Goal: Task Accomplishment & Management: Manage account settings

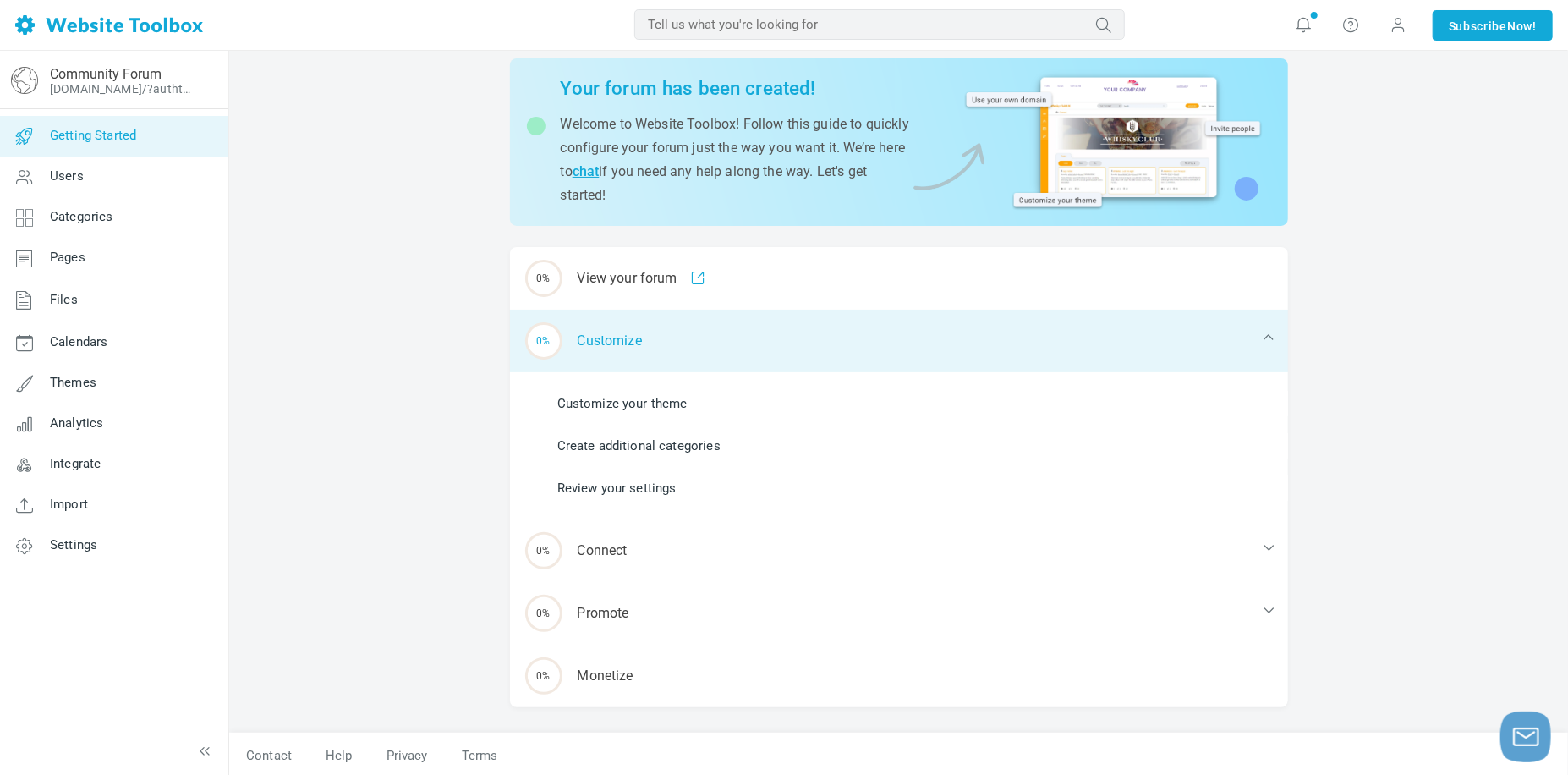
scroll to position [61, 0]
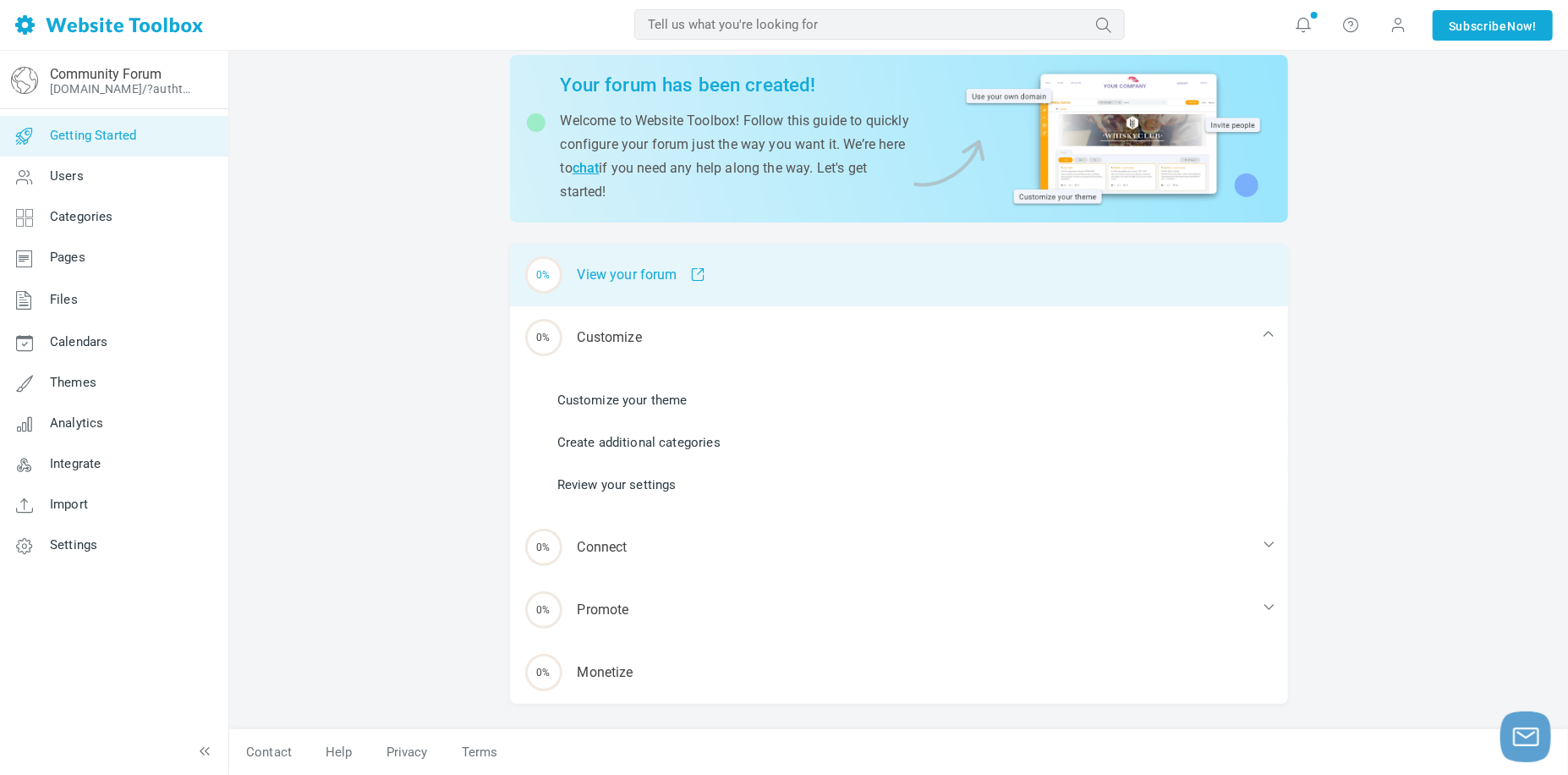
click at [632, 268] on div "0% View your forum" at bounding box center [899, 275] width 778 height 63
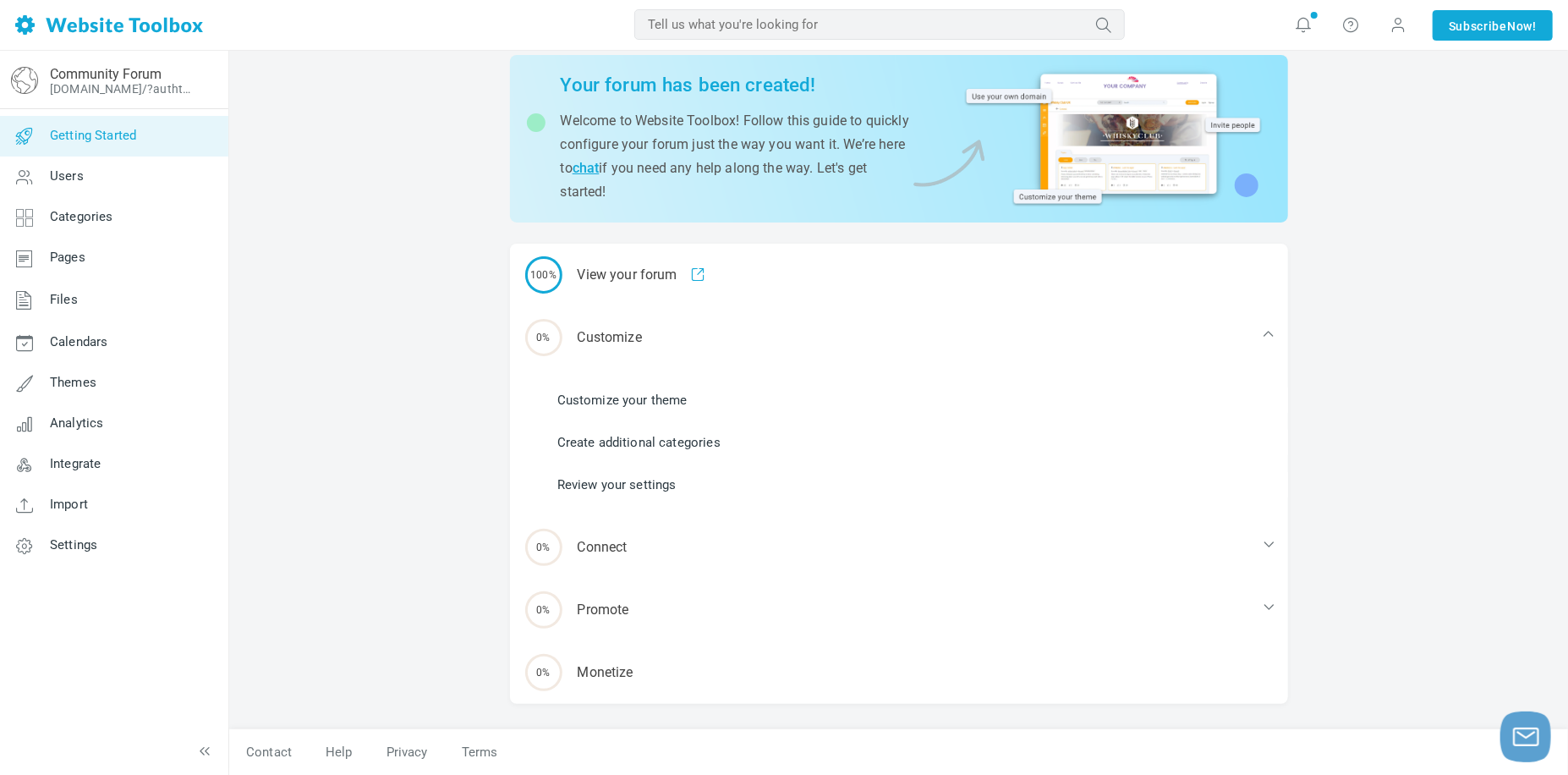
click at [445, 524] on div "Getting Started Your forum has been created! Welcome to Website Toolbox! Follow…" at bounding box center [899, 383] width 1339 height 786
click at [672, 394] on link "Customize your theme" at bounding box center [622, 399] width 130 height 19
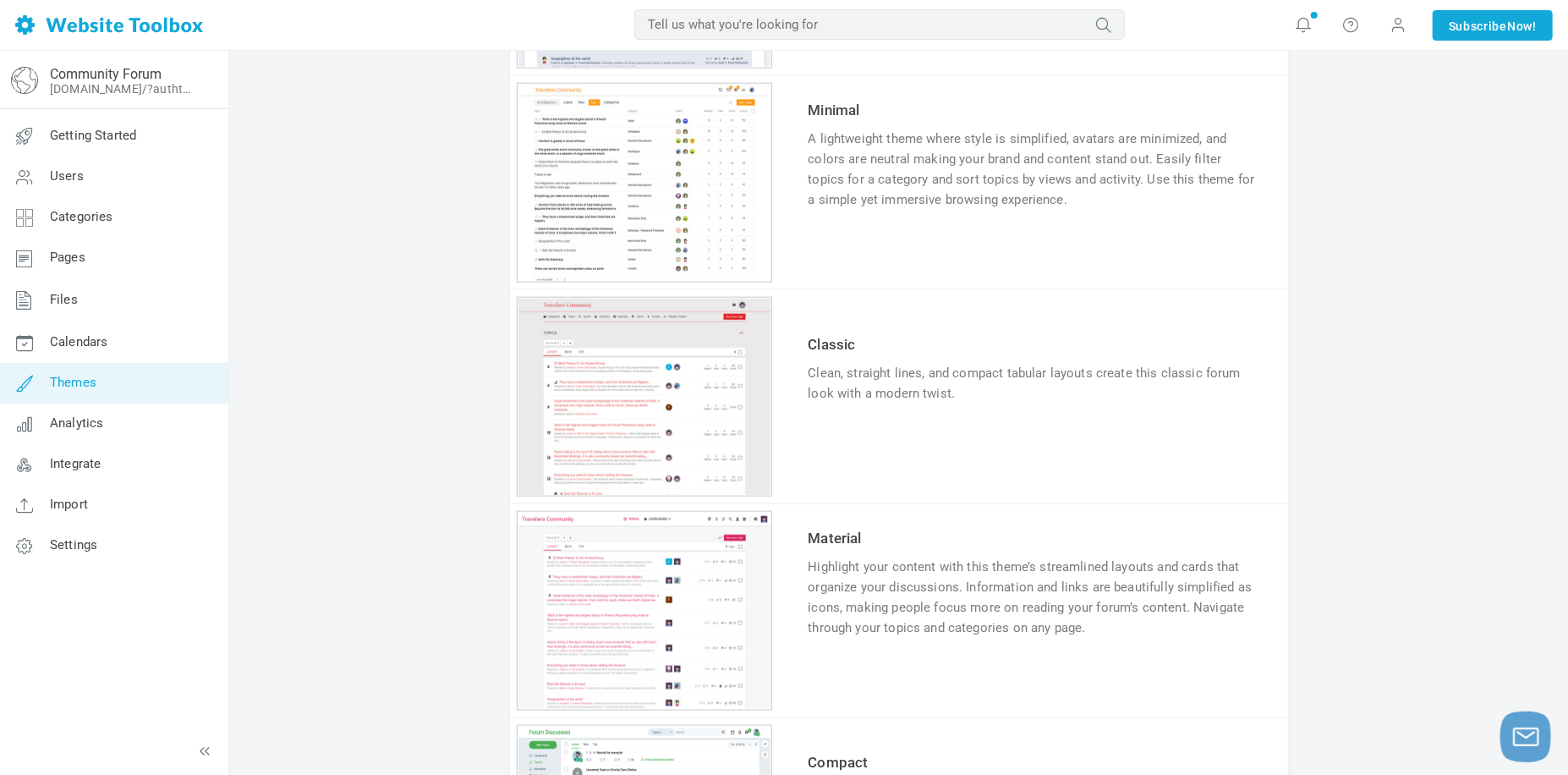
scroll to position [1086, 0]
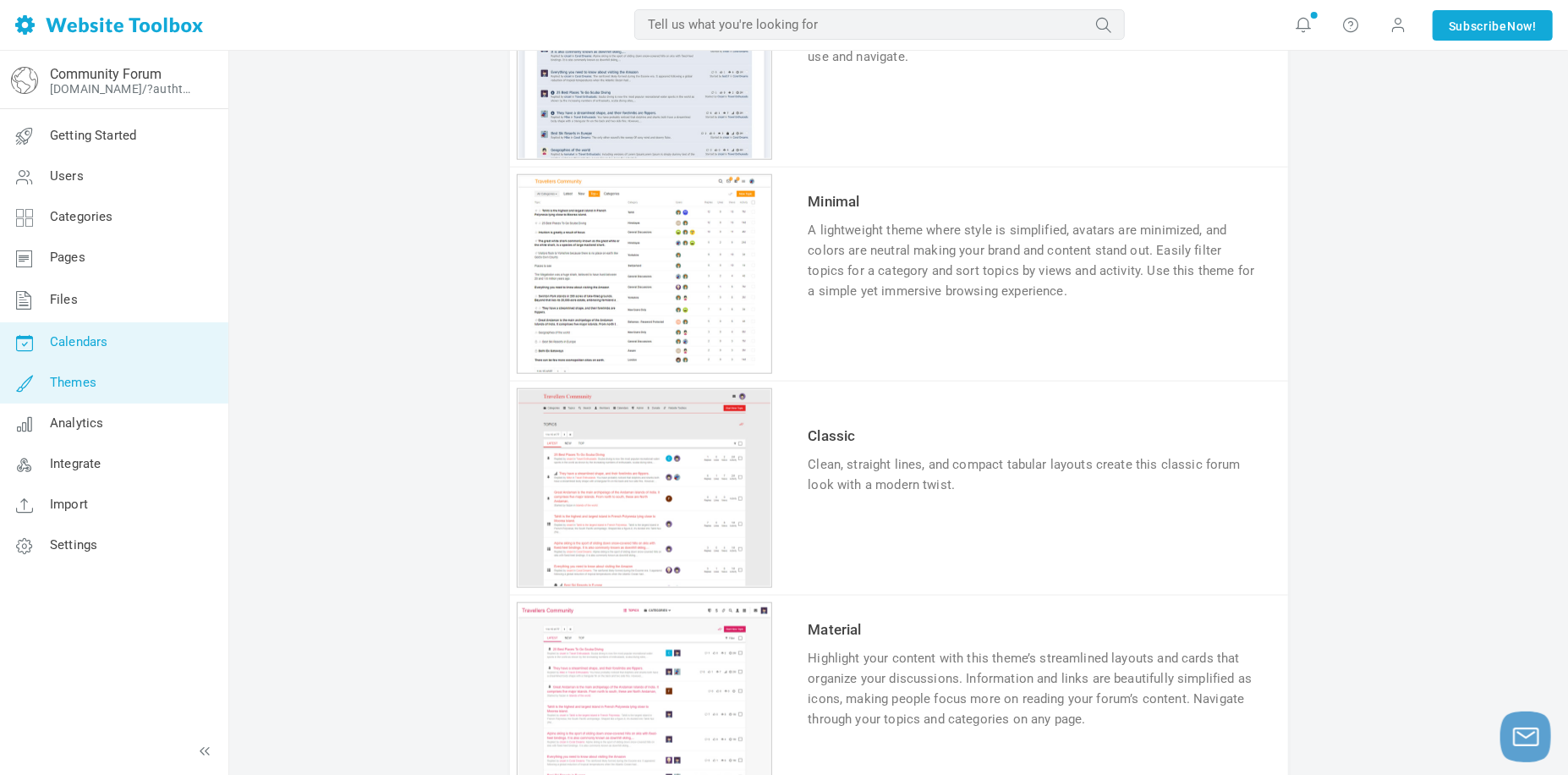
click at [124, 344] on link "Calendars" at bounding box center [113, 343] width 229 height 41
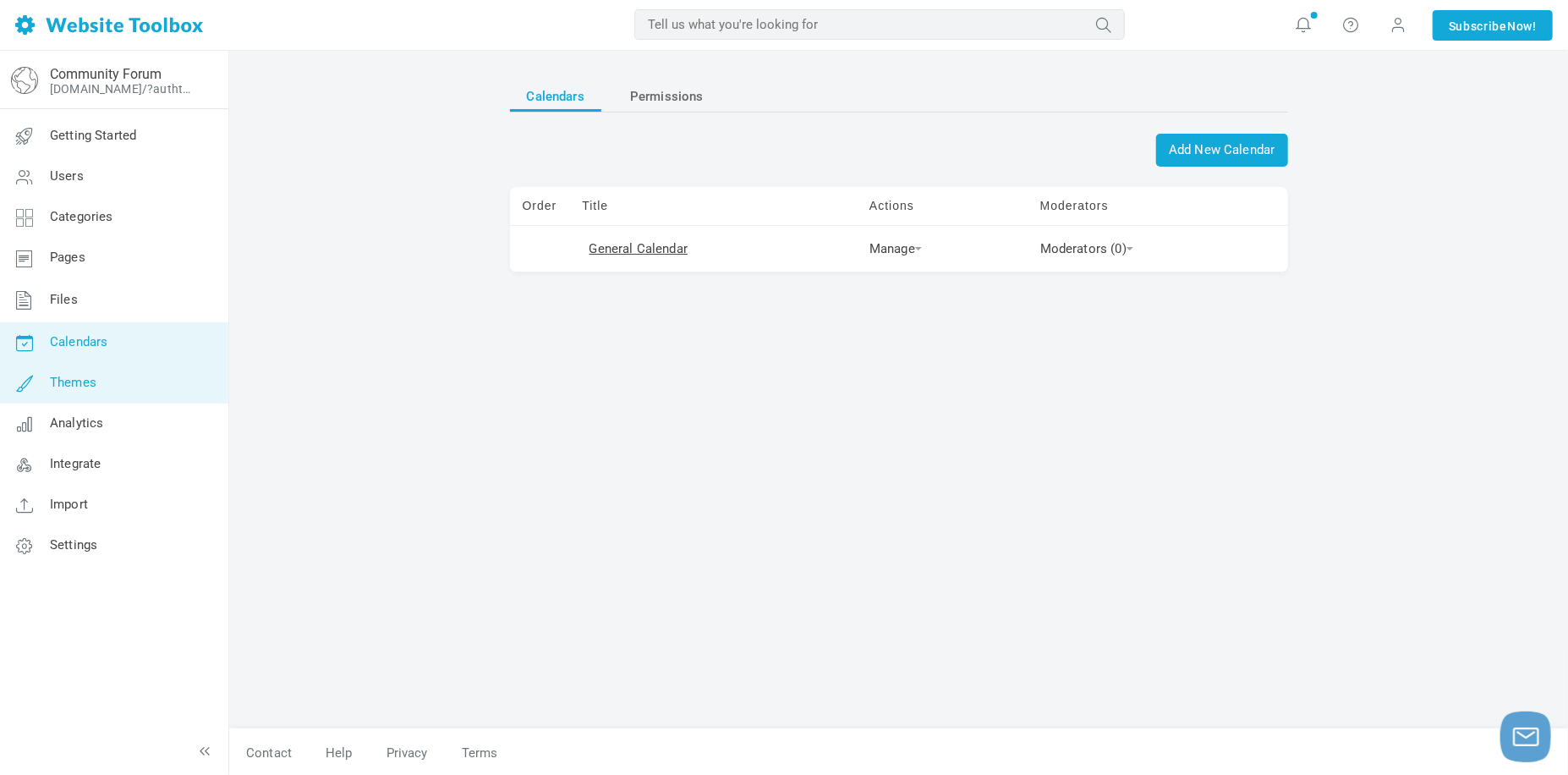
click at [122, 382] on link "Themes" at bounding box center [113, 384] width 229 height 41
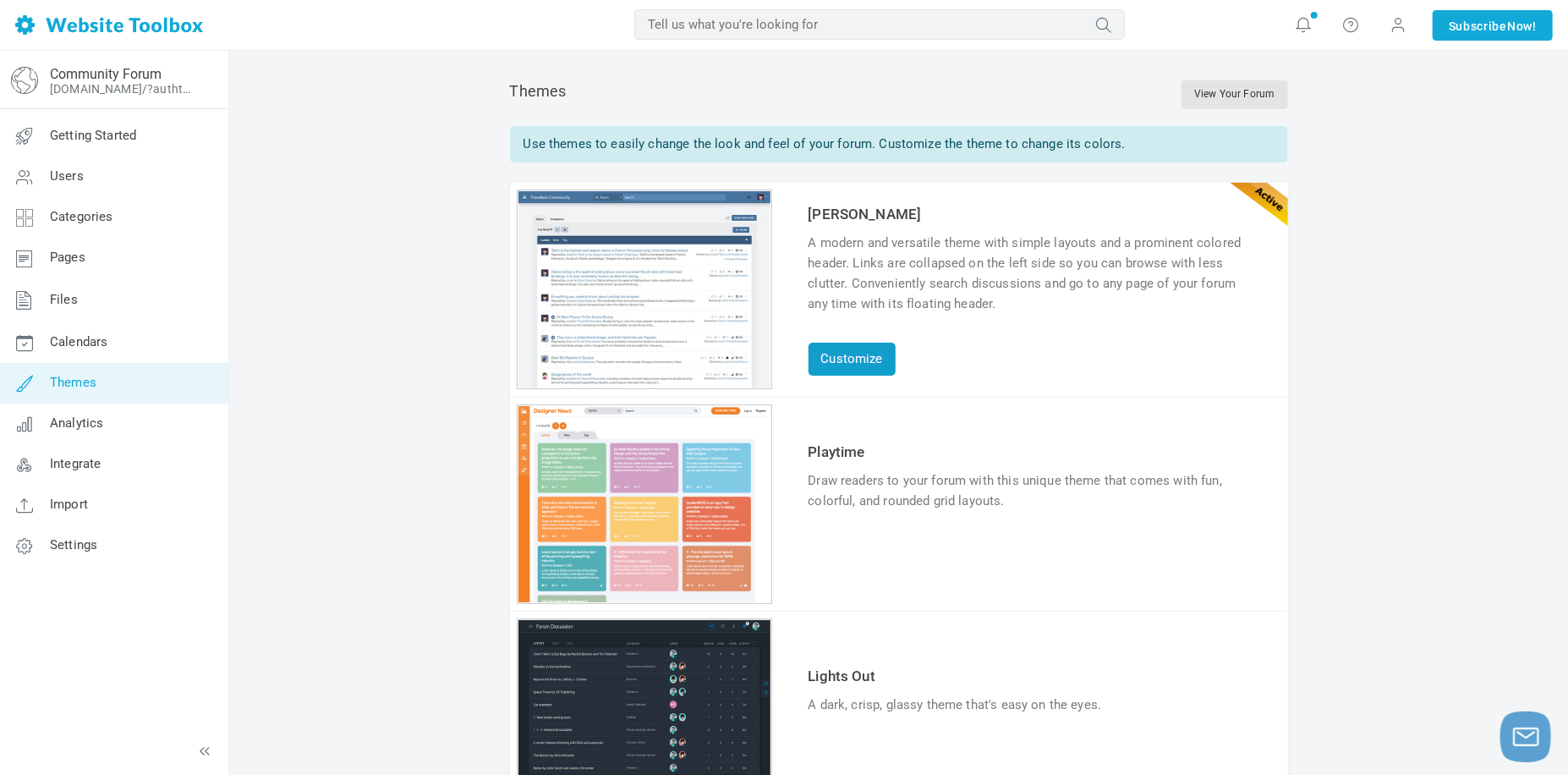
click at [861, 355] on link "Customize" at bounding box center [852, 359] width 87 height 33
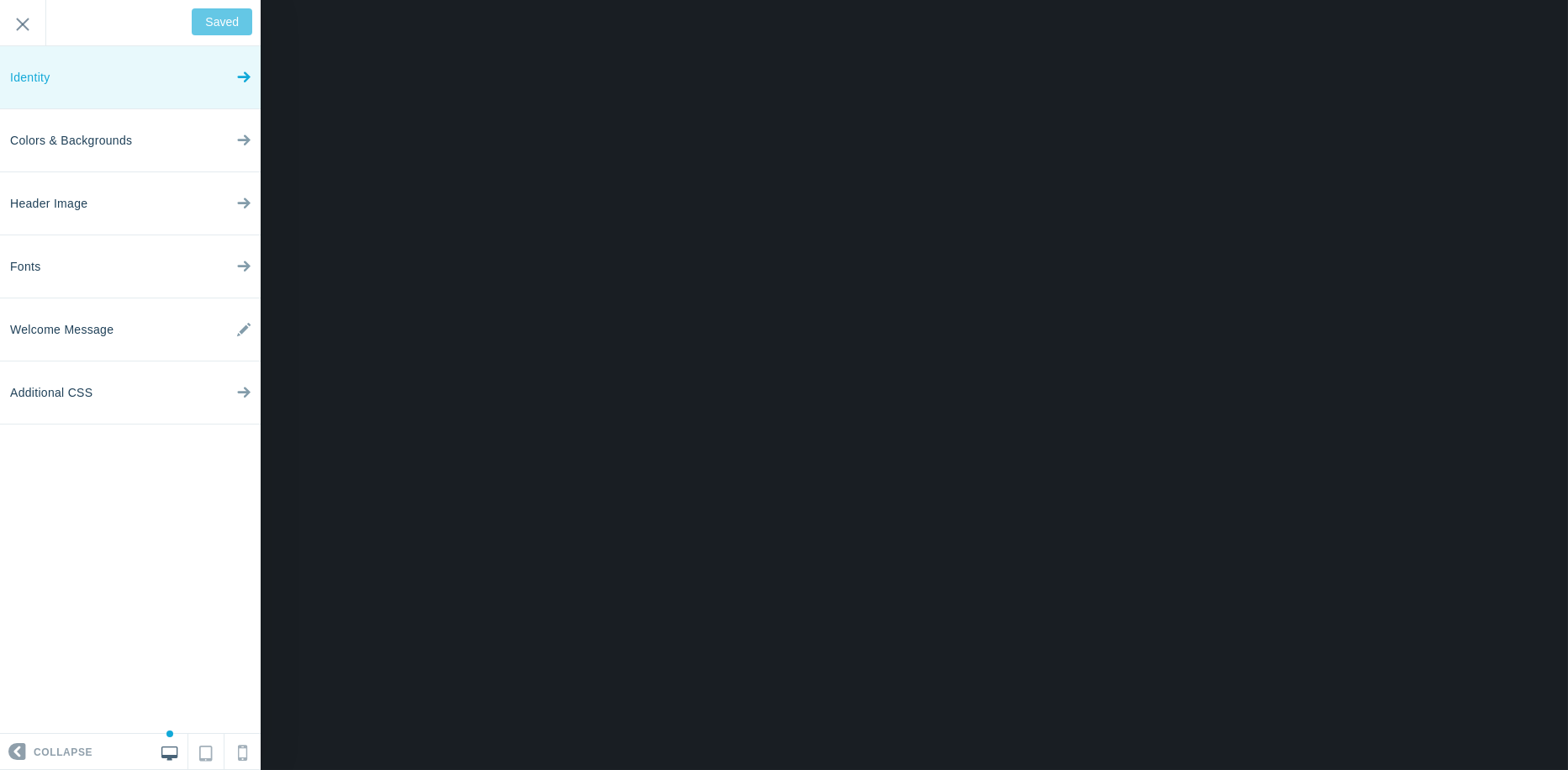
click at [131, 79] on link "Identity" at bounding box center [130, 78] width 261 height 63
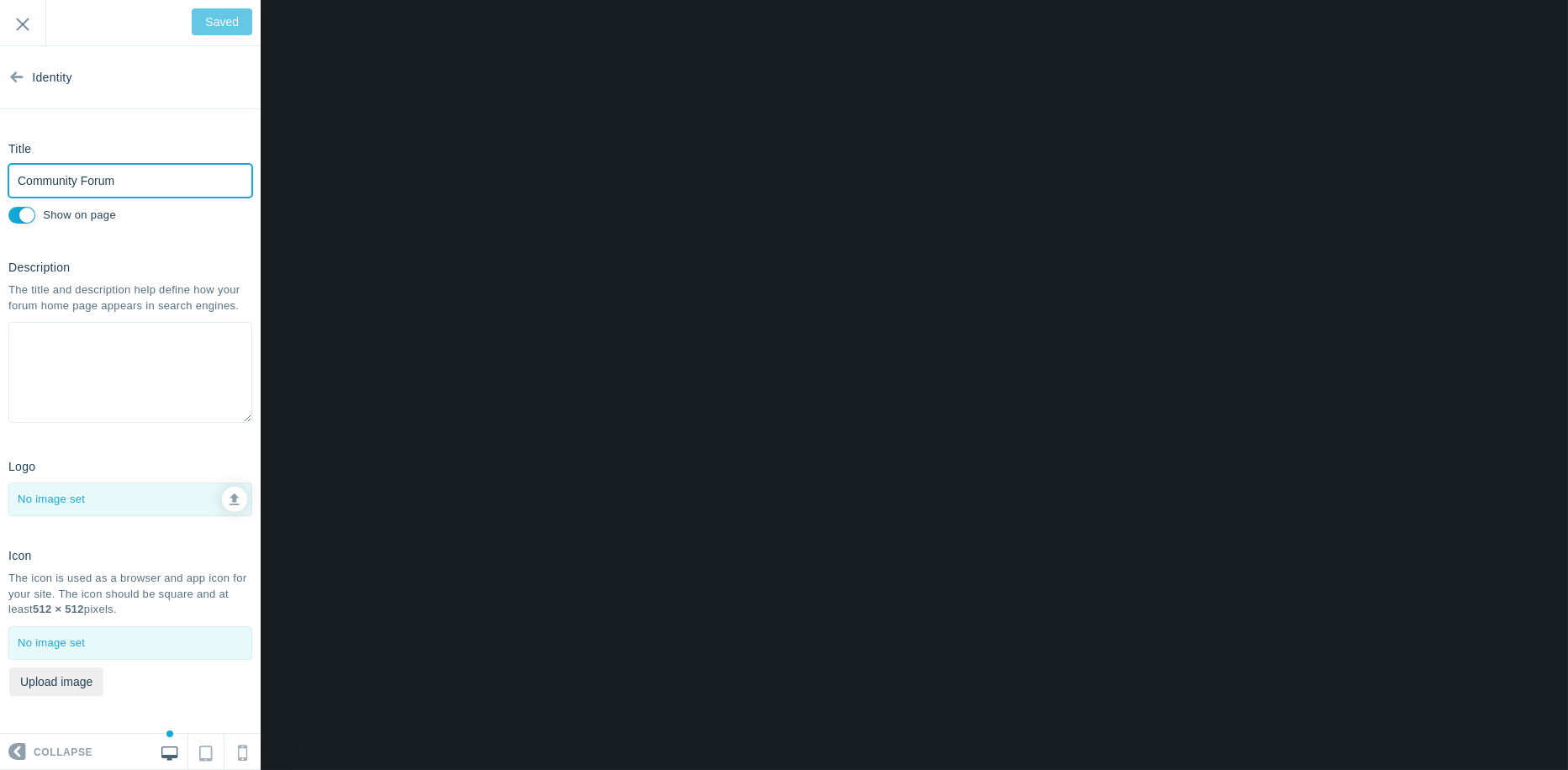
drag, startPoint x: 138, startPoint y: 180, endPoint x: 0, endPoint y: 176, distance: 138.1
click at [0, 176] on div "Title Community Forum Please fill out this field. Show on page" at bounding box center [130, 181] width 261 height 93
type input "IA"
type input "Save"
type input "IAPMD Professional Community"
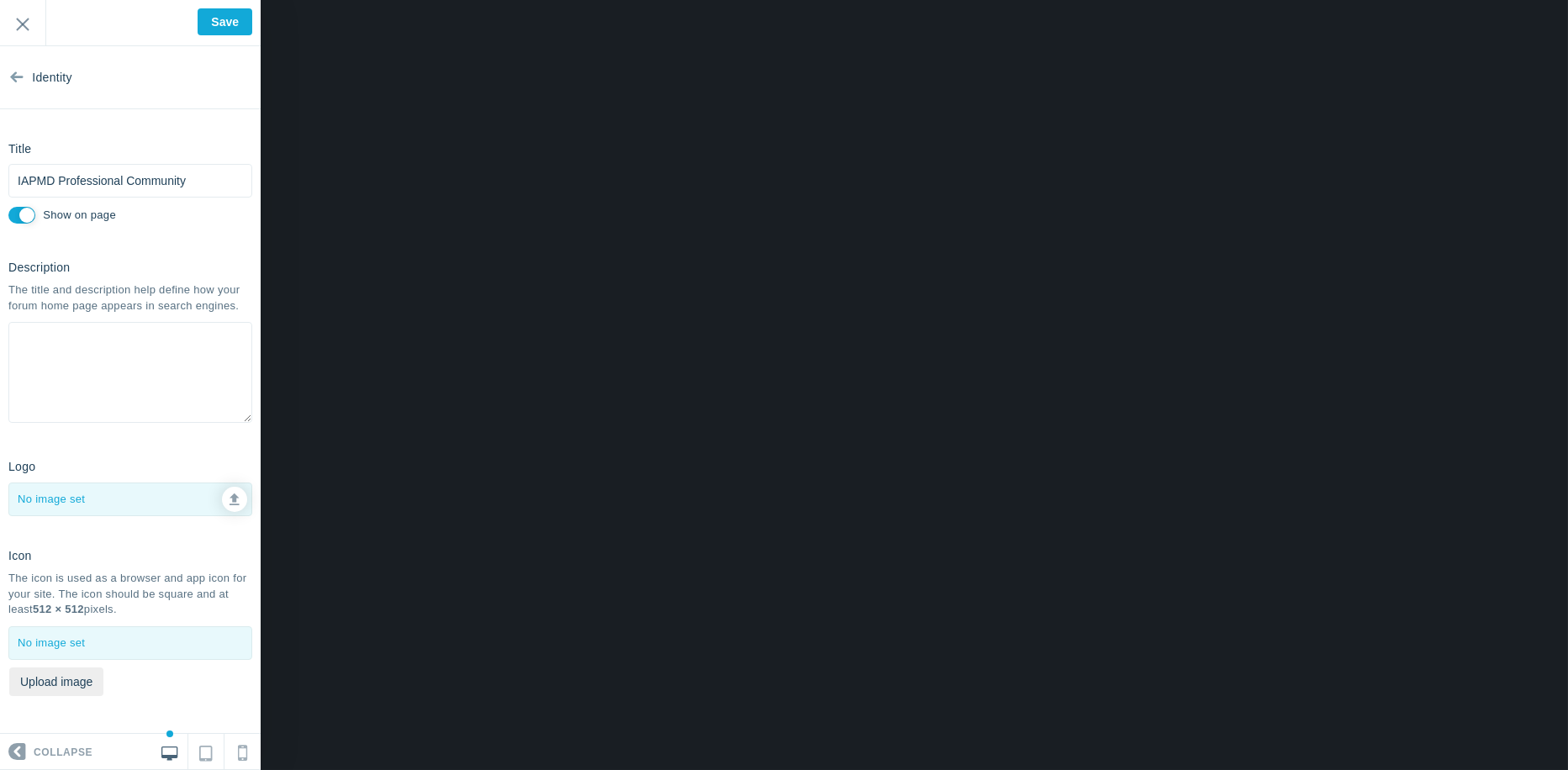
click at [84, 362] on textarea at bounding box center [130, 372] width 244 height 101
click at [236, 502] on link at bounding box center [234, 499] width 26 height 26
type input "C:\fakepath\IAPMd pro comm logo.png"
click at [203, 498] on icon at bounding box center [204, 499] width 11 height 11
click at [232, 497] on icon at bounding box center [234, 496] width 10 height 11
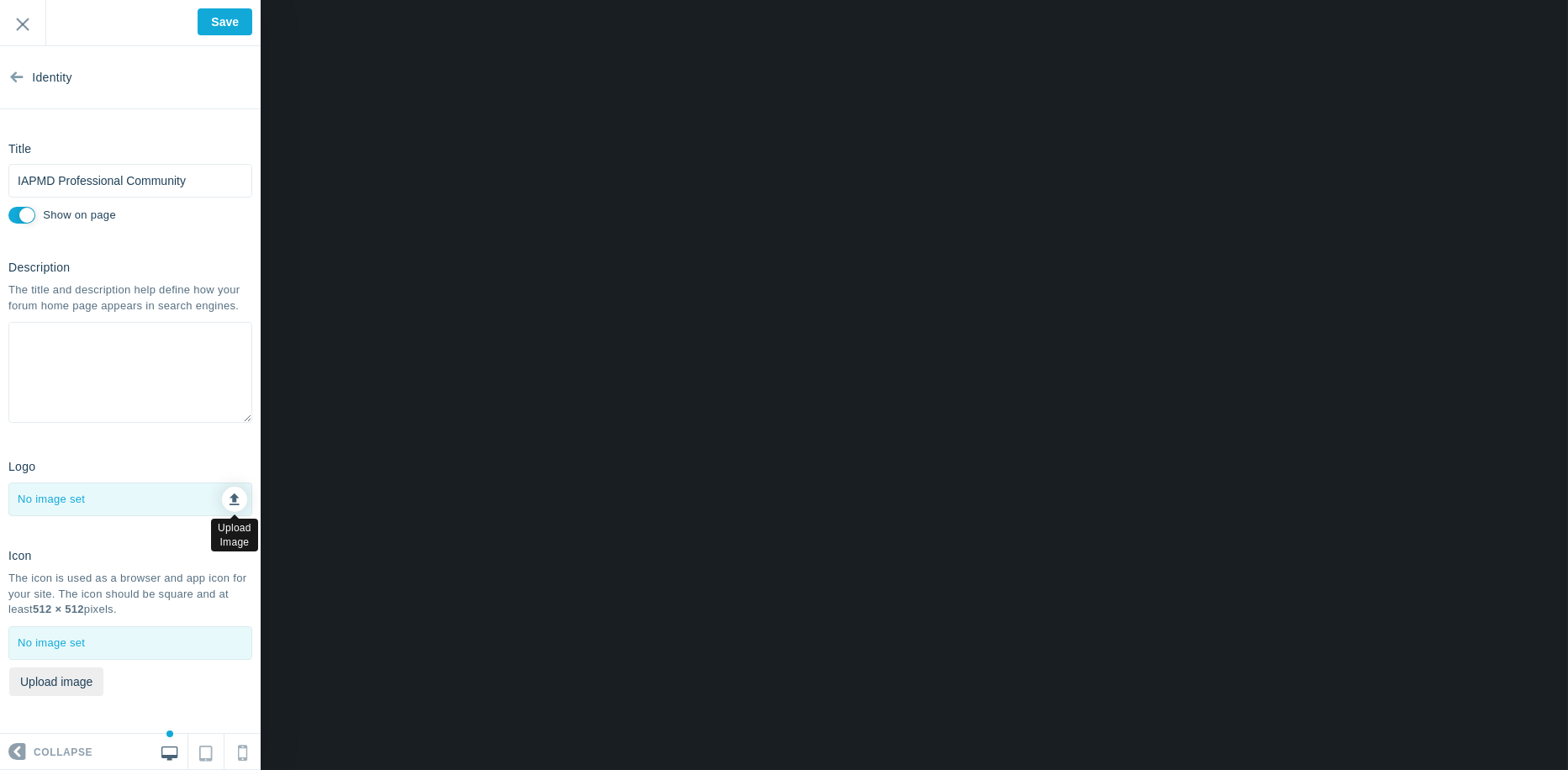
type input "C:\fakepath\IAPMd pro comm logo.png"
checkbox input "false"
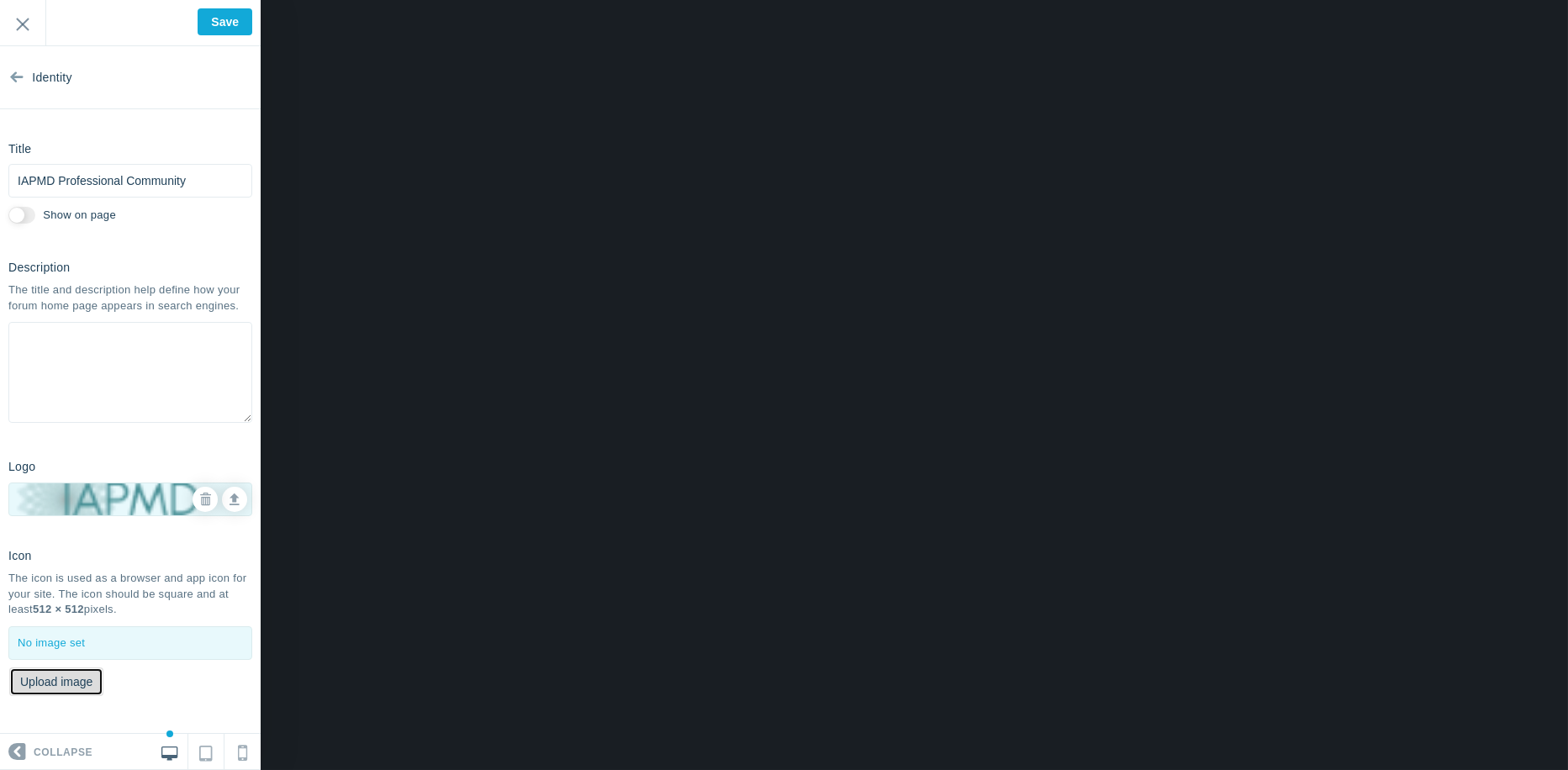
click at [61, 678] on button "Upload image" at bounding box center [56, 681] width 94 height 28
type input "C:\fakepath\NAPMDD_Logo_Flower.png"
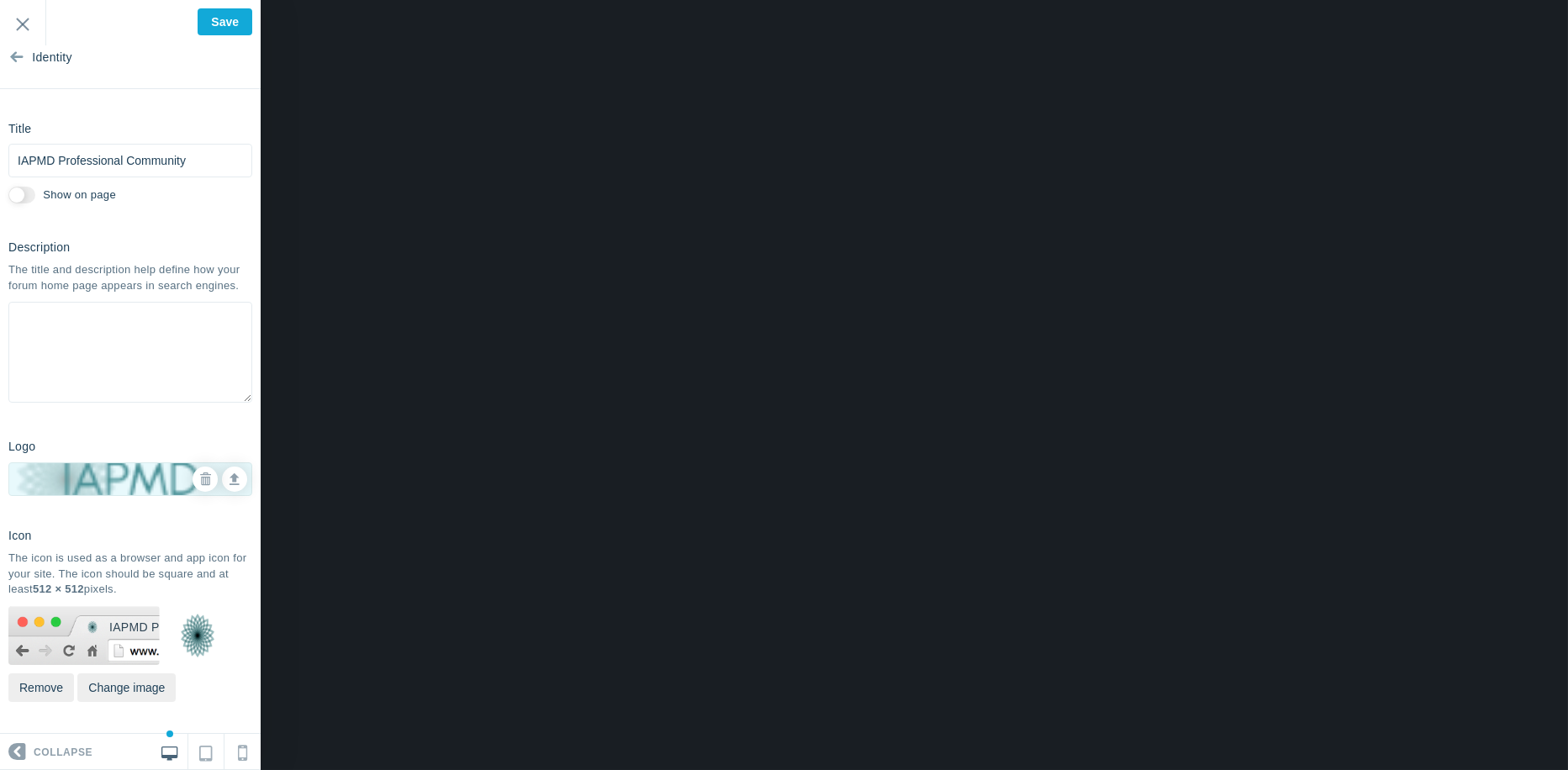
scroll to position [21, 0]
click at [218, 21] on input "Save" at bounding box center [225, 22] width 55 height 27
type input "Saved"
click at [26, 55] on link "Identity" at bounding box center [130, 57] width 261 height 63
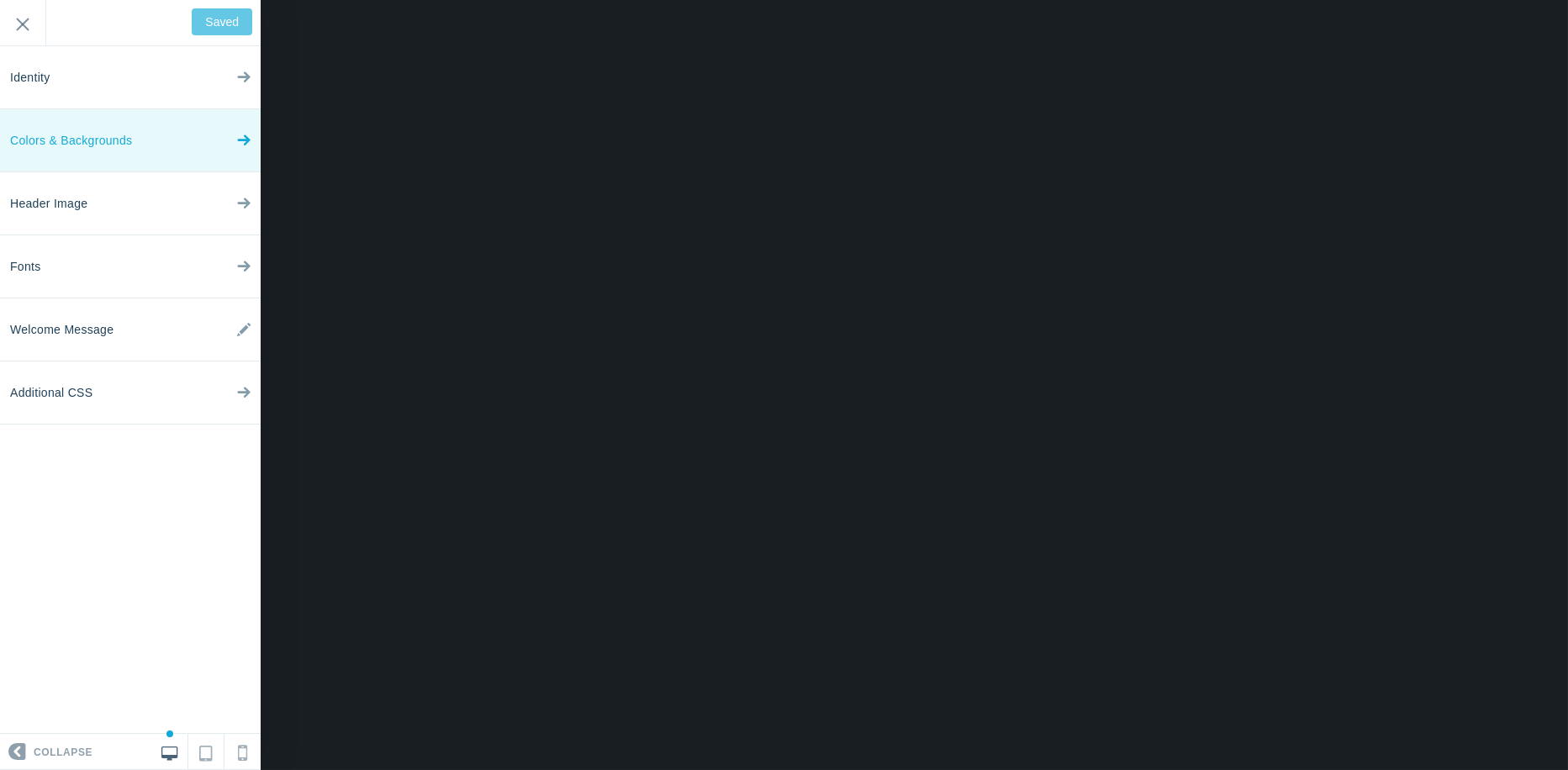
click at [135, 143] on link "Colors & Backgrounds" at bounding box center [130, 141] width 261 height 63
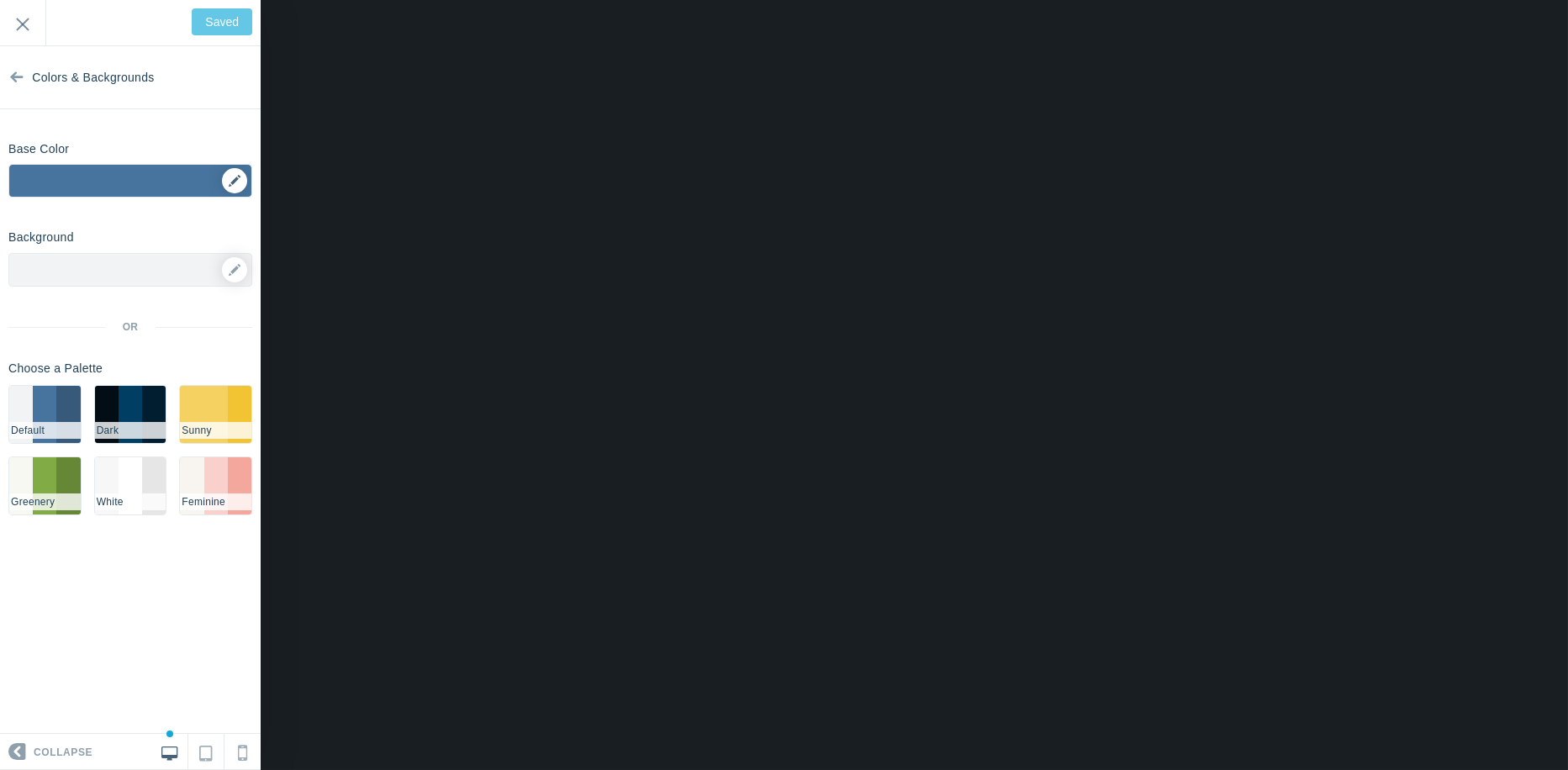
click at [236, 179] on div "▼" at bounding box center [130, 186] width 242 height 42
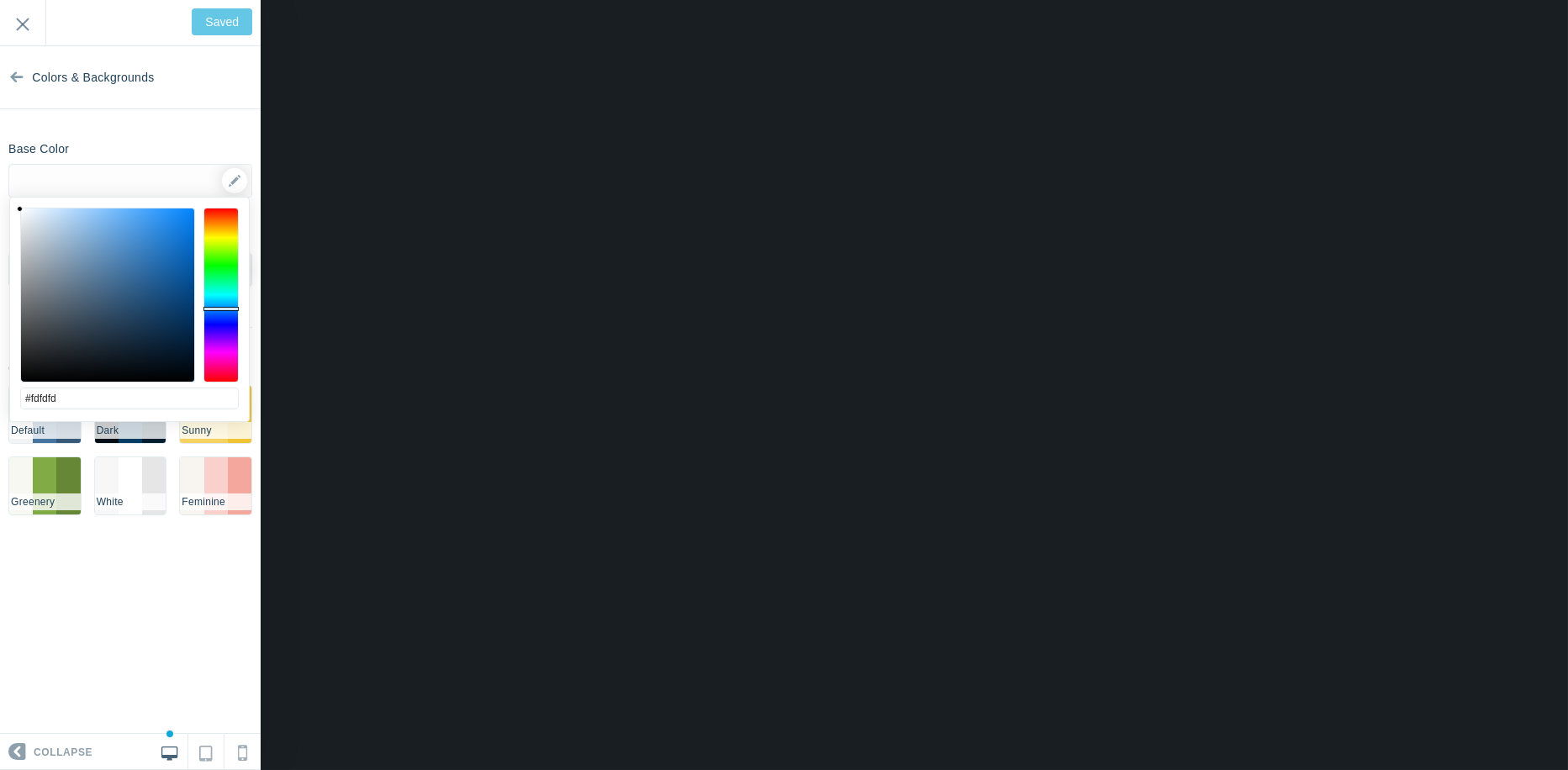
type input "#ffffff"
drag, startPoint x: 36, startPoint y: 215, endPoint x: 5, endPoint y: 205, distance: 32.6
click at [5, 0] on body "Loading... Loading... Collapse Identity Colors & Backgrounds Header Image Fonts…" at bounding box center [784, 0] width 1568 height 0
type input "Save"
click at [174, 137] on div "Base Color ▼" at bounding box center [130, 166] width 261 height 63
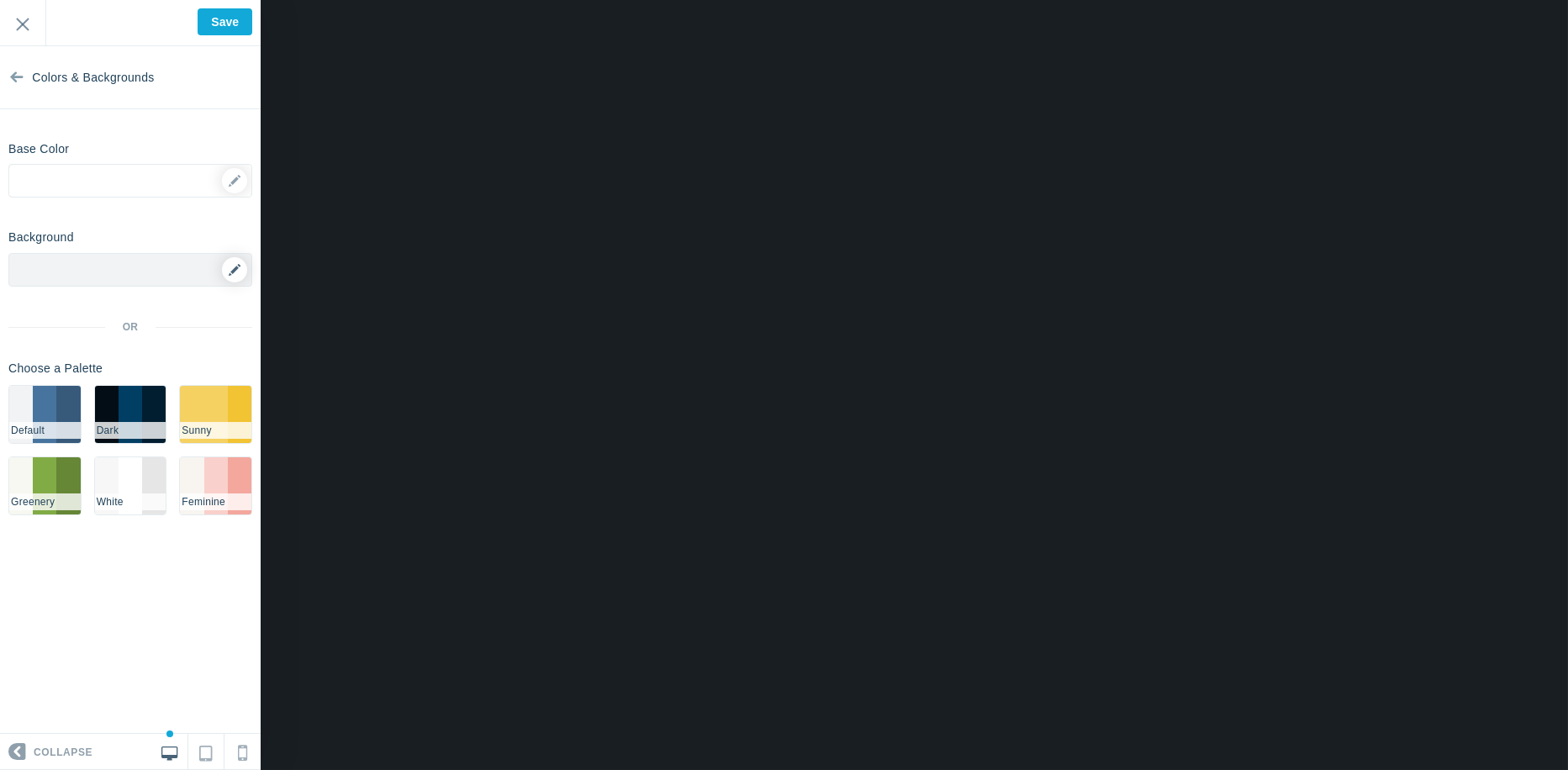
click at [229, 270] on icon at bounding box center [234, 269] width 11 height 11
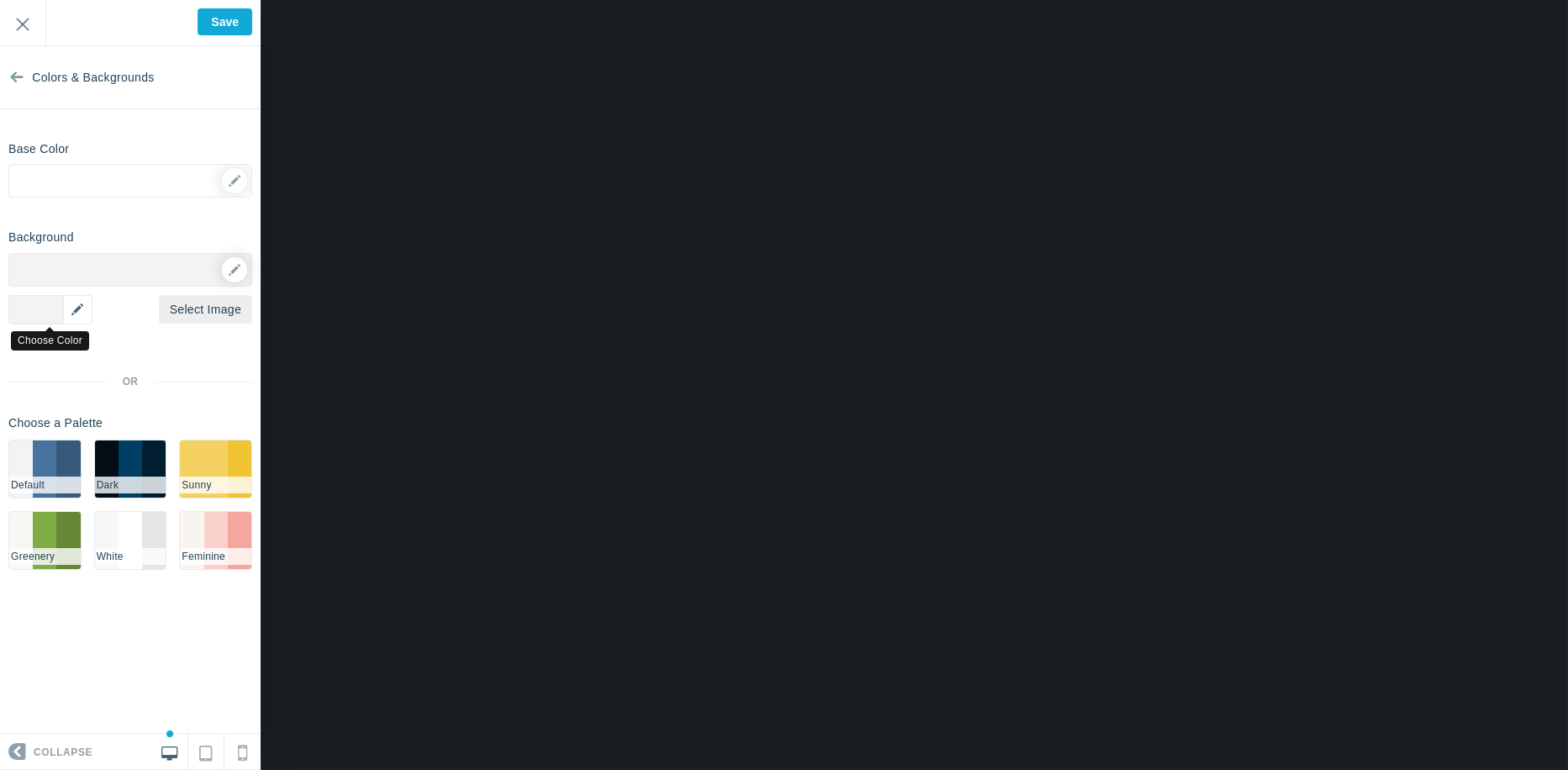
click at [76, 313] on div "▼" at bounding box center [51, 309] width 85 height 29
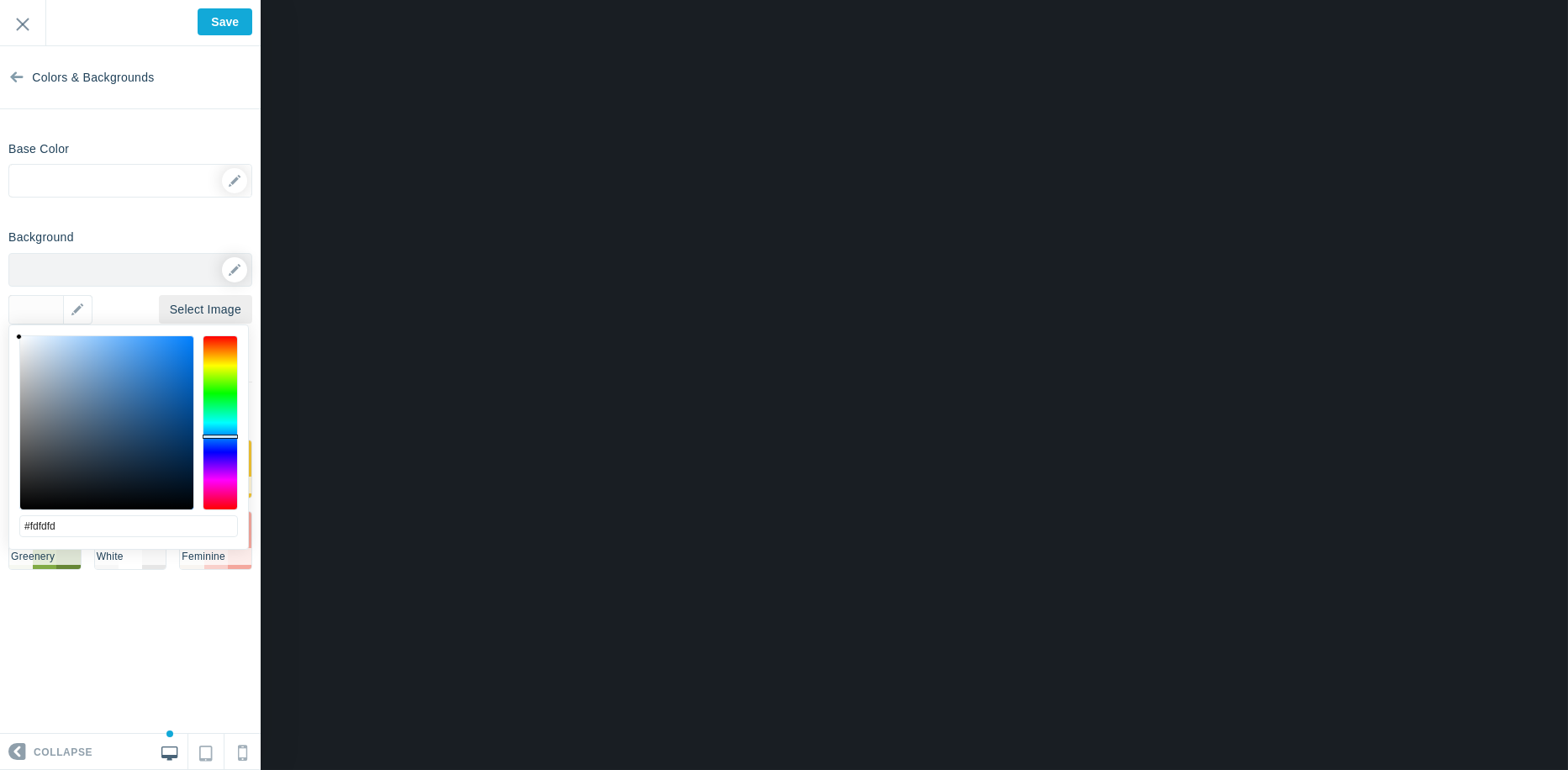
type input "#ffffff"
drag, startPoint x: 21, startPoint y: 342, endPoint x: 0, endPoint y: 318, distance: 31.9
click at [0, 0] on body "Loading... Loading... Collapse Identity Colors & Backgrounds Header Image Fonts…" at bounding box center [784, 0] width 1568 height 0
click at [113, 304] on div "Background Options Select Image ▼ Position Repeat Fixed Position Underlying Col…" at bounding box center [130, 402] width 261 height 360
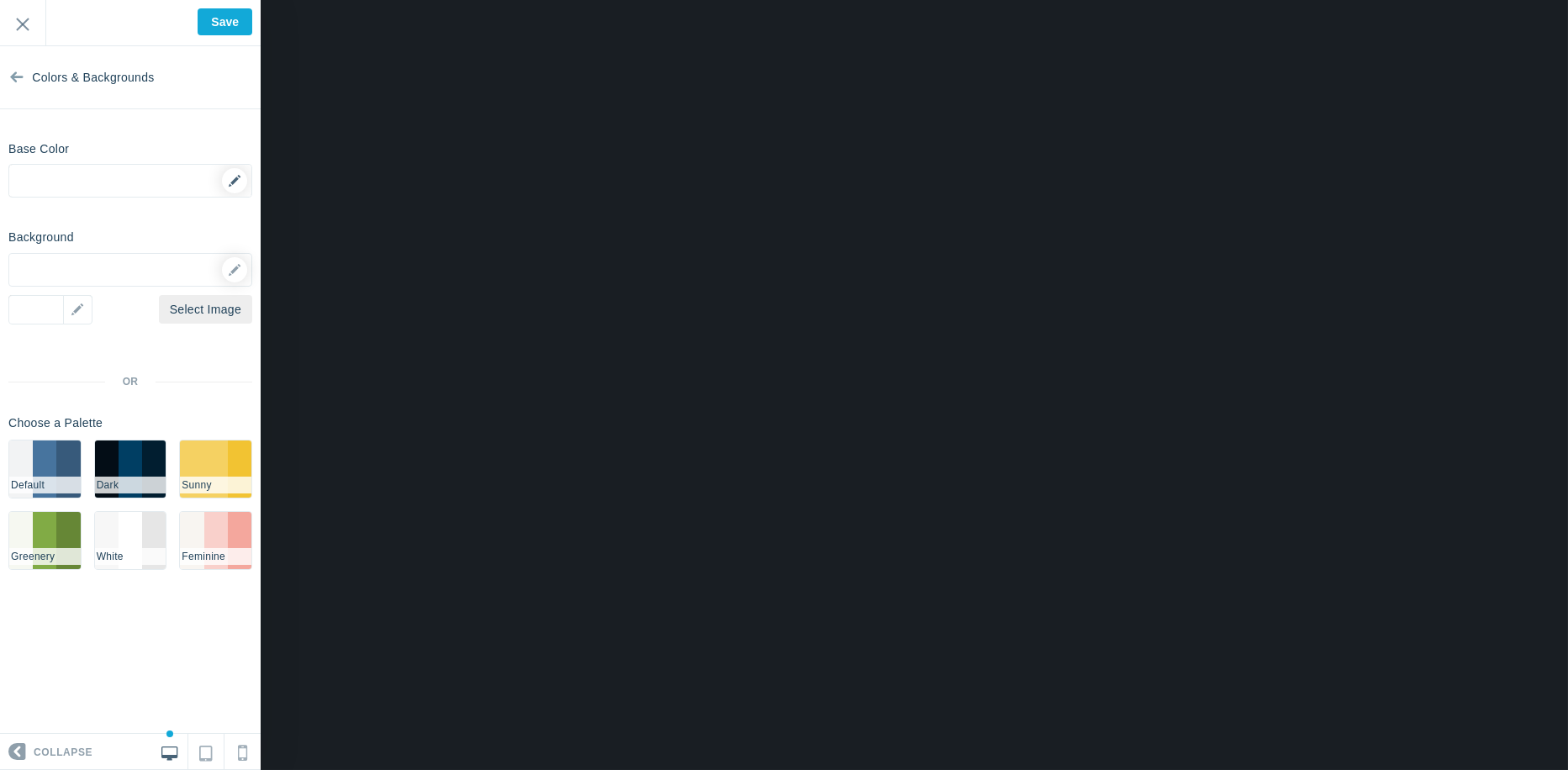
click at [229, 180] on div "▼" at bounding box center [130, 186] width 242 height 42
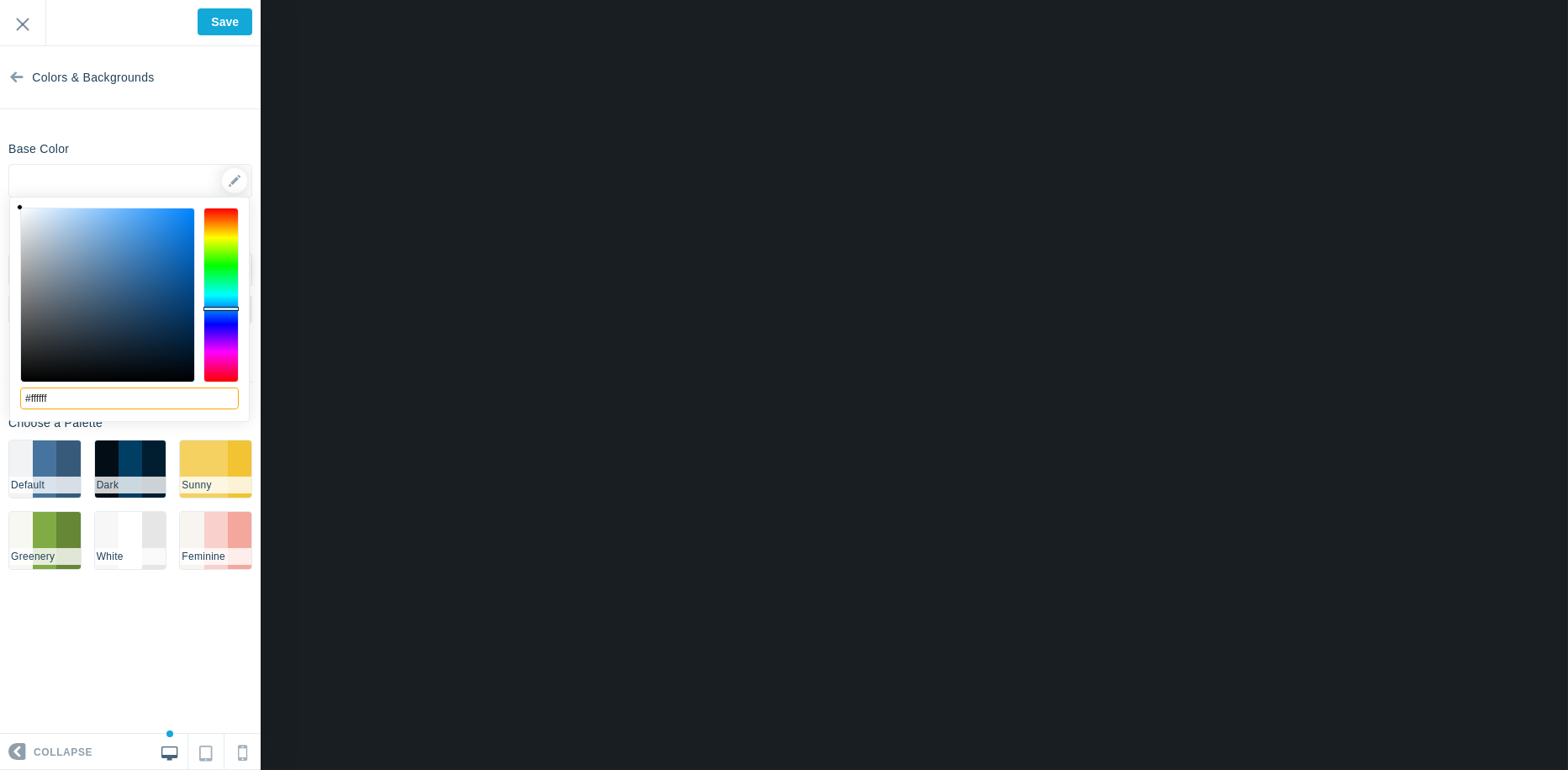
drag, startPoint x: 60, startPoint y: 407, endPoint x: 0, endPoint y: 398, distance: 60.7
click at [0, 0] on body "Loading... Loading... Collapse Identity Colors & Backgrounds Header Image Fonts…" at bounding box center [784, 0] width 1568 height 0
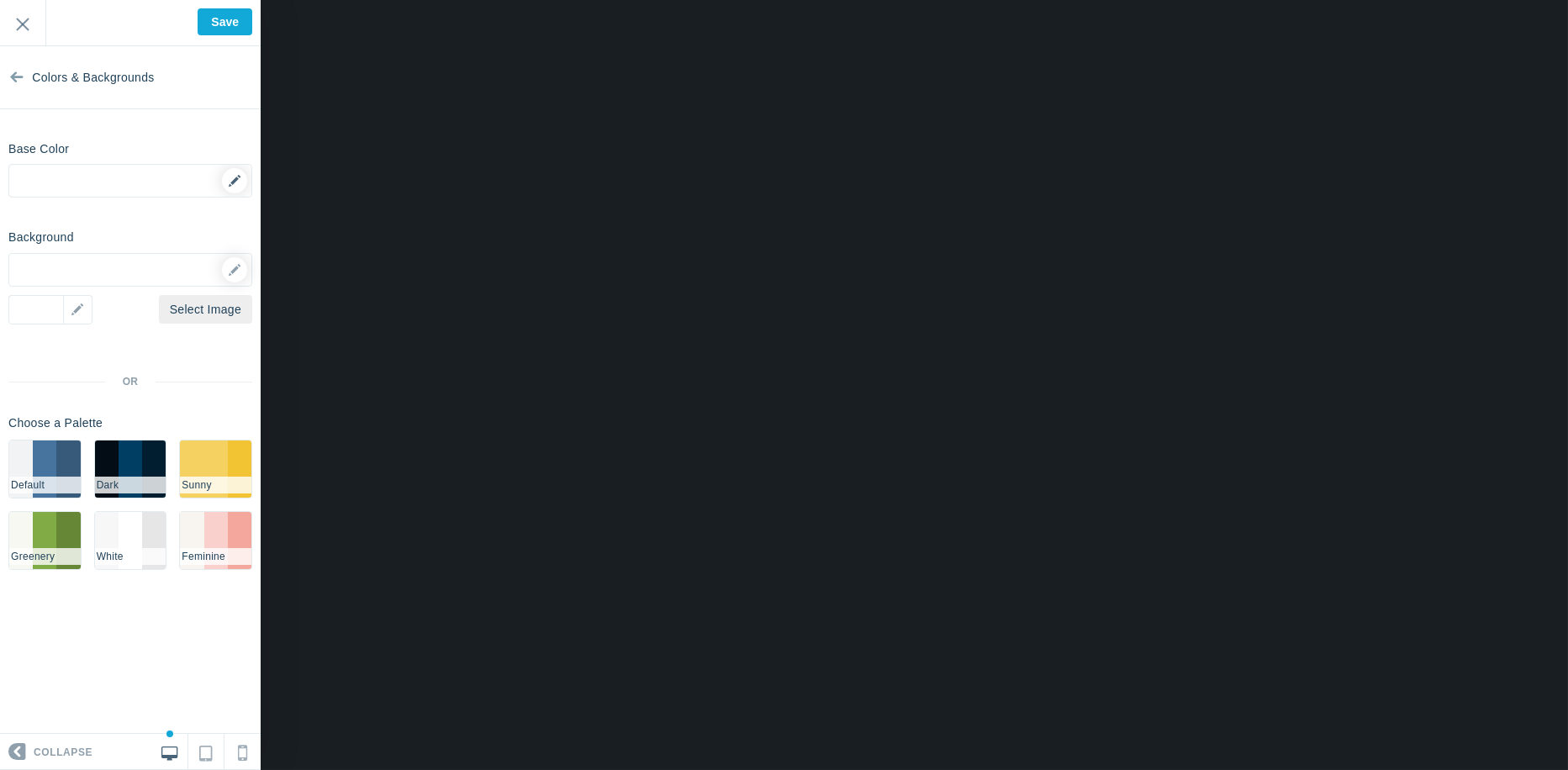
click at [242, 178] on div "▼" at bounding box center [130, 186] width 242 height 42
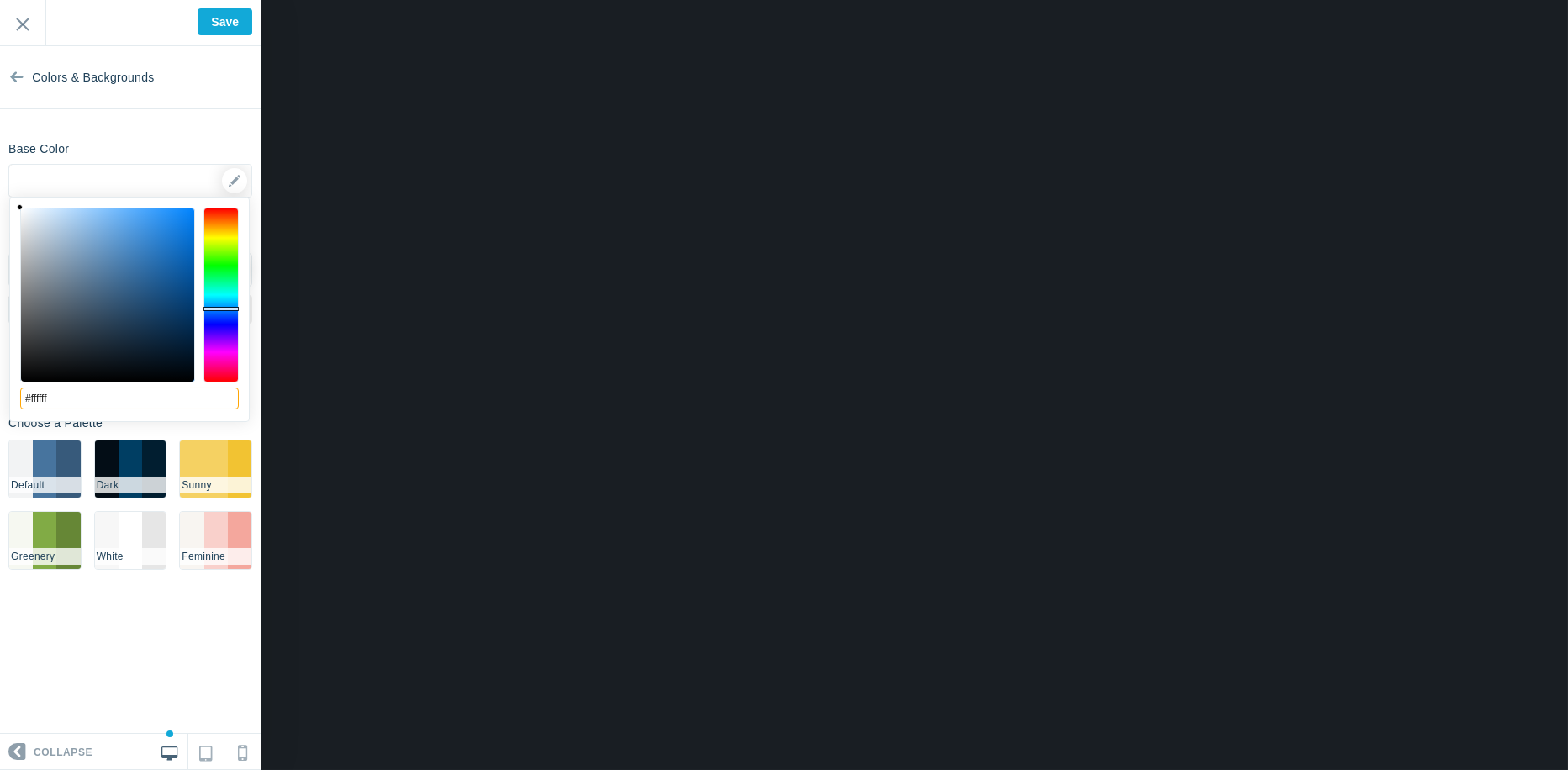
click at [72, 405] on input "#ffffff" at bounding box center [129, 398] width 218 height 22
type input "#"
paste input "0D6D6E"
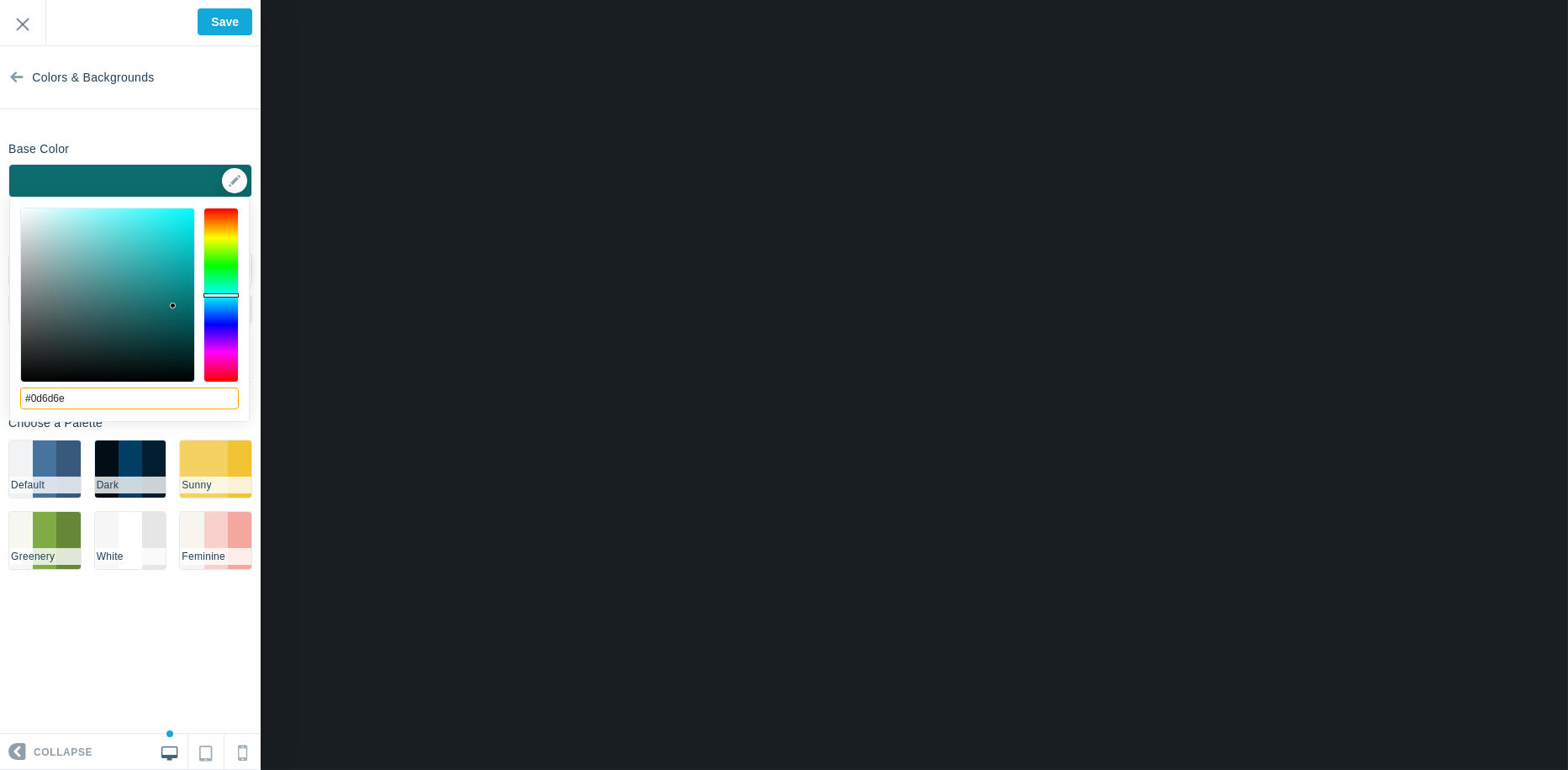
type input "#0d6d6e"
click at [216, 121] on section "Colors & Backgrounds Base Color #0d6d6e ▼ Background Options Select Image #ffff…" at bounding box center [130, 390] width 261 height 687
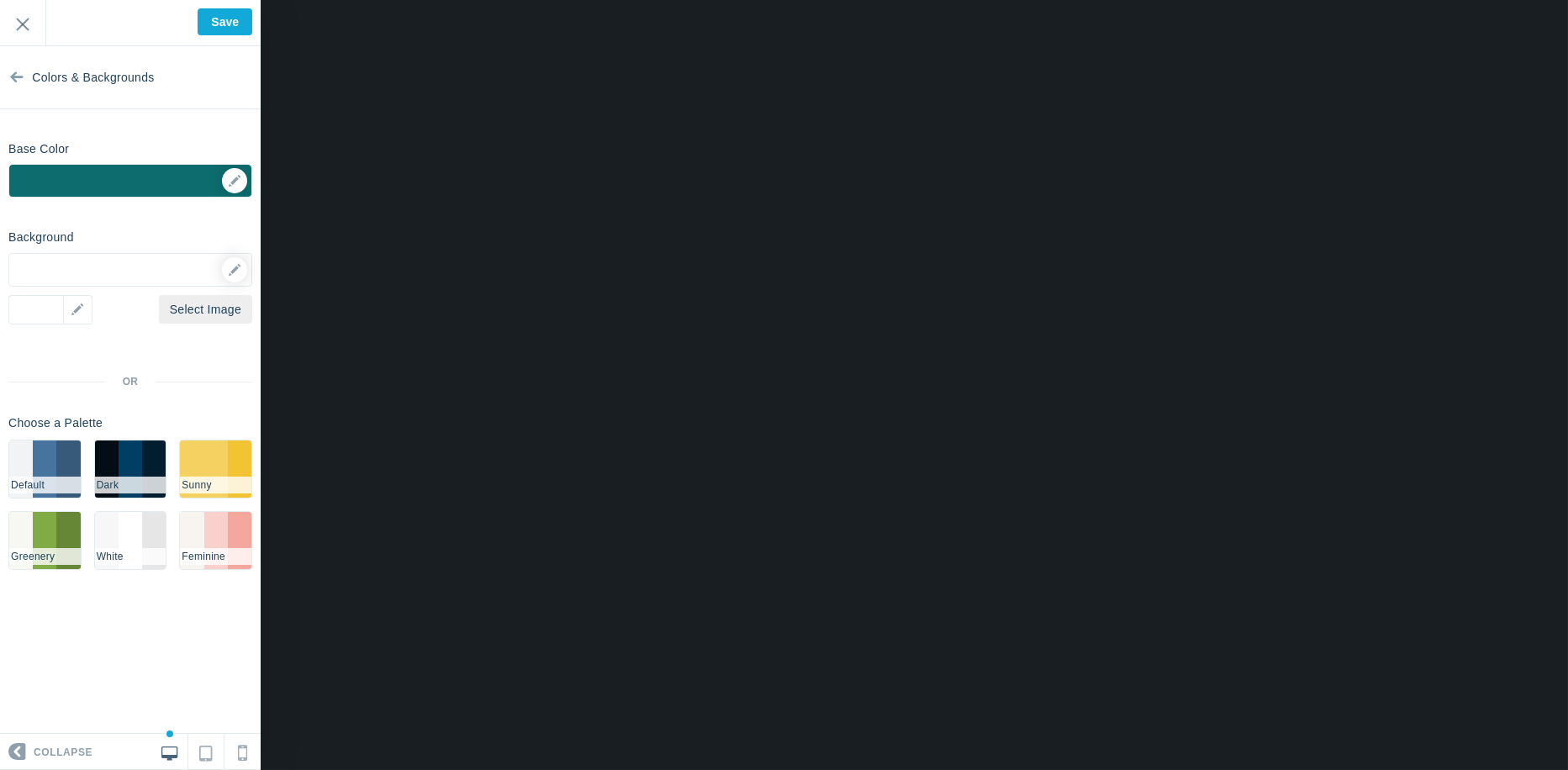
click at [158, 341] on div "Background Options Select Image #ffffff ▼ Position Repeat Fixed Position Underl…" at bounding box center [130, 402] width 261 height 360
click at [188, 316] on link "Select Image" at bounding box center [206, 309] width 93 height 28
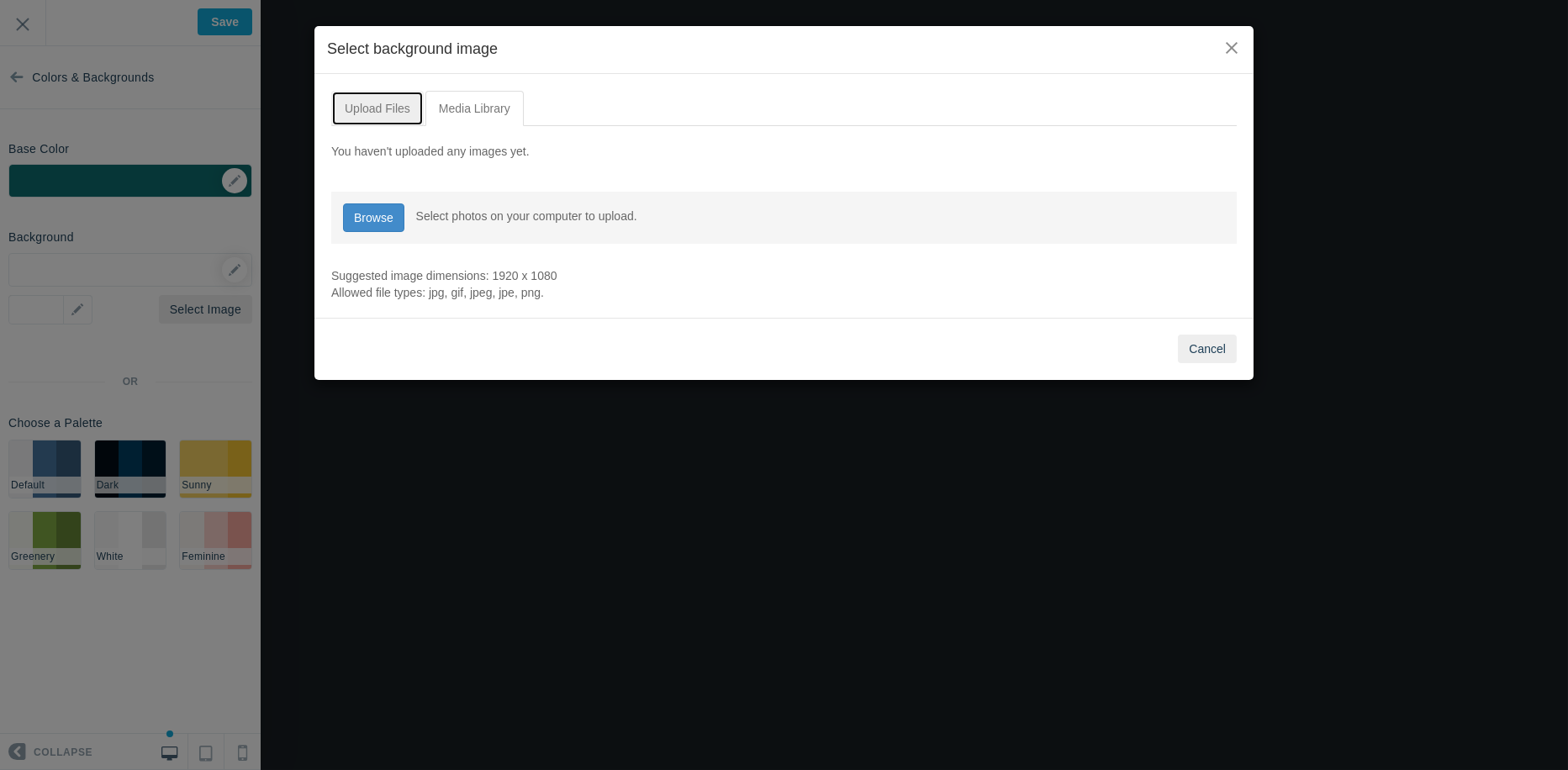
click at [379, 107] on link "Upload Files" at bounding box center [377, 108] width 92 height 35
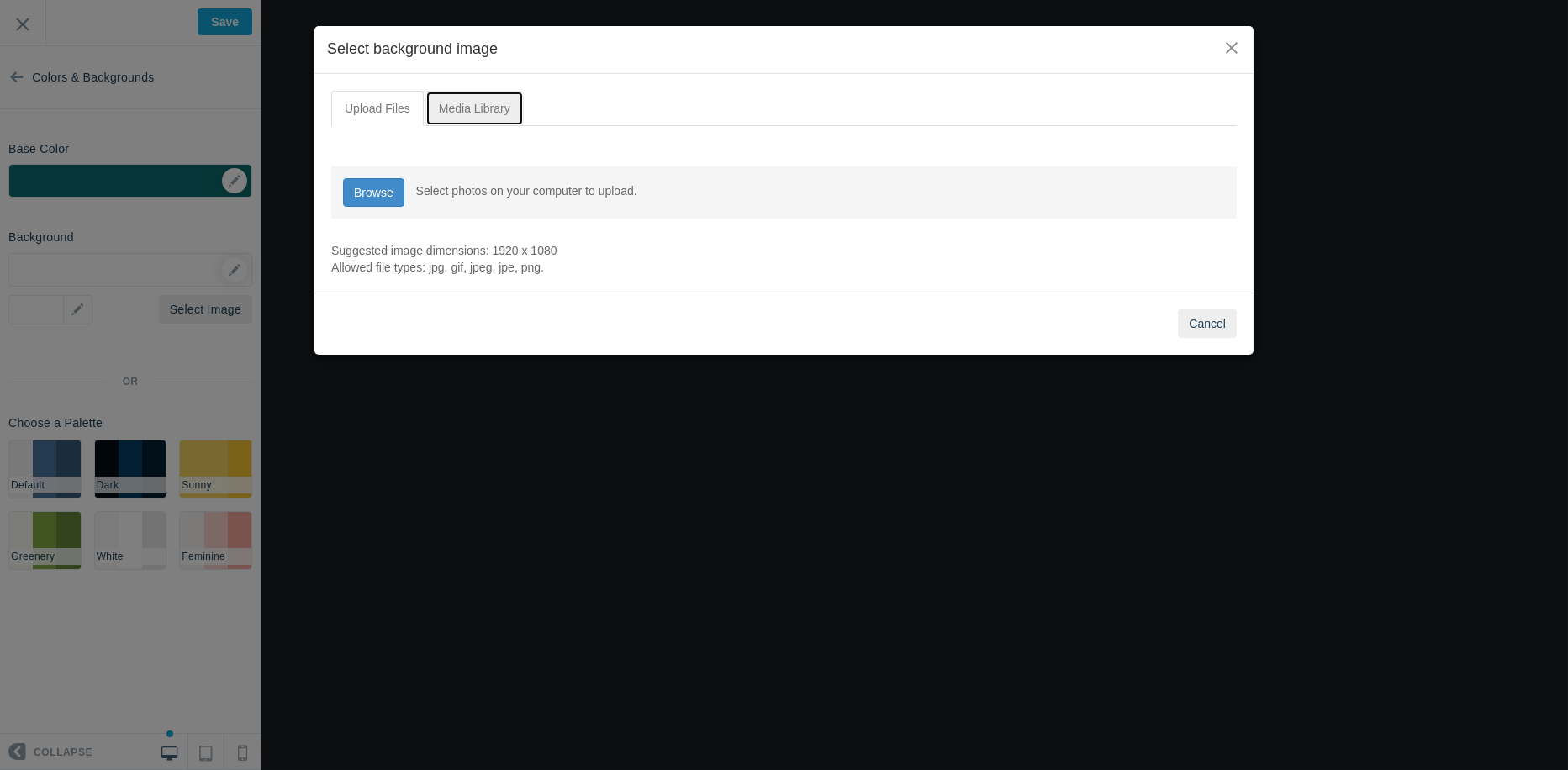
click at [446, 108] on link "Media Library" at bounding box center [475, 108] width 99 height 35
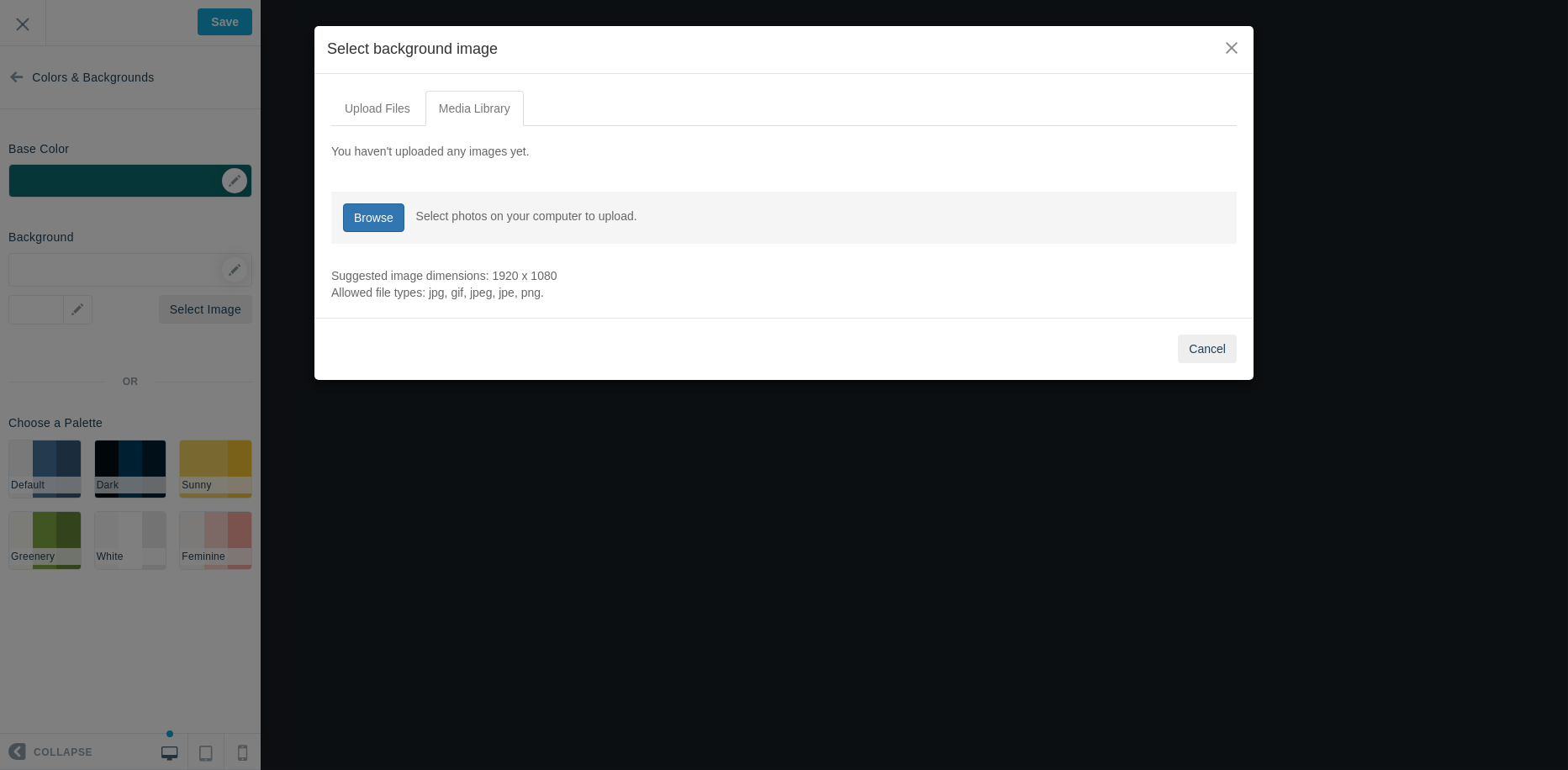
click at [365, 224] on link "Browse" at bounding box center [374, 217] width 62 height 28
type input "C:\fakepath\9368a940-9a64-4d7f-bdcc-13385b6110da.png"
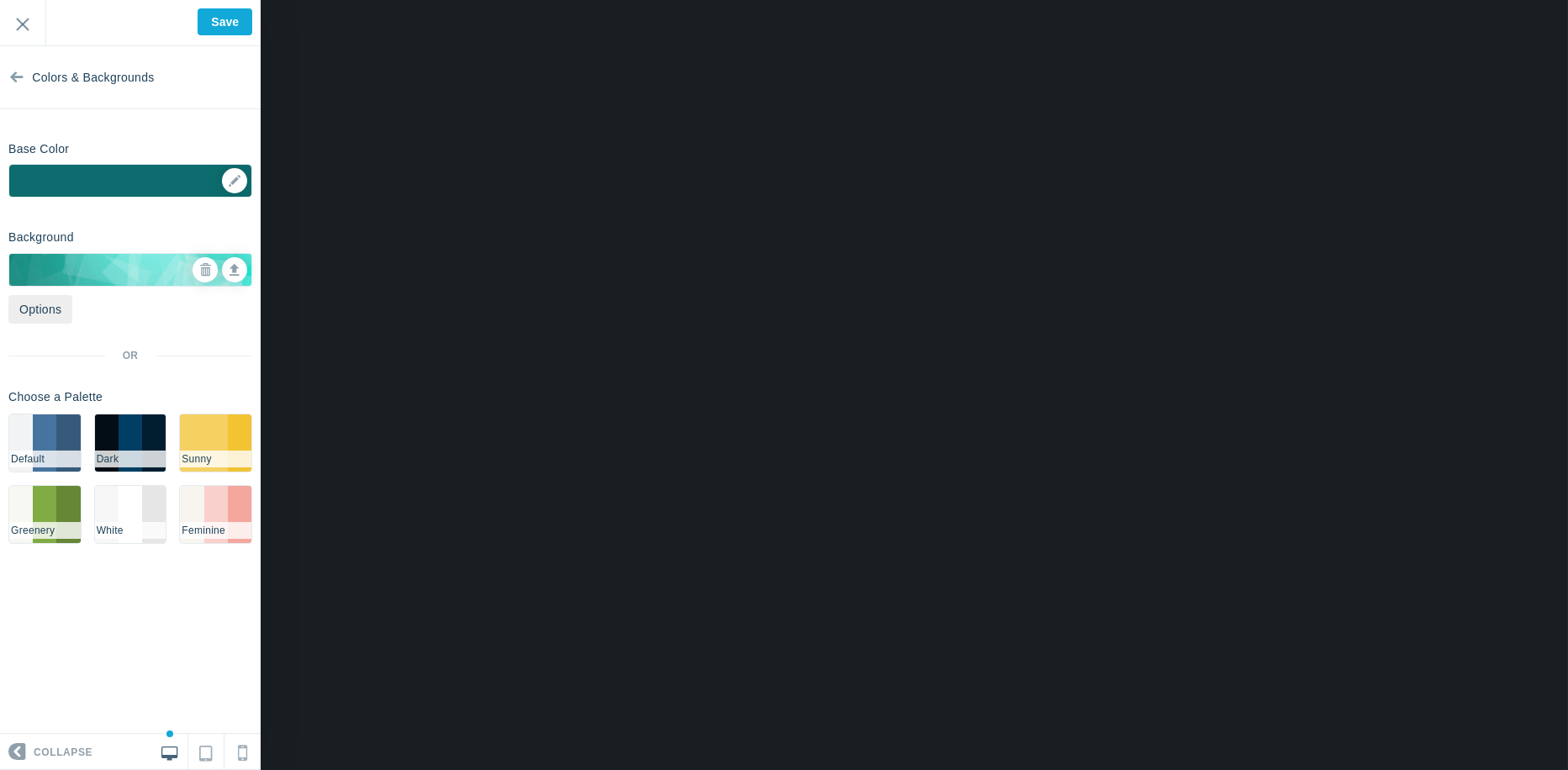
click at [66, 611] on section "Colors & Backgrounds Base Color #0d6d6e ▼ Background Options Select Image #ffff…" at bounding box center [130, 390] width 261 height 687
click at [31, 318] on link "Options" at bounding box center [40, 309] width 64 height 28
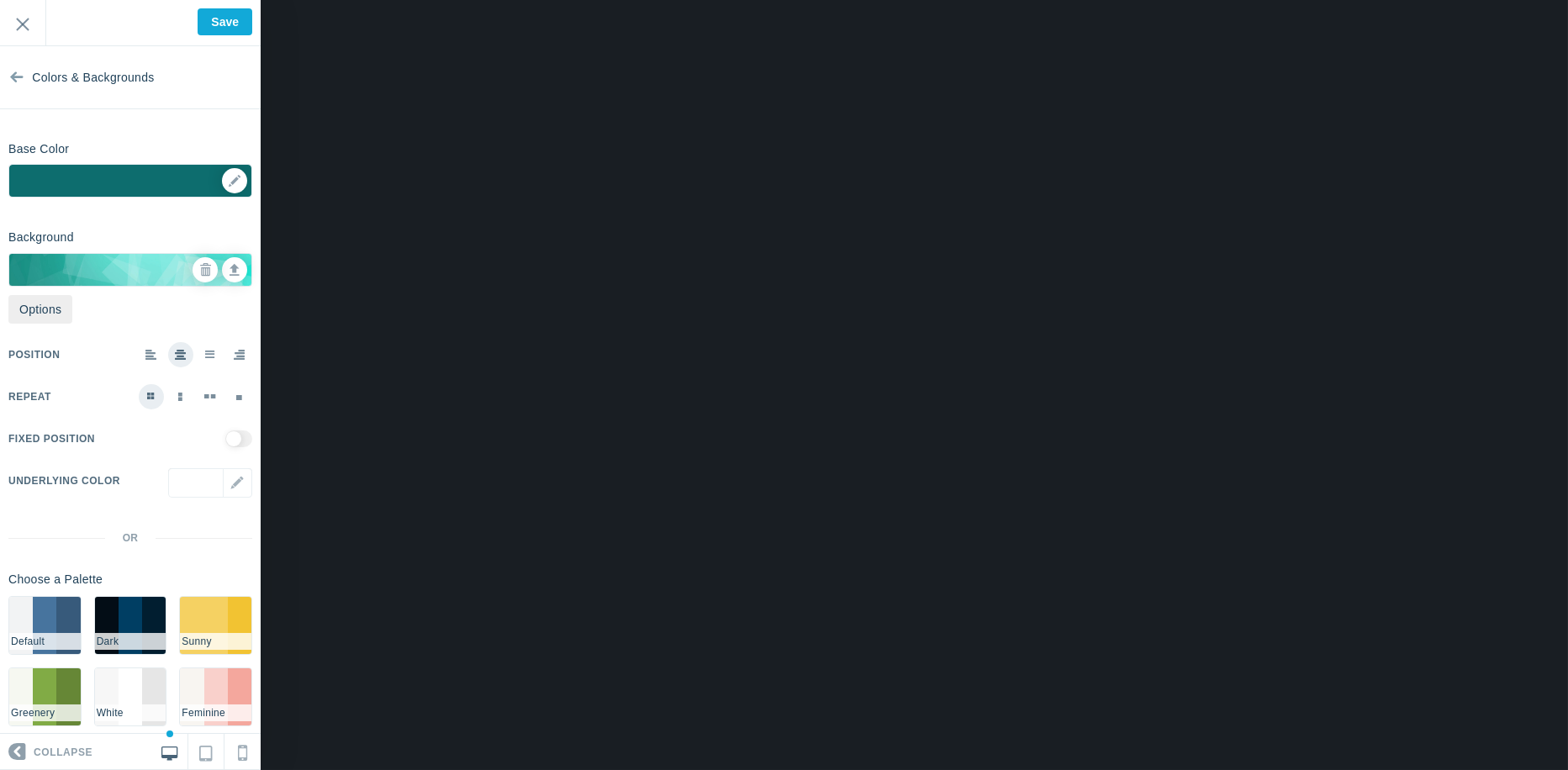
click at [235, 440] on input "checkbox" at bounding box center [239, 438] width 27 height 17
click at [225, 441] on input "checkbox" at bounding box center [239, 438] width 27 height 17
checkbox input "false"
click at [13, 73] on icon at bounding box center [16, 74] width 13 height 63
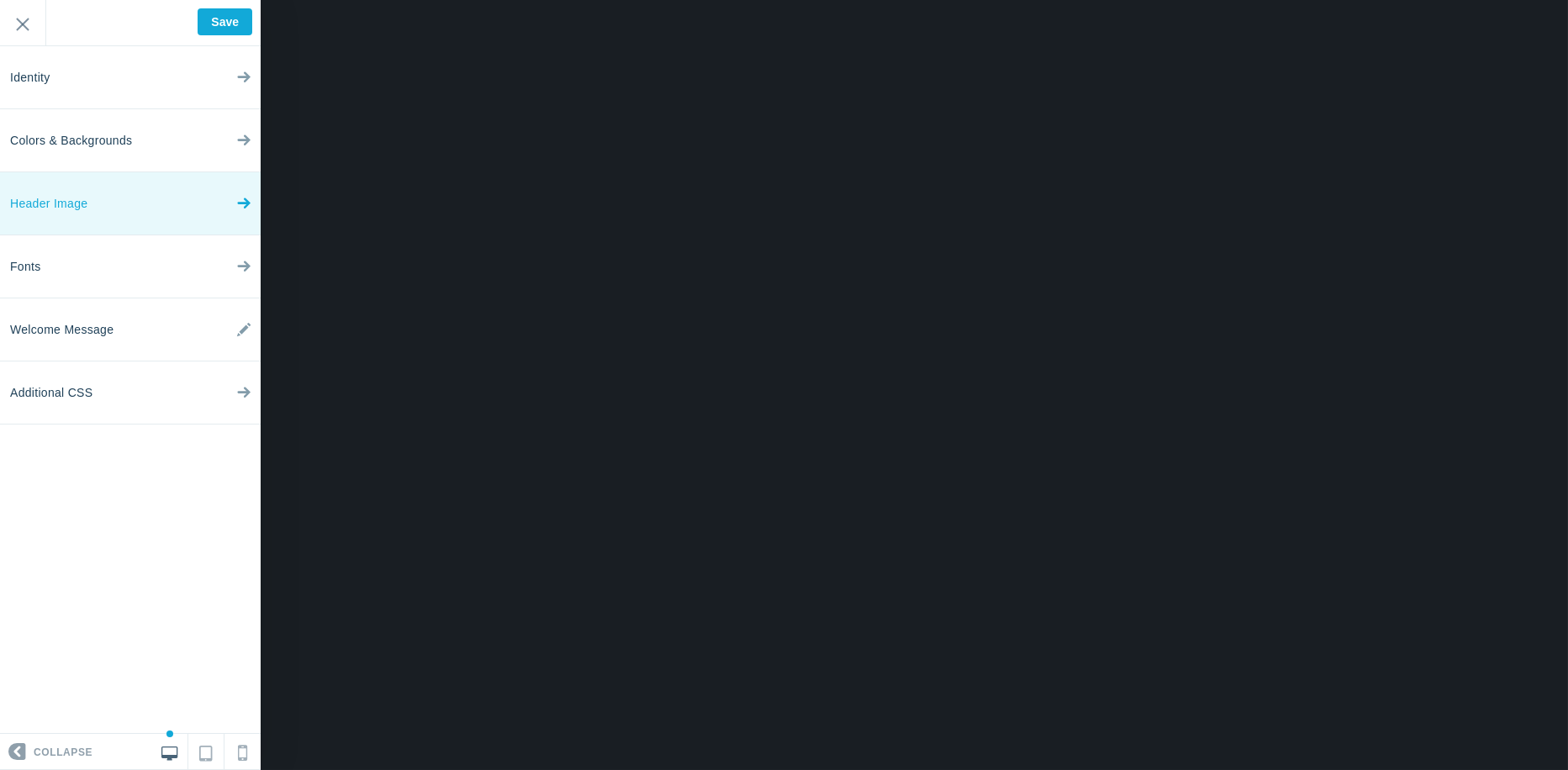
click at [98, 213] on link "Header Image" at bounding box center [130, 204] width 261 height 63
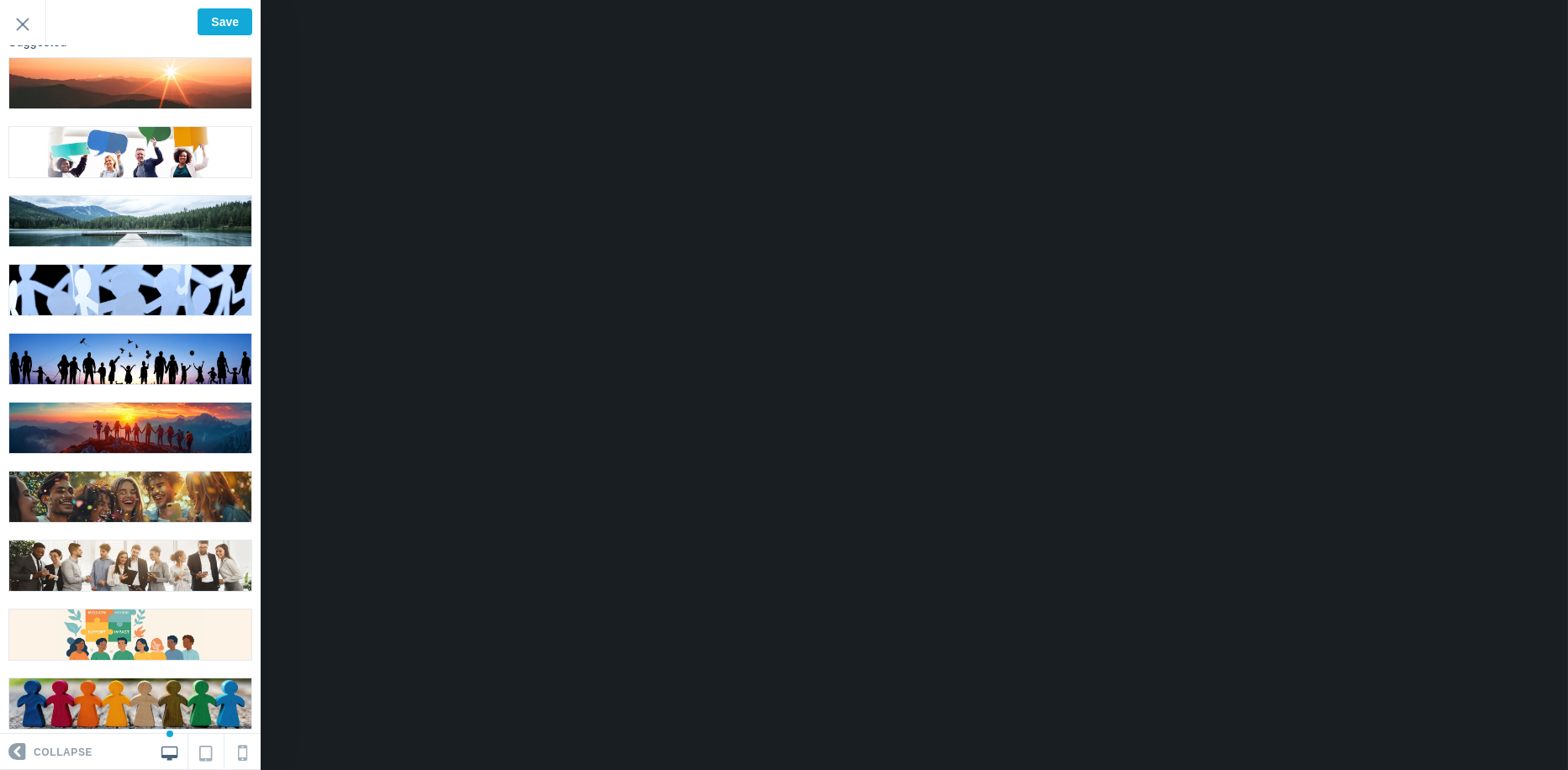
scroll to position [0, 0]
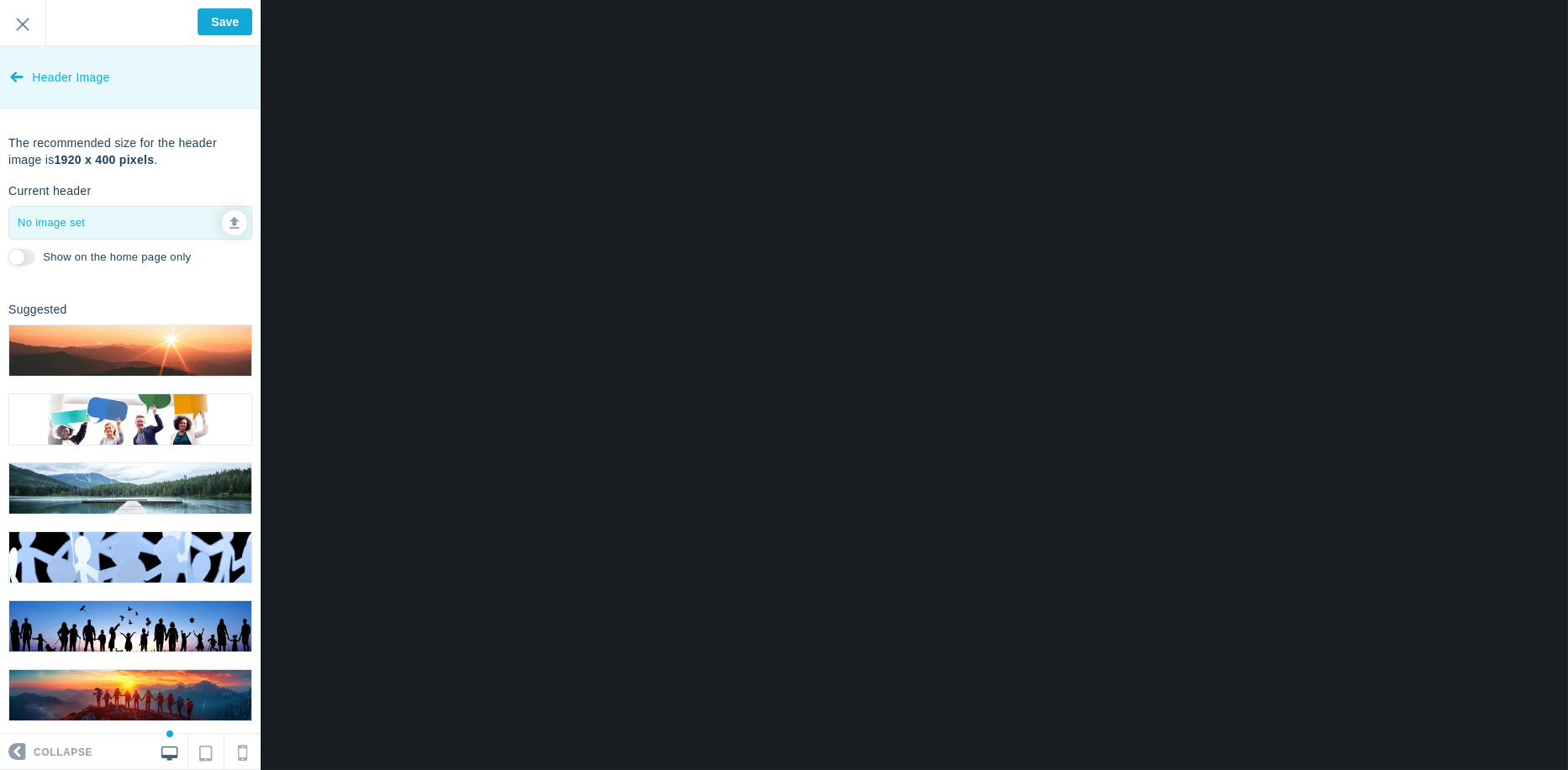
click at [15, 80] on icon at bounding box center [16, 74] width 13 height 63
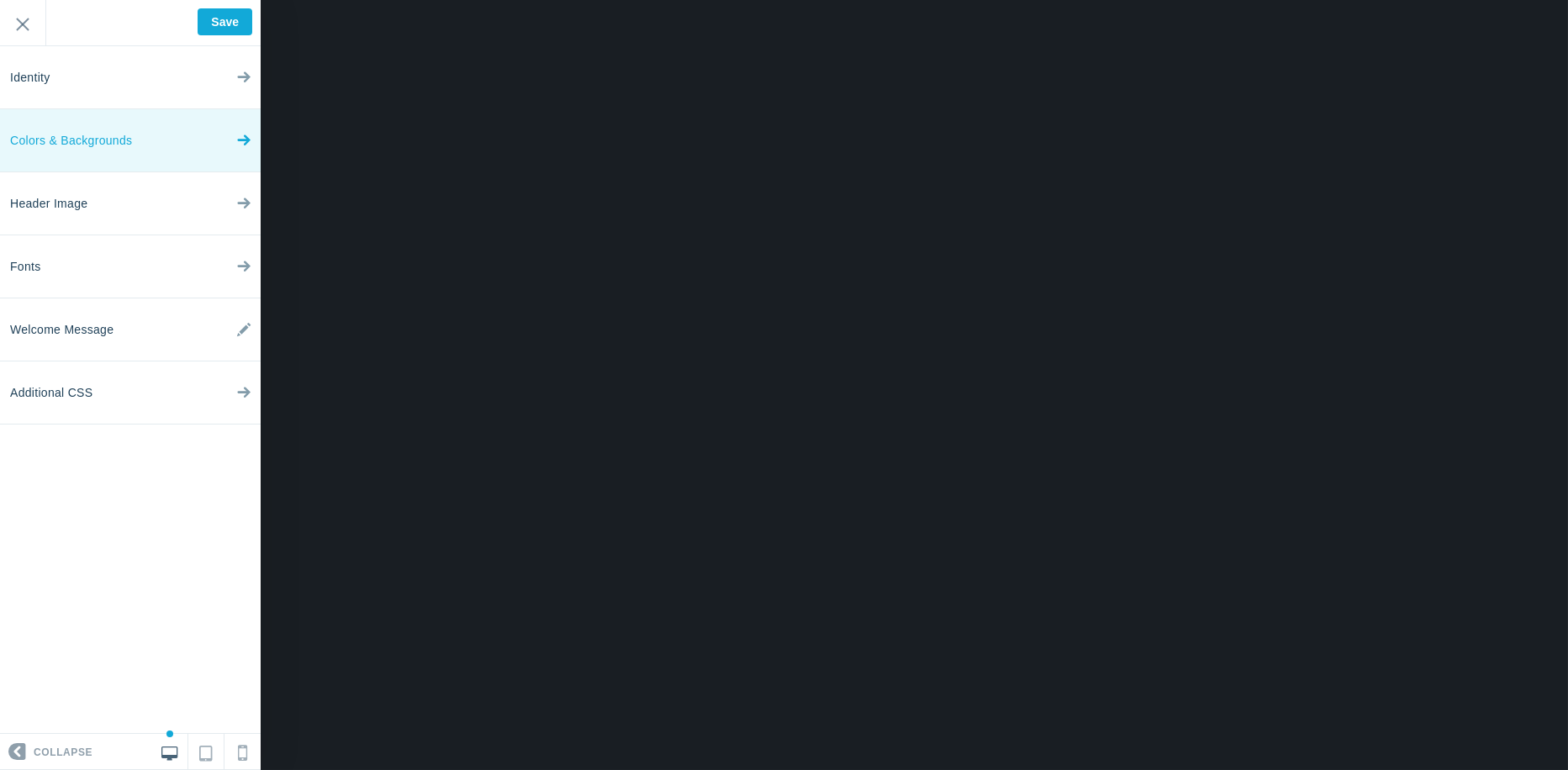
click at [85, 132] on span "Colors & Backgrounds" at bounding box center [70, 141] width 121 height 63
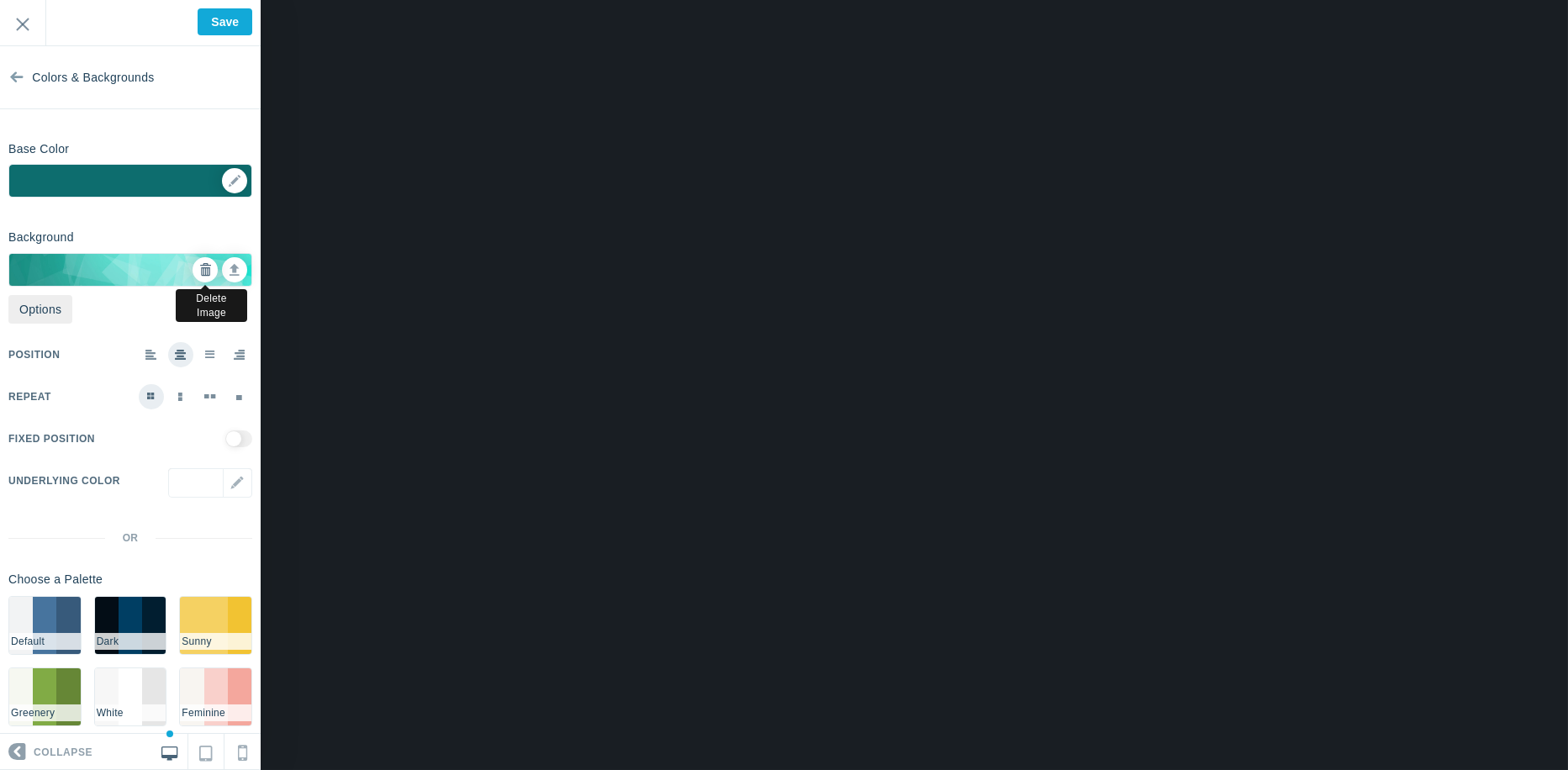
click at [199, 268] on icon at bounding box center [204, 269] width 11 height 11
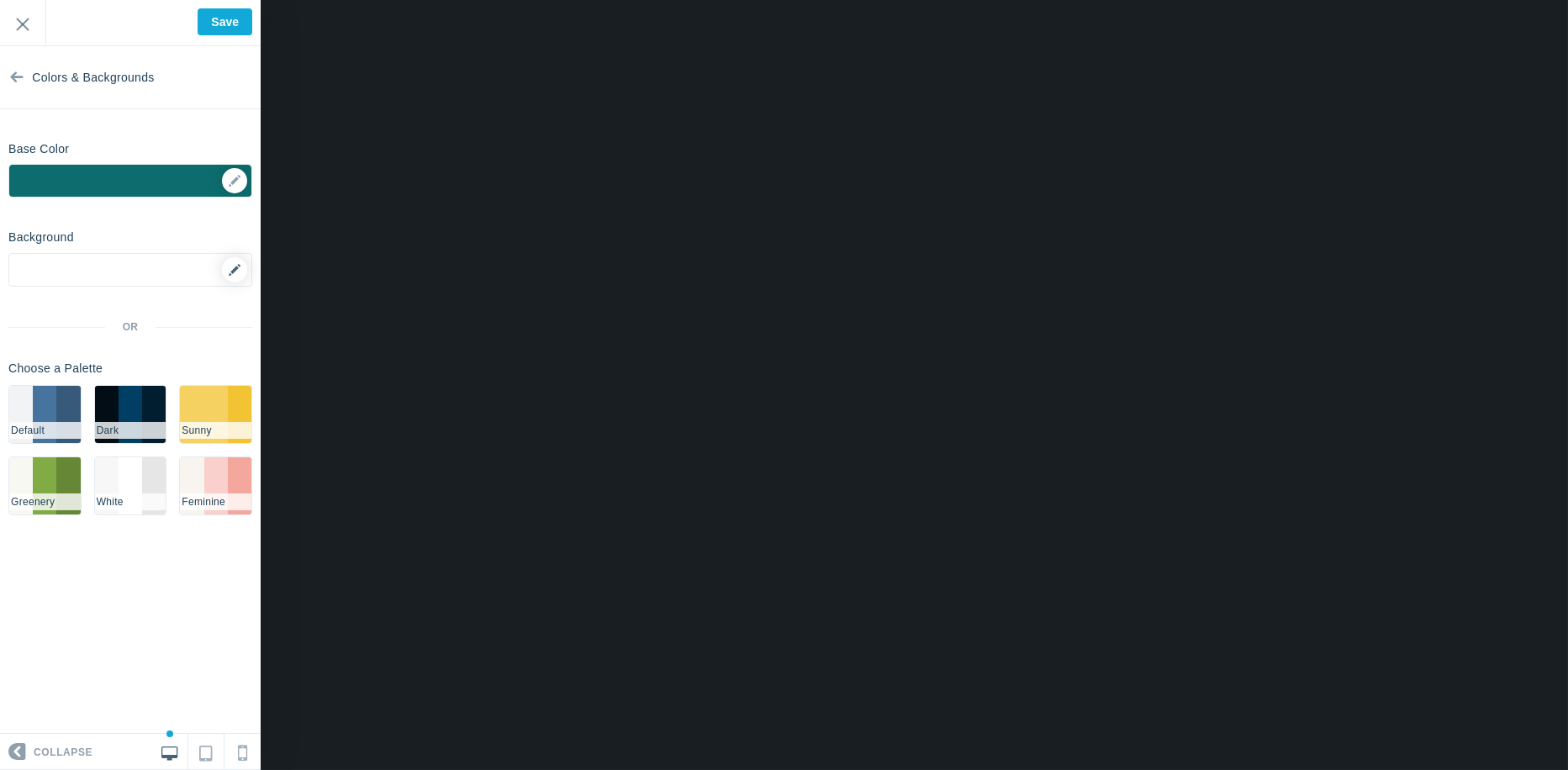
click at [234, 273] on icon at bounding box center [234, 269] width 11 height 11
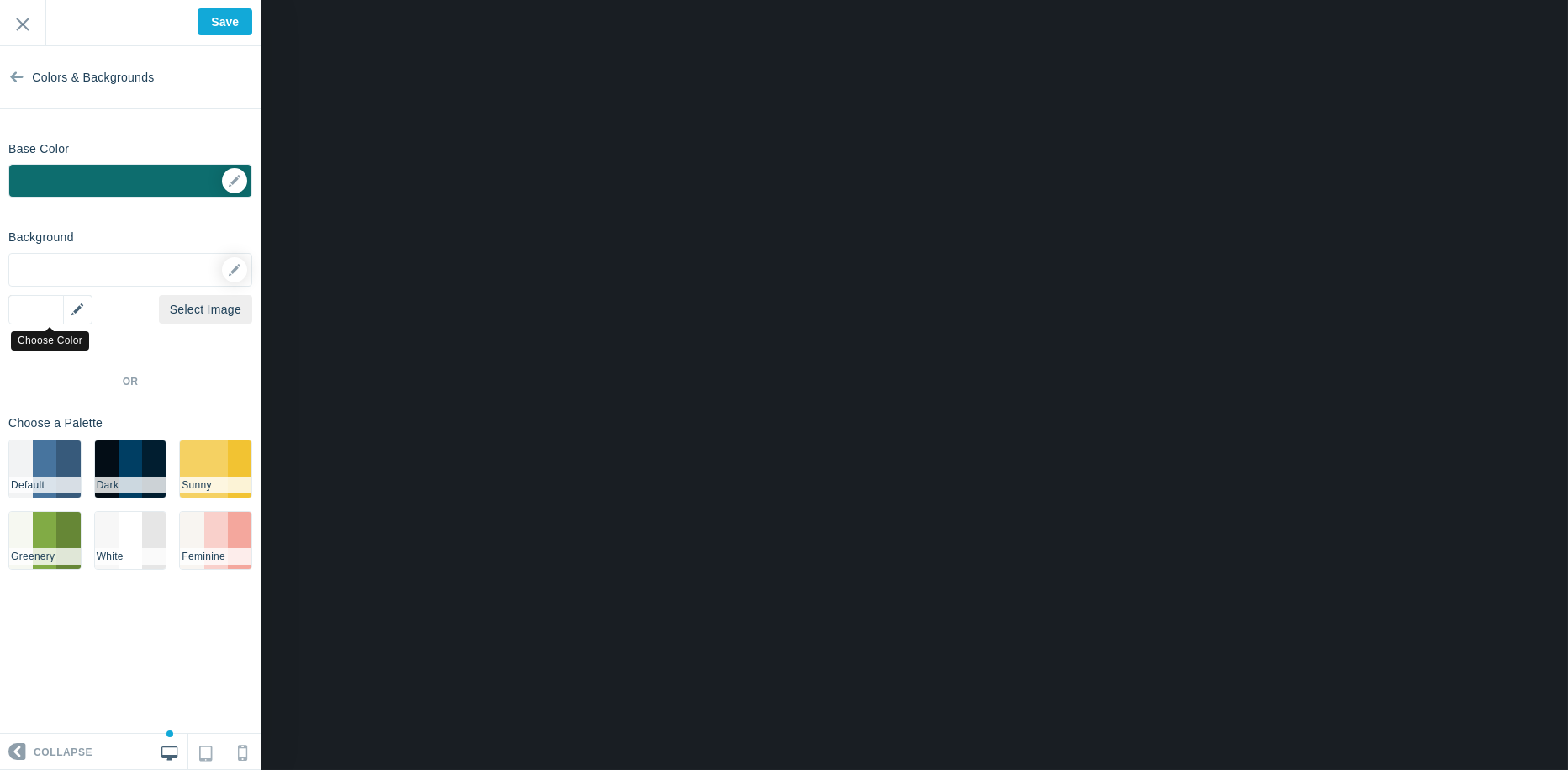
click at [81, 311] on div "▼" at bounding box center [51, 309] width 85 height 29
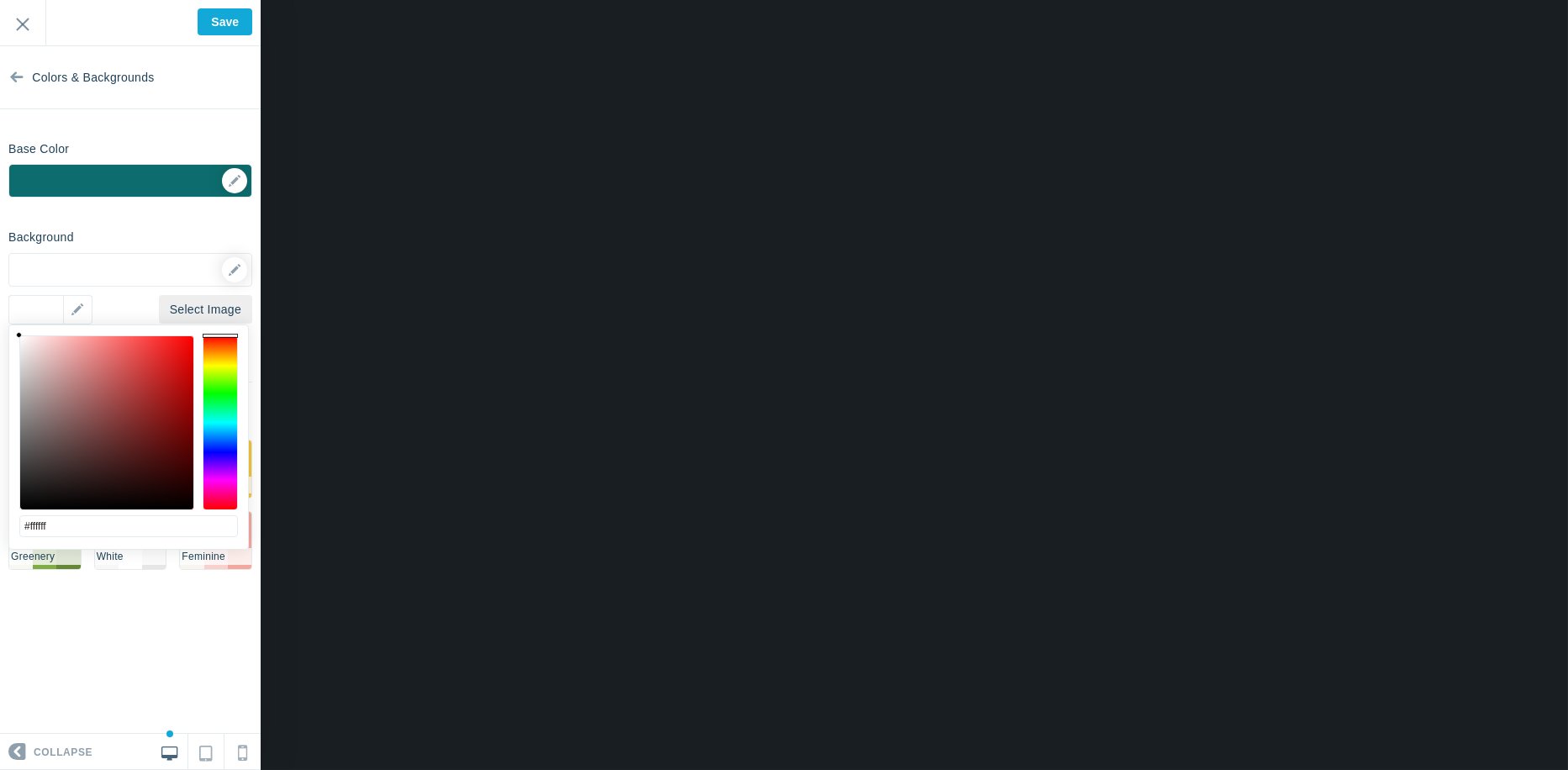
drag, startPoint x: 18, startPoint y: 335, endPoint x: 16, endPoint y: 324, distance: 11.2
click at [16, 326] on div "#ffffff cancel choose" at bounding box center [129, 559] width 239 height 467
click at [10, 77] on icon at bounding box center [16, 74] width 13 height 63
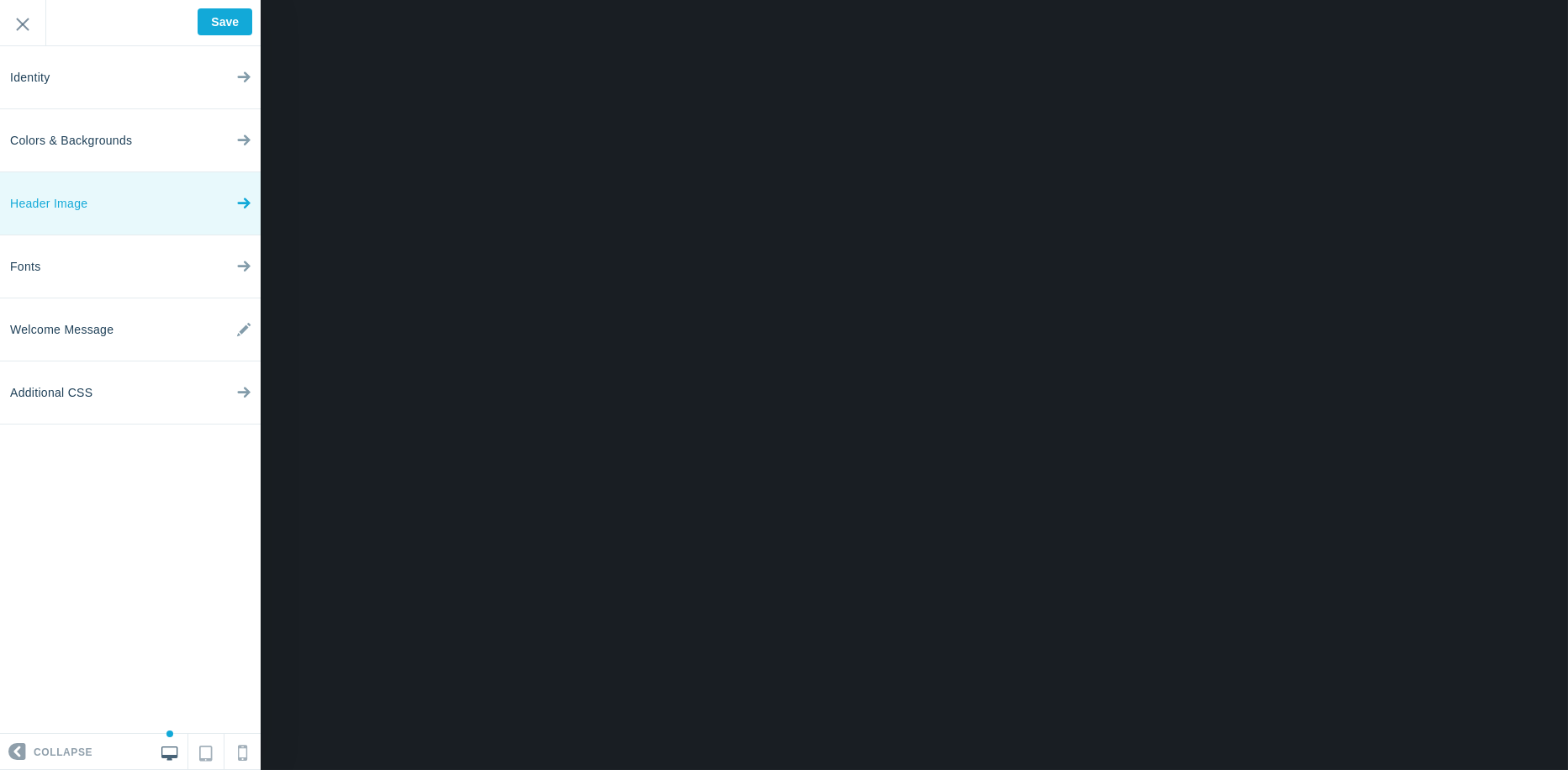
click at [87, 214] on link "Header Image" at bounding box center [130, 204] width 261 height 63
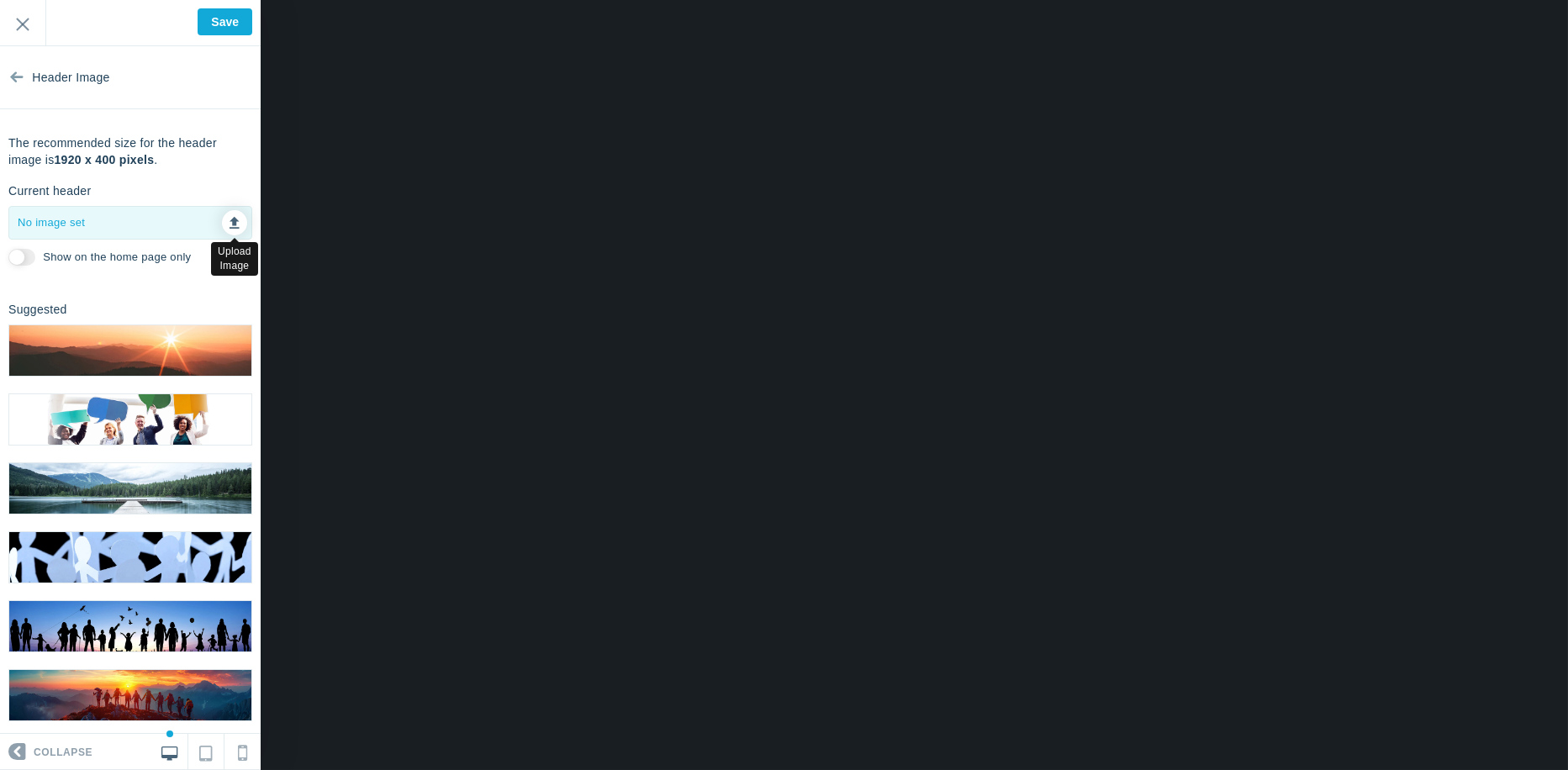
click at [230, 224] on icon at bounding box center [234, 220] width 10 height 11
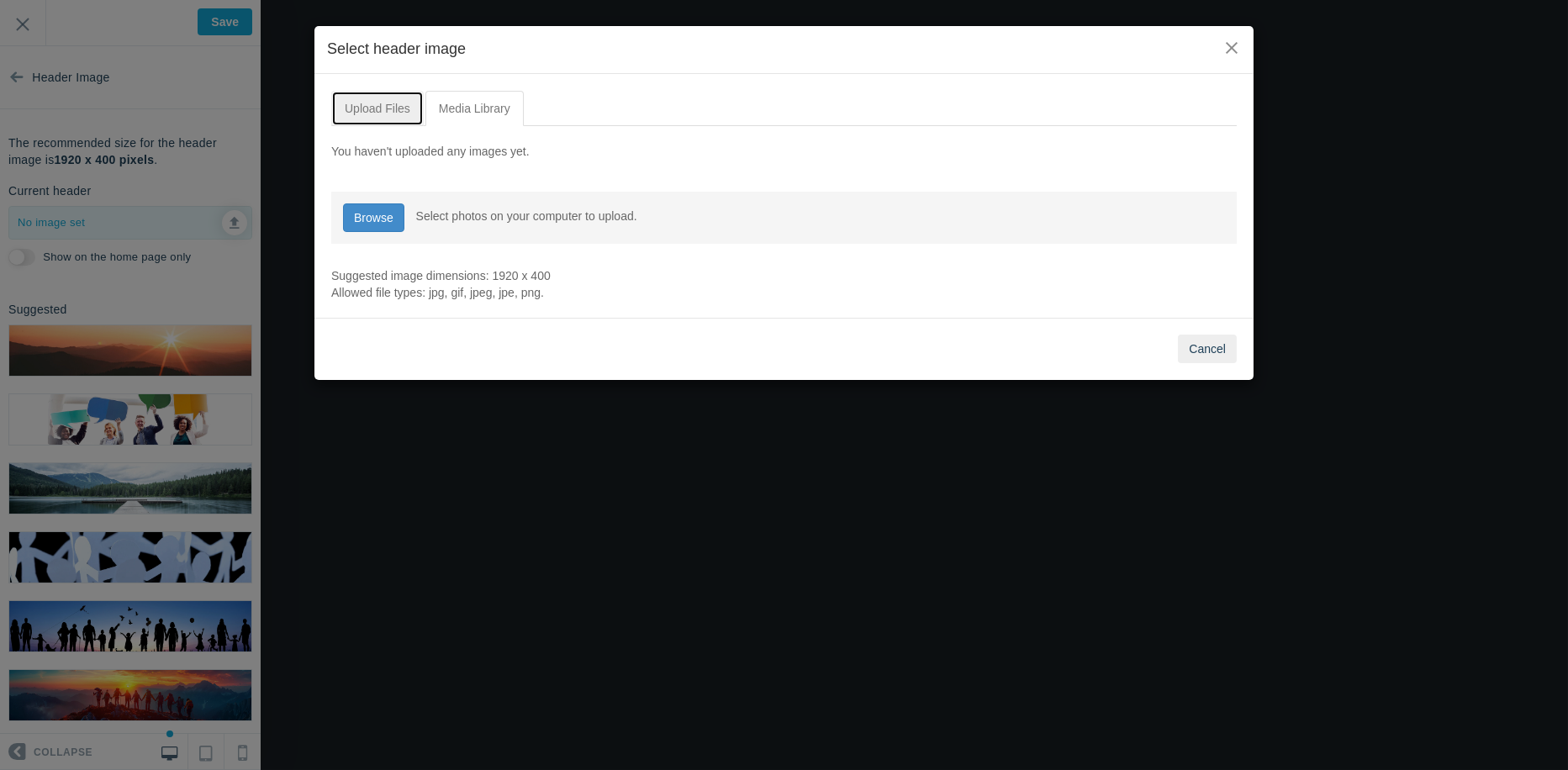
click at [392, 106] on link "Upload Files" at bounding box center [377, 108] width 92 height 35
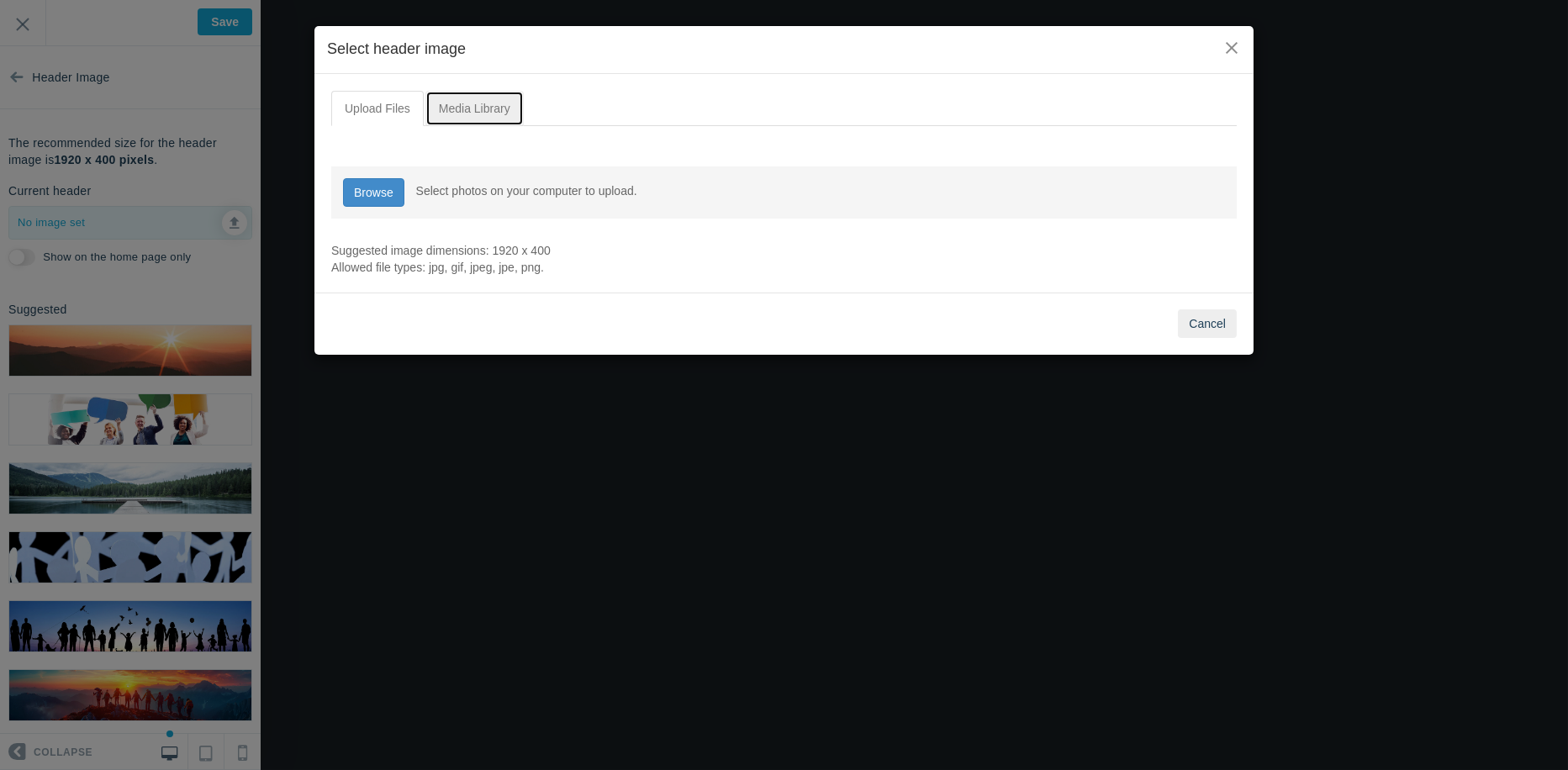
click at [482, 106] on link "Media Library" at bounding box center [475, 108] width 99 height 35
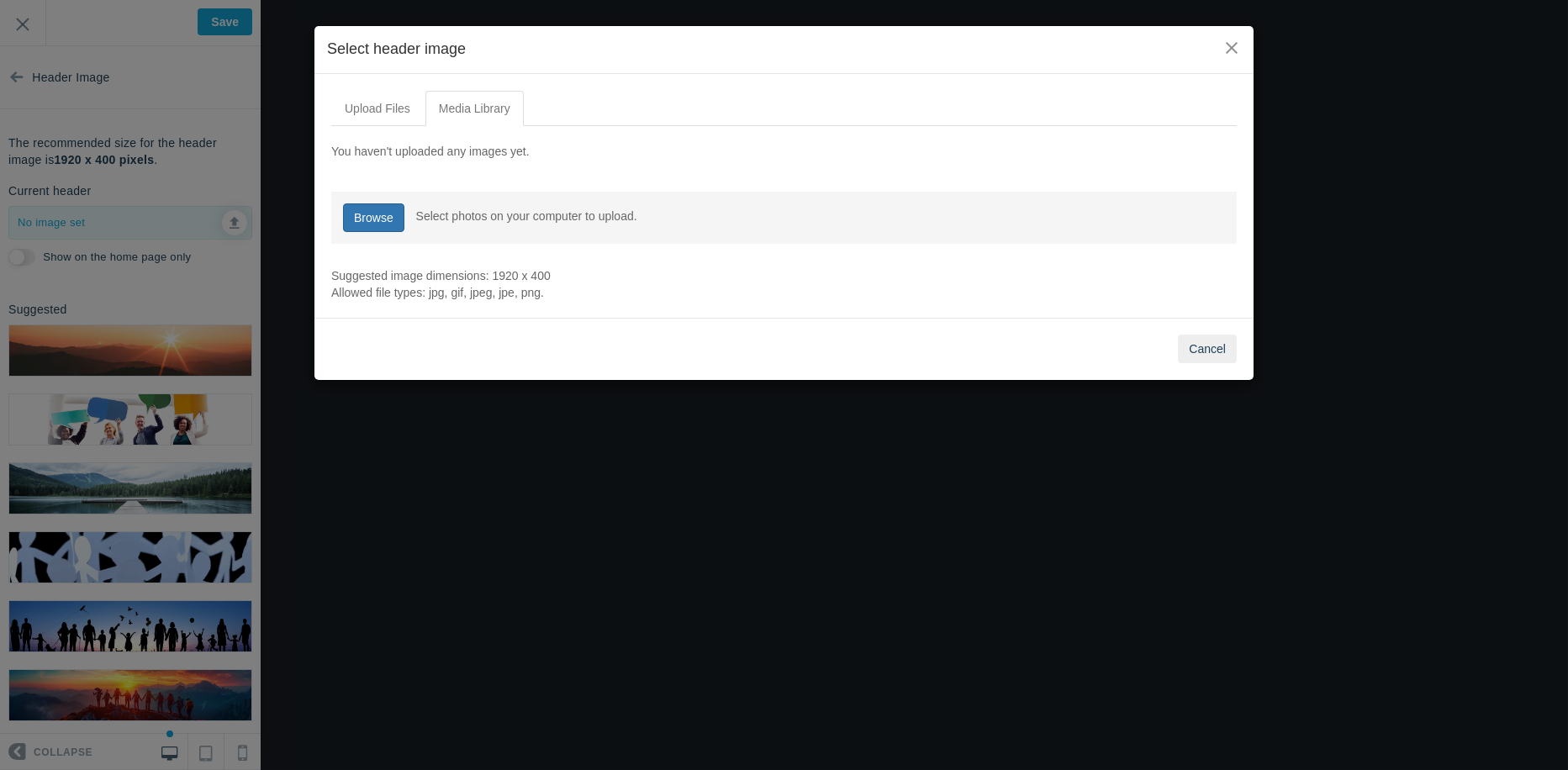
click at [387, 209] on link "Browse" at bounding box center [374, 217] width 62 height 28
type input "C:\fakepath\30a7fdb6-33e3-4dcd-90f2-7cd706434bfb.jpg"
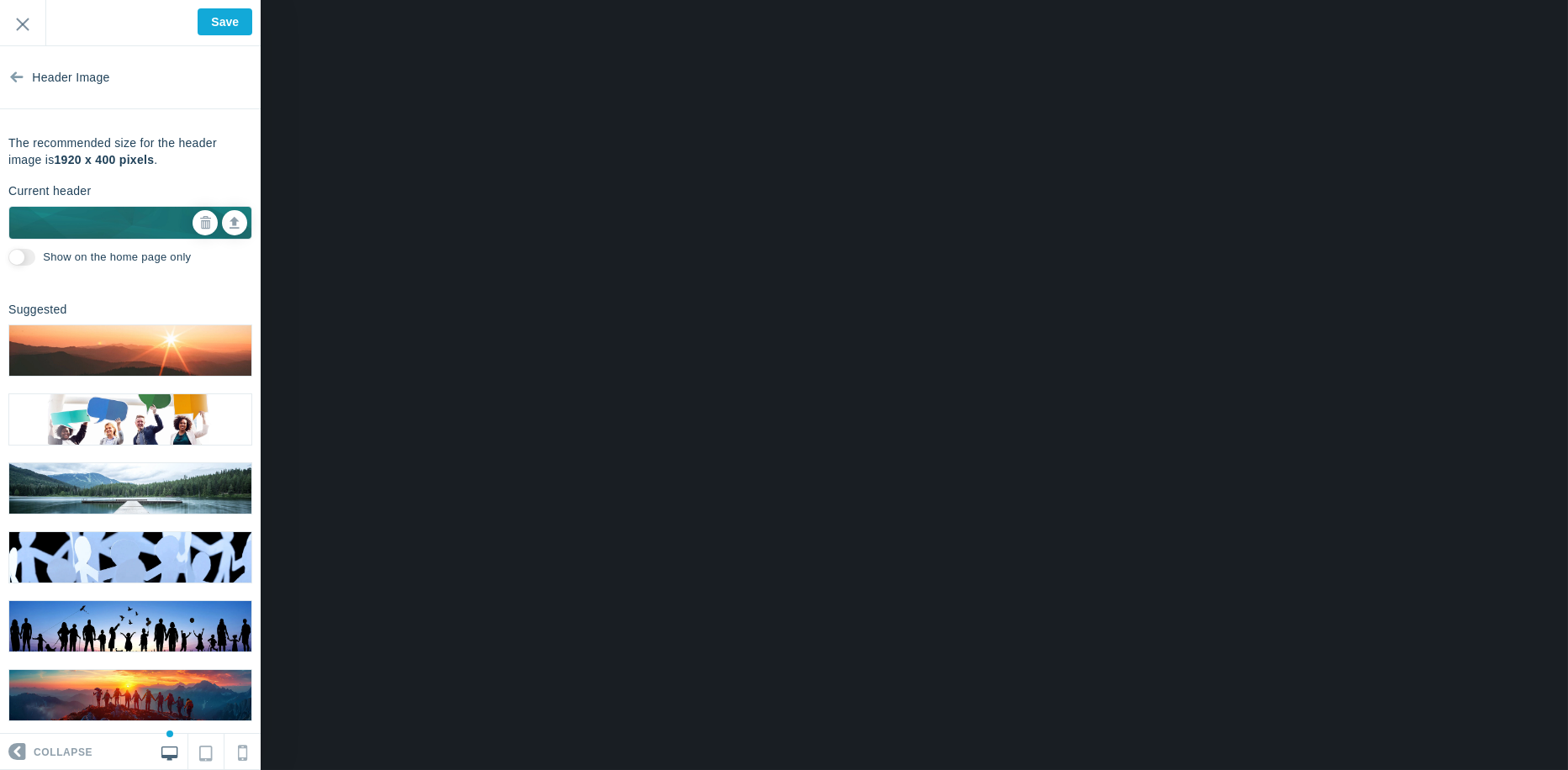
click at [28, 254] on input "Show on the home page only" at bounding box center [22, 257] width 27 height 17
click at [16, 254] on input "Show on the home page only" at bounding box center [22, 257] width 27 height 17
checkbox input "false"
click at [199, 222] on icon at bounding box center [204, 222] width 11 height 11
click at [230, 224] on icon at bounding box center [234, 220] width 10 height 11
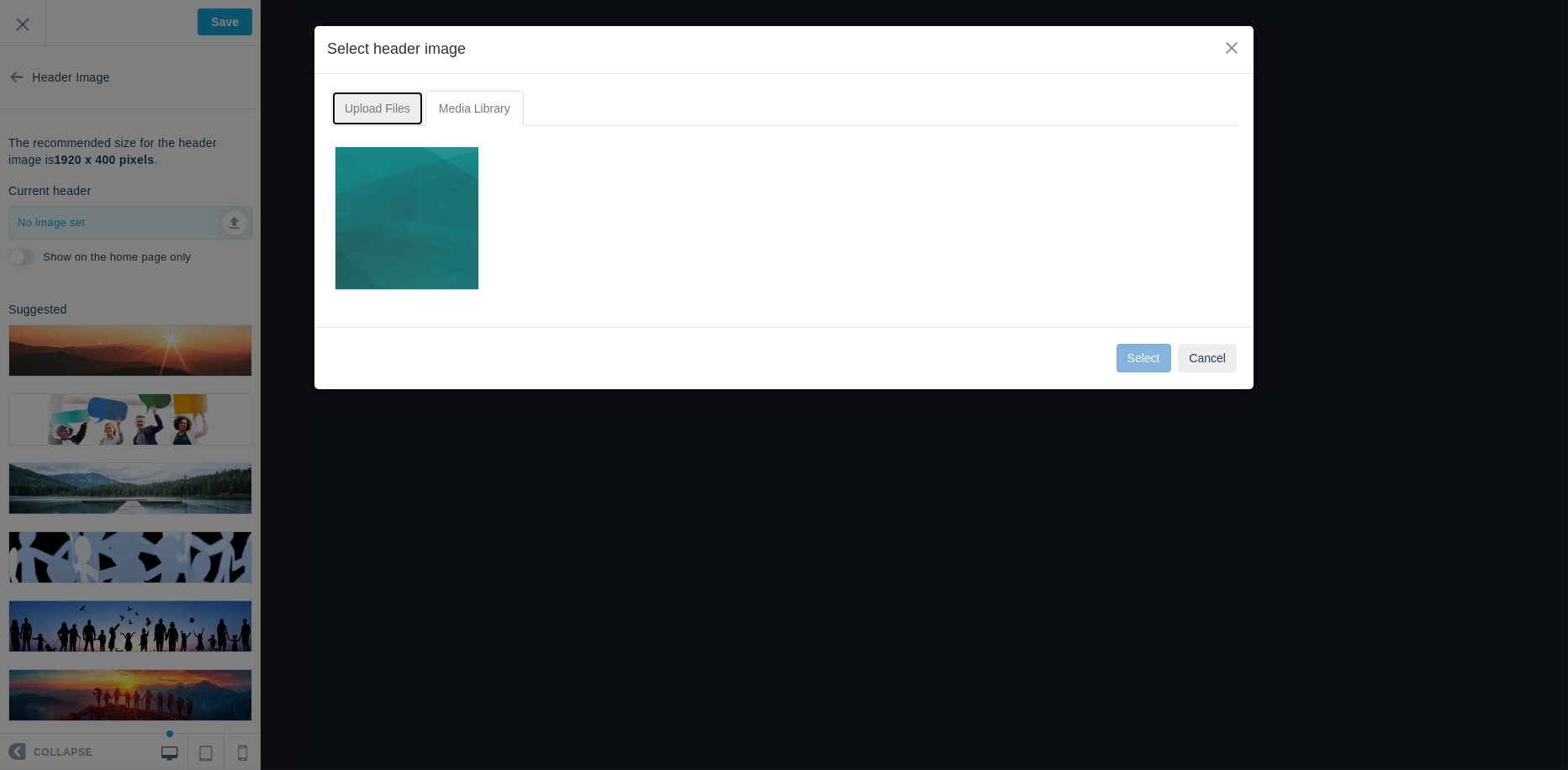
click at [364, 93] on link "Upload Files" at bounding box center [377, 108] width 92 height 35
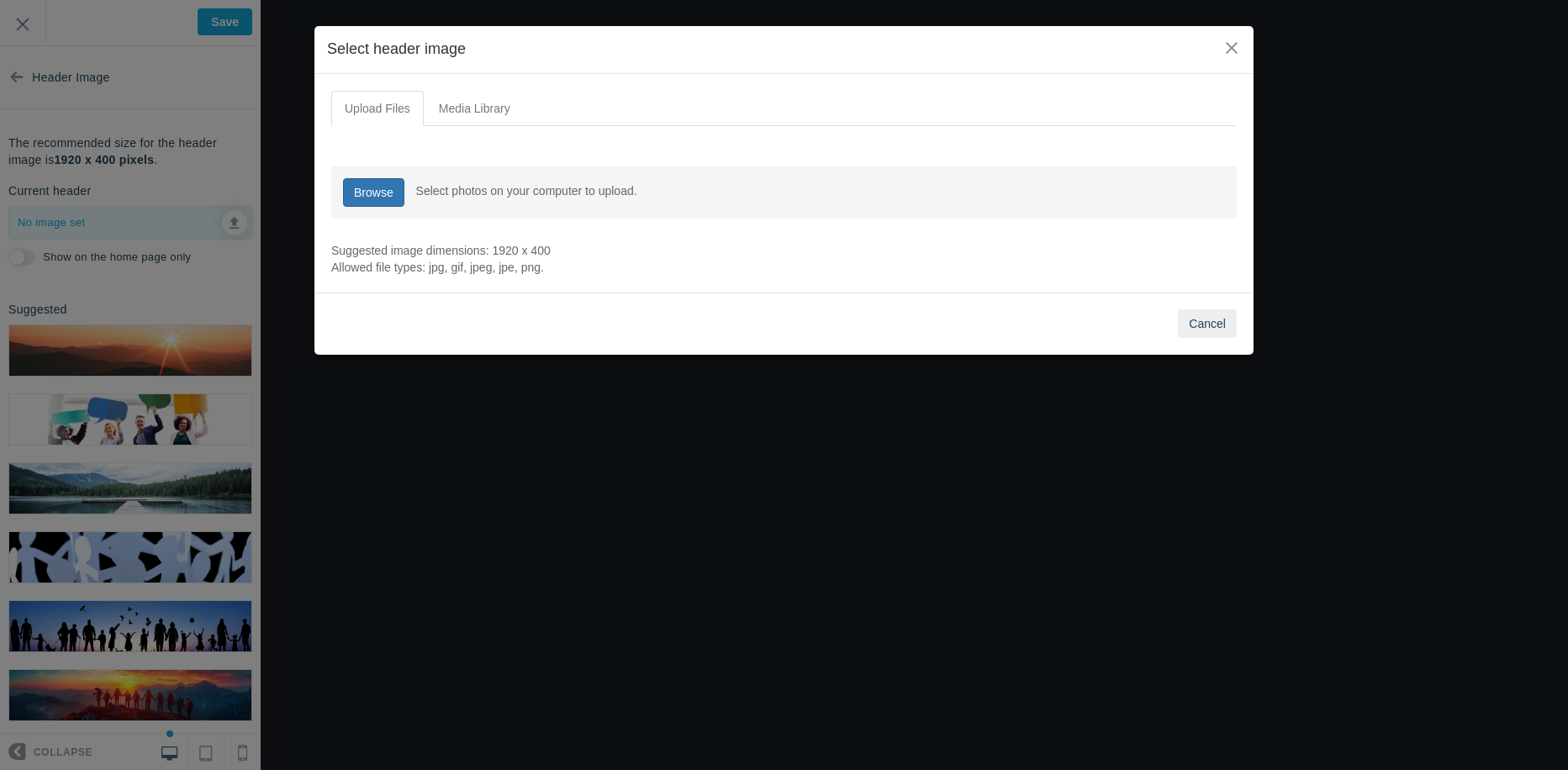
click at [361, 188] on link "Browse" at bounding box center [374, 192] width 62 height 28
type input "C:\fakepath\Building a Global Network of Care..jpg"
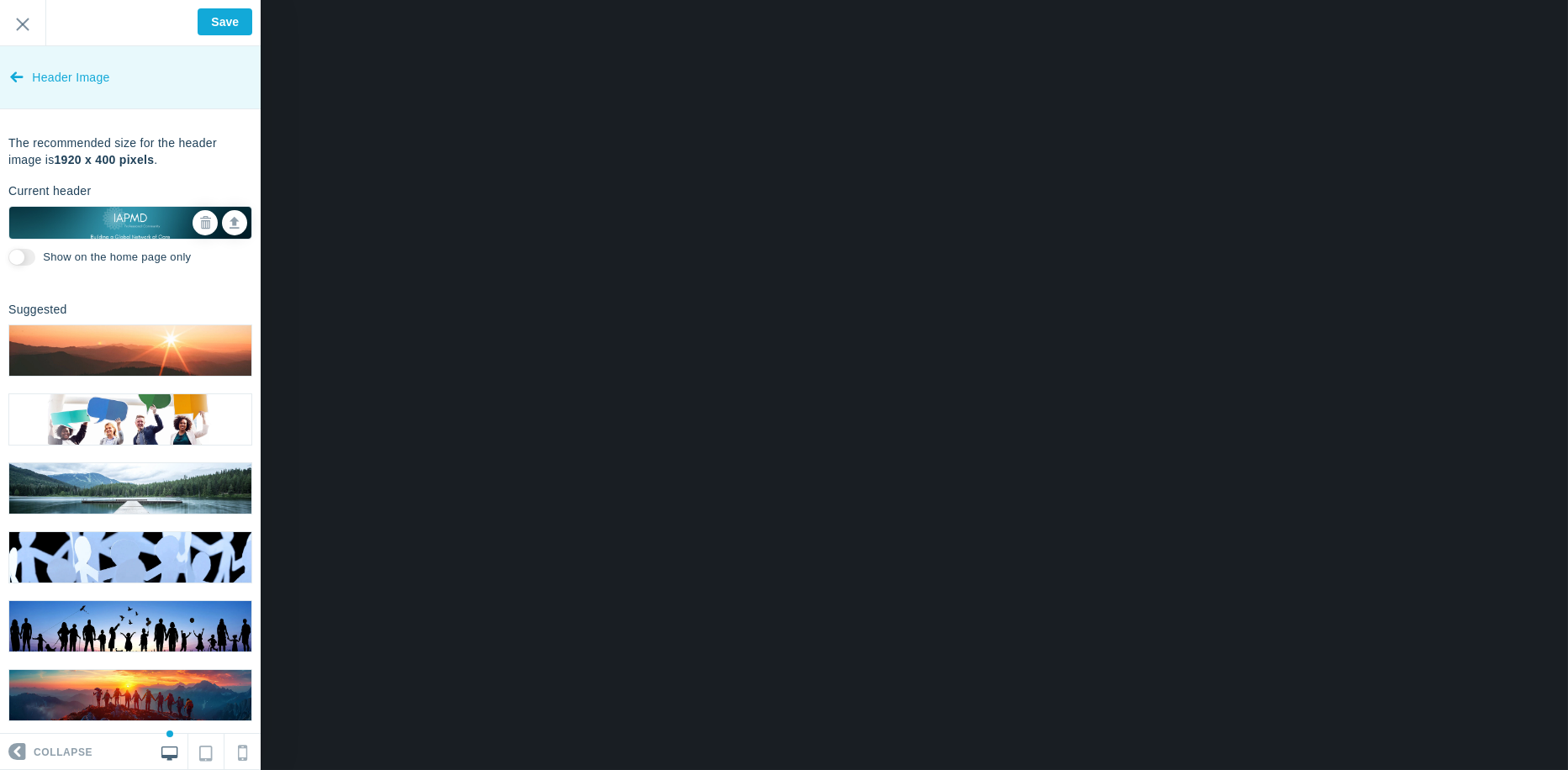
click at [10, 72] on icon at bounding box center [16, 74] width 13 height 63
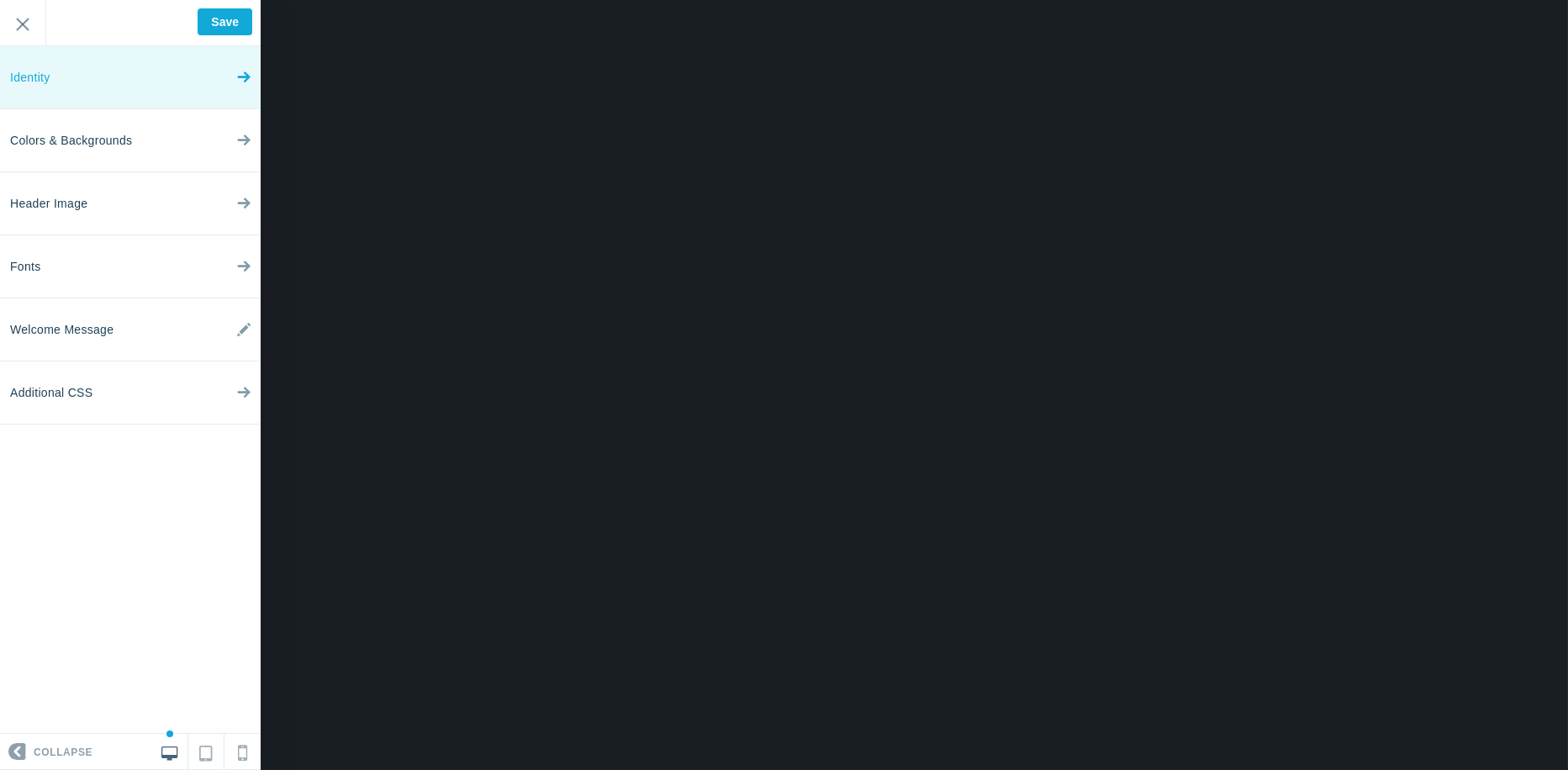
click at [133, 82] on link "Identity" at bounding box center [130, 78] width 261 height 63
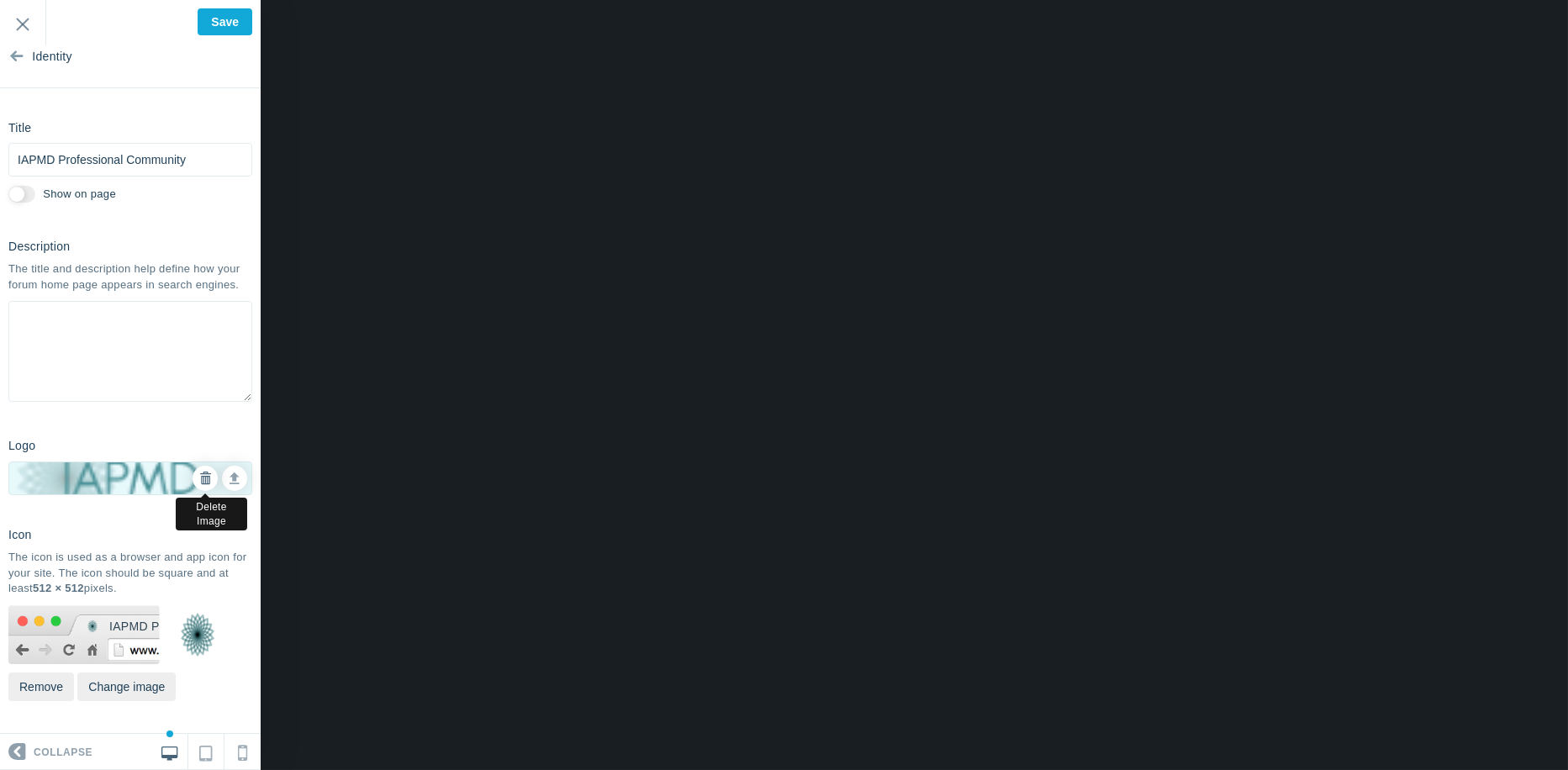
click at [199, 477] on icon at bounding box center [204, 478] width 11 height 11
checkbox input "true"
click at [230, 479] on icon at bounding box center [234, 475] width 10 height 11
type input "C:\fakepath\IAPMD white logo.png"
checkbox input "false"
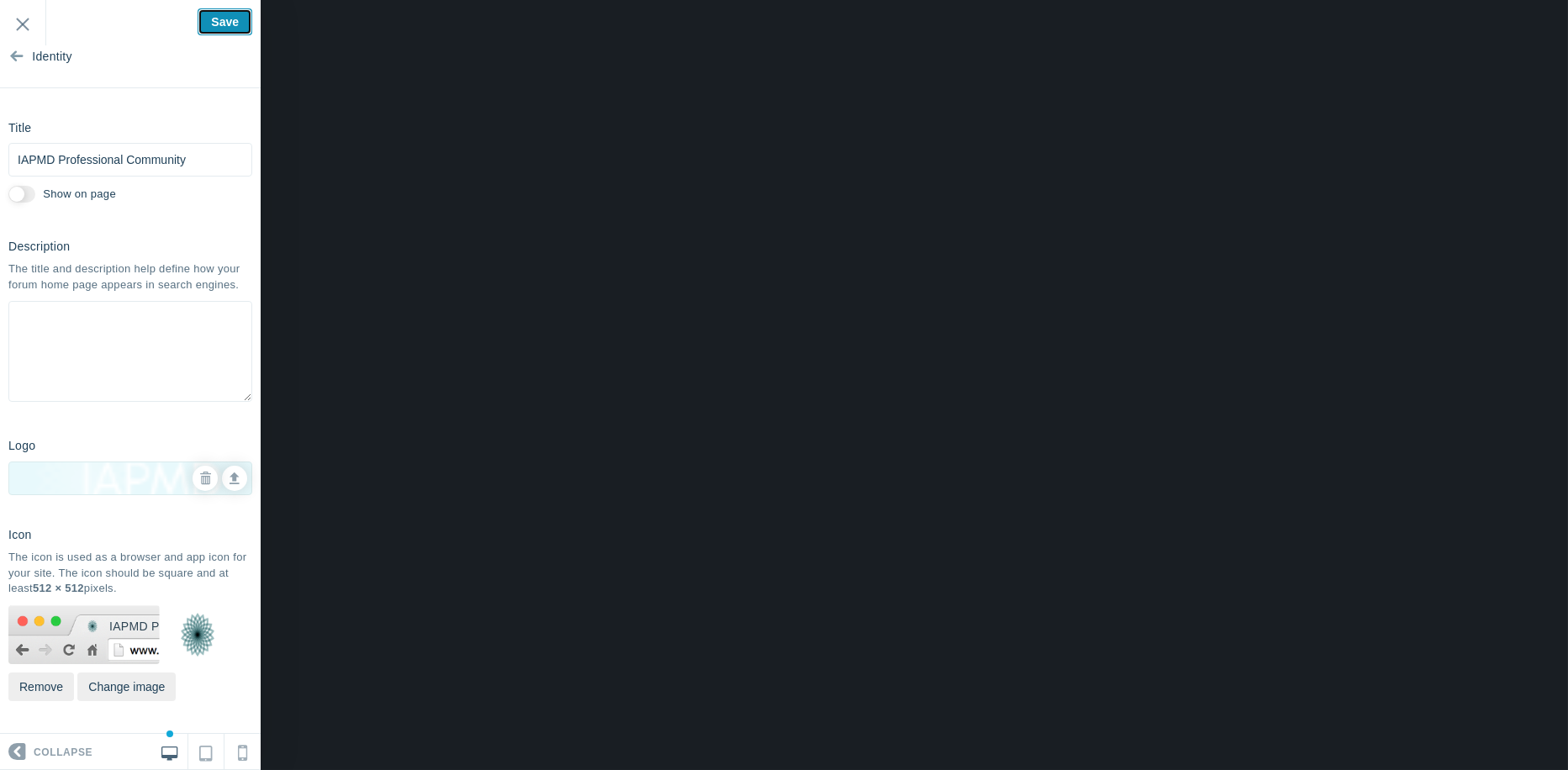
click at [216, 19] on input "Save" at bounding box center [225, 22] width 55 height 27
type input "Saved"
click at [26, 13] on input "Exit" at bounding box center [23, 23] width 46 height 47
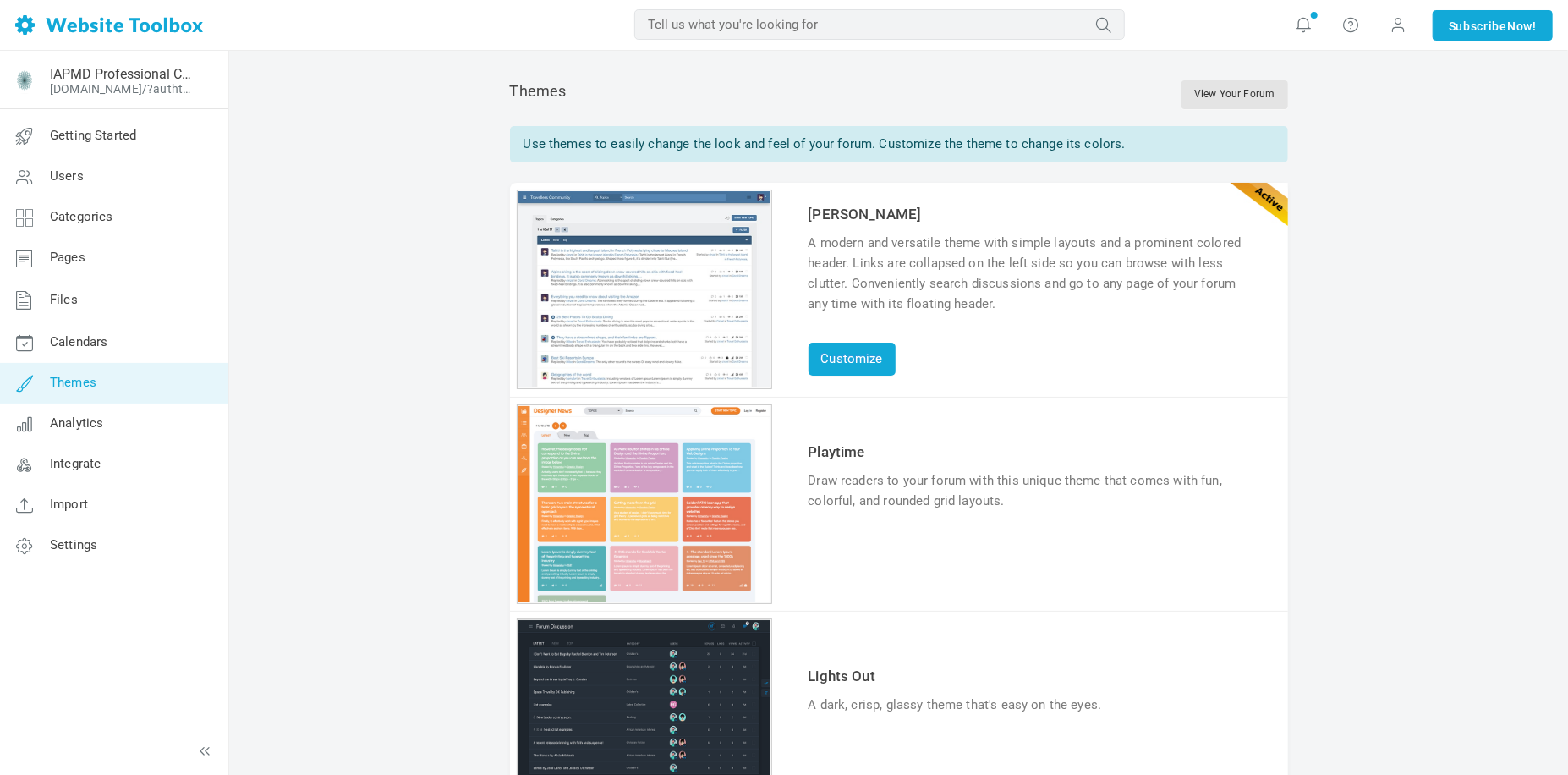
click at [861, 361] on link "Customize" at bounding box center [852, 359] width 87 height 33
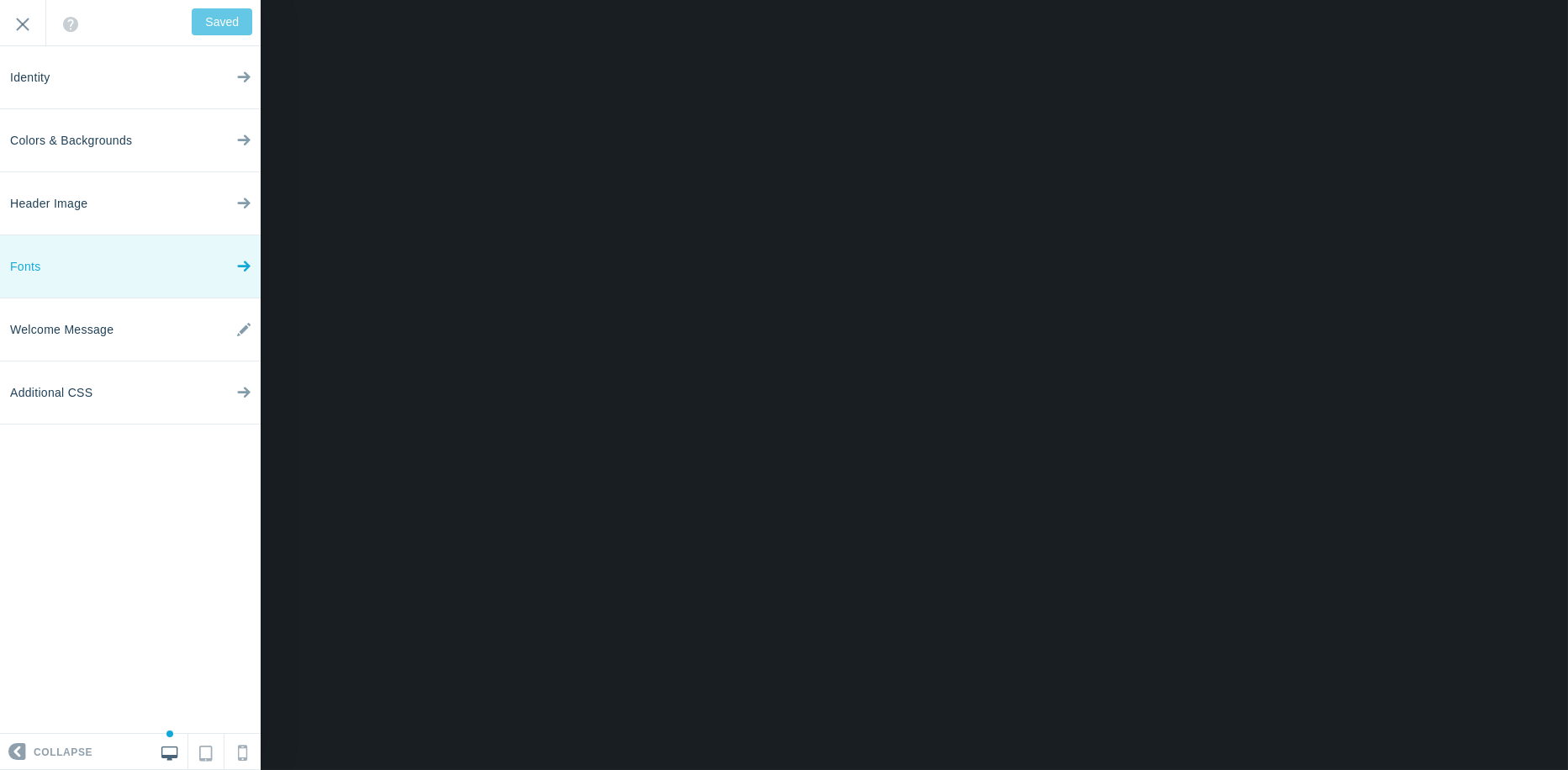
click at [83, 266] on link "Fonts" at bounding box center [130, 267] width 261 height 63
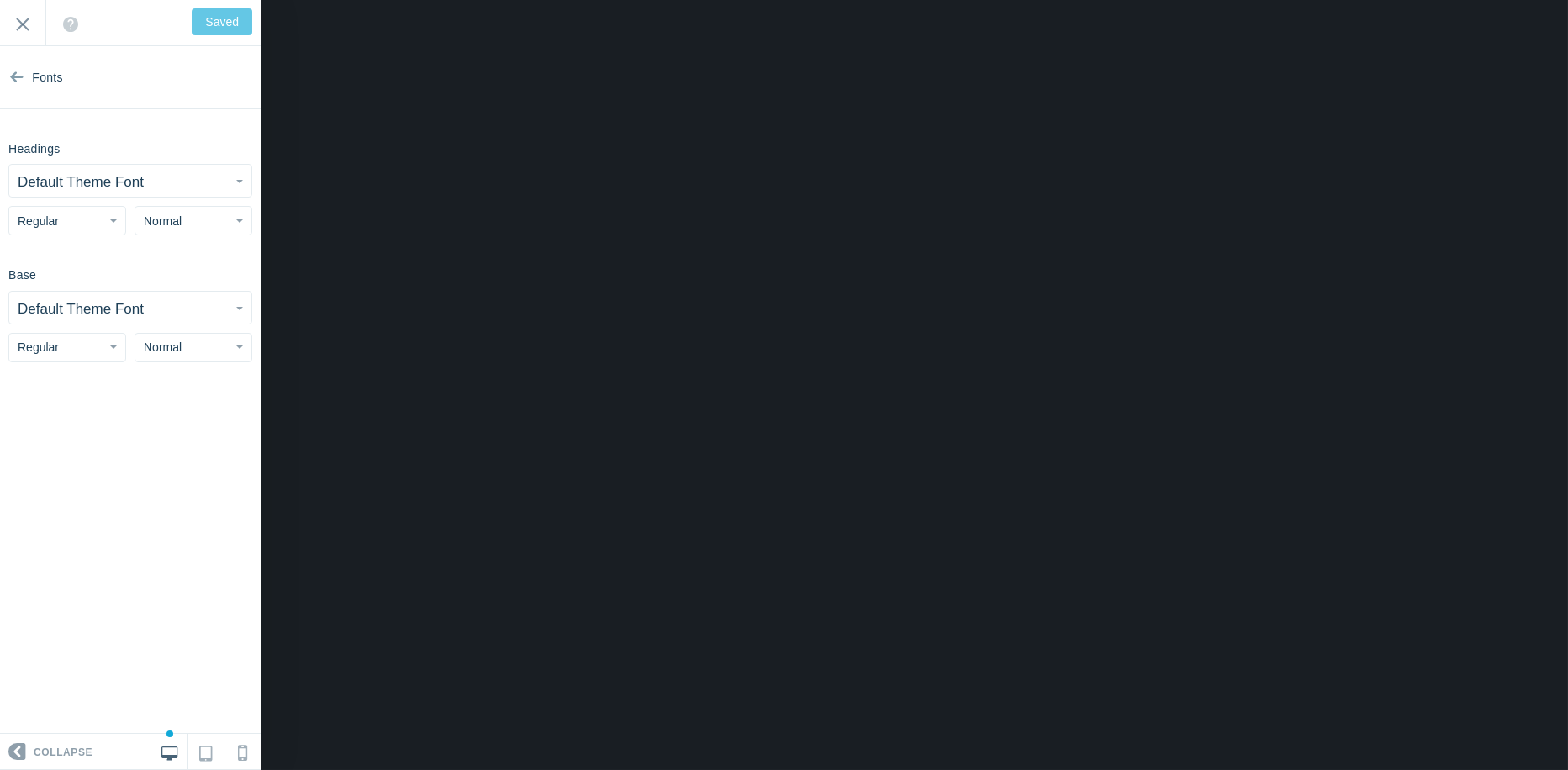
click at [107, 188] on small "Default Theme Font" at bounding box center [80, 182] width 126 height 16
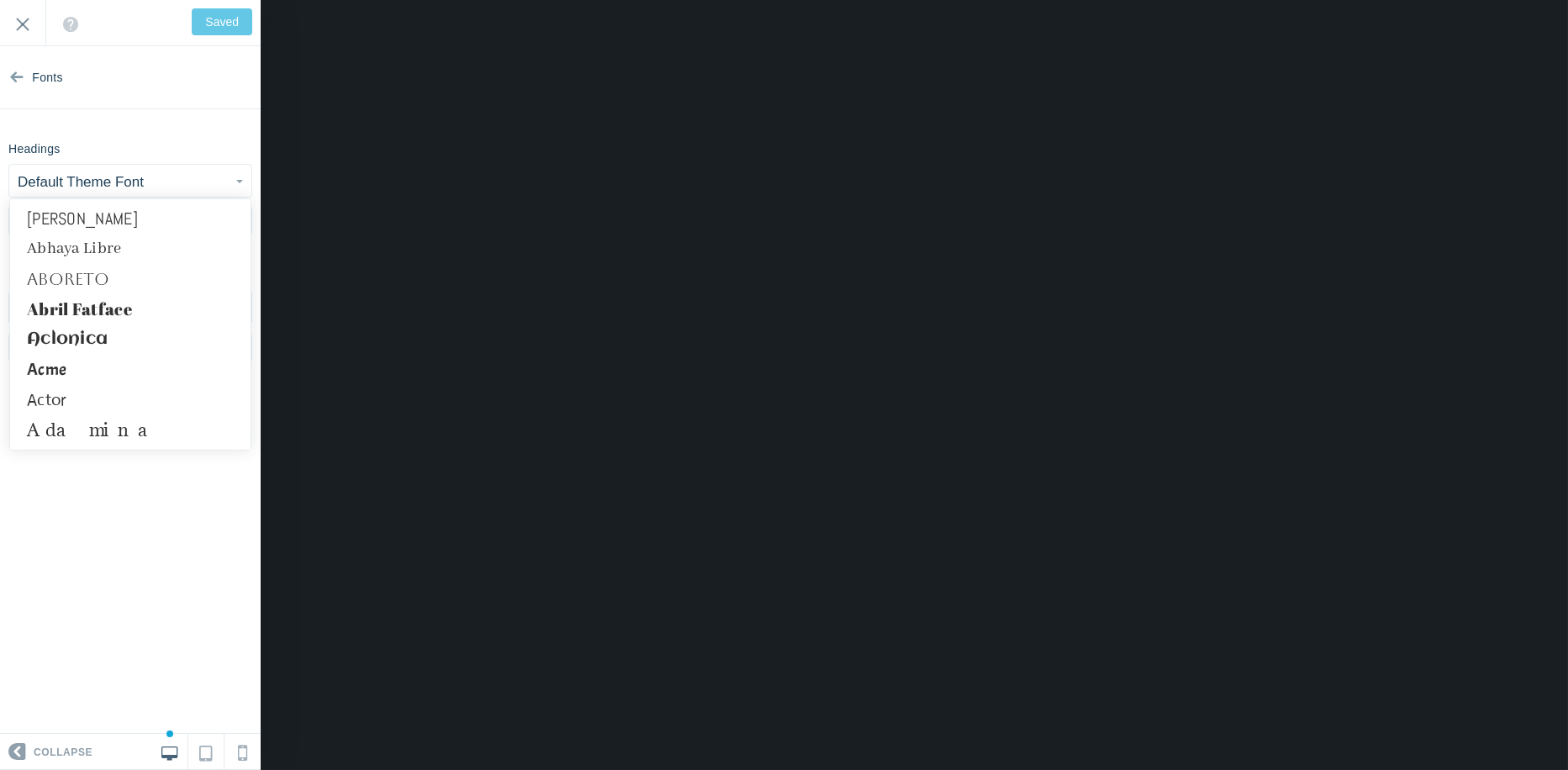
click at [108, 185] on small "Default Theme Font" at bounding box center [80, 182] width 126 height 16
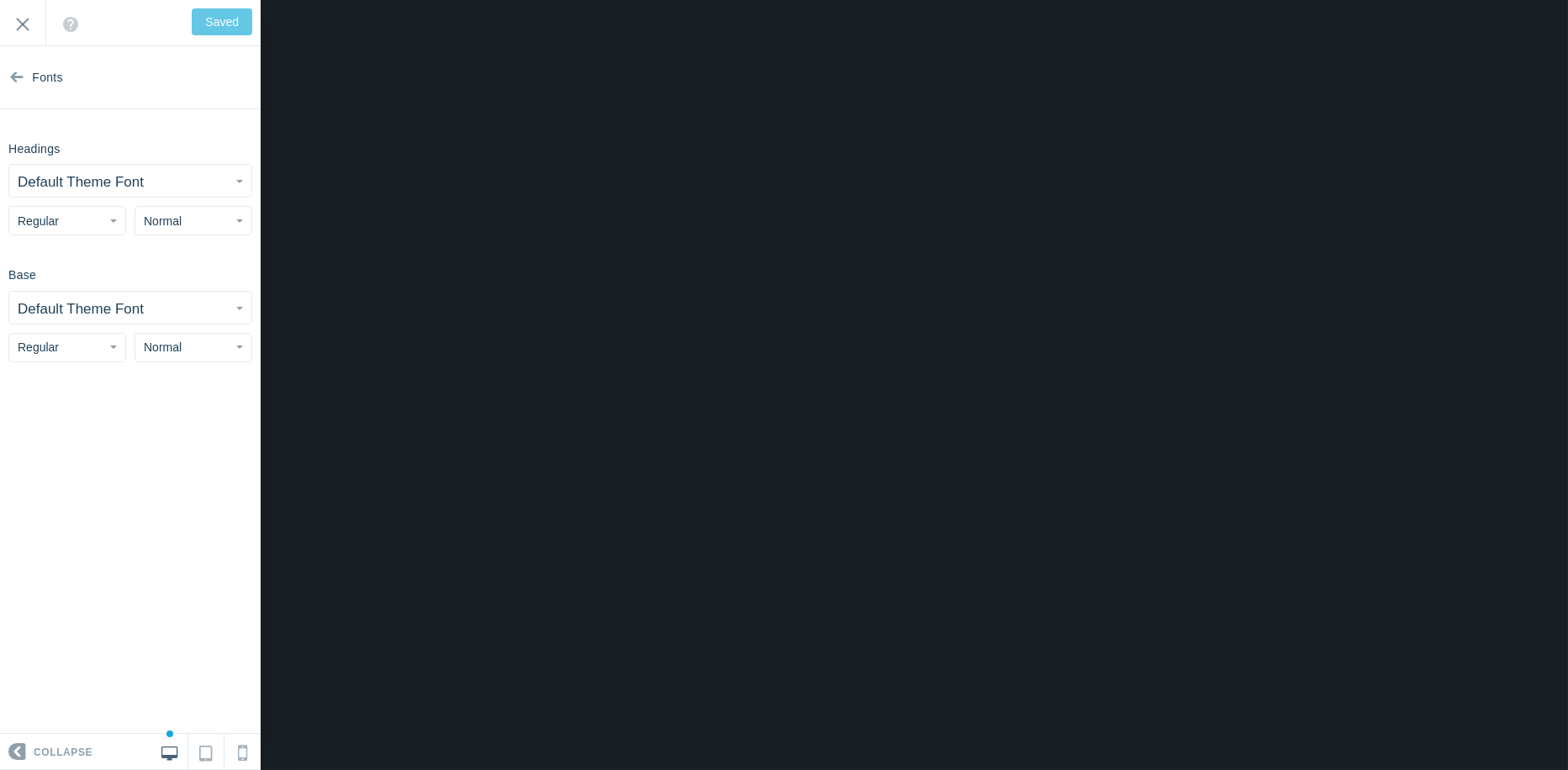
click at [94, 222] on button "Regular" at bounding box center [68, 220] width 118 height 29
click at [215, 185] on button "Default Theme Font" at bounding box center [130, 180] width 242 height 32
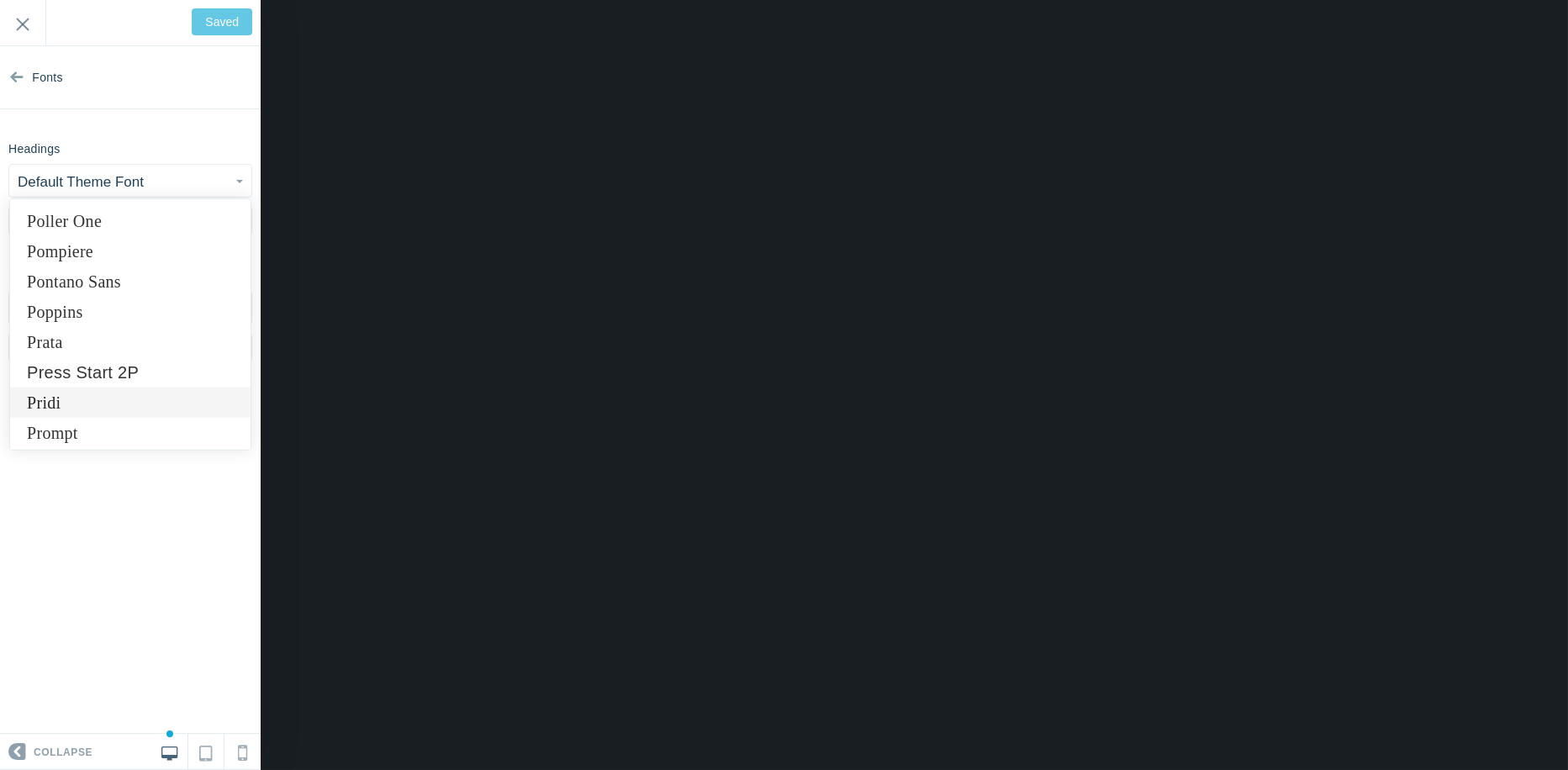
scroll to position [9918, 0]
click at [83, 315] on link "Poppins" at bounding box center [129, 316] width 240 height 30
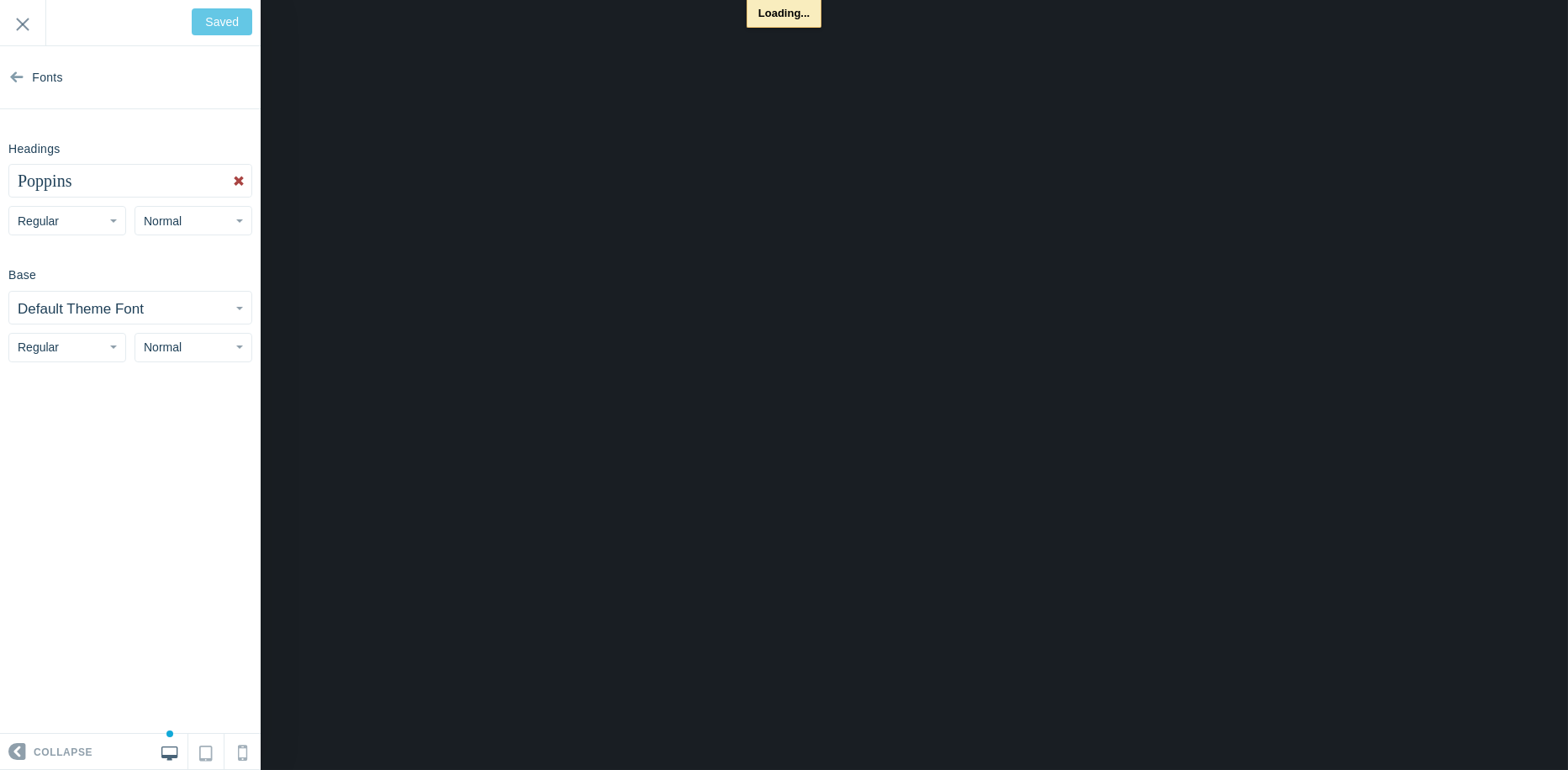
type input "Save"
click at [83, 315] on small "Default Theme Font" at bounding box center [80, 309] width 126 height 16
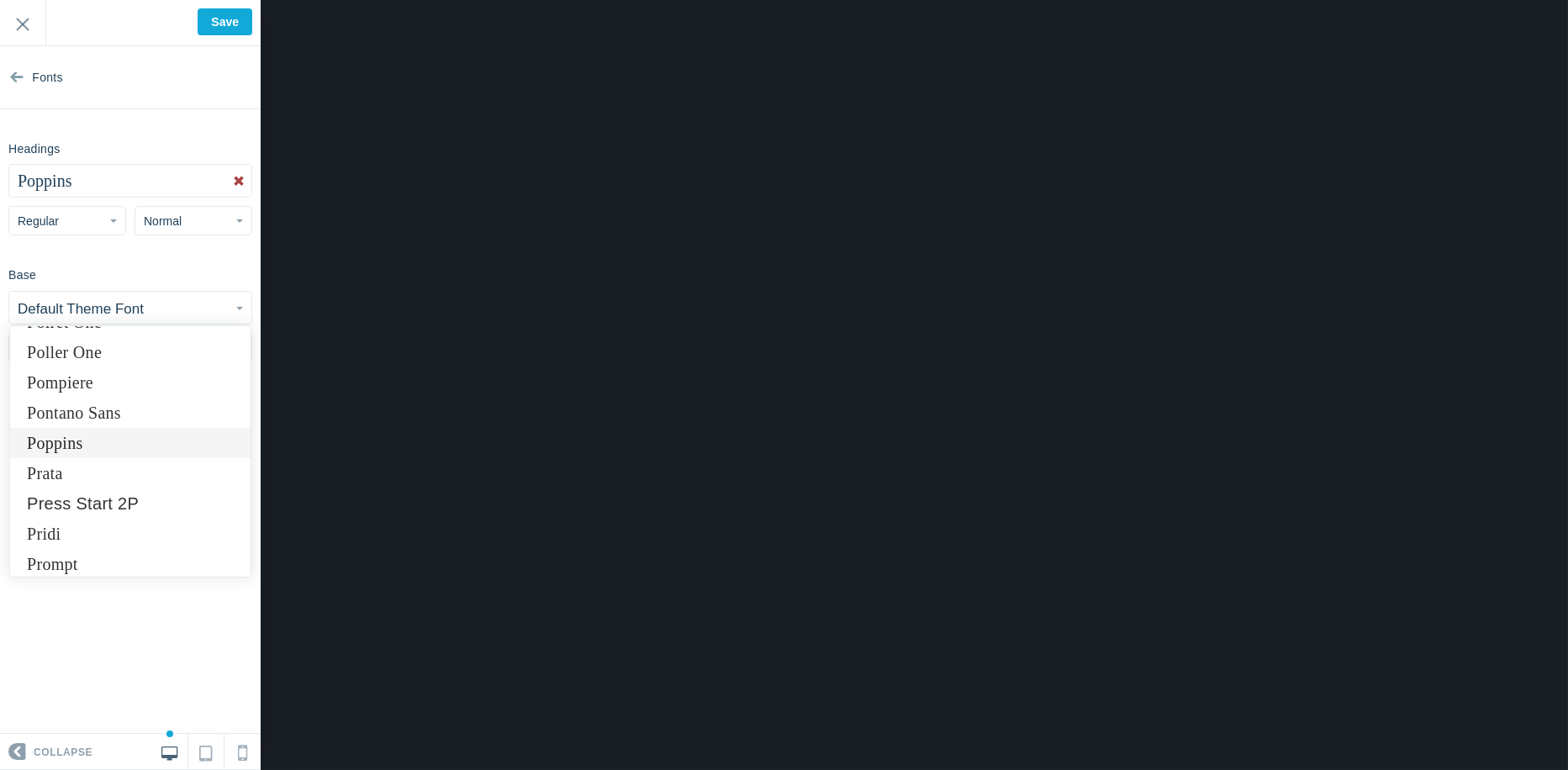
click at [89, 437] on link "Poppins" at bounding box center [129, 443] width 240 height 30
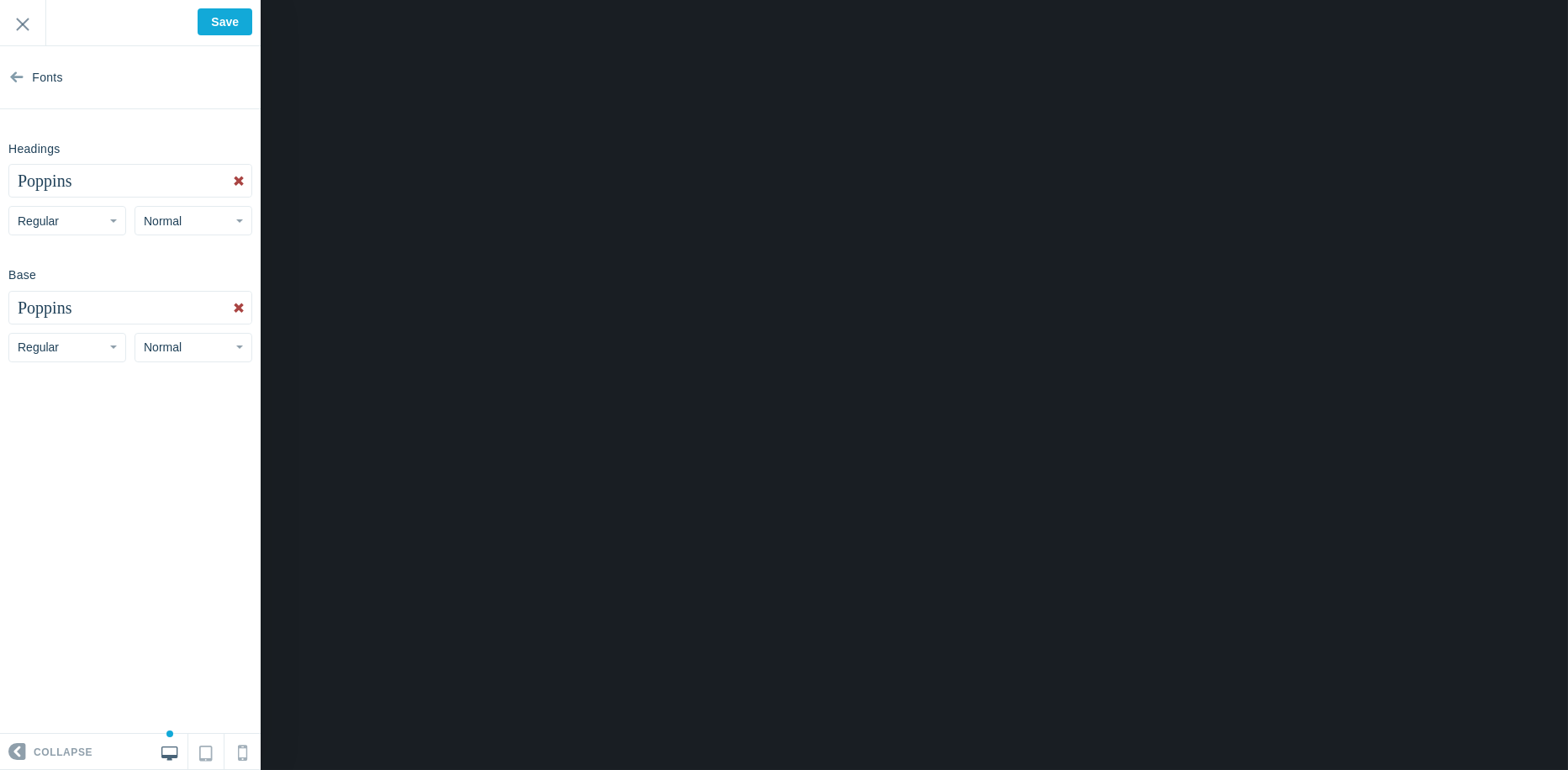
click at [89, 437] on section "Fonts Headings Poppins Abel Abhaya Libre Aboreto Abril Fatface Aclonica Acme Ac…" at bounding box center [130, 390] width 261 height 687
click at [51, 184] on span "Poppins" at bounding box center [44, 180] width 54 height 18
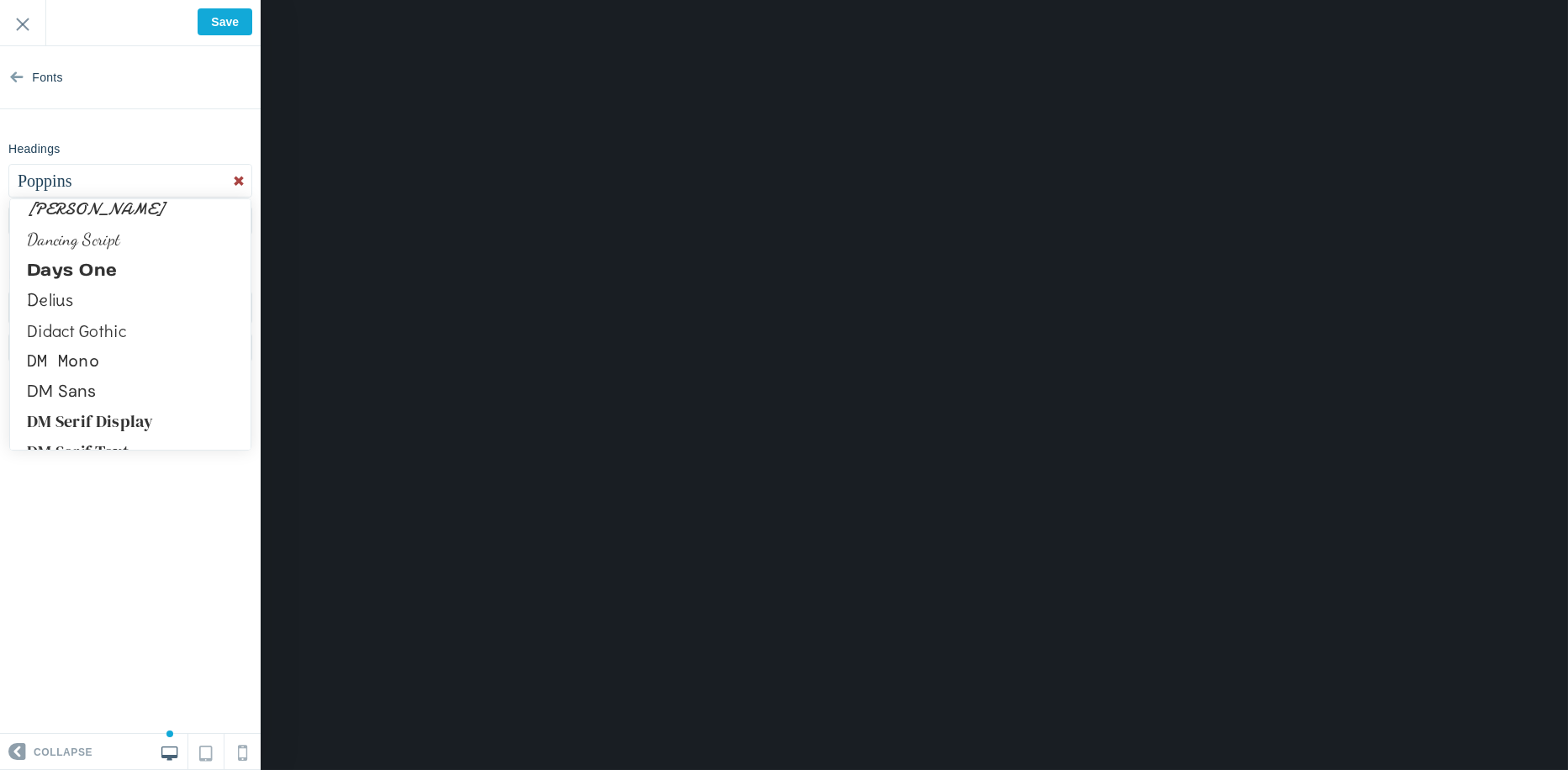
scroll to position [3699, 0]
click at [118, 361] on link "DM Serif Display" at bounding box center [129, 363] width 240 height 30
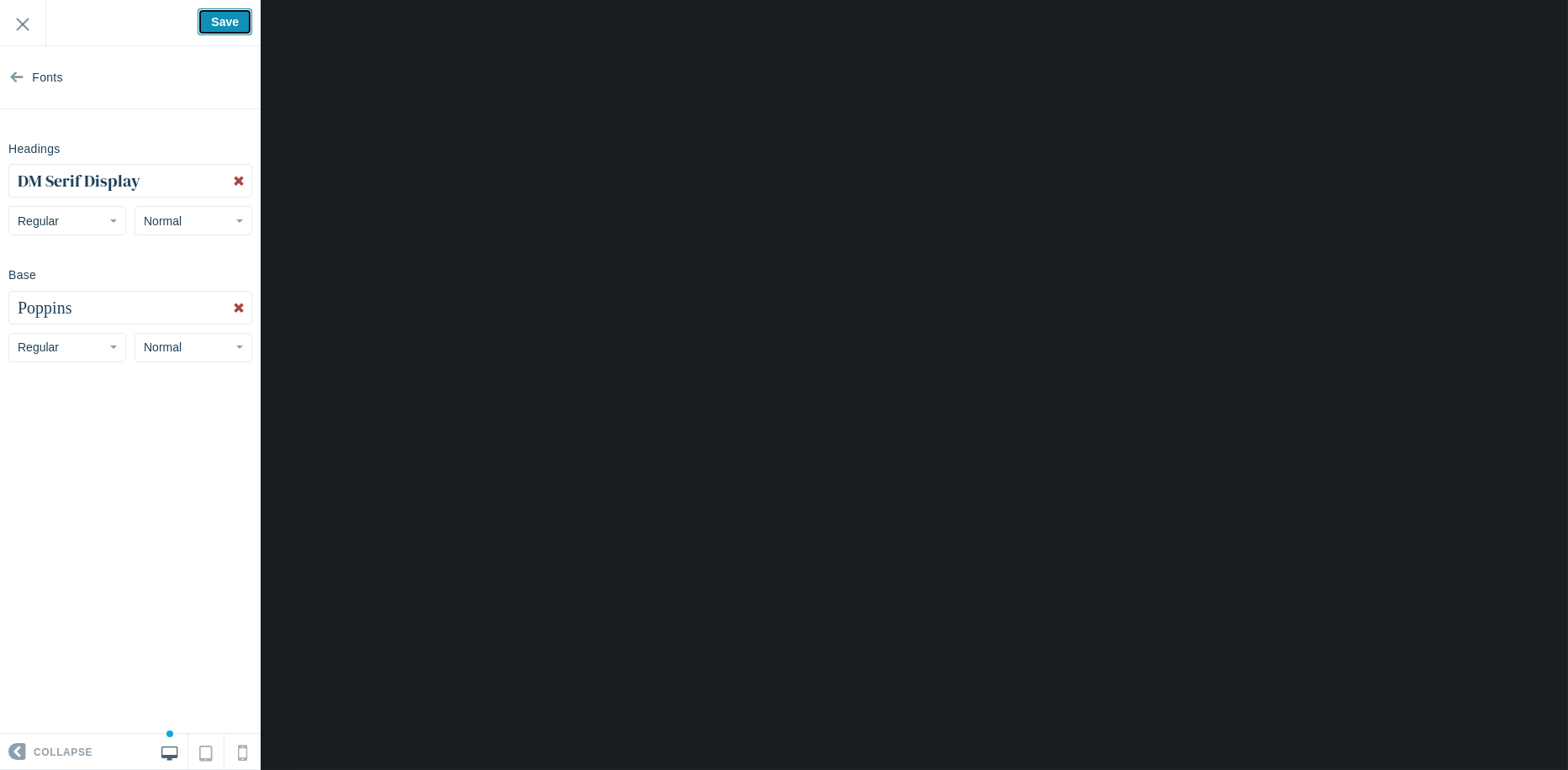
click at [219, 16] on input "Save" at bounding box center [225, 22] width 55 height 27
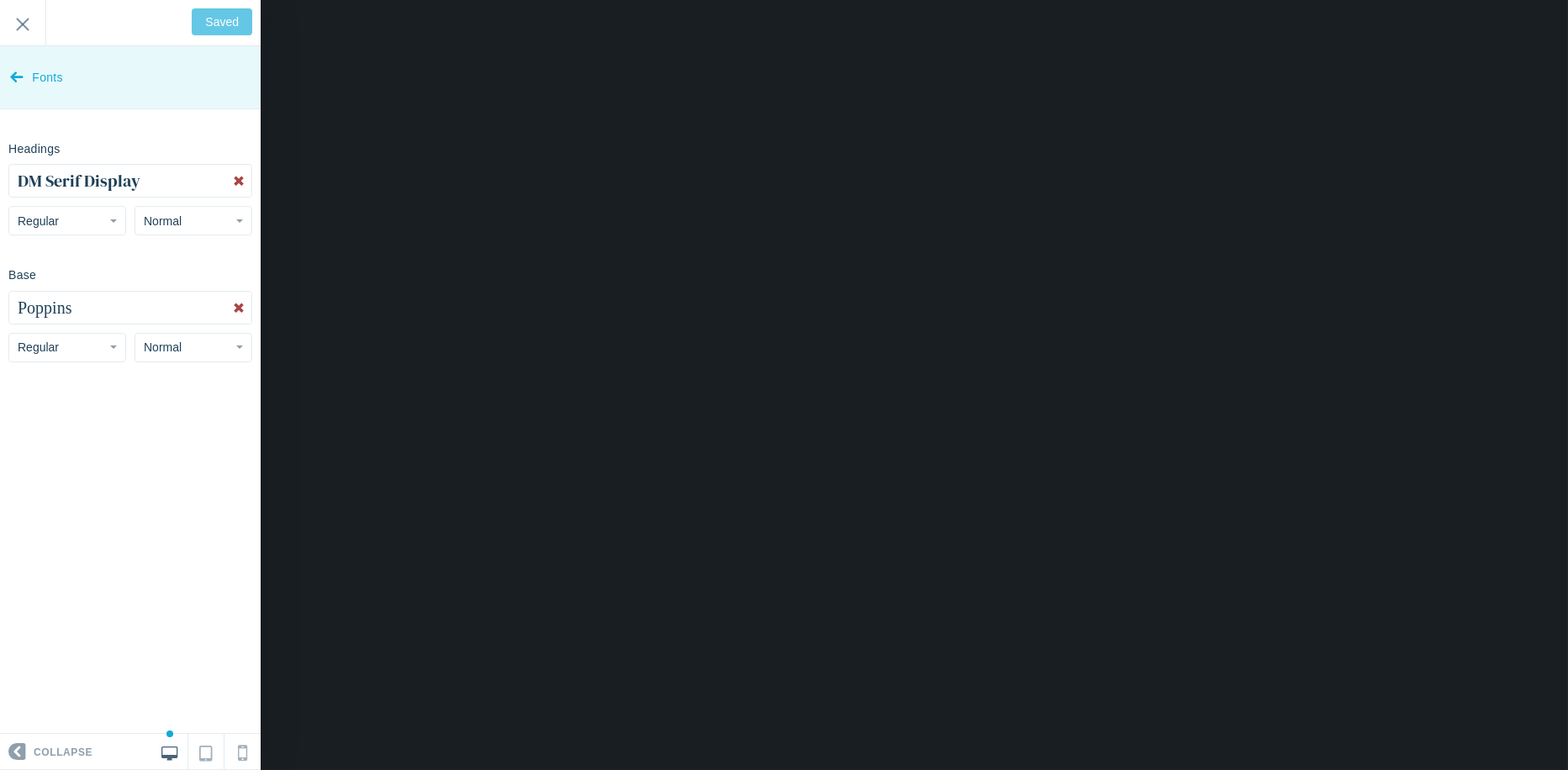
click at [20, 77] on icon at bounding box center [16, 74] width 13 height 63
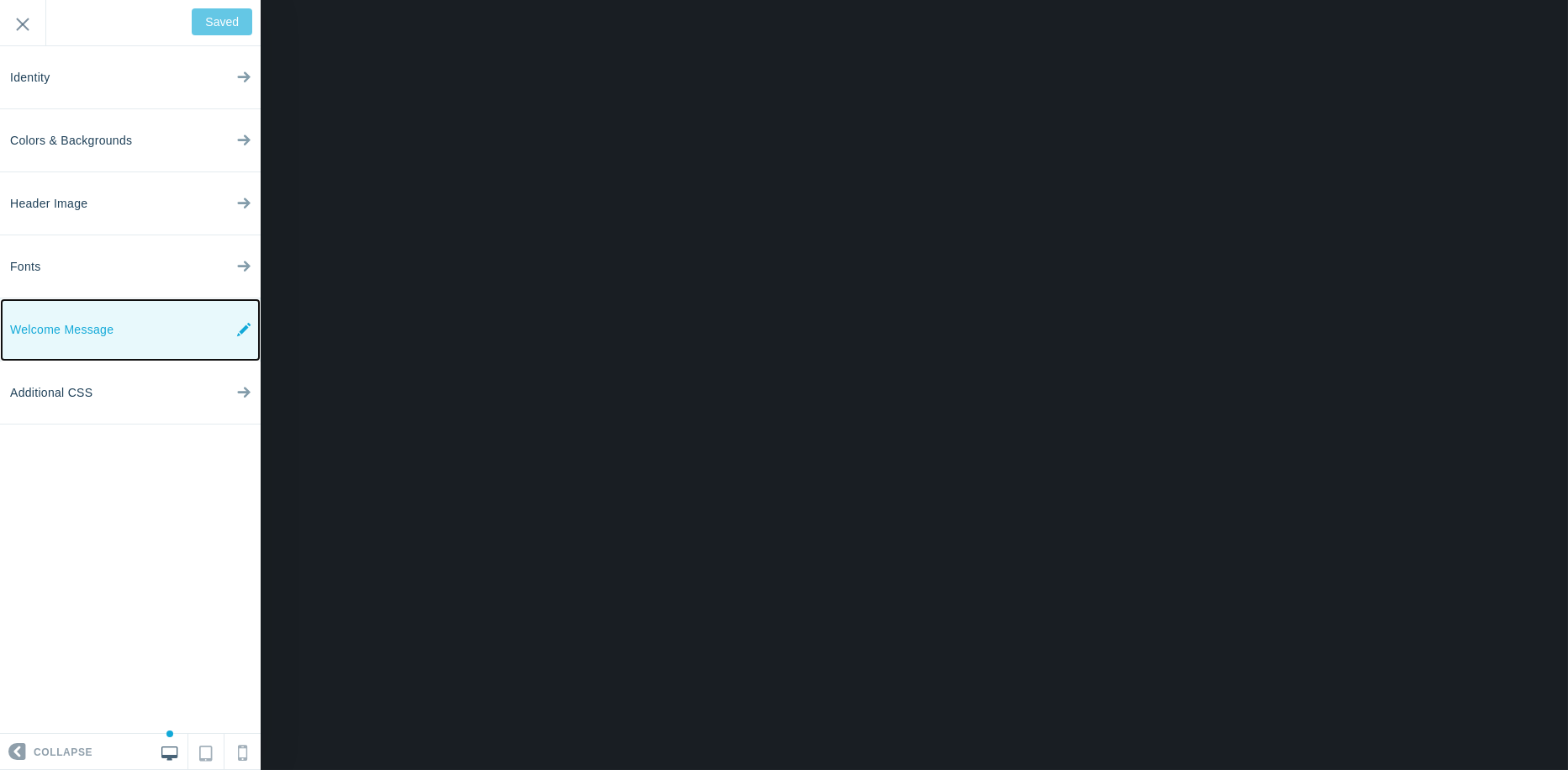
click at [85, 343] on span "Welcome Message" at bounding box center [61, 330] width 103 height 63
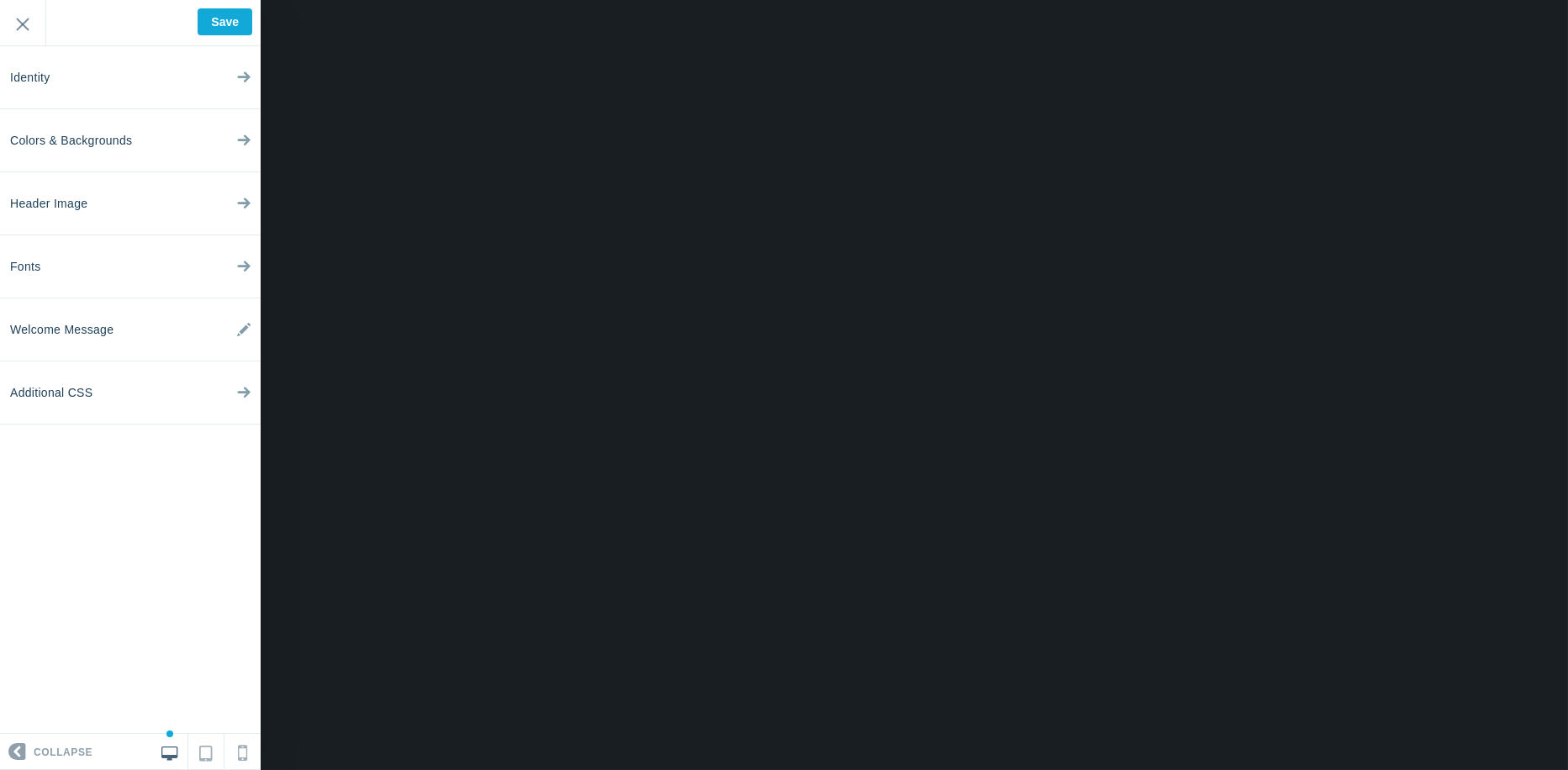
click at [68, 473] on ul "Identity Colors & Backgrounds Header Image Fonts Welcome Message Additional CSS" at bounding box center [130, 390] width 261 height 687
click at [196, 400] on link "Additional CSS" at bounding box center [130, 393] width 261 height 63
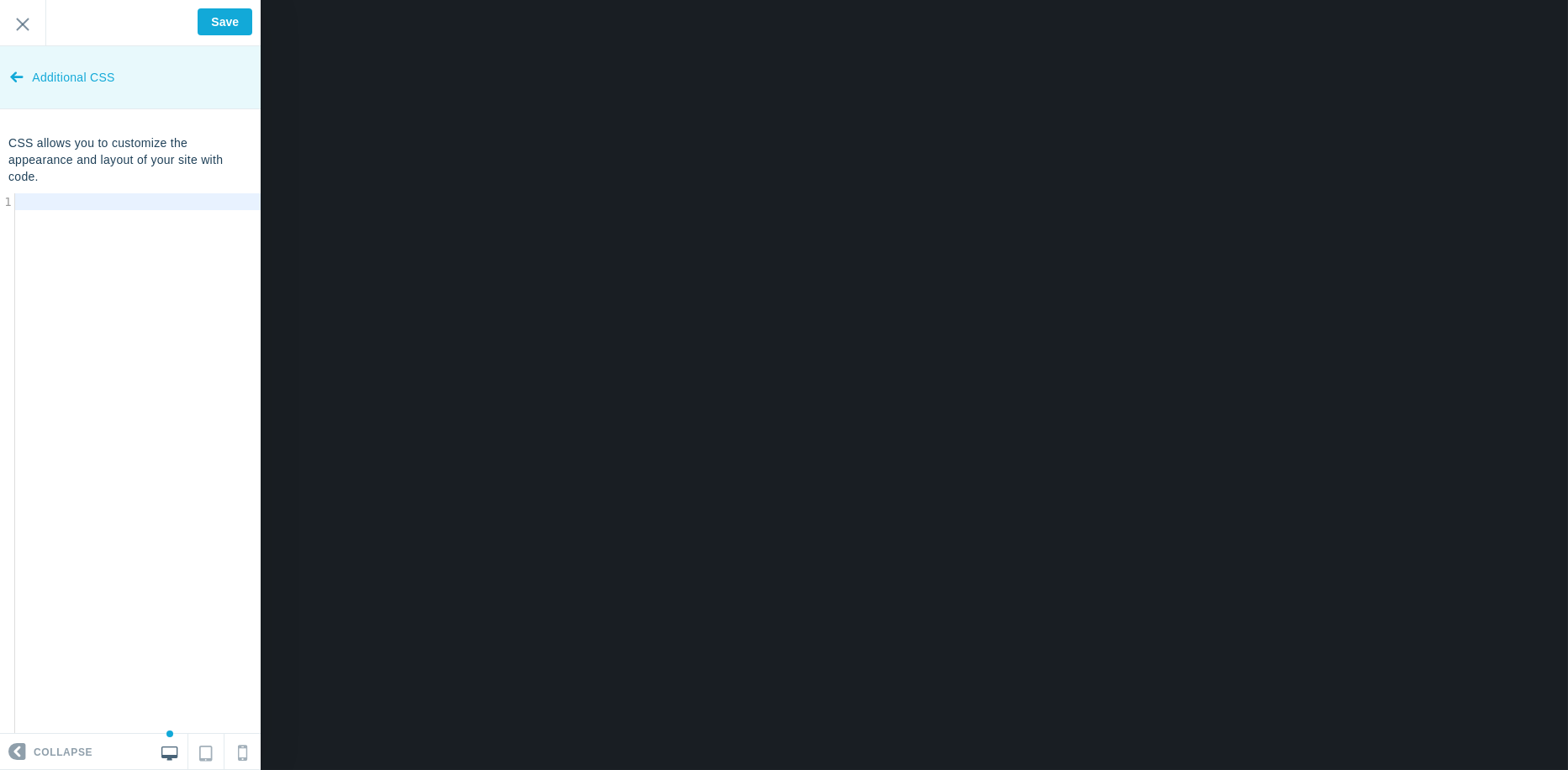
click at [17, 76] on icon at bounding box center [16, 74] width 13 height 63
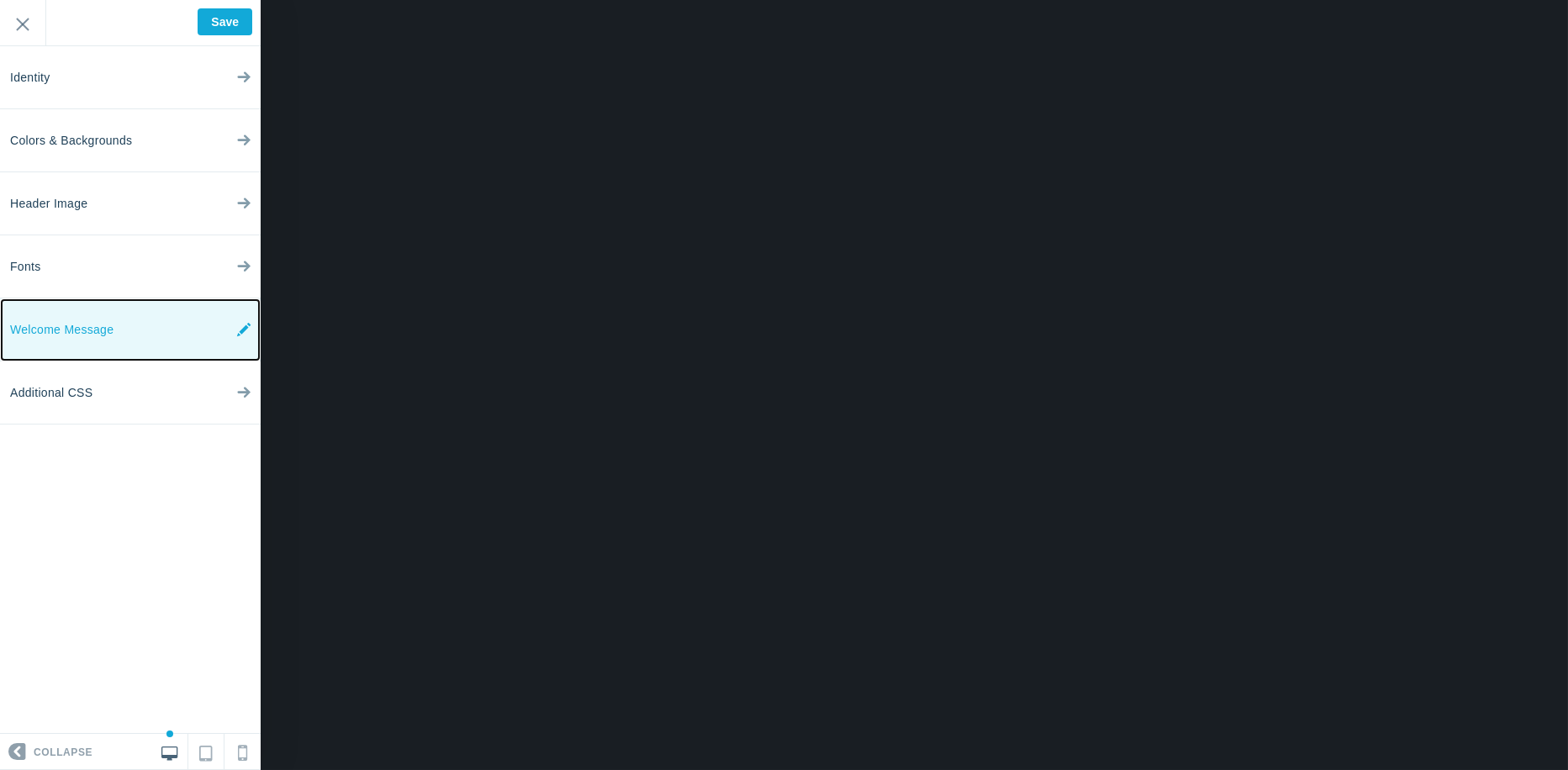
click at [145, 325] on link "Welcome Message" at bounding box center [130, 330] width 261 height 63
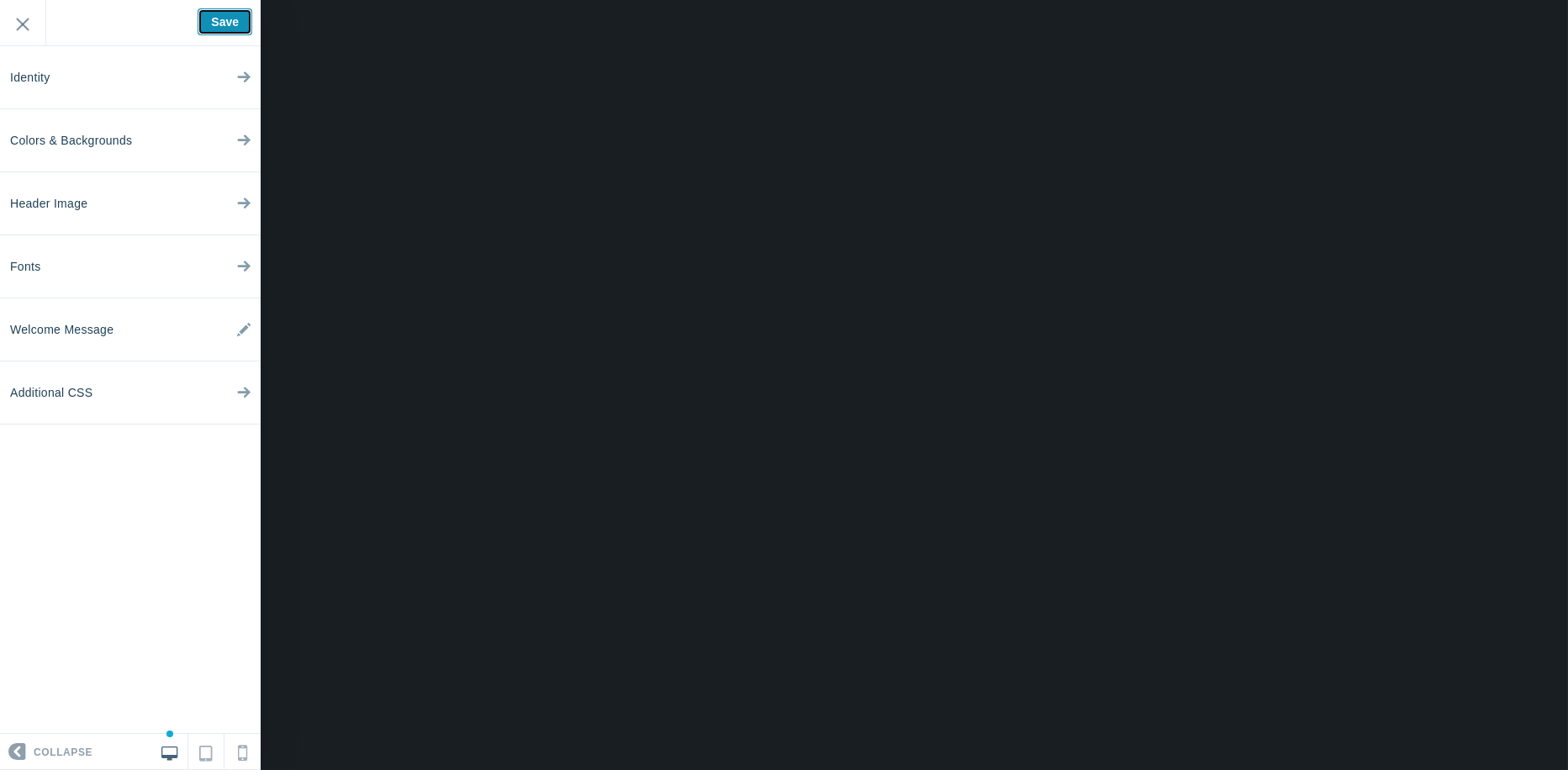
click at [218, 26] on input "Save" at bounding box center [225, 22] width 55 height 27
type input "Saved"
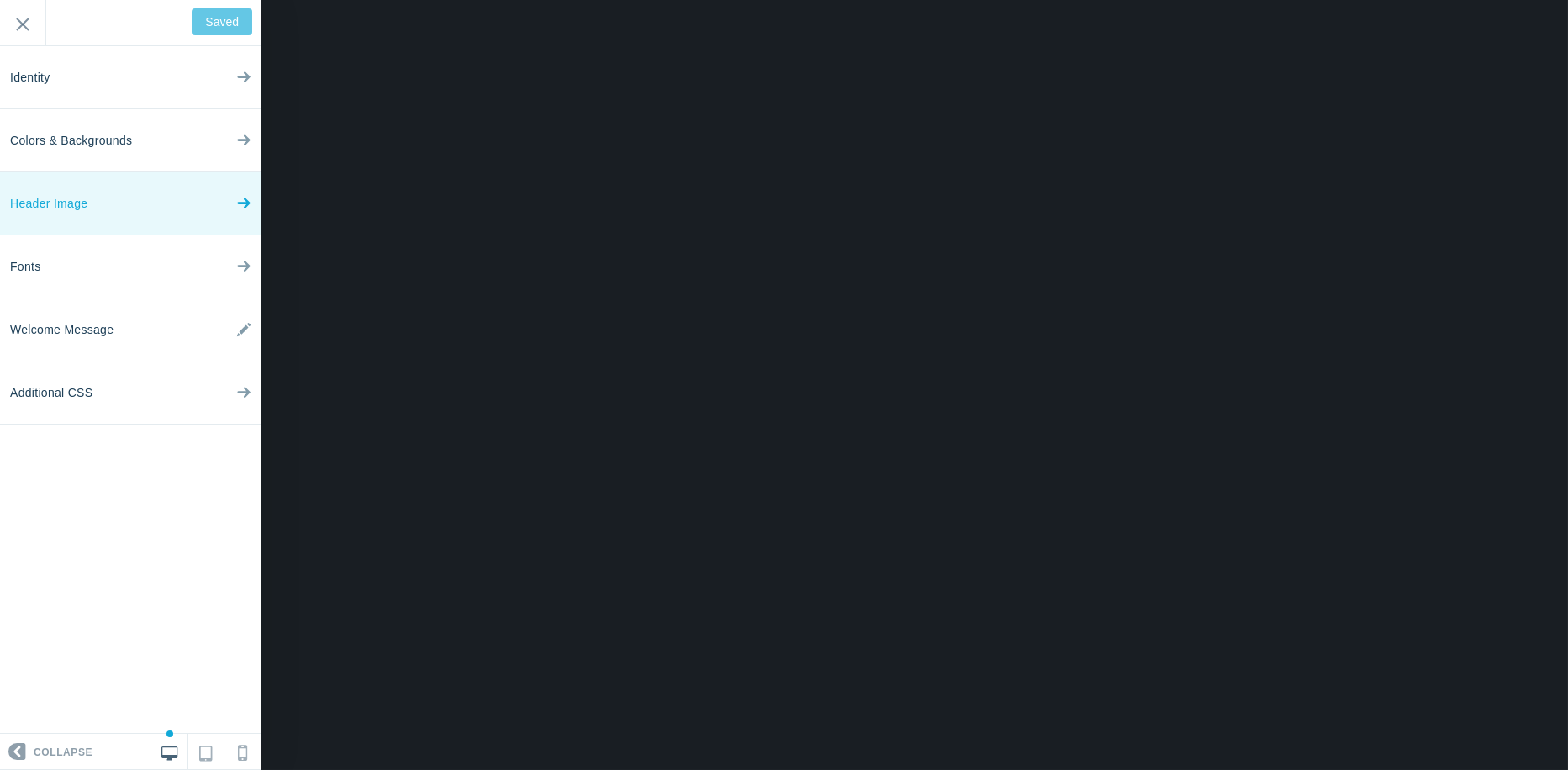
click at [130, 194] on link "Header Image" at bounding box center [130, 204] width 261 height 63
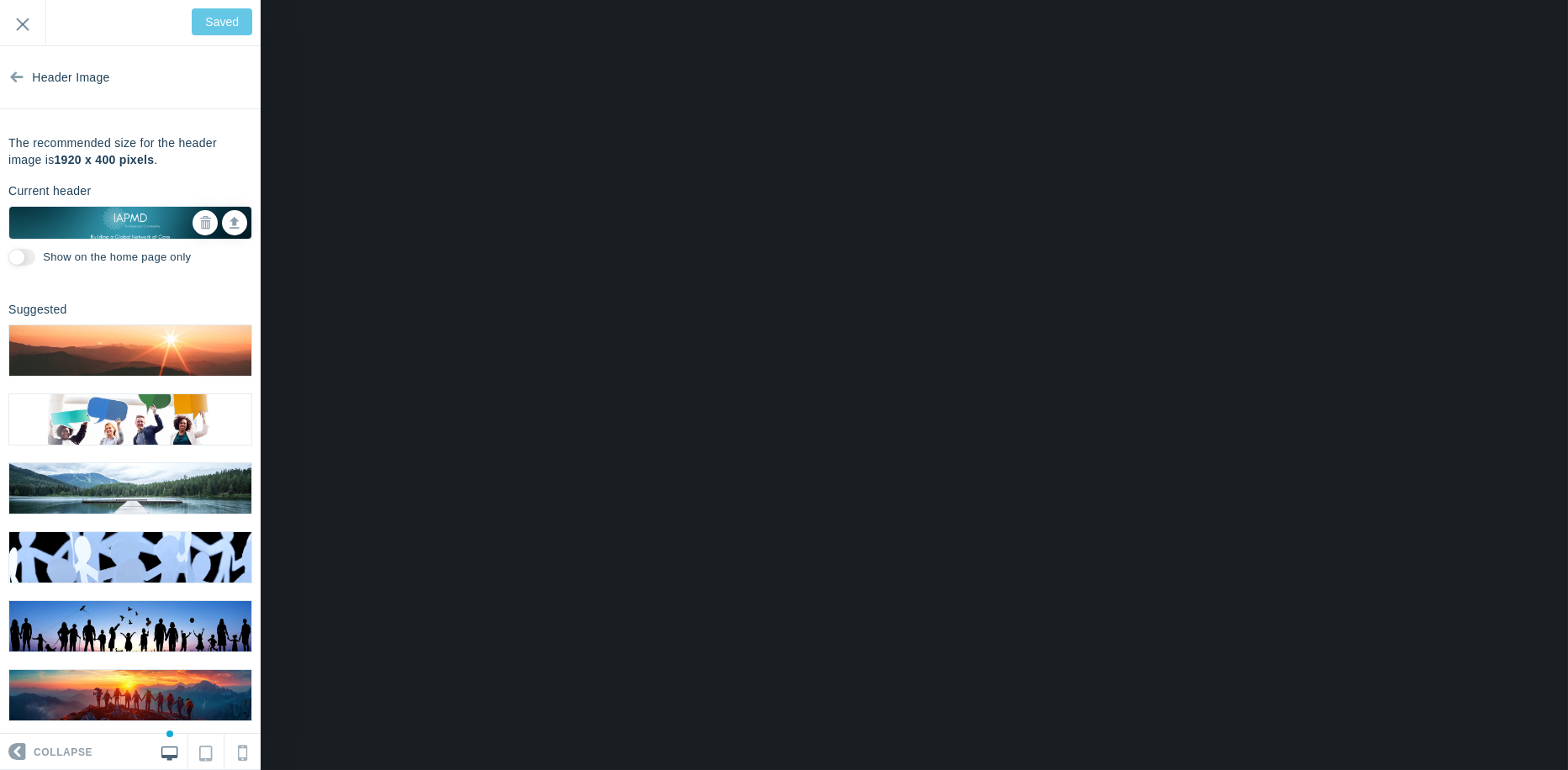
click at [30, 258] on input "Show on the home page only" at bounding box center [22, 257] width 27 height 17
checkbox input "true"
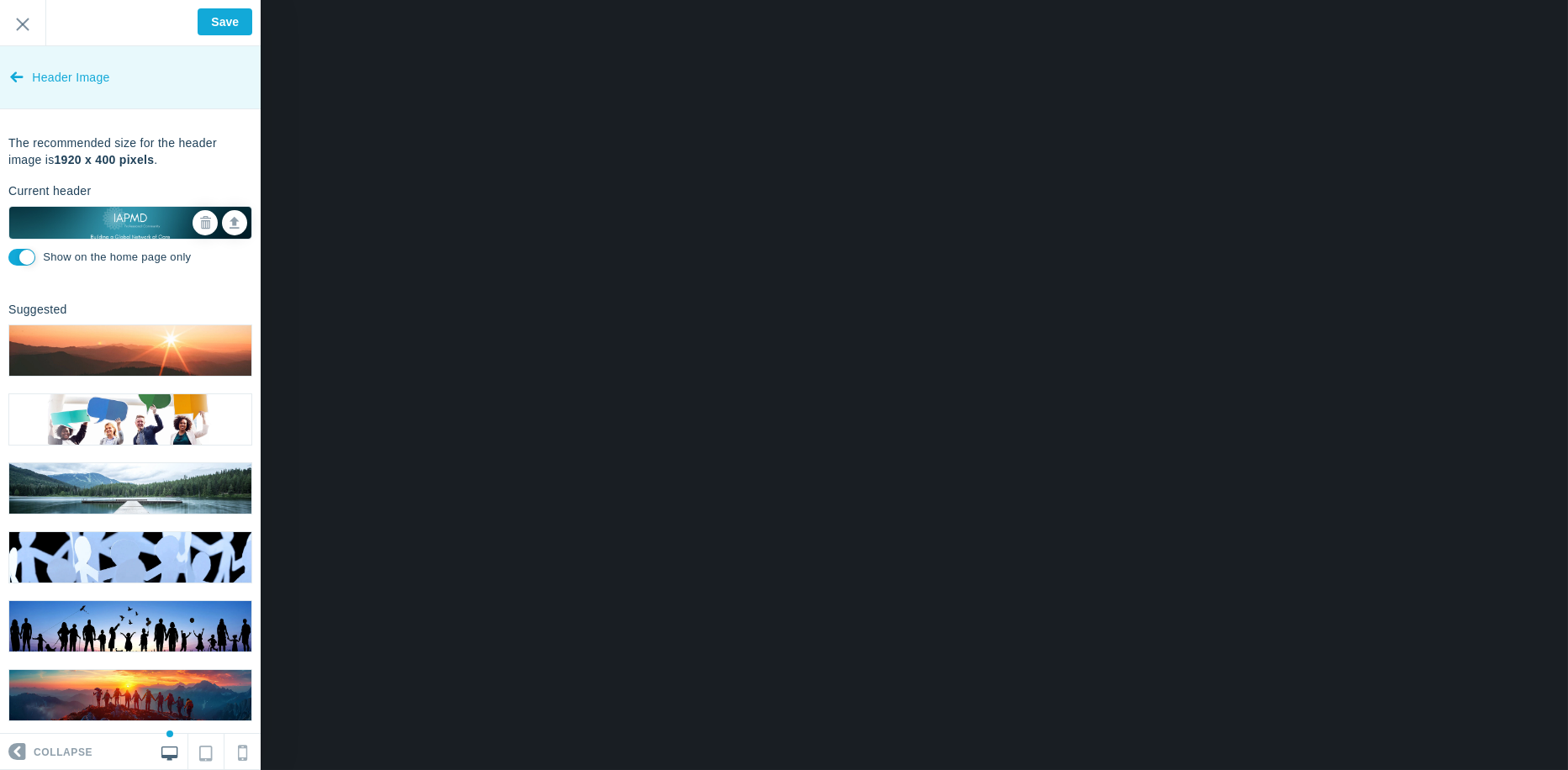
click at [22, 87] on icon at bounding box center [16, 74] width 13 height 63
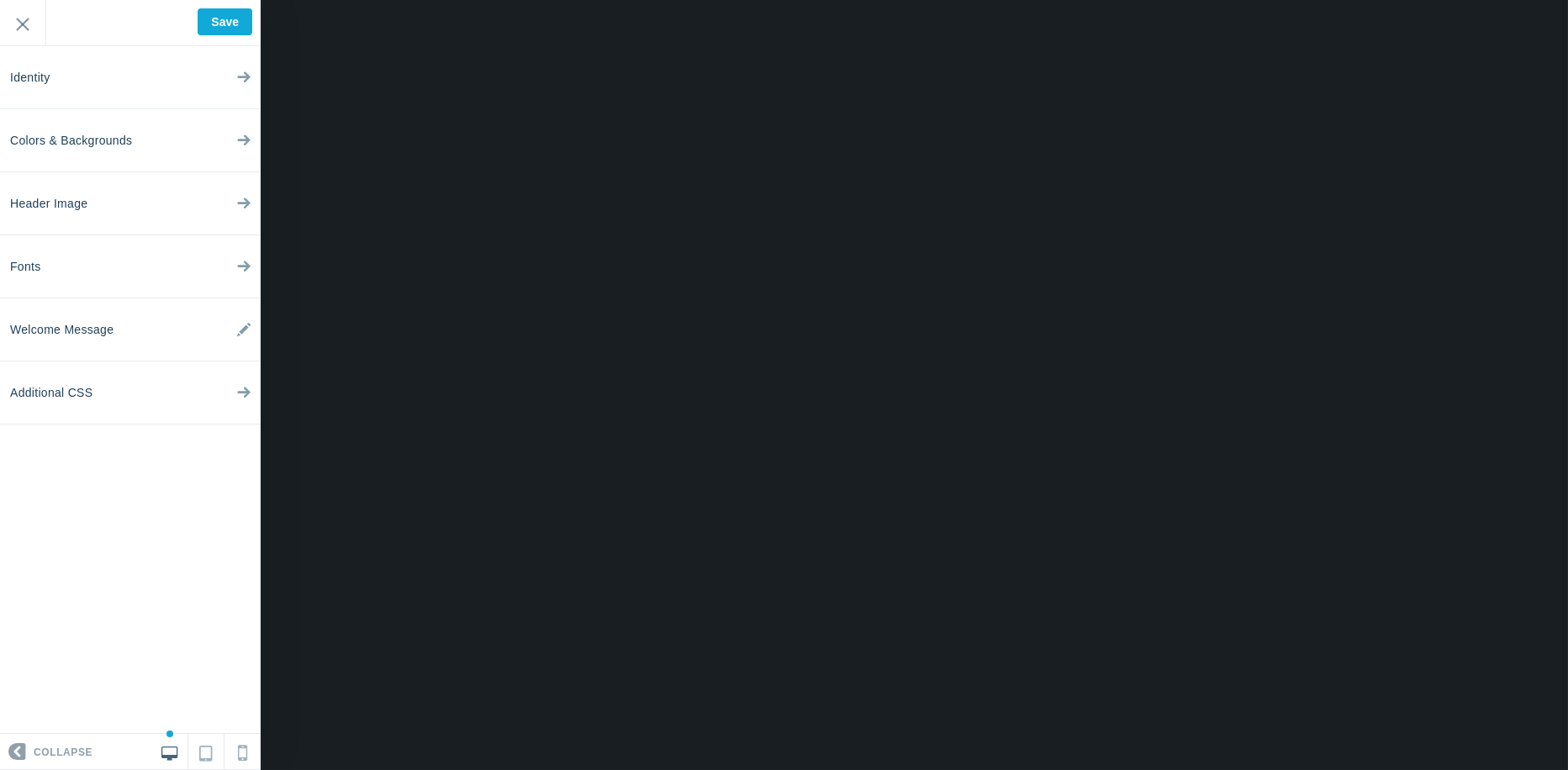
click at [119, 496] on ul "Identity Colors & Backgrounds Header Image Fonts Welcome Message Additional CSS" at bounding box center [130, 390] width 261 height 687
click at [211, 28] on input "Save" at bounding box center [225, 22] width 55 height 27
type input "Saved"
drag, startPoint x: 213, startPoint y: 46, endPoint x: 101, endPoint y: 609, distance: 574.0
click at [114, 631] on ul "Identity Colors & Backgrounds Header Image Fonts Welcome Message Additional CSS" at bounding box center [130, 390] width 261 height 687
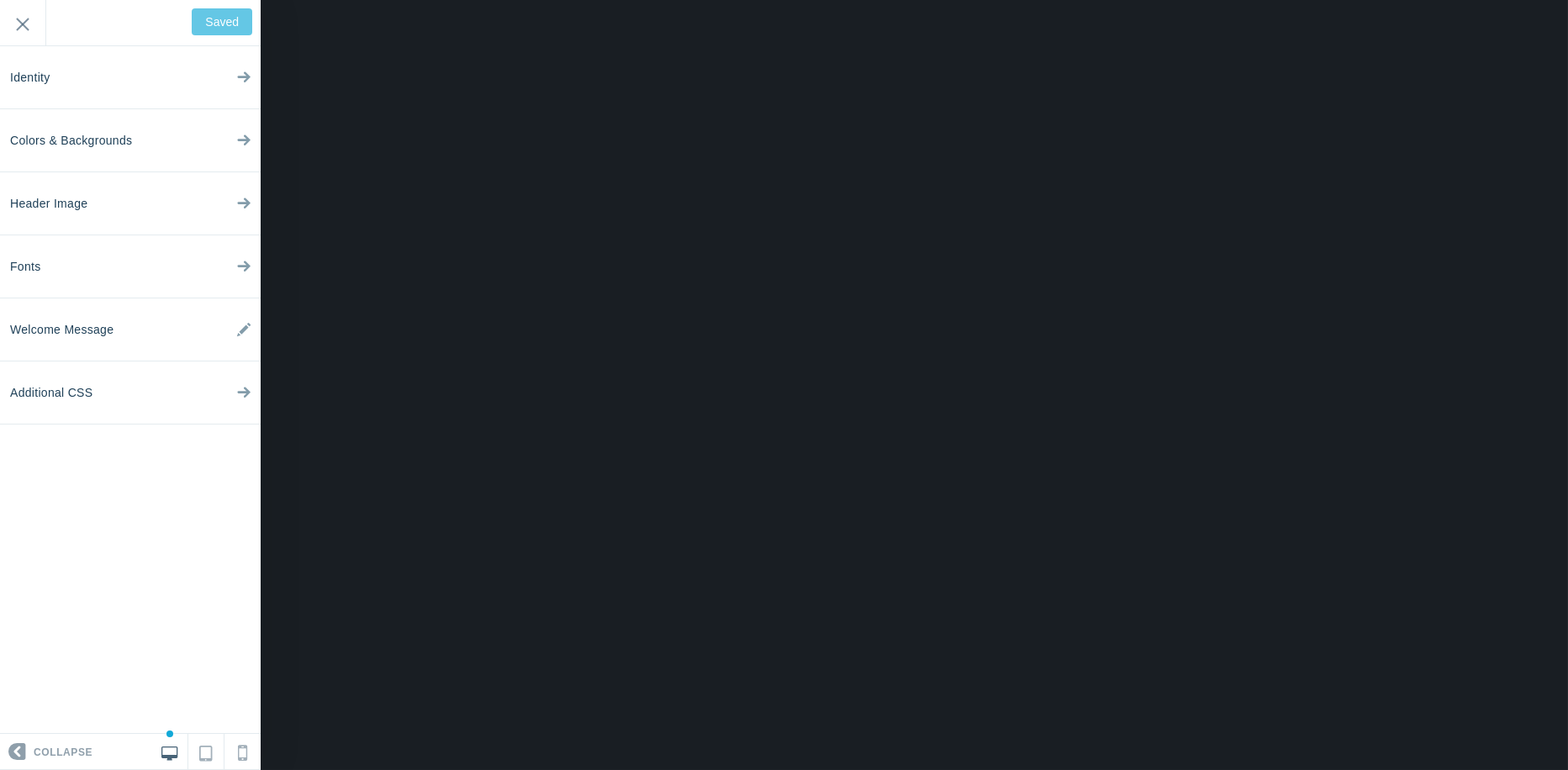
click at [98, 501] on ul "Identity Colors & Backgrounds Header Image Fonts Welcome Message Additional CSS" at bounding box center [130, 390] width 261 height 687
click at [19, 28] on input "Exit" at bounding box center [23, 23] width 46 height 47
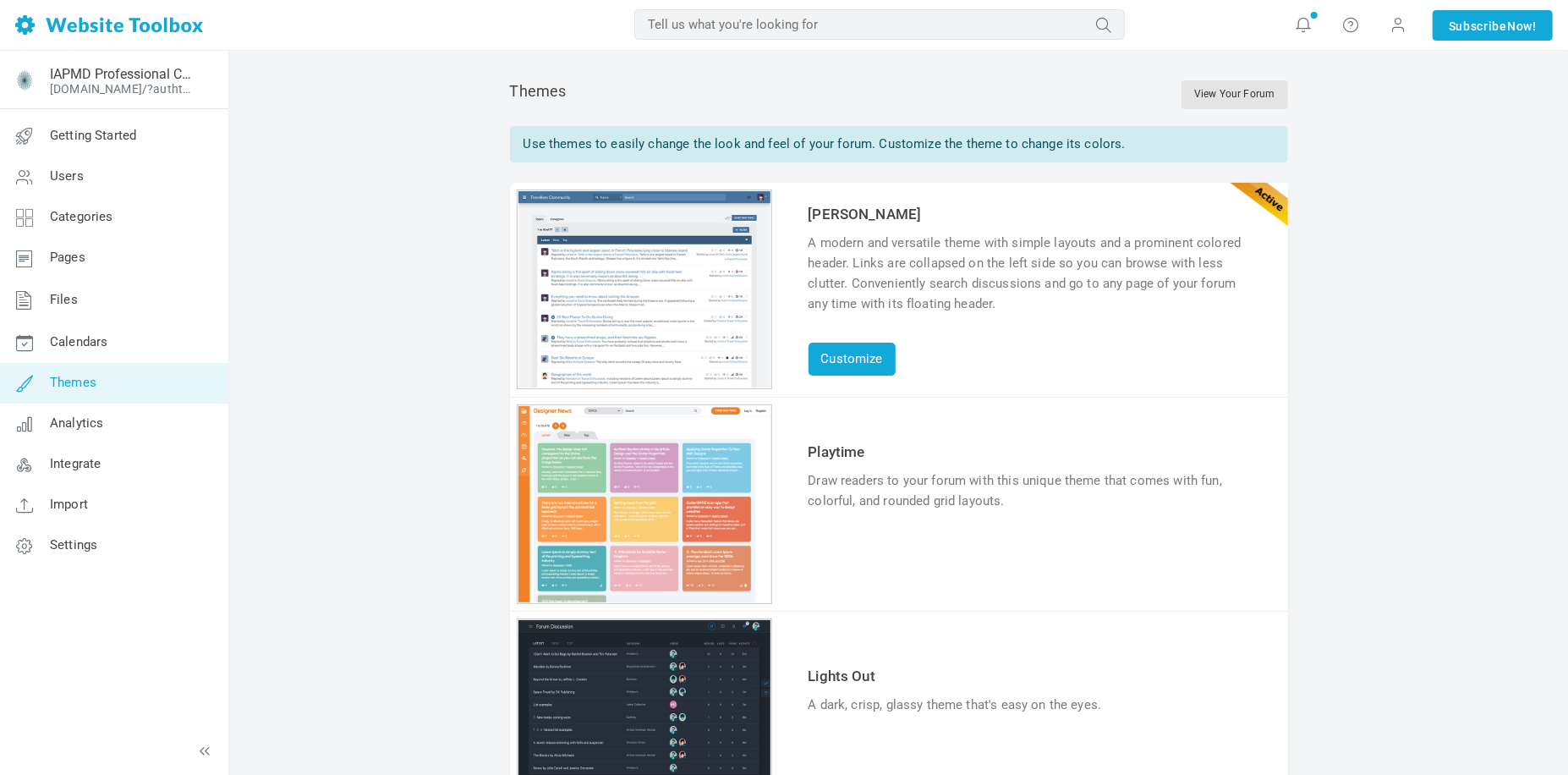
click at [121, 471] on link "Integrate" at bounding box center [113, 464] width 229 height 41
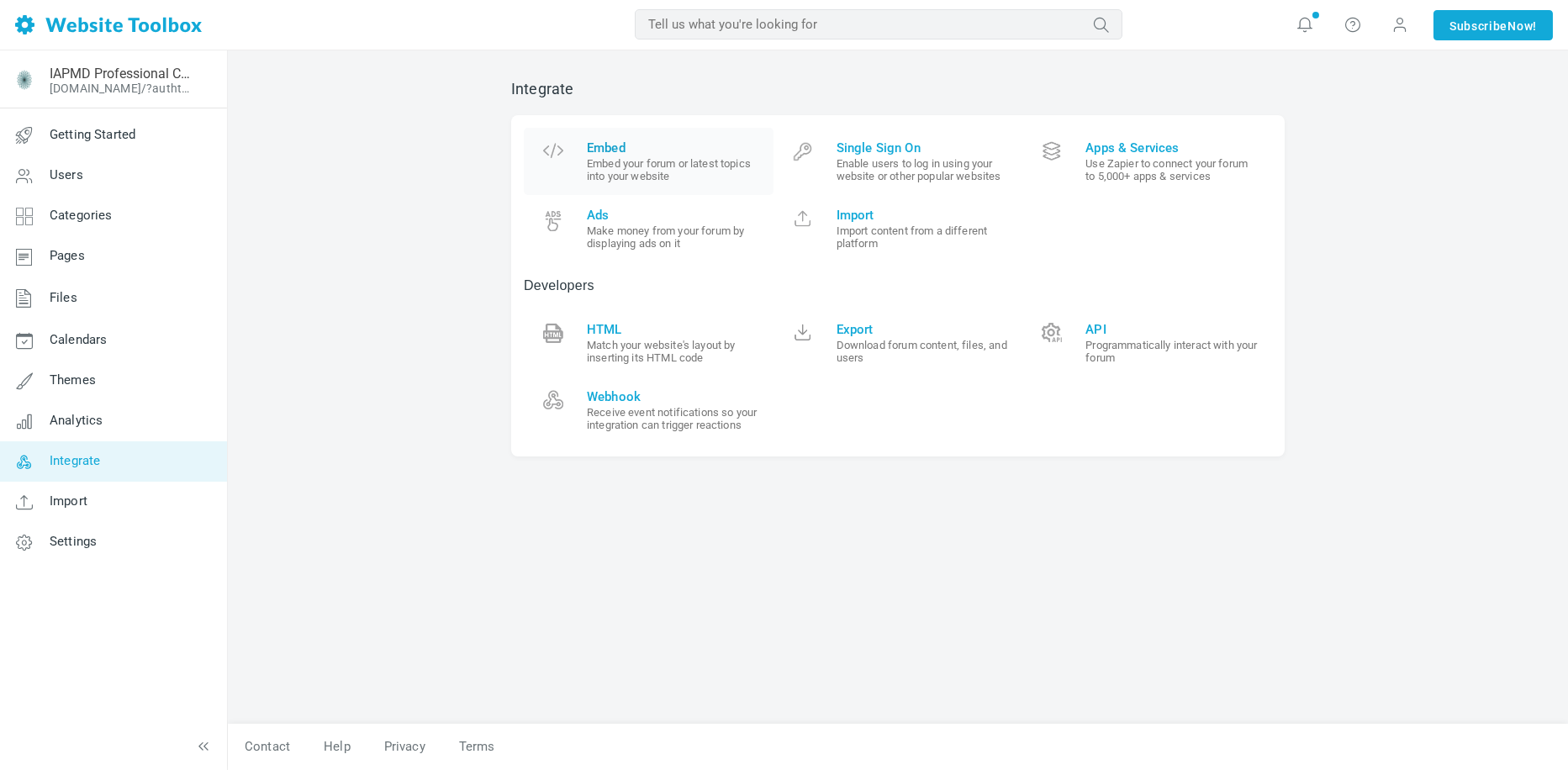
click at [624, 141] on span "Embed" at bounding box center [674, 148] width 174 height 15
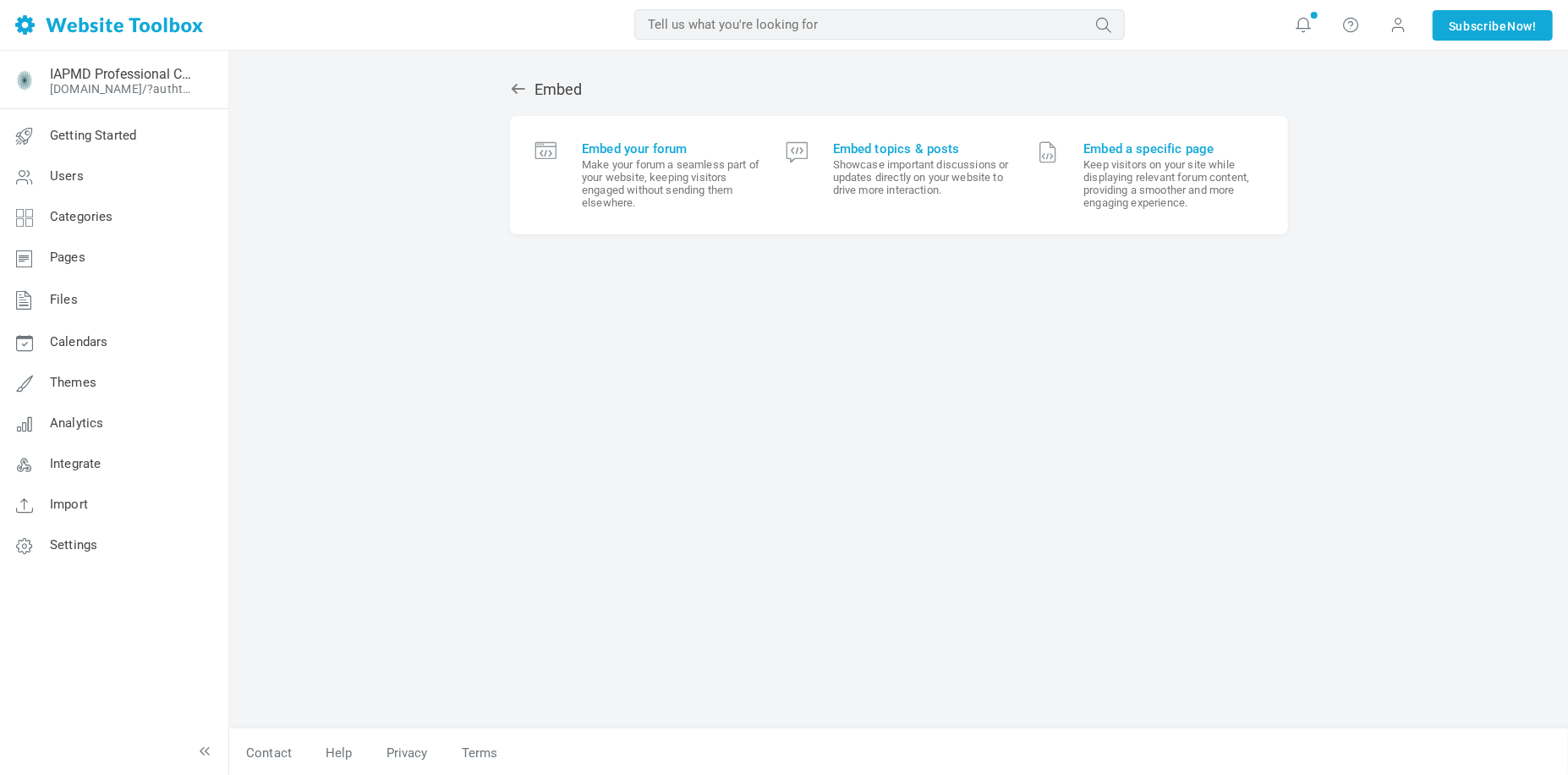
click at [699, 383] on div "Embed Embed your forum Make your forum a seamless part of your website, keeping…" at bounding box center [899, 396] width 803 height 665
click at [687, 178] on small "Make your forum a seamless part of your website, keeping visitors engaged witho…" at bounding box center [671, 183] width 179 height 50
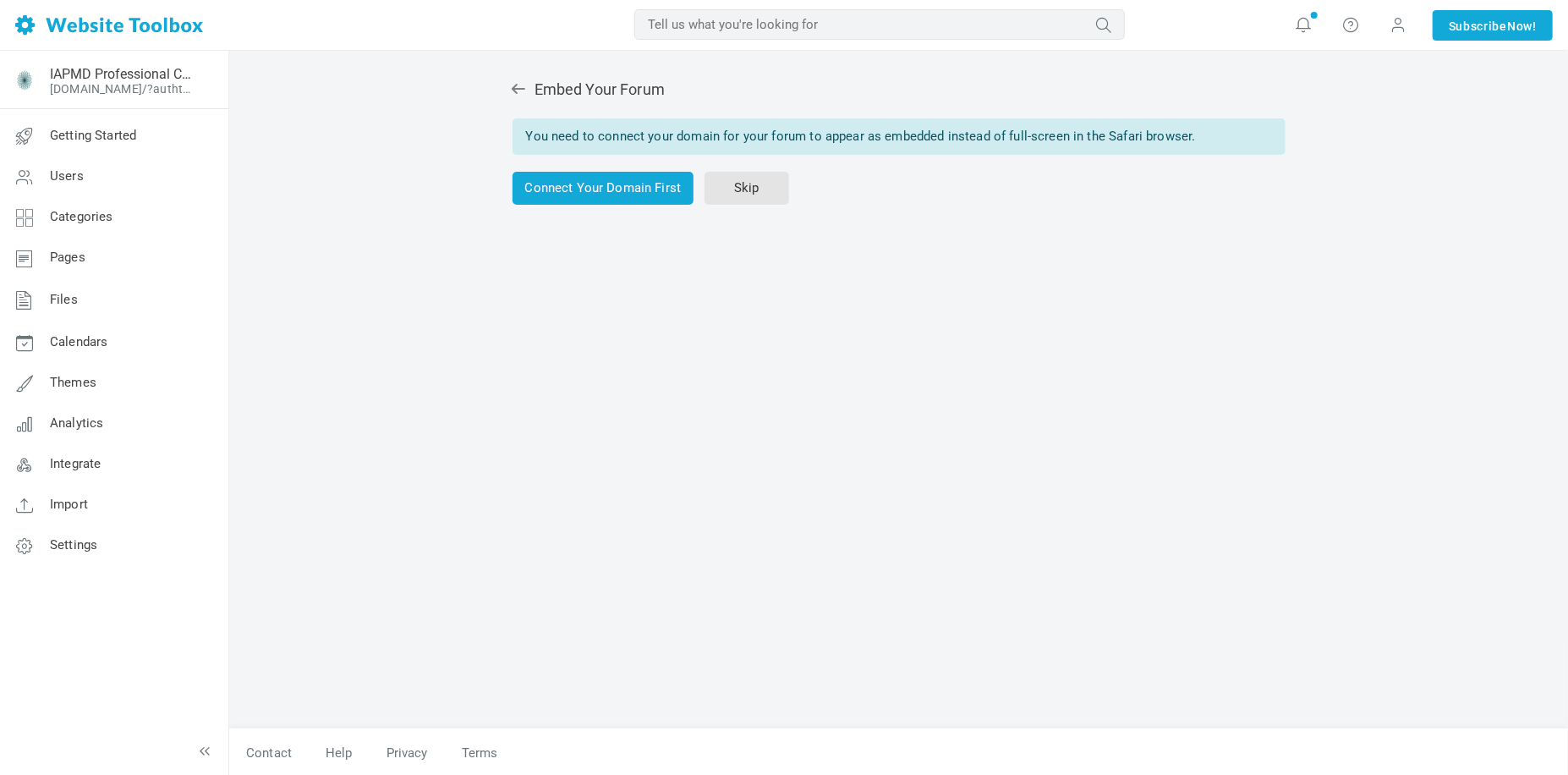
click at [687, 352] on div "Embed Your Forum You need to connect your domain for your forum to appear as em…" at bounding box center [899, 396] width 803 height 665
click at [604, 189] on link "Connect Your Domain First" at bounding box center [603, 188] width 182 height 33
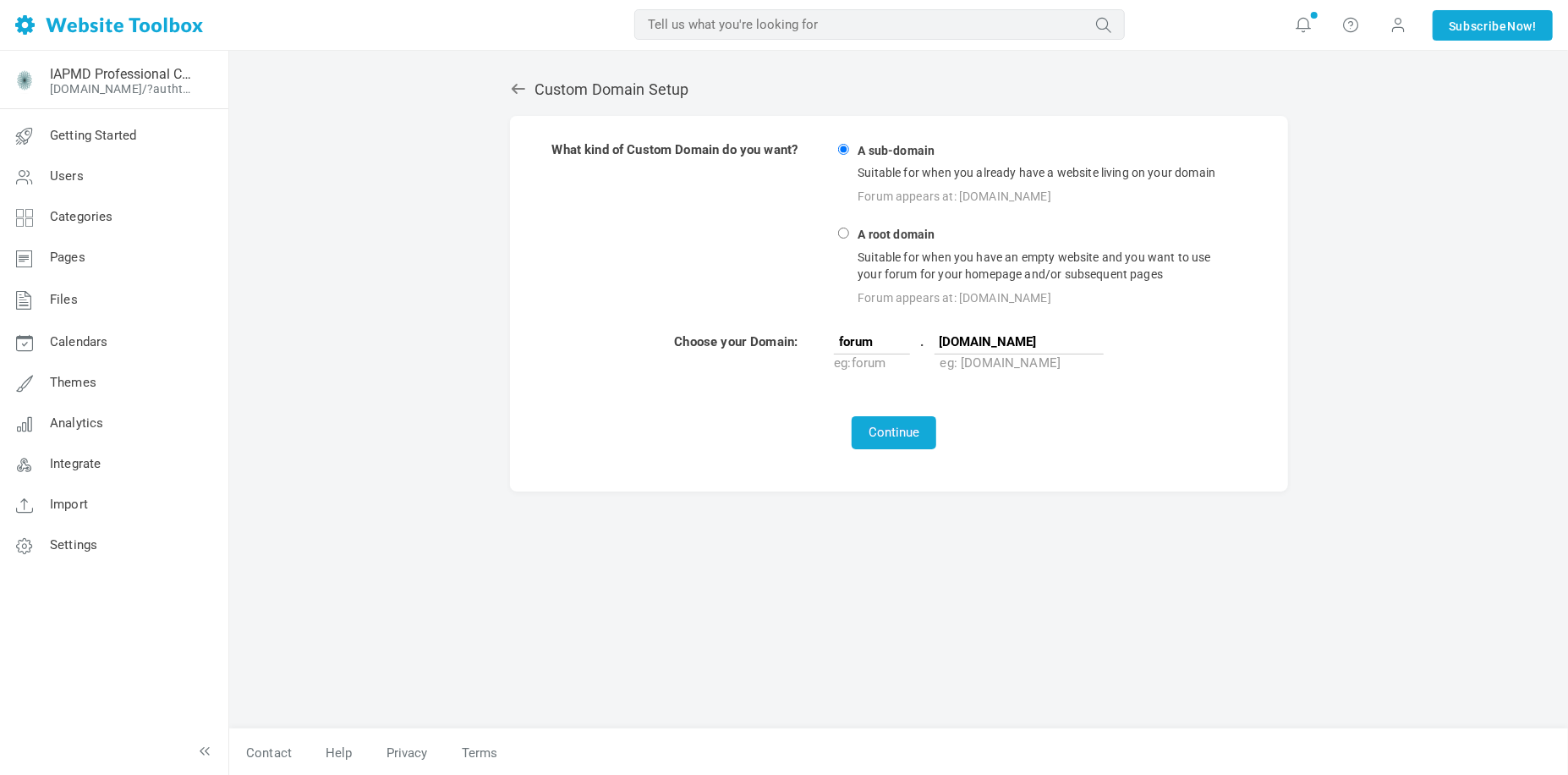
type input "[DOMAIN_NAME]"
click at [1101, 416] on div "Continue" at bounding box center [894, 432] width 684 height 33
click at [877, 432] on button "Continue" at bounding box center [894, 432] width 85 height 33
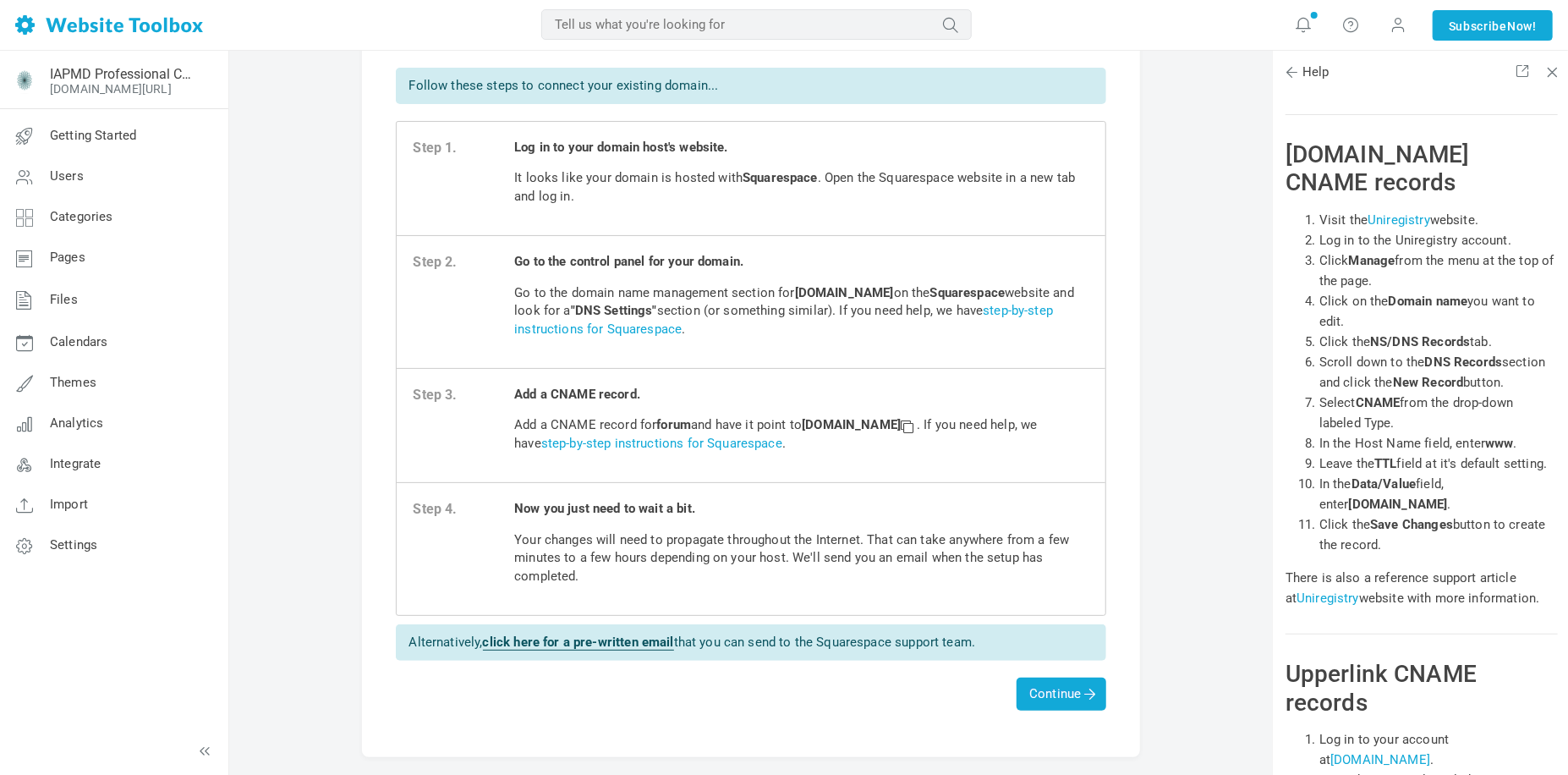
scroll to position [85, 0]
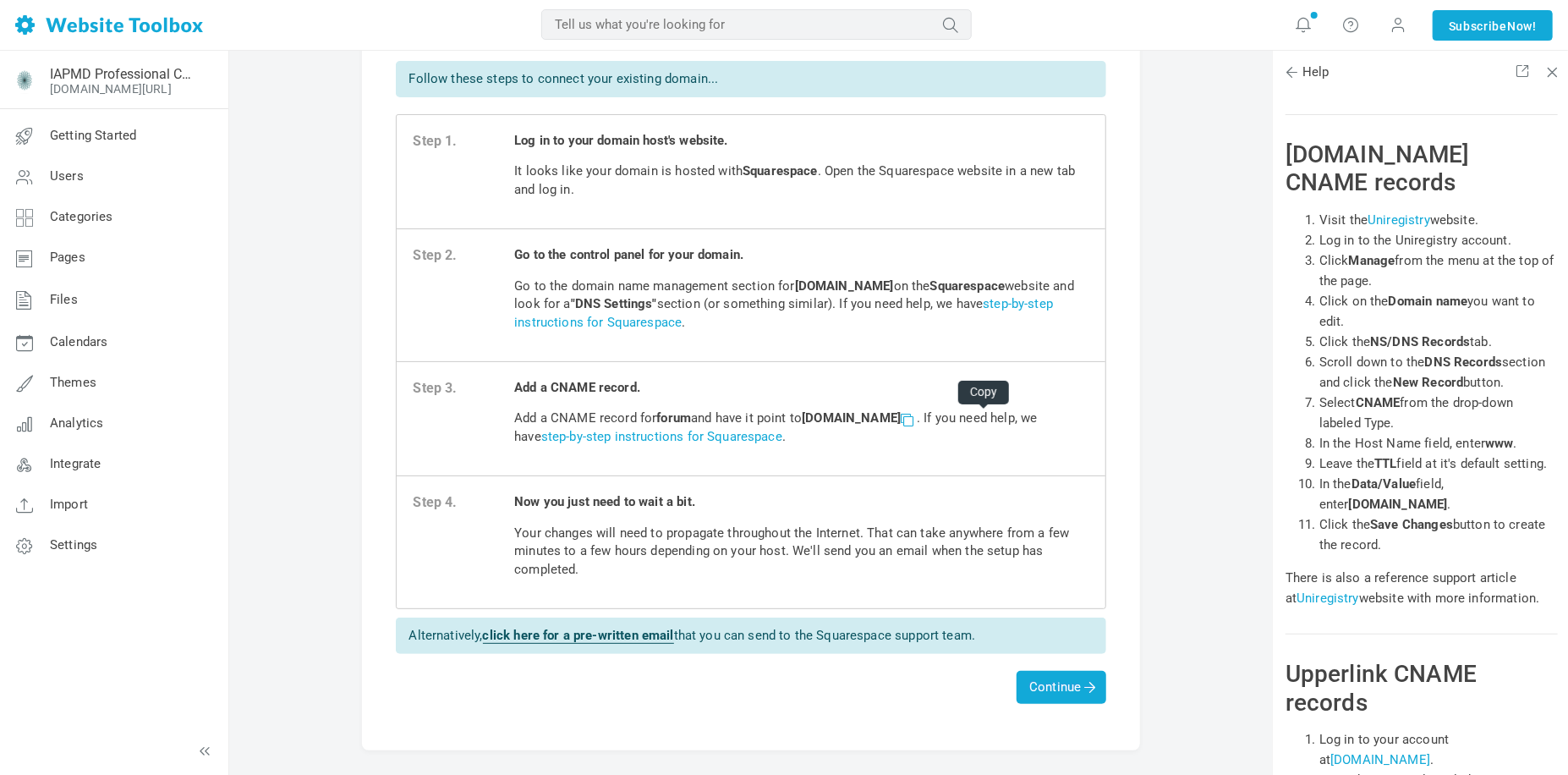
click at [913, 423] on span at bounding box center [906, 418] width 12 height 12
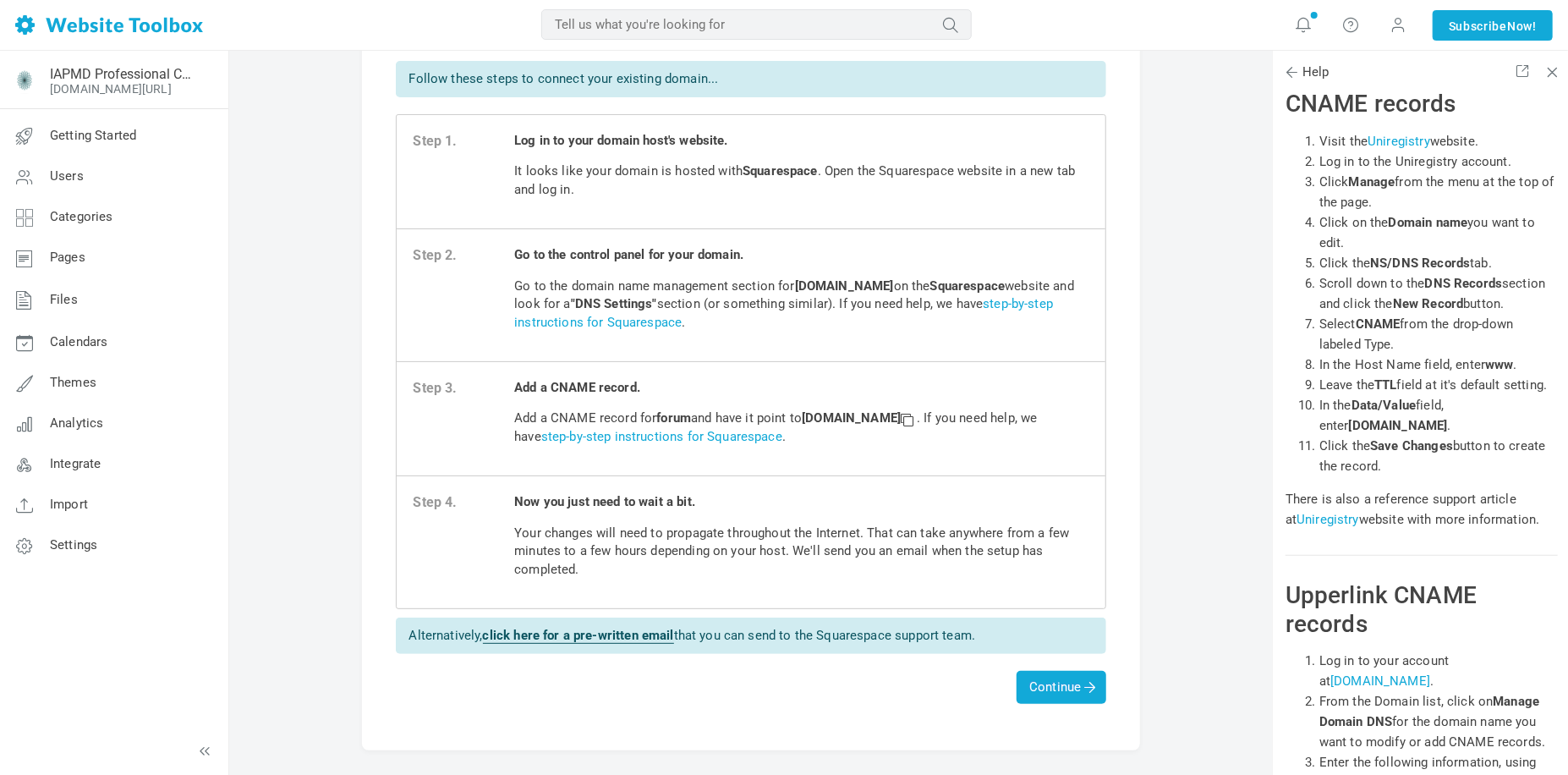
scroll to position [35486, 0]
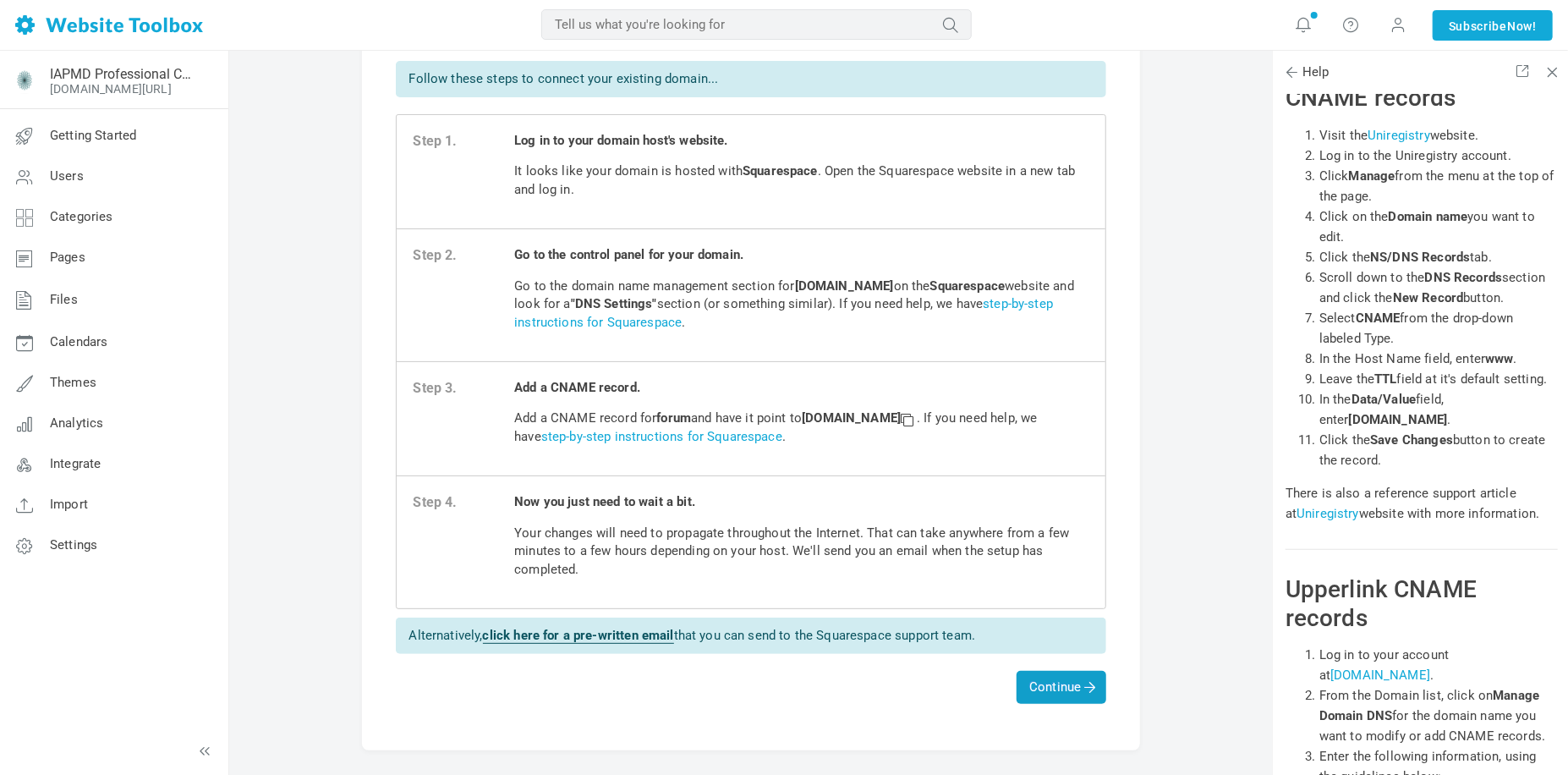
click at [1031, 685] on span "Continue" at bounding box center [1061, 686] width 64 height 15
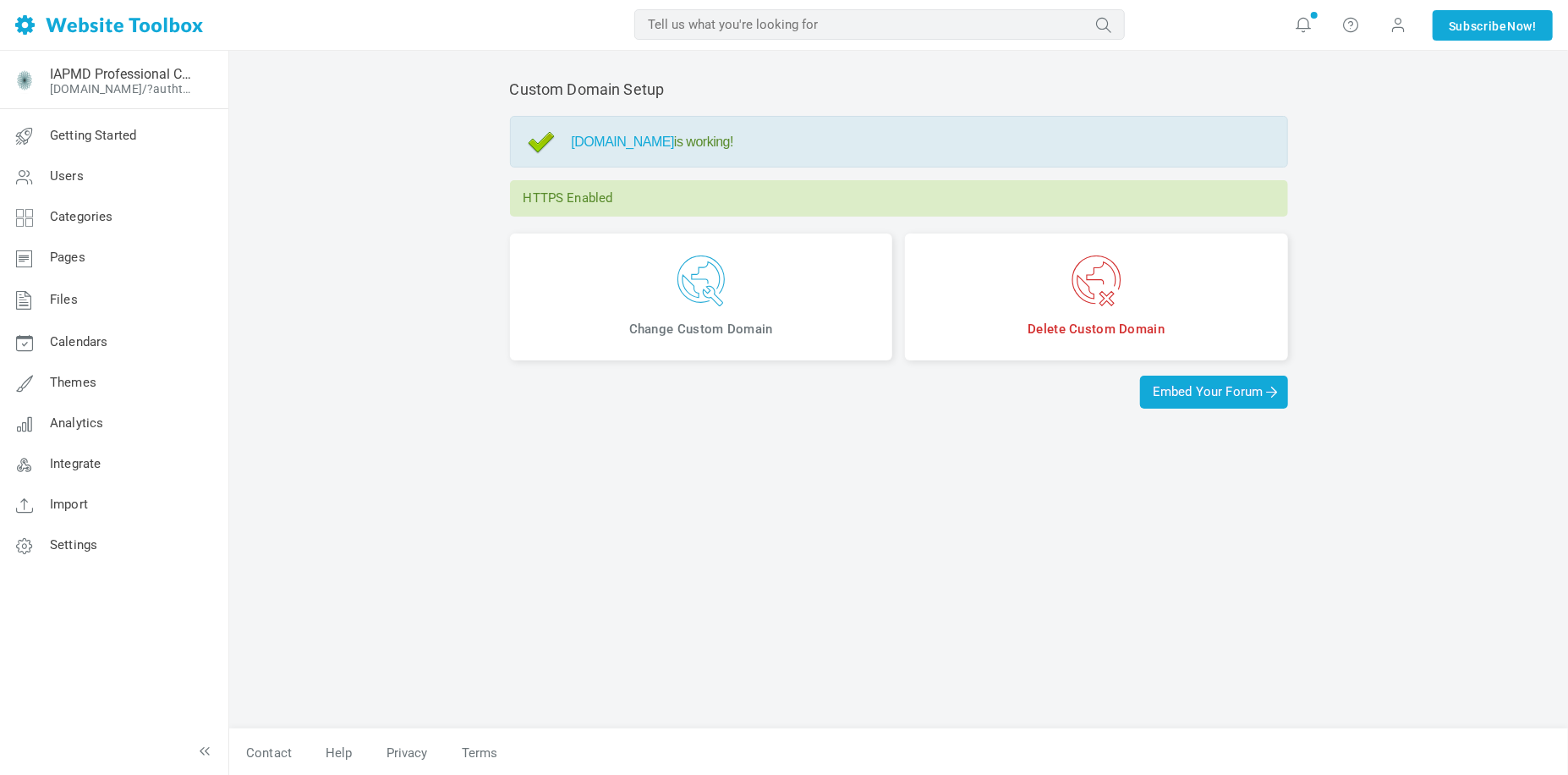
click at [1008, 523] on div "Custom Domain Setup forum.iapmd.org is working! HTTPS Enabled Change Custom Dom…" at bounding box center [899, 396] width 803 height 665
click at [1193, 389] on span "Embed Your Forum" at bounding box center [1214, 391] width 122 height 15
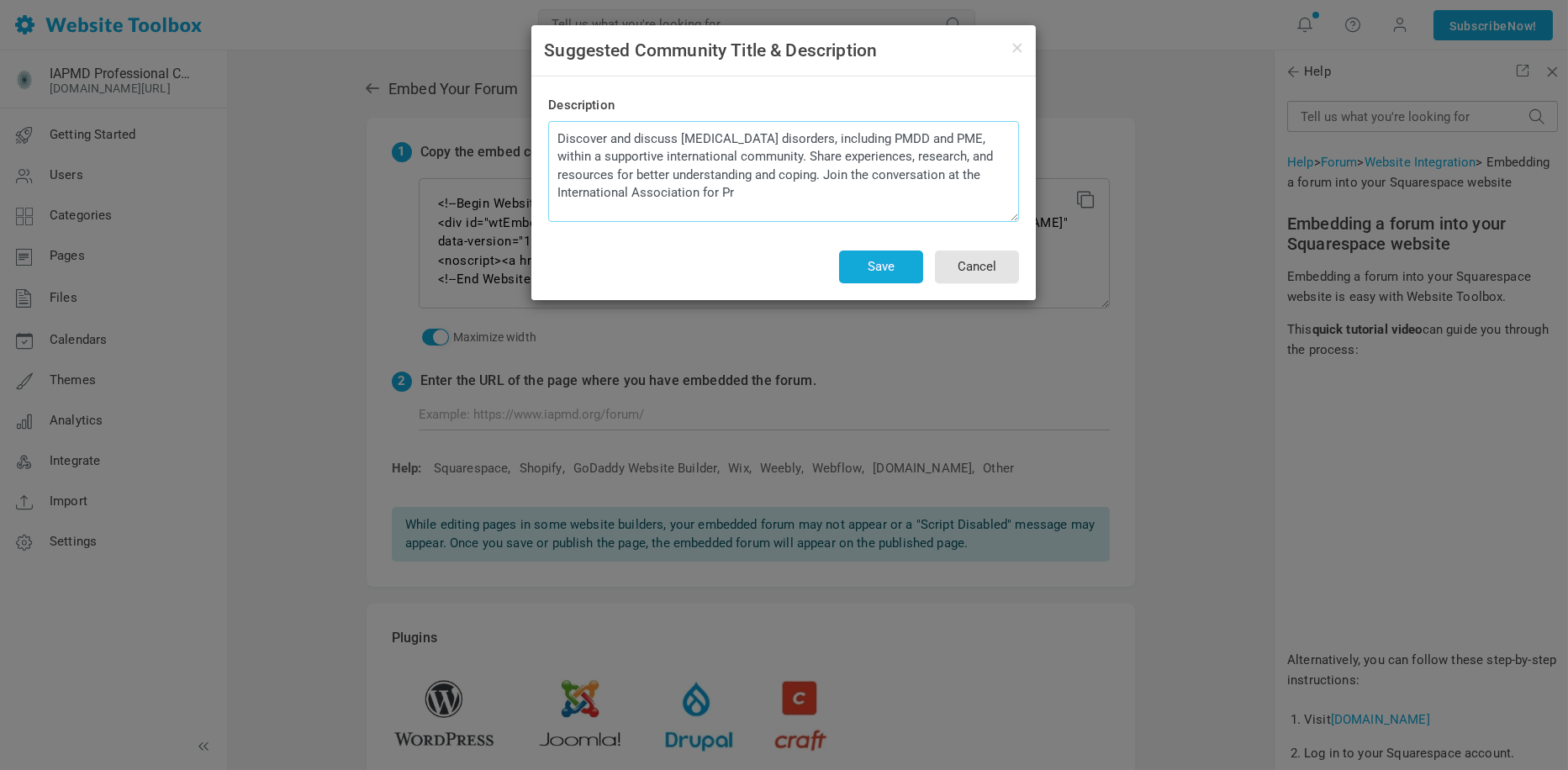
click at [738, 194] on textarea "Discover and discuss [MEDICAL_DATA] disorders, including PMDD and PME, within a…" at bounding box center [784, 172] width 471 height 101
drag, startPoint x: 889, startPoint y: 176, endPoint x: 909, endPoint y: 209, distance: 38.6
click at [909, 209] on textarea "Discover and discuss [MEDICAL_DATA] disorders, including PMDD and PME, within a…" at bounding box center [784, 172] width 471 height 101
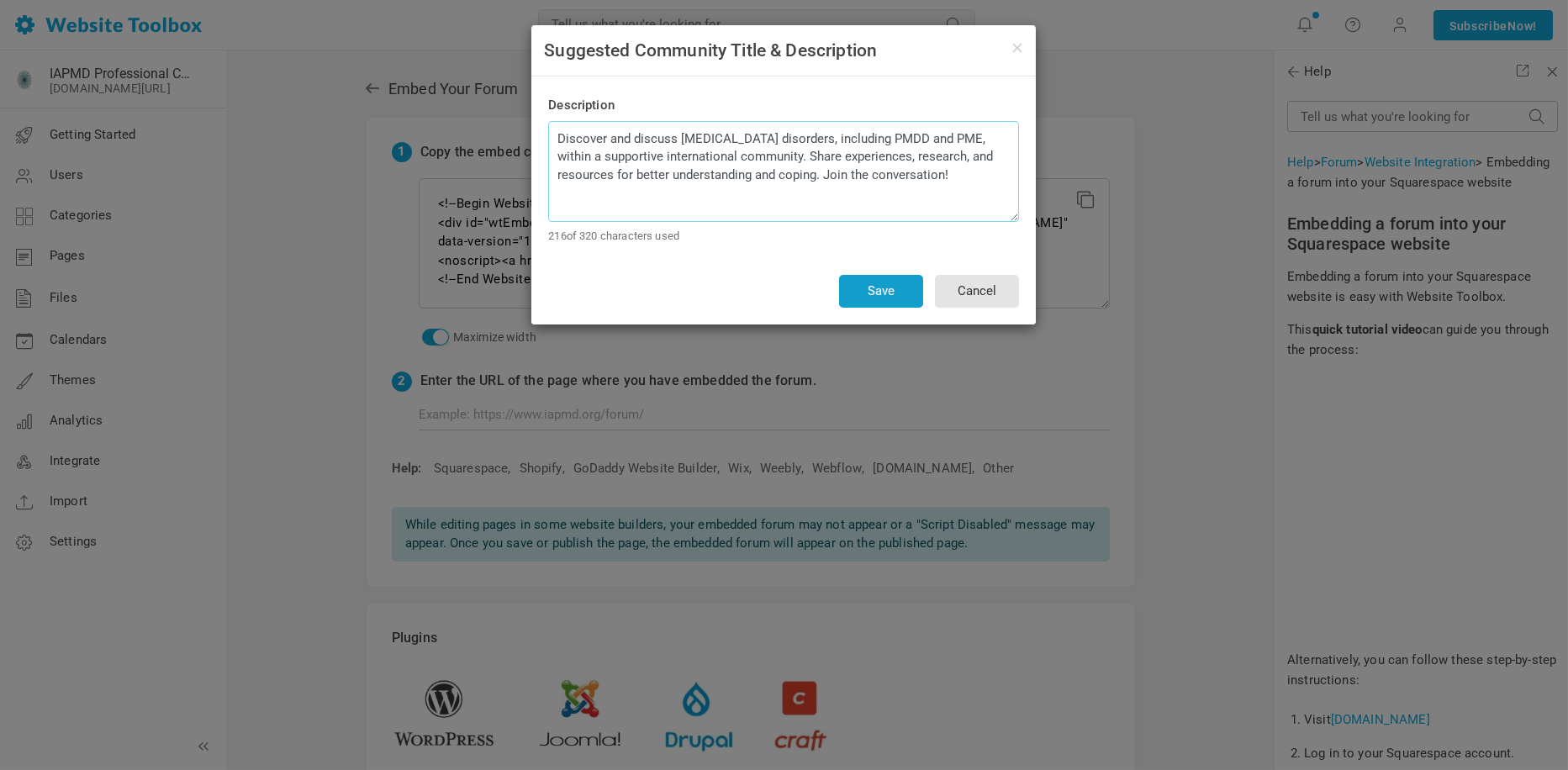
type textarea "Discover and discuss [MEDICAL_DATA] disorders, including PMDD and PME, within a…"
click at [886, 293] on button "Save" at bounding box center [881, 290] width 85 height 33
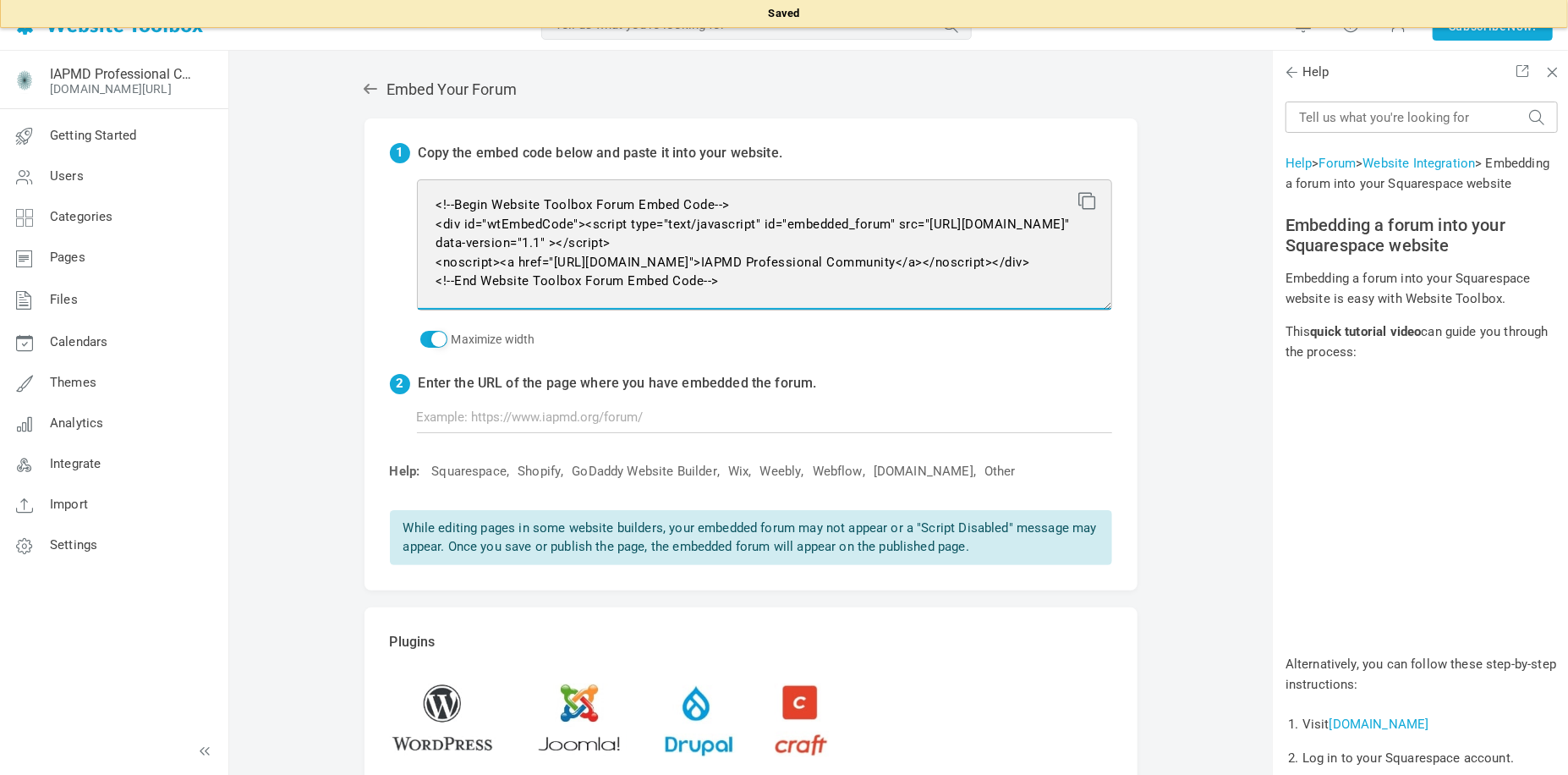
click at [891, 295] on textarea "<!--Begin Website Toolbox Forum Embed Code--> <div id="wtEmbedCode"><script typ…" at bounding box center [764, 244] width 695 height 131
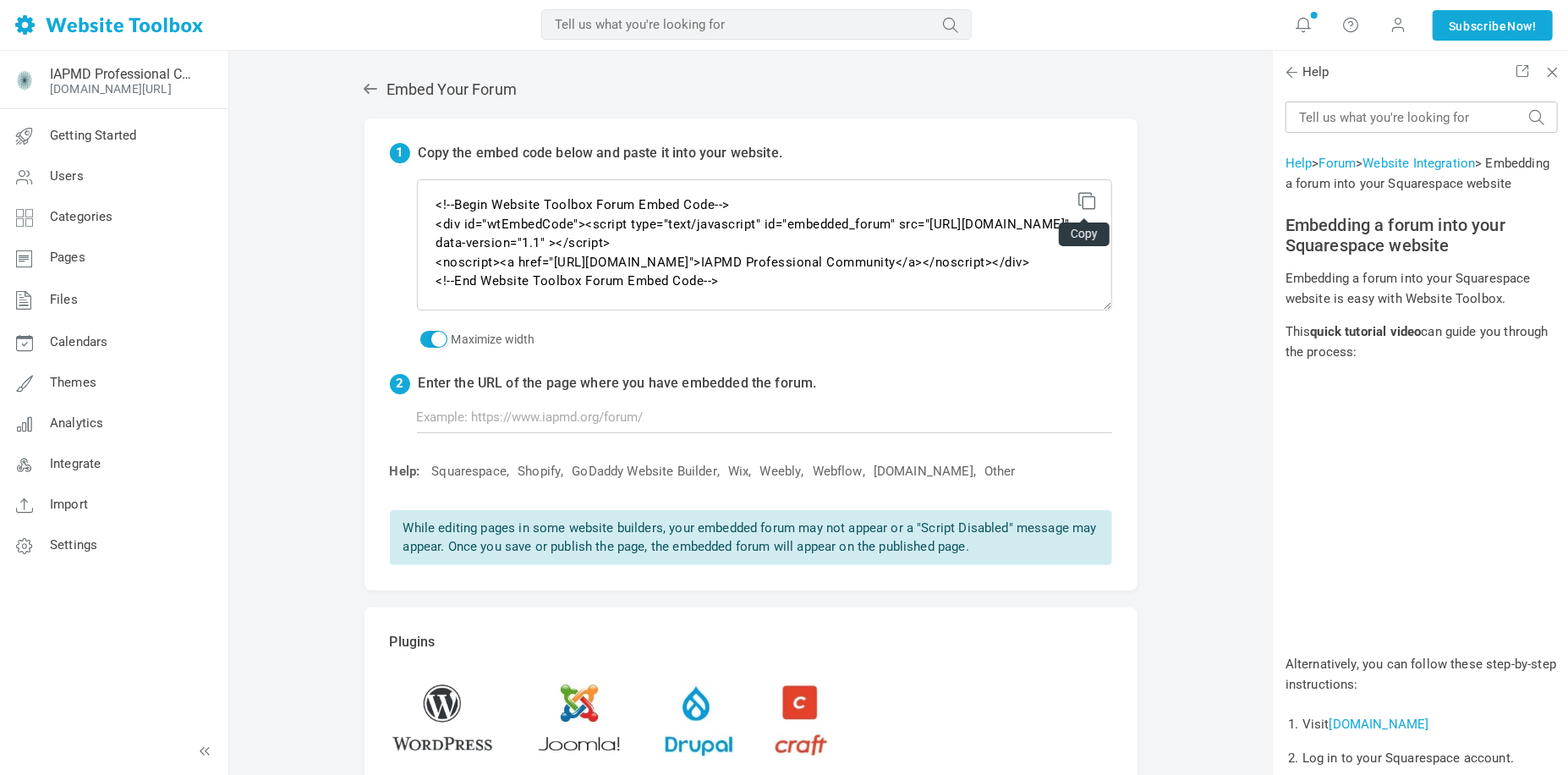
click at [1090, 201] on icon at bounding box center [1085, 198] width 12 height 12
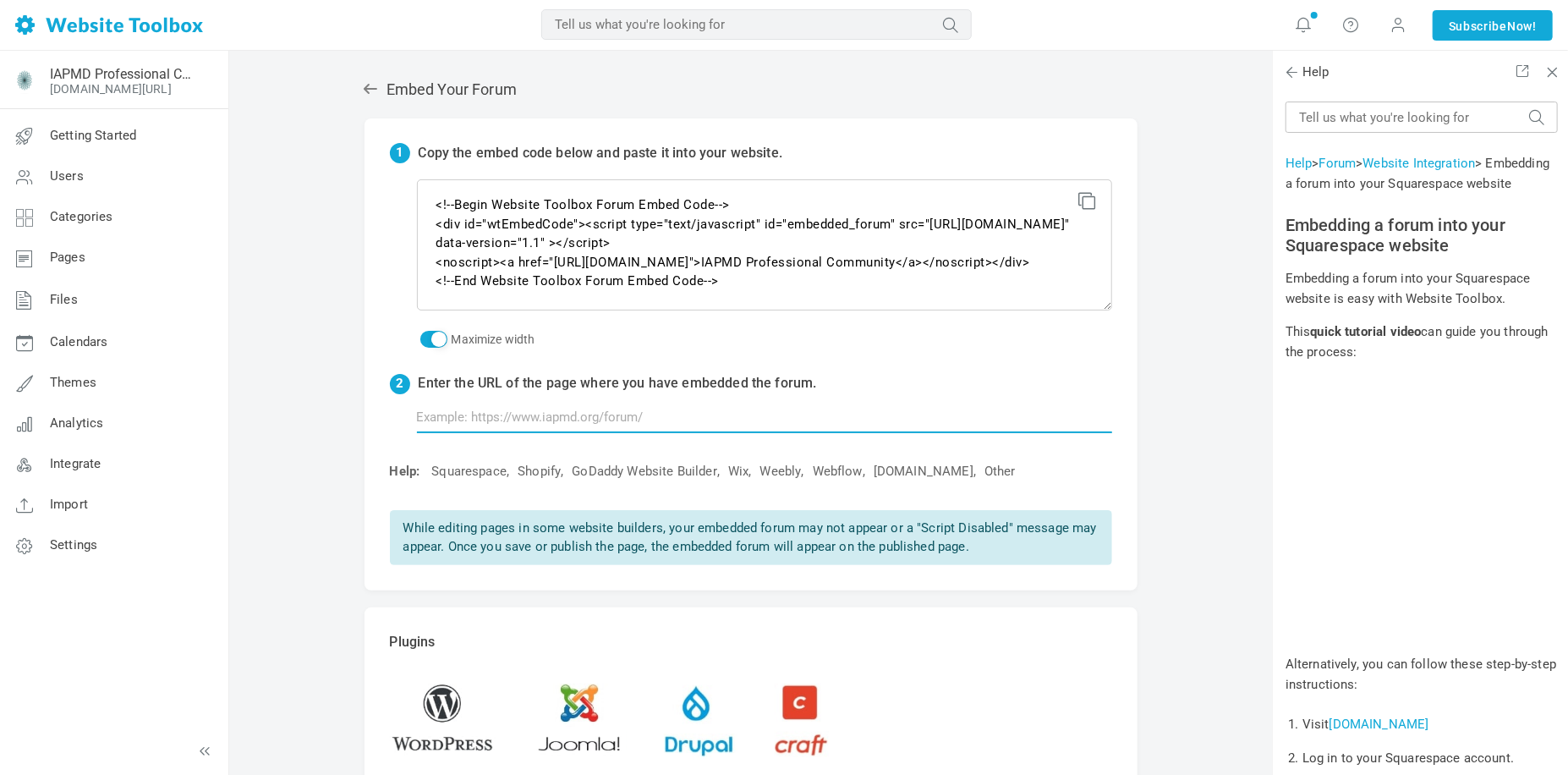
click at [429, 422] on input "text" at bounding box center [764, 417] width 695 height 32
type input "[URL][DOMAIN_NAME]"
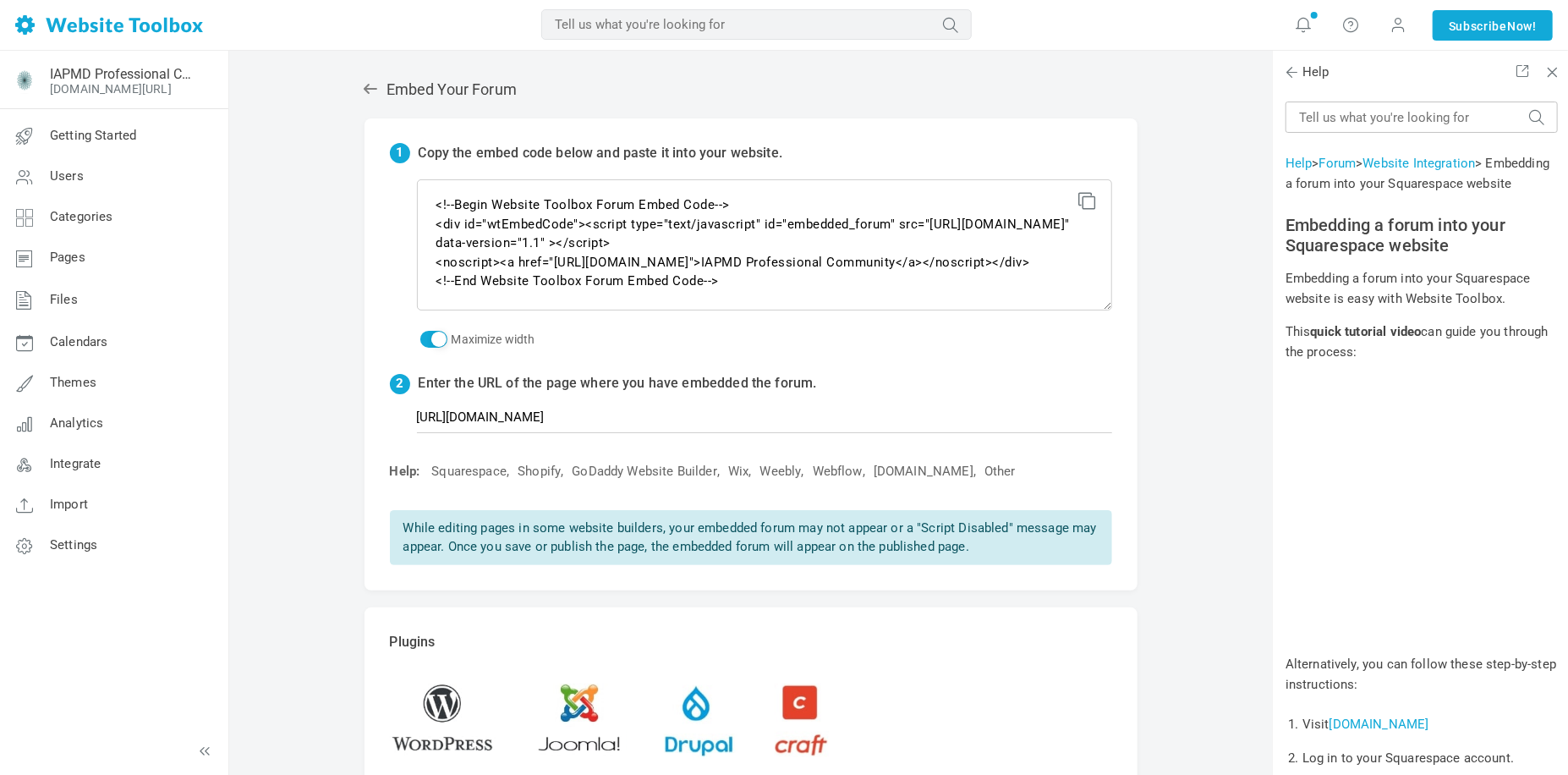
click at [1127, 486] on div "1 Copy the embed code below and paste it into your website. <!--Begin Website T…" at bounding box center [751, 355] width 773 height 473
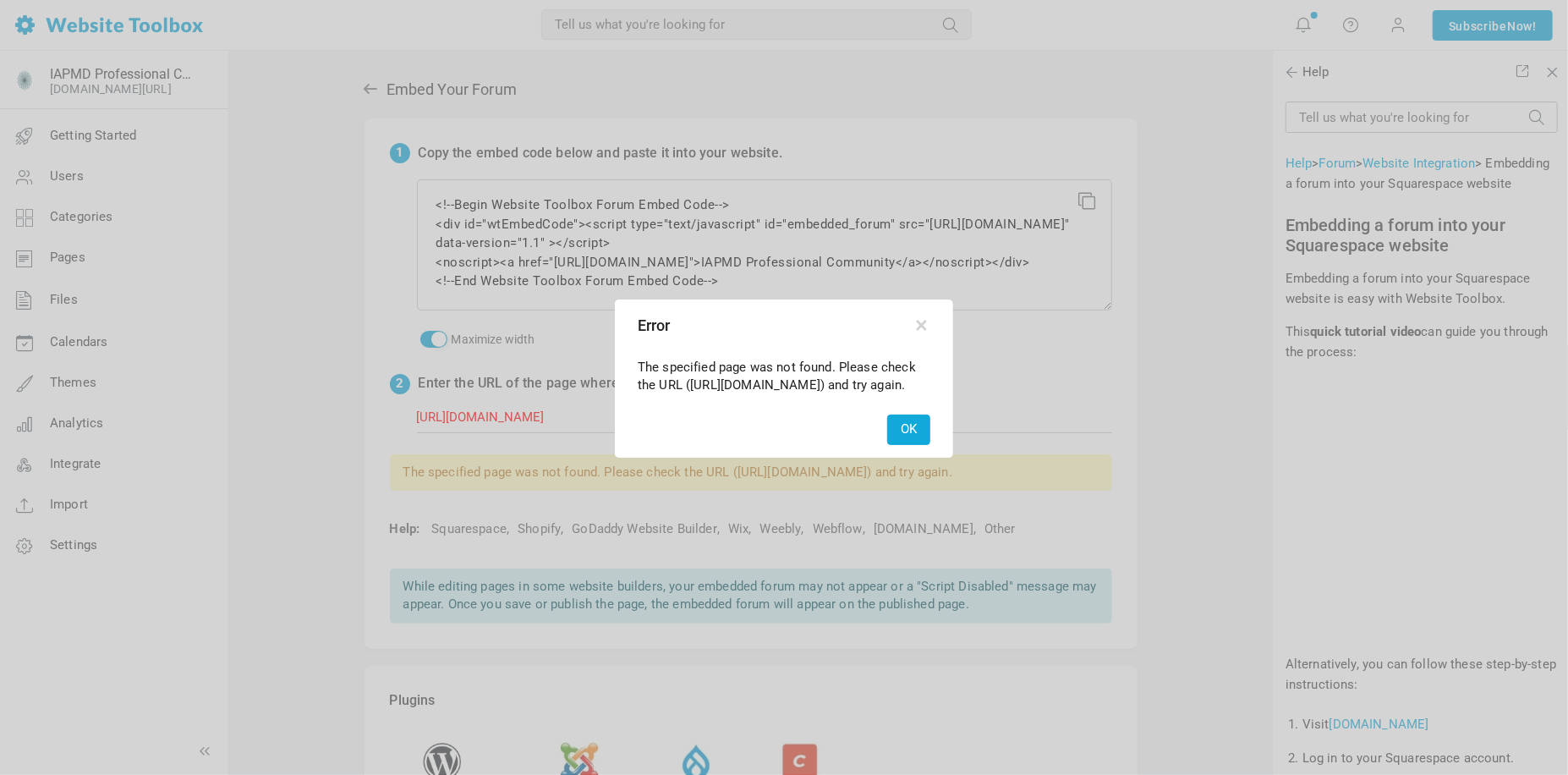
click at [903, 444] on button "OK" at bounding box center [908, 429] width 43 height 29
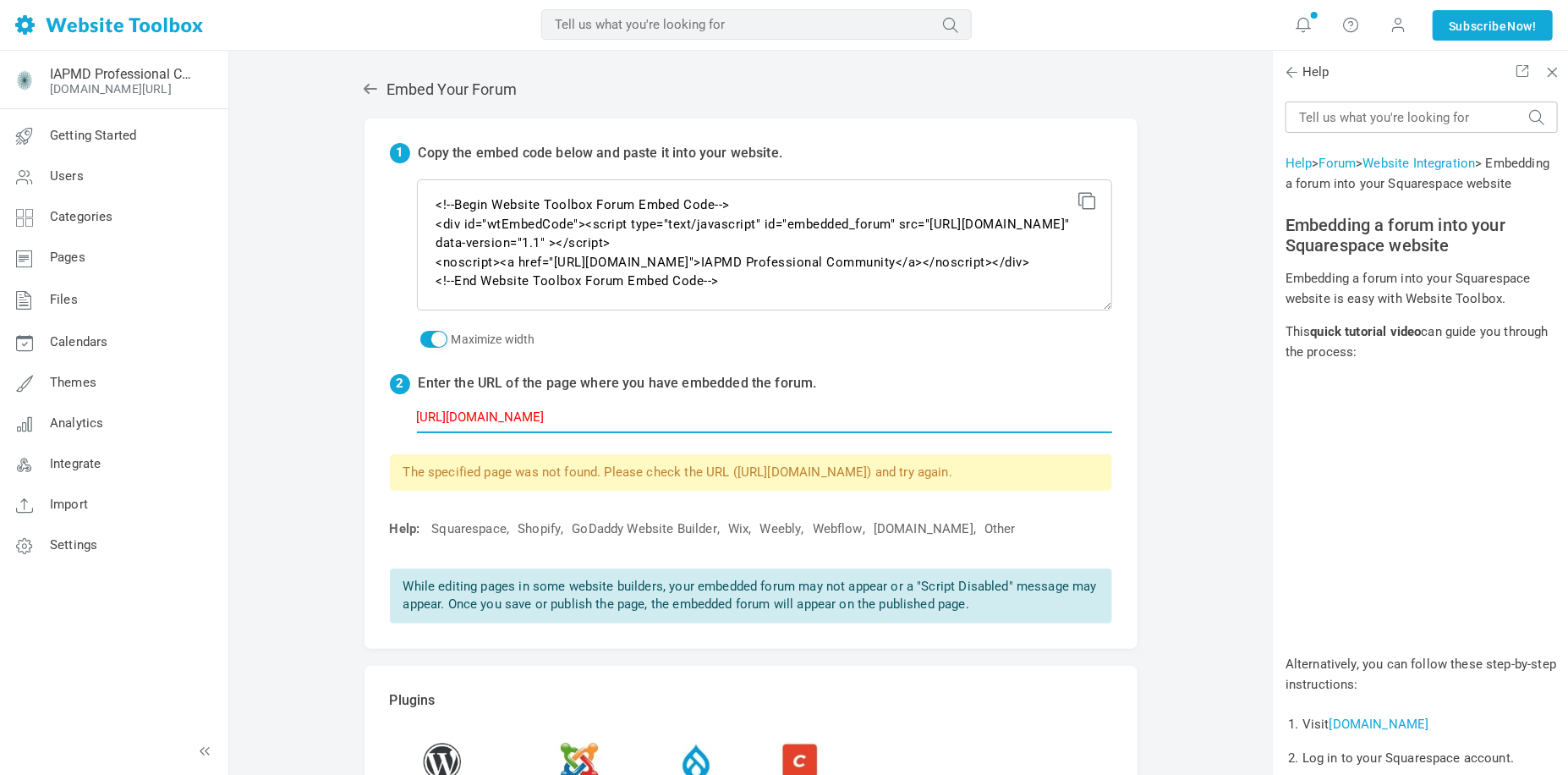
click at [671, 415] on input "[URL][DOMAIN_NAME]" at bounding box center [764, 417] width 695 height 32
click input "submit" at bounding box center [0, 0] width 0 height 0
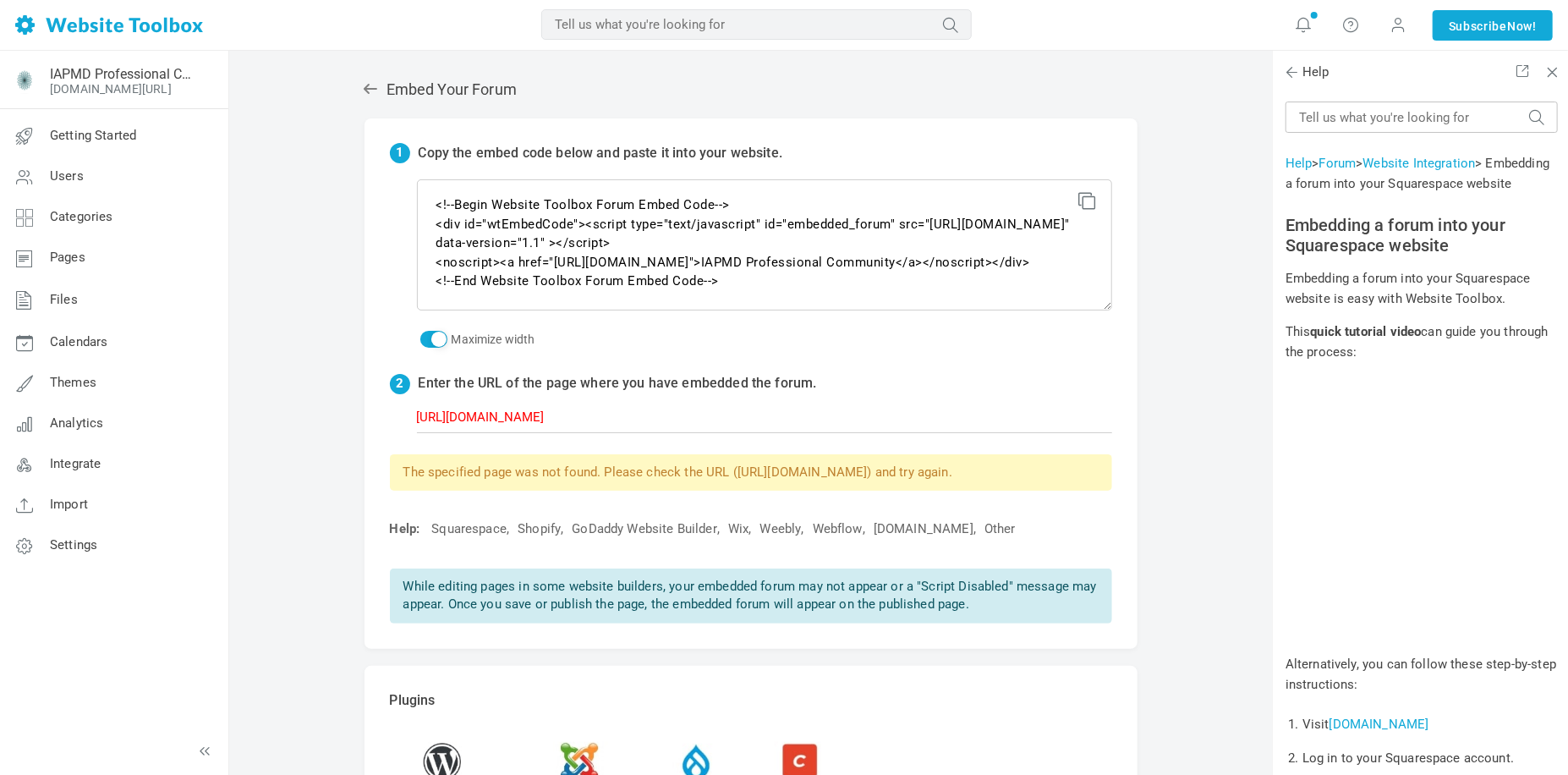
click at [748, 476] on div "The specified page was not found. Please check the URL ([URL][DOMAIN_NAME]) and…" at bounding box center [751, 472] width 722 height 36
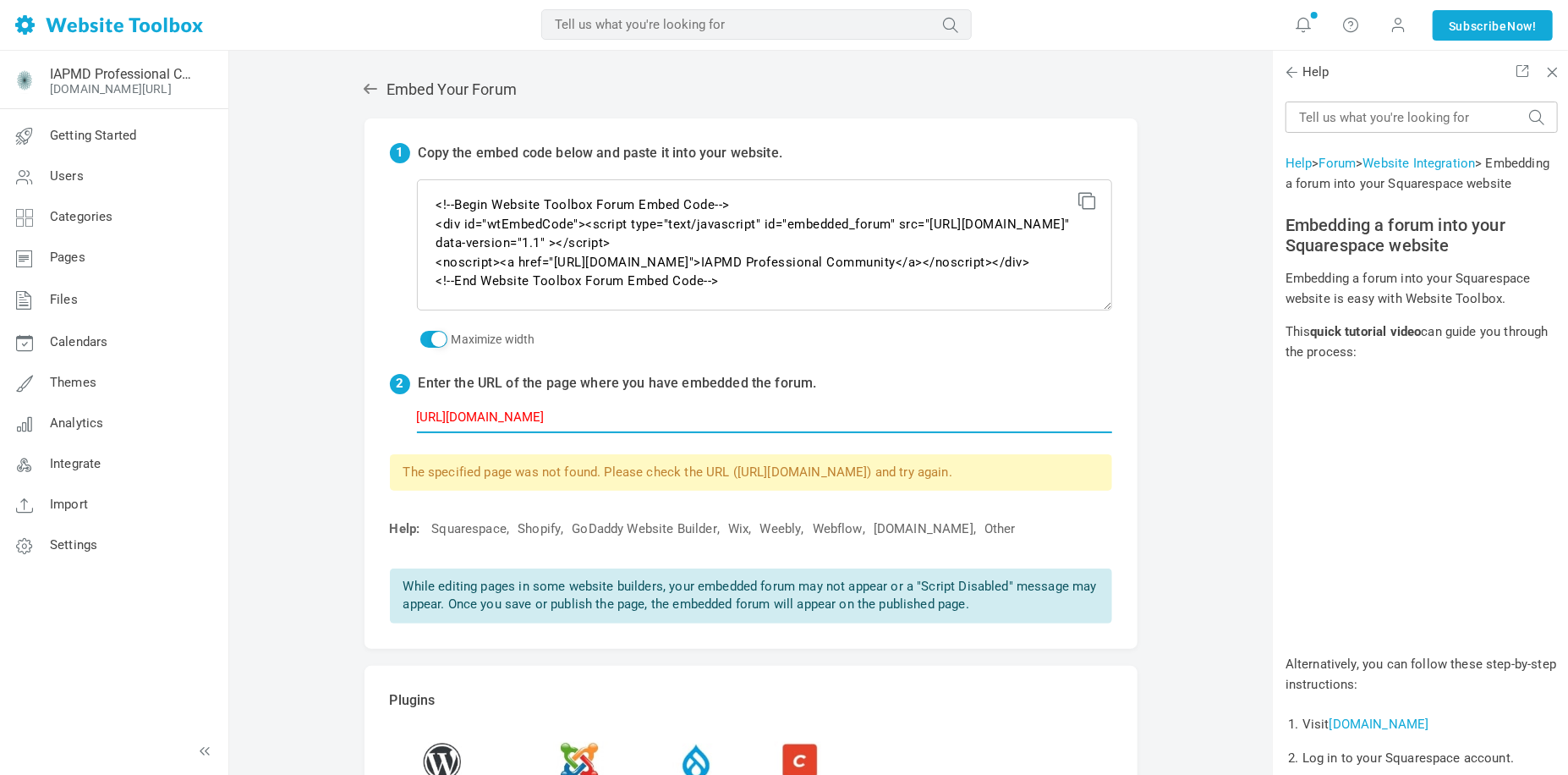
drag, startPoint x: 691, startPoint y: 420, endPoint x: 265, endPoint y: 451, distance: 427.1
click at [265, 451] on div "Embed Your Forum 1 Copy the embed code below and paste it into your website. <!…" at bounding box center [751, 503] width 1043 height 905
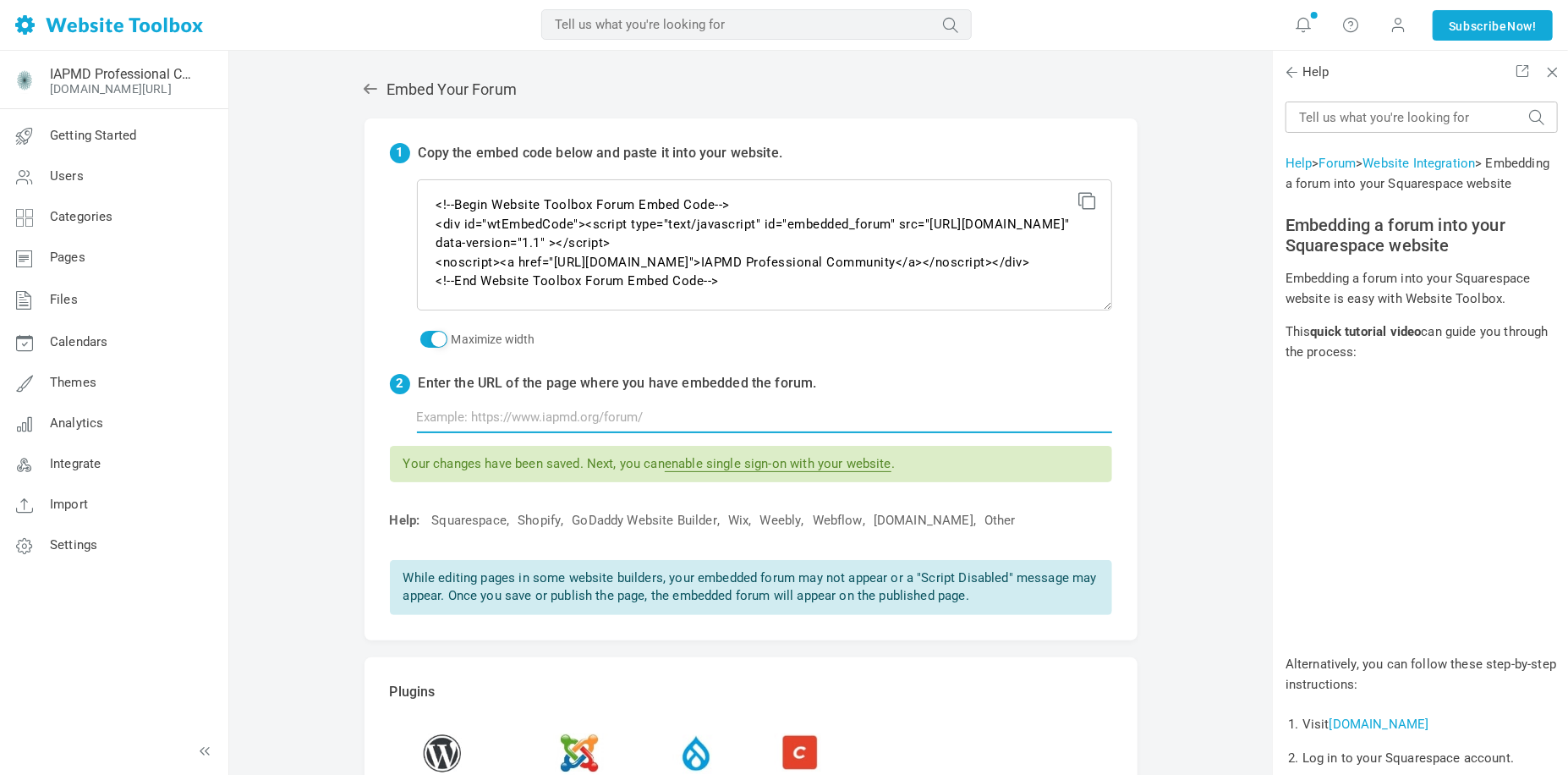
click at [470, 420] on input "text" at bounding box center [764, 417] width 695 height 32
paste input "pro-comm-forum"
click at [436, 415] on input "http://pro-comm-forum" at bounding box center [764, 417] width 695 height 32
click at [456, 417] on input "https://pro-comm-forum" at bounding box center [764, 417] width 695 height 32
type input "https://www.iapmd.org/pro-comm-forum"
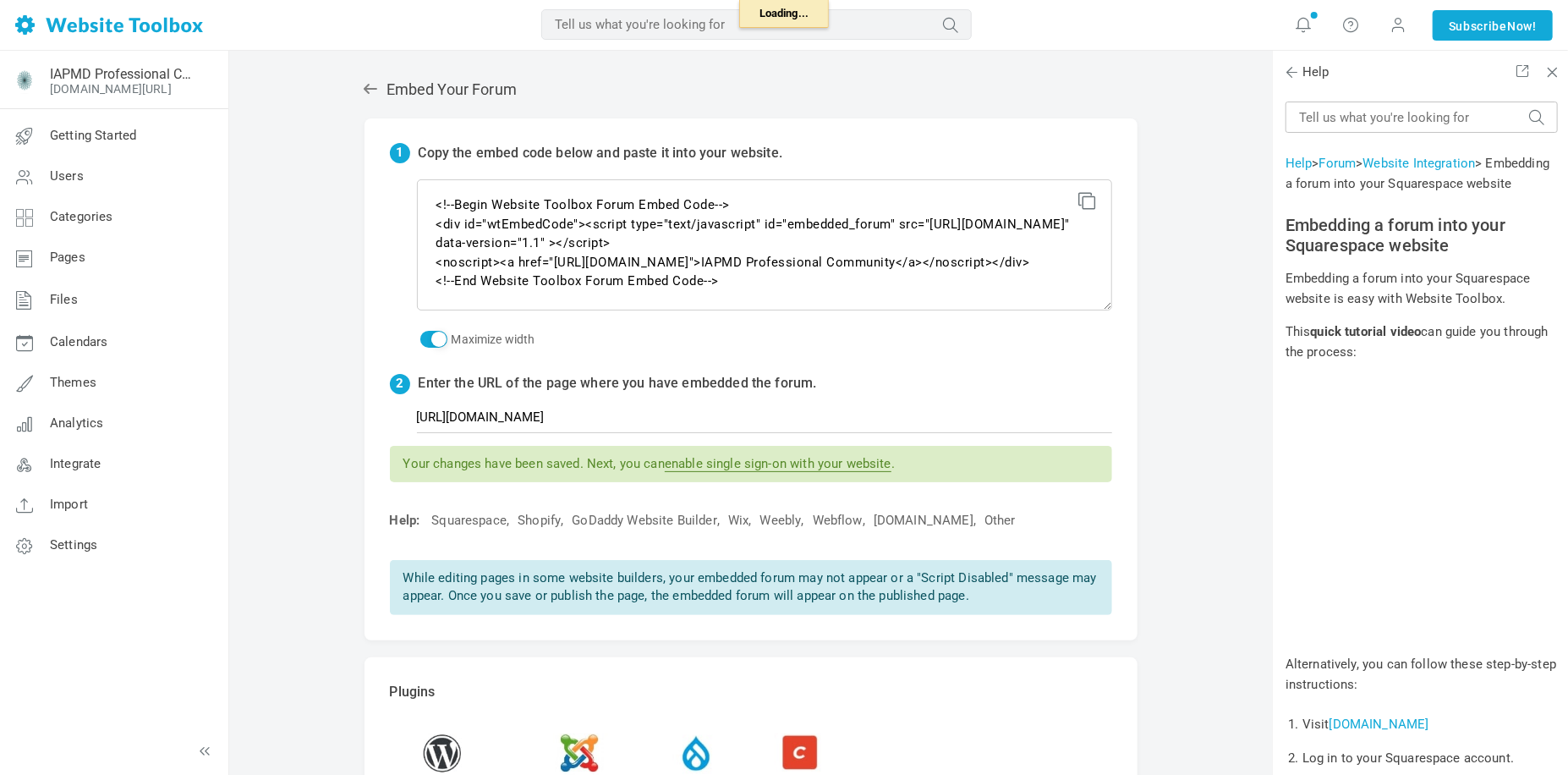
click at [382, 519] on div "Help: Squarespace , Shopify , GoDaddy Website Builder , Wix , Weebly , Webflow …" at bounding box center [746, 521] width 730 height 18
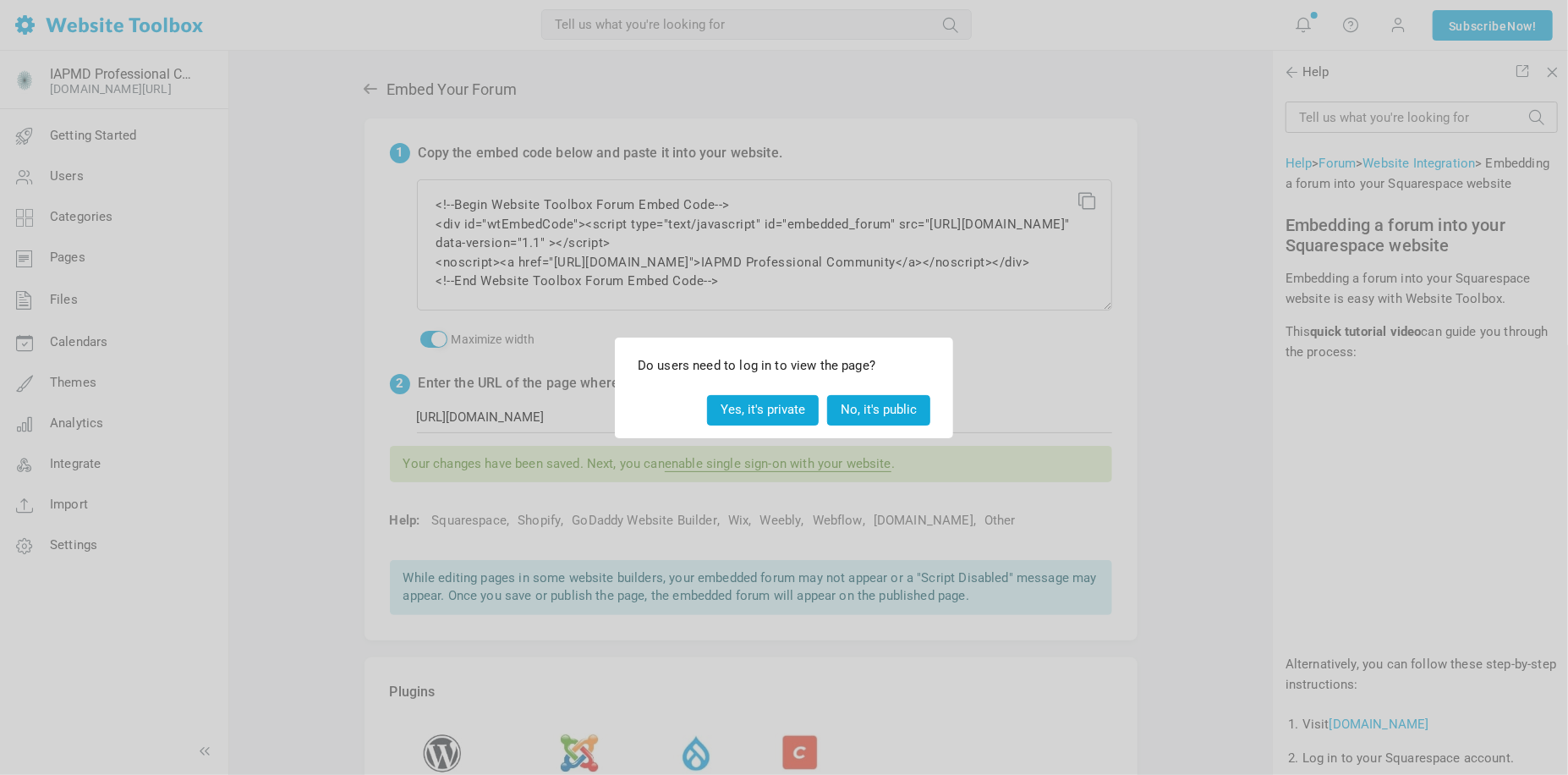
click at [778, 403] on button "Yes, it's private" at bounding box center [763, 409] width 112 height 29
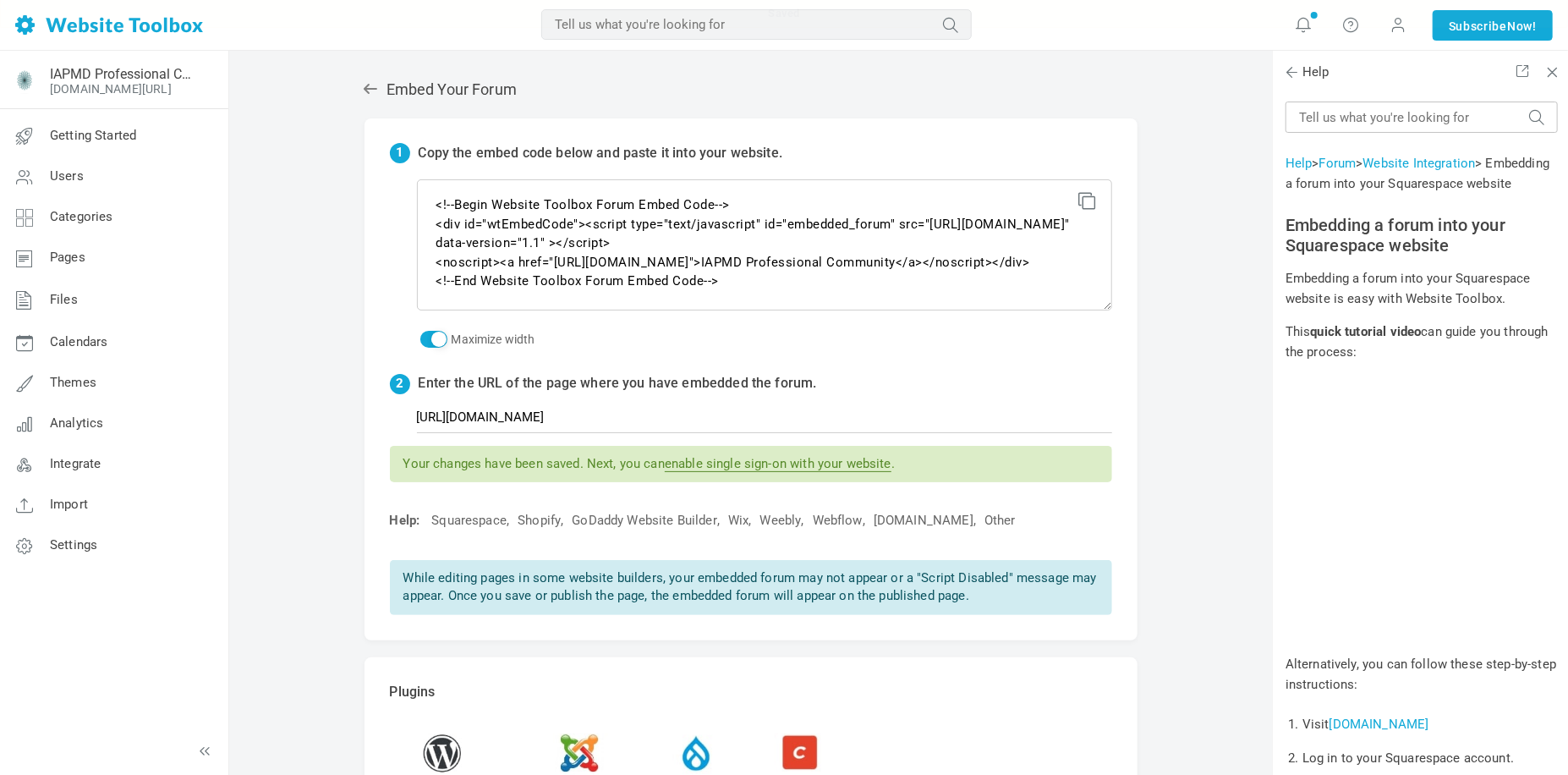
click at [784, 465] on link "enable single sign-on with your website" at bounding box center [778, 464] width 227 height 16
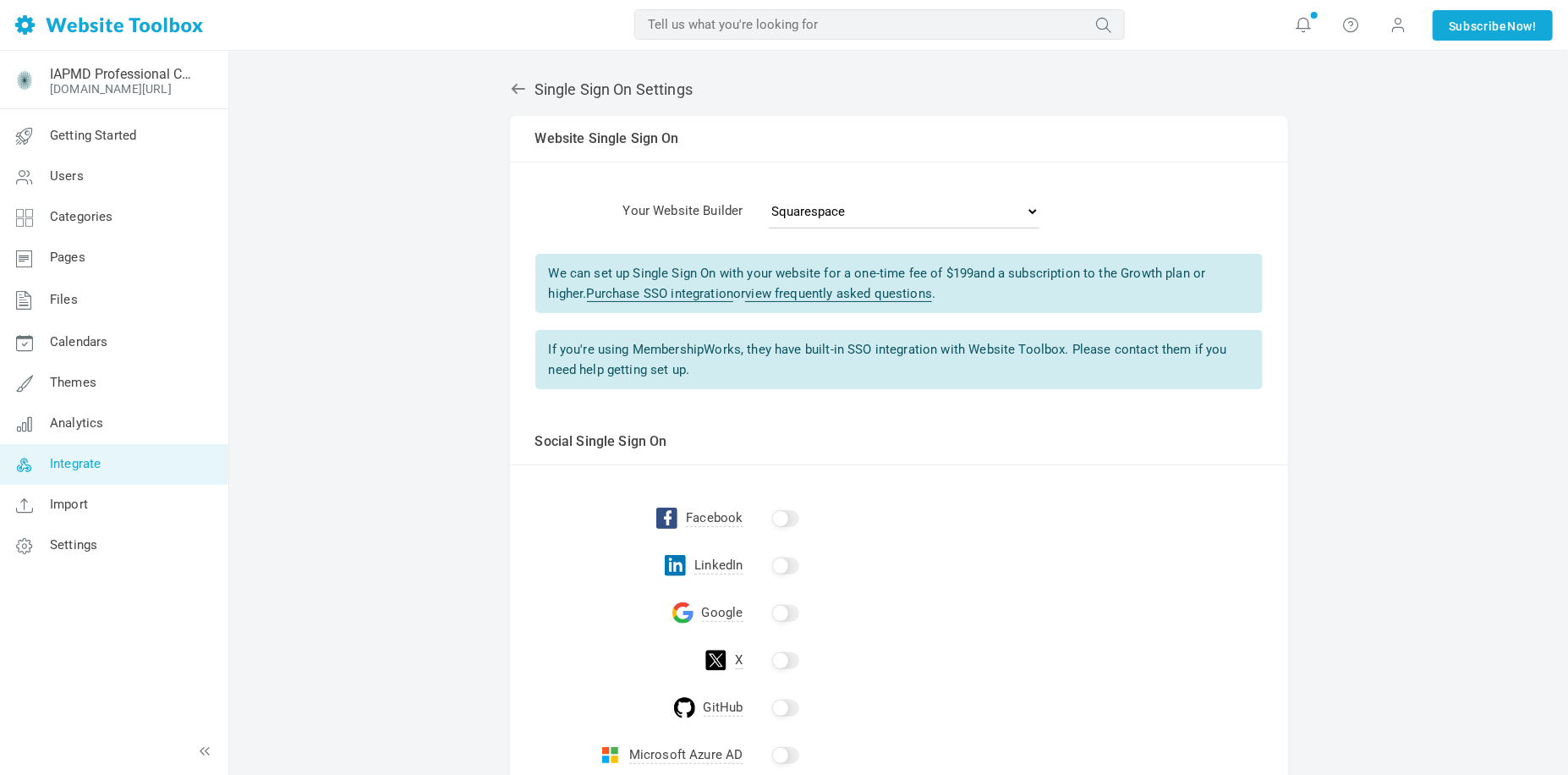
click at [520, 85] on icon at bounding box center [518, 89] width 17 height 17
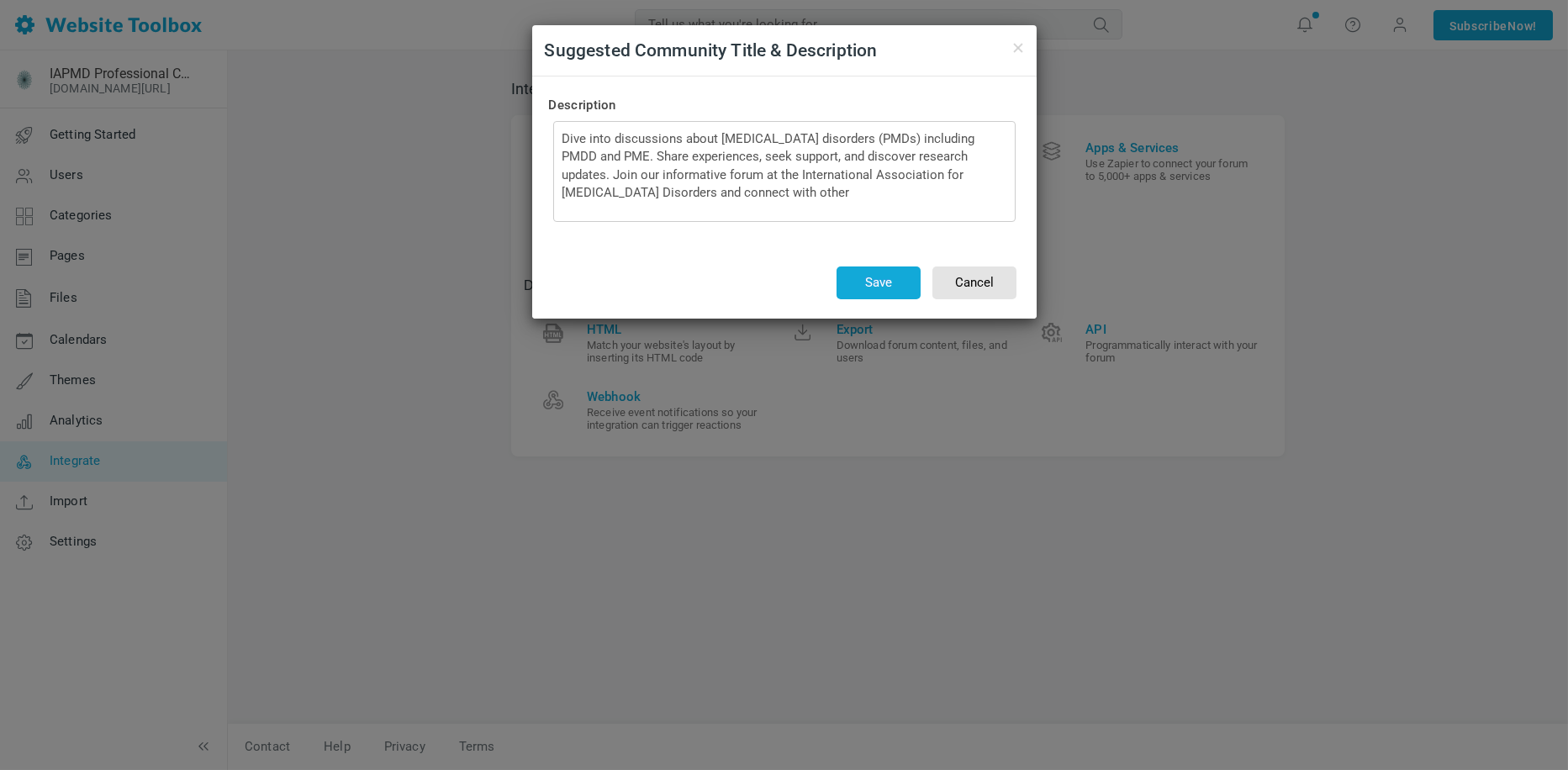
click at [755, 268] on div "Save Cancel" at bounding box center [784, 275] width 471 height 55
click at [981, 282] on button "Cancel" at bounding box center [975, 282] width 85 height 33
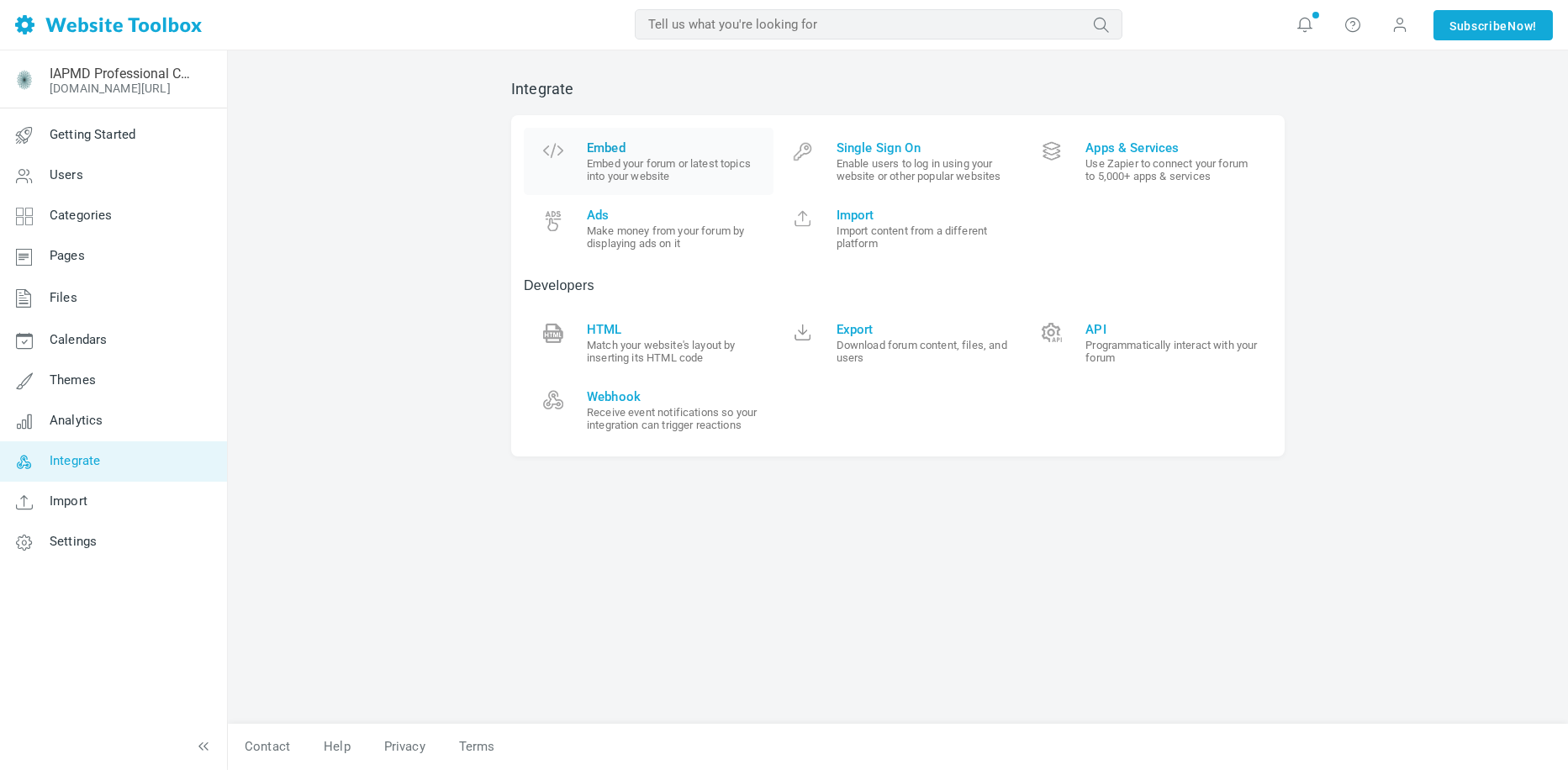
click at [625, 150] on span "Embed" at bounding box center [674, 148] width 174 height 15
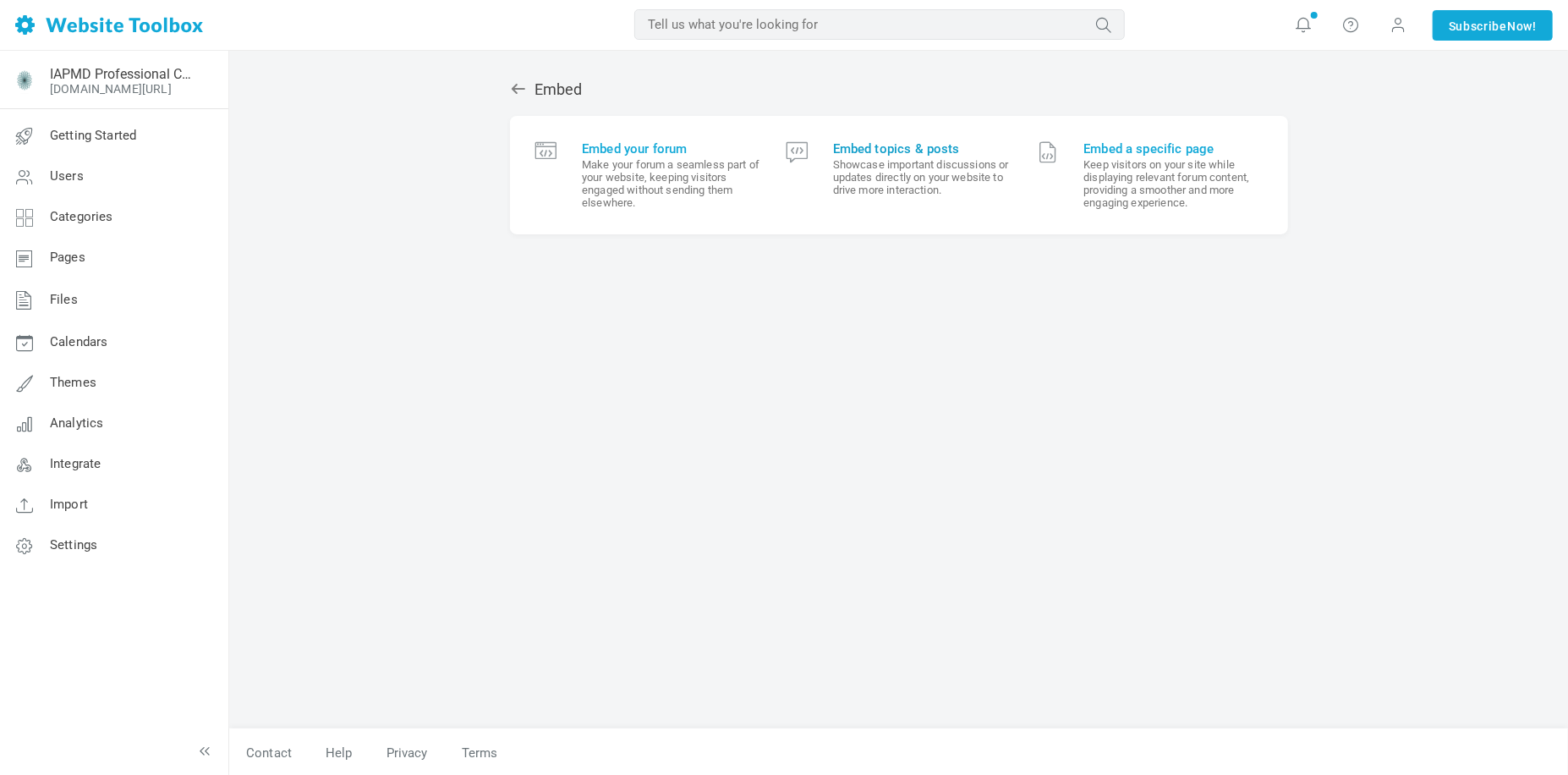
click at [829, 156] on link "Embed topics & posts Showcase important discussions or updates directly on your…" at bounding box center [899, 174] width 251 height 93
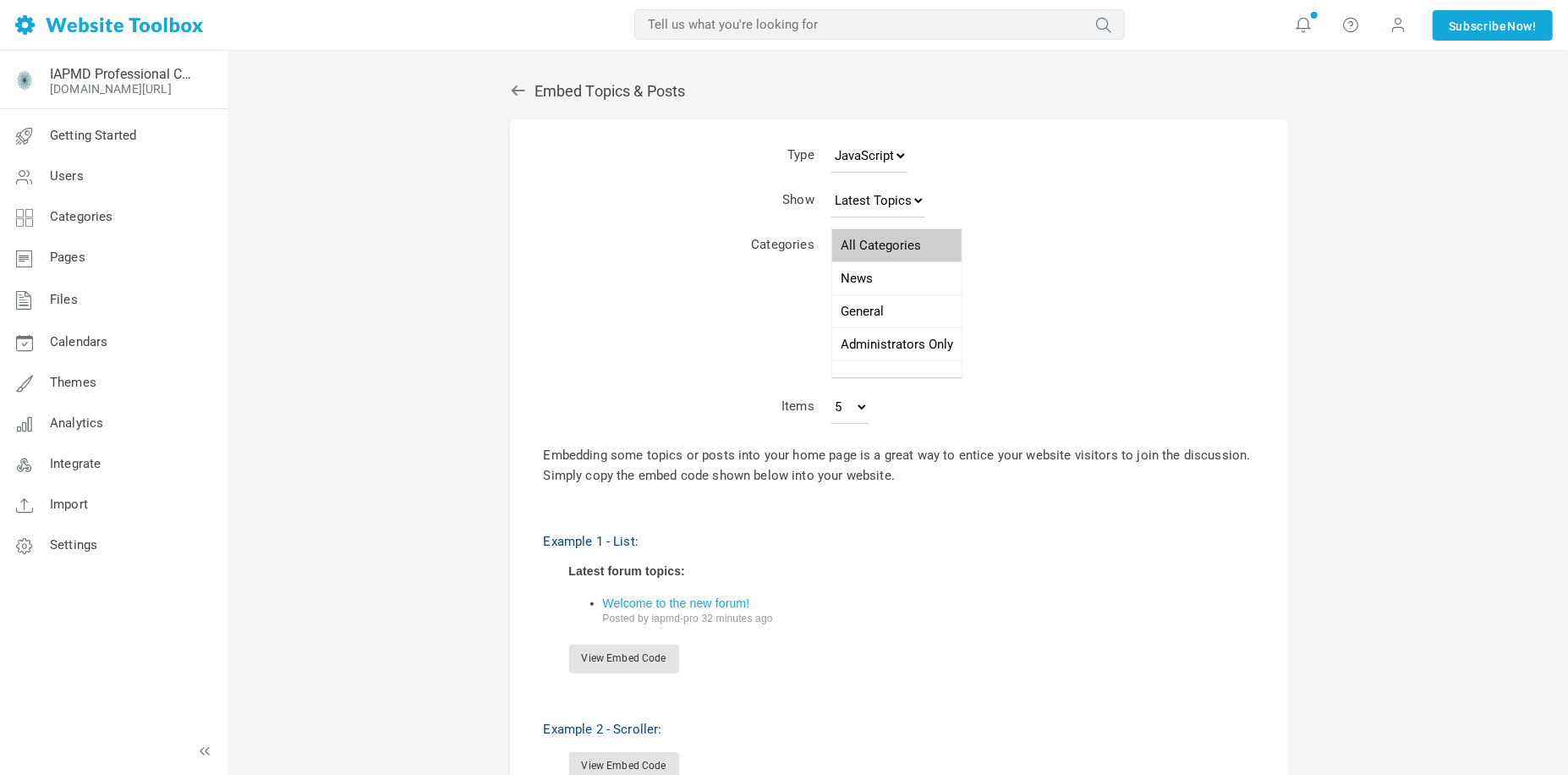
click at [599, 388] on form "Type JavaScript JSON RSS XML Show Latest Topics Top Topics New Topics New Posts…" at bounding box center [899, 284] width 710 height 296
click at [512, 101] on div "Embed Topics & Posts" at bounding box center [899, 91] width 778 height 22
click at [521, 86] on icon at bounding box center [518, 90] width 17 height 17
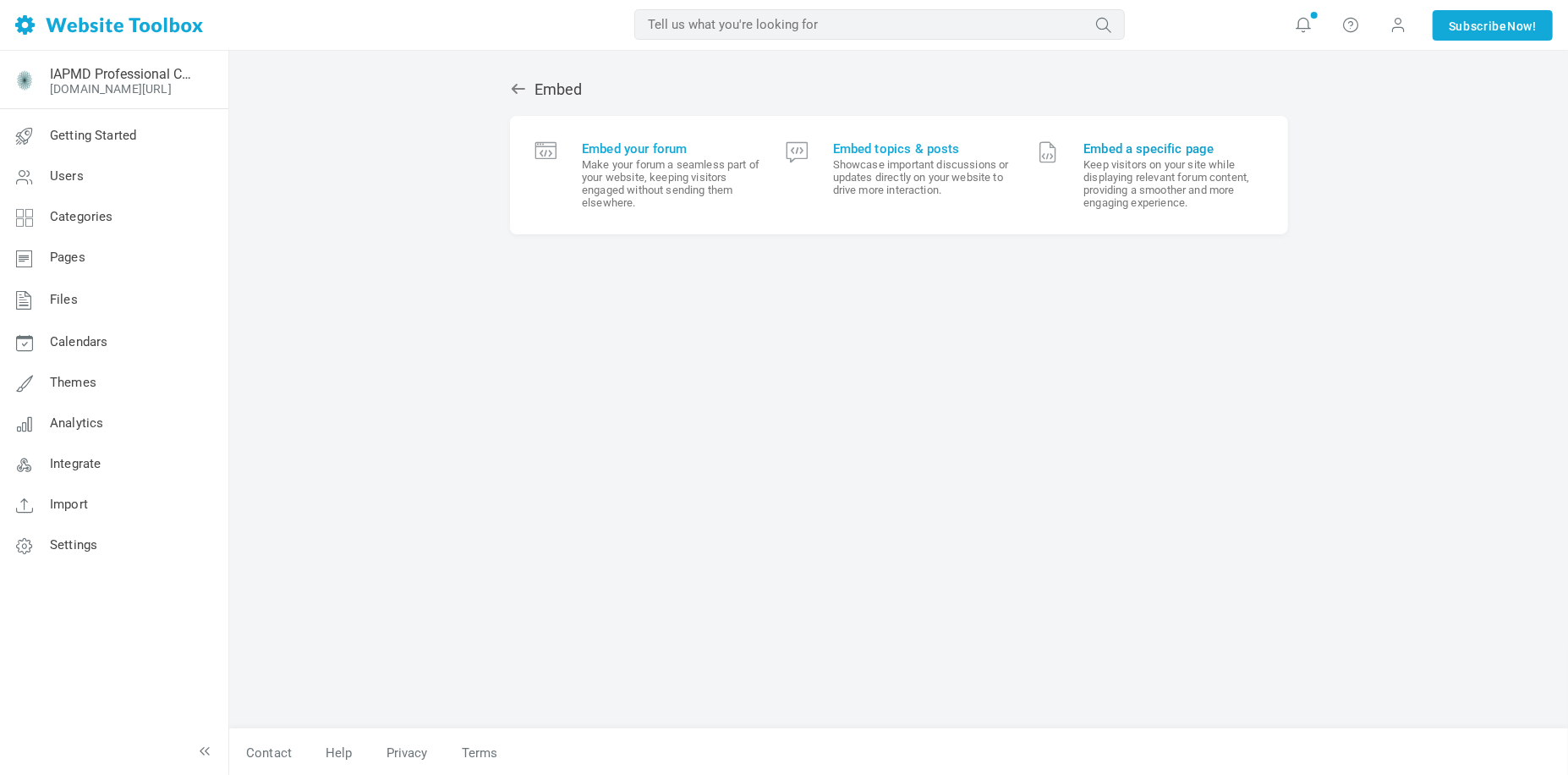
click at [1127, 155] on span "Embed a specific page" at bounding box center [1173, 149] width 179 height 15
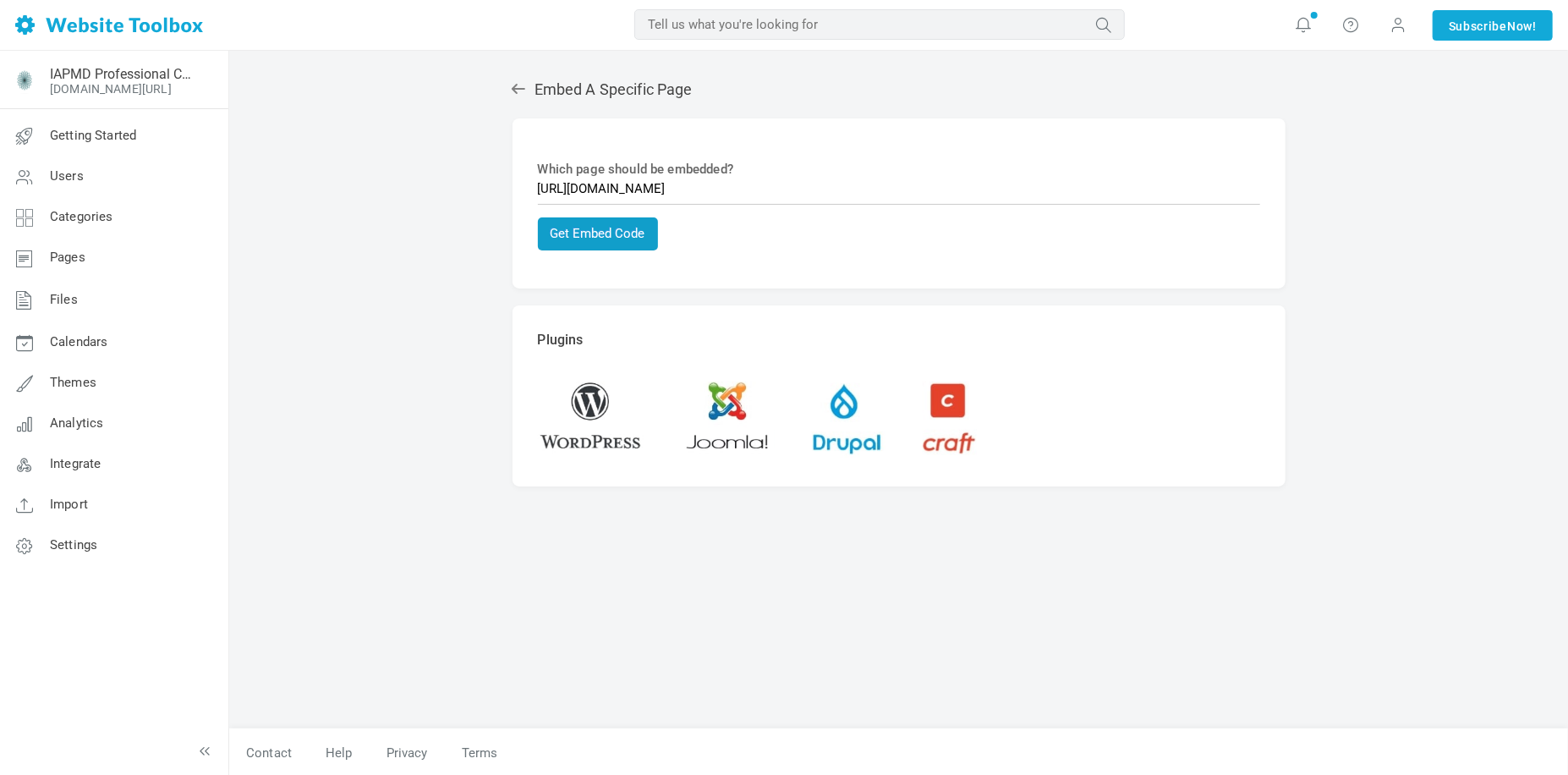
click at [600, 246] on button "Get Embed Code" at bounding box center [598, 233] width 120 height 33
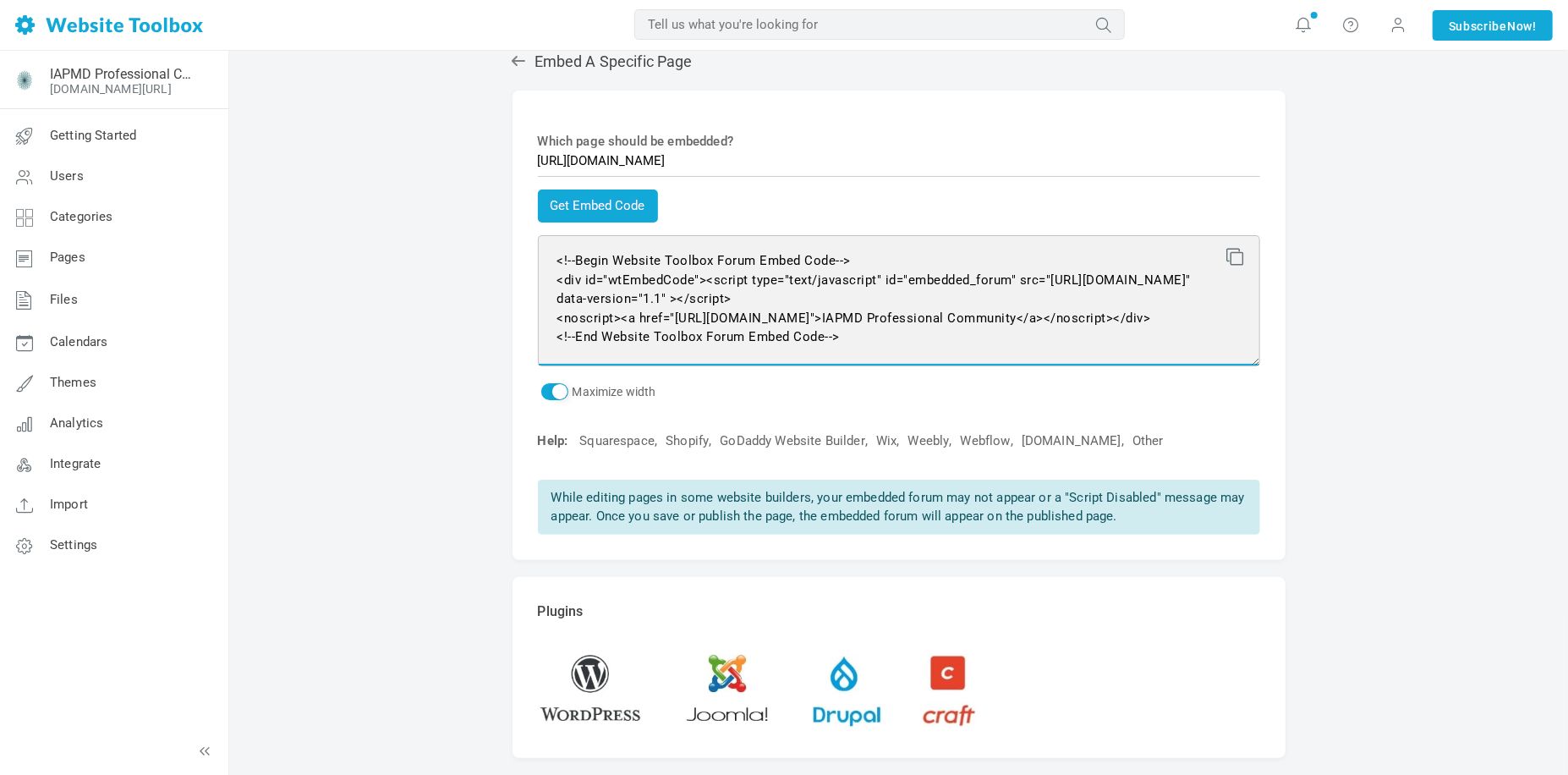
scroll to position [121, 0]
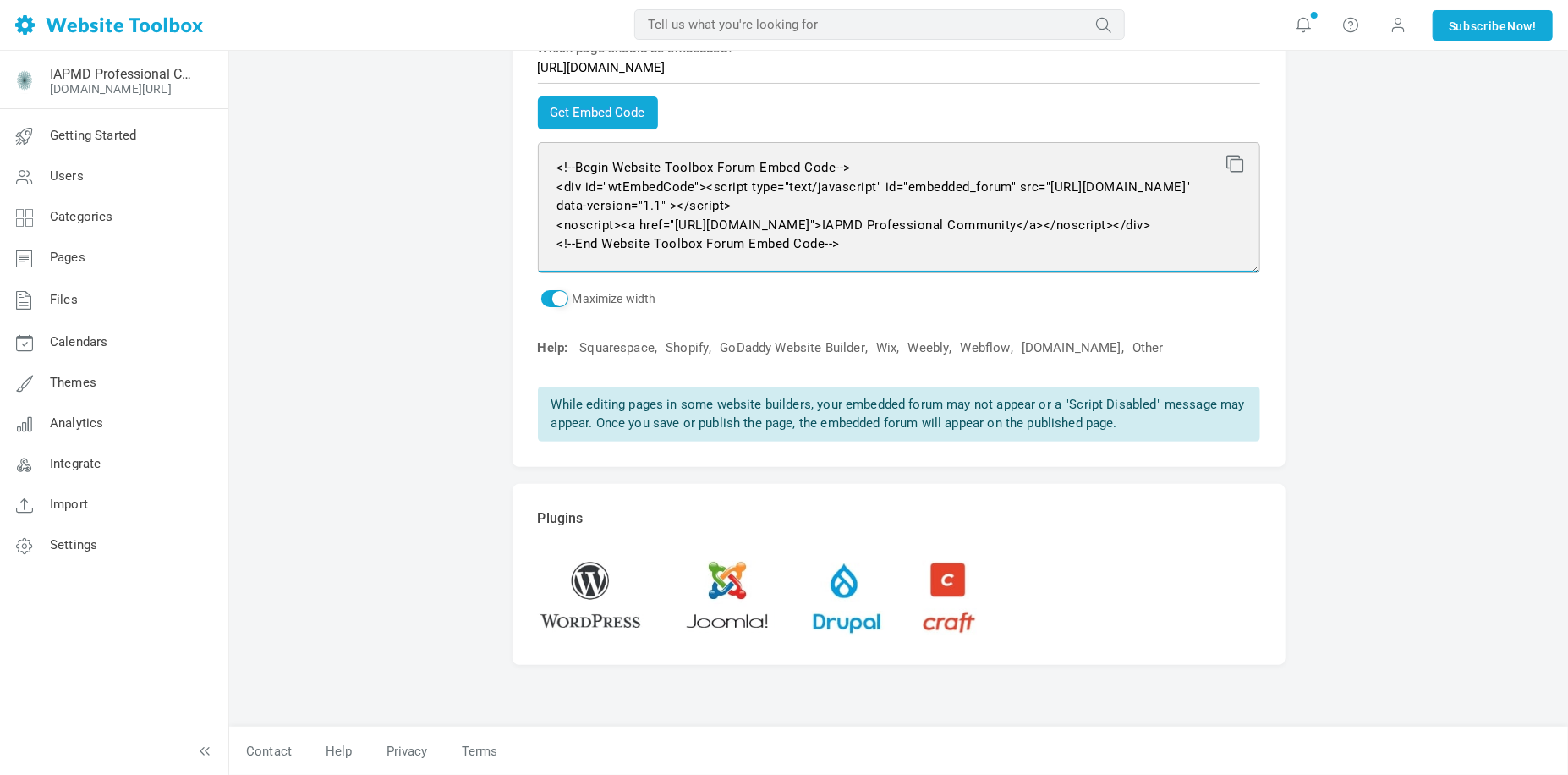
click at [669, 247] on textarea "<!--Begin Website Toolbox Forum Embed Code--> <div id="wtEmbedCode"><script typ…" at bounding box center [899, 207] width 722 height 131
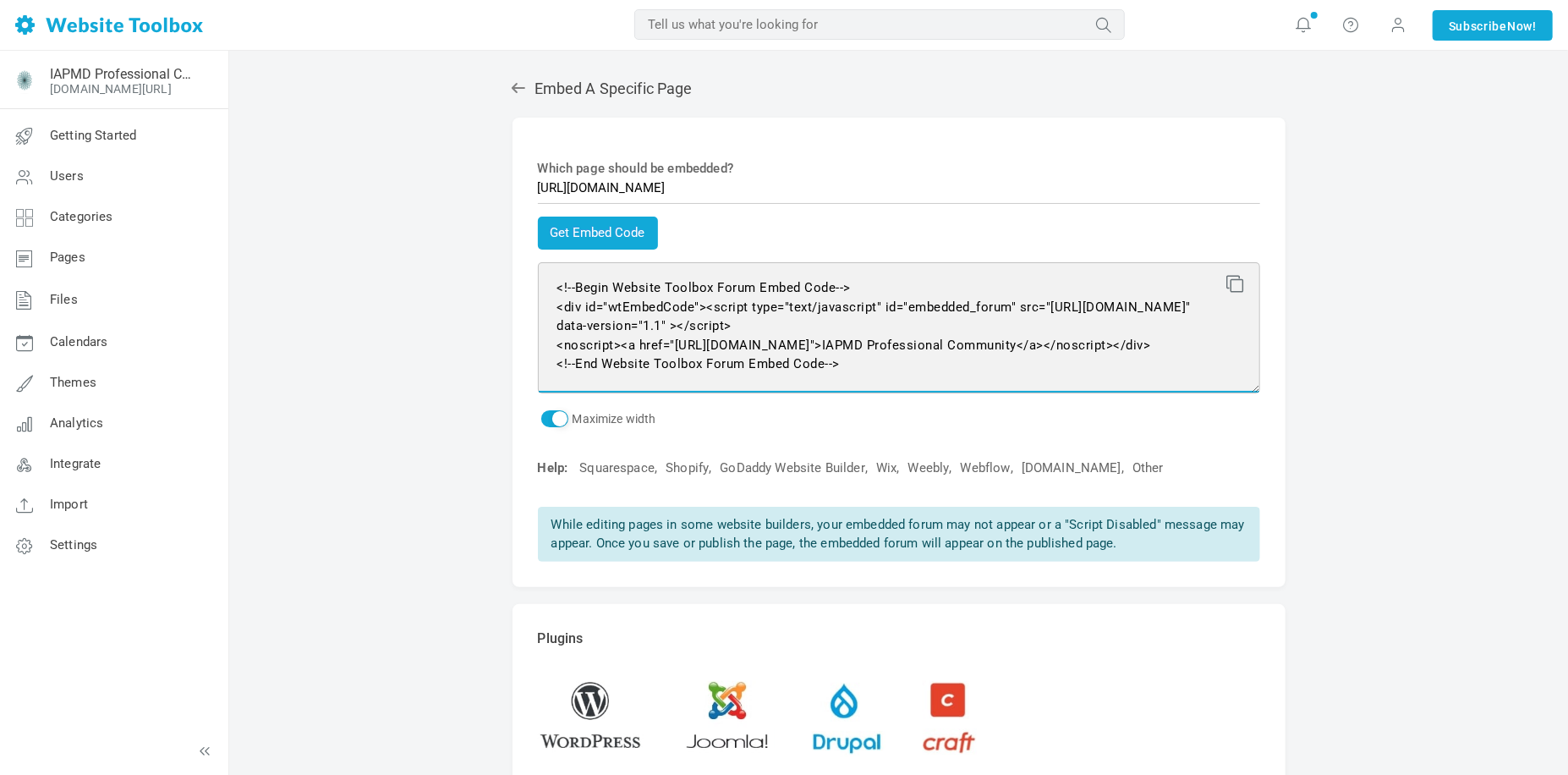
scroll to position [0, 0]
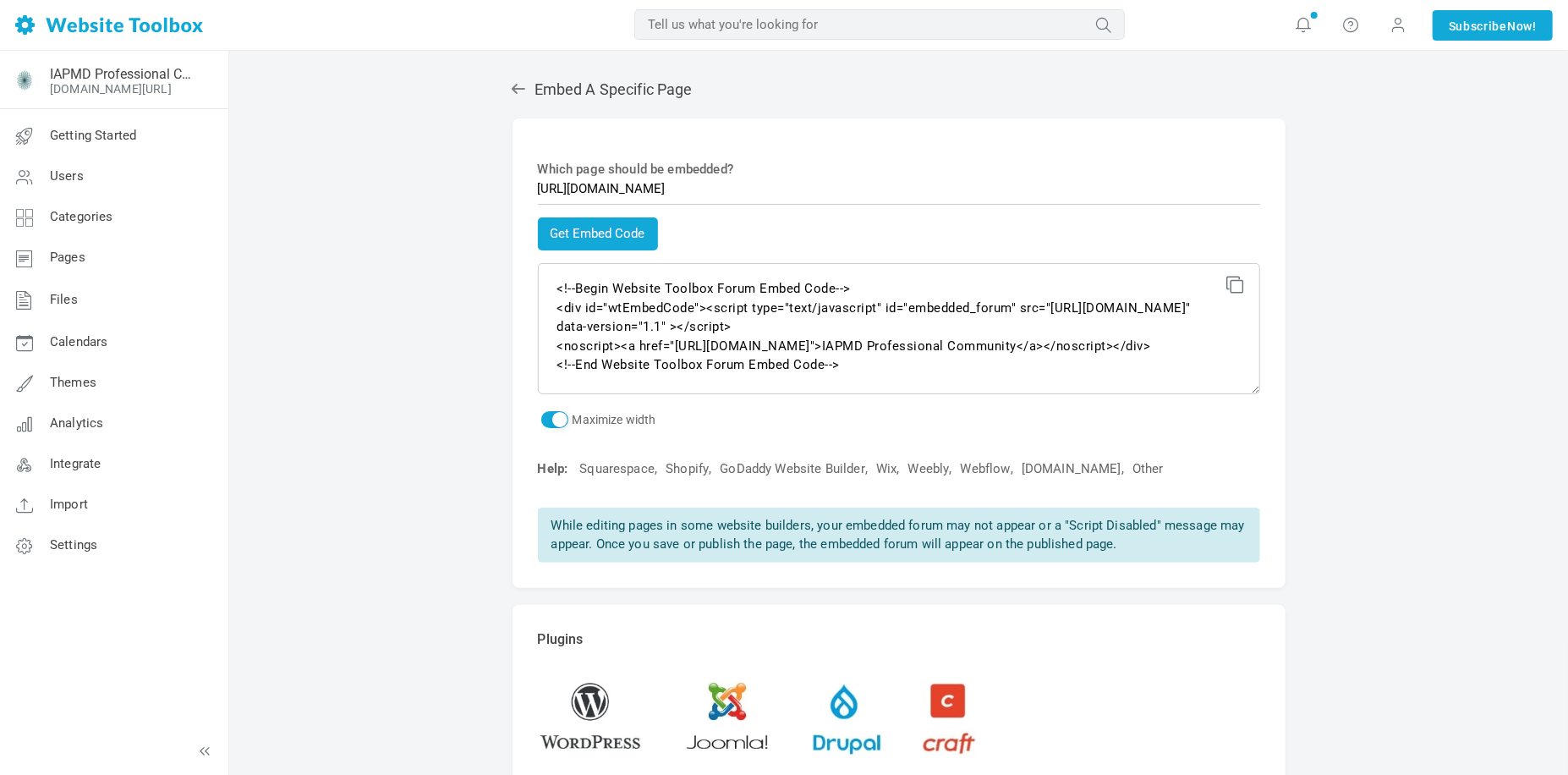
click at [511, 87] on icon at bounding box center [518, 89] width 17 height 17
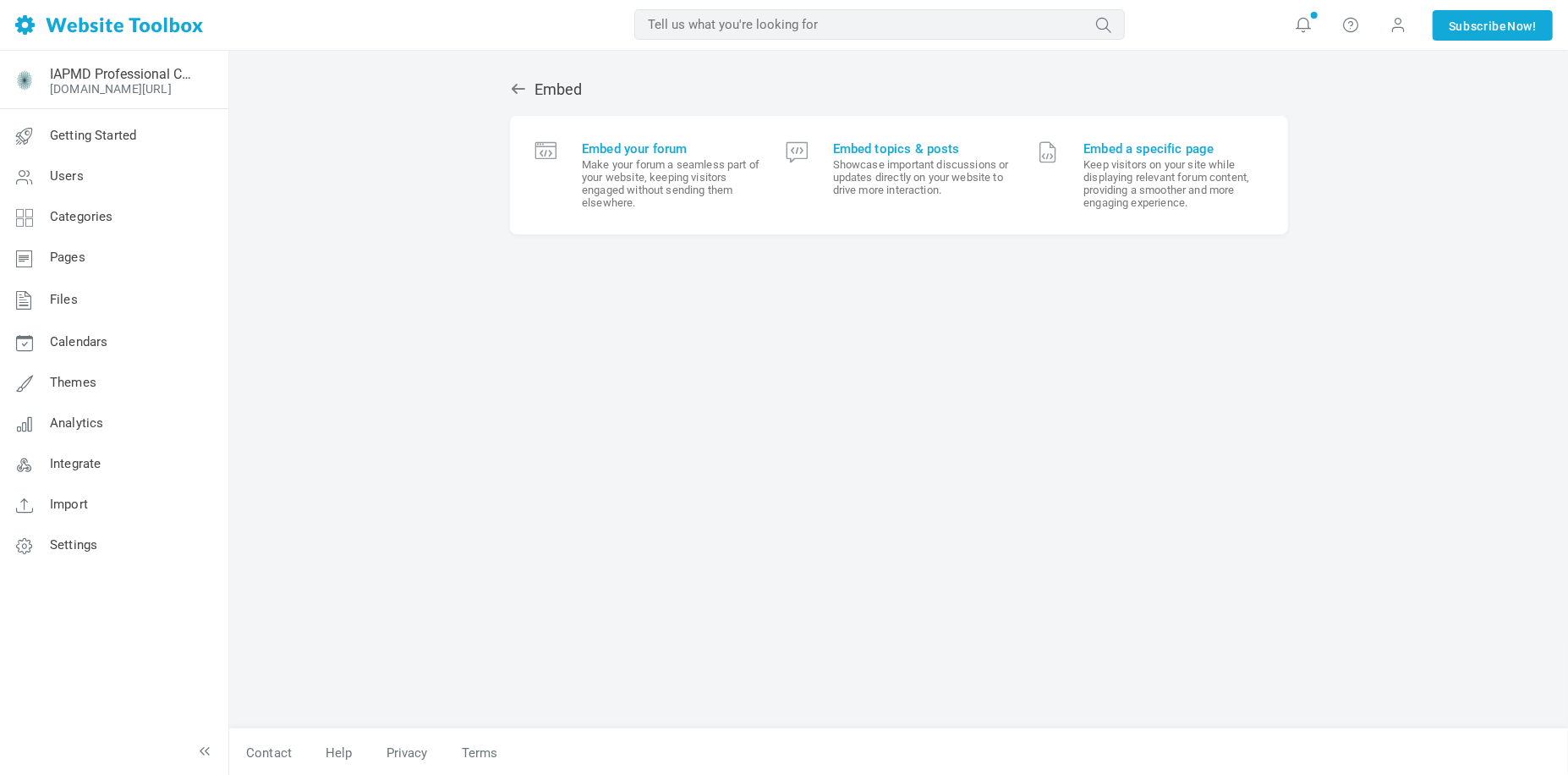
click at [498, 304] on div "Embed Embed your forum Make your forum a seamless part of your website, keeping…" at bounding box center [899, 396] width 803 height 665
click at [642, 168] on small "Make your forum a seamless part of your website, keeping visitors engaged witho…" at bounding box center [671, 183] width 179 height 50
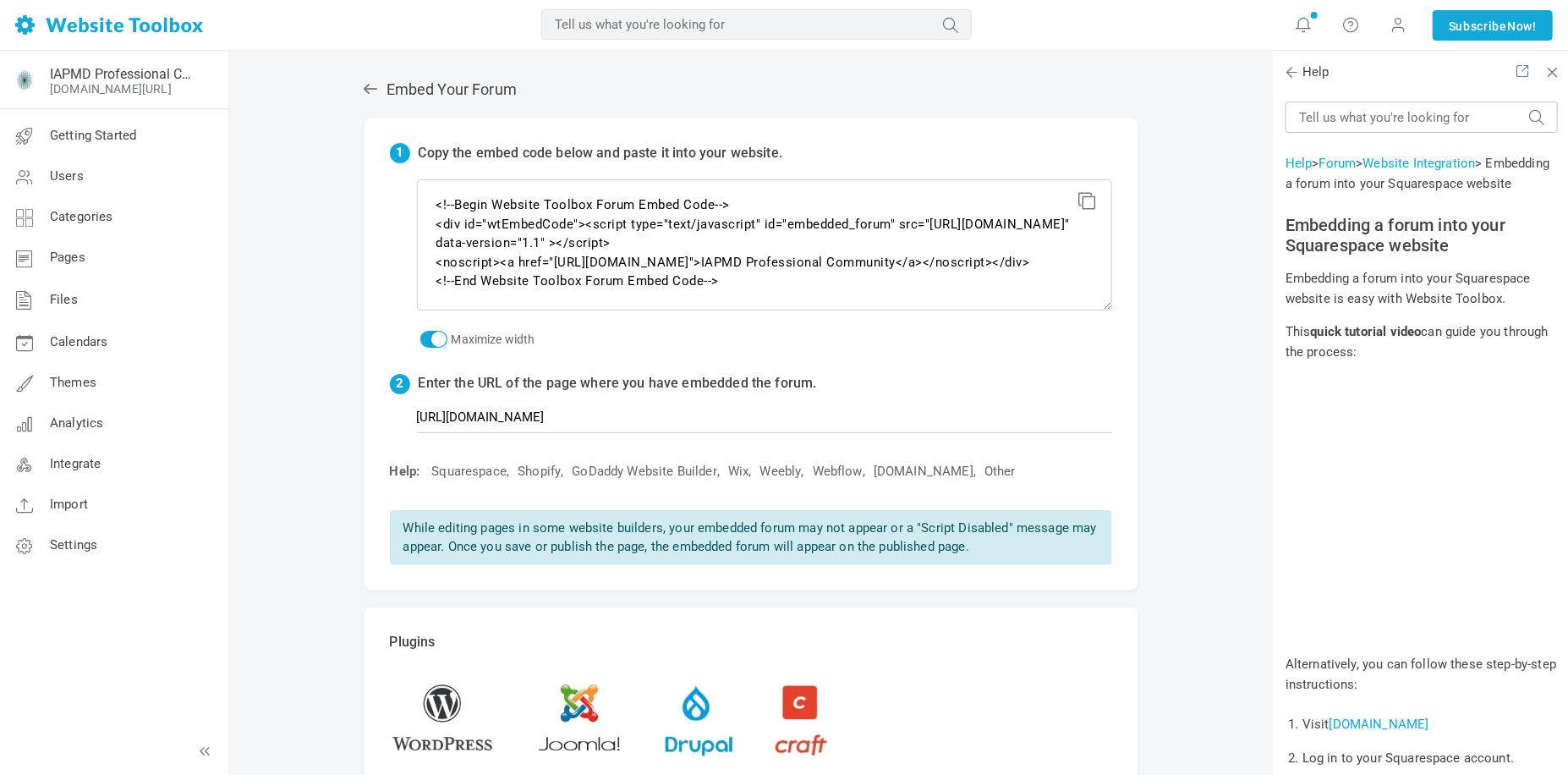
click at [366, 92] on icon at bounding box center [370, 89] width 17 height 17
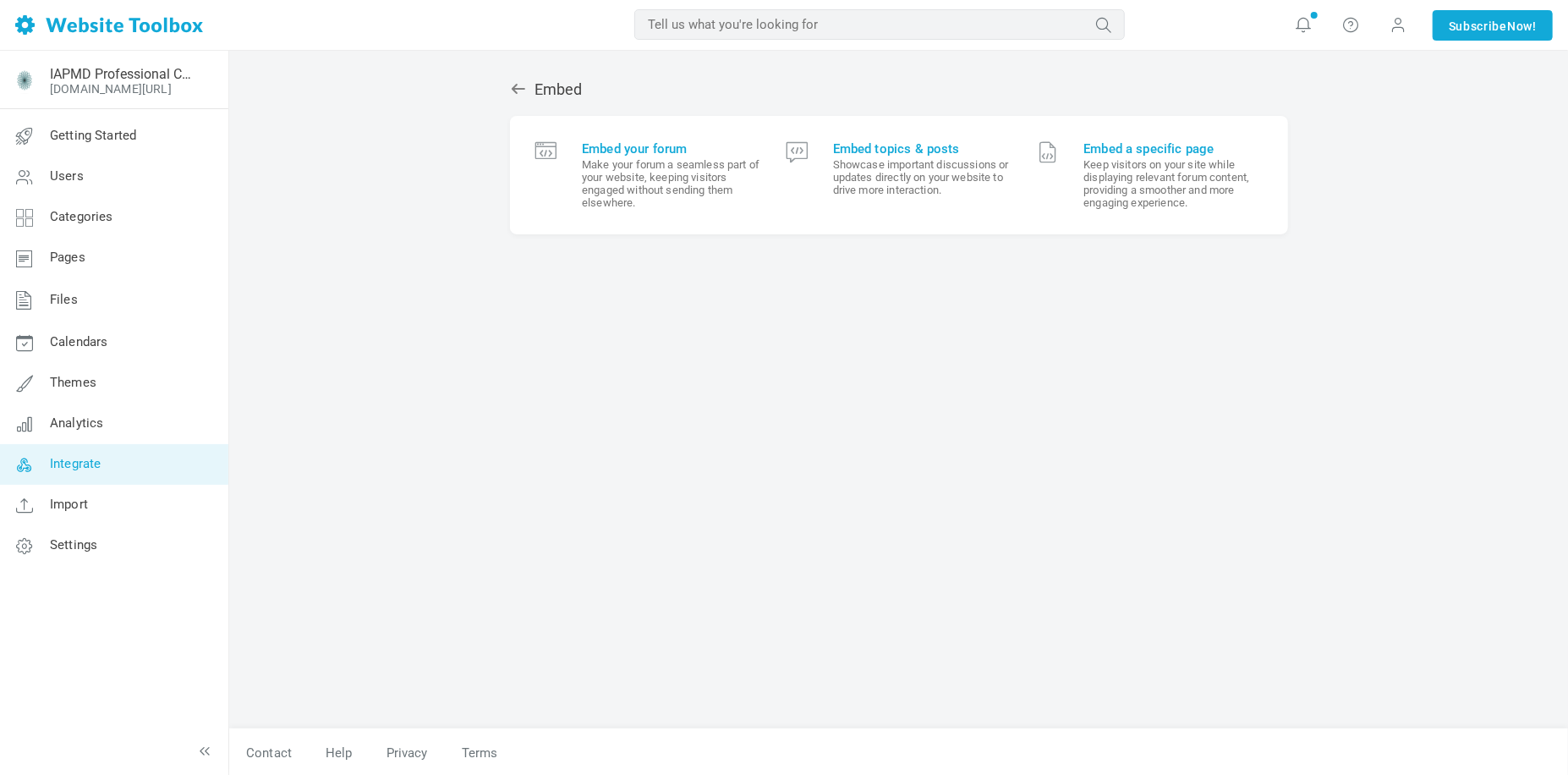
click at [103, 460] on link "Integrate" at bounding box center [113, 464] width 229 height 41
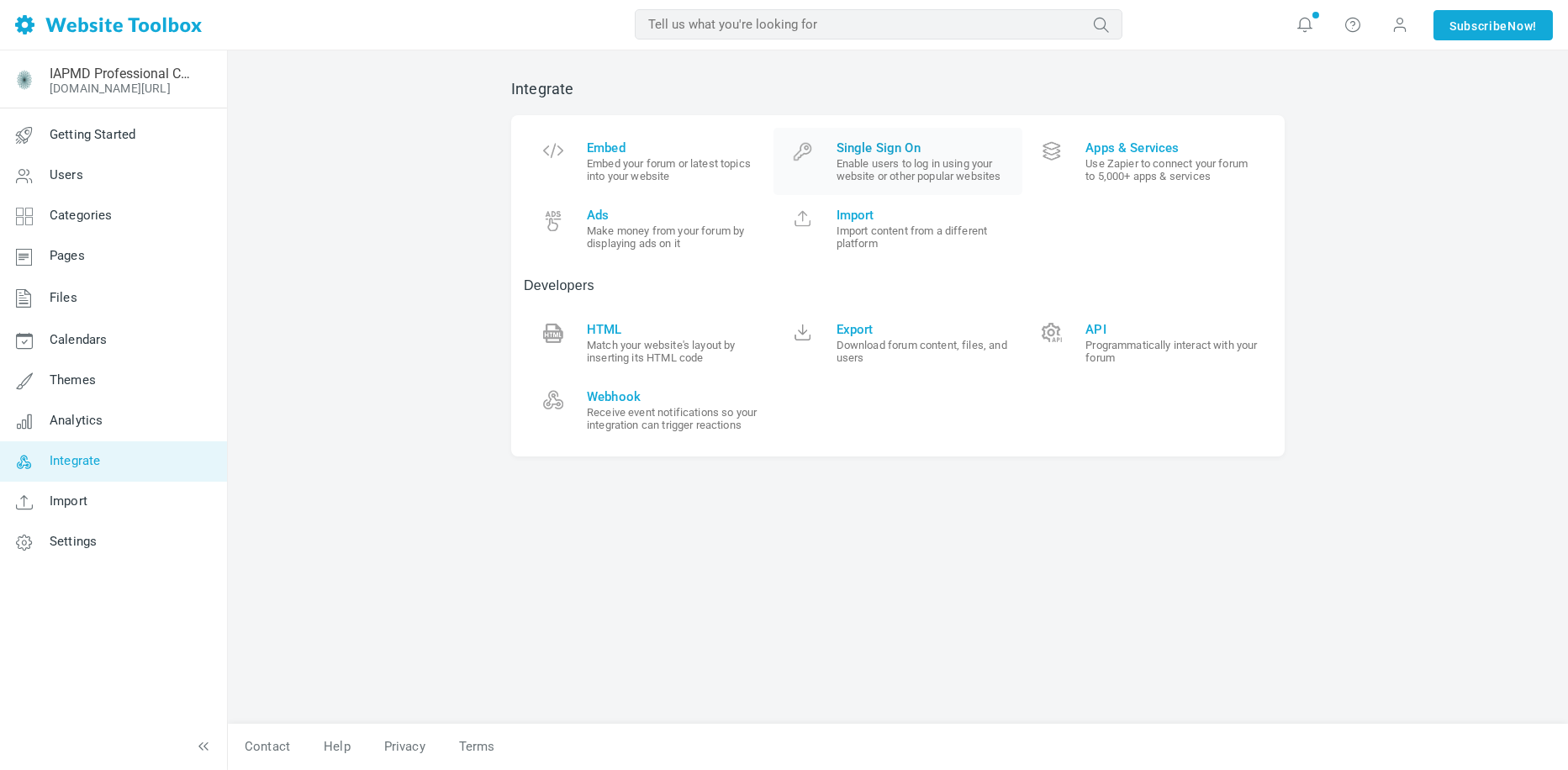
click at [951, 151] on span "Single Sign On" at bounding box center [924, 148] width 174 height 15
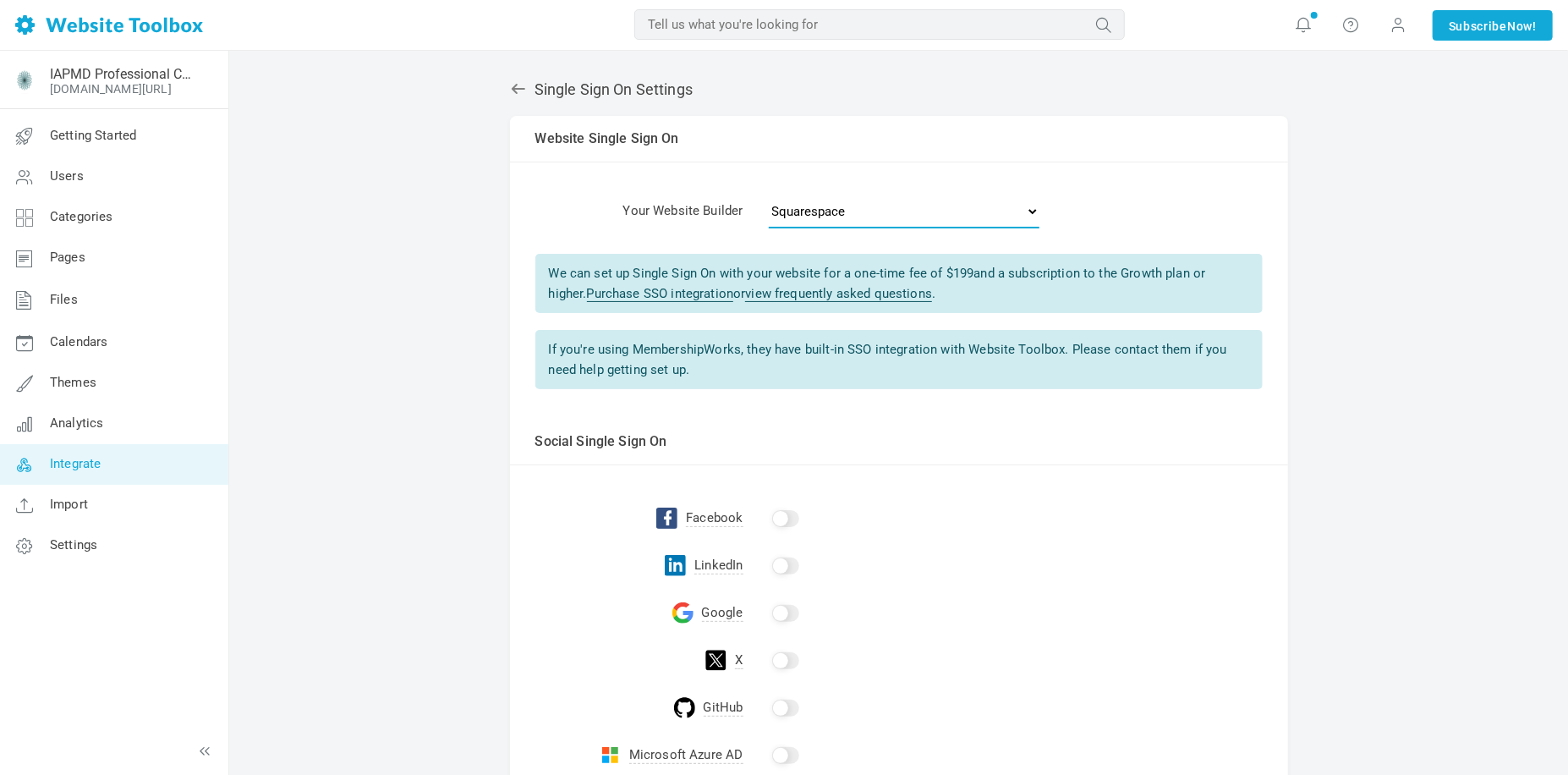
click at [1016, 213] on select "- Select One - Other Brilliant Directories CraftCMS Drupal [PERSON_NAME] Dynado…" at bounding box center [904, 212] width 271 height 34
click at [1099, 205] on td "- Select One - Other Brilliant Directories CraftCMS Drupal [PERSON_NAME] Dynado…" at bounding box center [1016, 214] width 545 height 53
click at [521, 85] on icon at bounding box center [518, 89] width 17 height 17
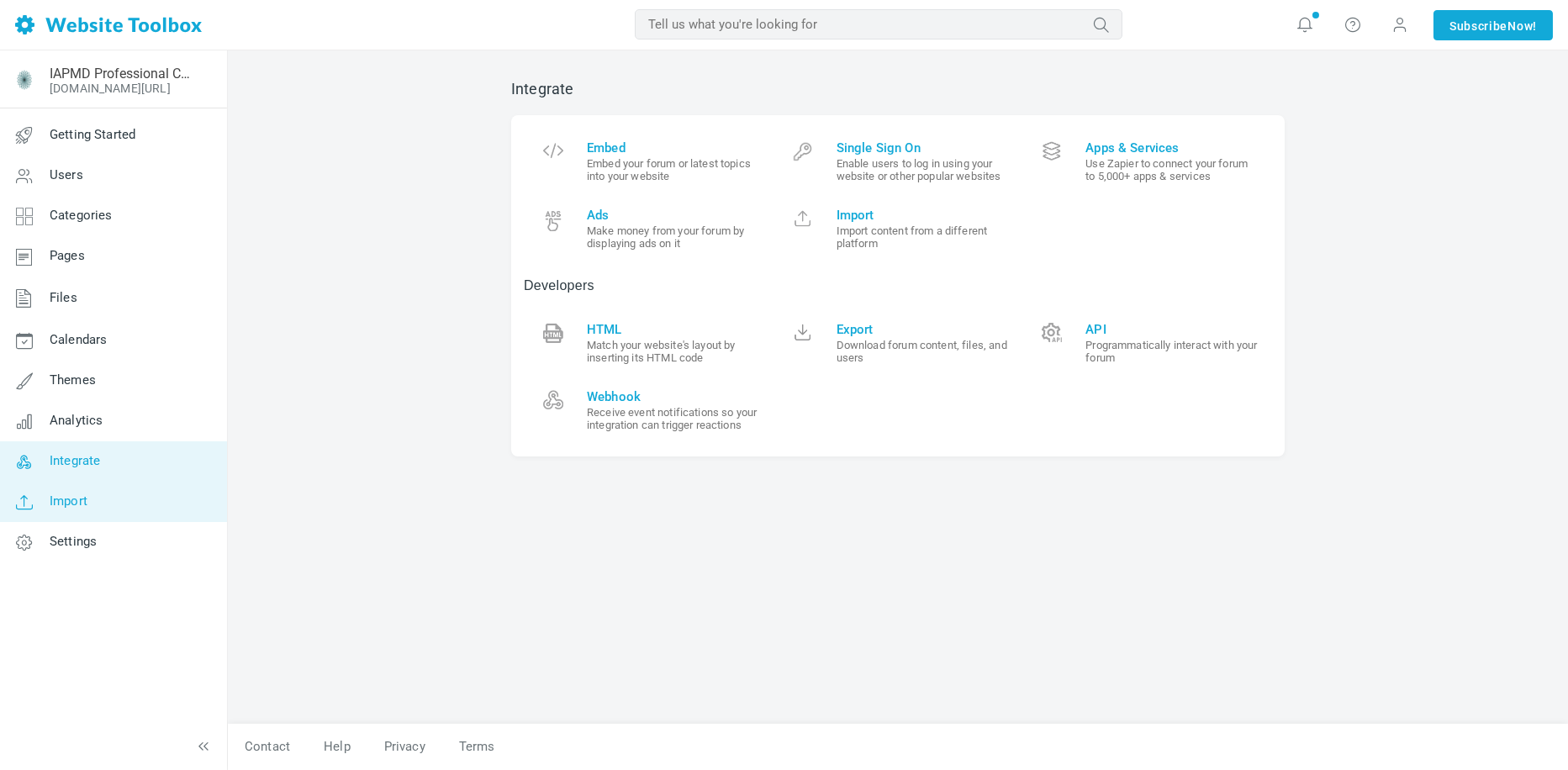
click at [174, 501] on link "Import" at bounding box center [113, 502] width 228 height 40
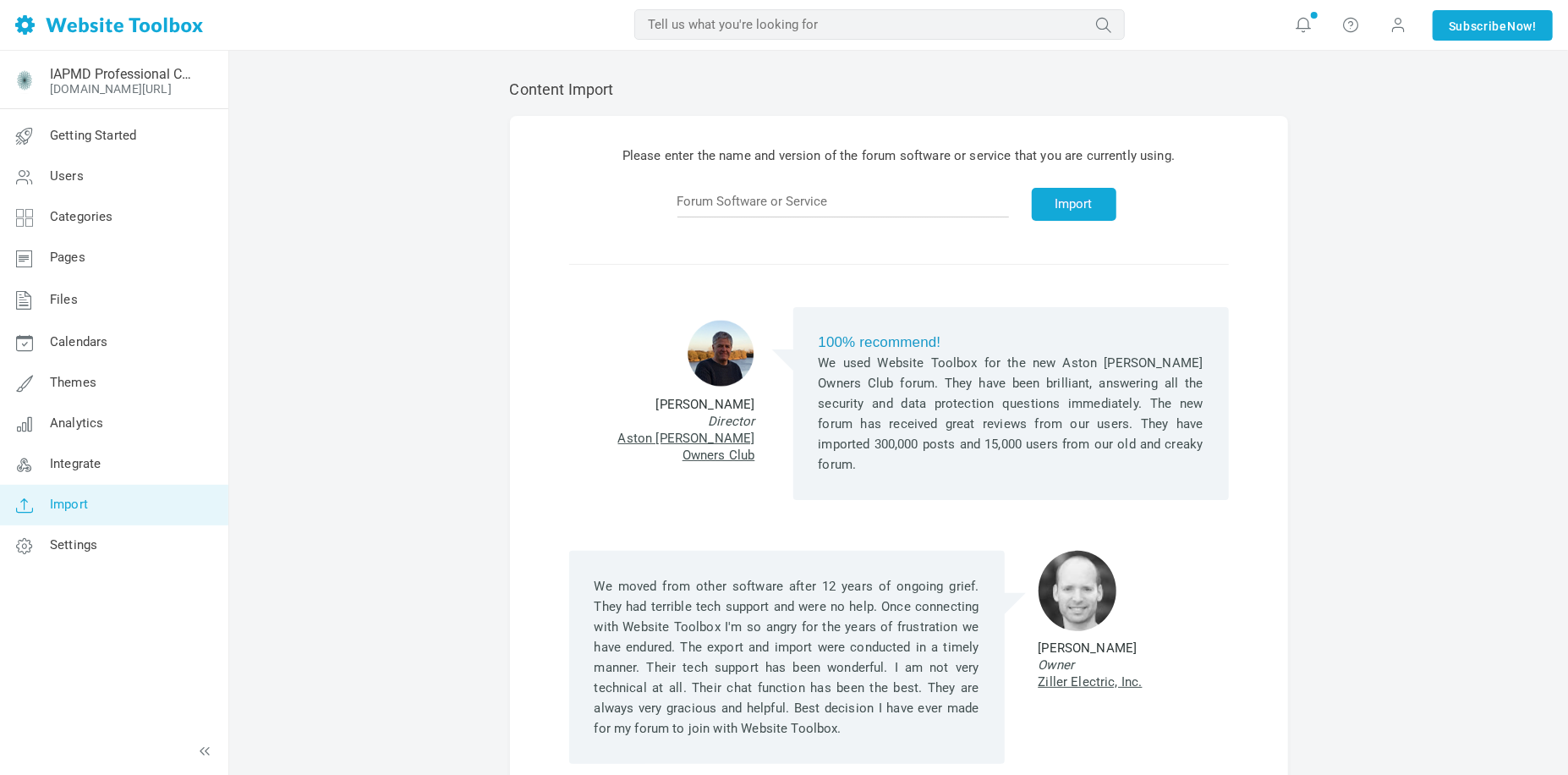
click at [137, 554] on link "Settings" at bounding box center [113, 546] width 229 height 41
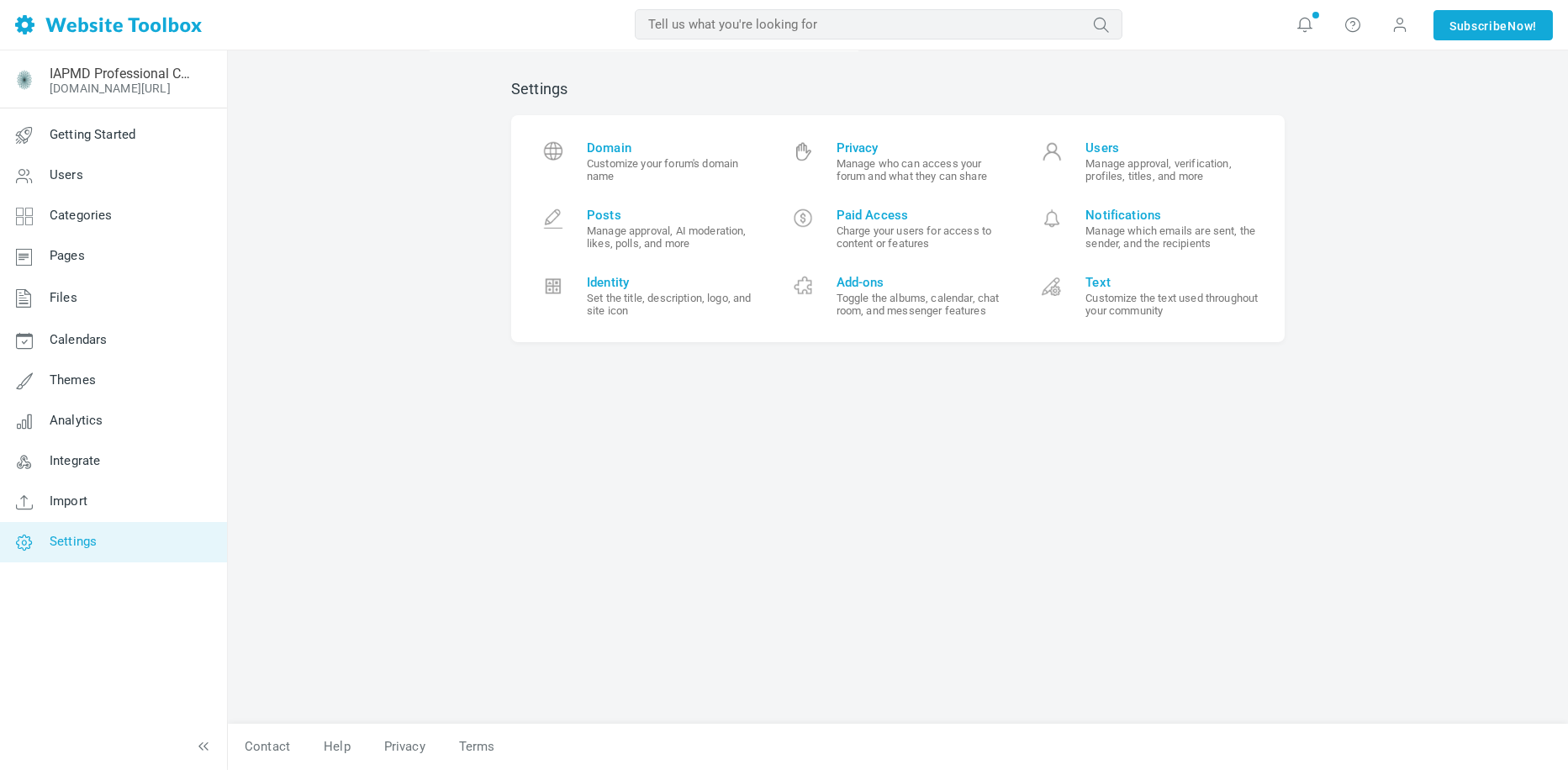
click at [939, 498] on div "Settings Domain Customize your forum's domain name Privacy Manage who can acces…" at bounding box center [897, 393] width 799 height 661
click at [853, 146] on span "Privacy" at bounding box center [924, 148] width 174 height 15
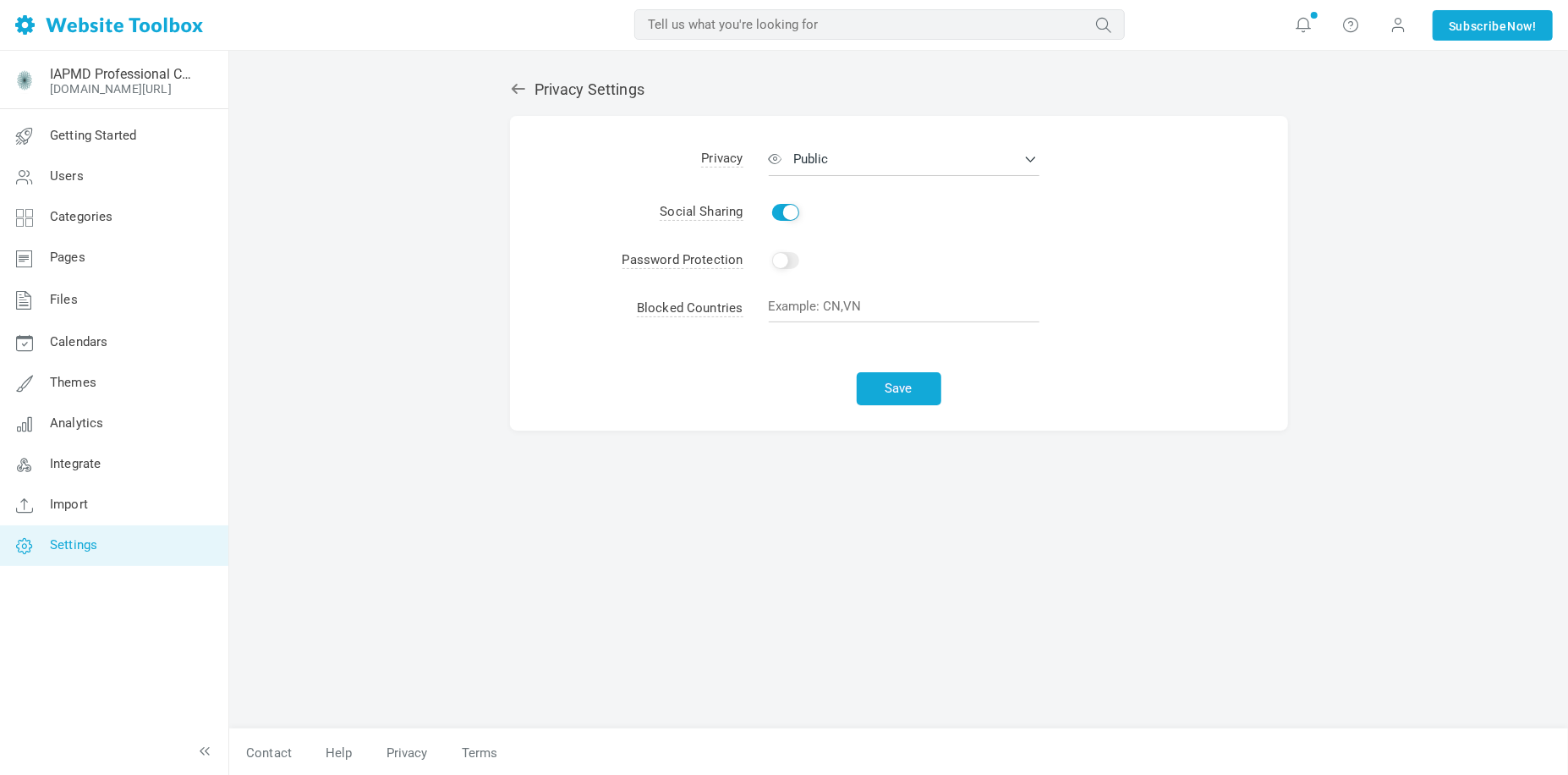
click at [776, 213] on input "Enable" at bounding box center [785, 212] width 27 height 17
checkbox input "false"
click at [905, 159] on button "Public" at bounding box center [904, 159] width 271 height 34
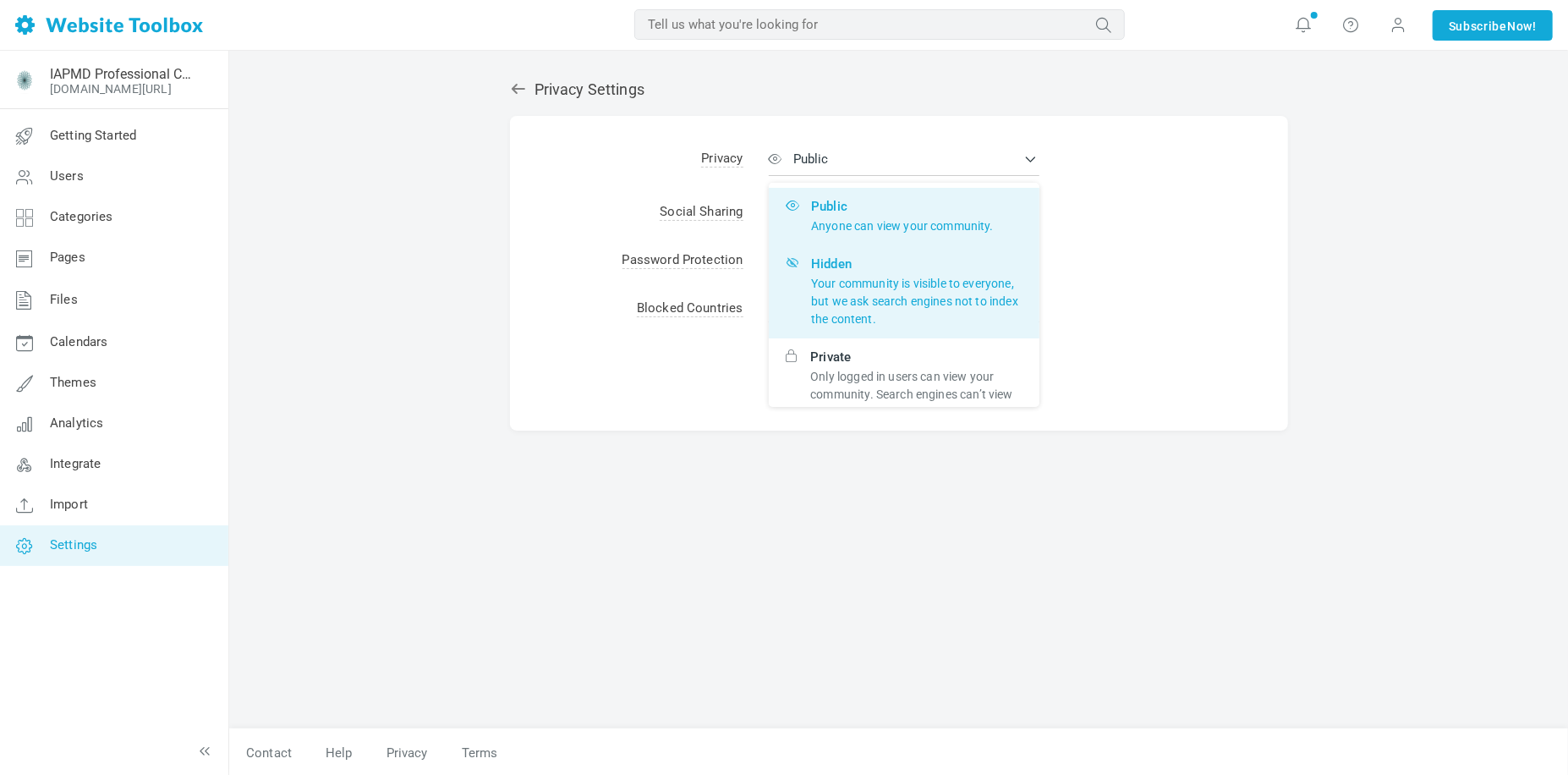
click at [915, 298] on p "Your community is visible to everyone, but we ask search engines not to index t…" at bounding box center [916, 301] width 212 height 53
click at [0, 0] on input "Hidden Your community is visible to everyone, but we ask search engines not to …" at bounding box center [0, 0] width 0 height 0
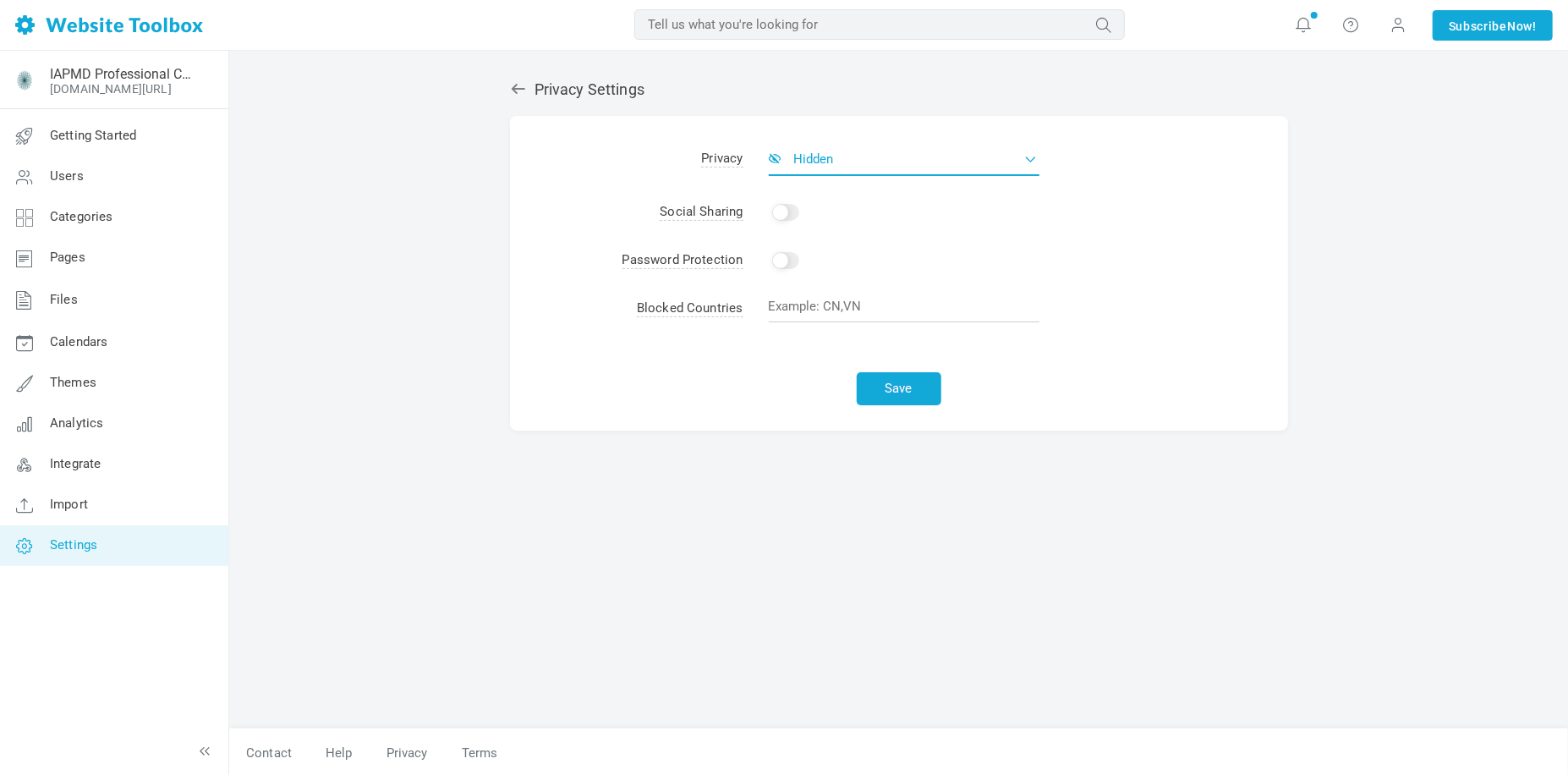
click at [1028, 160] on button "Hidden" at bounding box center [904, 159] width 271 height 34
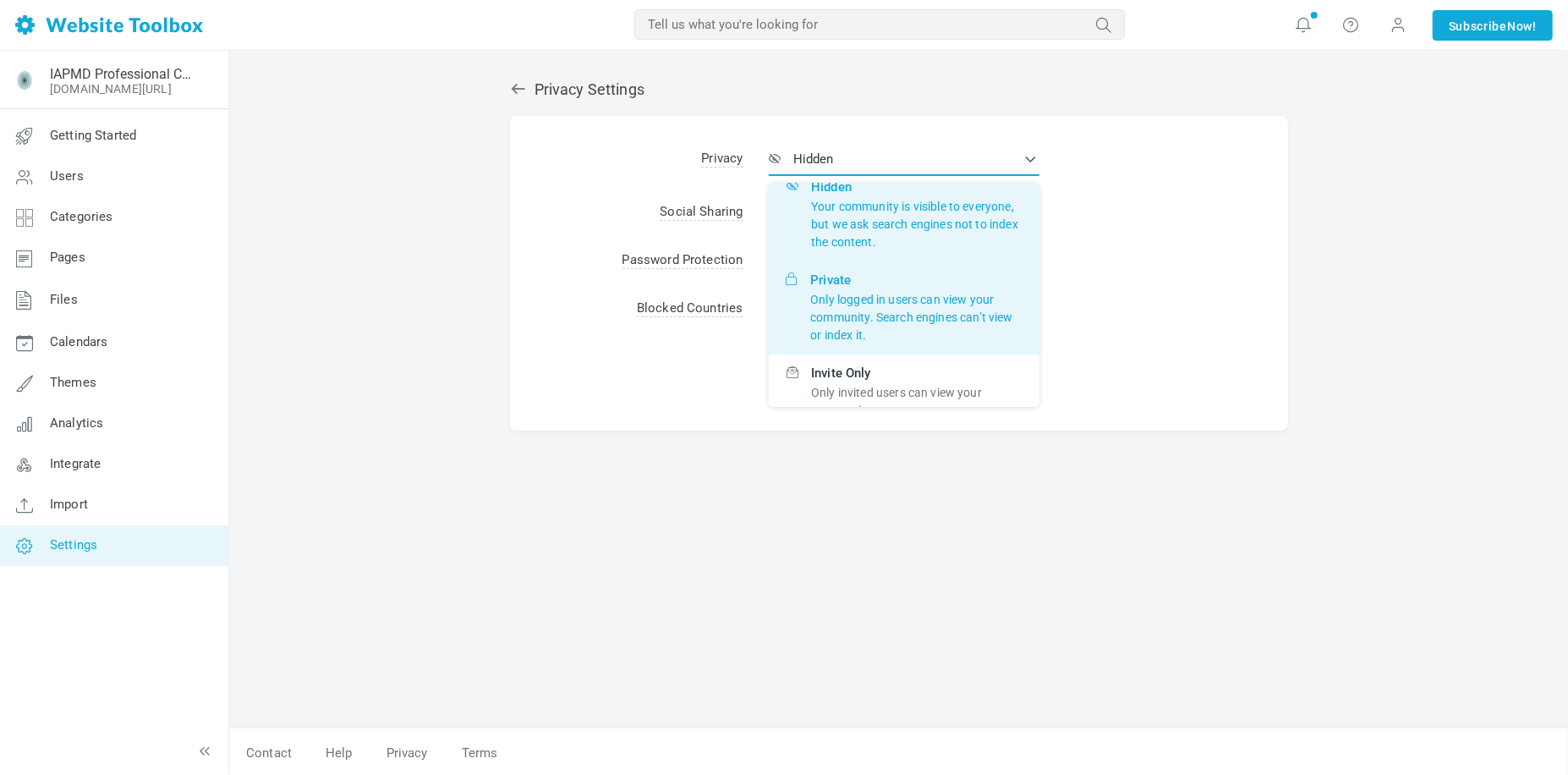
scroll to position [85, 0]
click at [979, 306] on p "Only logged in users can view your community. Search engines can’t view or inde…" at bounding box center [916, 310] width 212 height 53
click at [0, 0] on input "Private Only logged in users can view your community. Search engines can’t view…" at bounding box center [0, 0] width 0 height 0
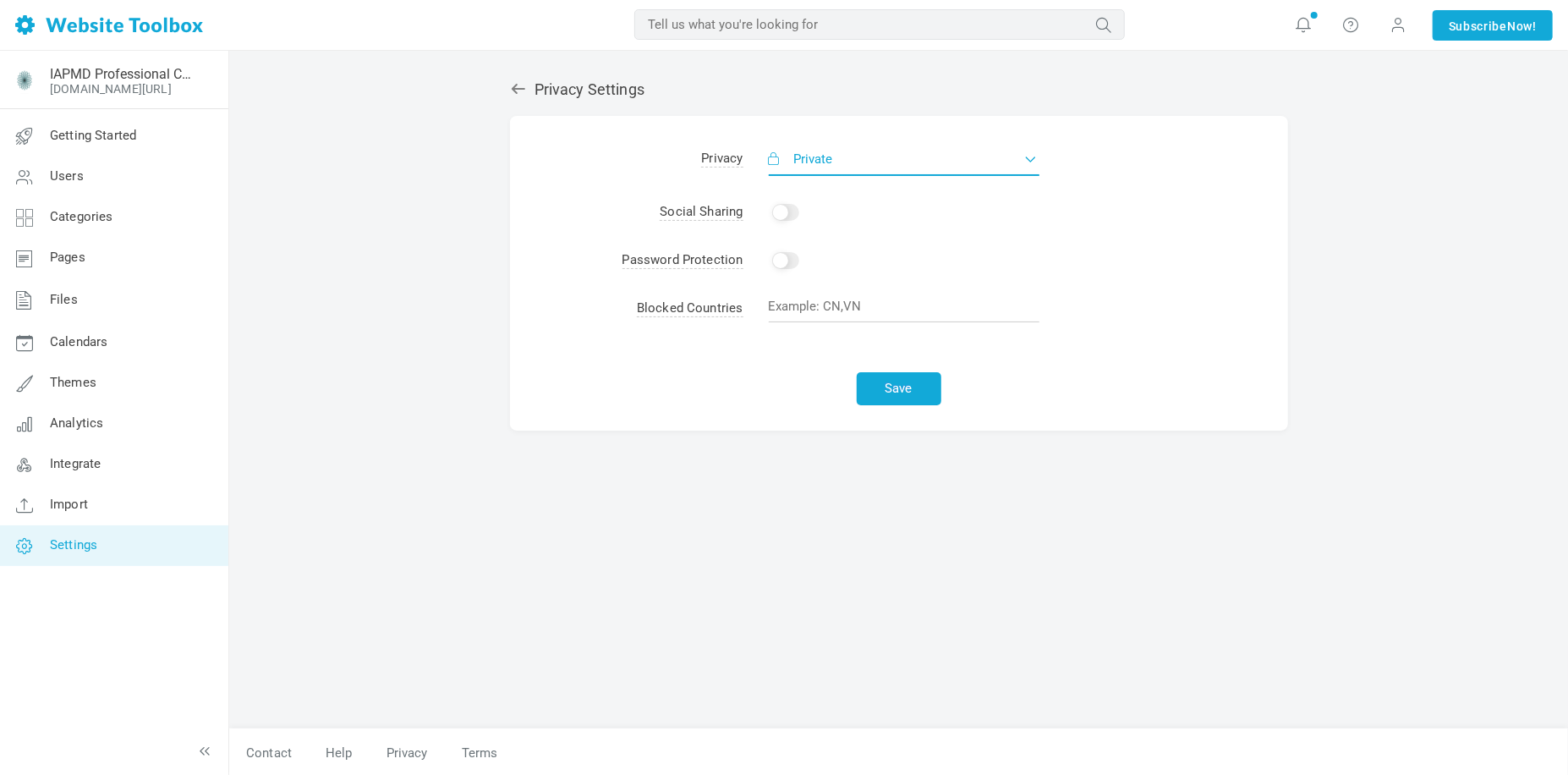
click at [979, 162] on button "Private" at bounding box center [904, 159] width 271 height 34
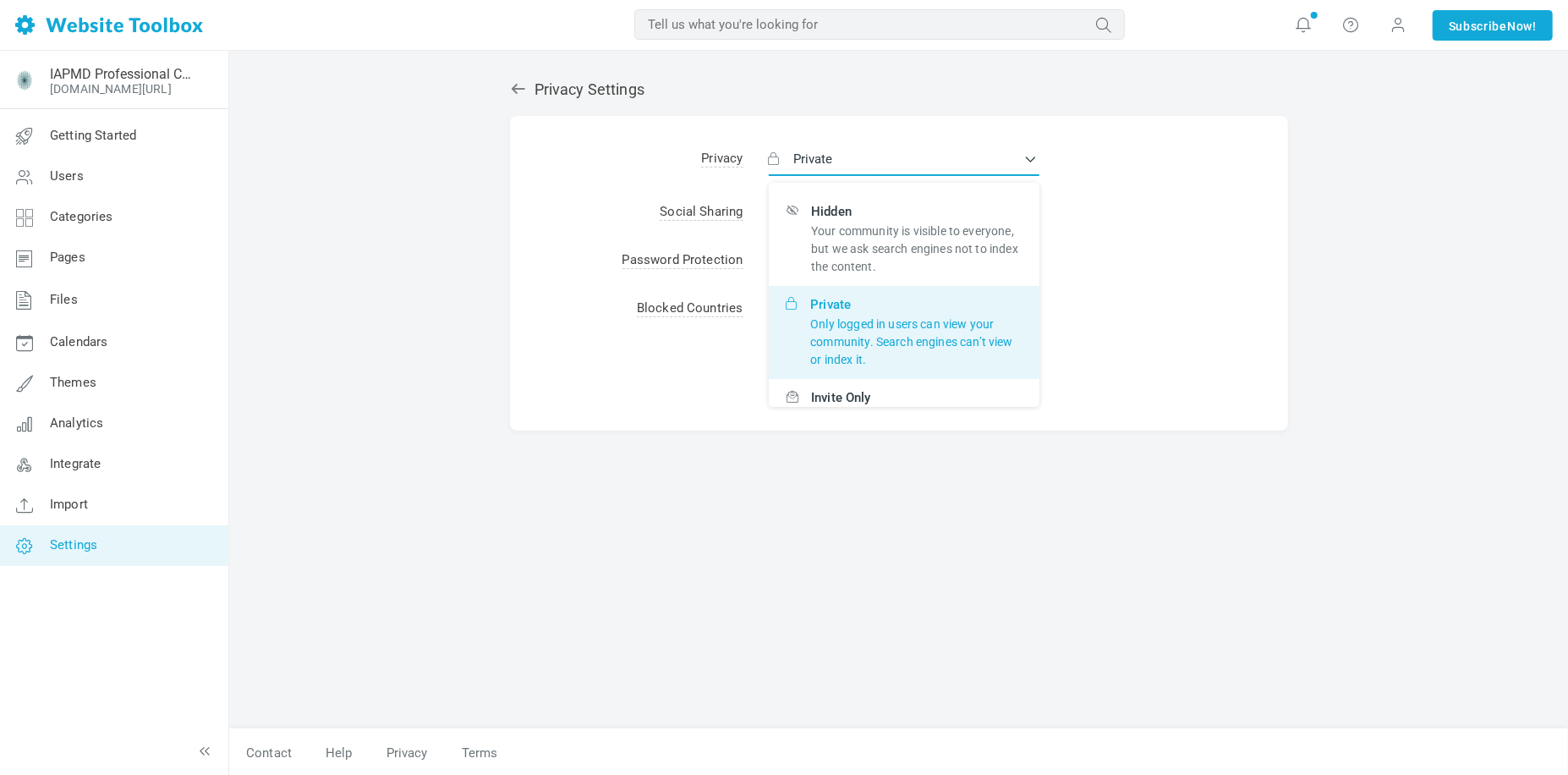
scroll to position [0, 0]
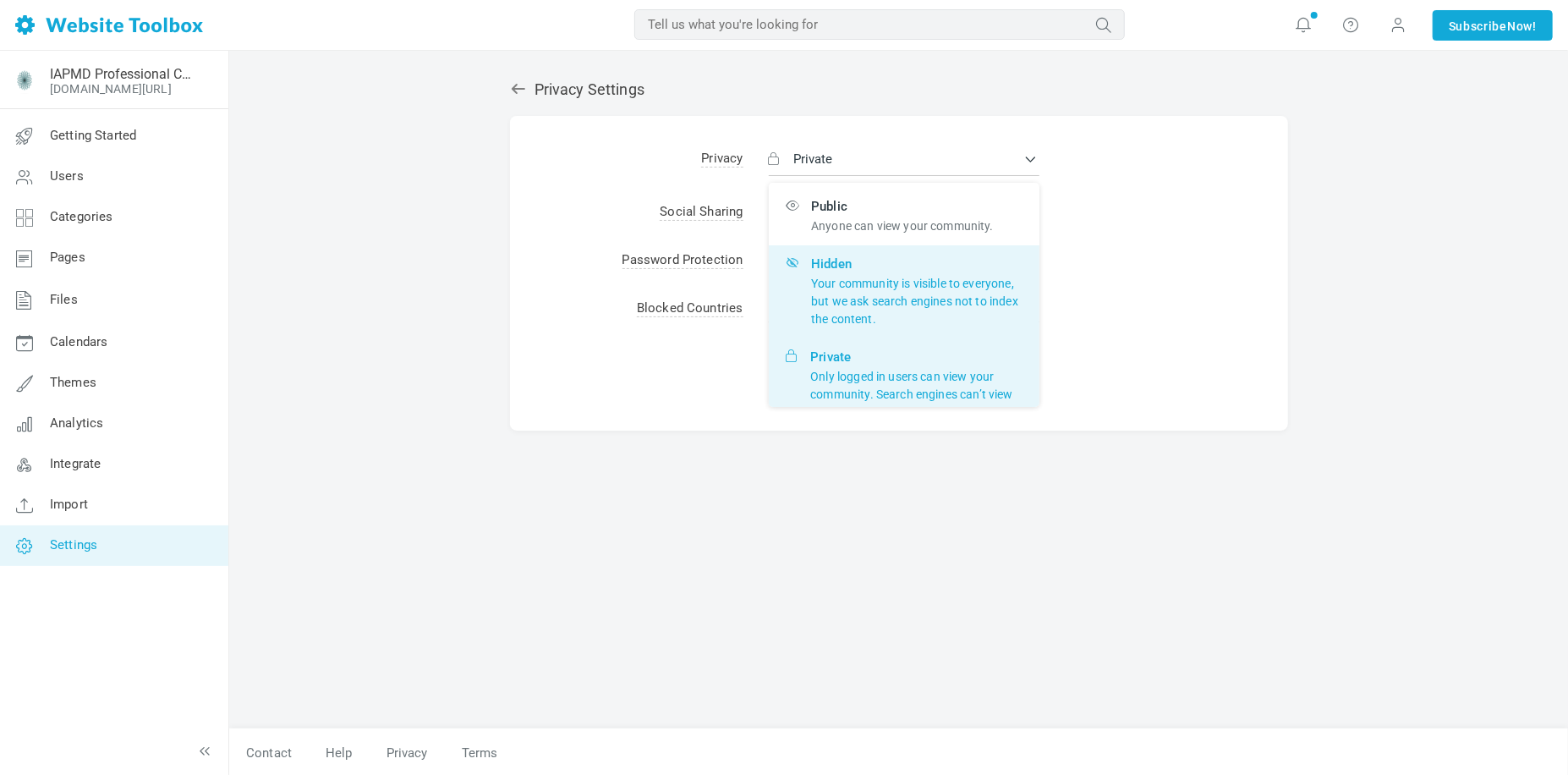
click at [933, 291] on p "Your community is visible to everyone, but we ask search engines not to index t…" at bounding box center [916, 301] width 212 height 53
click at [0, 0] on input "Hidden Your community is visible to everyone, but we ask search engines not to …" at bounding box center [0, 0] width 0 height 0
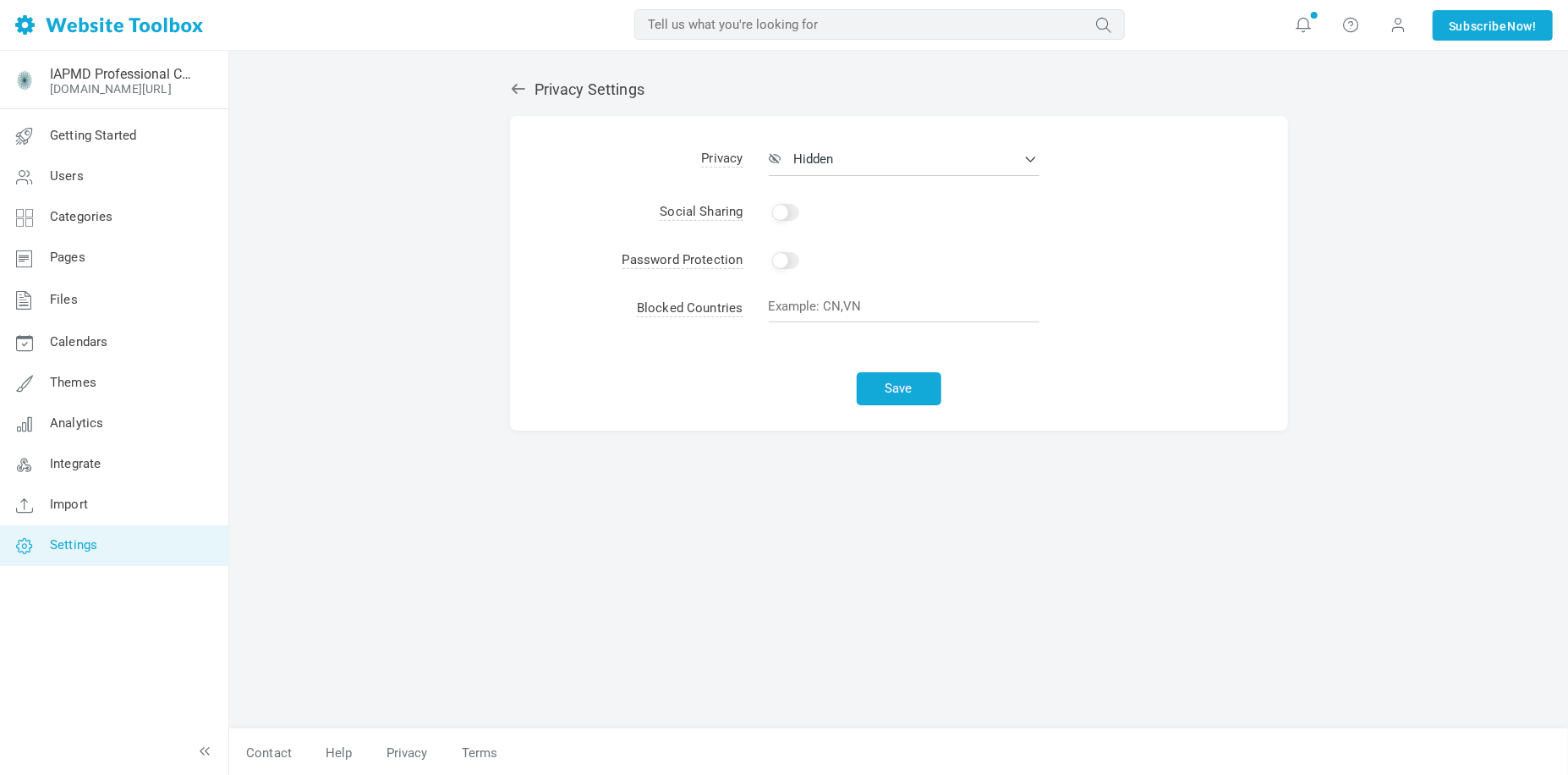
click at [1090, 292] on td at bounding box center [1016, 310] width 545 height 50
click at [889, 389] on button "Save" at bounding box center [900, 388] width 85 height 33
click at [886, 538] on div "Privacy Settings Albums Enable Calendar Enable Chat Room Enable Settings Messen…" at bounding box center [899, 396] width 803 height 665
click at [517, 89] on icon at bounding box center [517, 89] width 13 height 10
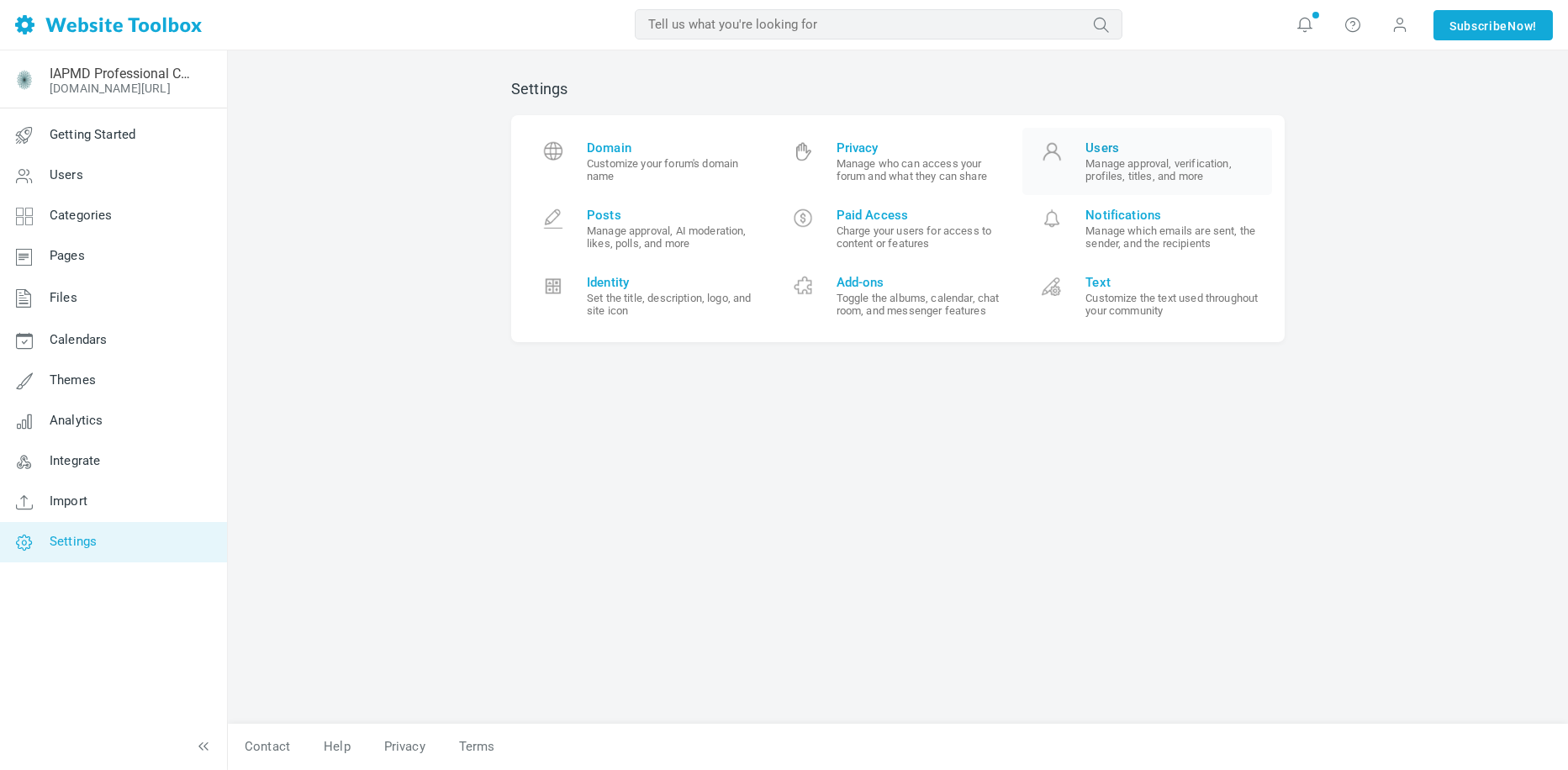
click at [1097, 172] on small "Manage approval, verification, profiles, titles, and more" at bounding box center [1173, 170] width 174 height 26
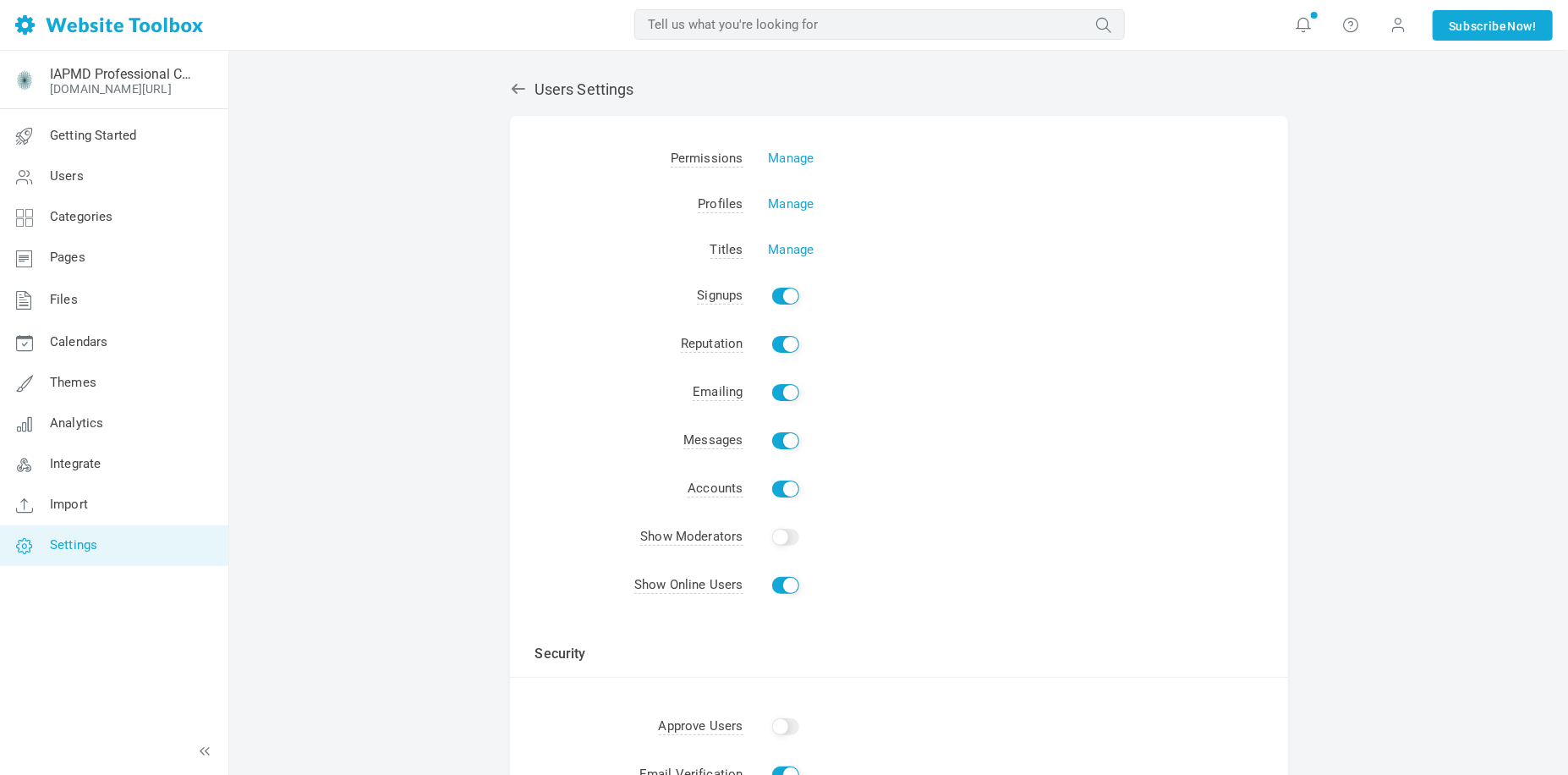
click at [777, 296] on input "Enable" at bounding box center [785, 296] width 27 height 17
checkbox input "false"
click at [770, 350] on td "Enable" at bounding box center [1016, 345] width 545 height 48
click at [722, 346] on span "Reputation" at bounding box center [712, 344] width 63 height 17
click at [929, 335] on td "Enable" at bounding box center [1016, 345] width 545 height 48
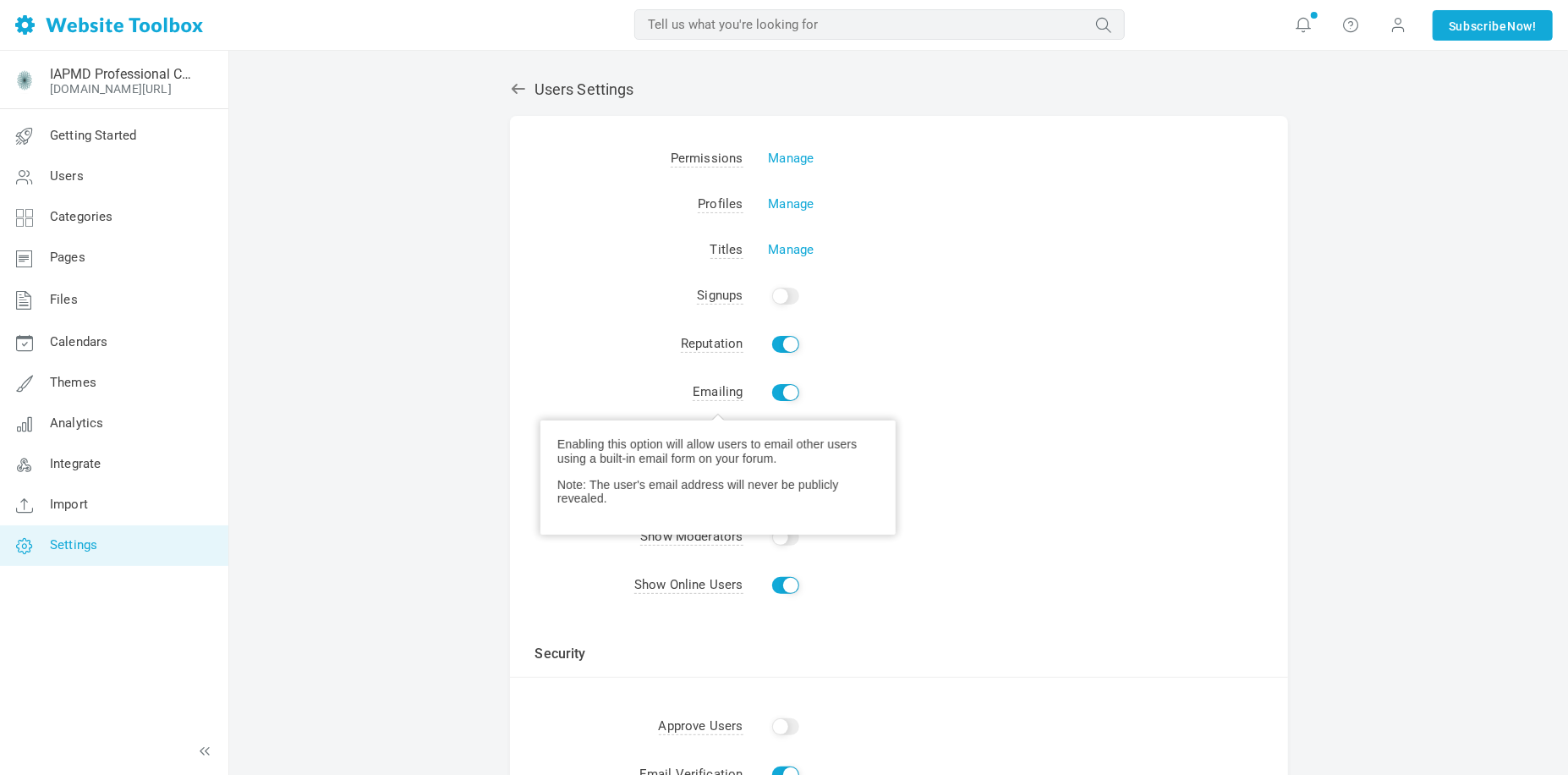
click at [707, 390] on span "Emailing" at bounding box center [717, 392] width 50 height 17
click at [982, 386] on td "Enable" at bounding box center [1016, 392] width 545 height 48
click at [782, 157] on link "Manage" at bounding box center [792, 158] width 46 height 15
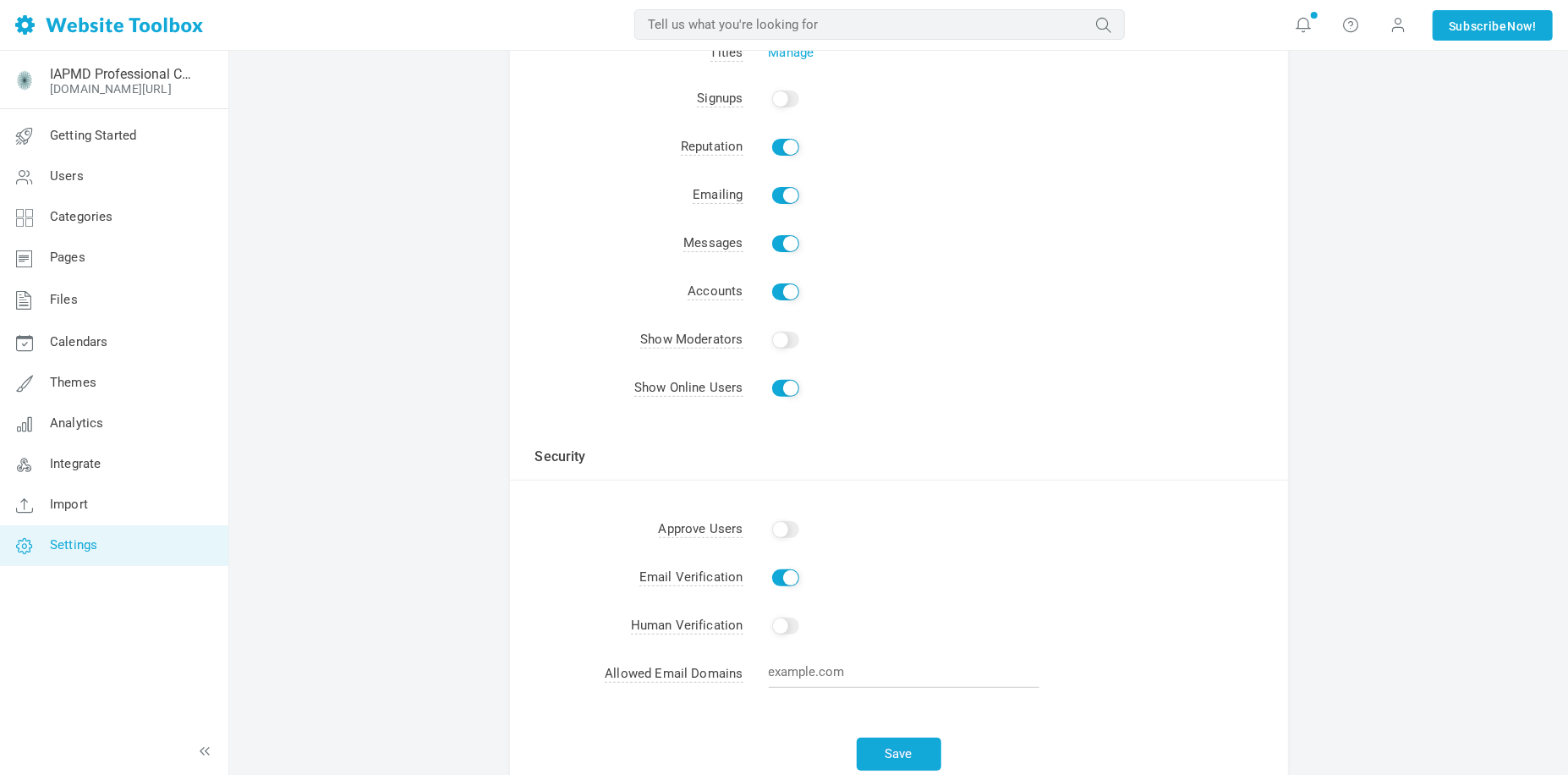
scroll to position [254, 0]
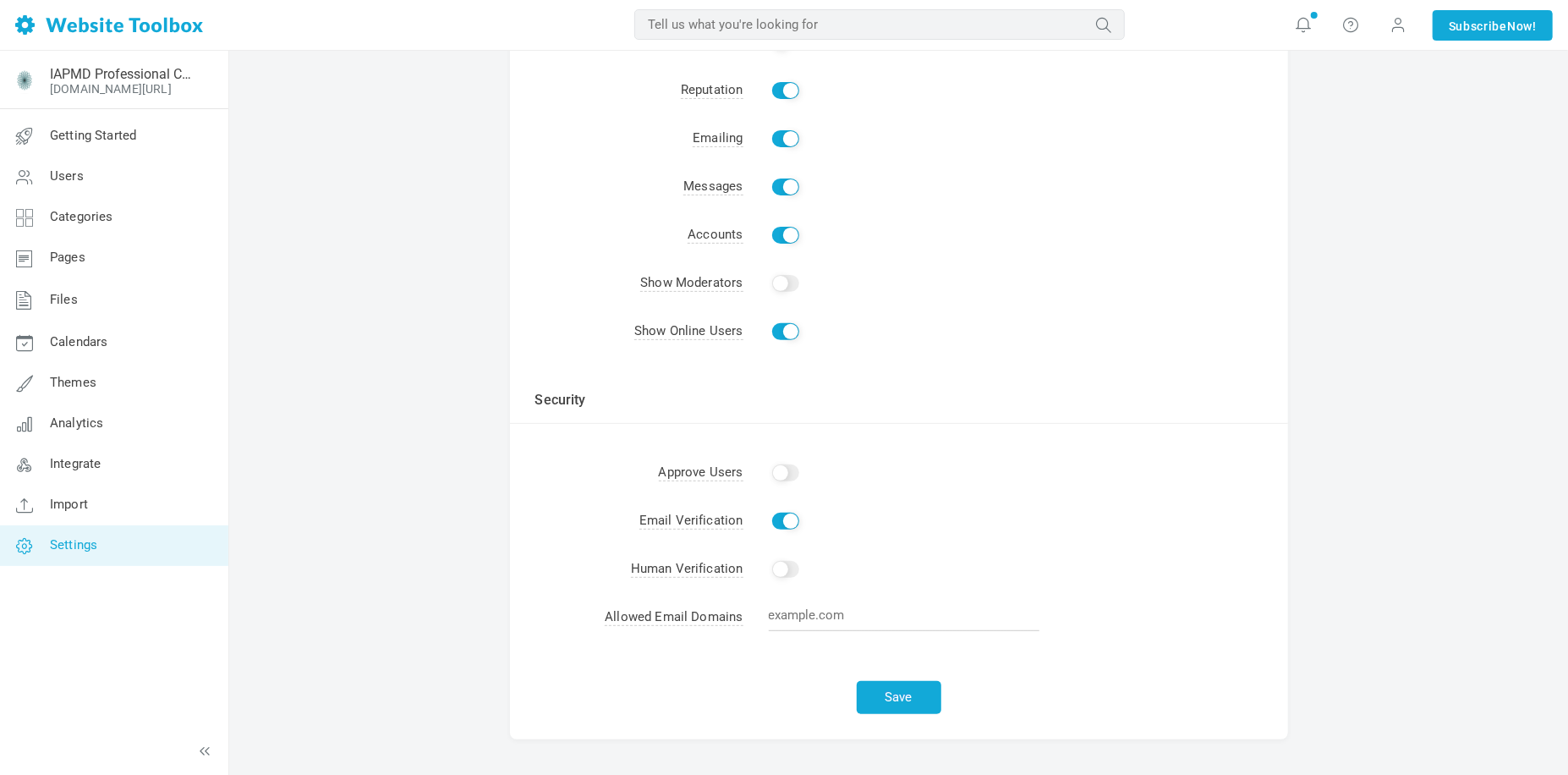
click at [792, 573] on input "Enable" at bounding box center [785, 569] width 27 height 17
checkbox input "true"
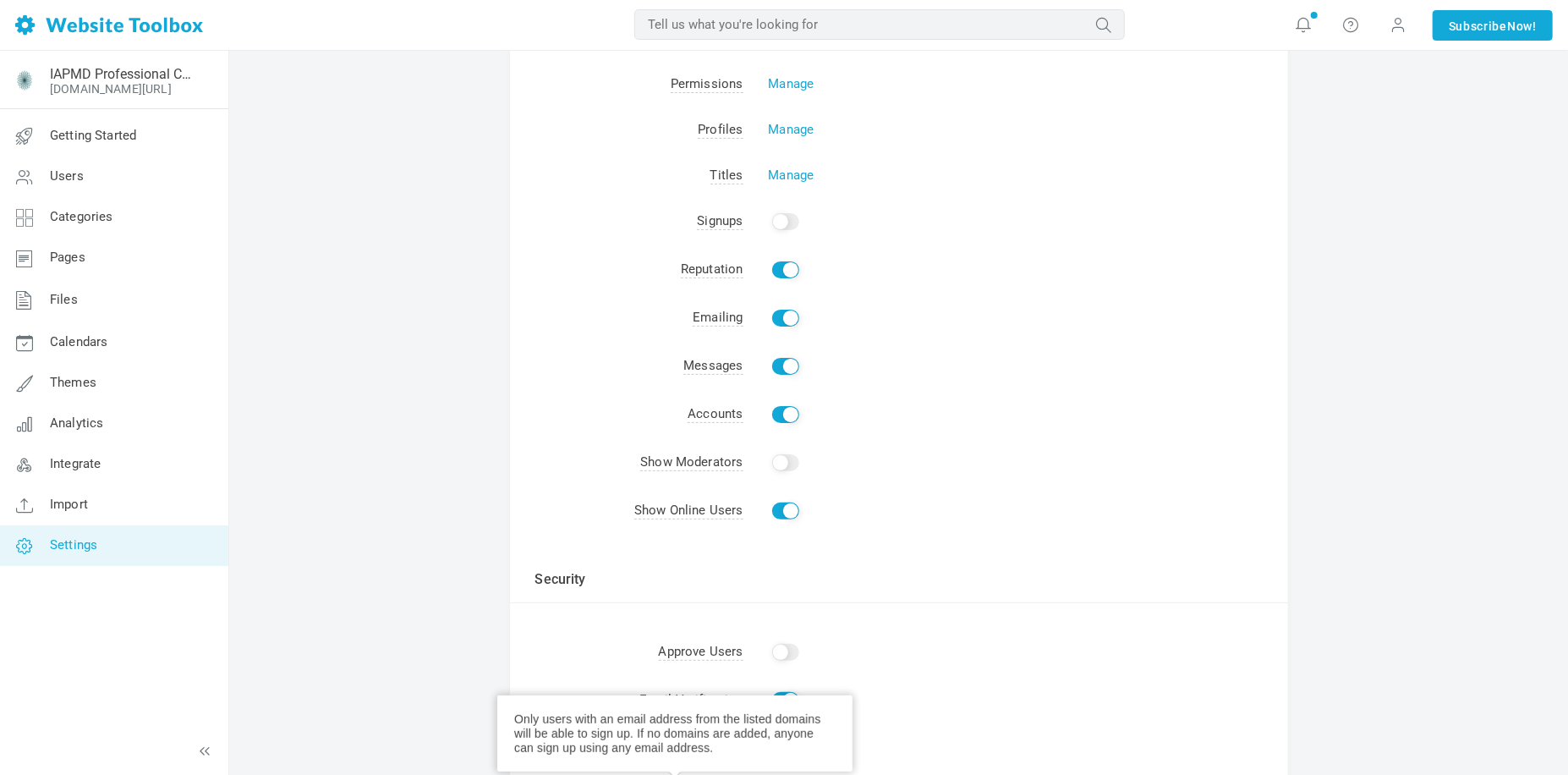
scroll to position [0, 0]
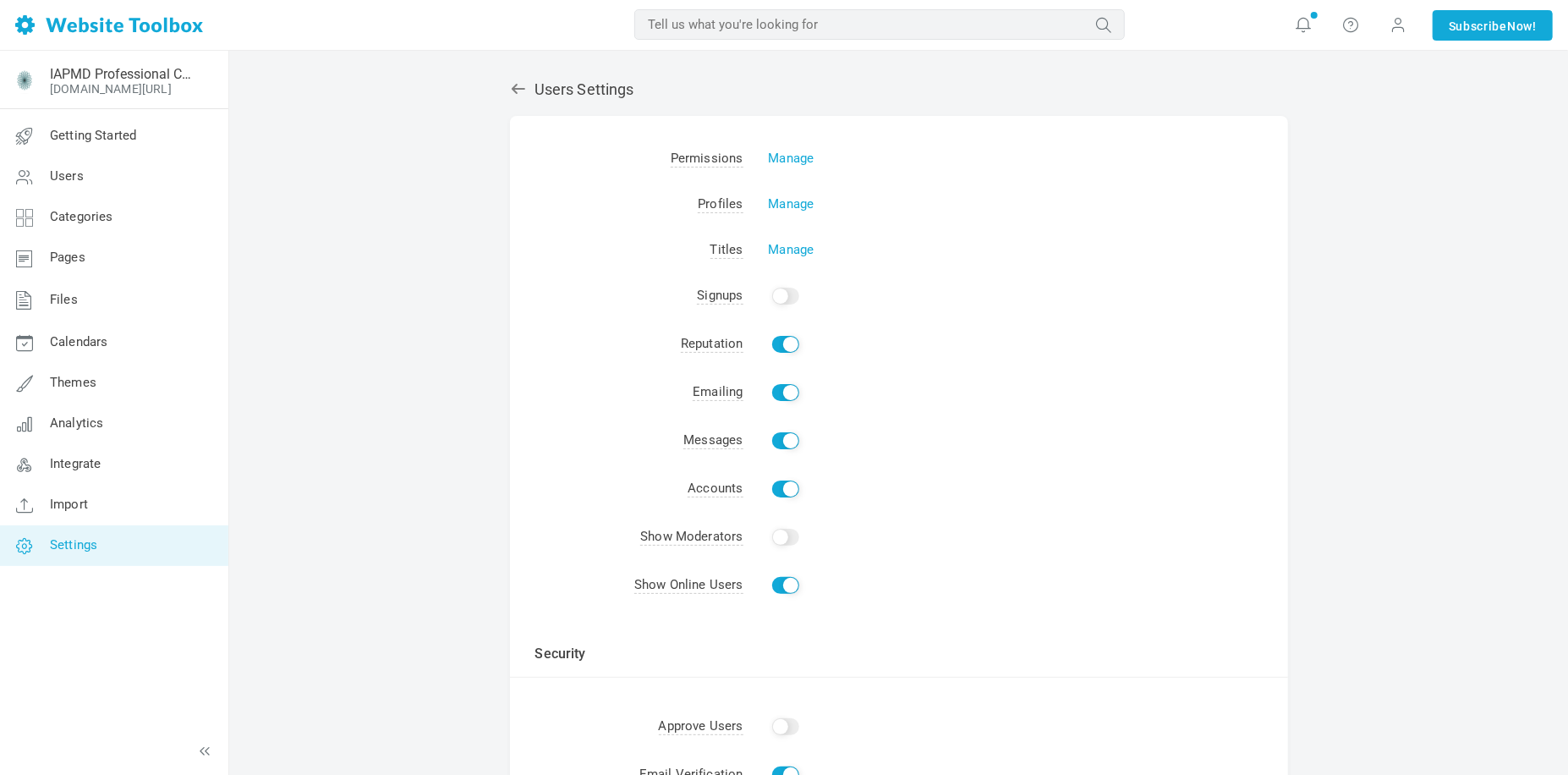
click at [793, 294] on input "Enable" at bounding box center [785, 296] width 27 height 17
checkbox input "true"
click at [776, 489] on input "Enable" at bounding box center [785, 489] width 27 height 17
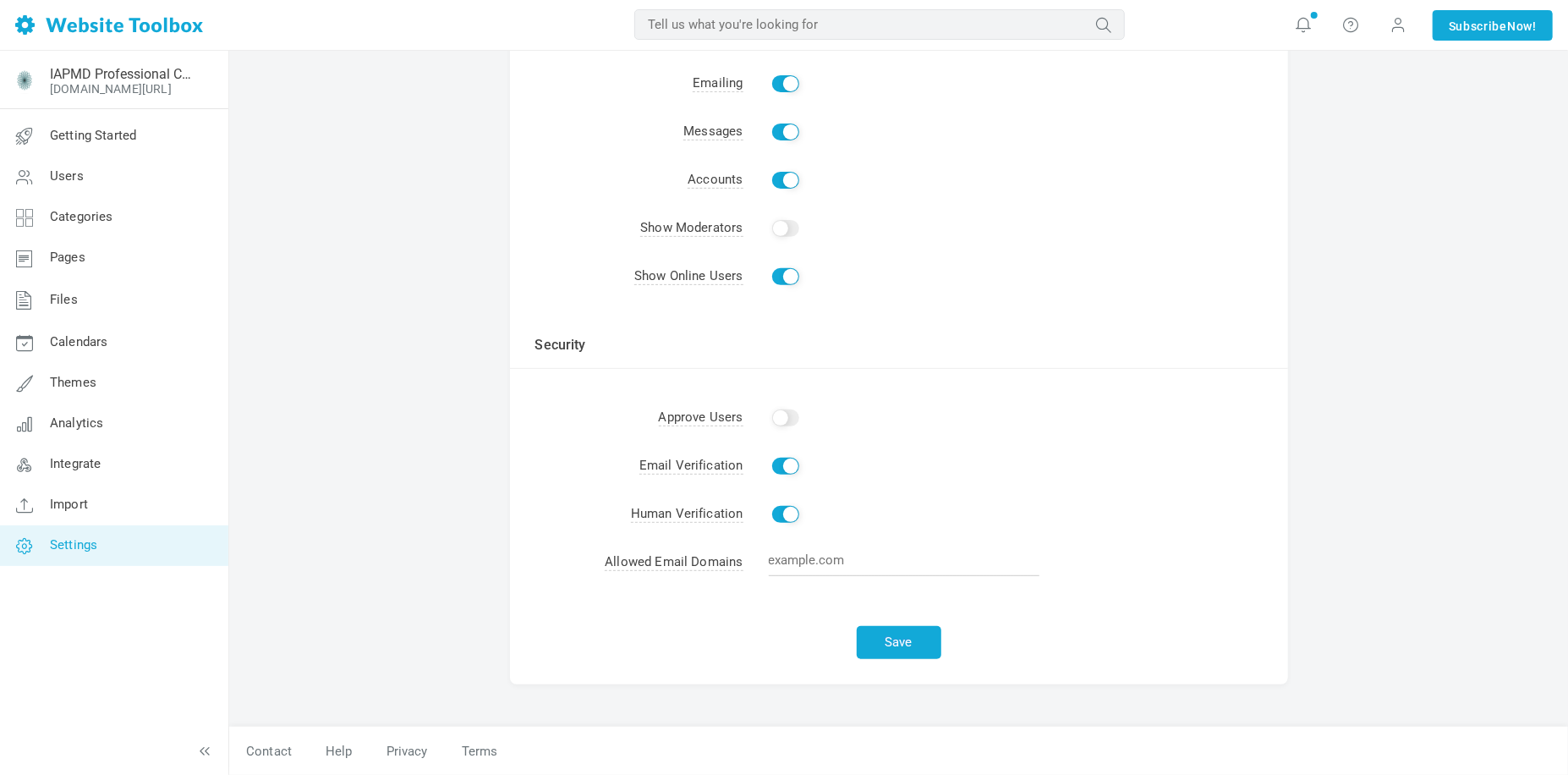
scroll to position [311, 0]
click at [801, 648] on div "Save" at bounding box center [899, 637] width 778 height 96
click at [896, 646] on button "Save" at bounding box center [900, 642] width 85 height 33
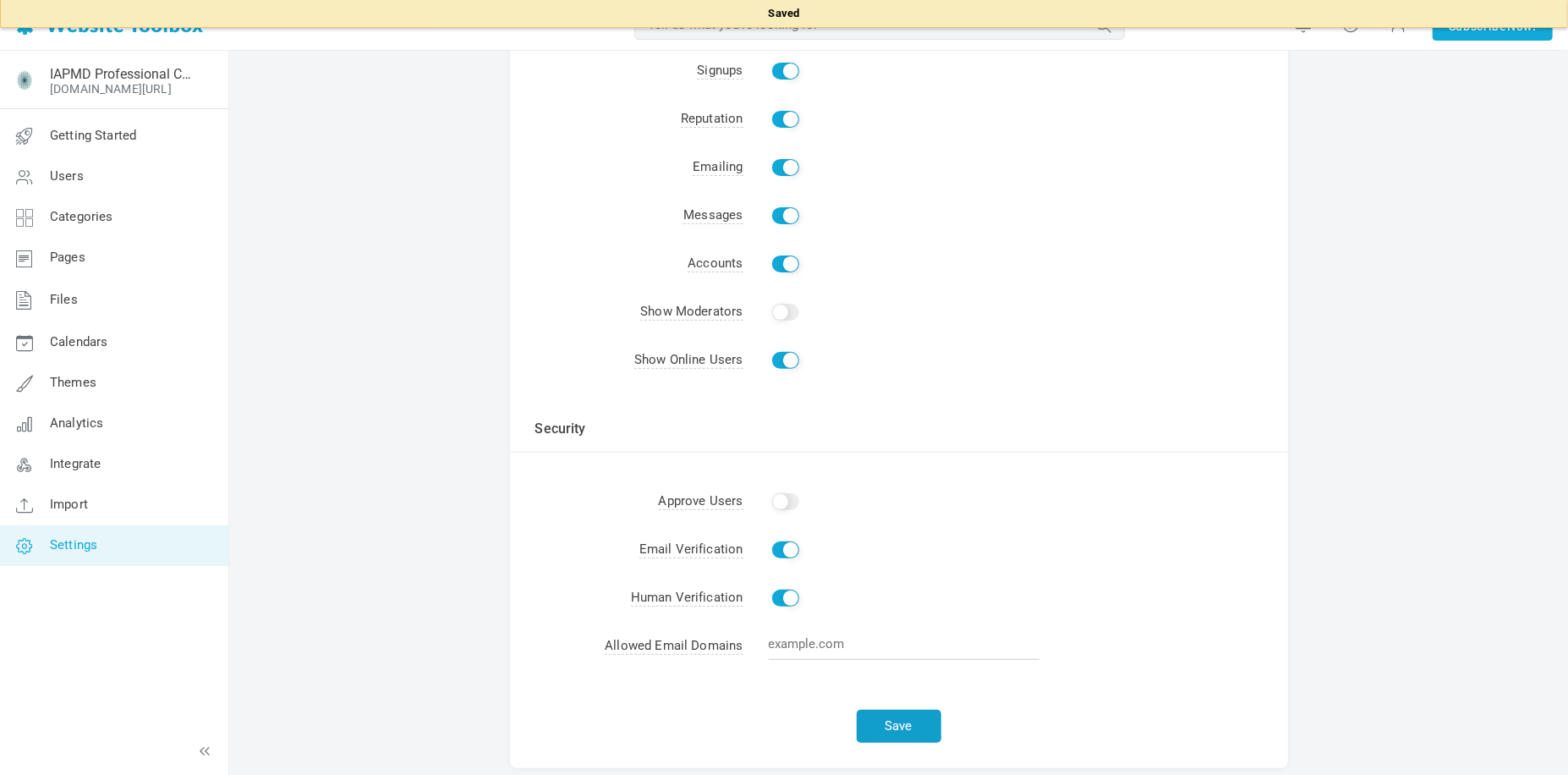
scroll to position [0, 0]
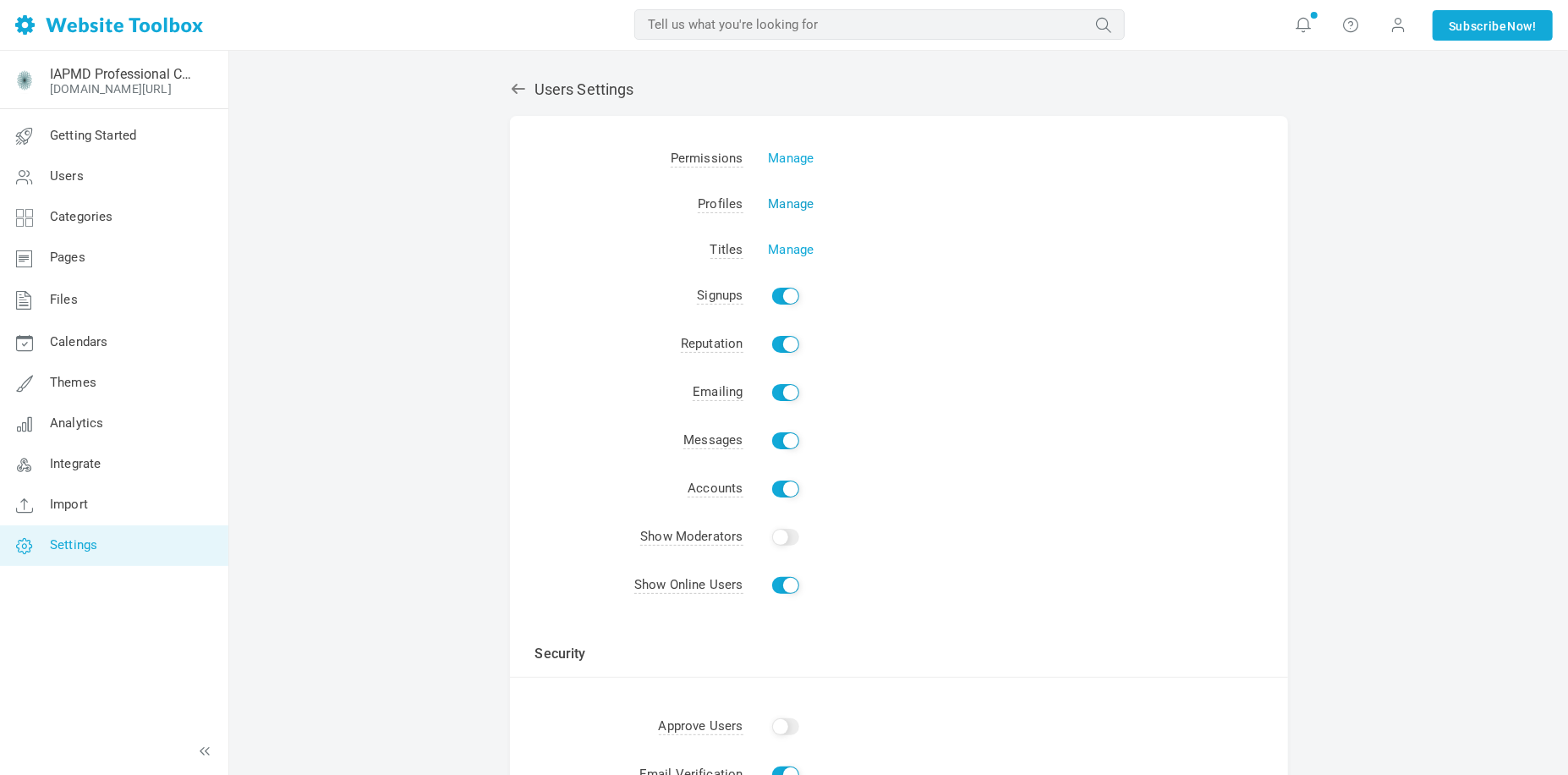
click at [788, 202] on link "Manage" at bounding box center [792, 204] width 46 height 15
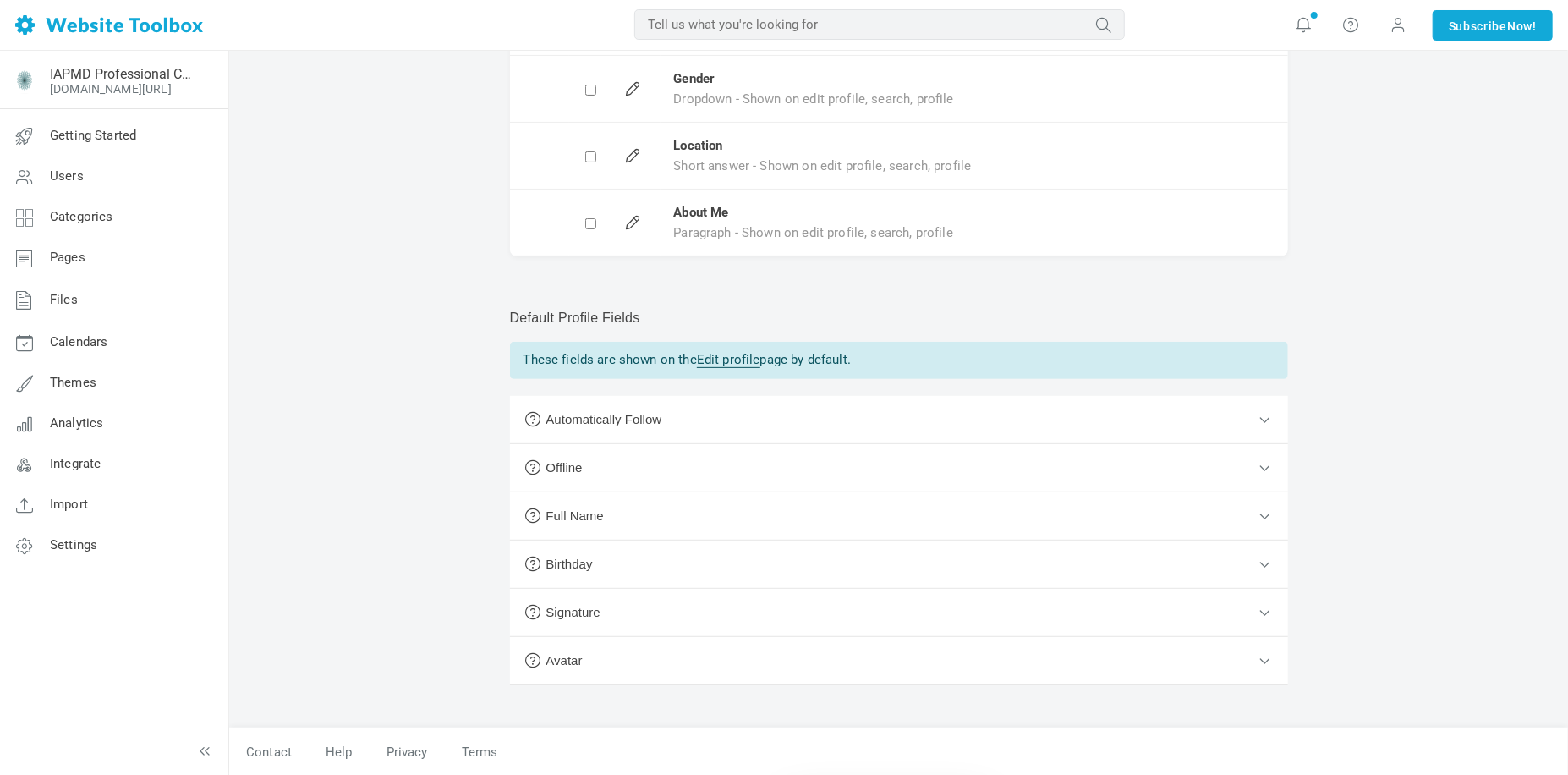
scroll to position [230, 0]
click at [895, 417] on button "Automatically Follow" at bounding box center [899, 419] width 778 height 48
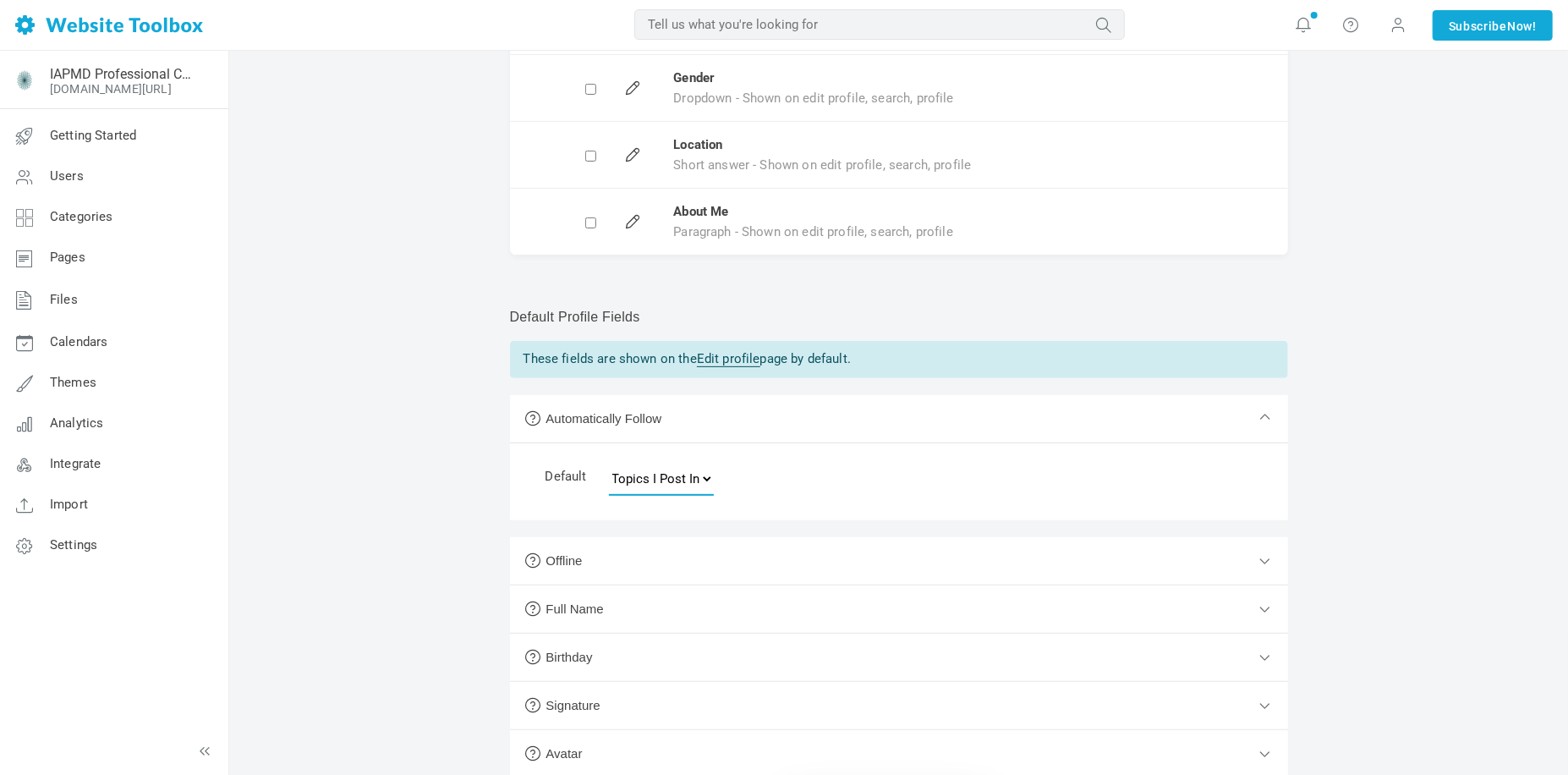
click at [696, 481] on select "None Topics I Start Topics I Post In All Topics" at bounding box center [661, 479] width 104 height 34
click at [874, 470] on div "Default None Topics I Start Topics I Post In All Topics" at bounding box center [899, 481] width 778 height 77
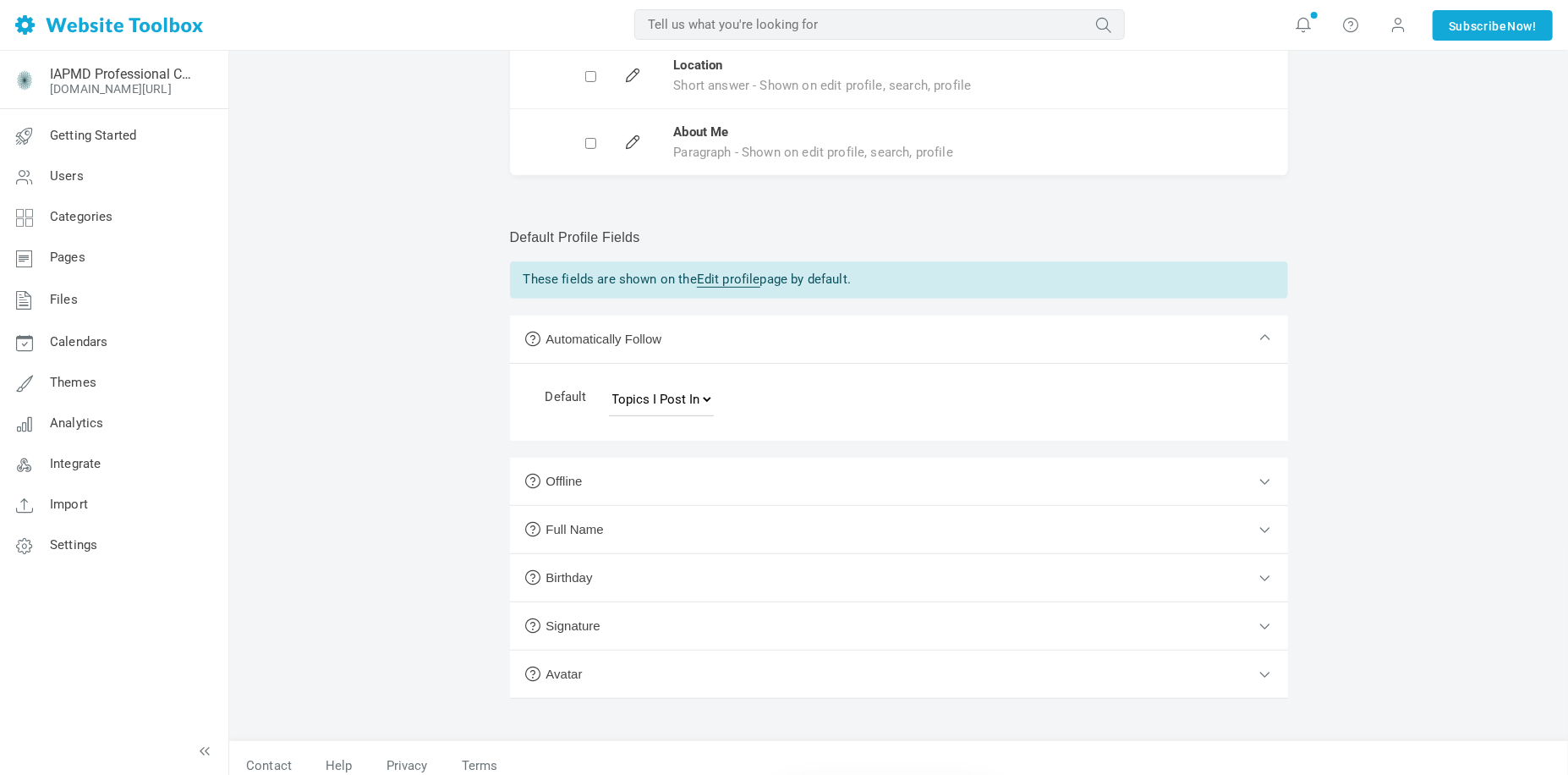
scroll to position [314, 0]
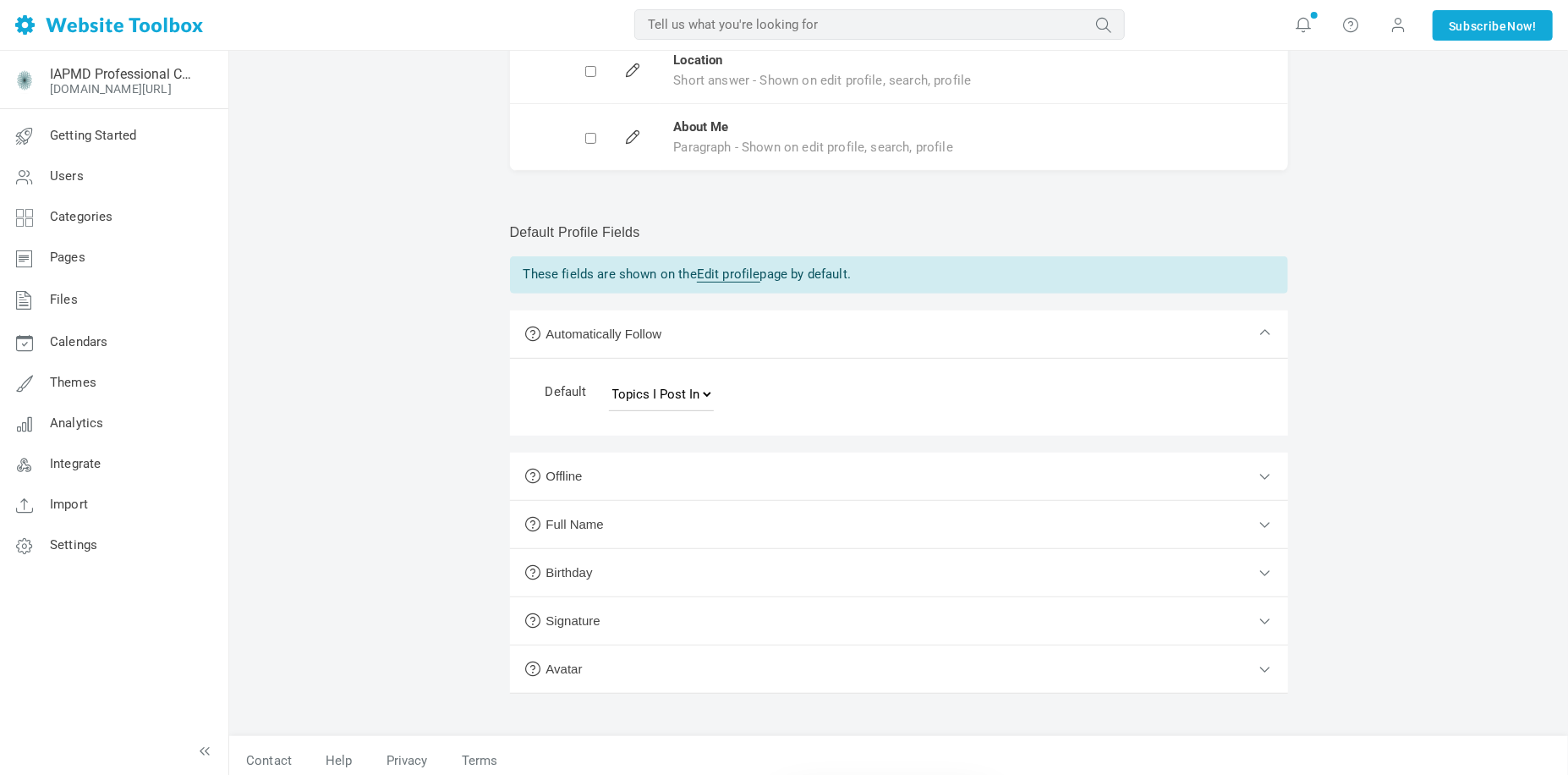
click at [874, 470] on button "Offline" at bounding box center [899, 477] width 778 height 48
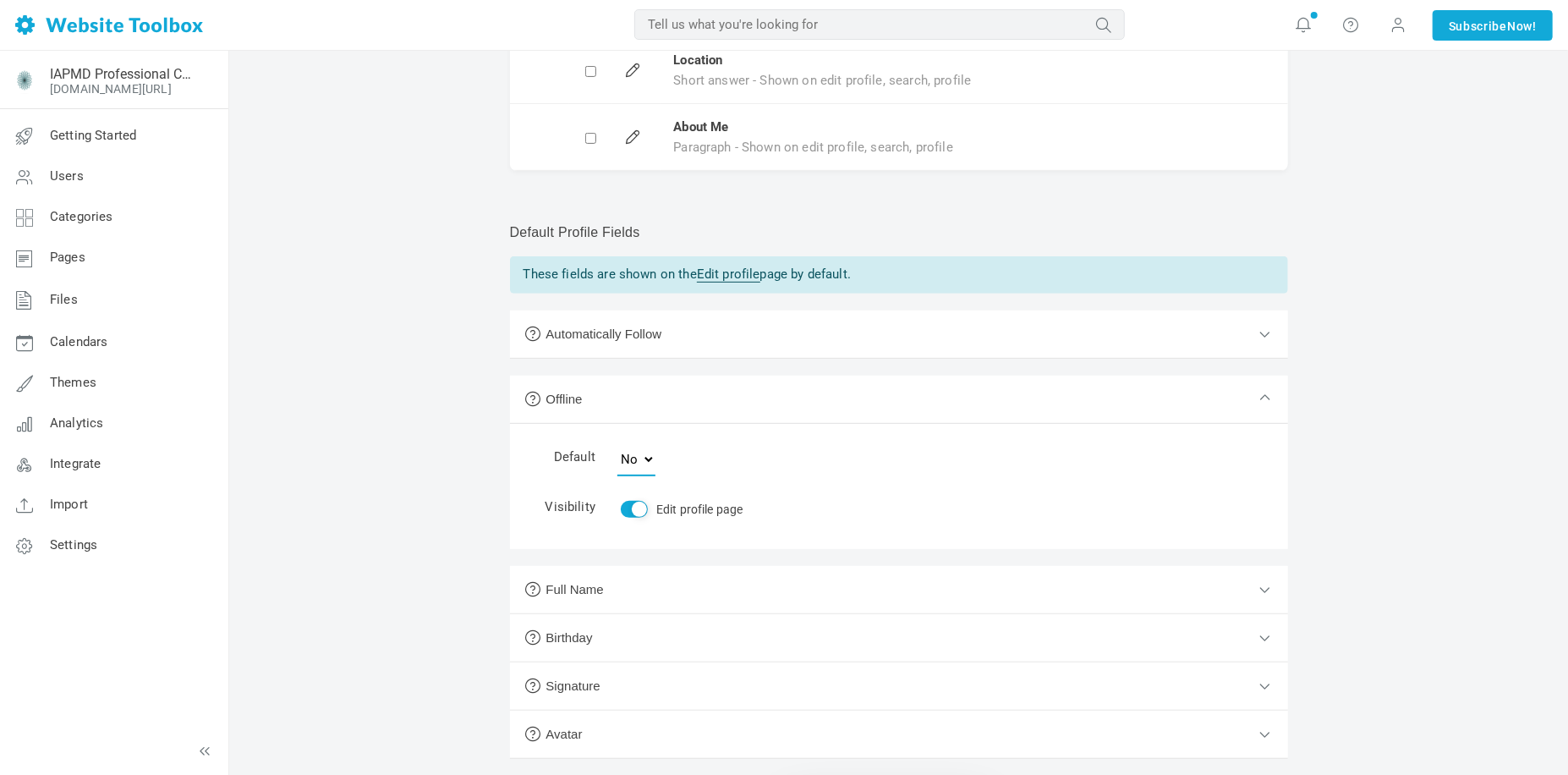
click at [624, 463] on select "Yes No" at bounding box center [636, 460] width 38 height 34
click at [617, 443] on select "Yes No" at bounding box center [636, 460] width 38 height 34
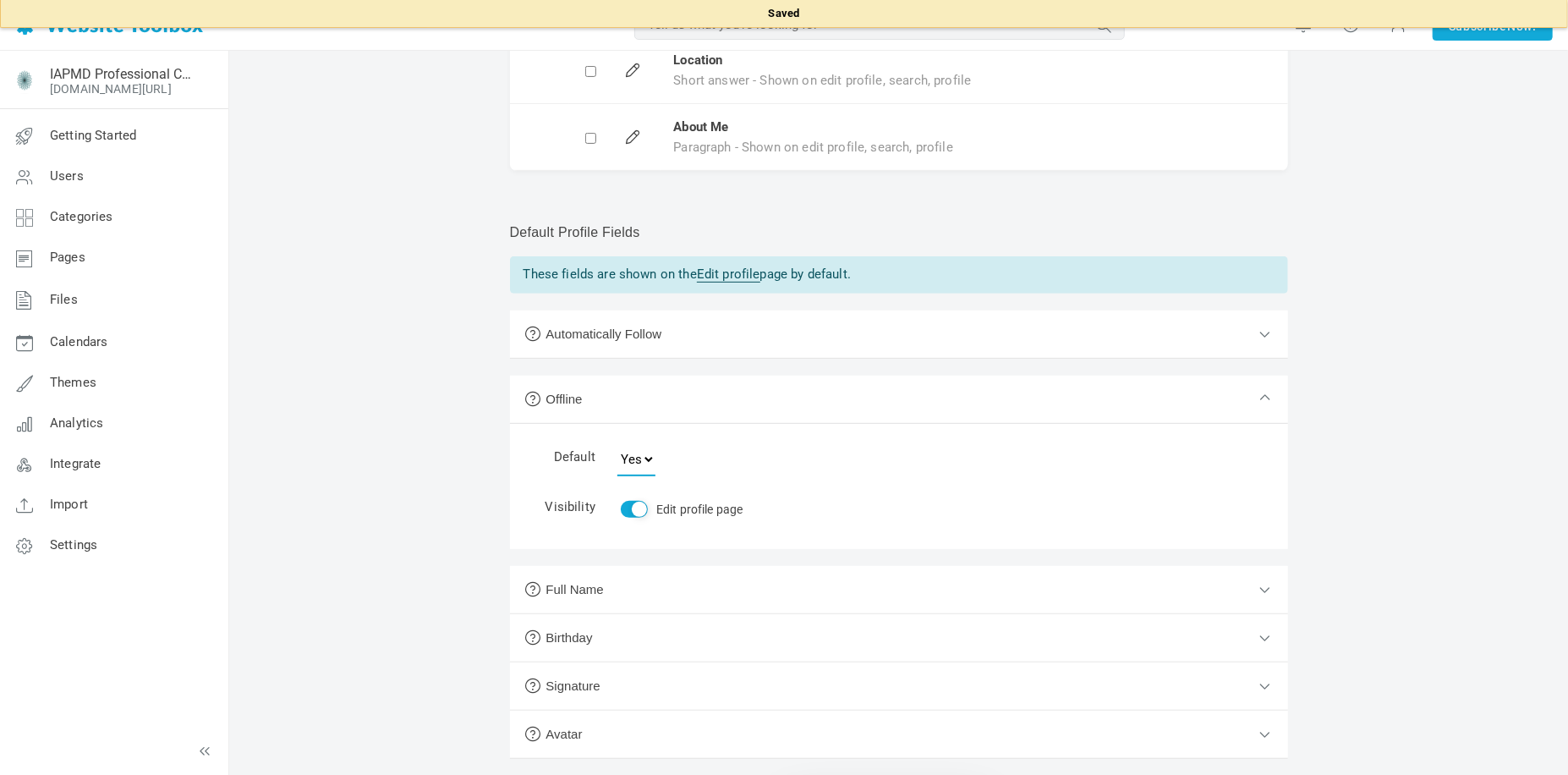
click at [634, 462] on select "Yes No" at bounding box center [636, 460] width 38 height 34
select select "0"
click at [617, 443] on select "Yes No" at bounding box center [636, 460] width 38 height 34
click at [786, 486] on table "Default Yes No Visibility Edit profile page" at bounding box center [713, 486] width 359 height 100
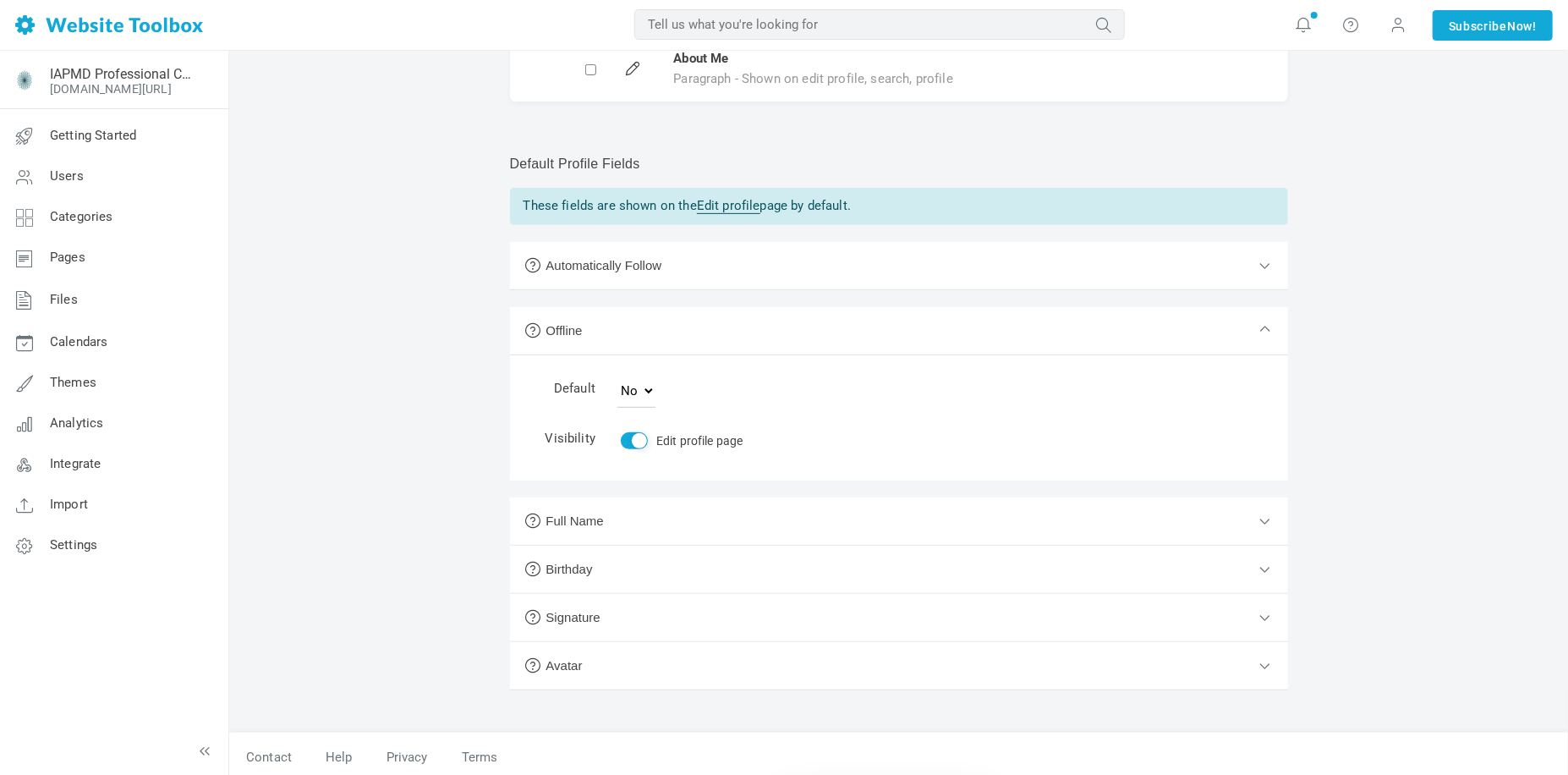
scroll to position [389, 0]
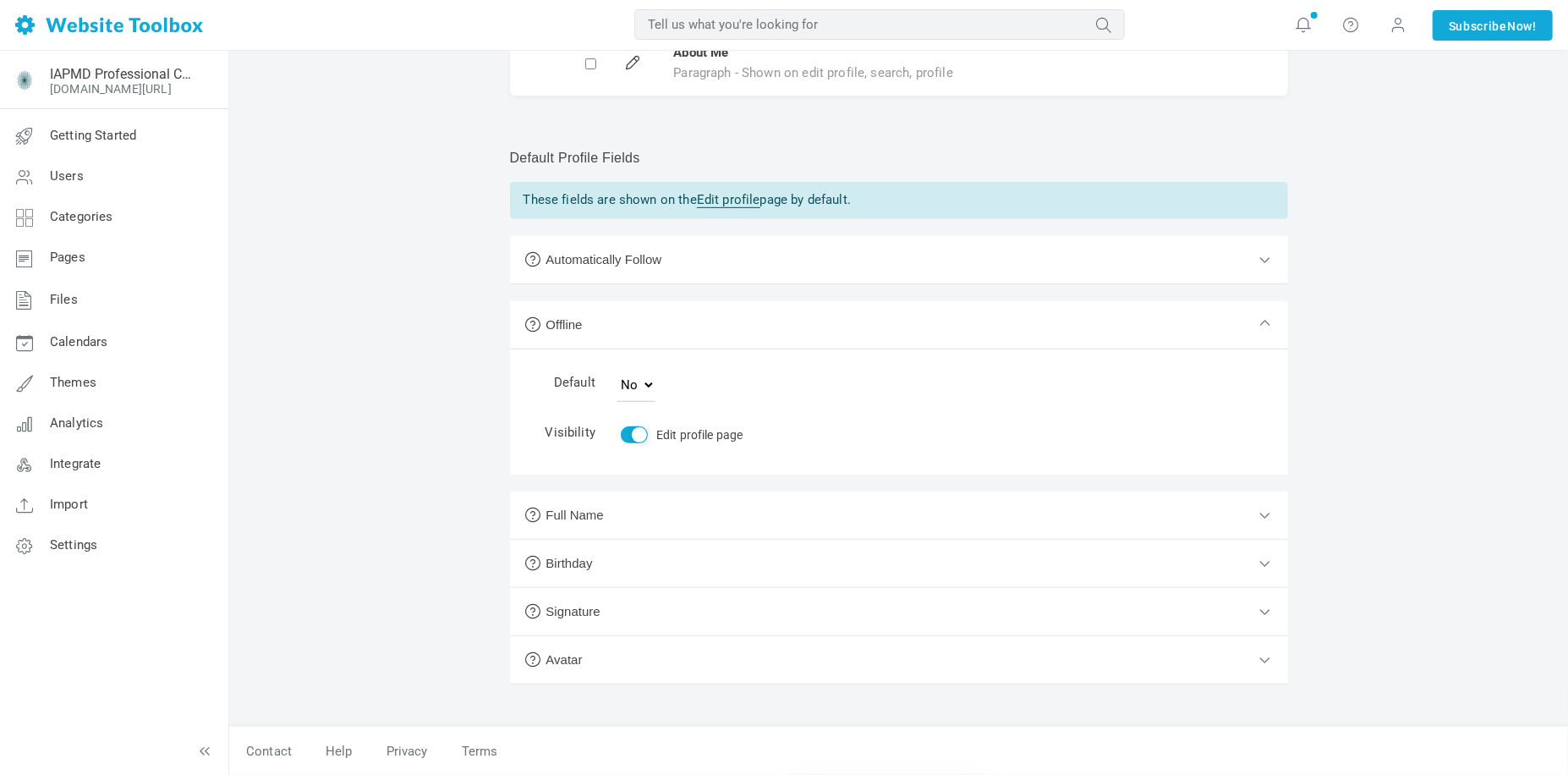
click at [817, 510] on button "Full Name" at bounding box center [899, 515] width 778 height 48
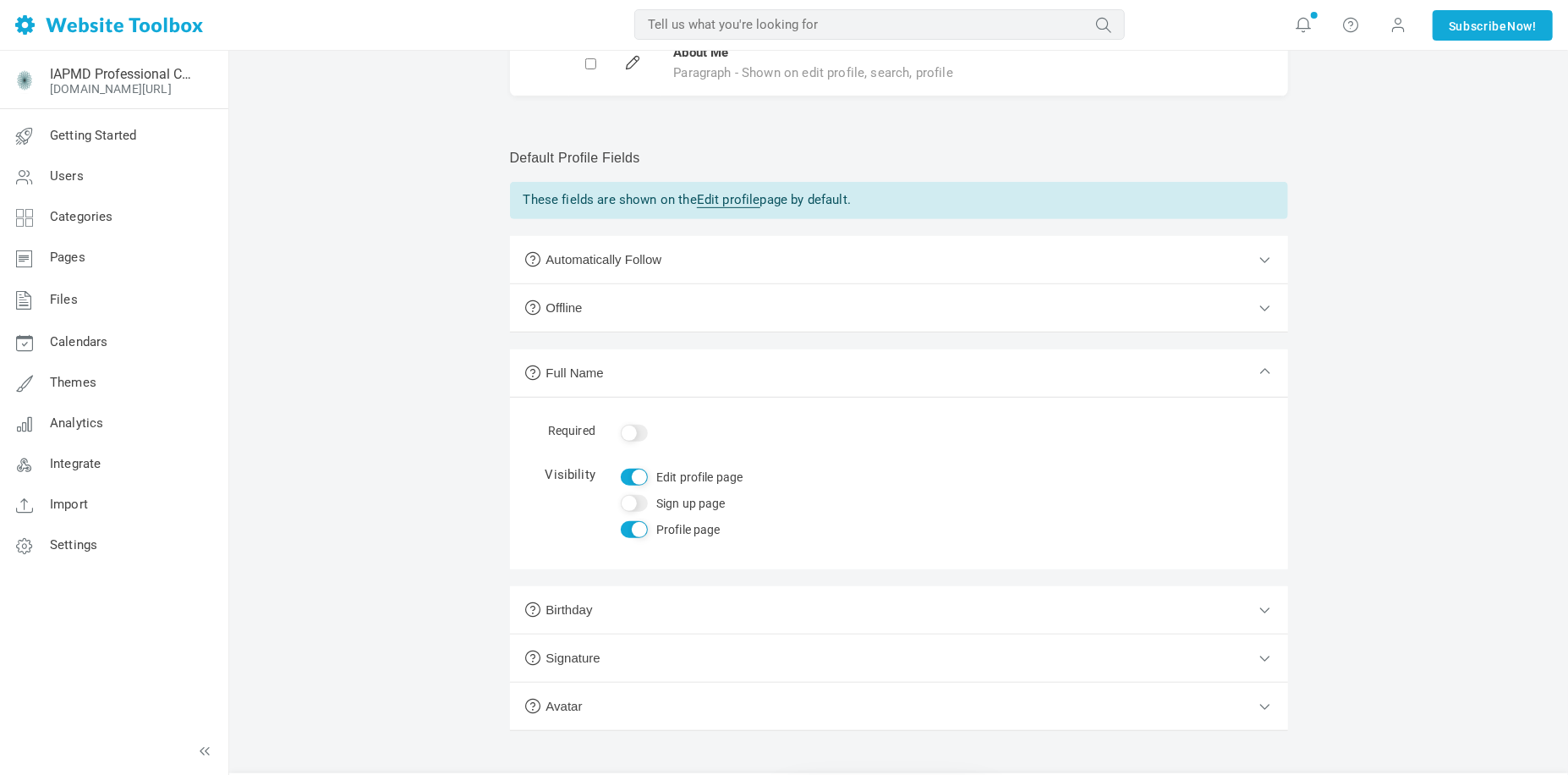
click at [637, 430] on input "Yes" at bounding box center [634, 432] width 27 height 17
checkbox input "true"
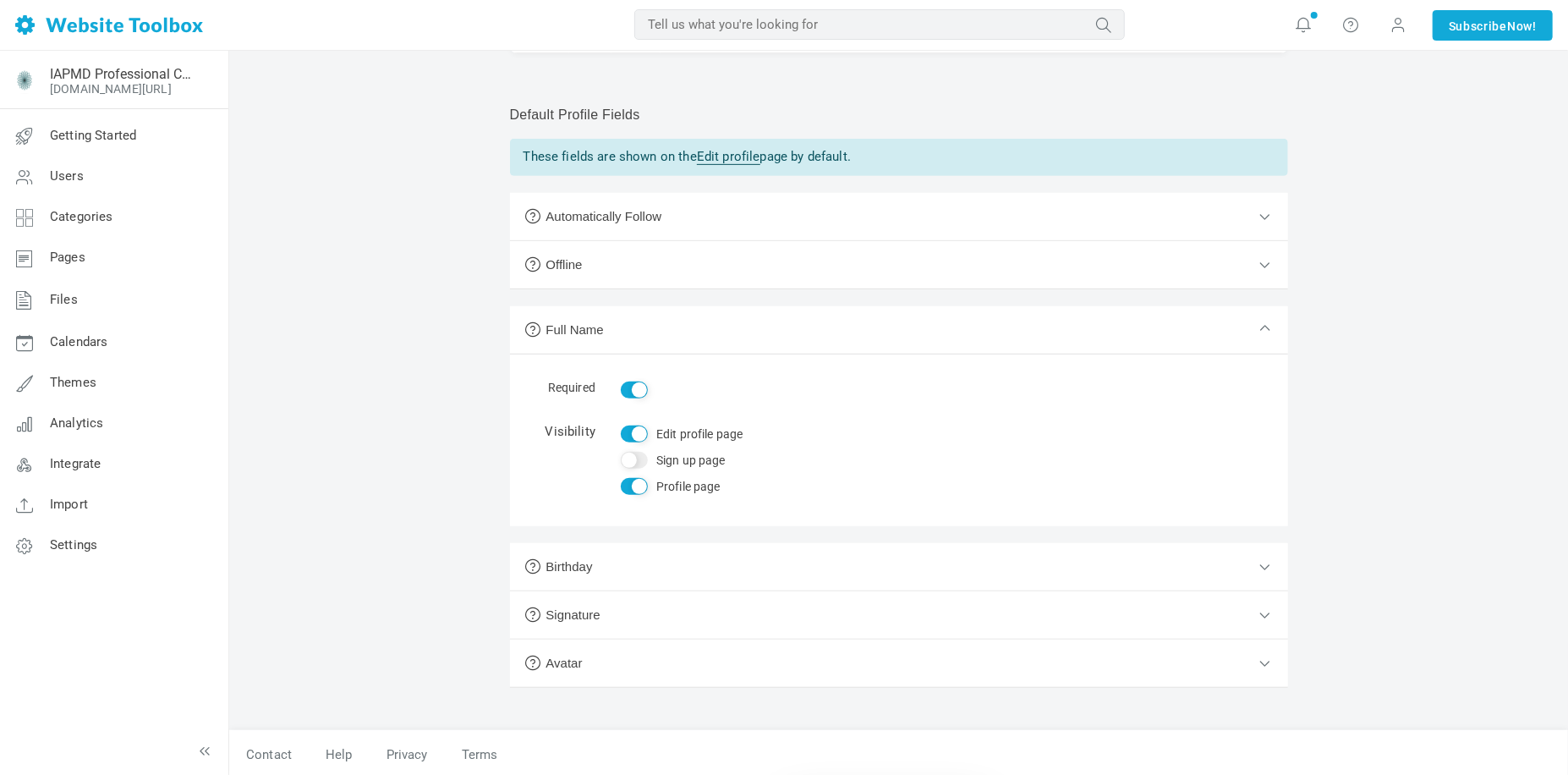
scroll to position [436, 0]
click at [669, 568] on button "Birthday" at bounding box center [899, 563] width 778 height 48
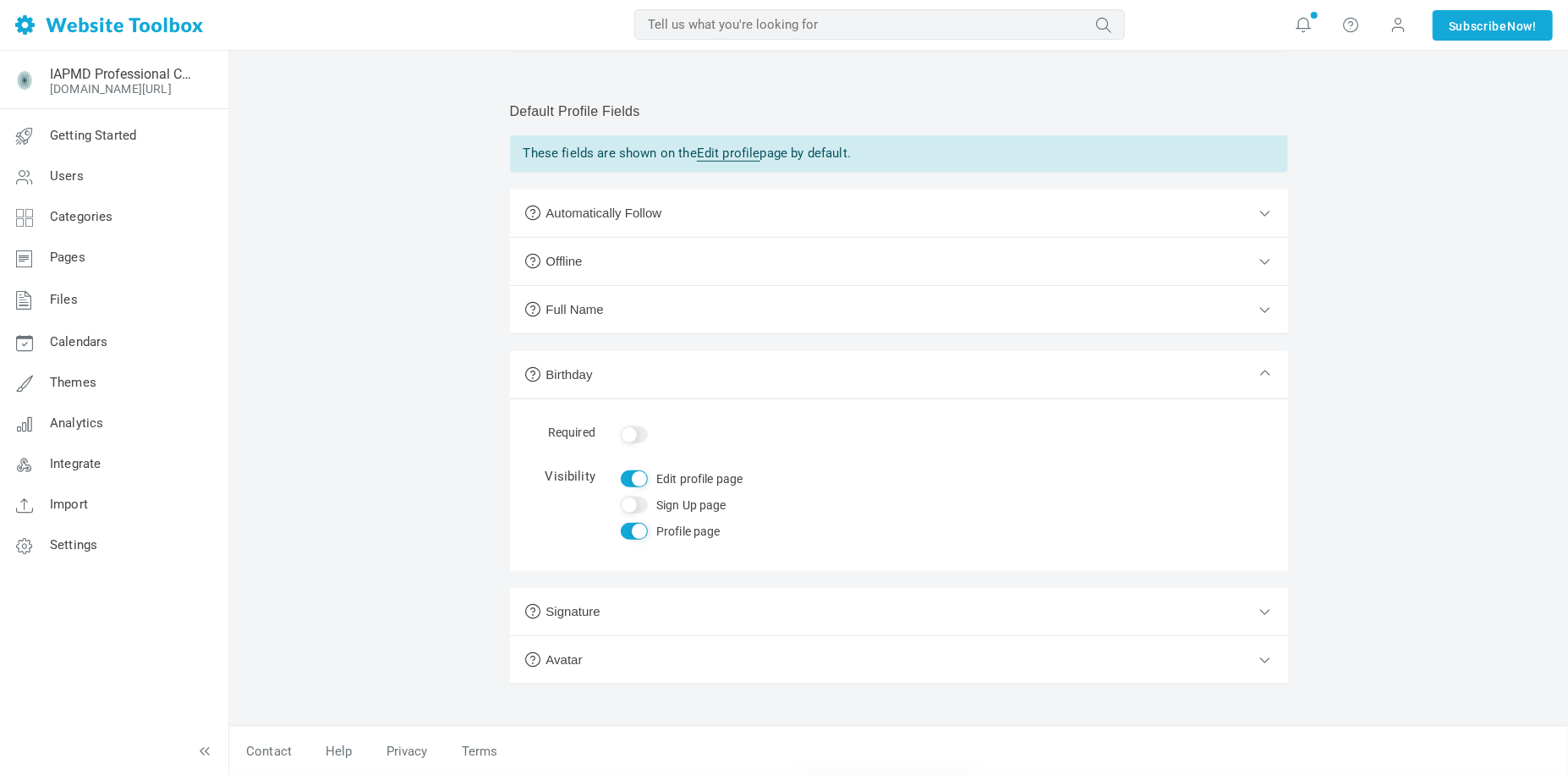
click at [623, 531] on input "Profile page" at bounding box center [634, 531] width 27 height 17
checkbox input "false"
click at [630, 608] on button "Signature" at bounding box center [899, 612] width 778 height 48
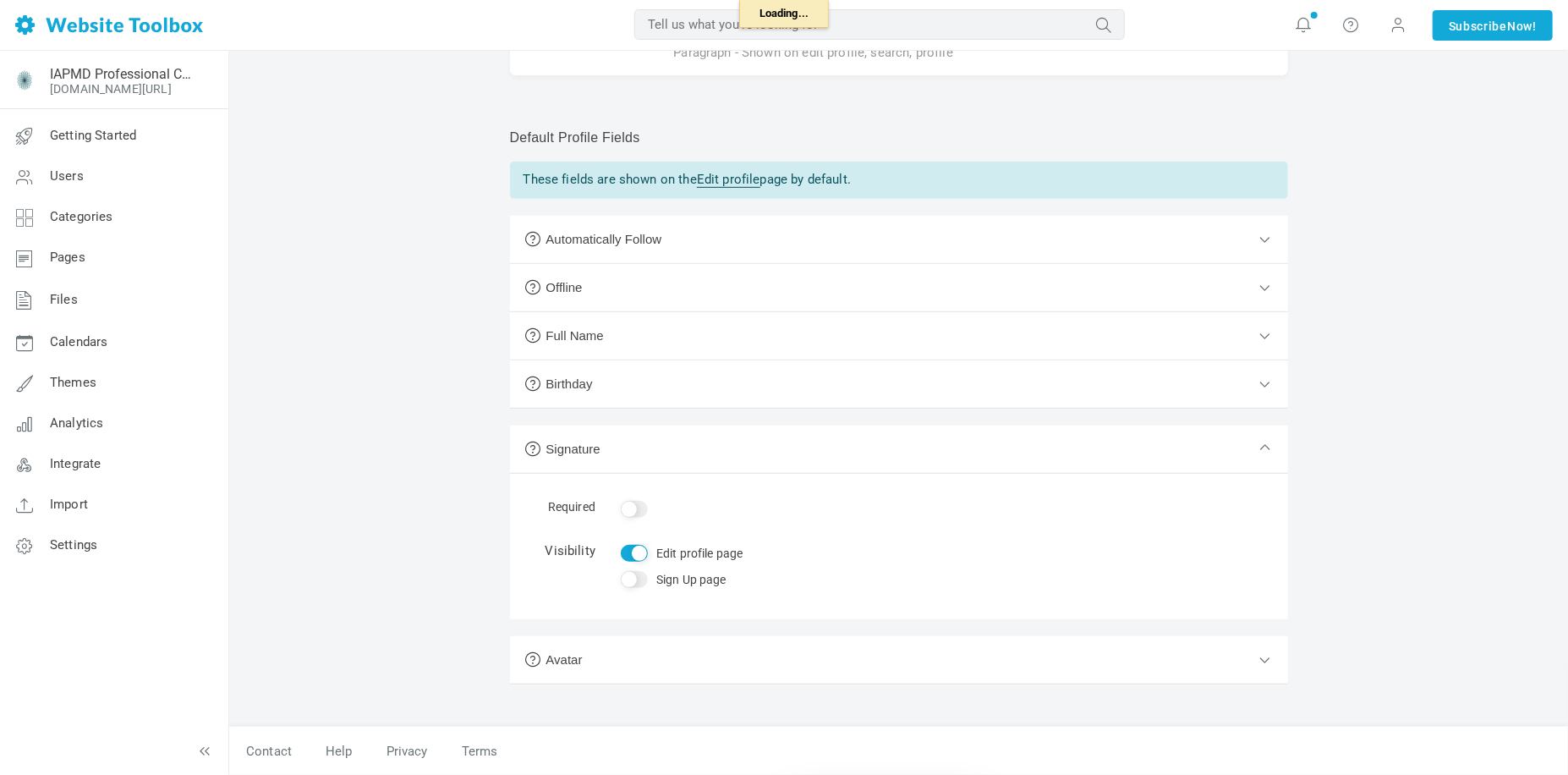
scroll to position [409, 0]
click at [645, 655] on button "Avatar" at bounding box center [899, 660] width 778 height 48
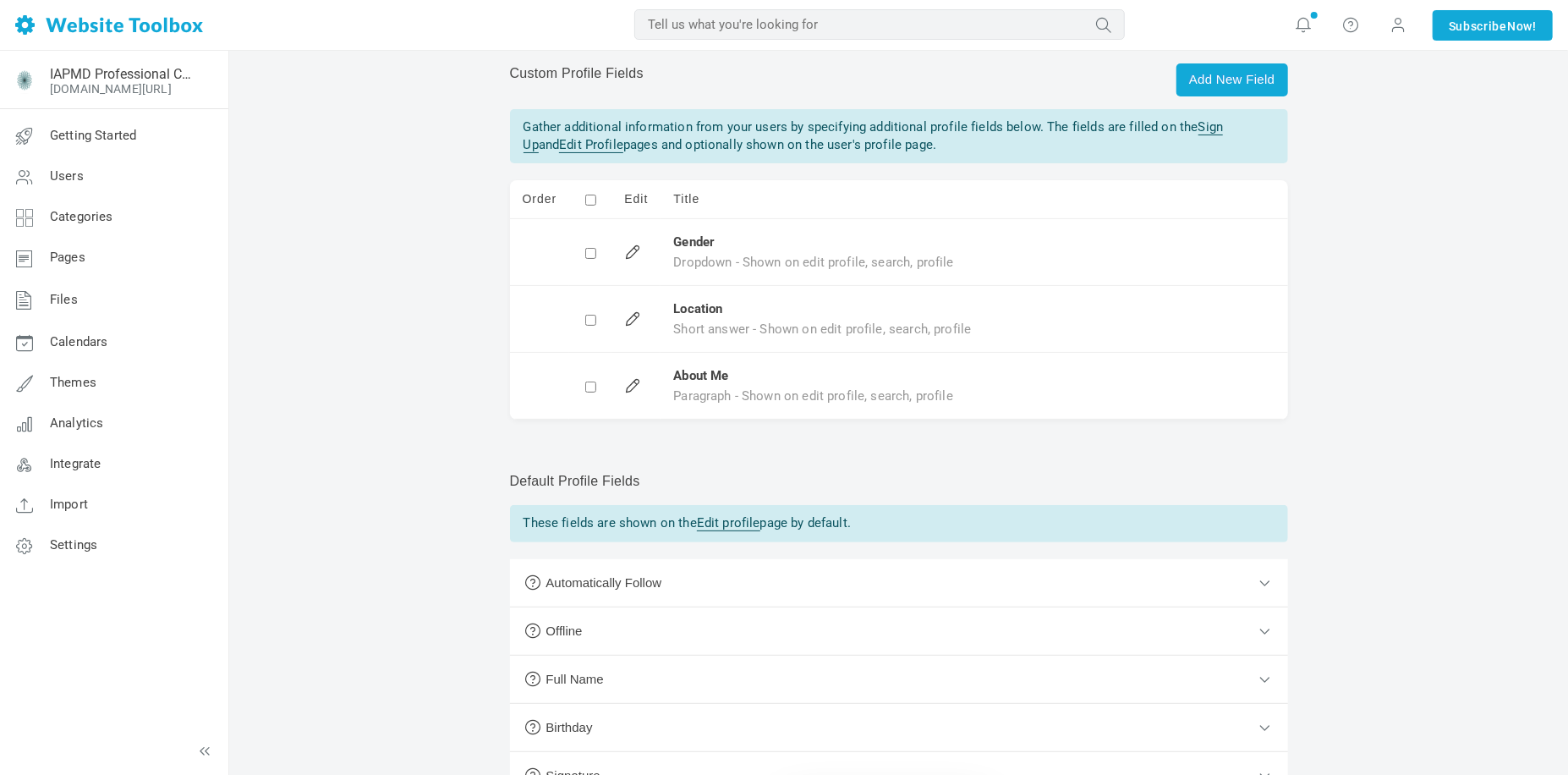
scroll to position [0, 0]
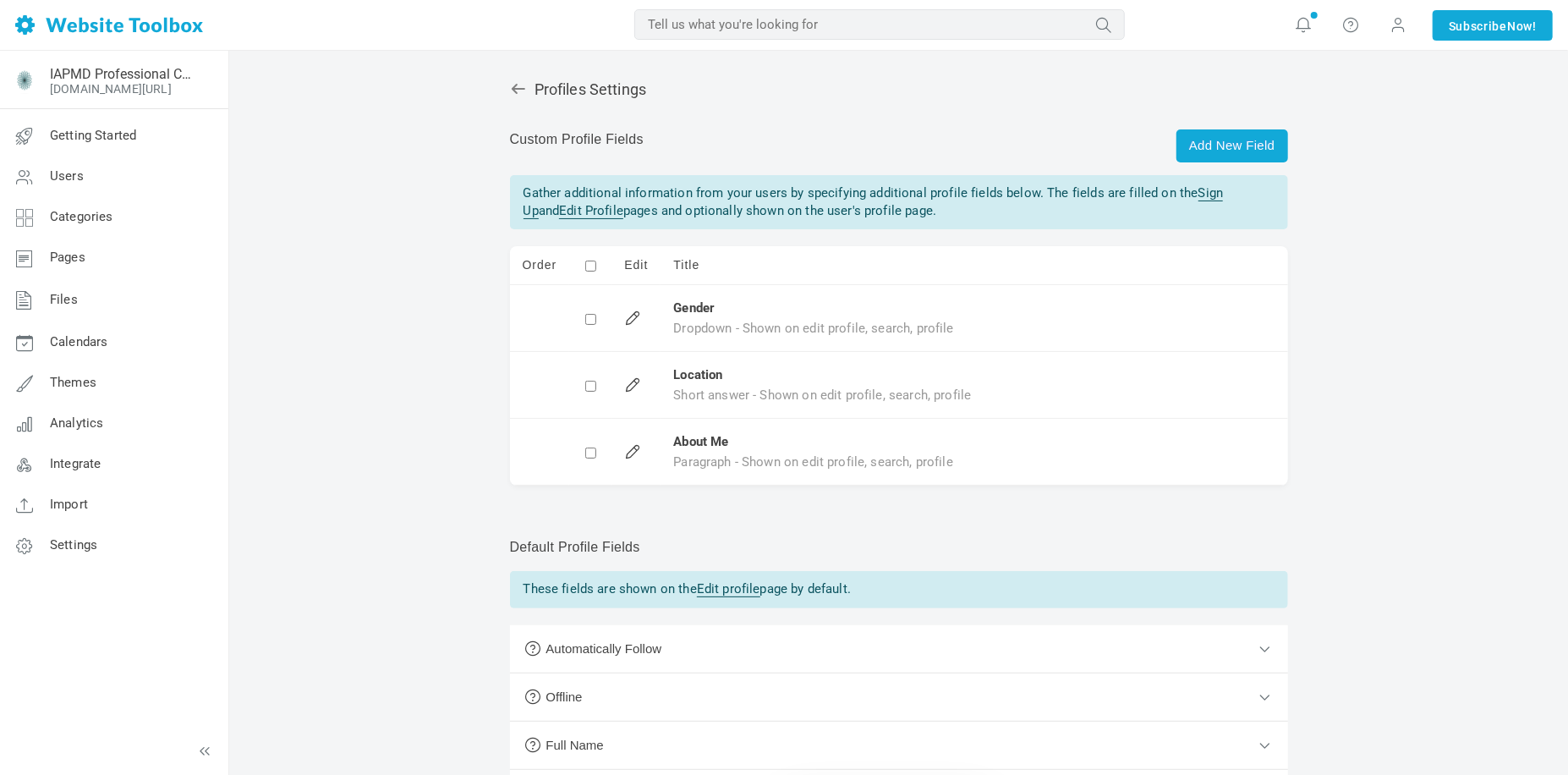
click at [1017, 154] on div "Profiles Settings Add New Field Custom Profile Fields Gather additional informa…" at bounding box center [899, 600] width 803 height 1073
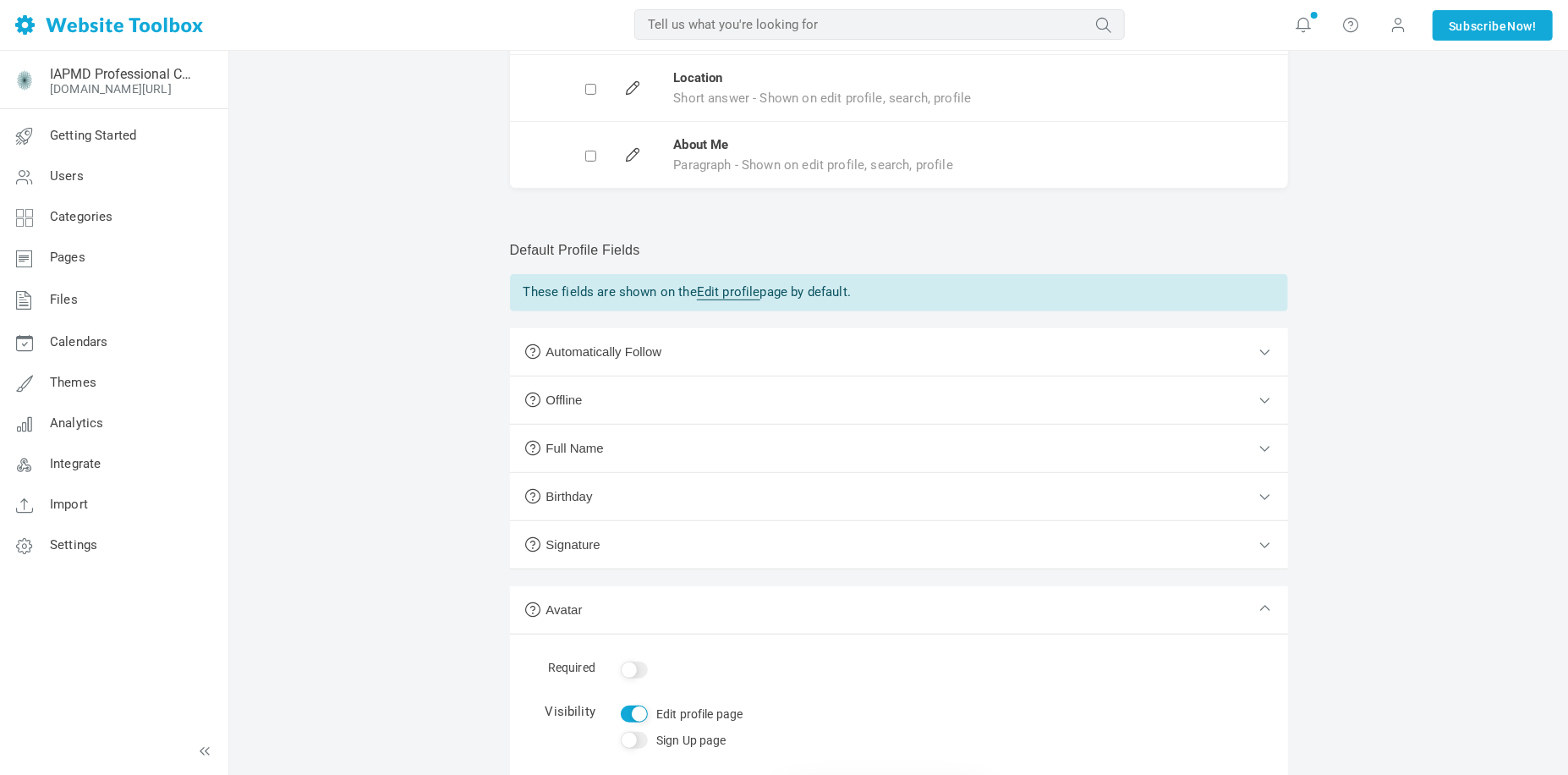
scroll to position [409, 0]
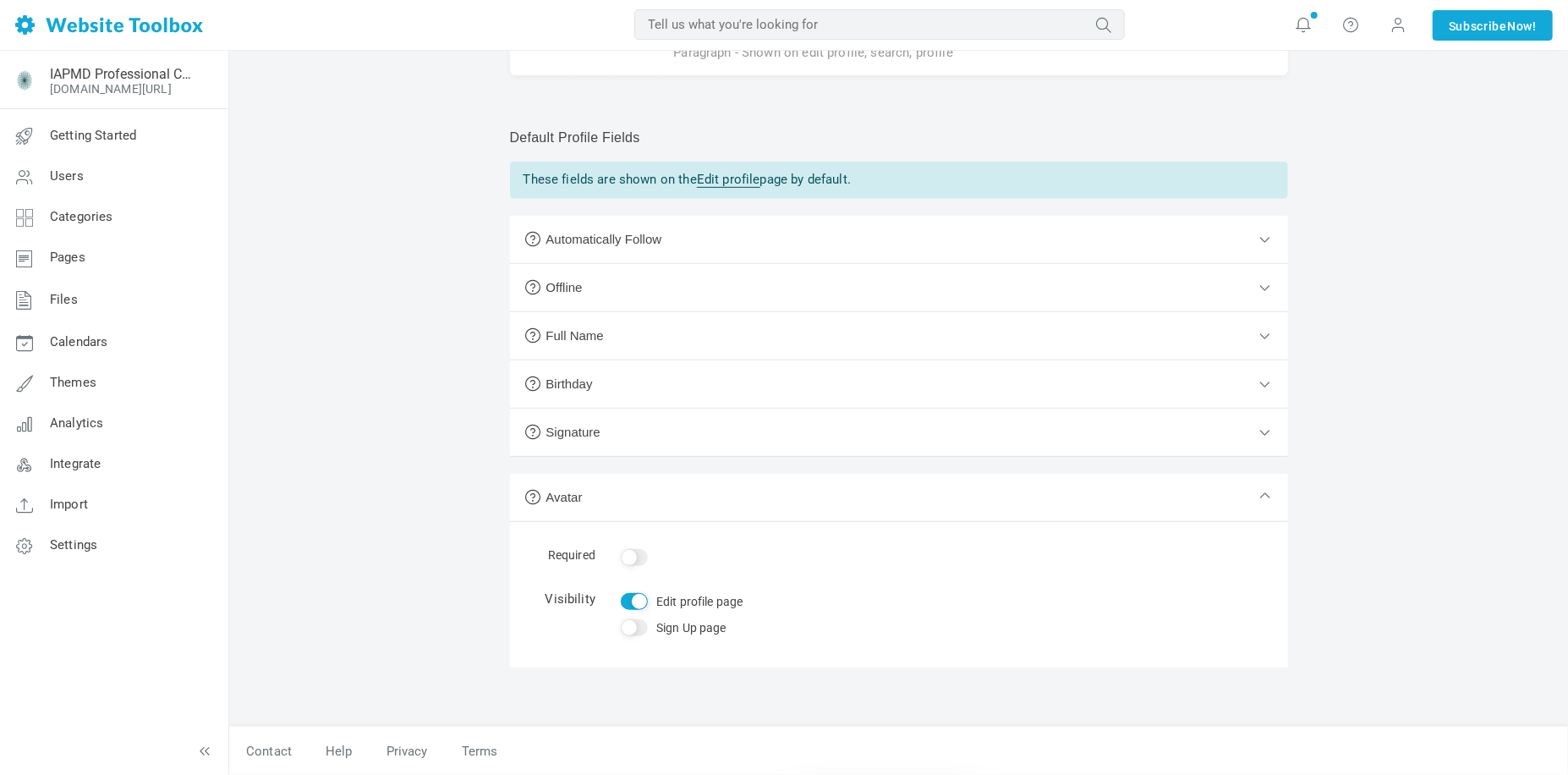
click at [810, 335] on button "Full Name" at bounding box center [899, 336] width 778 height 48
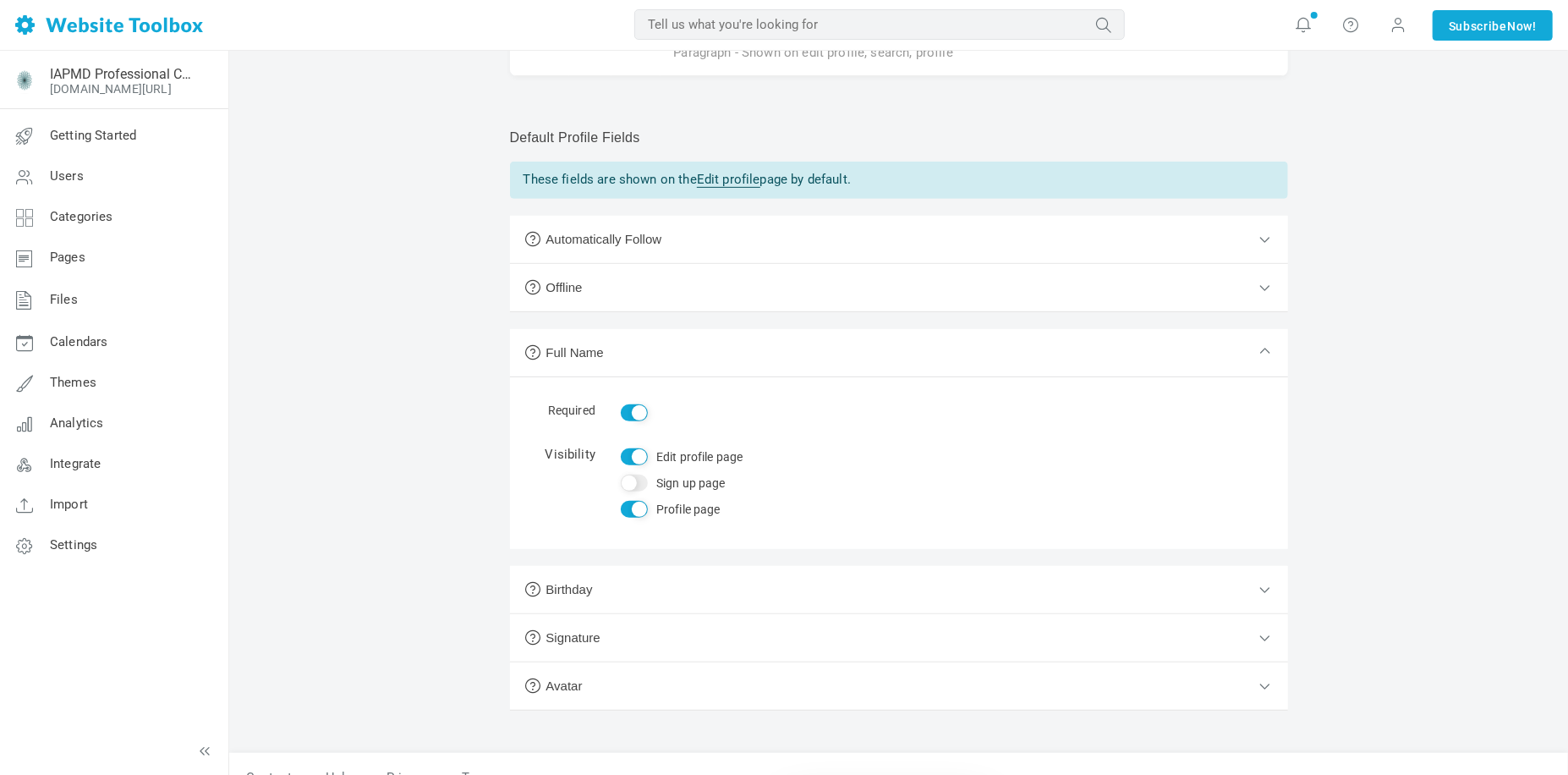
click at [639, 486] on input "Sign up page" at bounding box center [634, 483] width 27 height 17
checkbox input "true"
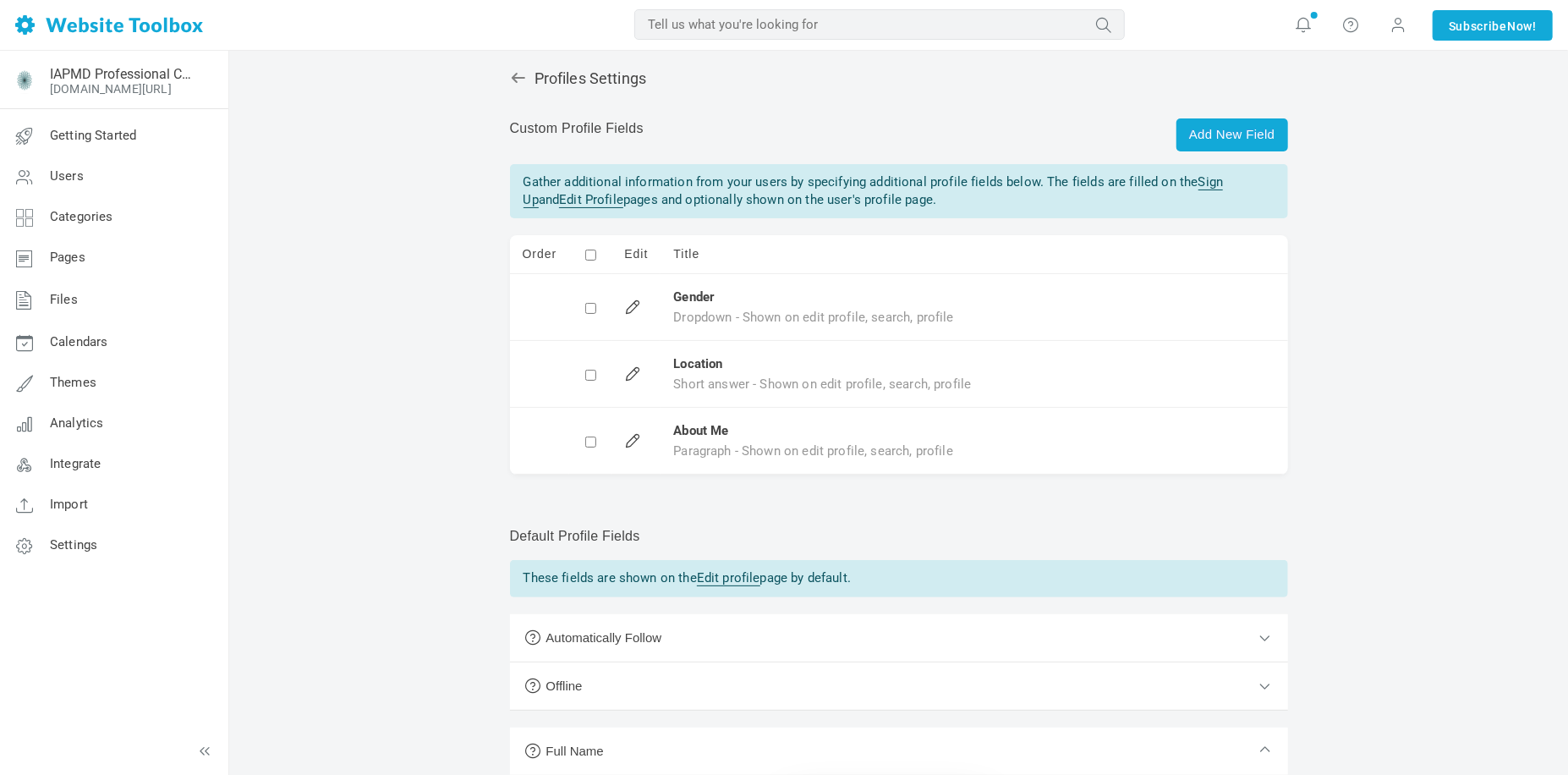
scroll to position [0, 0]
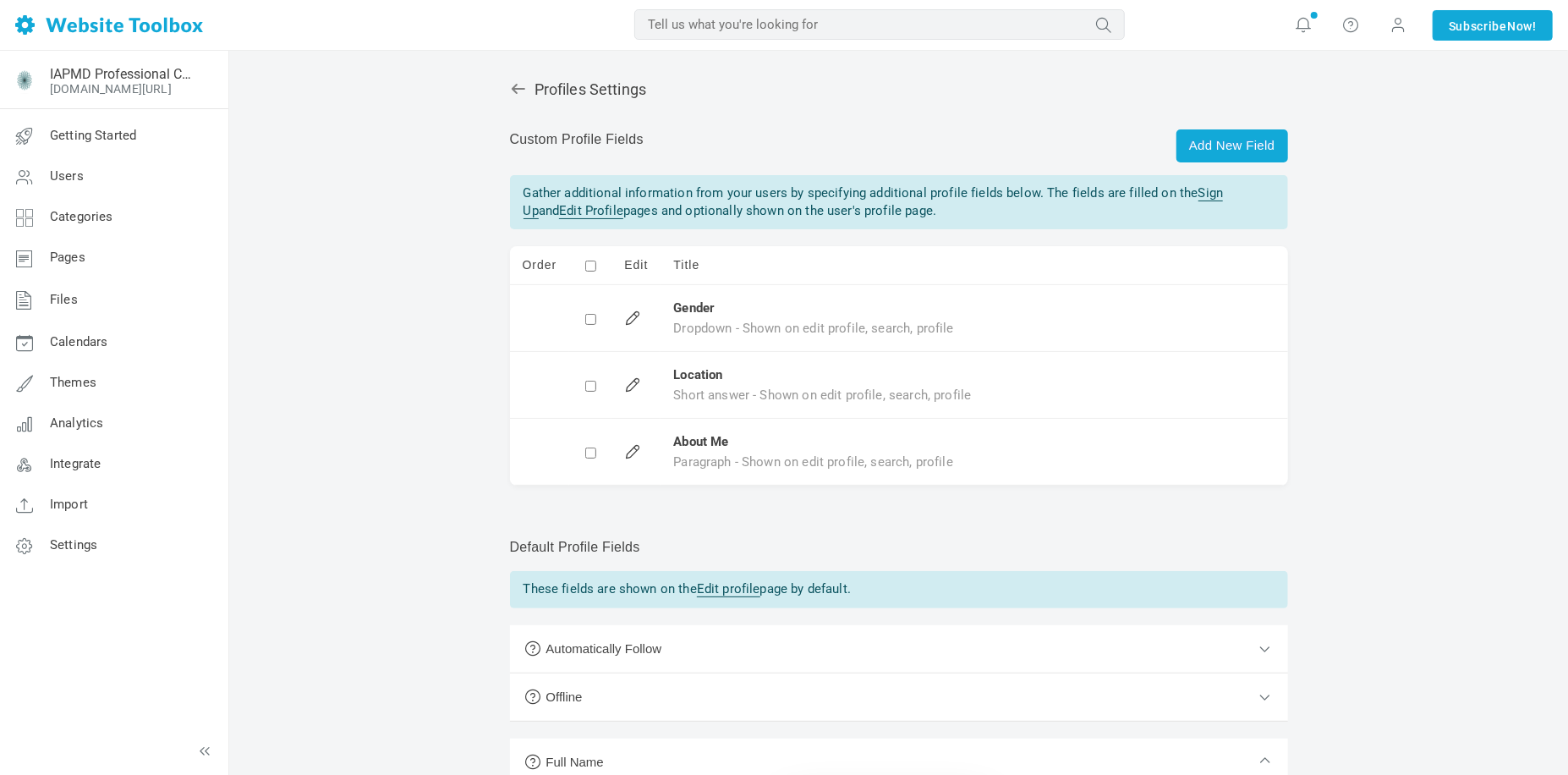
click at [1351, 237] on div "Profiles Settings Add New Field Custom Profile Fields Gather additional informa…" at bounding box center [899, 631] width 1339 height 1160
click at [375, 179] on div "Profiles Settings Add New Field Custom Profile Fields Gather additional informa…" at bounding box center [899, 631] width 1339 height 1160
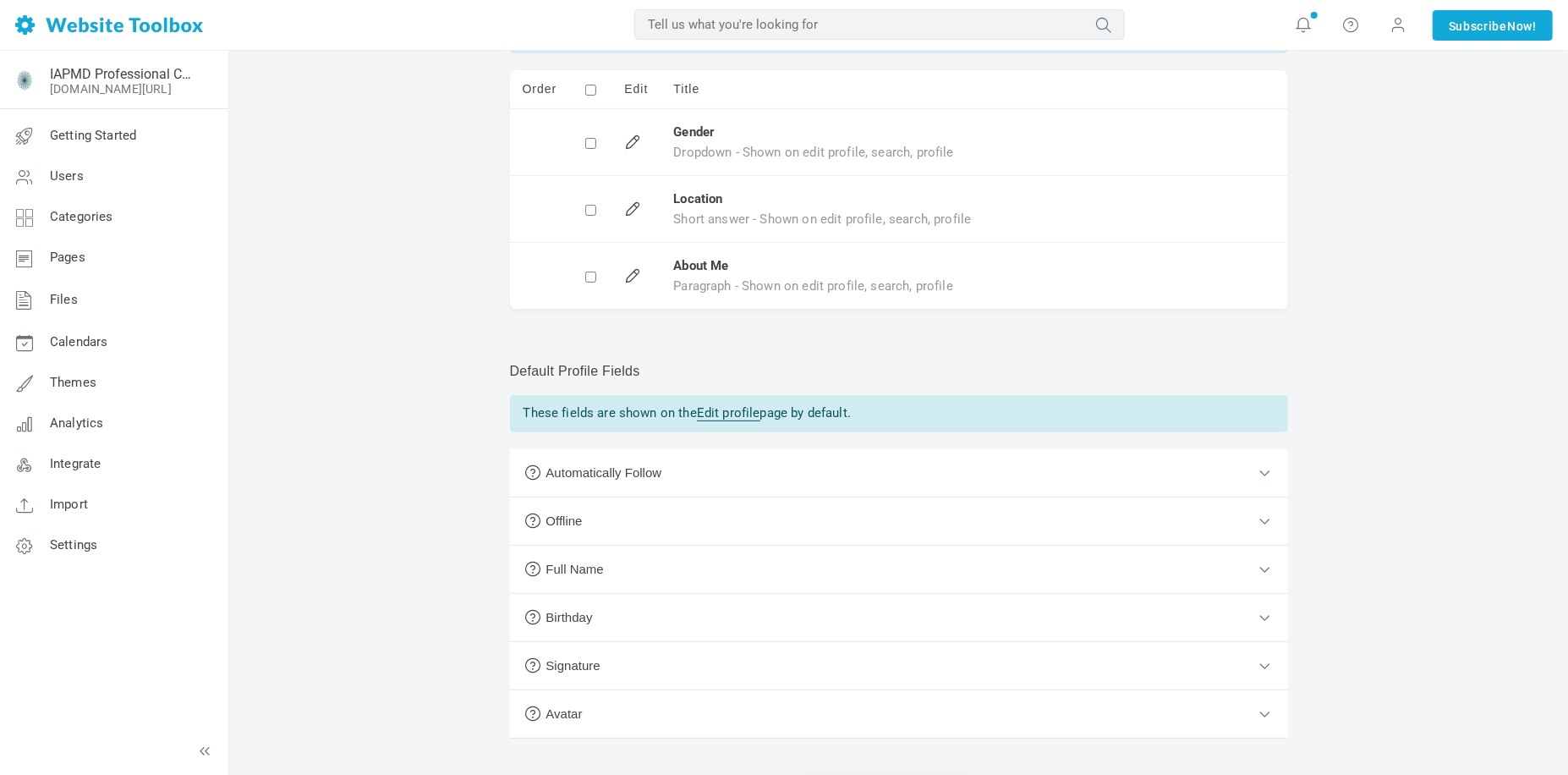
scroll to position [230, 0]
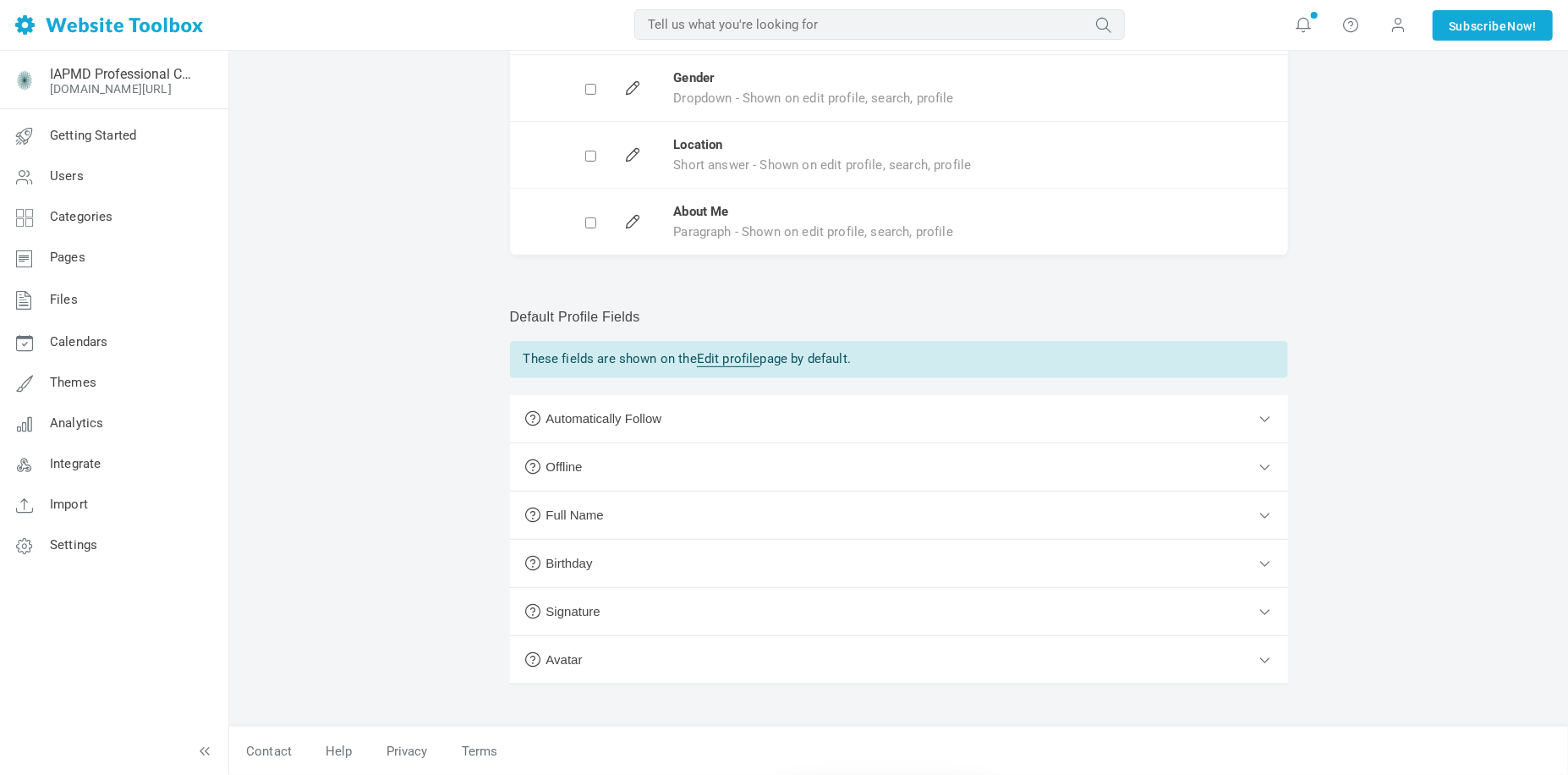
click at [794, 607] on button "Signature" at bounding box center [899, 612] width 778 height 48
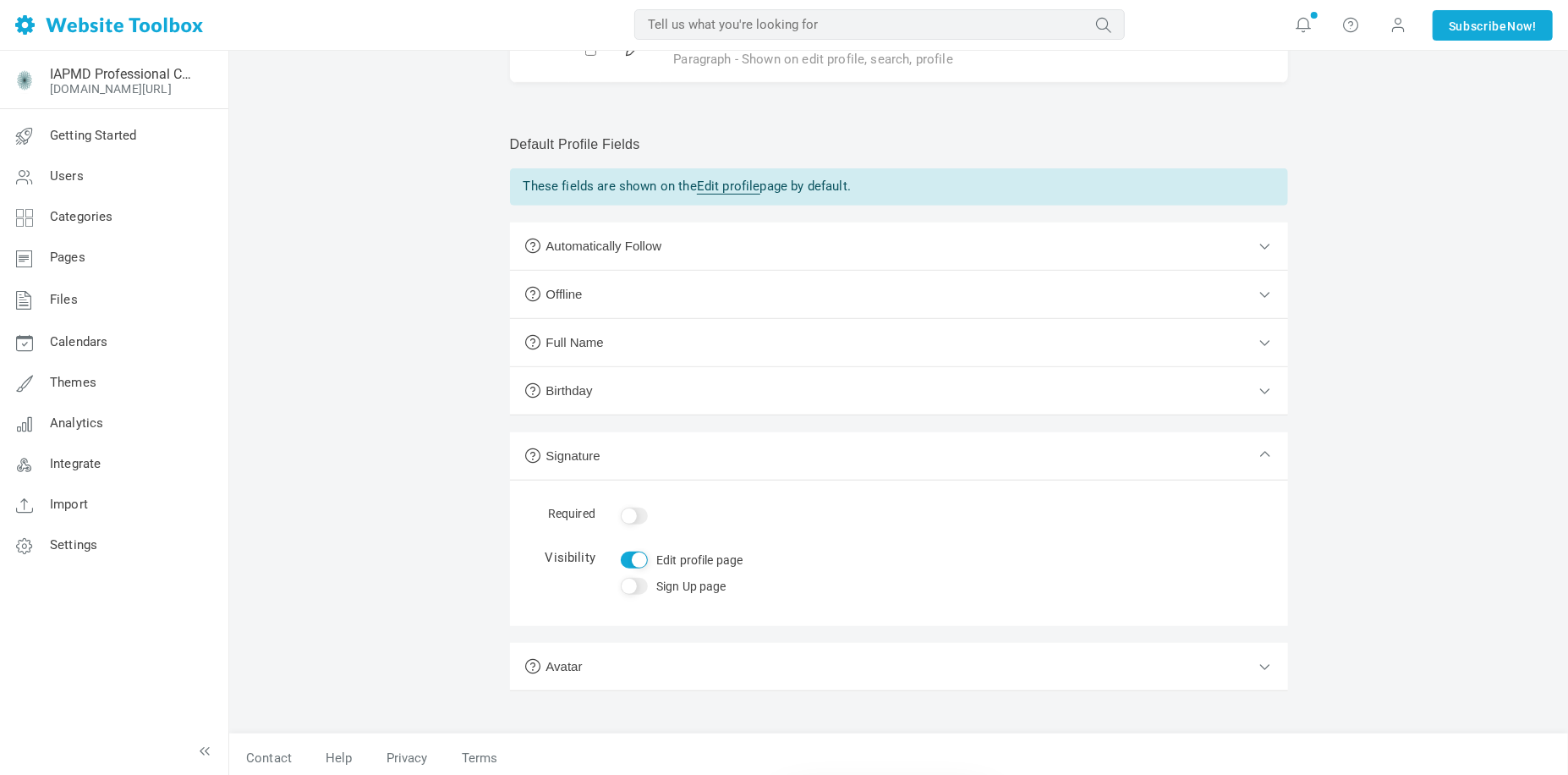
scroll to position [409, 0]
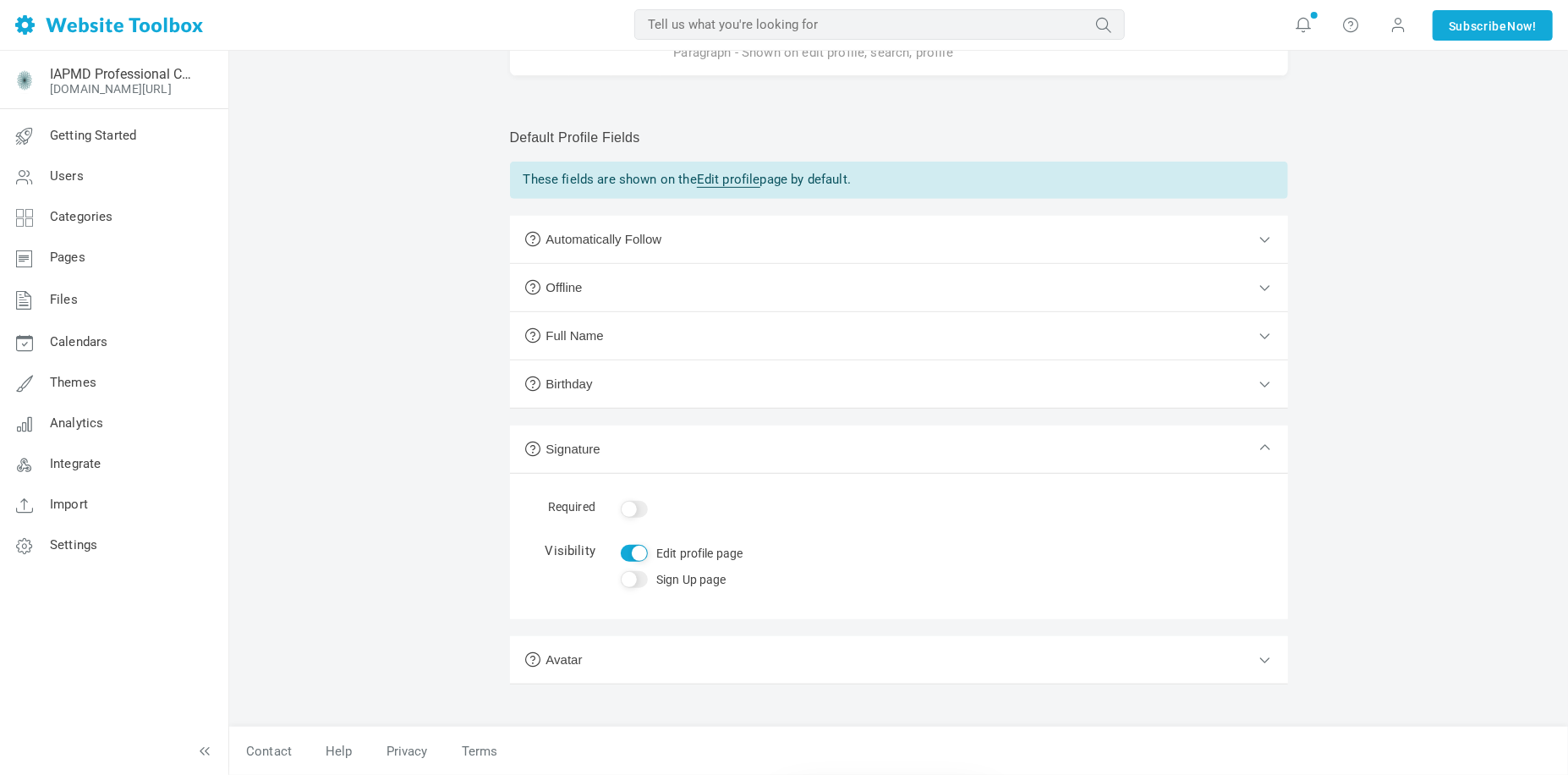
click at [771, 349] on button "Full Name" at bounding box center [899, 336] width 778 height 48
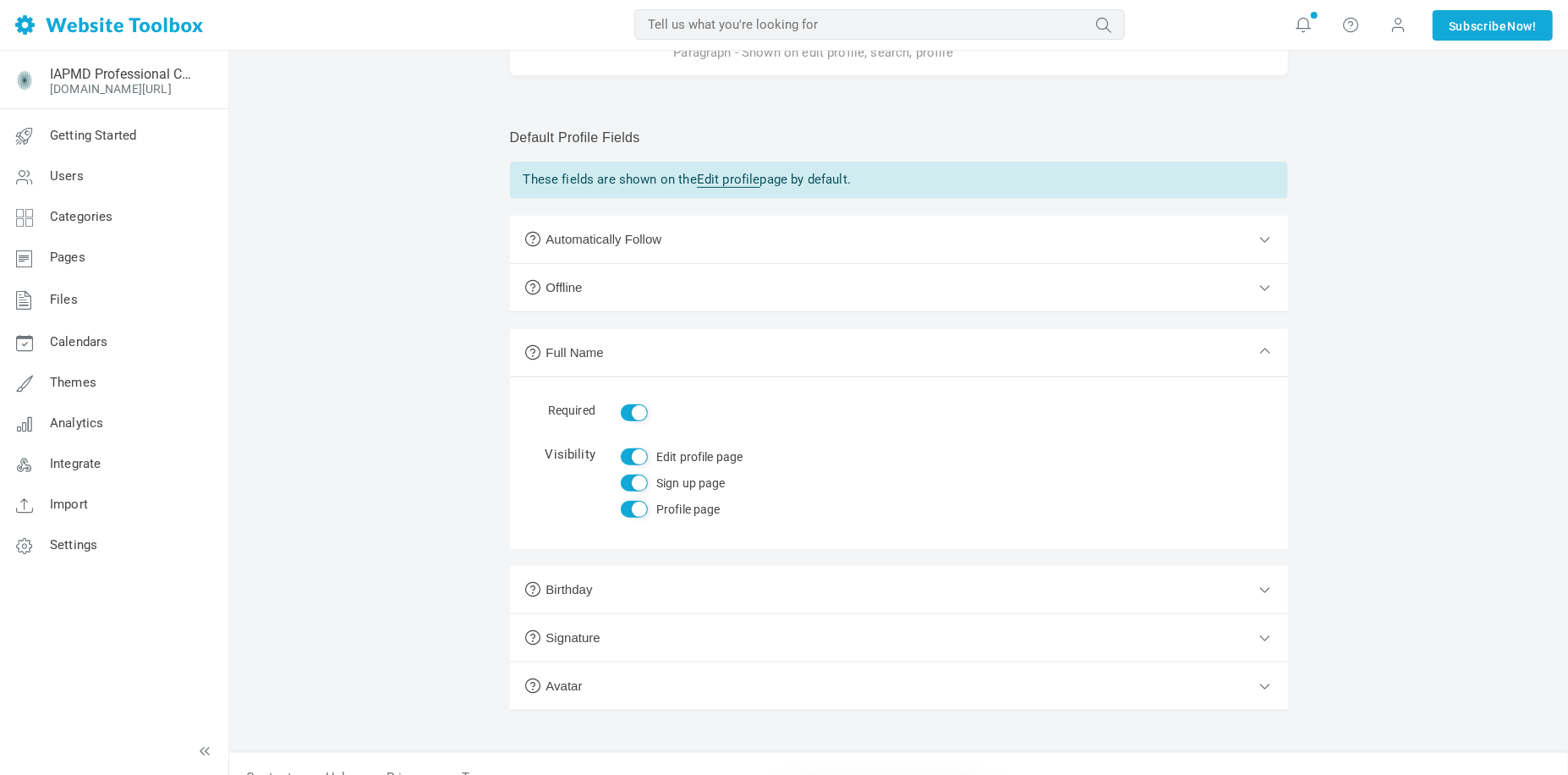
click at [770, 353] on button "Full Name" at bounding box center [899, 353] width 778 height 48
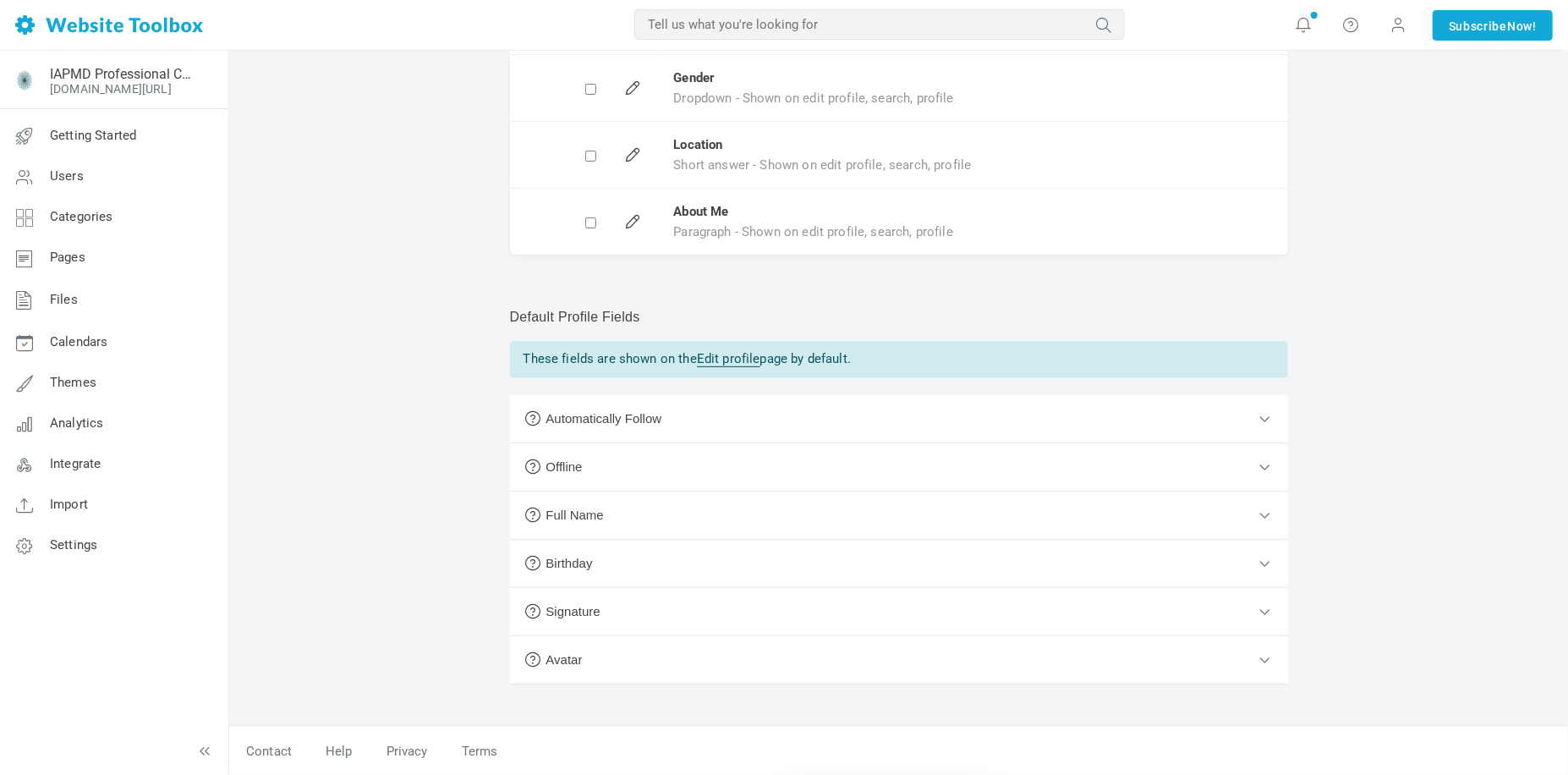
scroll to position [230, 0]
click at [746, 429] on button "Automatically Follow" at bounding box center [899, 419] width 778 height 48
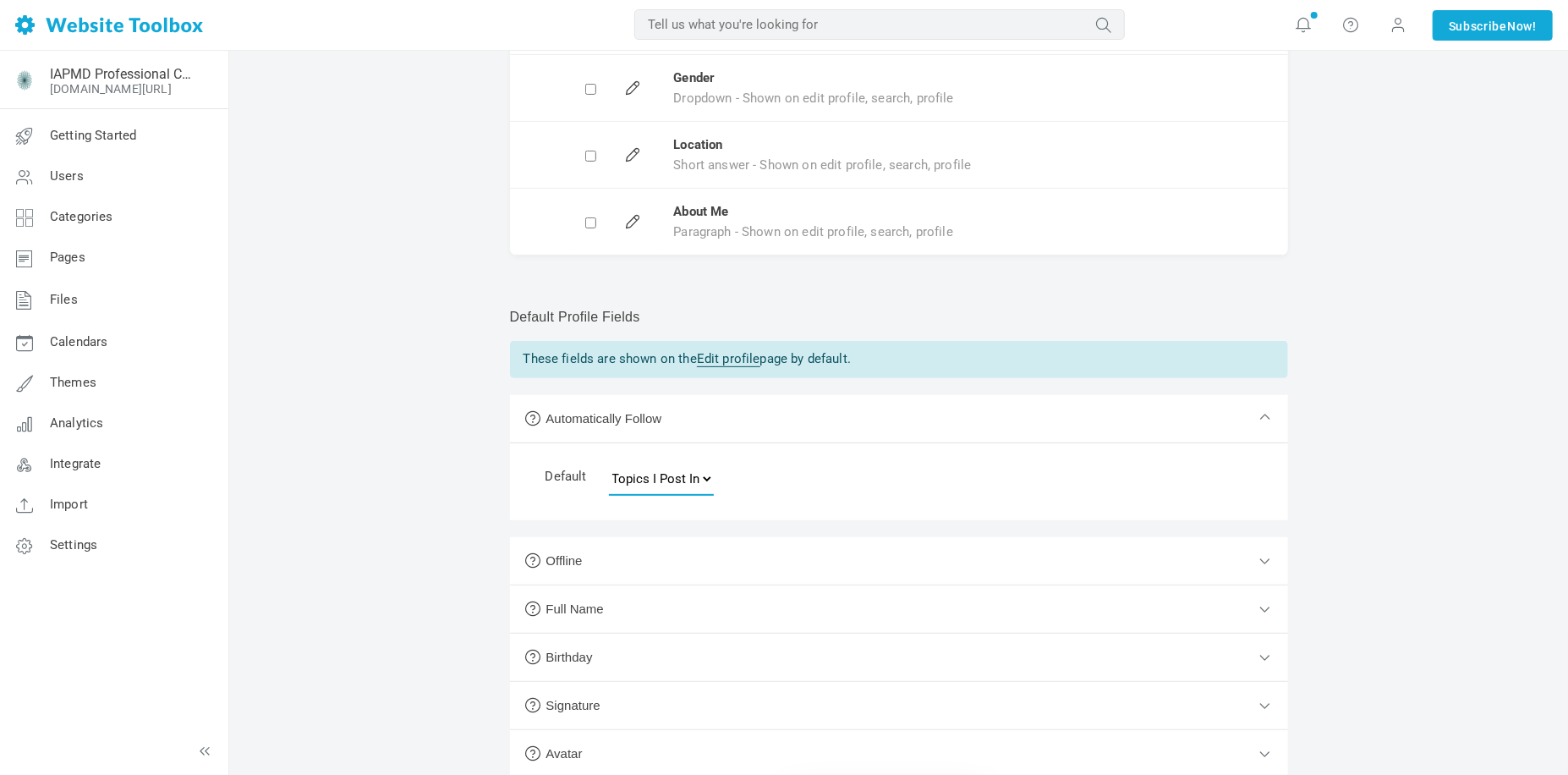
click at [693, 483] on select "None Topics I Start Topics I Post In All Topics" at bounding box center [661, 479] width 104 height 34
click at [609, 462] on select "None Topics I Start Topics I Post In All Topics" at bounding box center [661, 479] width 104 height 34
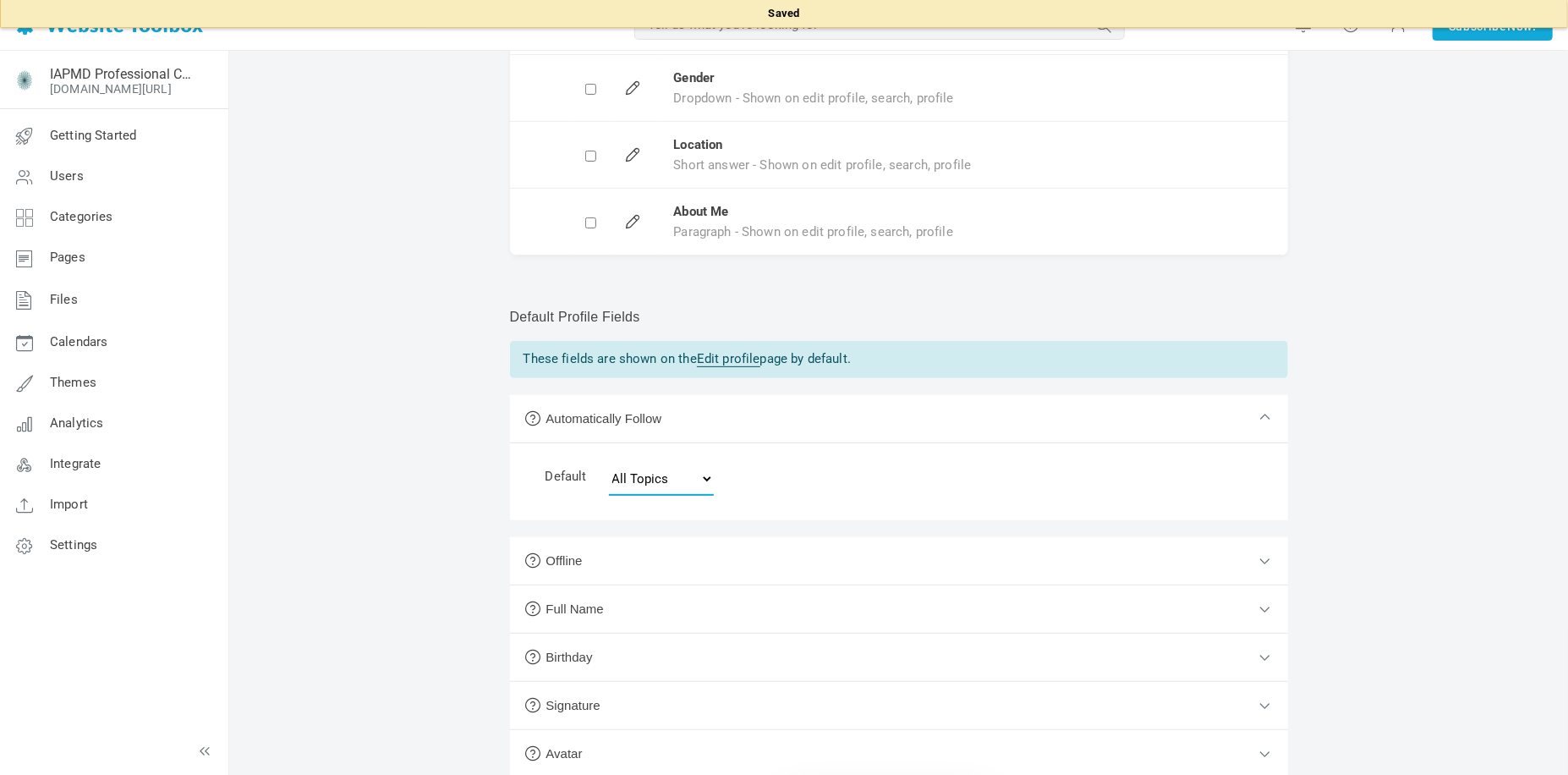
click at [660, 486] on select "None Topics I Start Topics I Post In All Topics" at bounding box center [661, 479] width 104 height 34
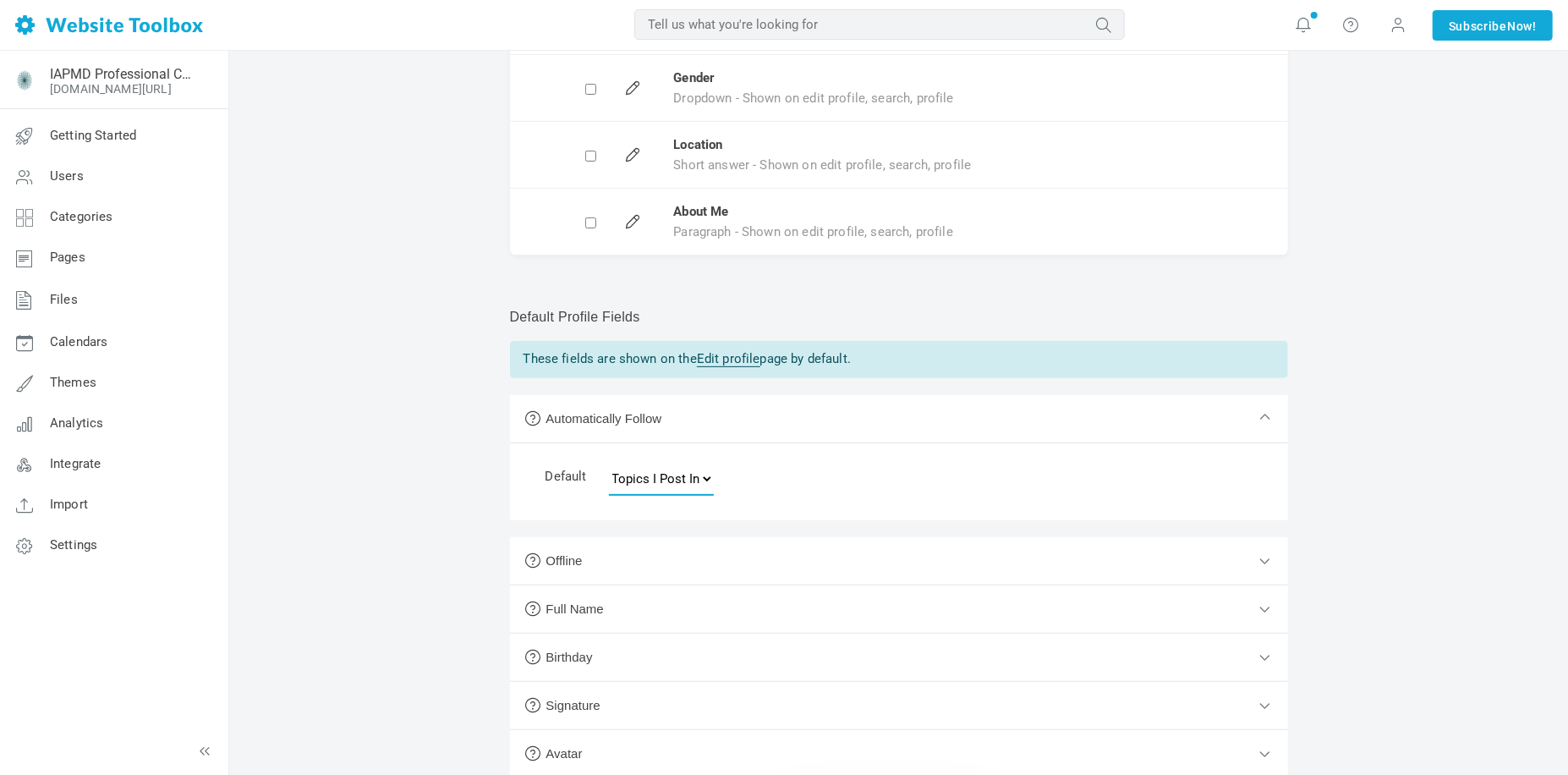
click at [609, 462] on select "None Topics I Start Topics I Post In All Topics" at bounding box center [661, 479] width 104 height 34
click at [671, 477] on select "None Topics I Start Topics I Post In All Topics" at bounding box center [661, 479] width 104 height 34
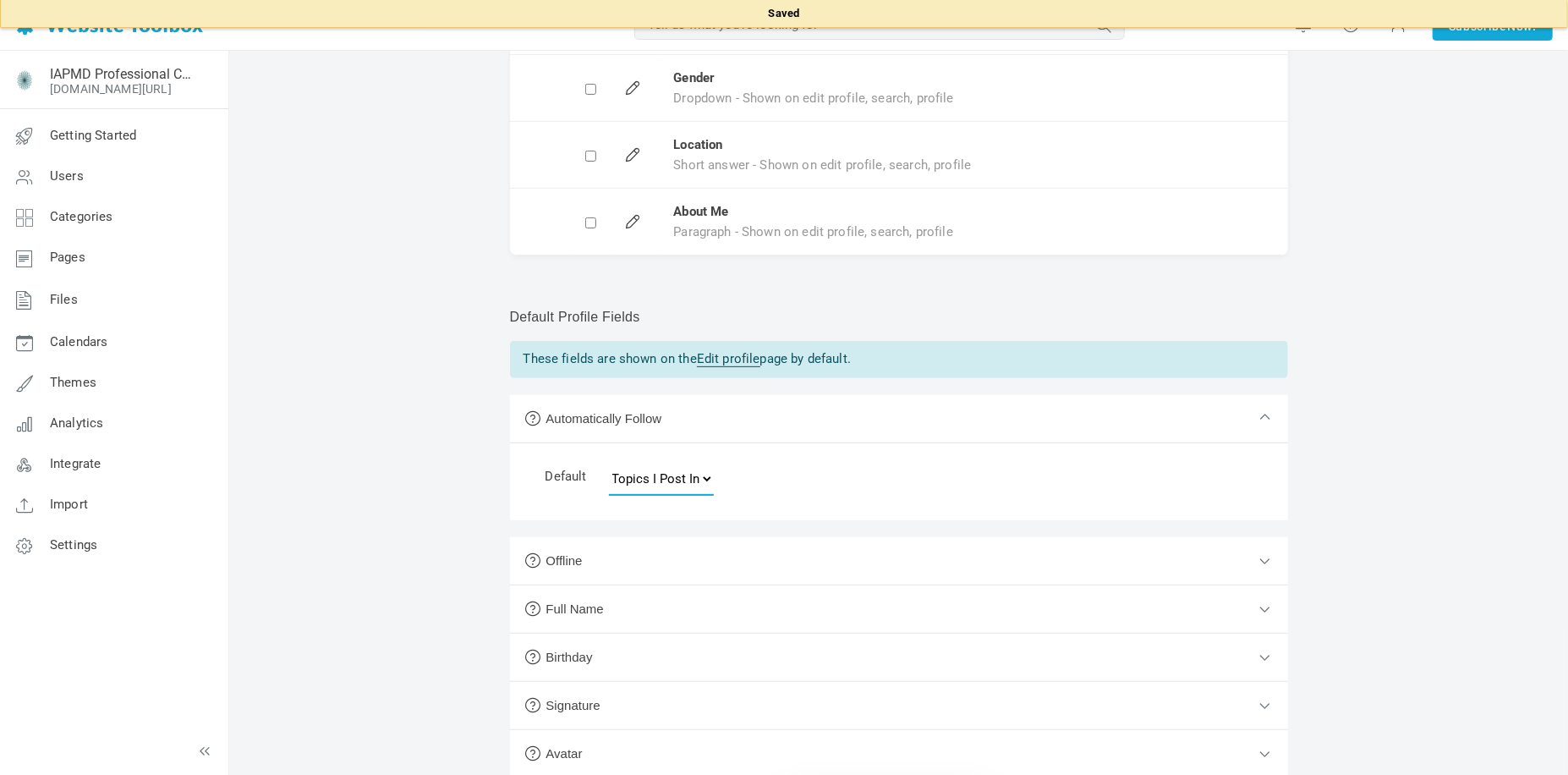
click at [609, 462] on select "None Topics I Start Topics I Post In All Topics" at bounding box center [661, 479] width 104 height 34
click at [674, 477] on select "None Topics I Start Topics I Post In All Topics" at bounding box center [661, 479] width 104 height 34
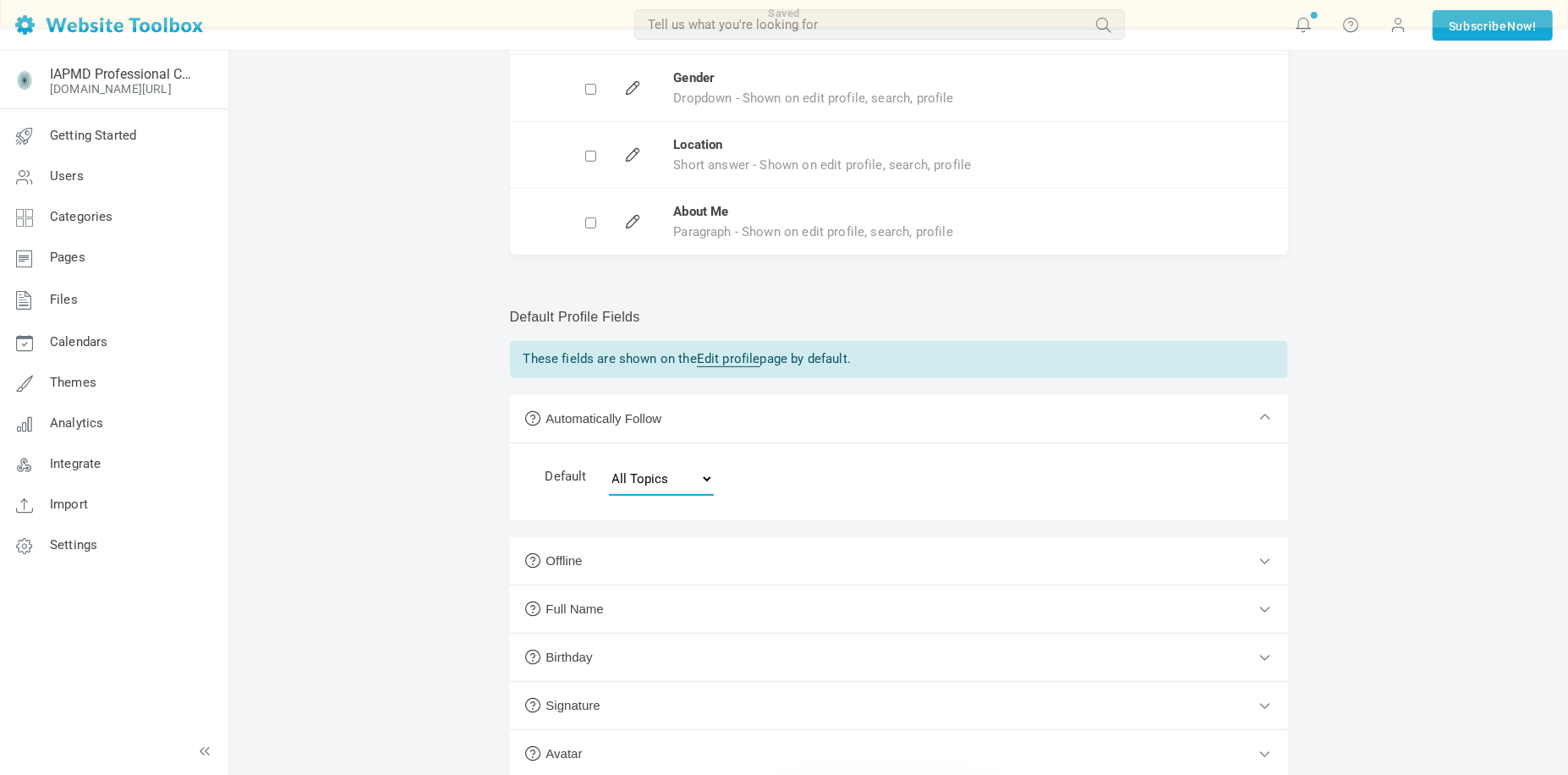
select select "0"
click at [609, 462] on select "None Topics I Start Topics I Post In All Topics" at bounding box center [661, 479] width 104 height 34
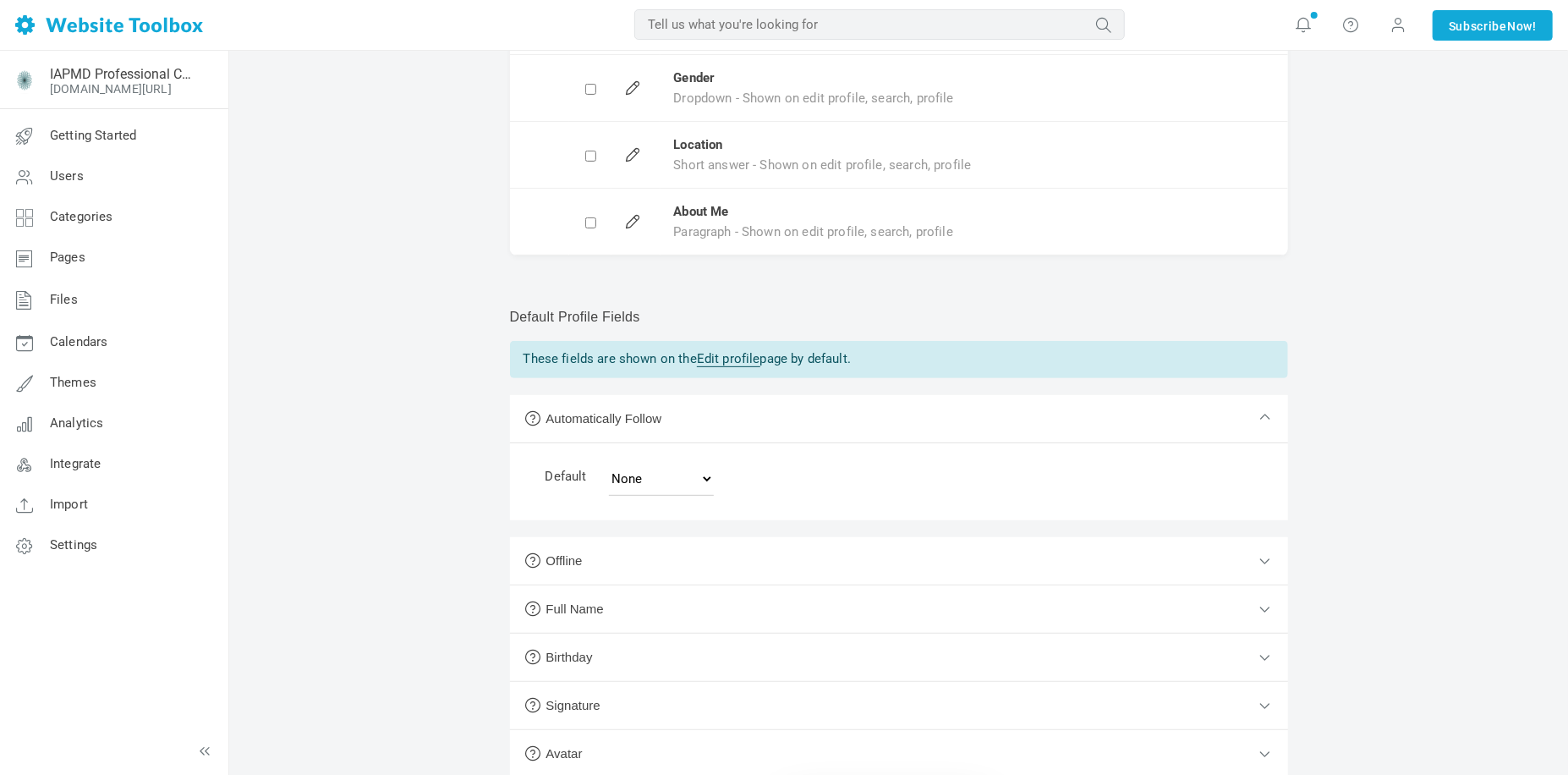
click at [769, 499] on div "Default None Topics I Start Topics I Post In All Topics" at bounding box center [899, 481] width 778 height 77
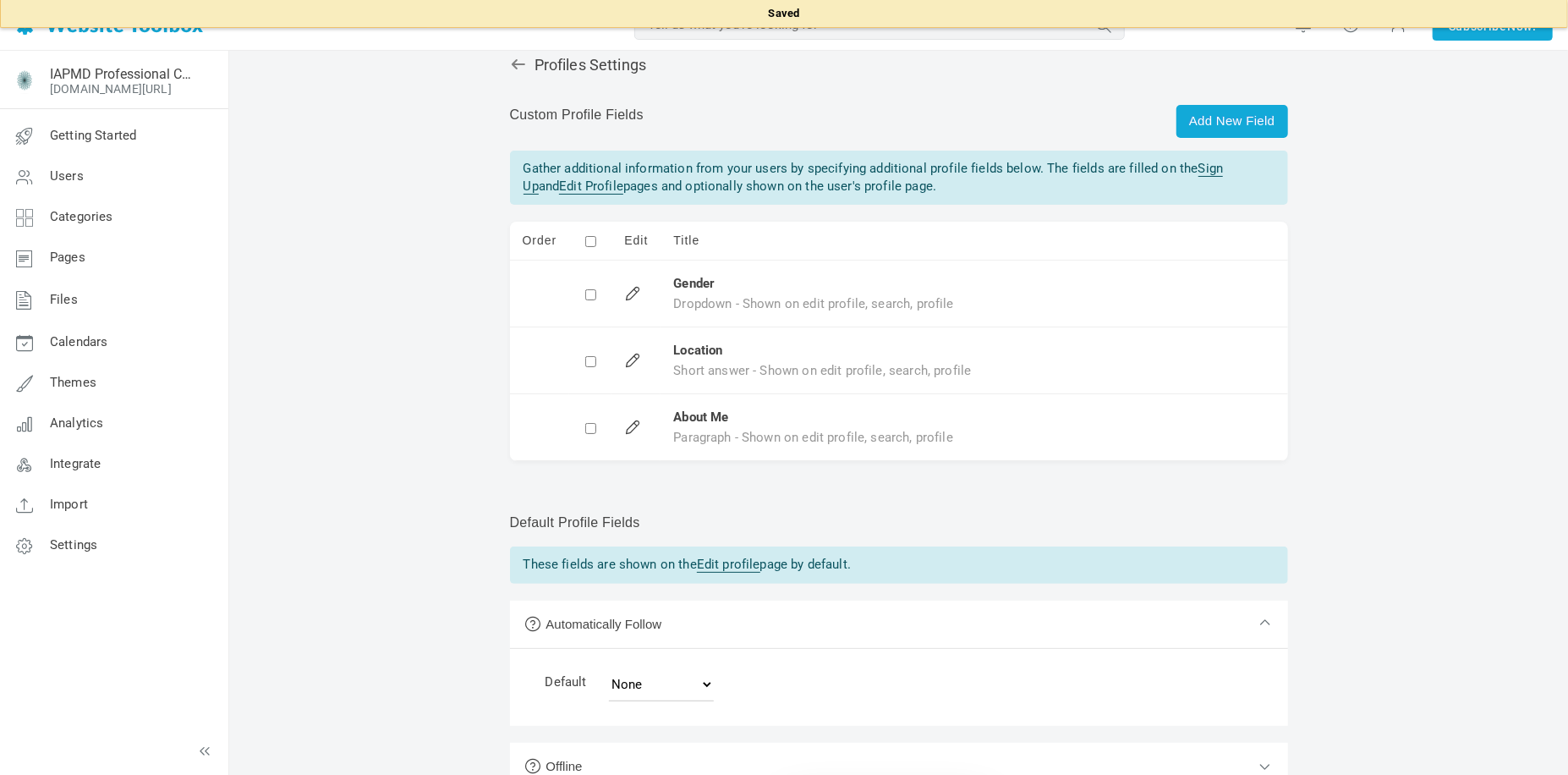
scroll to position [0, 0]
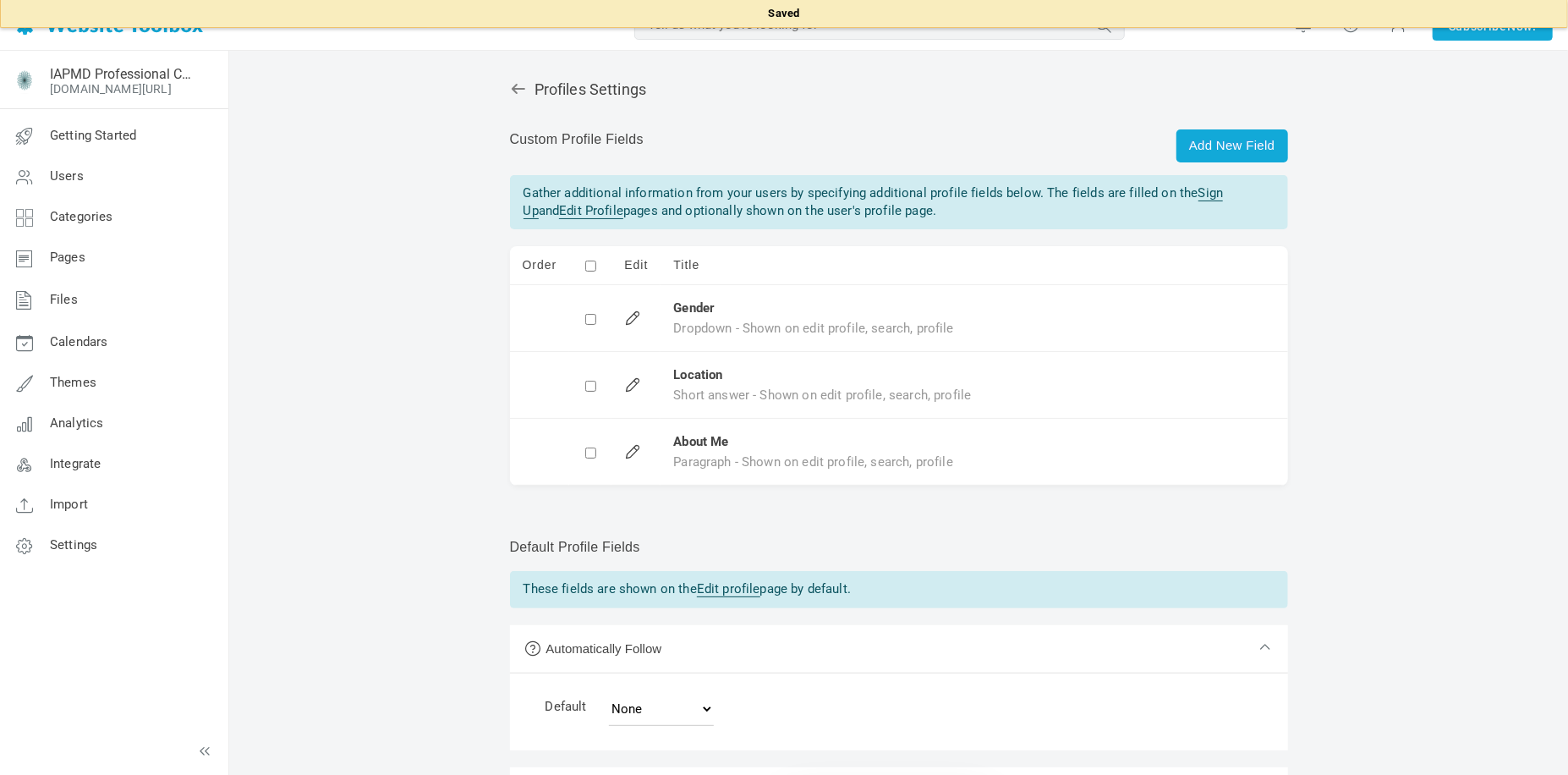
click at [770, 529] on div "Profiles Settings Add New Field Custom Profile Fields Gather additional informa…" at bounding box center [899, 557] width 803 height 988
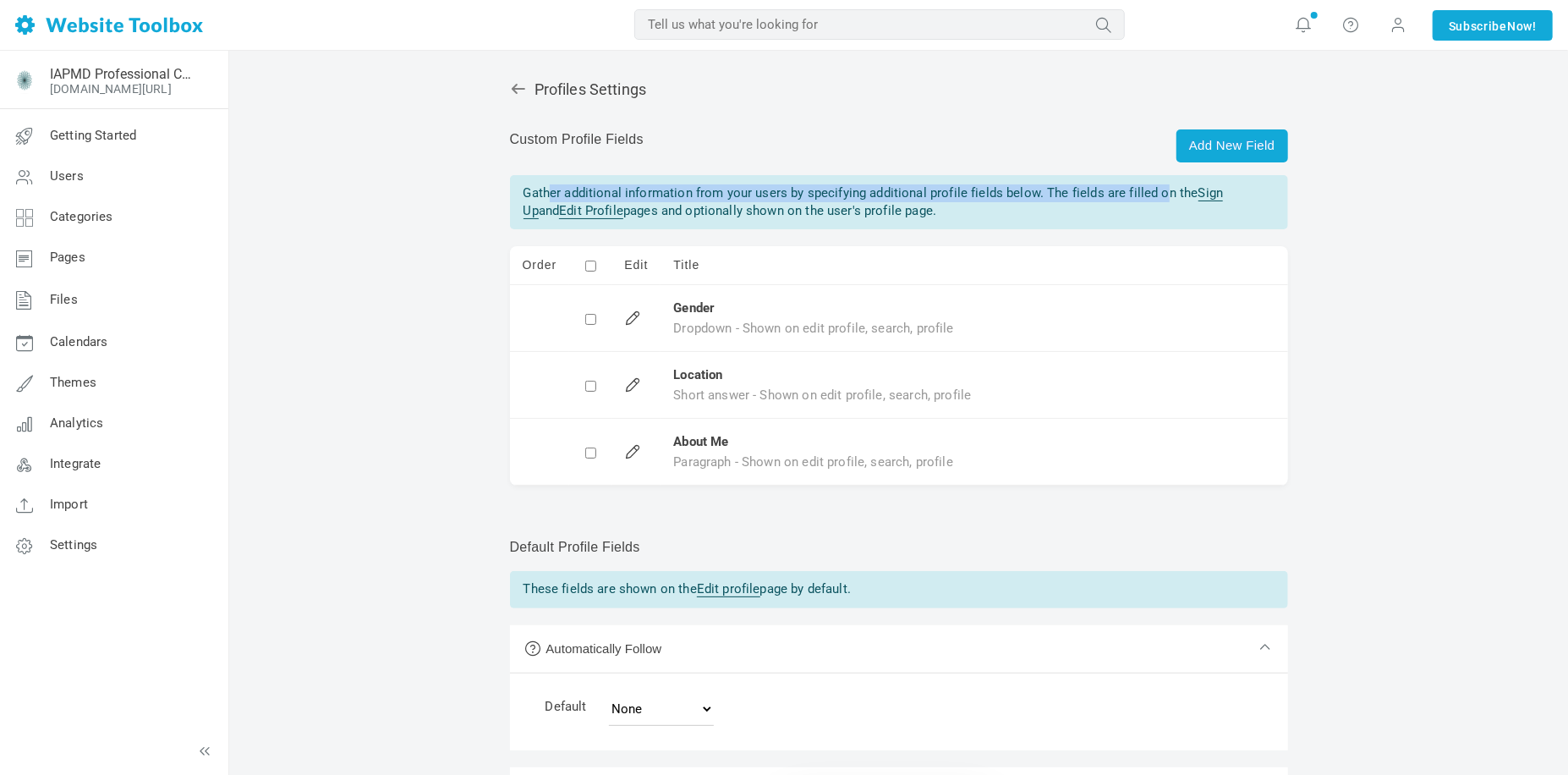
drag, startPoint x: 537, startPoint y: 198, endPoint x: 1150, endPoint y: 189, distance: 613.1
click at [1150, 189] on div "Gather additional information from your users by specifying additional profile …" at bounding box center [899, 203] width 778 height 55
click at [742, 513] on div "Profiles Settings Add New Field Custom Profile Fields Gather additional informa…" at bounding box center [899, 557] width 803 height 988
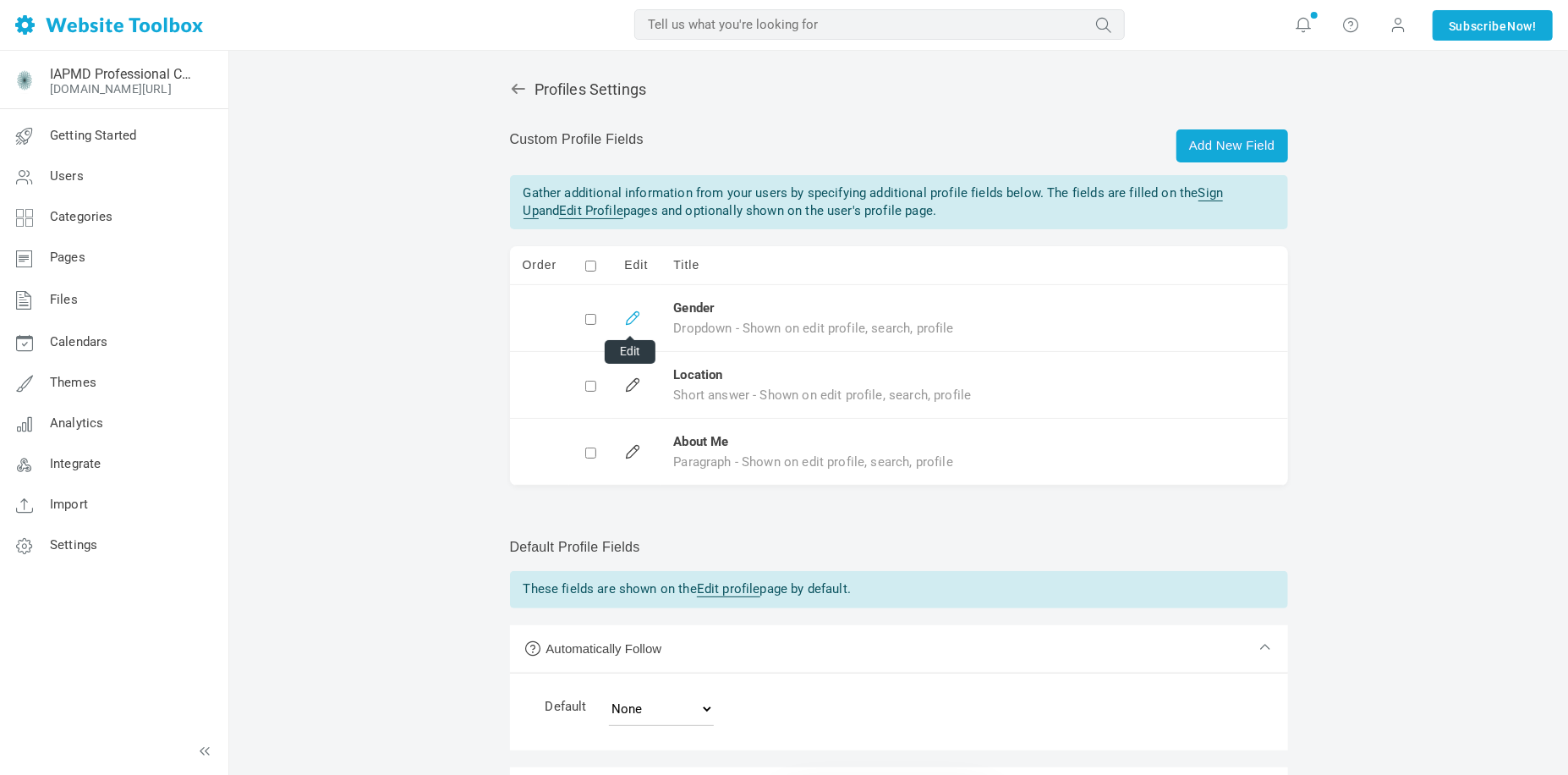
click at [636, 317] on link at bounding box center [630, 315] width 12 height 12
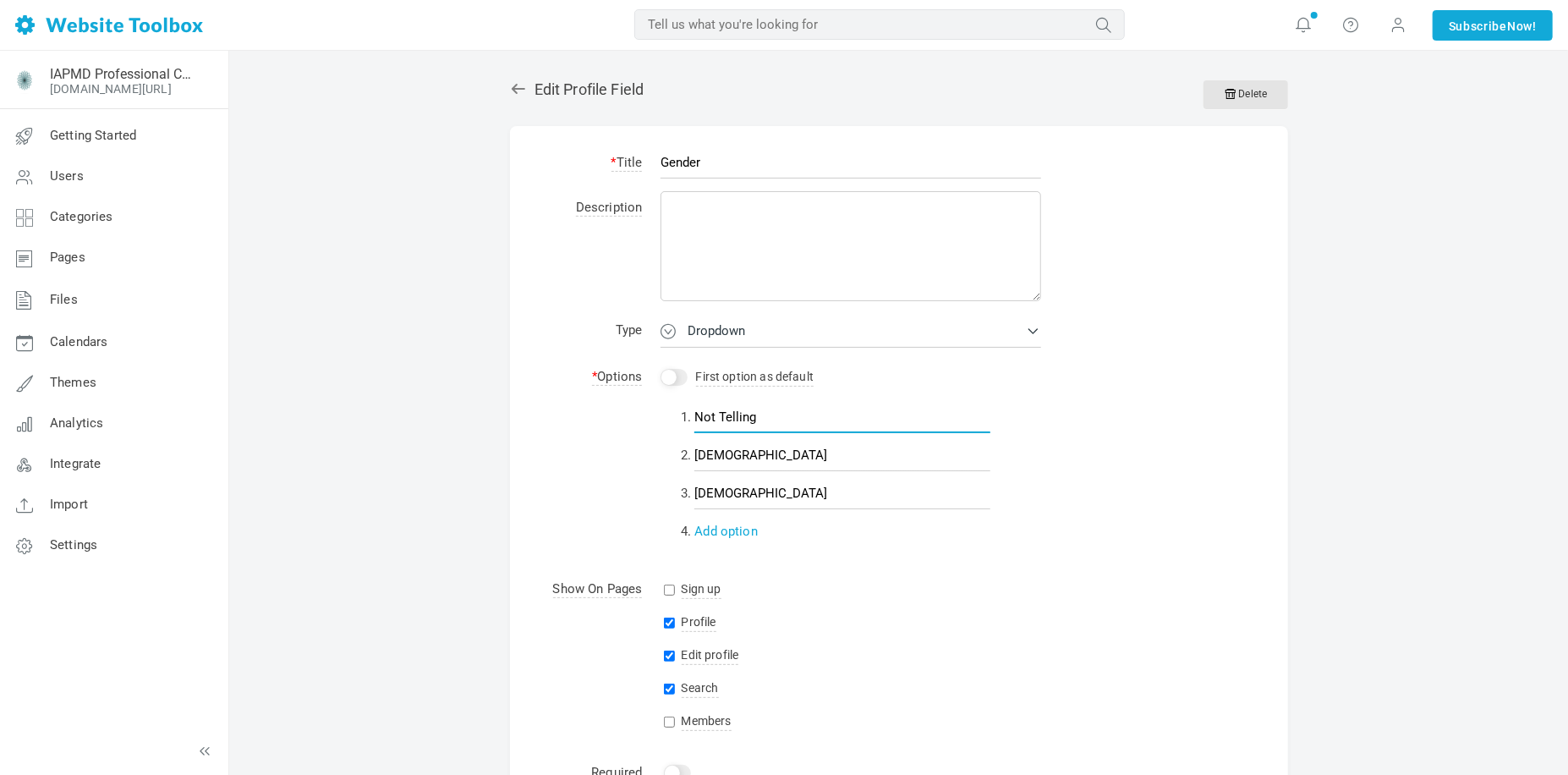
click at [856, 430] on input "Not Telling" at bounding box center [842, 417] width 296 height 32
drag, startPoint x: 856, startPoint y: 430, endPoint x: 691, endPoint y: 427, distance: 165.0
click at [694, 427] on li "Not Telling" at bounding box center [868, 420] width 347 height 38
type input "Prefer not to answer"
click at [1024, 589] on div "Sign up" at bounding box center [851, 588] width 381 height 20
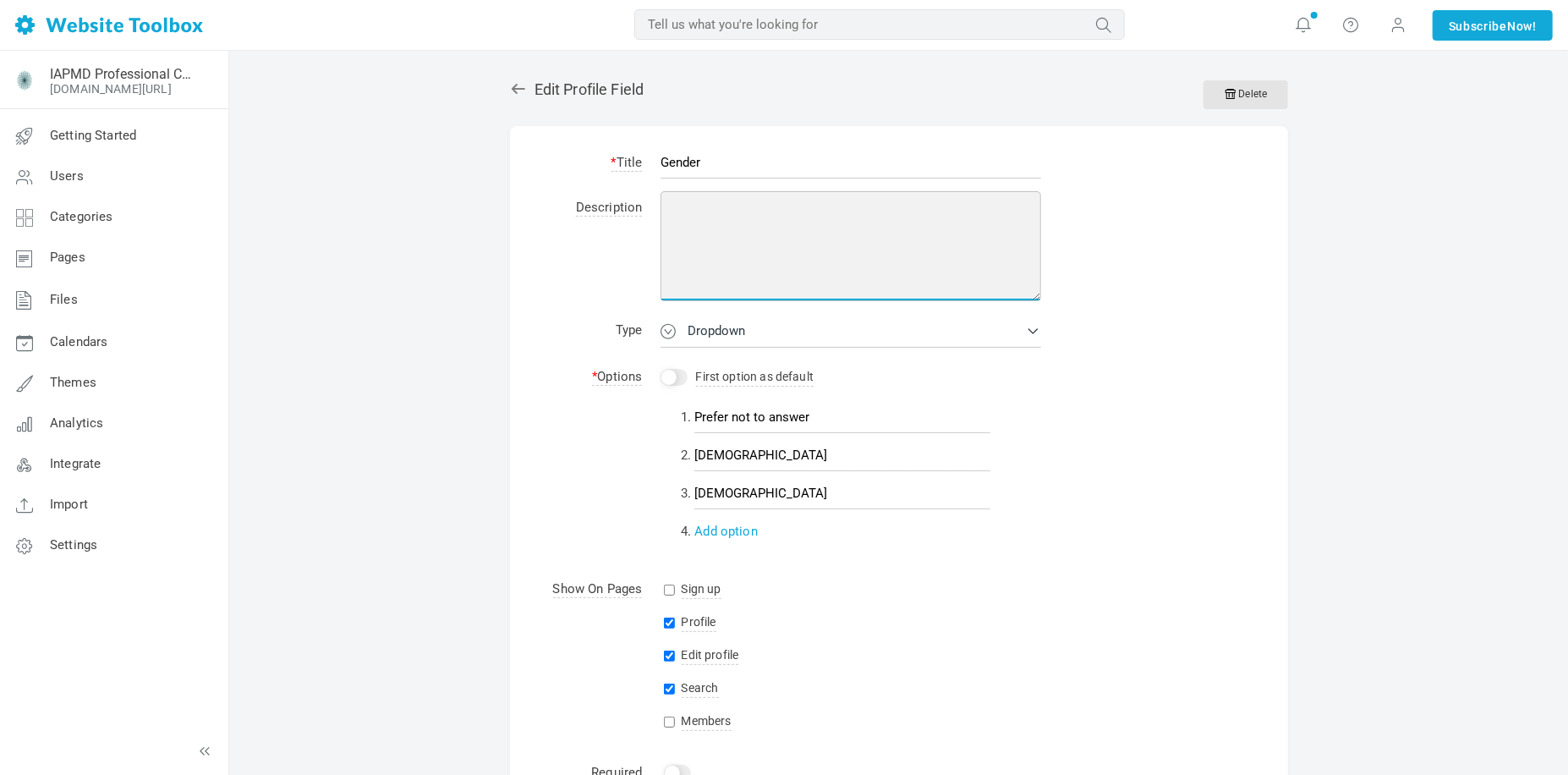
click at [680, 200] on textarea at bounding box center [851, 246] width 381 height 110
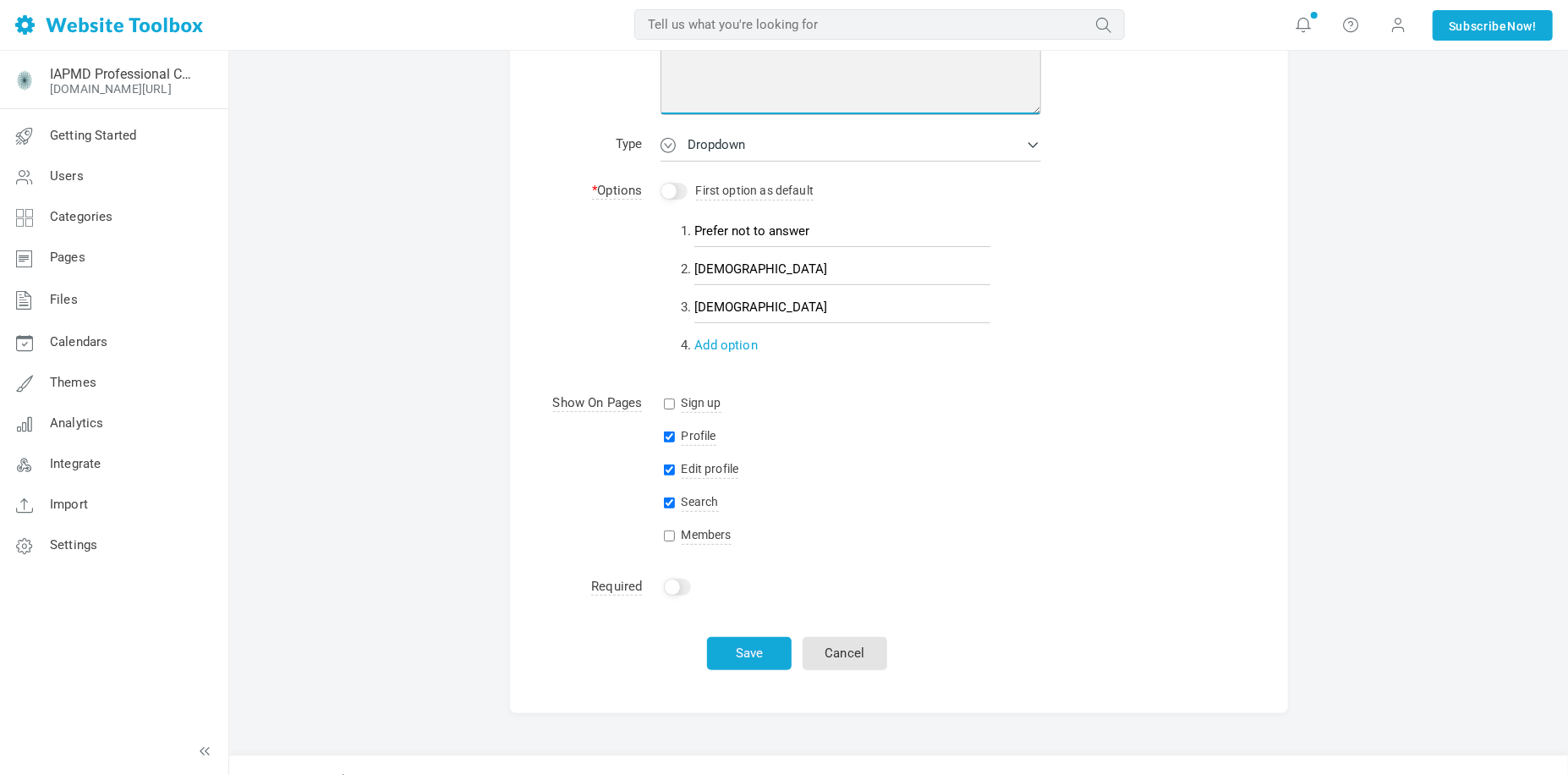
scroll to position [219, 0]
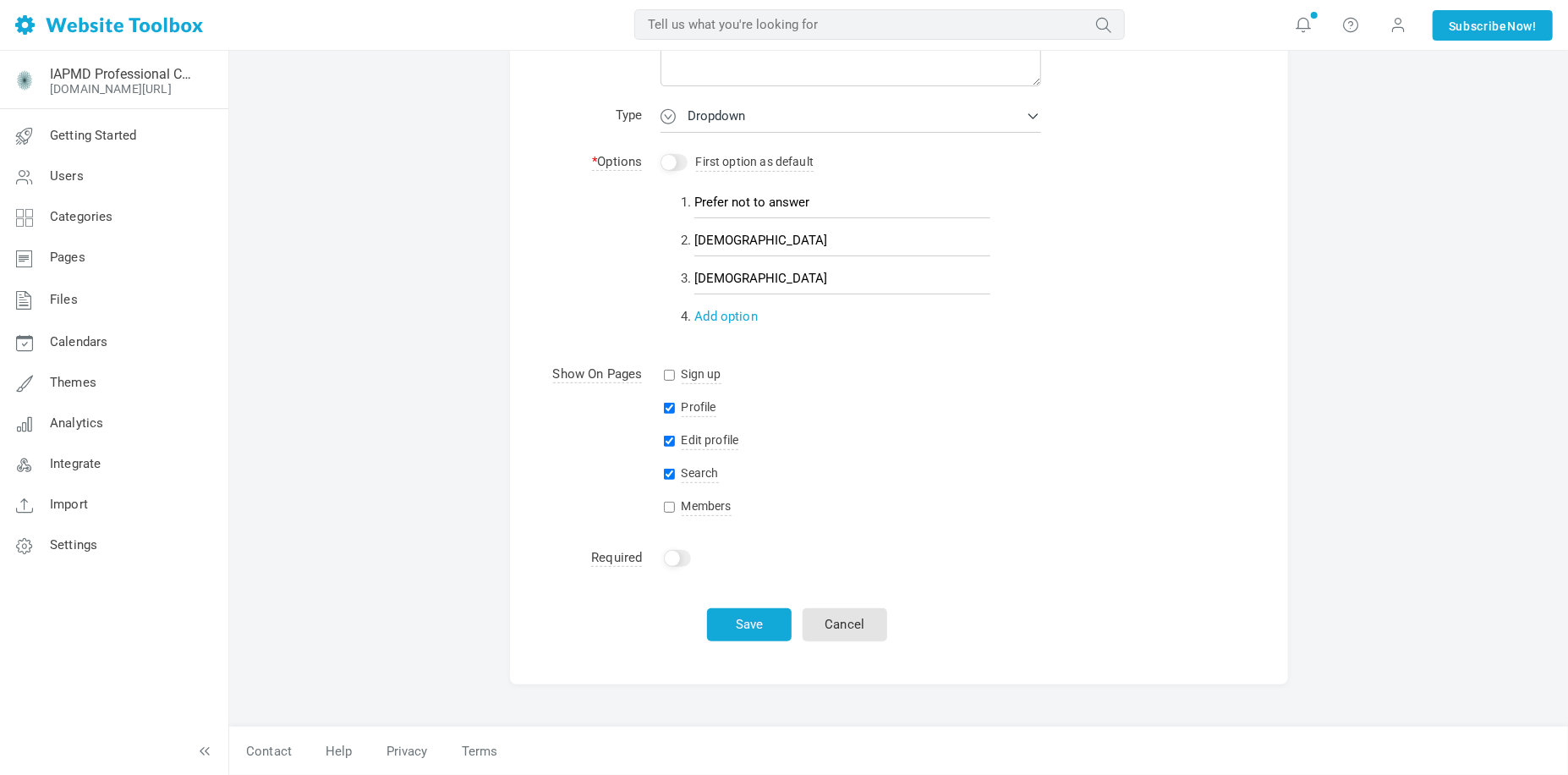
click at [671, 475] on input "Search" at bounding box center [669, 474] width 11 height 11
checkbox input "false"
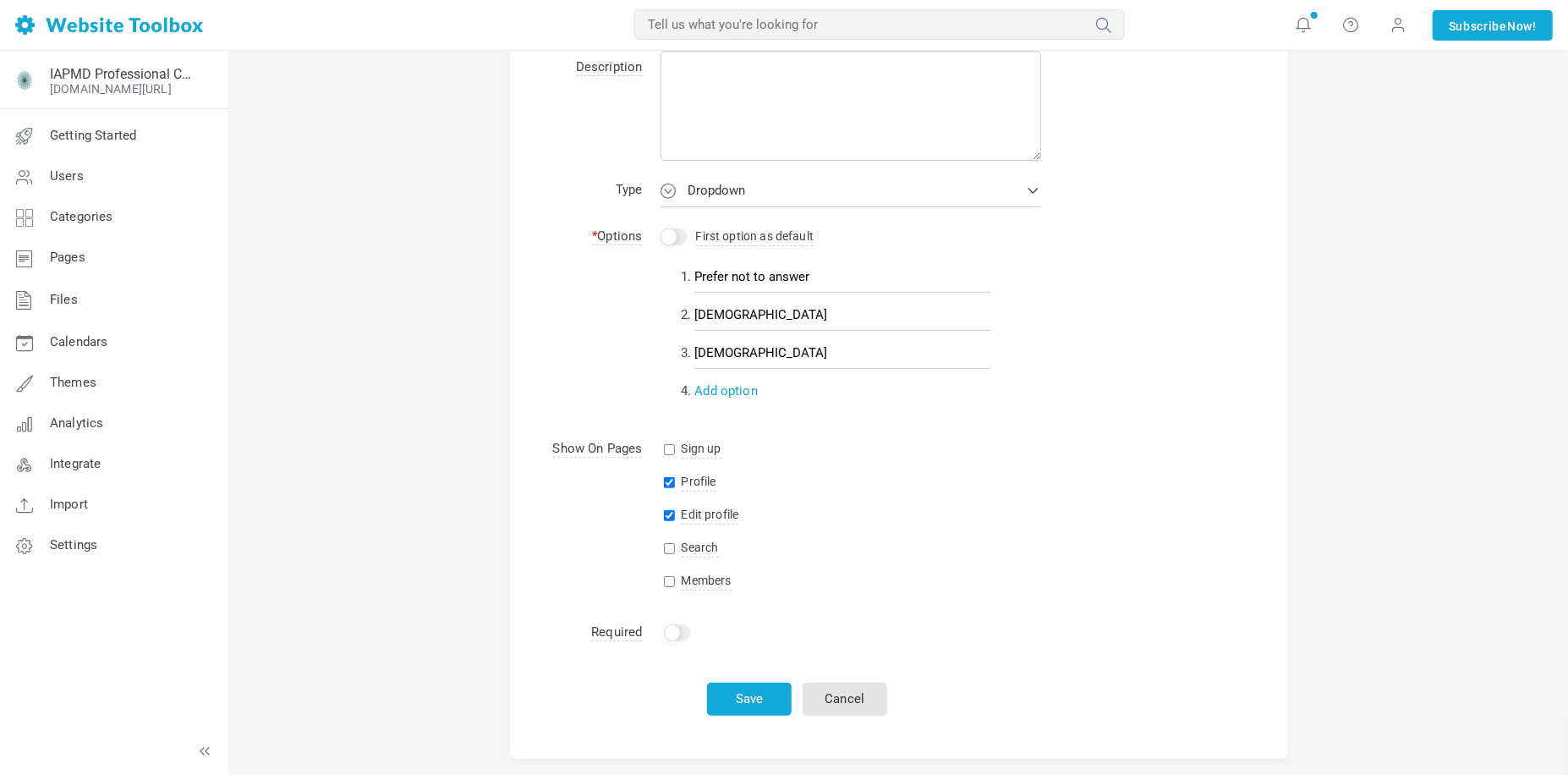
scroll to position [135, 0]
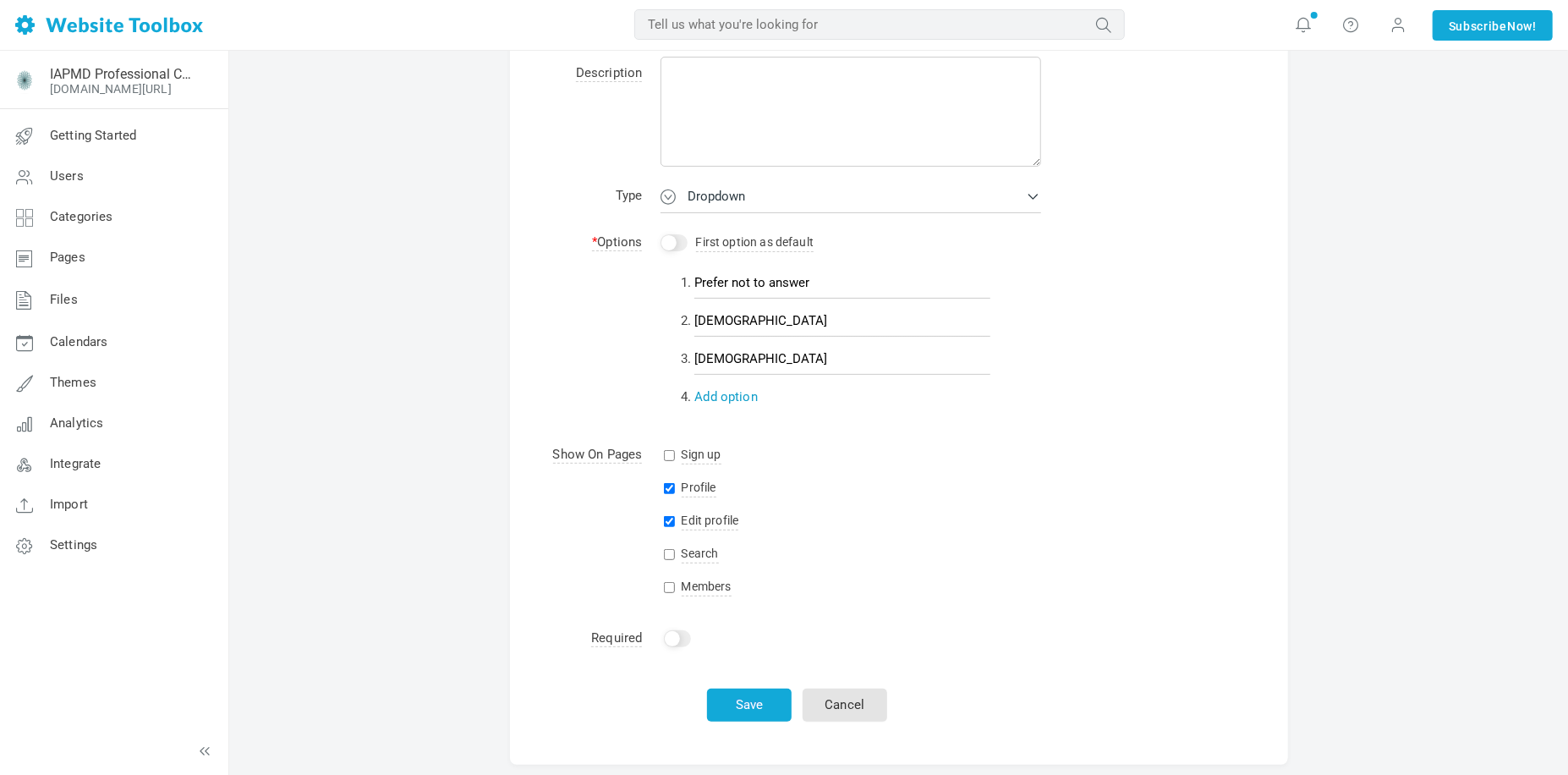
click at [735, 402] on link "Add option" at bounding box center [726, 396] width 64 height 15
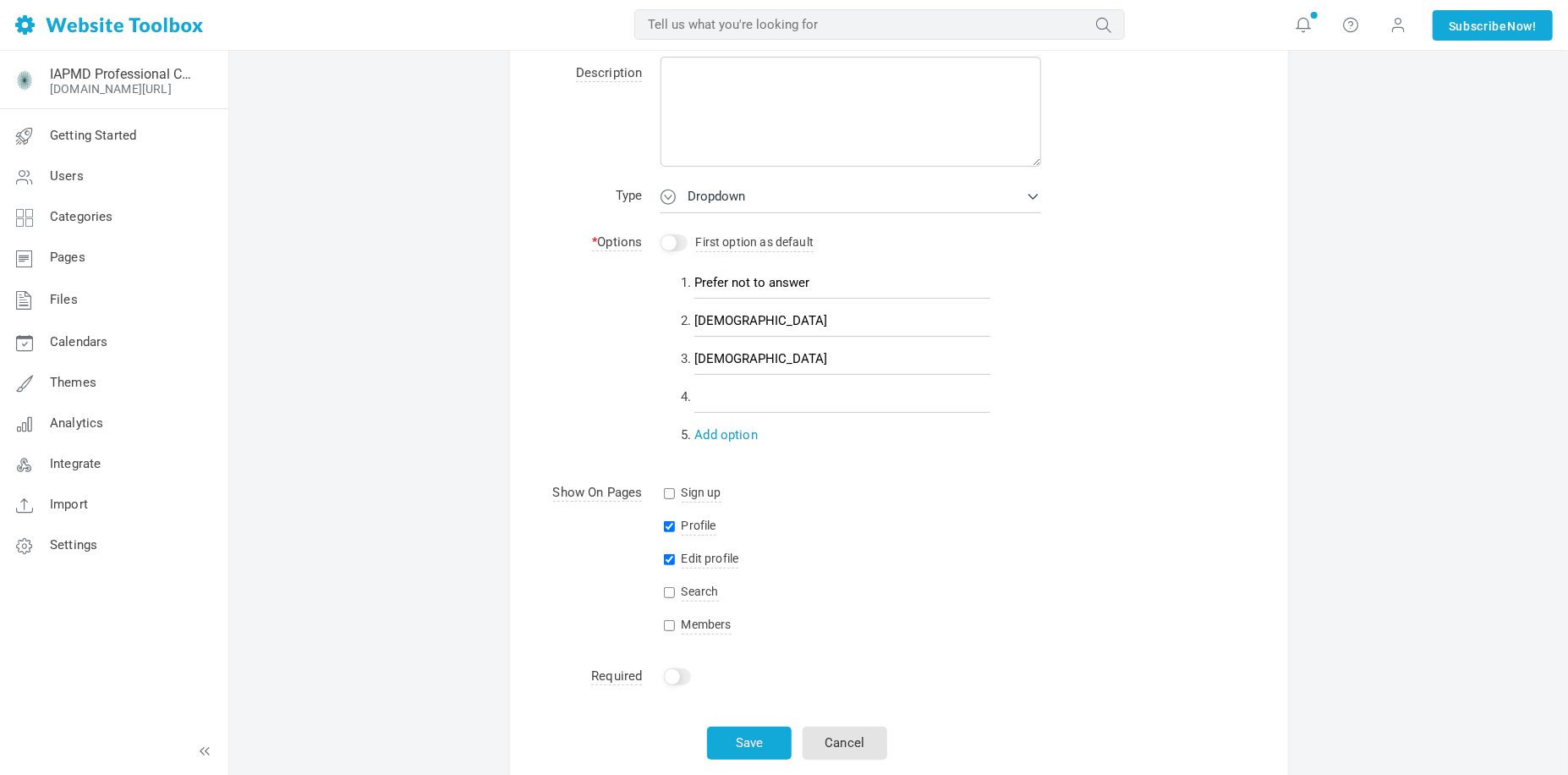
click at [735, 402] on input "text" at bounding box center [842, 397] width 296 height 32
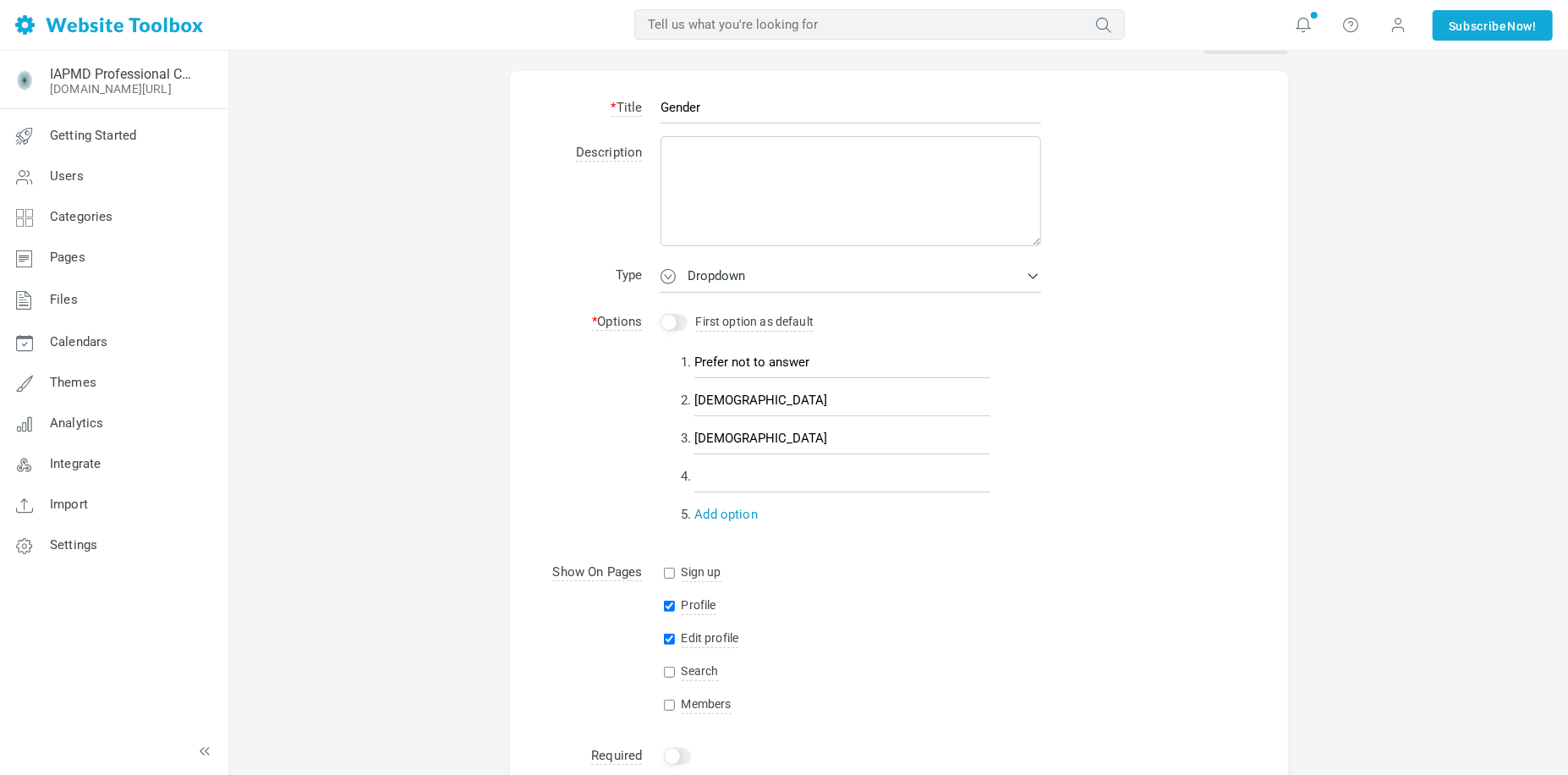
scroll to position [50, 0]
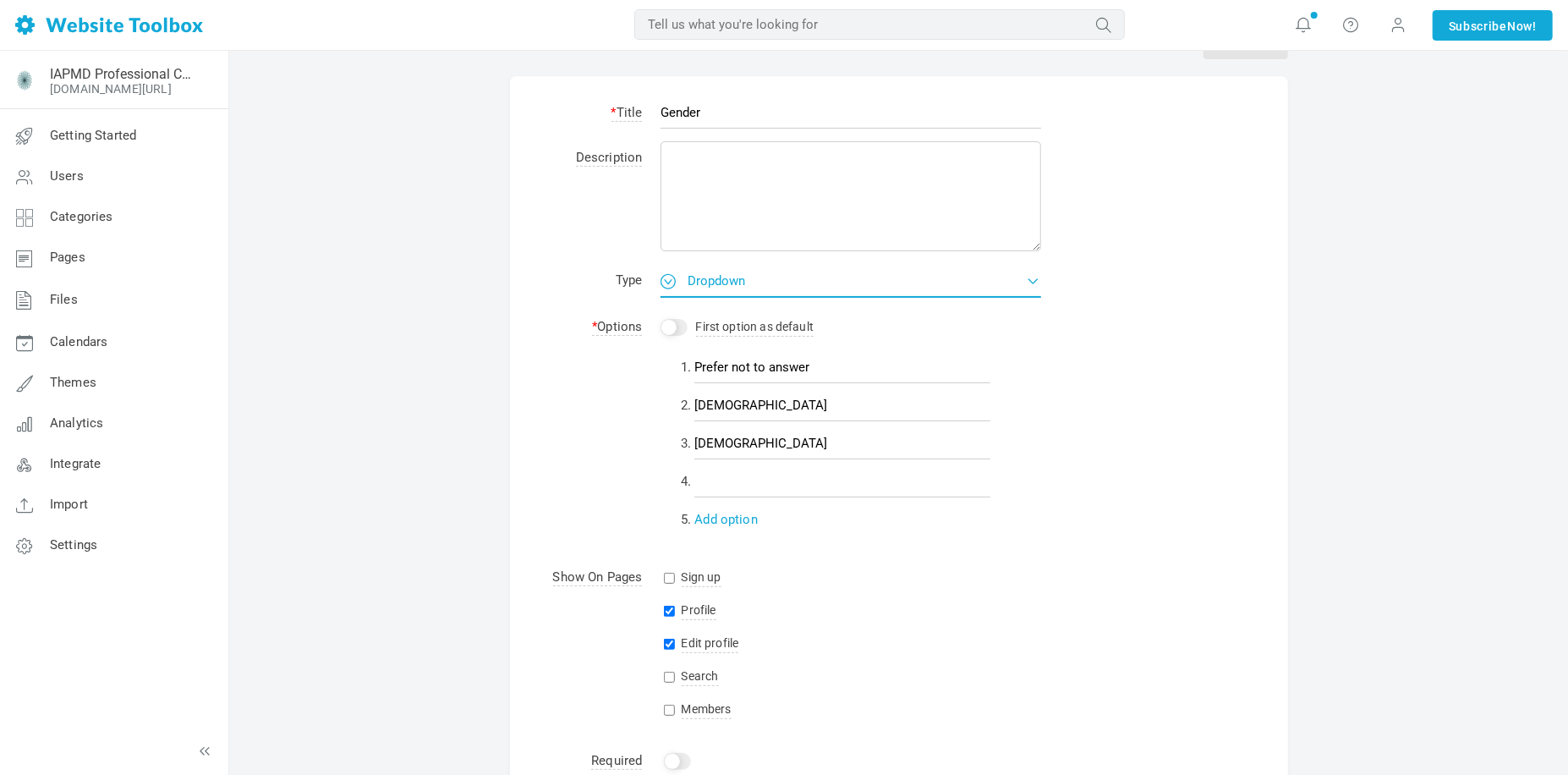
click at [711, 284] on span "Dropdown" at bounding box center [716, 281] width 58 height 15
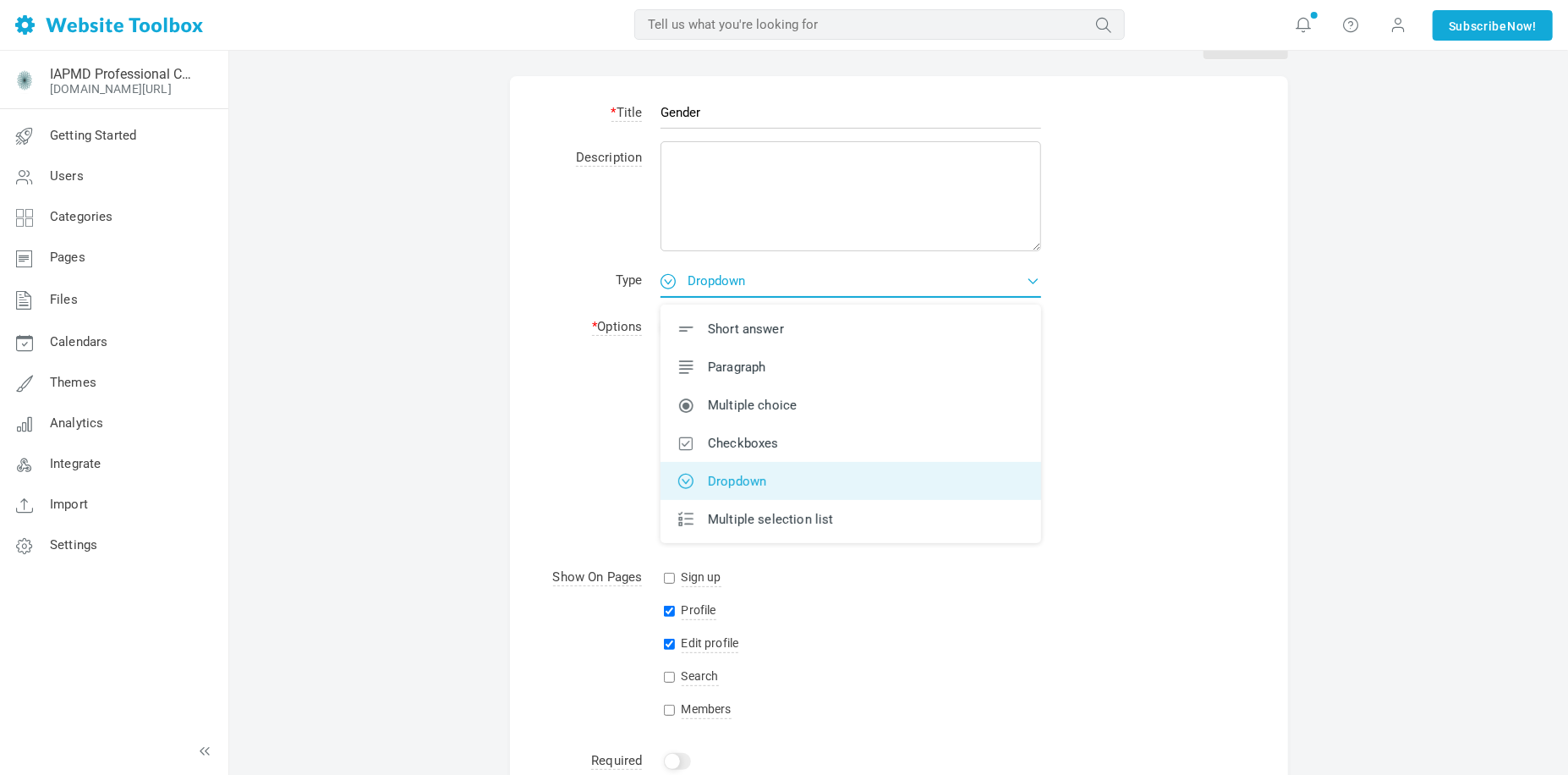
click at [712, 279] on span "Dropdown" at bounding box center [716, 281] width 58 height 15
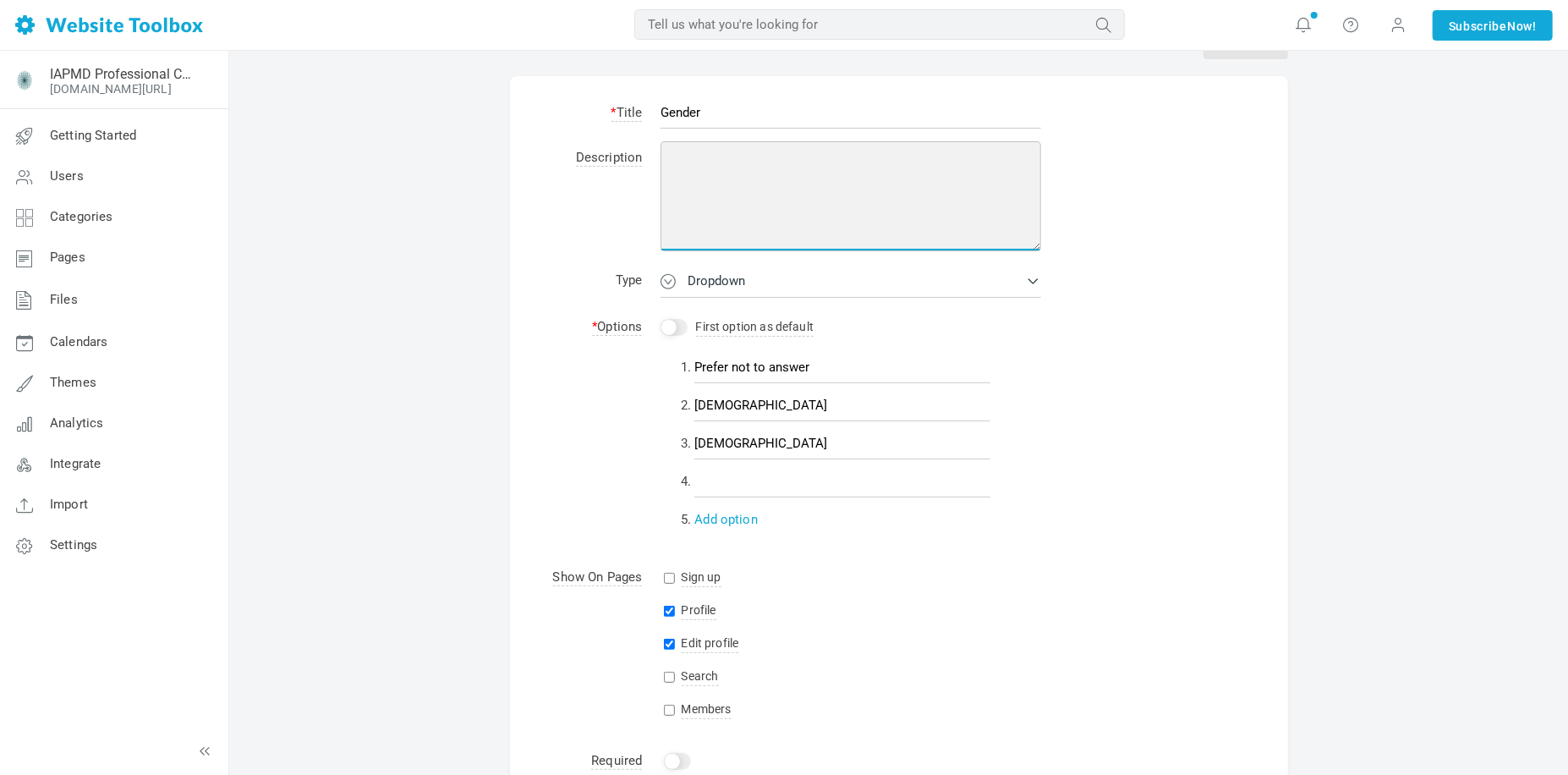
click at [703, 174] on textarea at bounding box center [851, 197] width 381 height 110
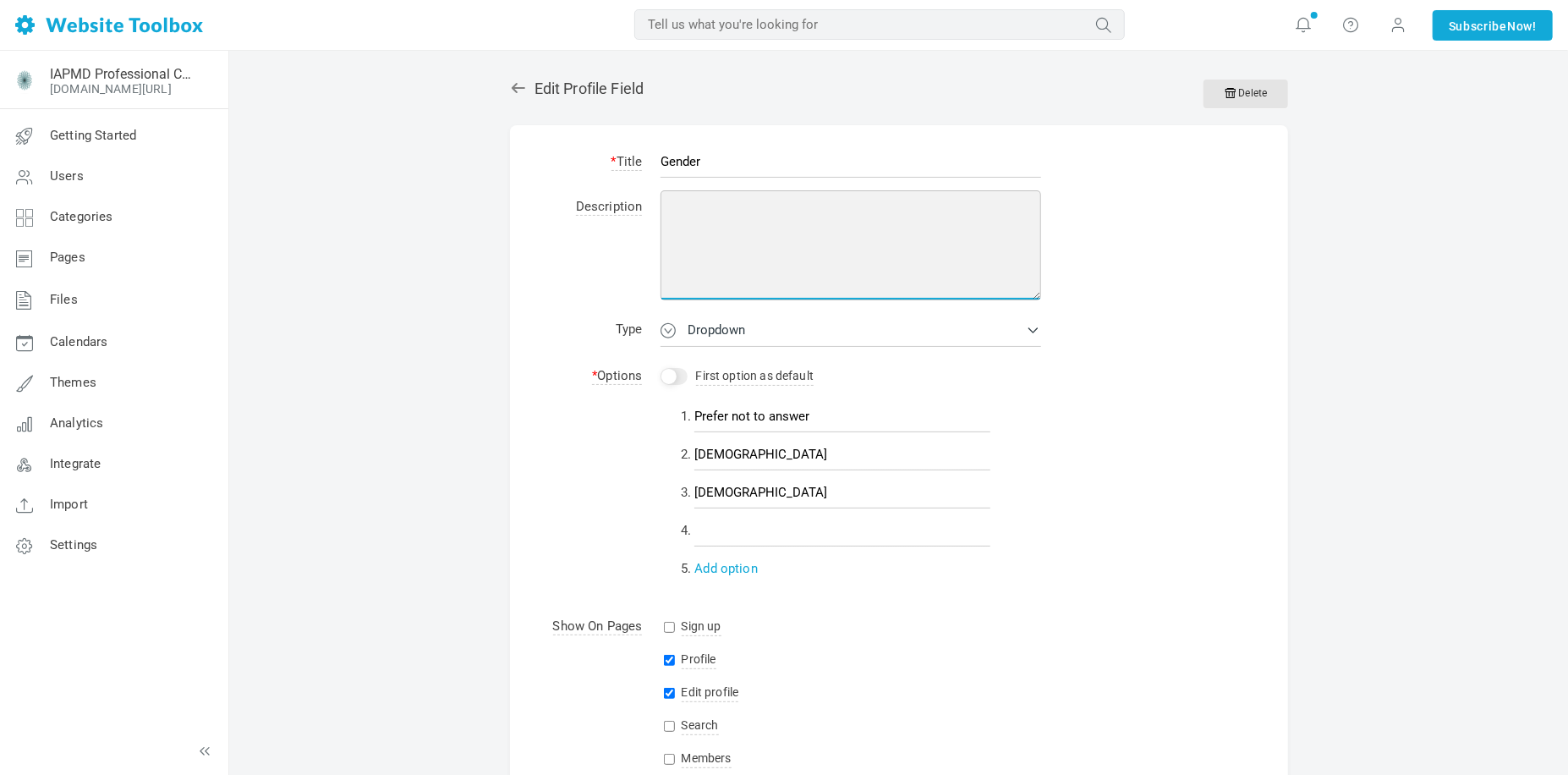
scroll to position [0, 0]
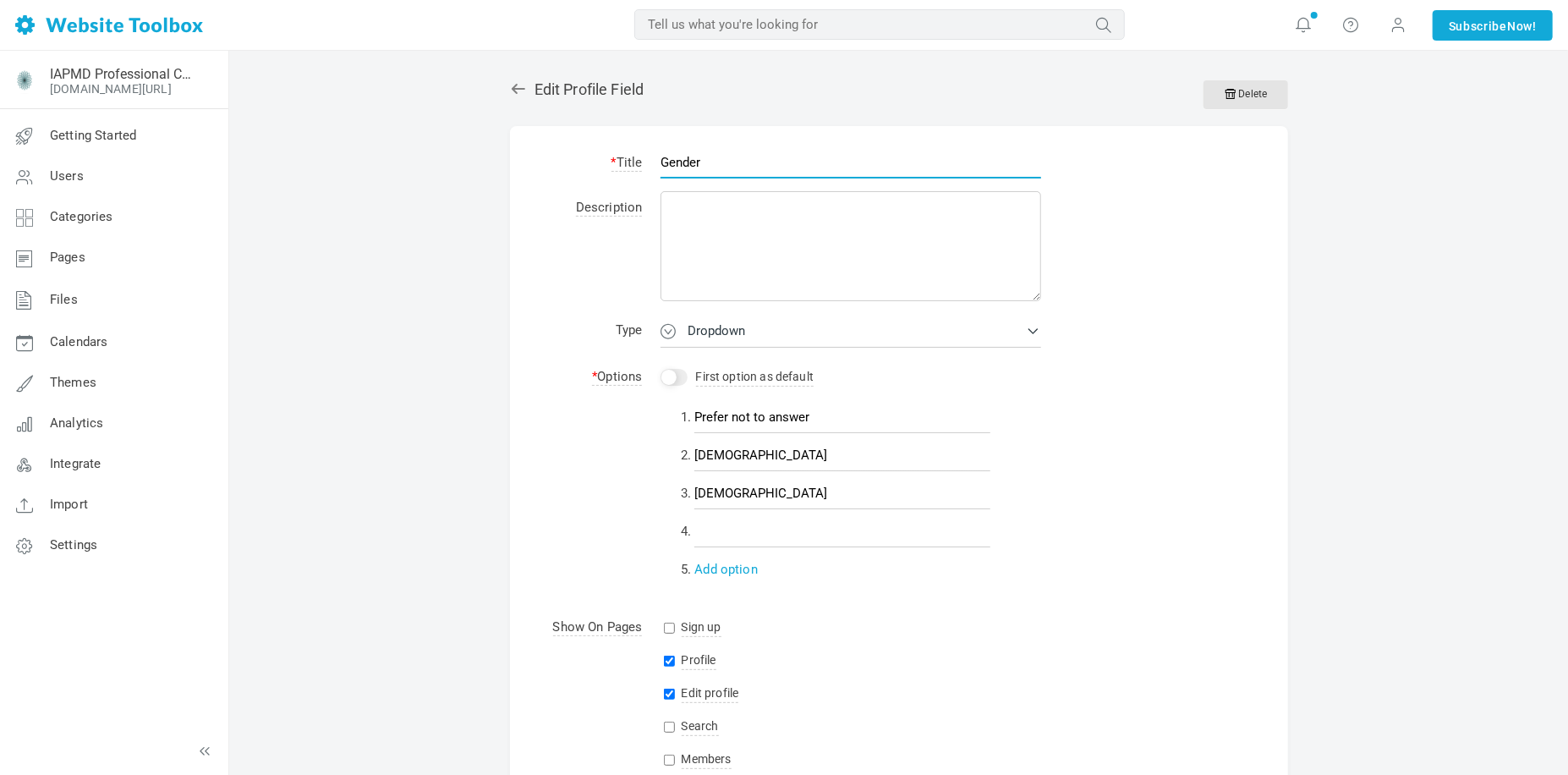
click at [681, 163] on input "Gender" at bounding box center [851, 162] width 381 height 32
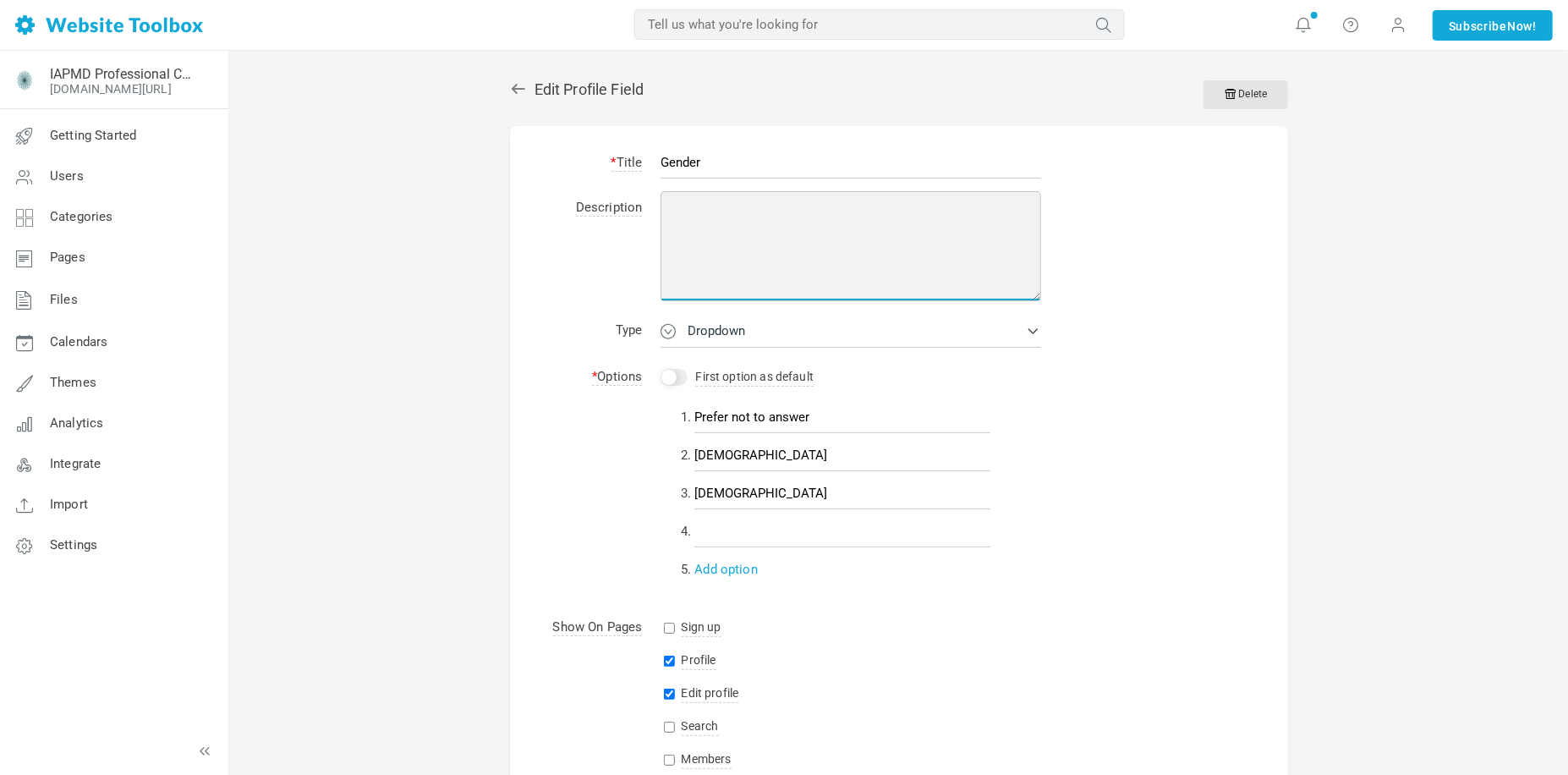
click at [698, 236] on textarea at bounding box center [851, 246] width 381 height 110
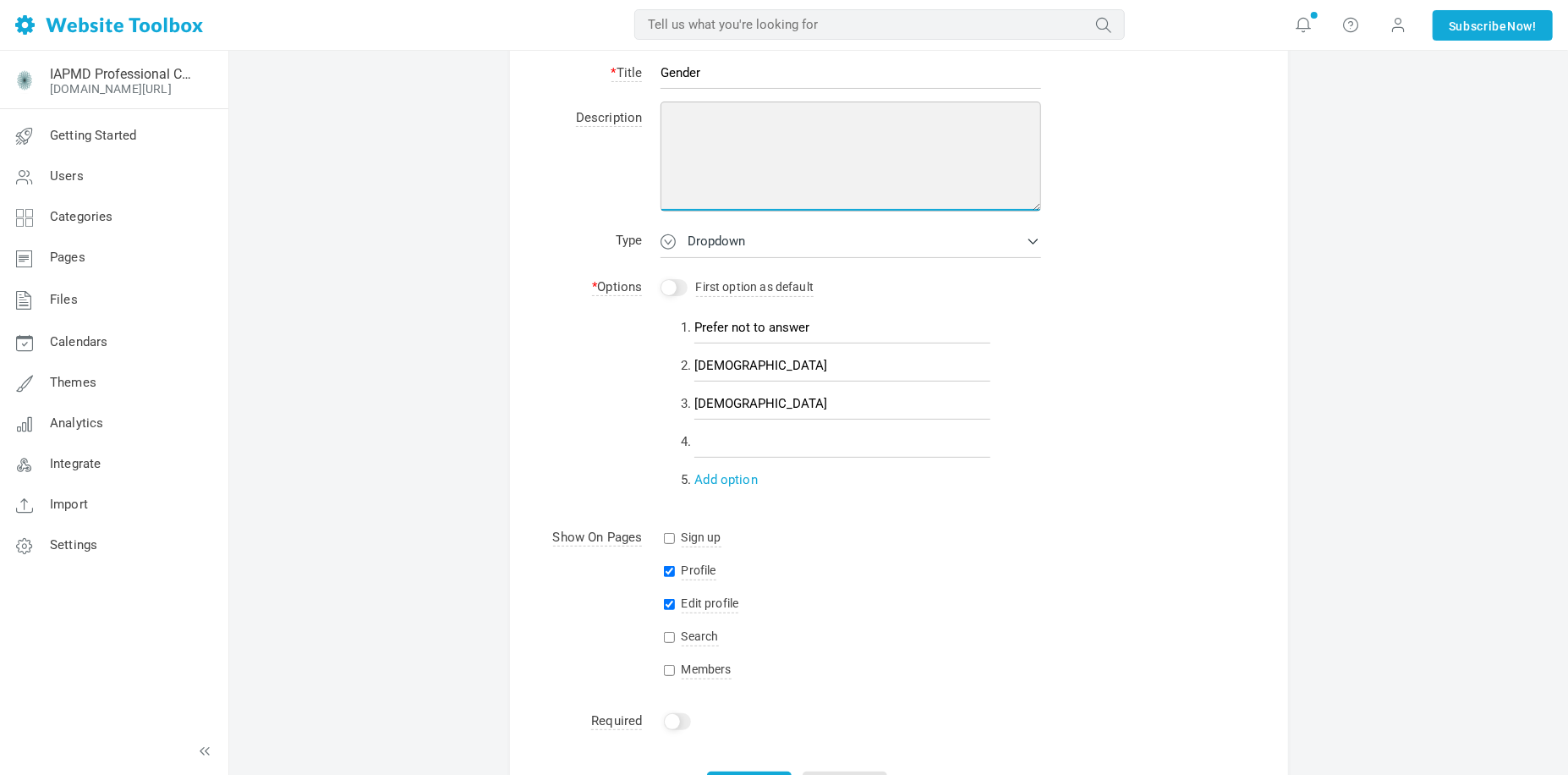
scroll to position [85, 0]
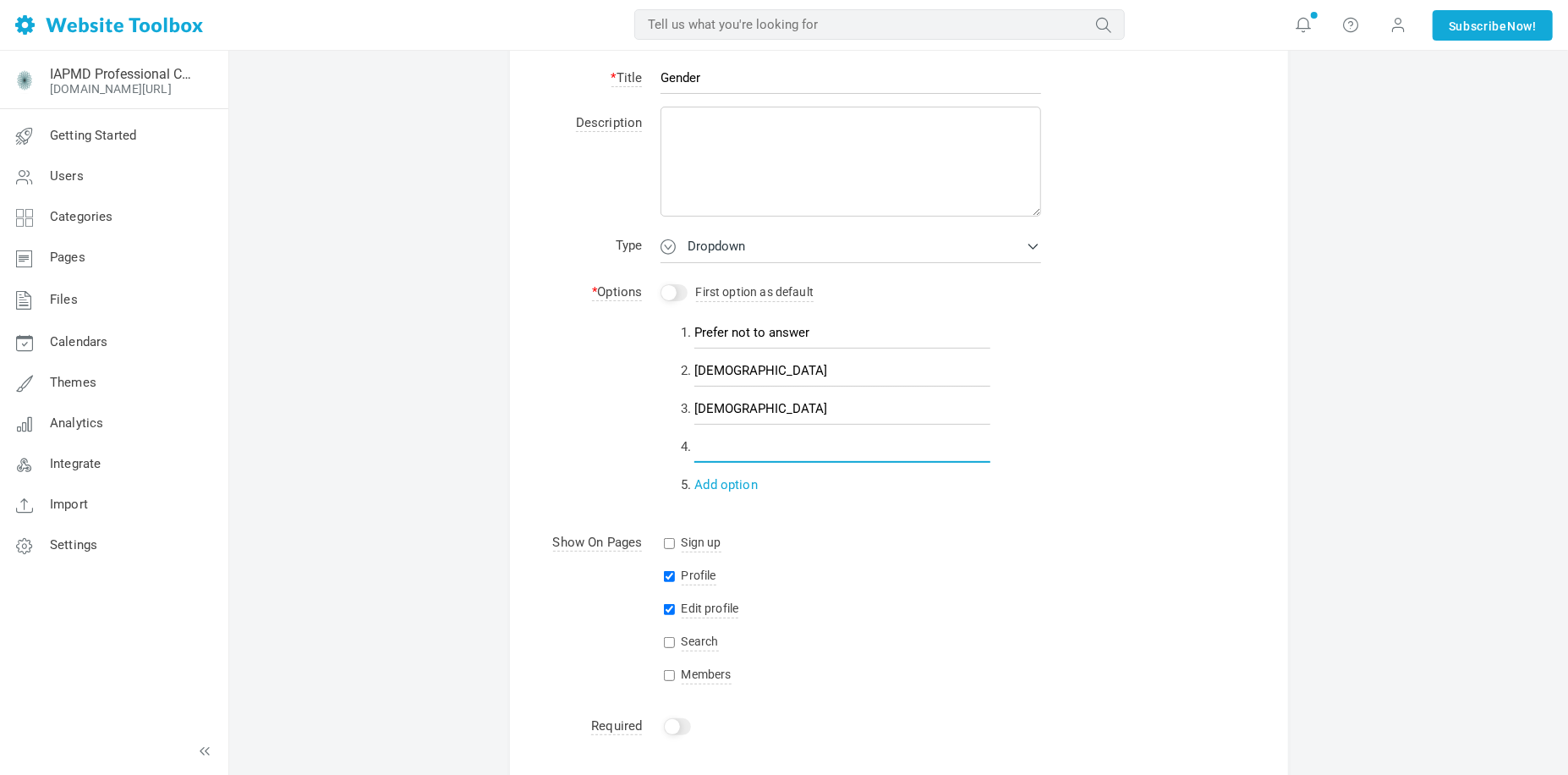
click at [722, 451] on input "text" at bounding box center [842, 446] width 296 height 32
type input "[DEMOGRAPHIC_DATA]"
click at [1007, 451] on span at bounding box center [1008, 446] width 10 height 10
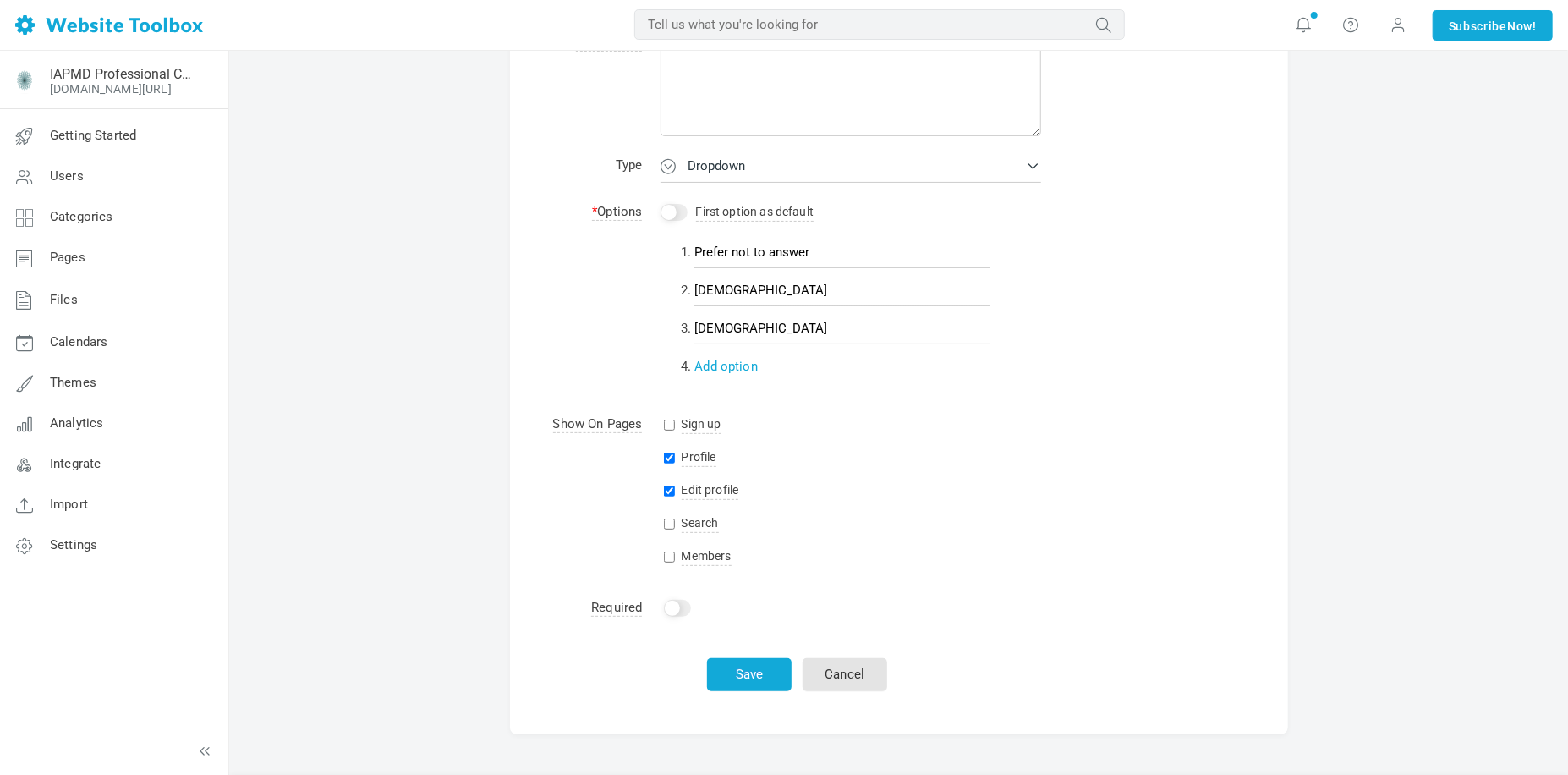
scroll to position [169, 0]
click at [879, 680] on link "Cancel" at bounding box center [845, 670] width 85 height 33
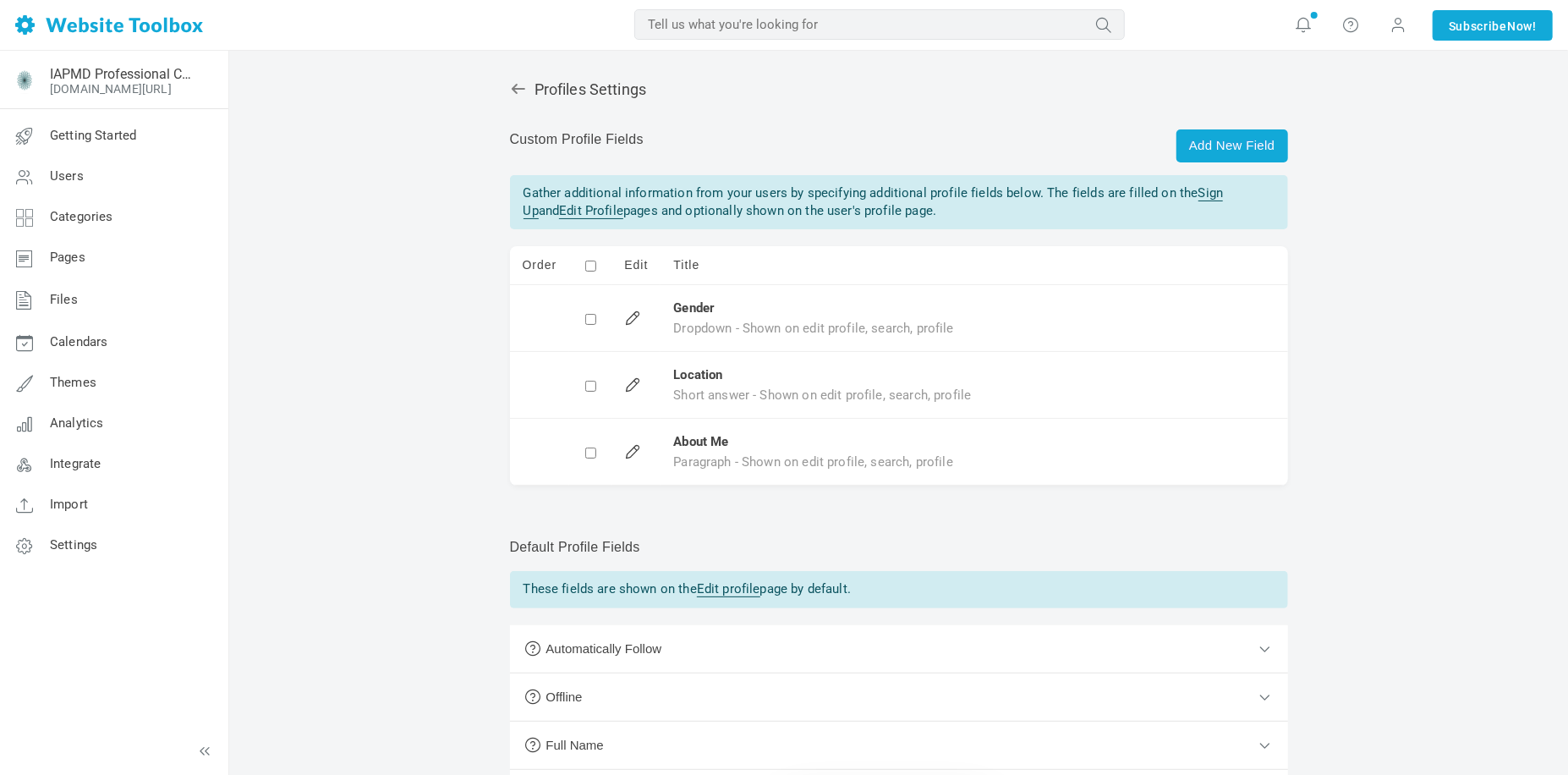
click at [591, 323] on input "checkbox" at bounding box center [591, 319] width 11 height 11
checkbox input "true"
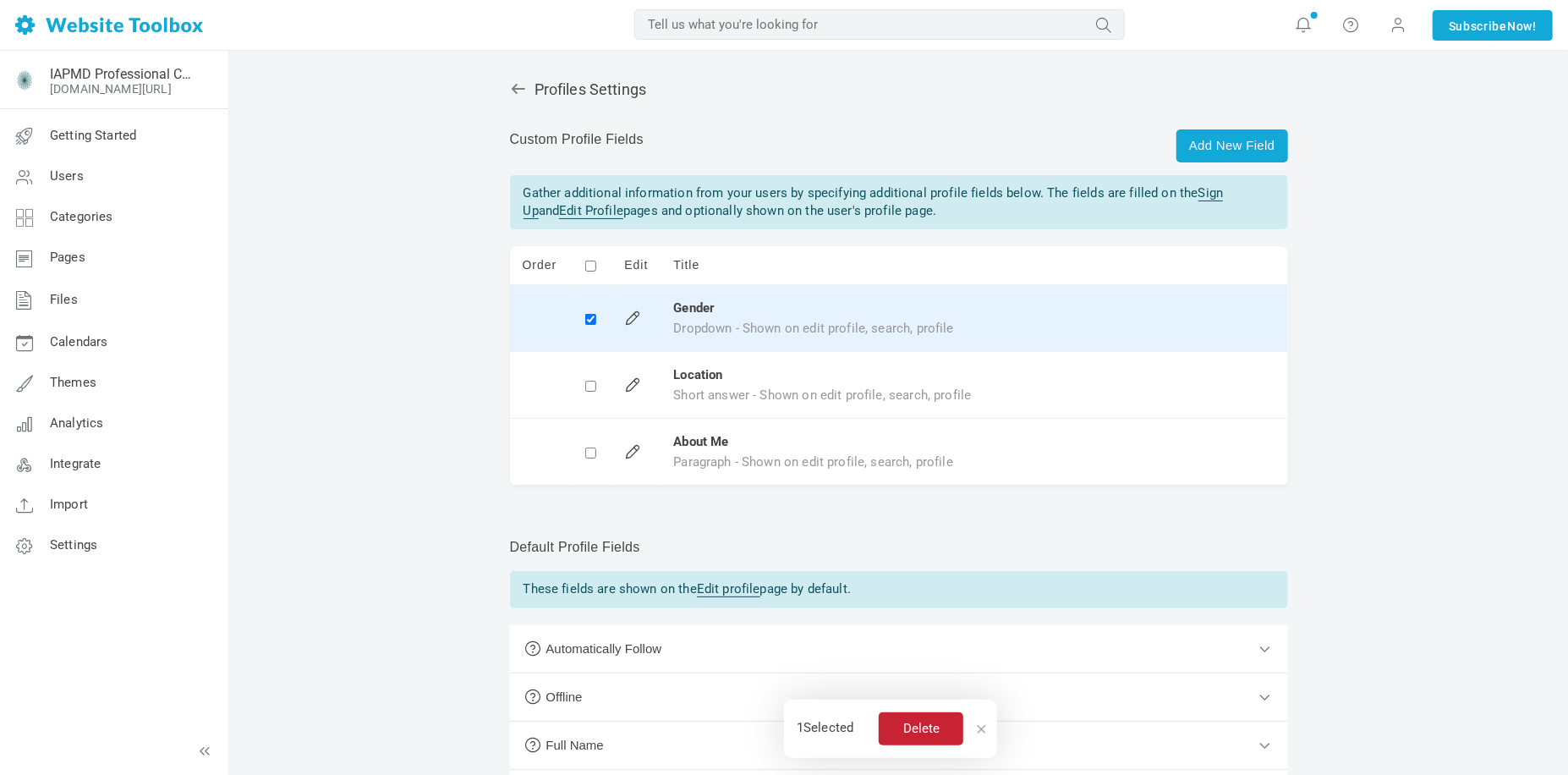
click at [938, 725] on button "Delete" at bounding box center [921, 728] width 85 height 33
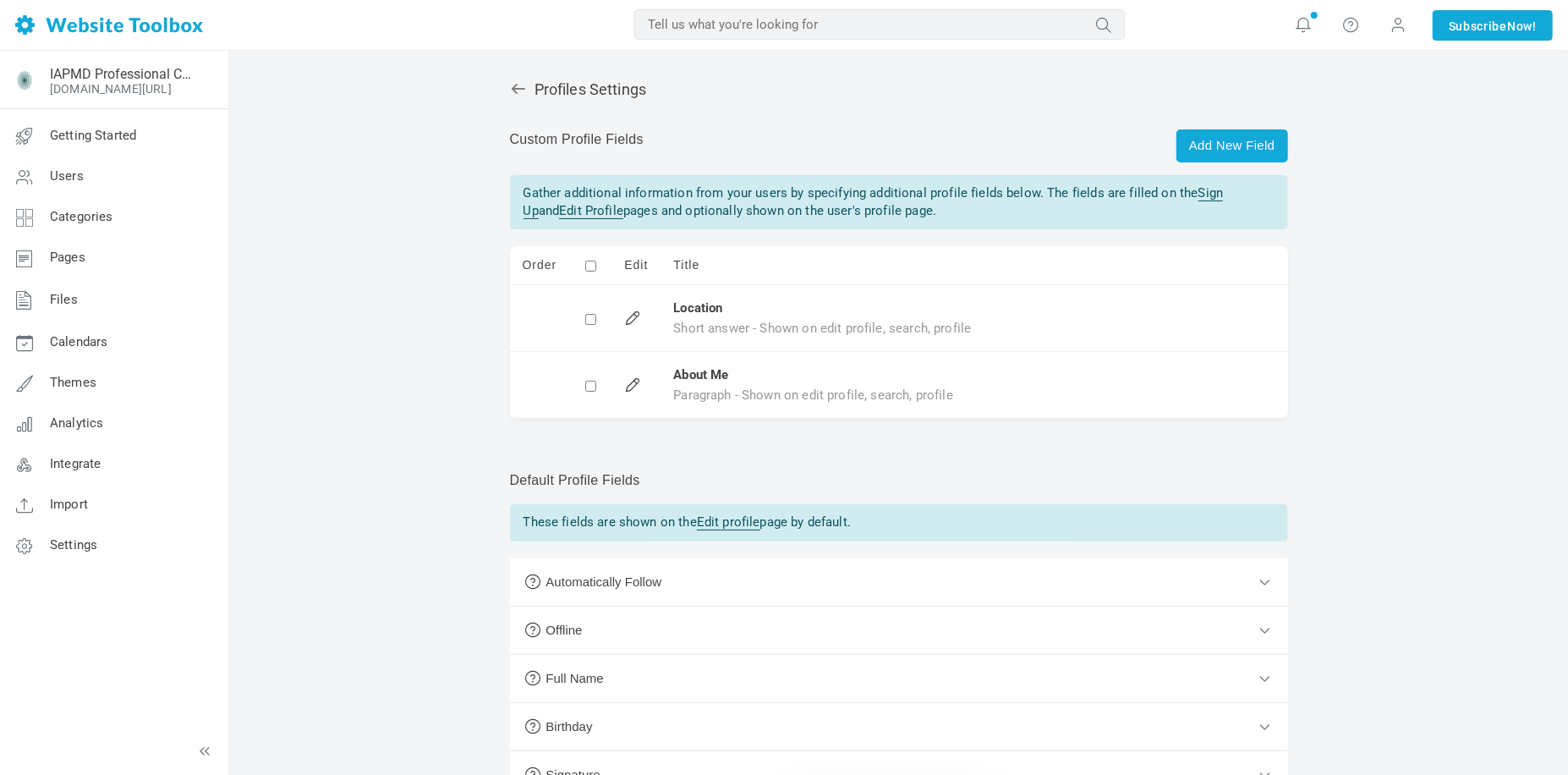
click at [862, 433] on div "Profiles Settings Add New Field Custom Profile Fields Gather additional informa…" at bounding box center [899, 477] width 803 height 826
click at [630, 320] on link at bounding box center [630, 315] width 12 height 12
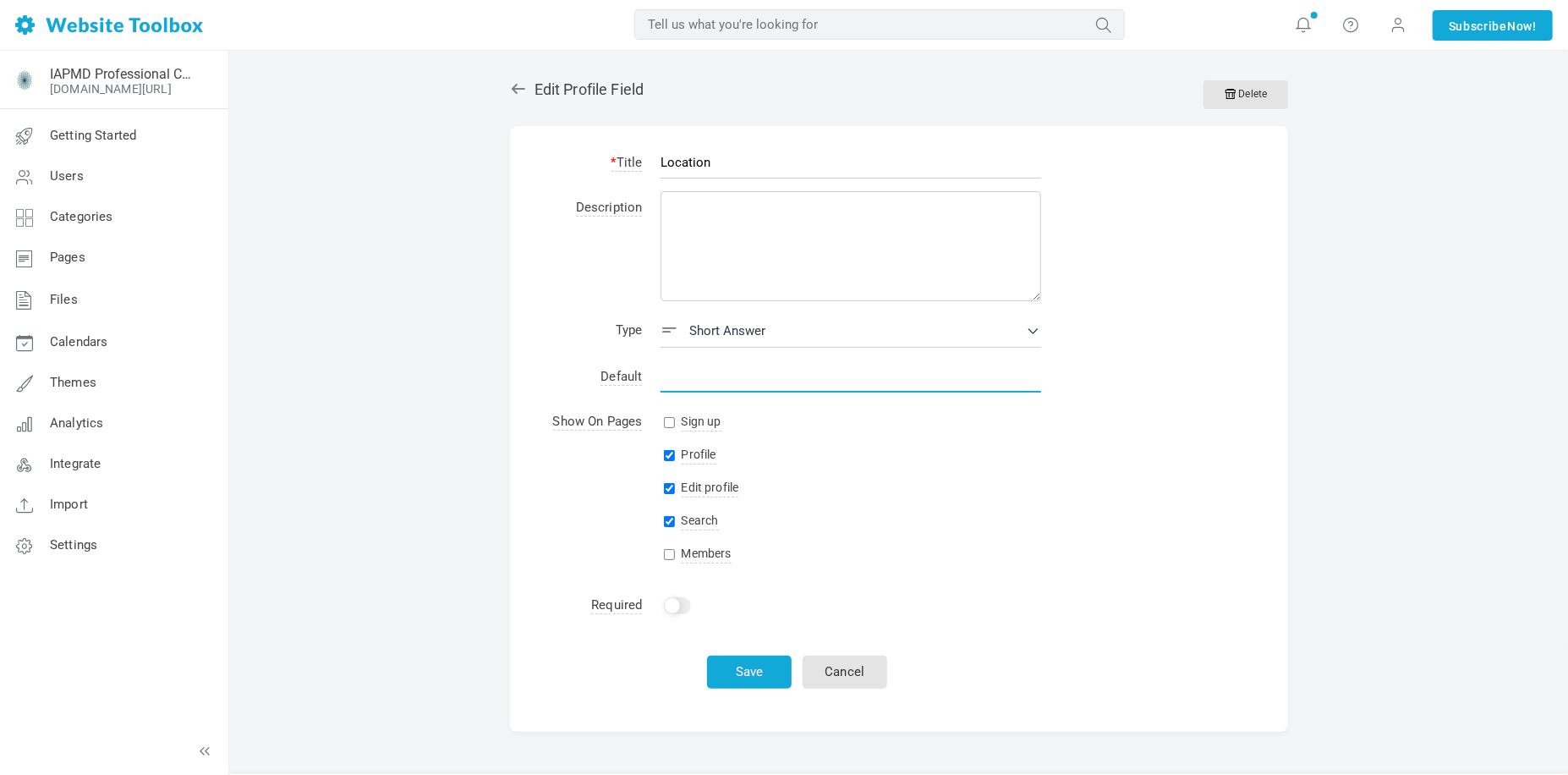
click at [838, 368] on input "text" at bounding box center [851, 376] width 381 height 32
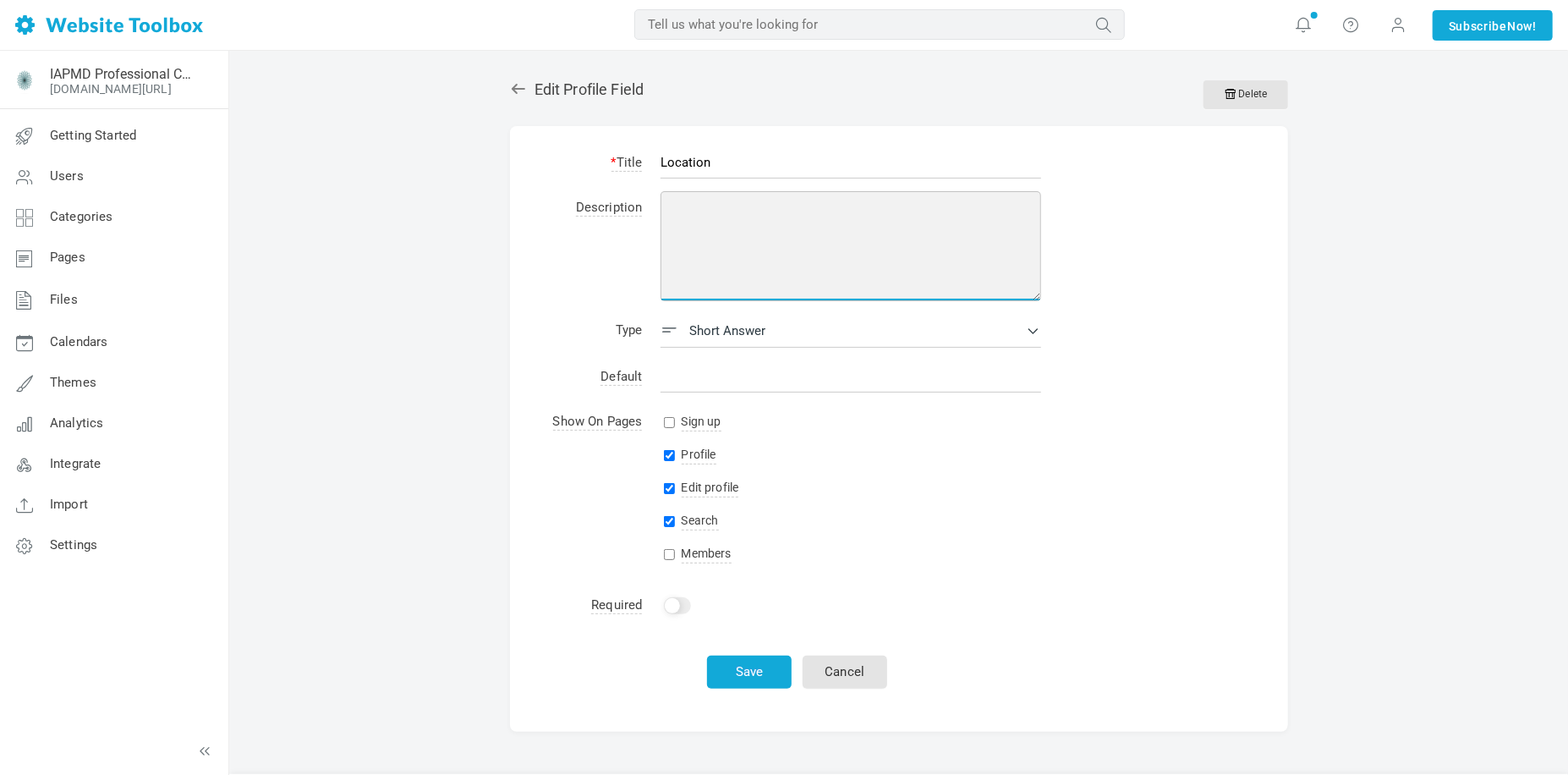
click at [817, 250] on textarea at bounding box center [851, 246] width 381 height 110
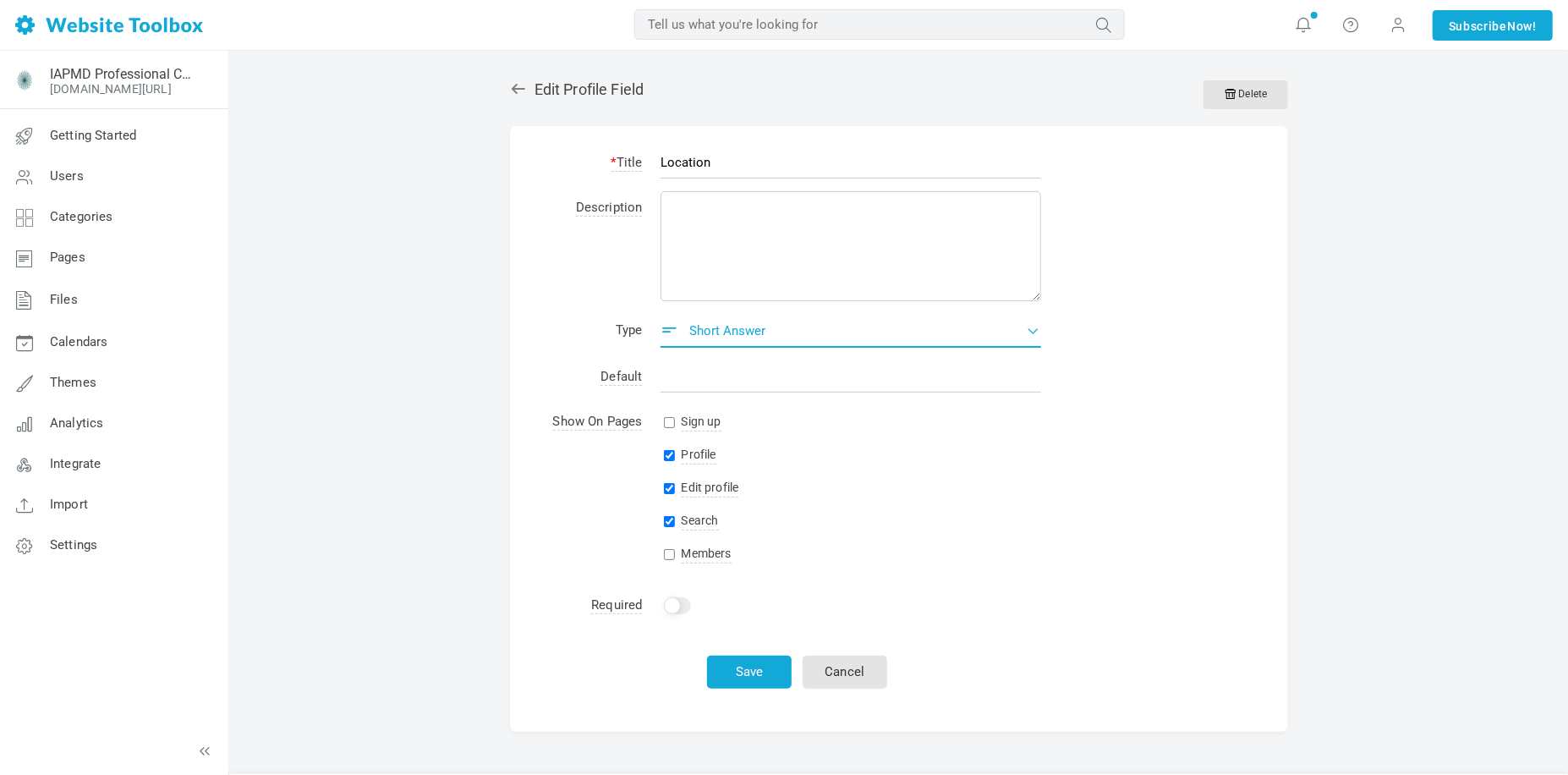
click at [851, 344] on button "Short answer" at bounding box center [851, 330] width 381 height 34
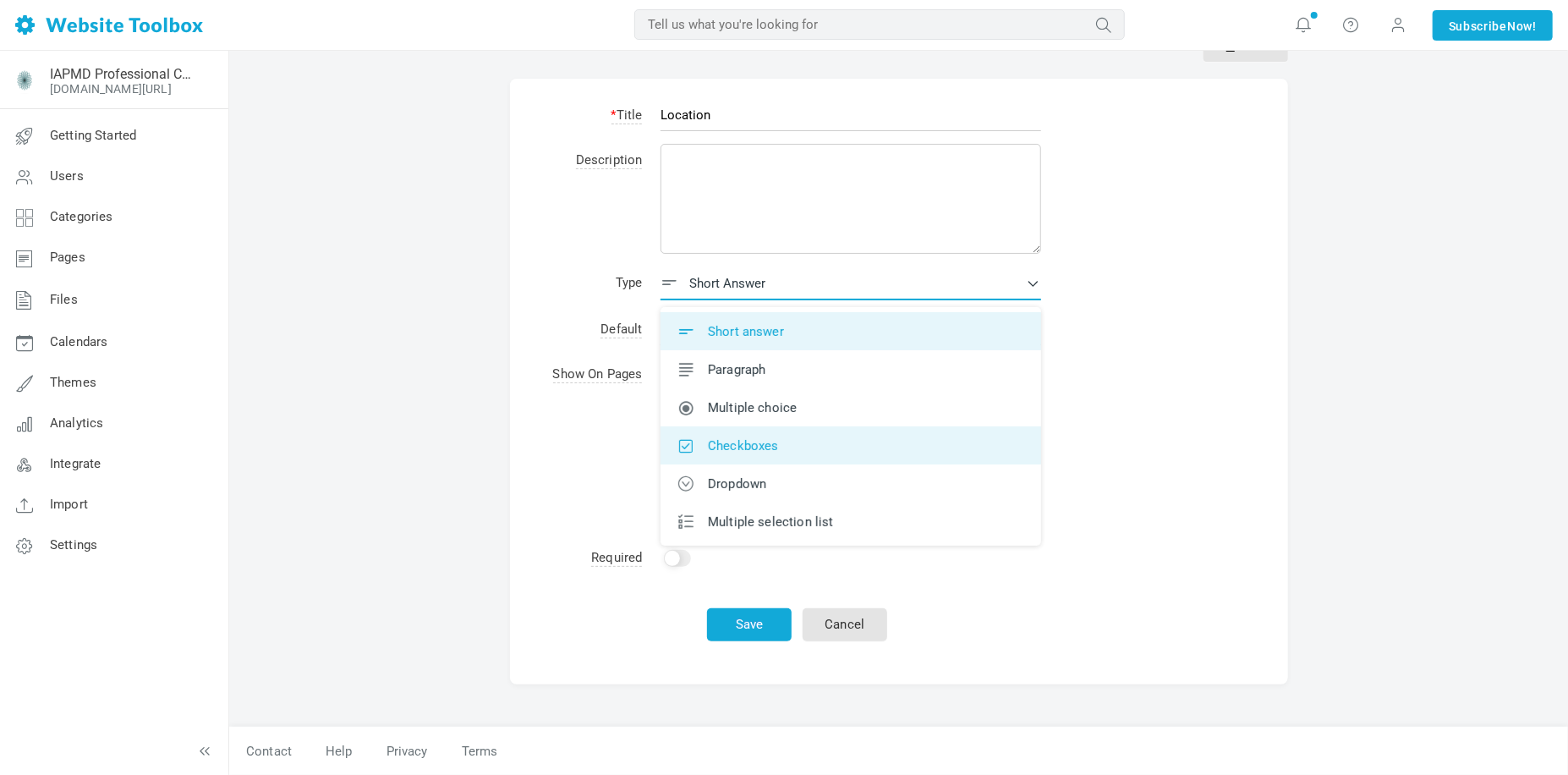
scroll to position [51, 0]
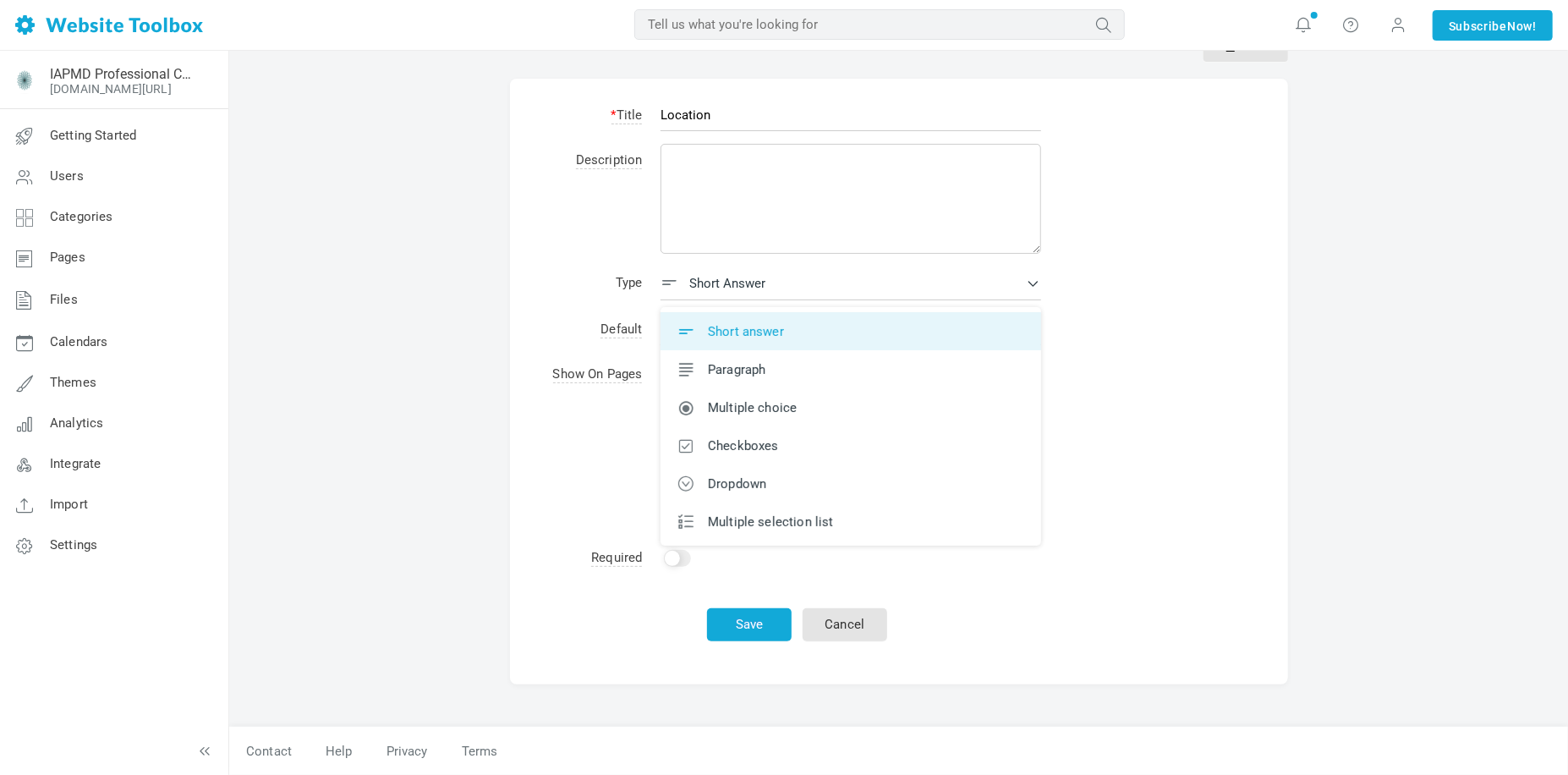
click at [1154, 396] on form "* Title Location Description Type <i class="icon icon-short-answer"></i><span>S…" at bounding box center [899, 382] width 778 height 606
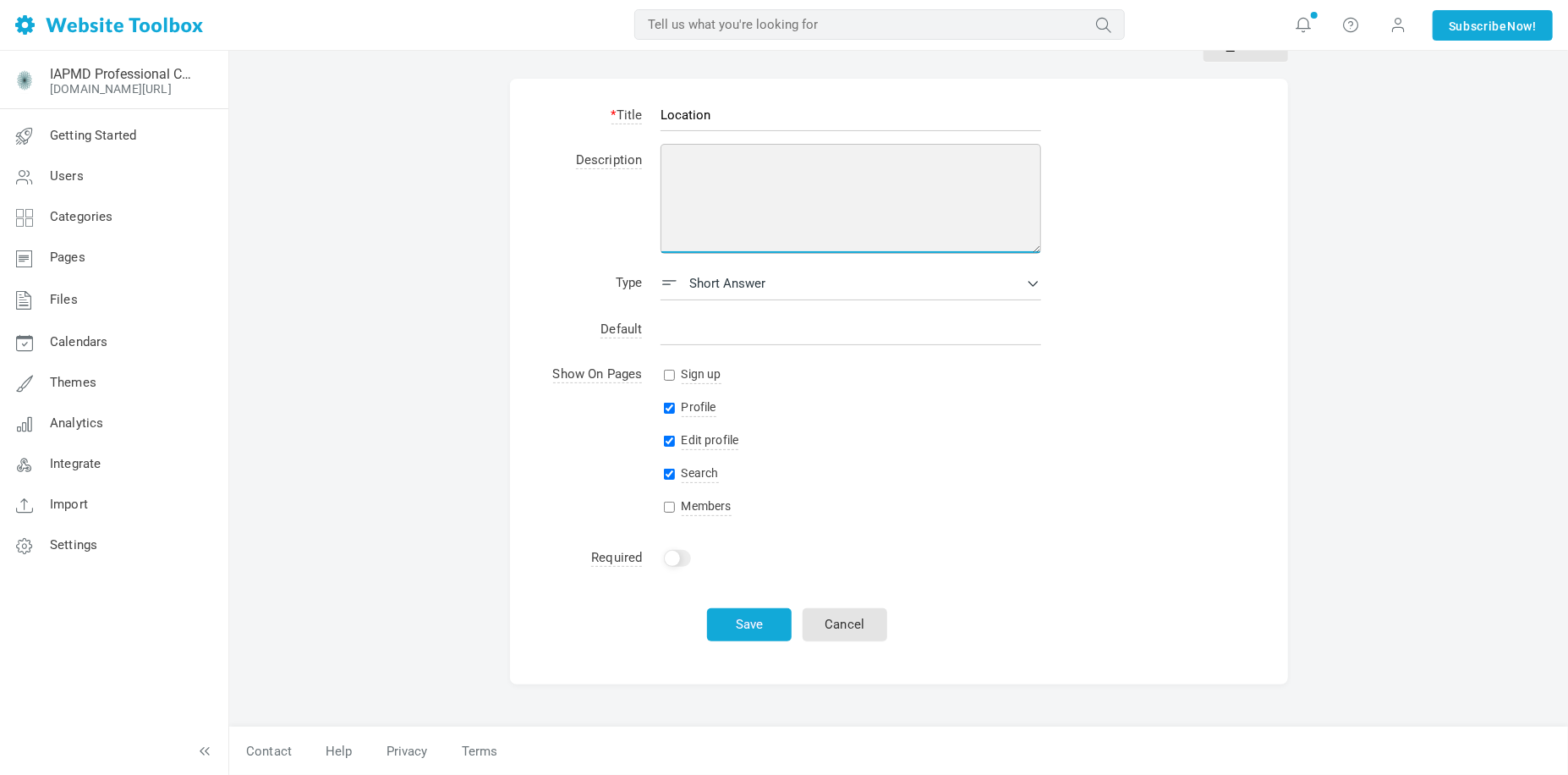
click at [702, 161] on textarea at bounding box center [851, 198] width 381 height 110
type textarea "Where are you located?"
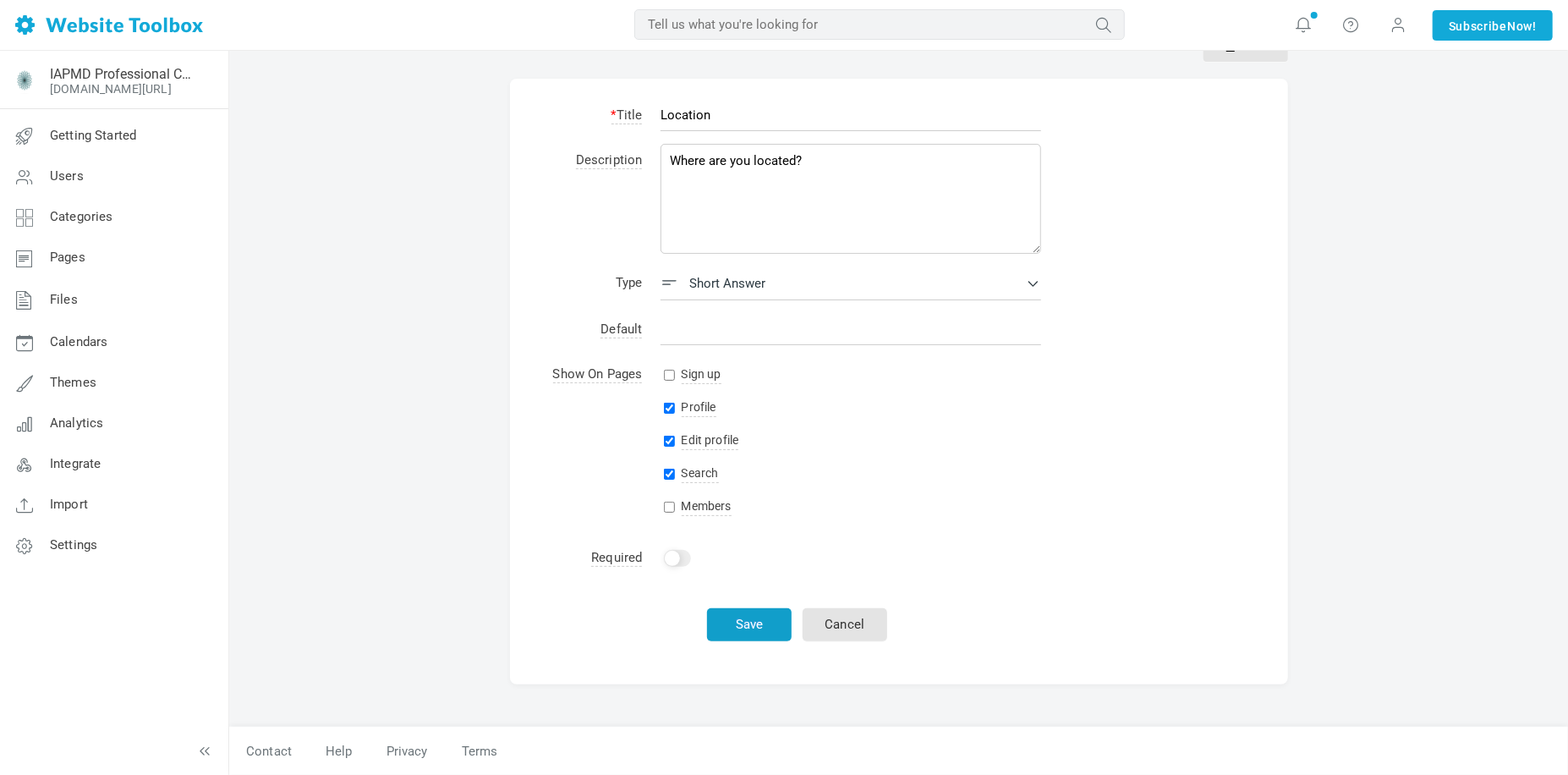
click at [762, 630] on button "Save" at bounding box center [750, 624] width 85 height 33
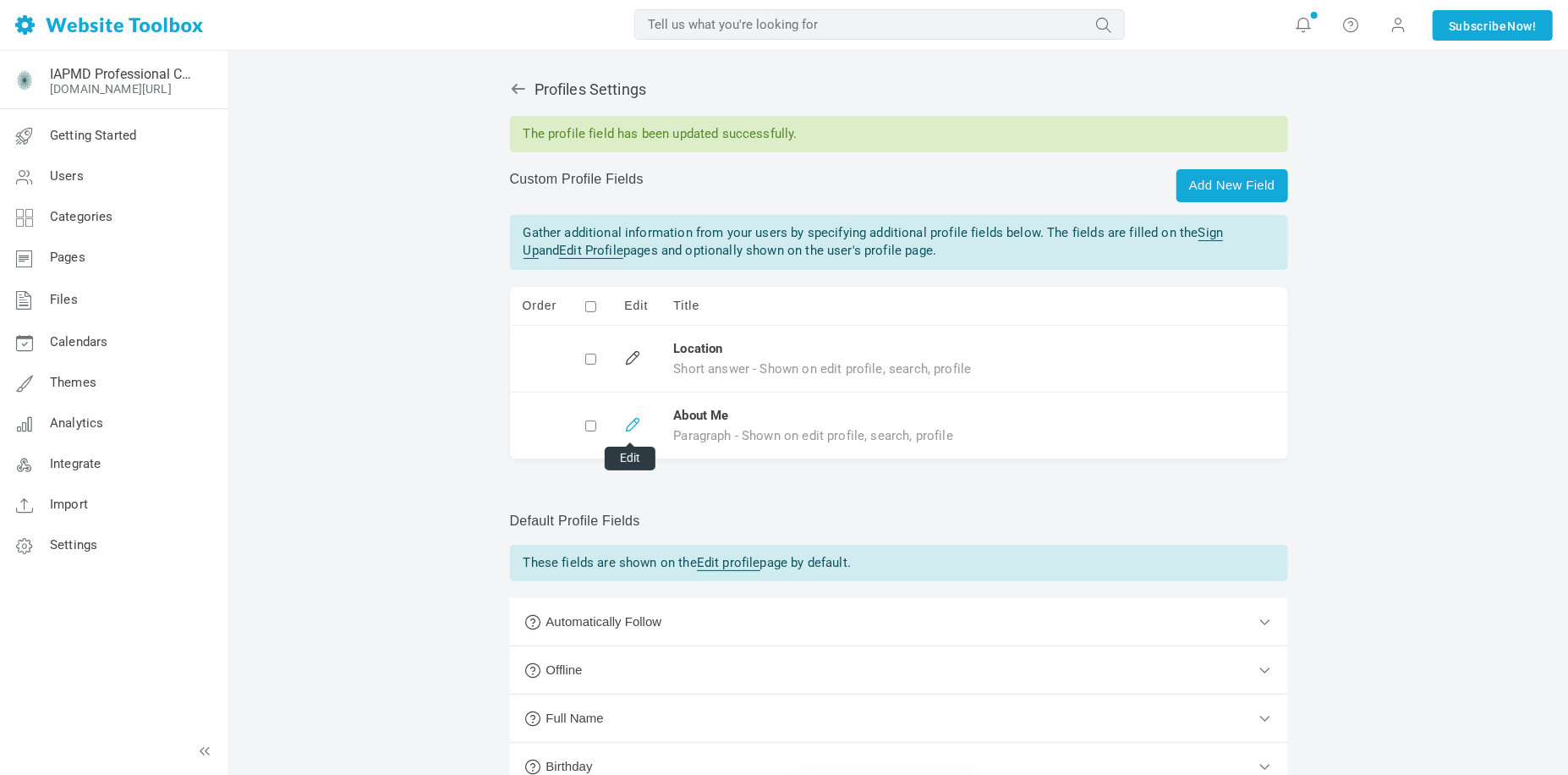
click at [631, 428] on link at bounding box center [630, 422] width 12 height 12
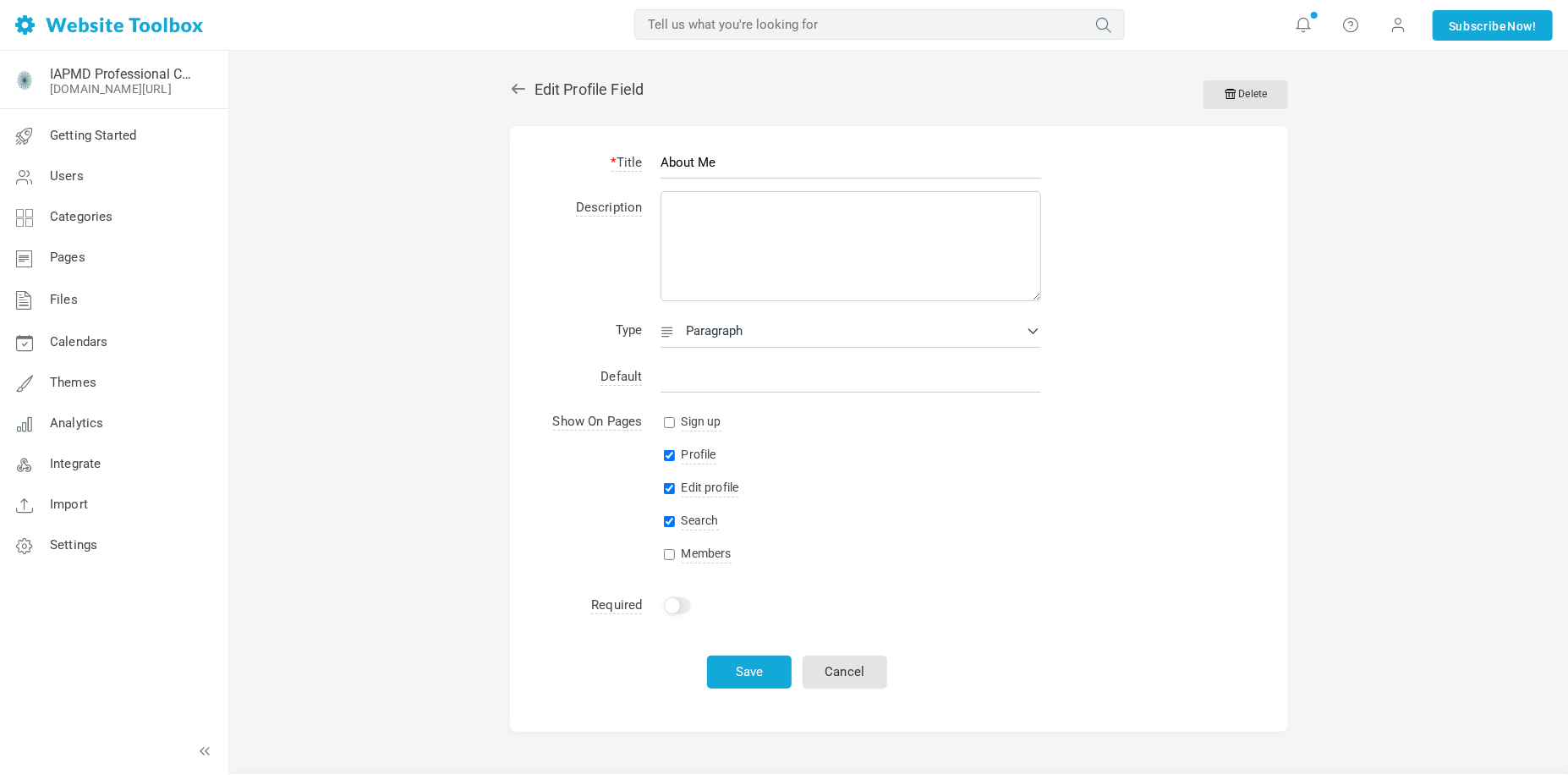
click at [1228, 647] on form "* Title About Me Description Type <i class="icon icon-short-answer"></i><span>S…" at bounding box center [899, 429] width 778 height 606
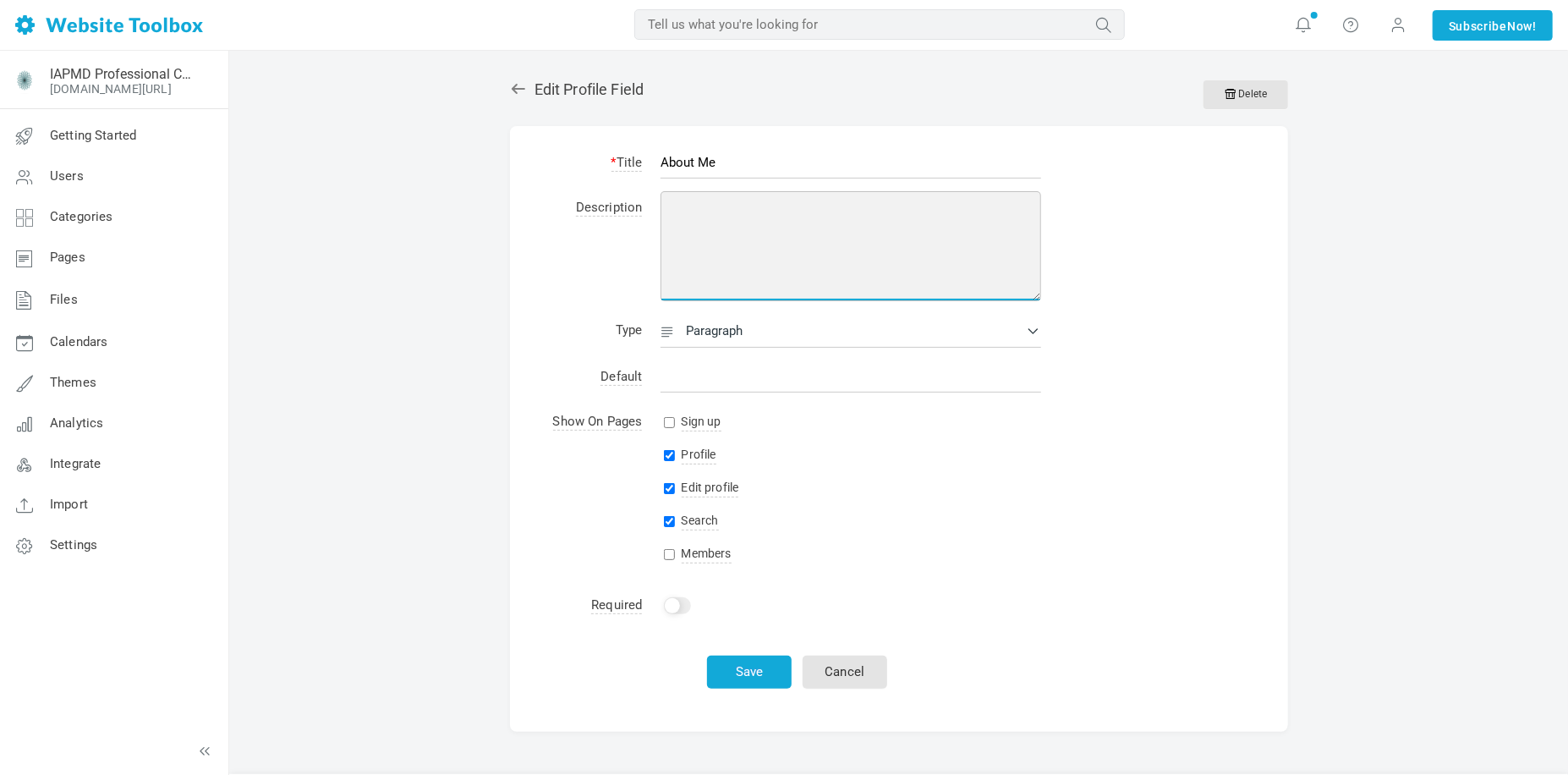
click at [745, 237] on textarea at bounding box center [851, 246] width 381 height 110
type textarea "Tell us a little bit about yourself!"
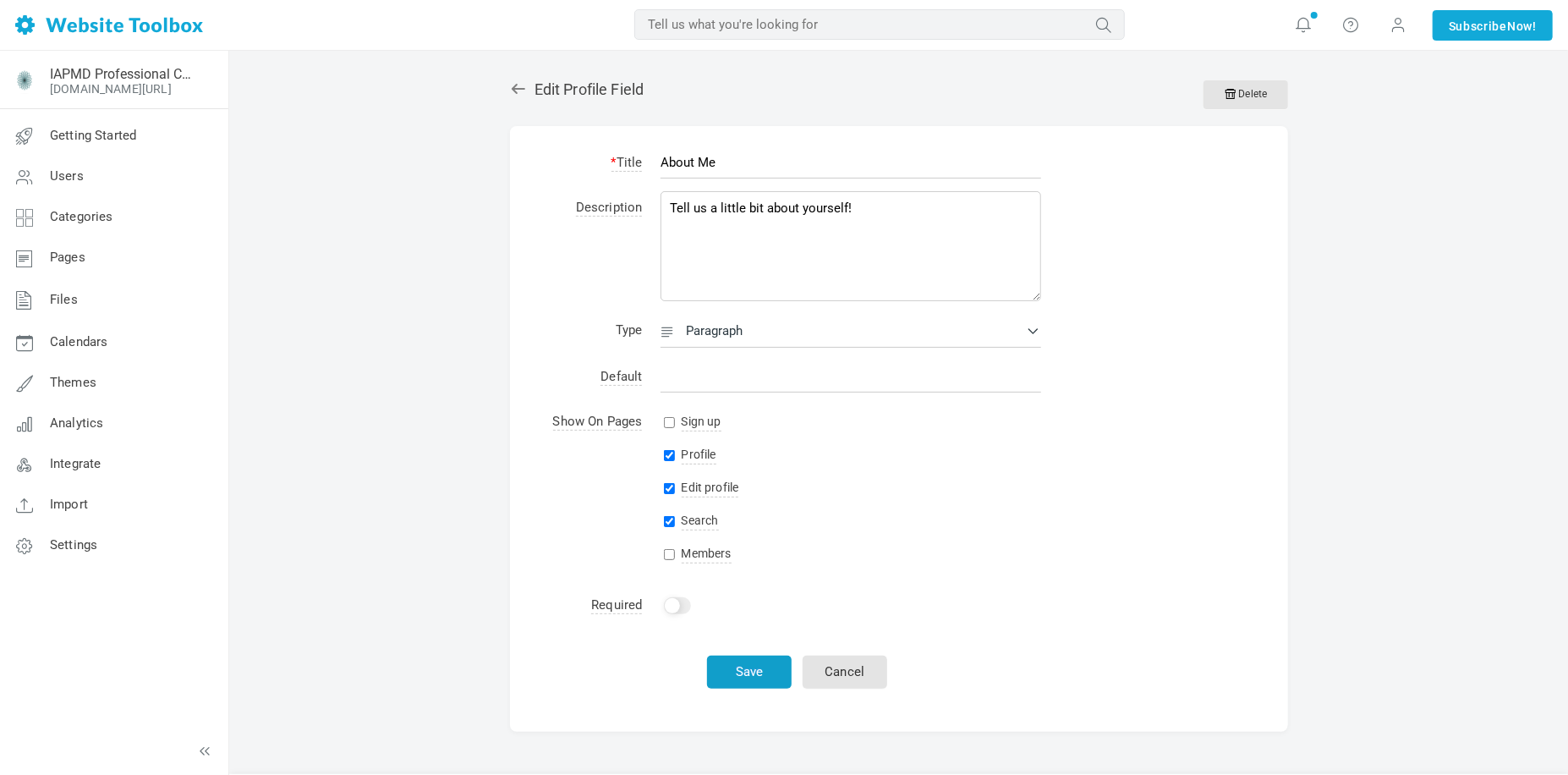
click at [732, 670] on button "Save" at bounding box center [750, 671] width 85 height 33
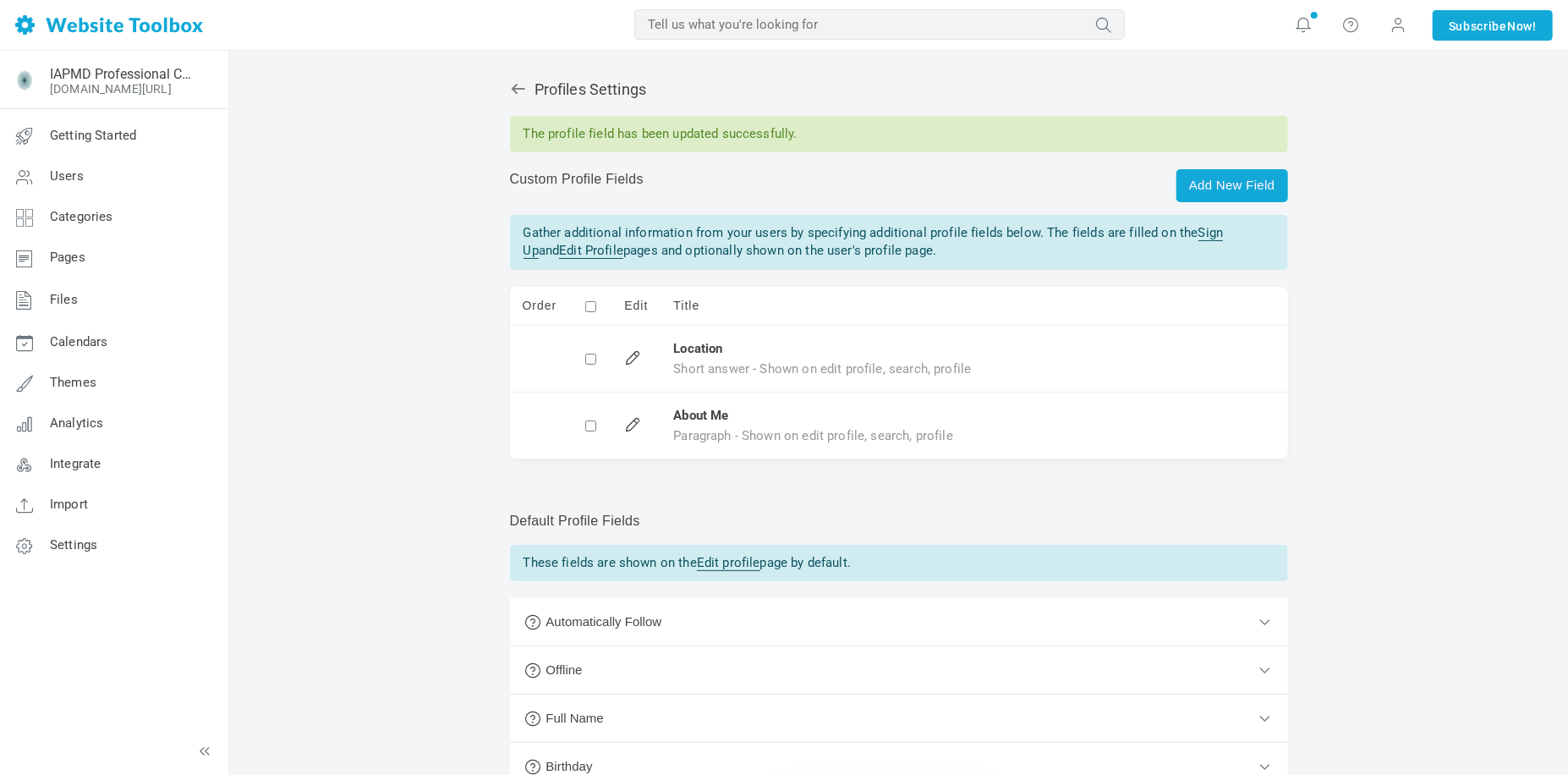
click at [803, 494] on div "Profiles Settings The profile field has been updated successfully. Add New Fiel…" at bounding box center [899, 497] width 803 height 866
click at [1246, 174] on link "Add New Field" at bounding box center [1232, 185] width 111 height 33
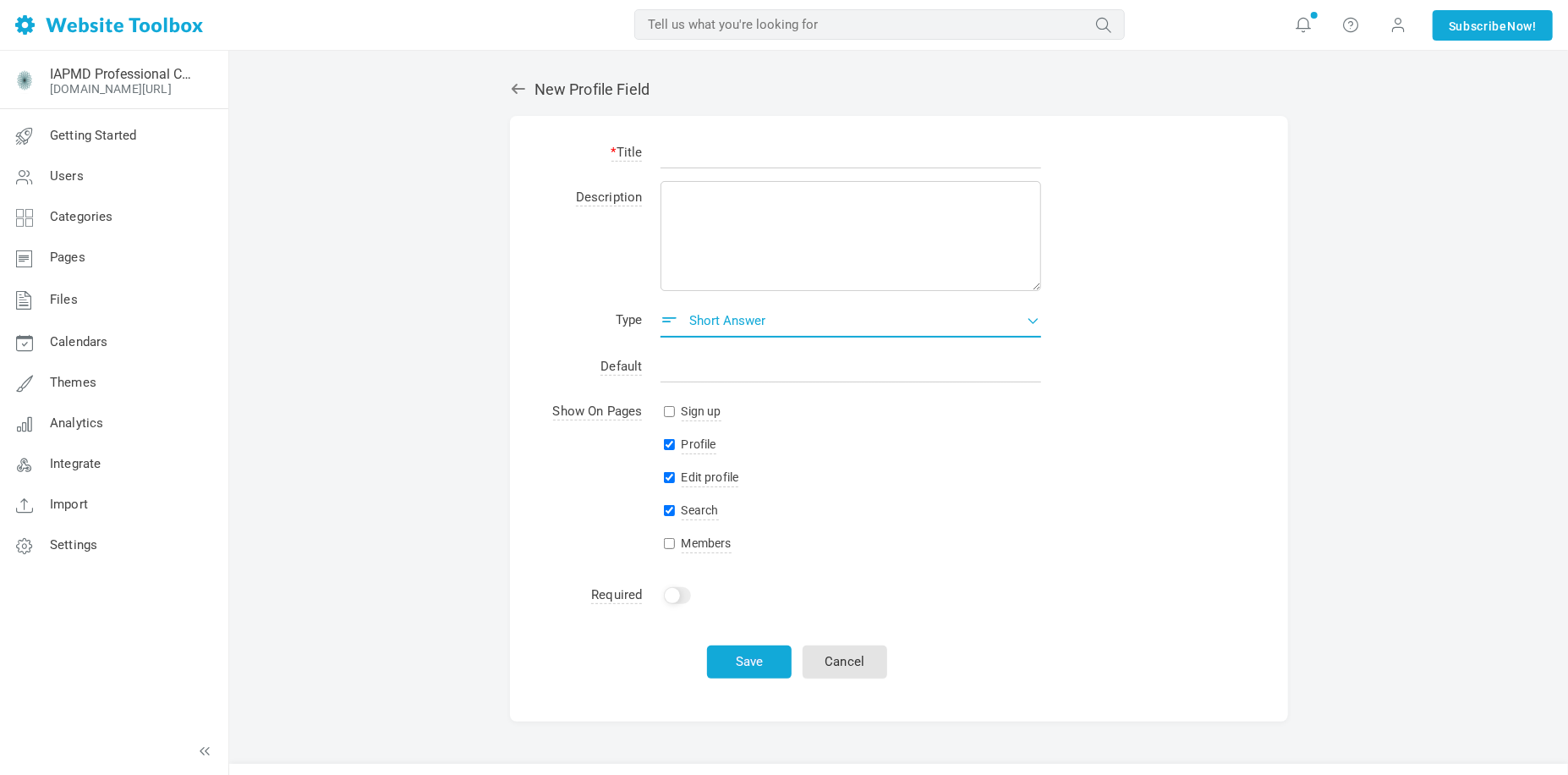
click at [724, 323] on span "Short answer" at bounding box center [727, 320] width 76 height 15
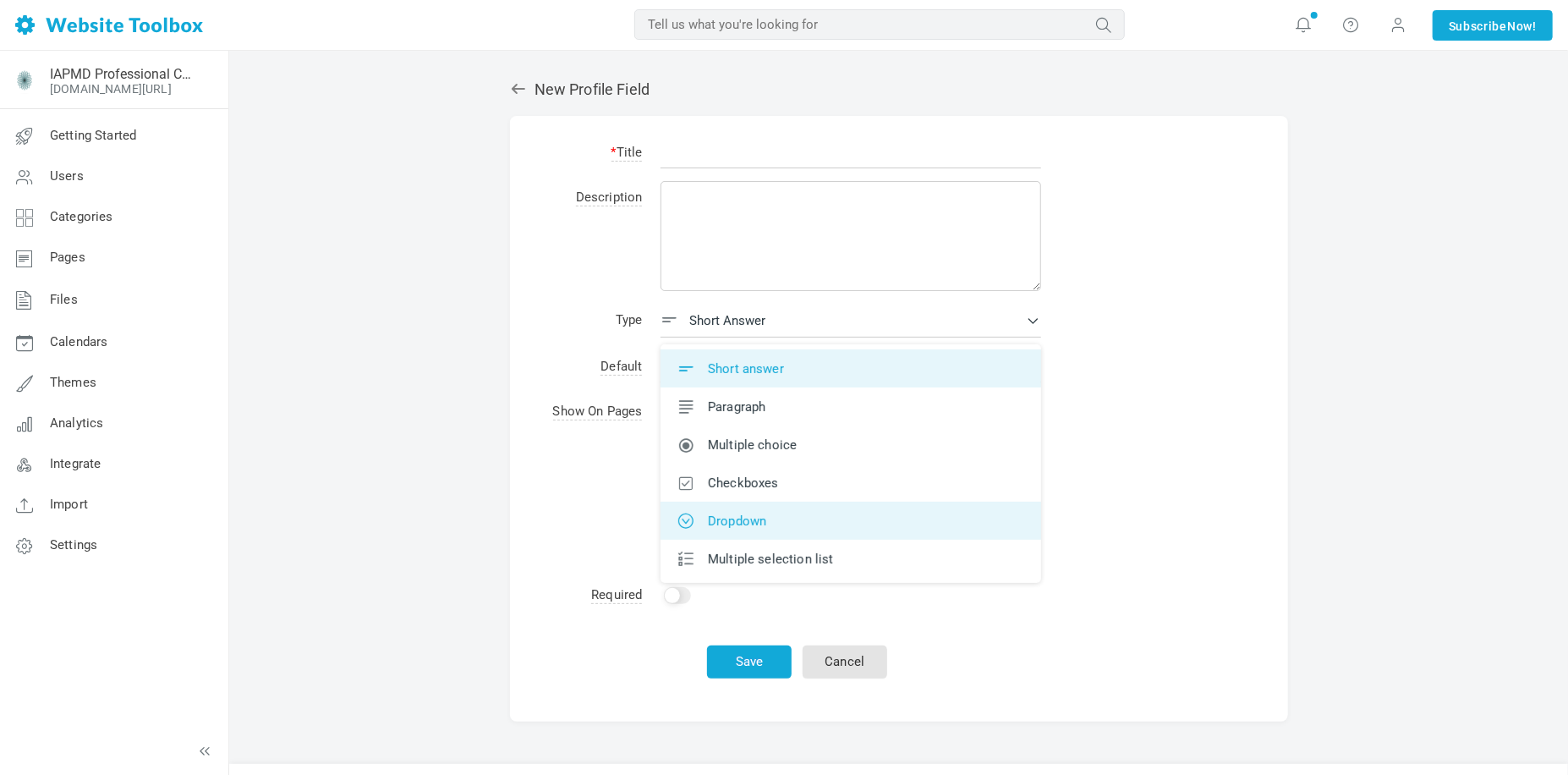
click at [761, 515] on label "Dropdown" at bounding box center [851, 521] width 347 height 18
click at [0, 0] on input "Dropdown" at bounding box center [0, 0] width 0 height 0
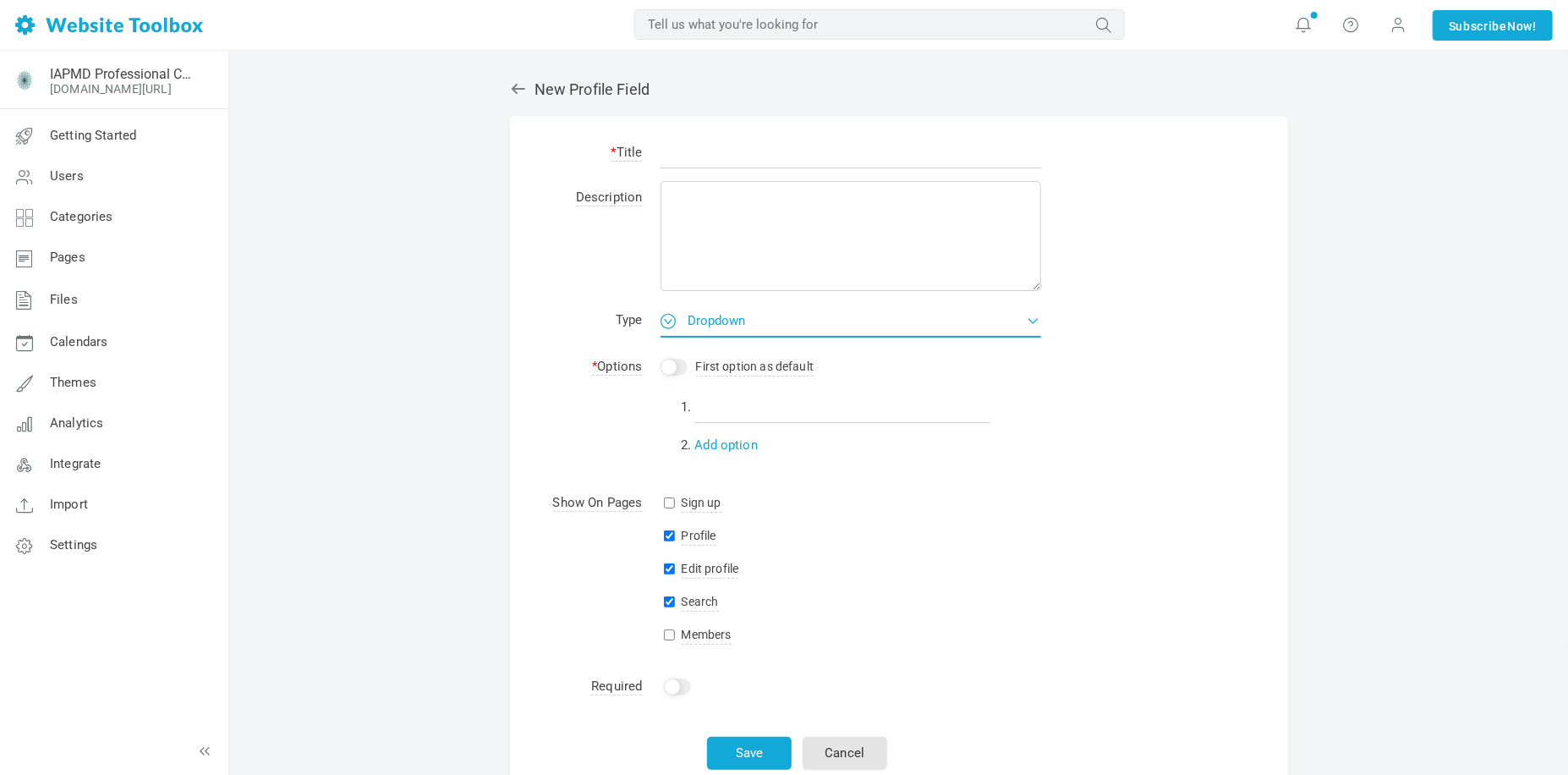
click at [783, 319] on button "Dropdown" at bounding box center [851, 321] width 381 height 34
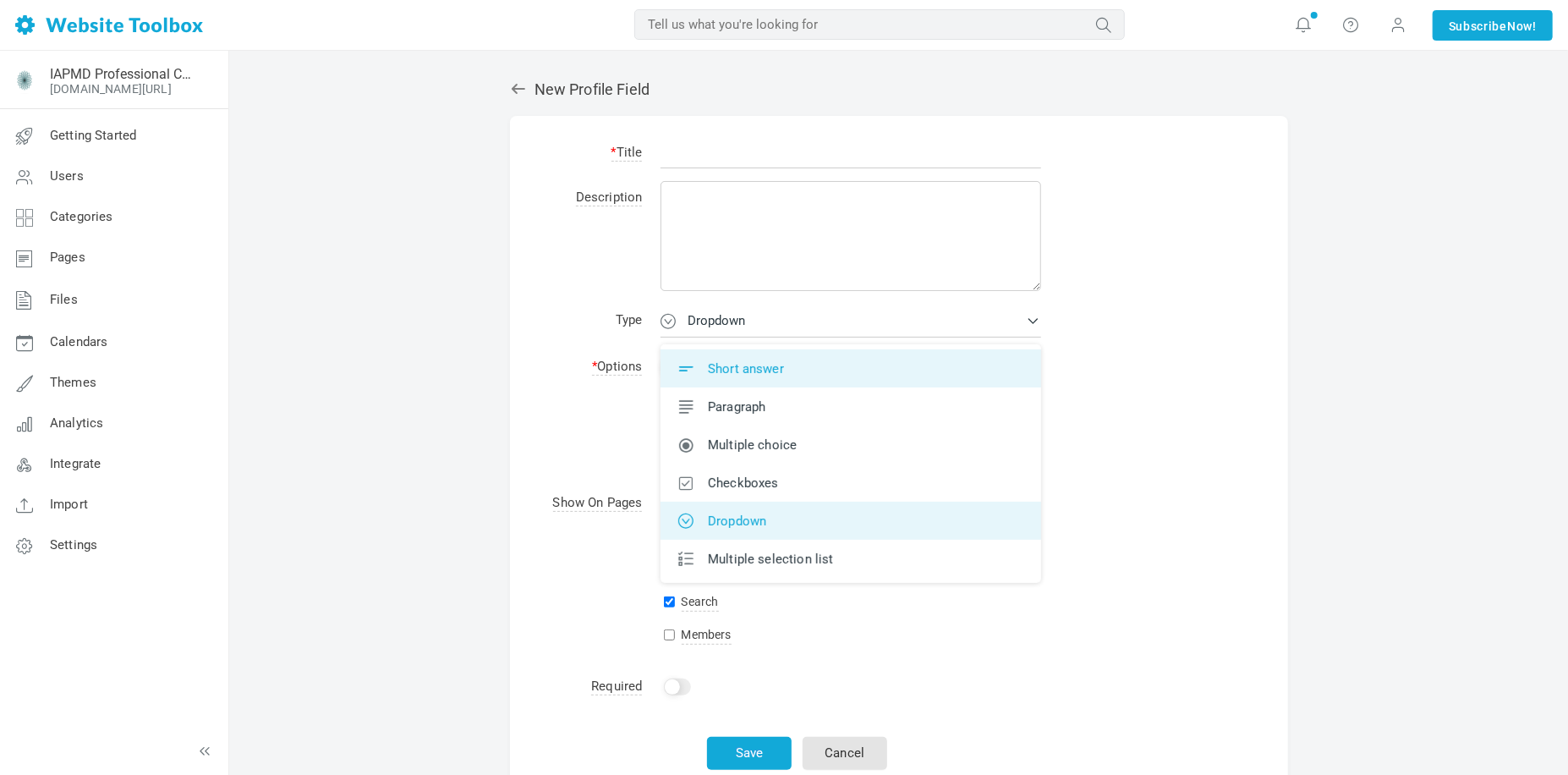
click at [791, 368] on label "Short answer" at bounding box center [851, 368] width 347 height 18
click at [0, 0] on input "Short answer" at bounding box center [0, 0] width 0 height 0
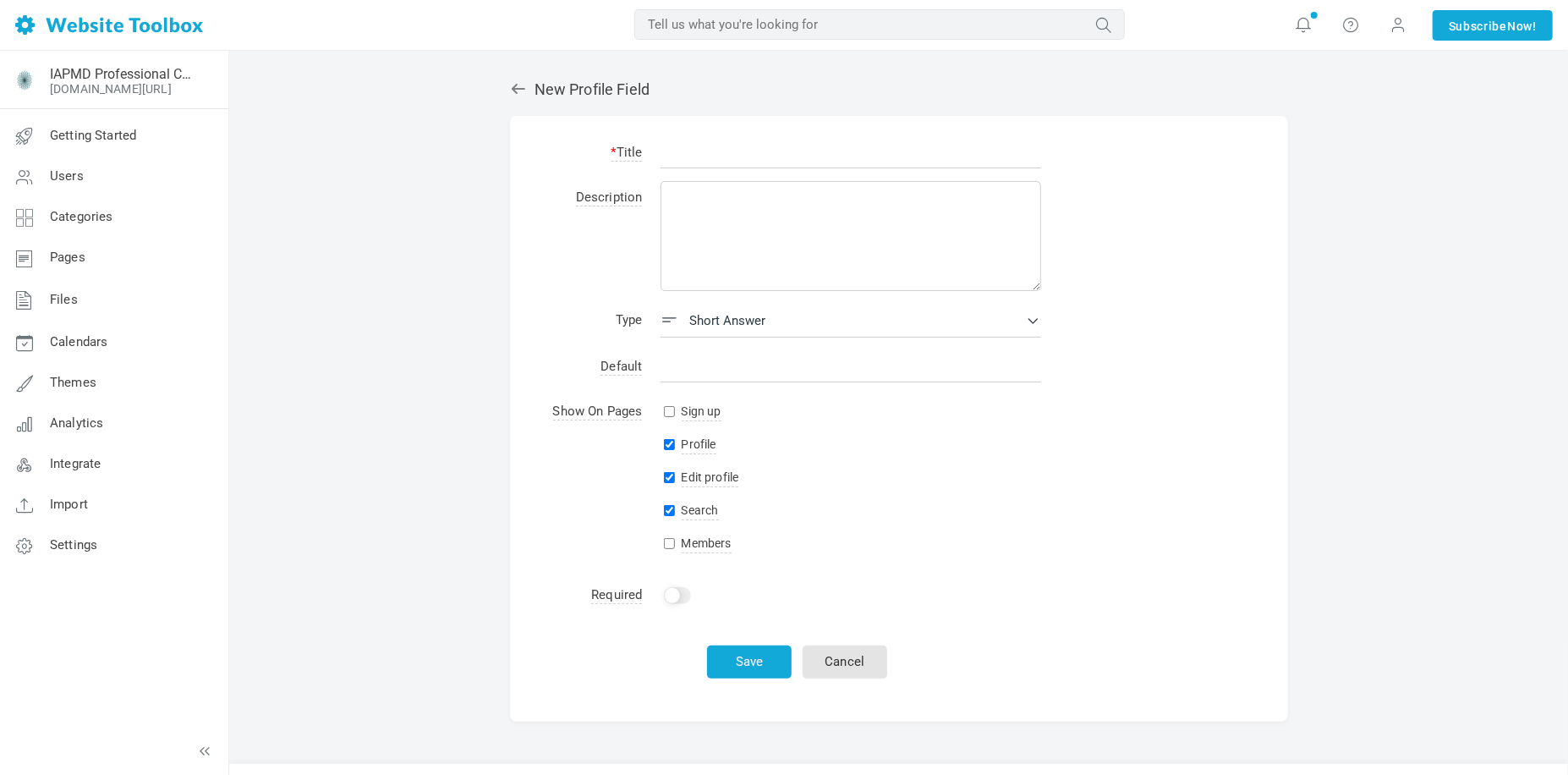
click at [1074, 440] on form "* Title Description Type <i class="icon icon-short-answer"></i><span>Short answ…" at bounding box center [899, 419] width 778 height 606
click at [873, 667] on link "Cancel" at bounding box center [845, 662] width 85 height 33
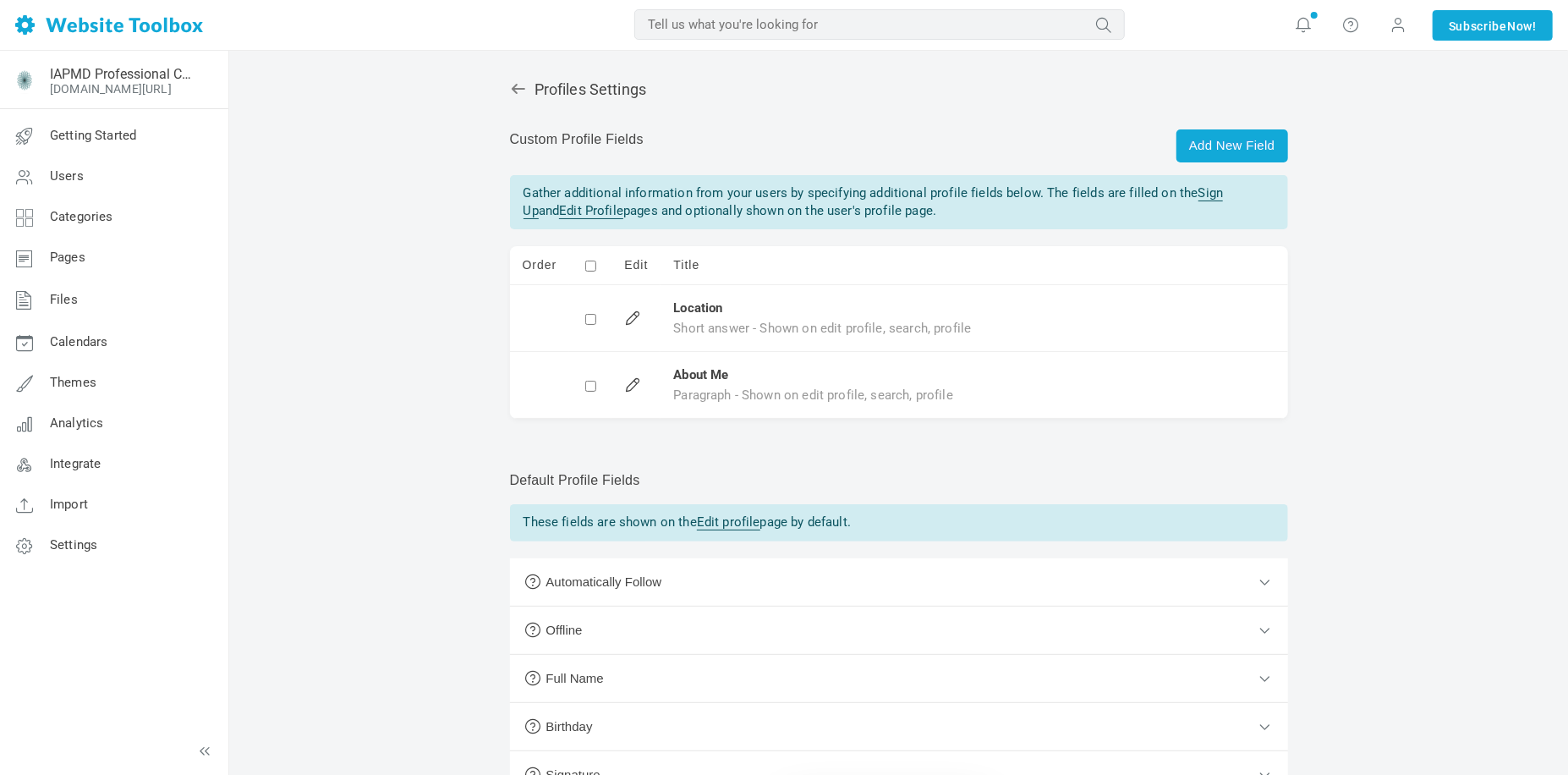
click at [511, 96] on icon at bounding box center [518, 89] width 17 height 17
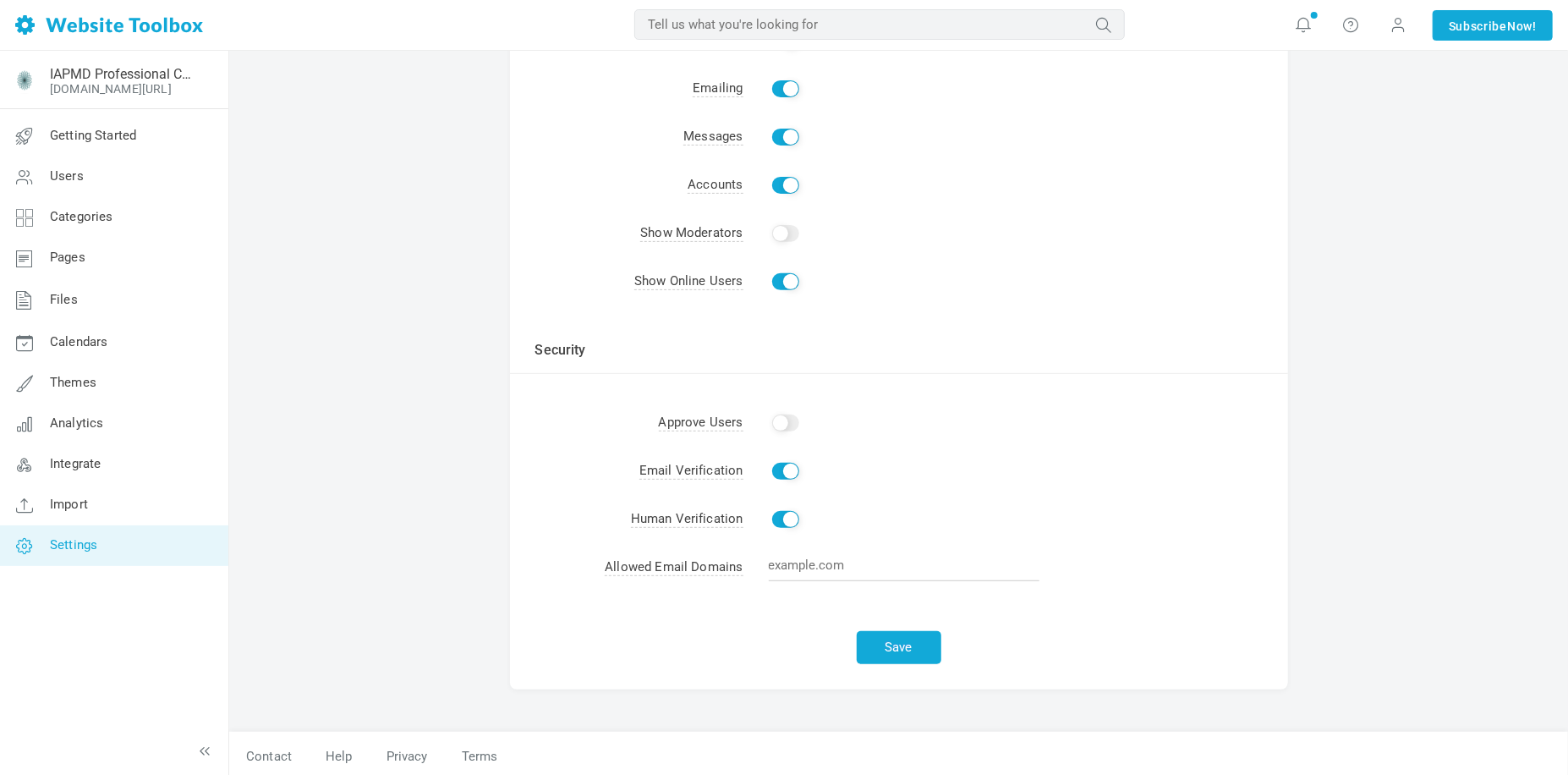
scroll to position [311, 0]
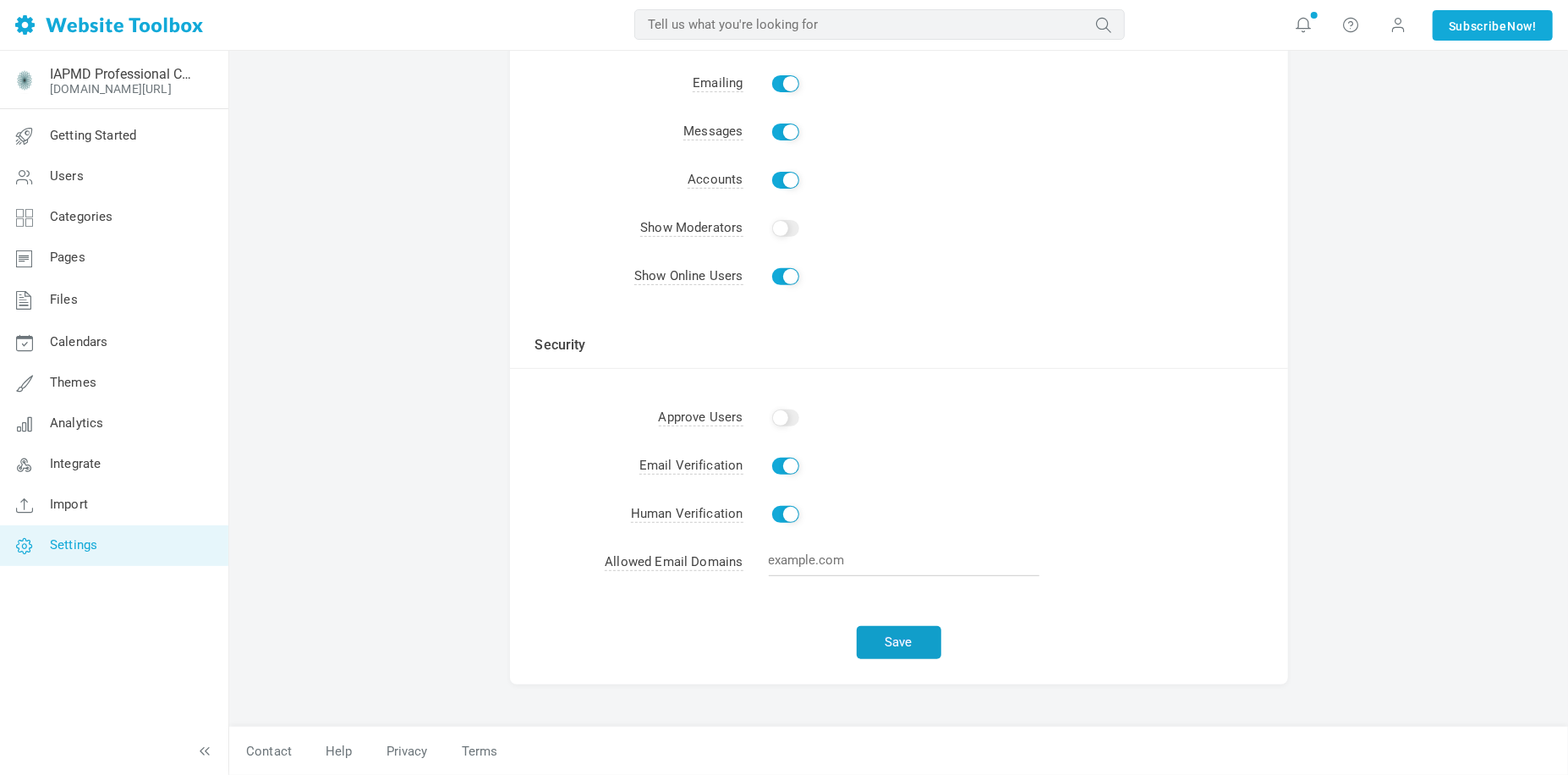
click at [924, 655] on button "Save" at bounding box center [900, 642] width 85 height 33
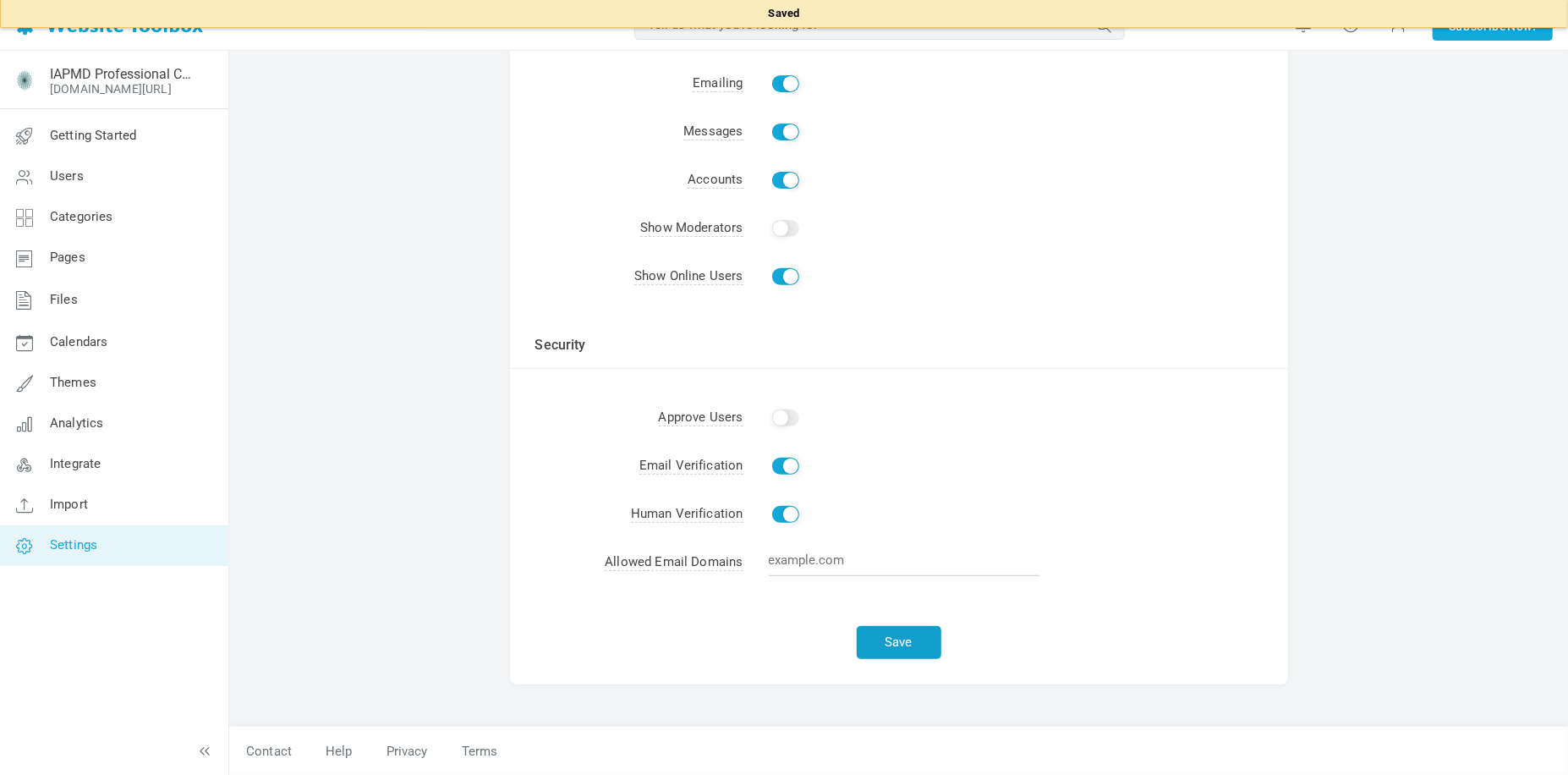
click at [922, 639] on button "Save" at bounding box center [900, 642] width 85 height 33
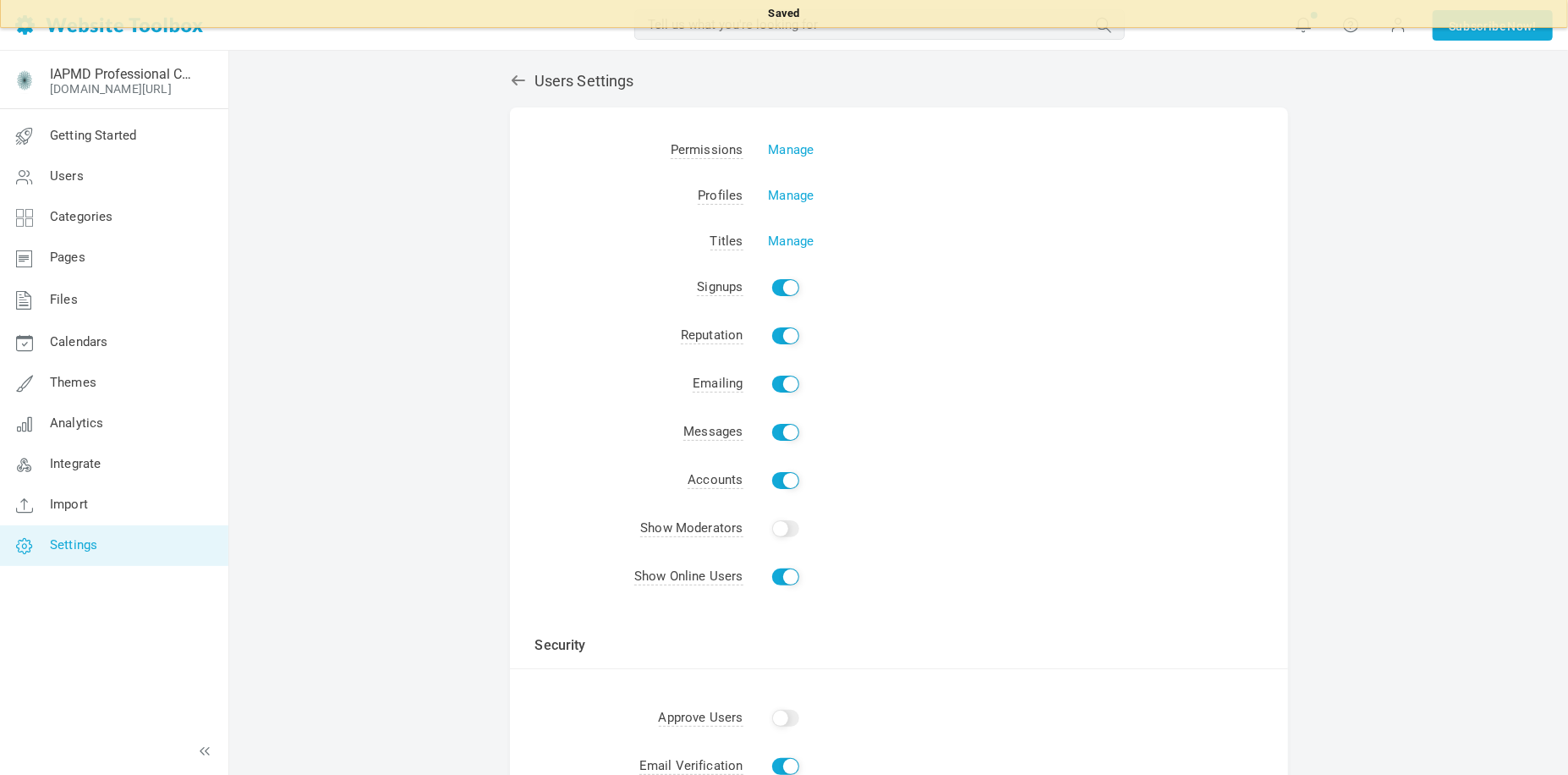
scroll to position [0, 0]
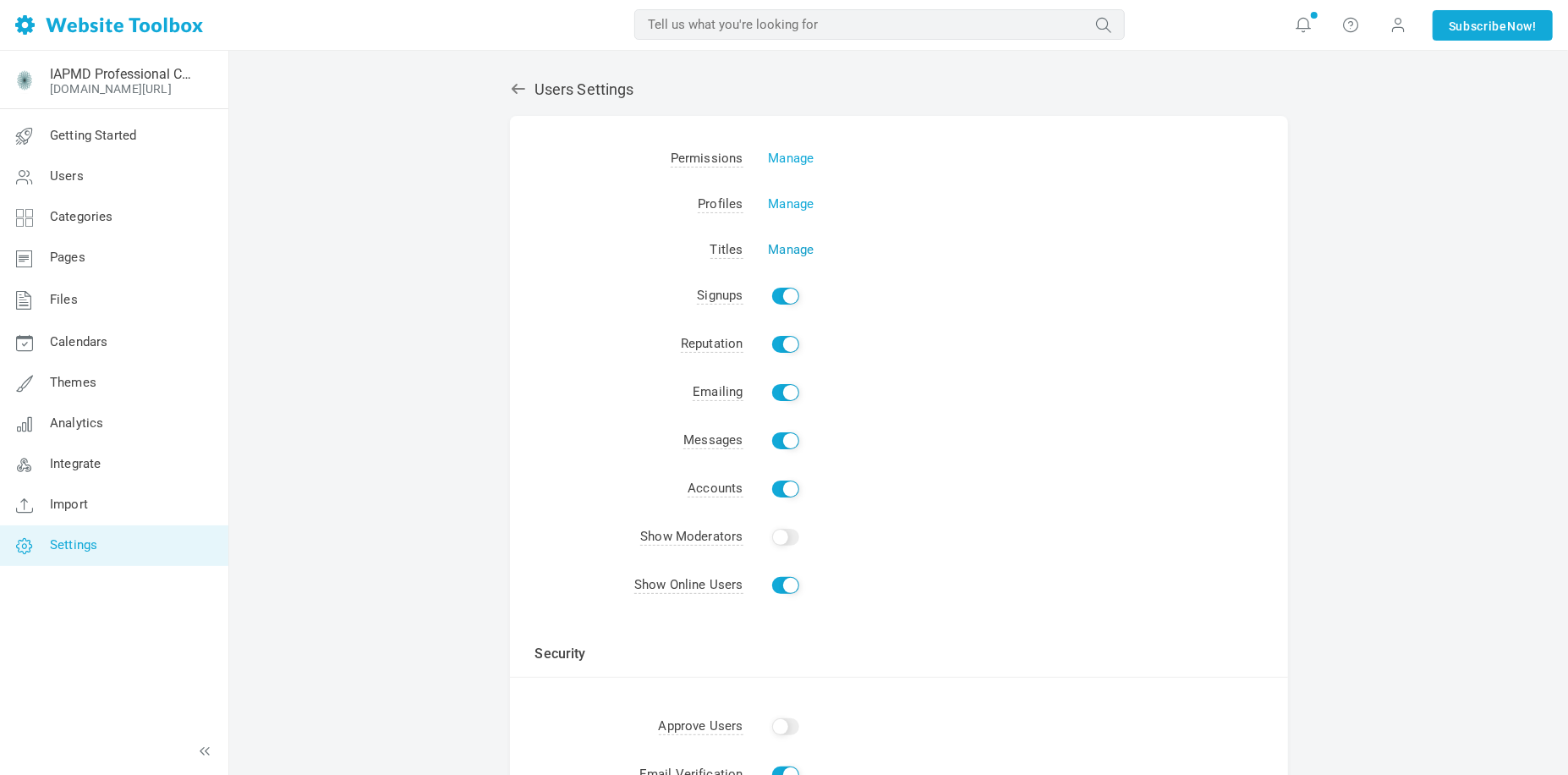
click at [802, 249] on link "Manage" at bounding box center [792, 249] width 46 height 15
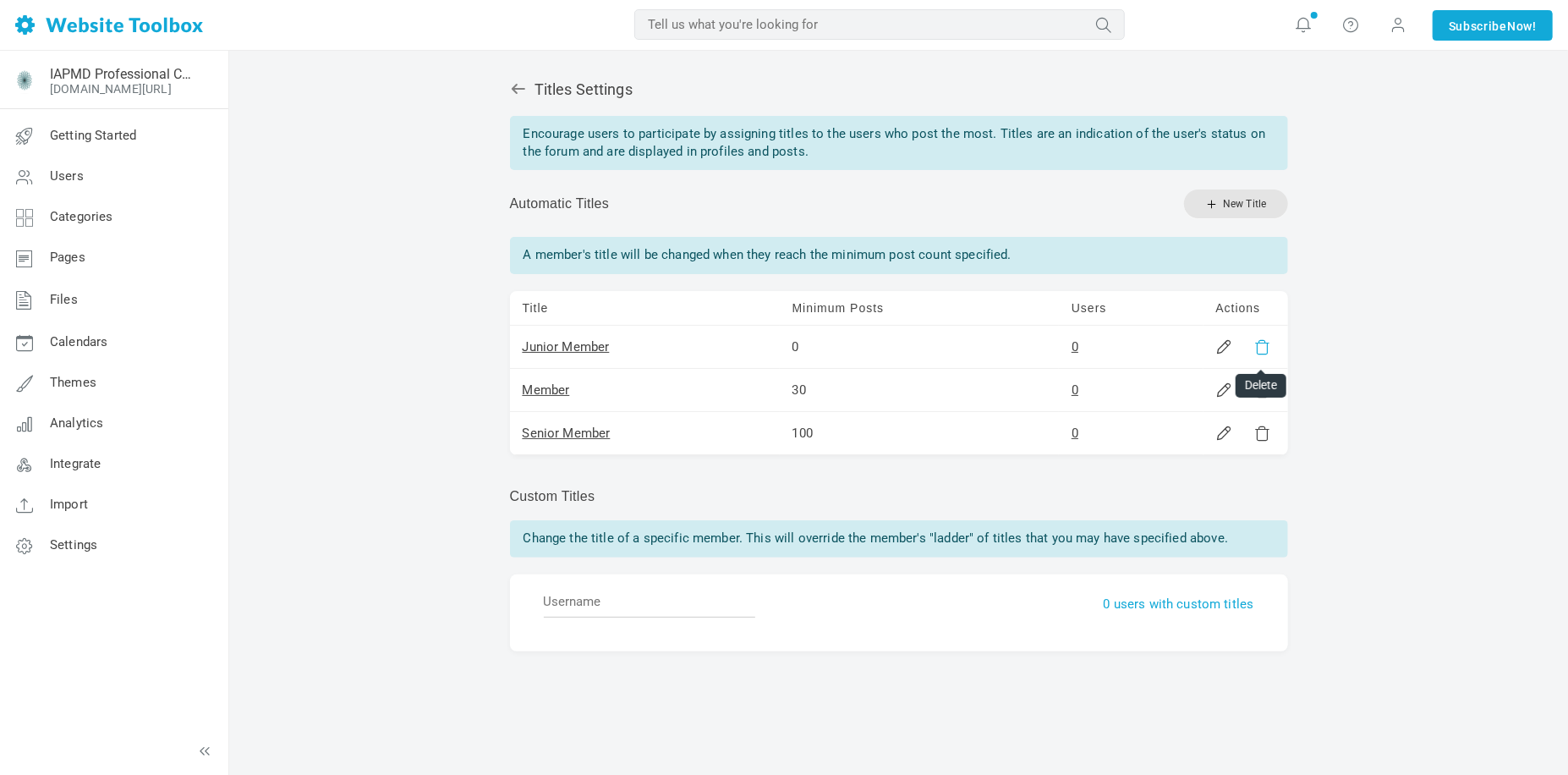
click at [1259, 350] on link at bounding box center [1262, 346] width 17 height 17
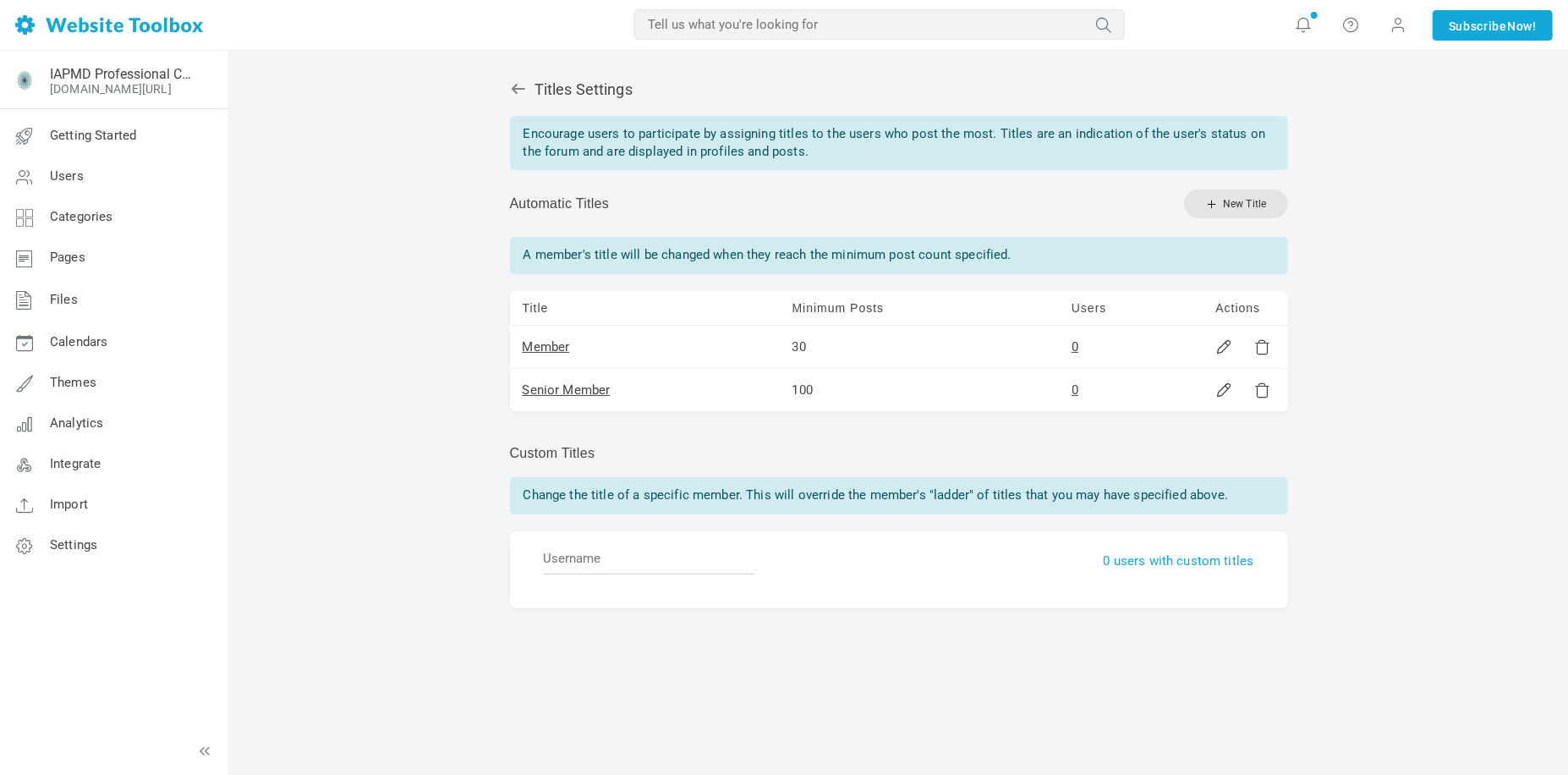
click at [1259, 350] on link at bounding box center [1262, 346] width 17 height 17
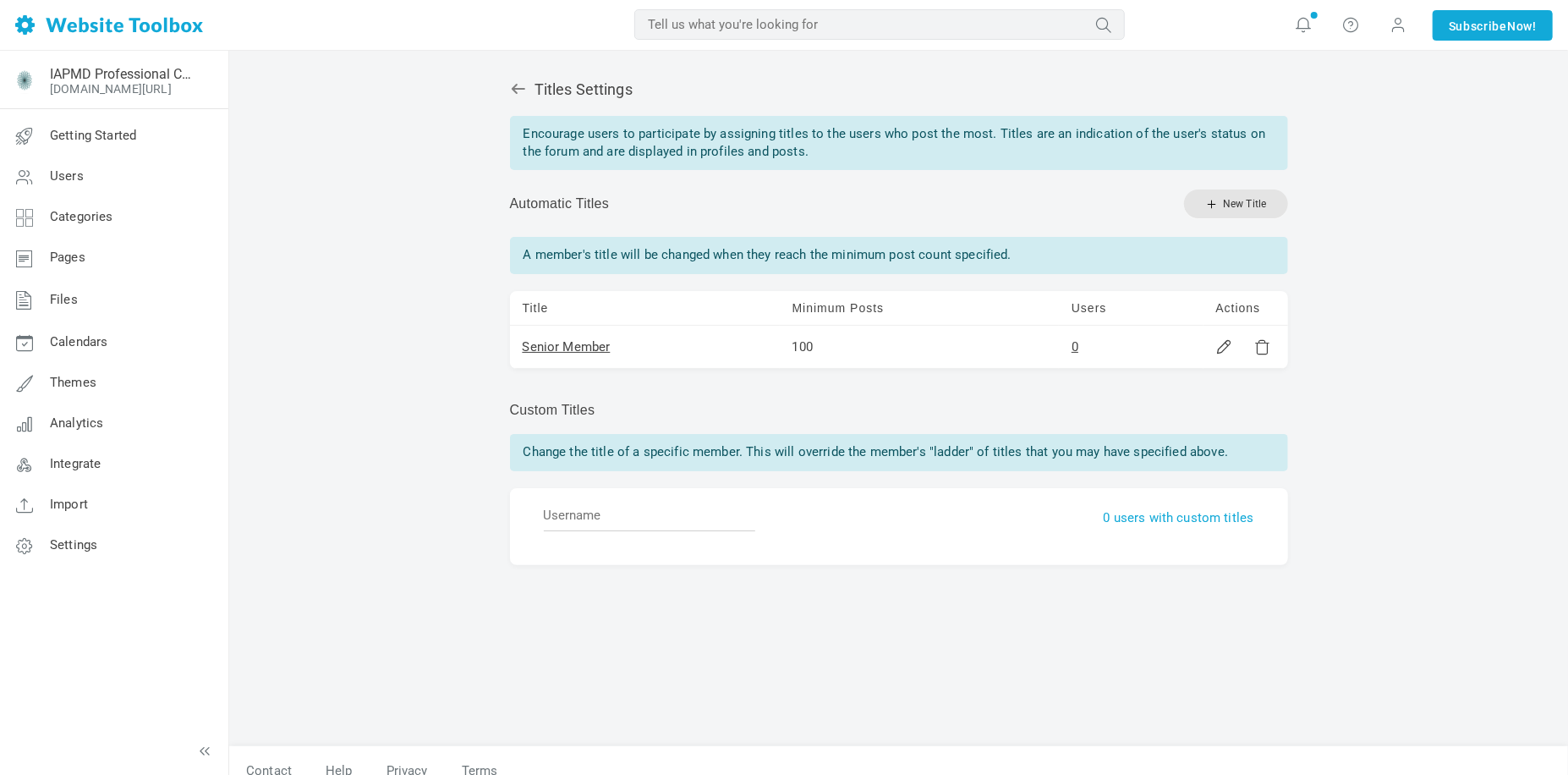
click at [1259, 350] on link at bounding box center [1262, 346] width 17 height 17
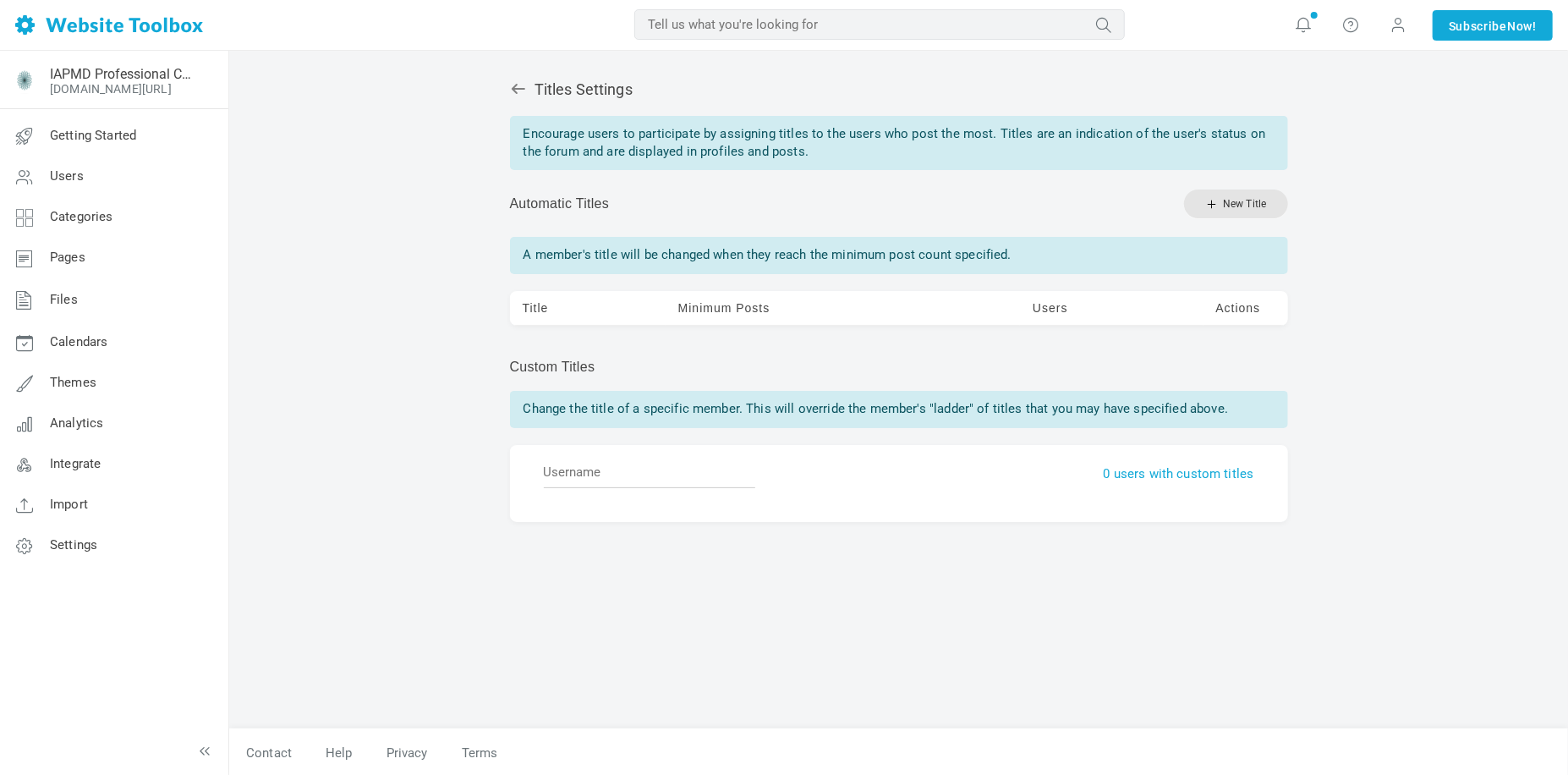
click at [1259, 350] on div "Titles Settings Encourage users to participate by assigning titles to the users…" at bounding box center [899, 362] width 778 height 597
click at [443, 94] on div "Titles Settings Encourage users to participate by assigning titles to the users…" at bounding box center [899, 414] width 1339 height 726
click at [521, 92] on icon at bounding box center [518, 89] width 17 height 17
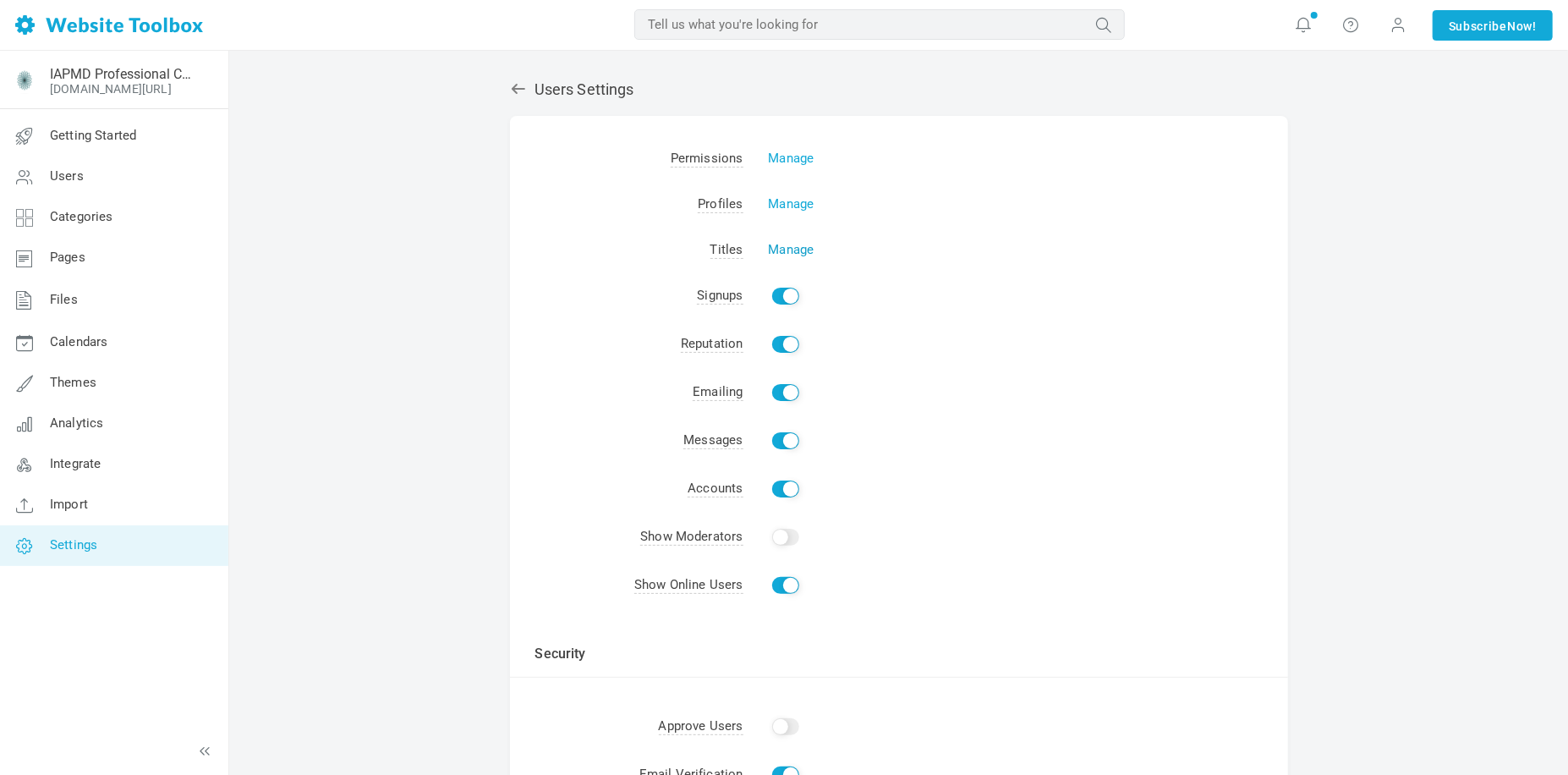
click at [797, 251] on link "Manage" at bounding box center [792, 249] width 46 height 15
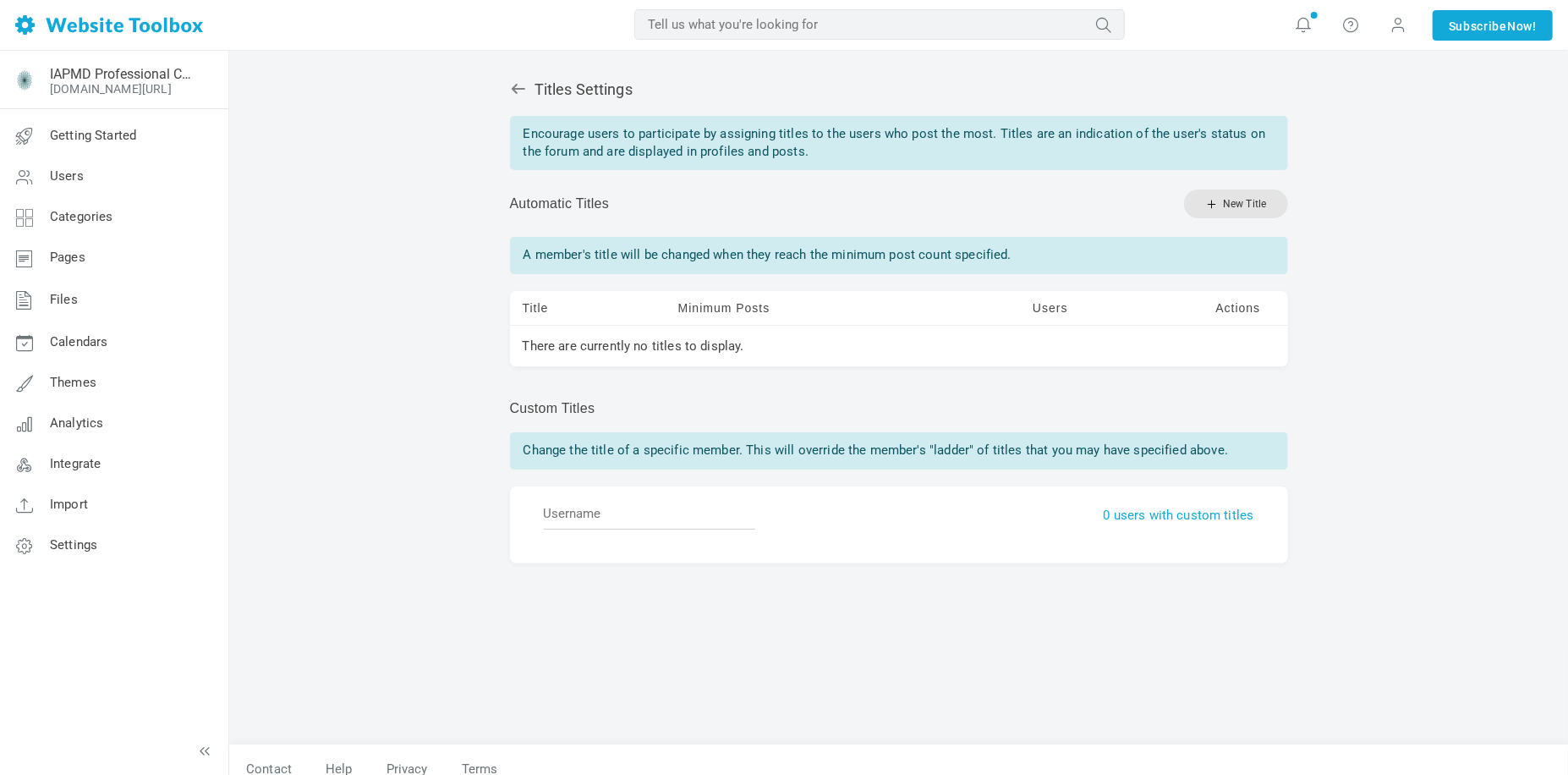
click at [518, 96] on icon at bounding box center [518, 89] width 17 height 17
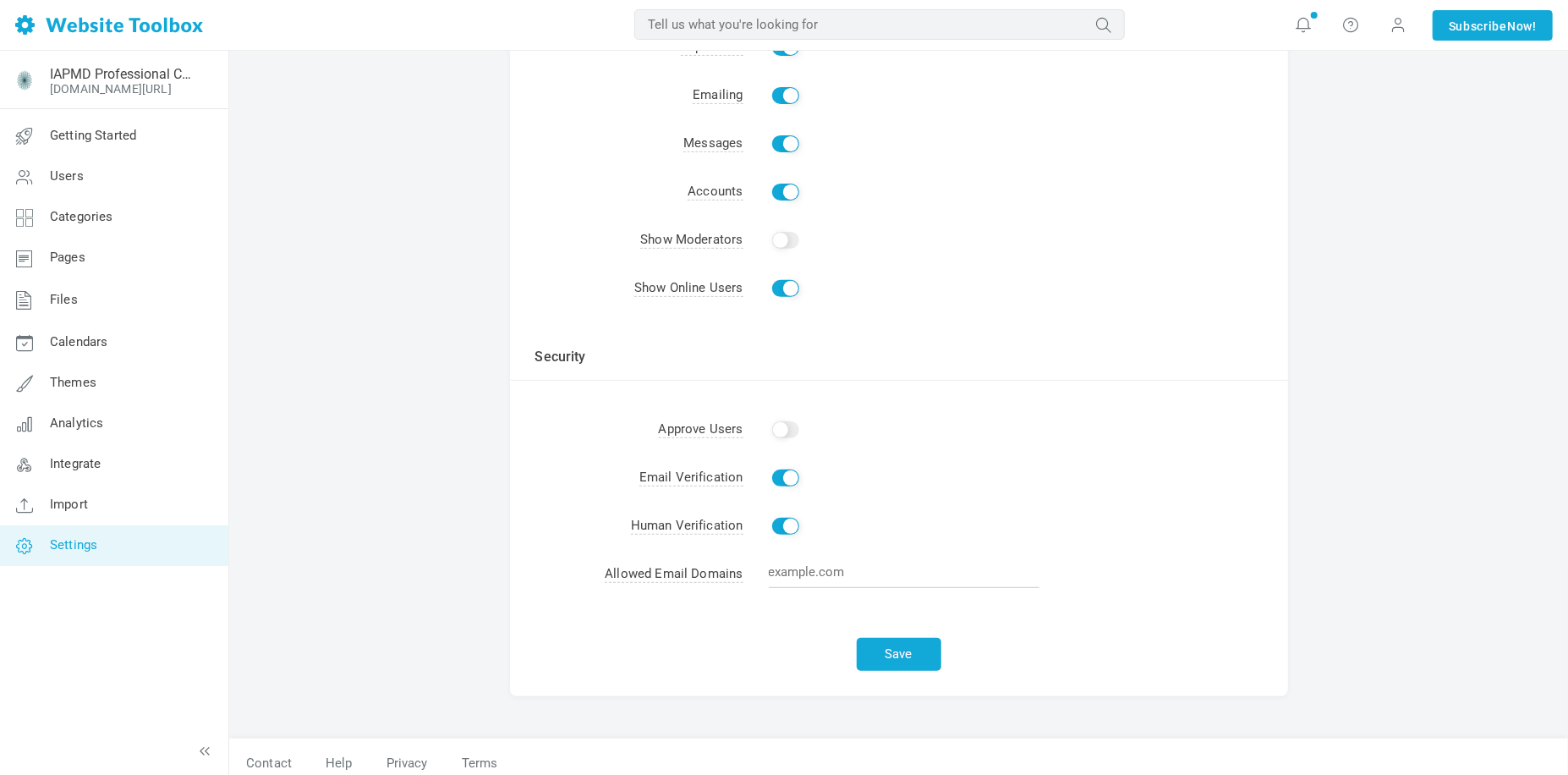
scroll to position [311, 0]
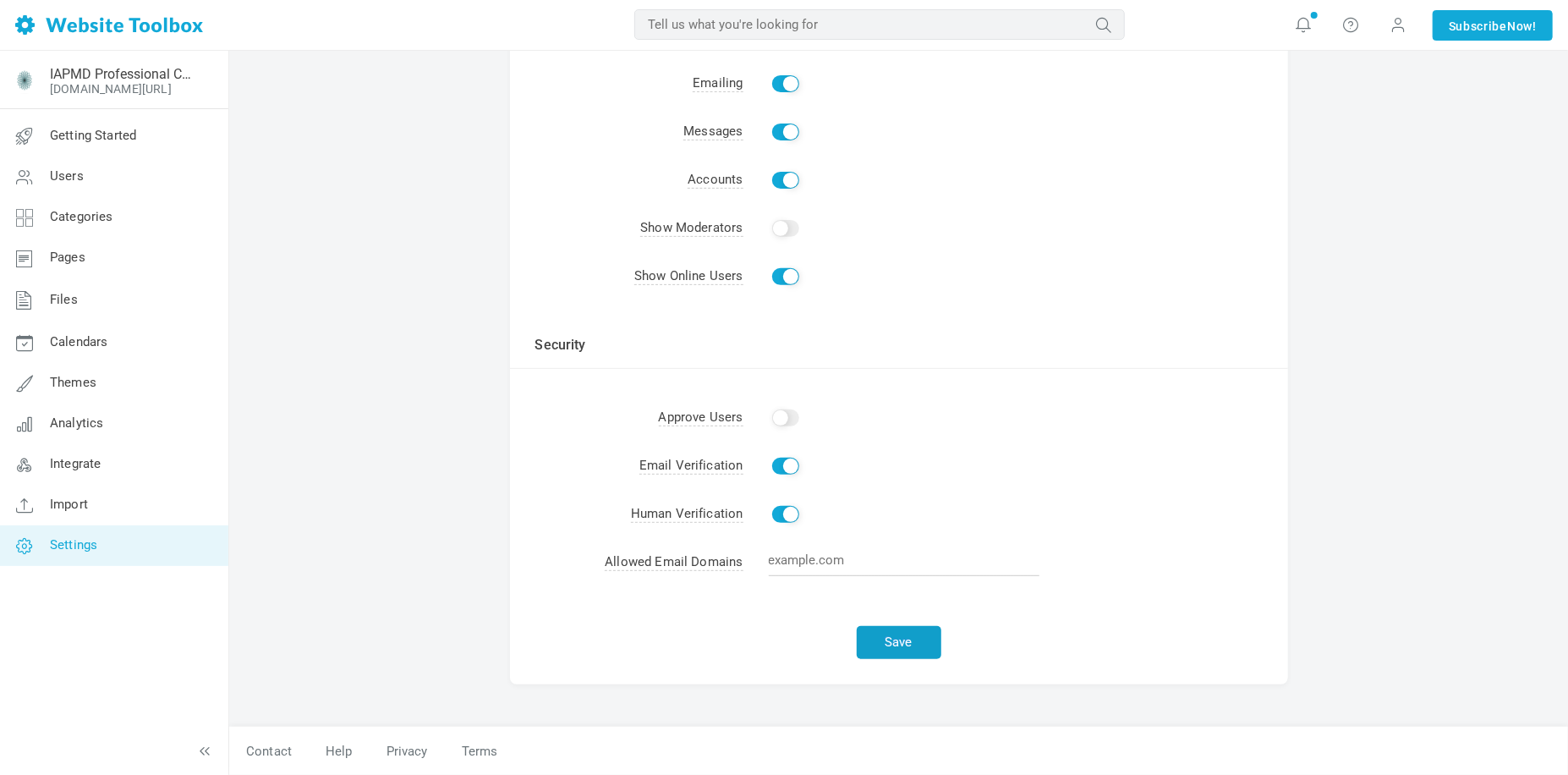
click at [905, 634] on button "Save" at bounding box center [900, 642] width 85 height 33
click at [102, 260] on link "Pages" at bounding box center [113, 258] width 229 height 41
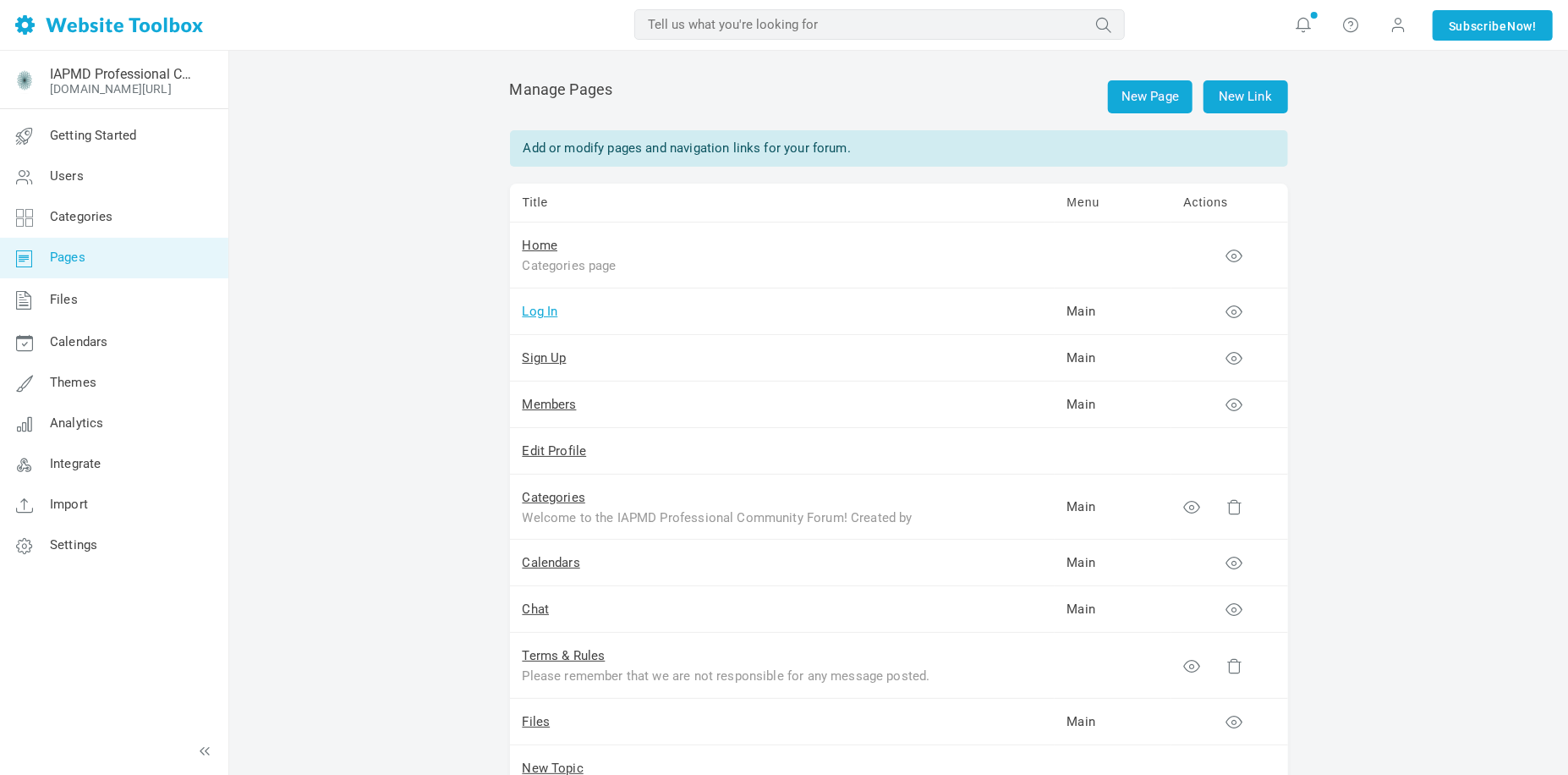
click at [525, 313] on link "Log In" at bounding box center [540, 311] width 35 height 15
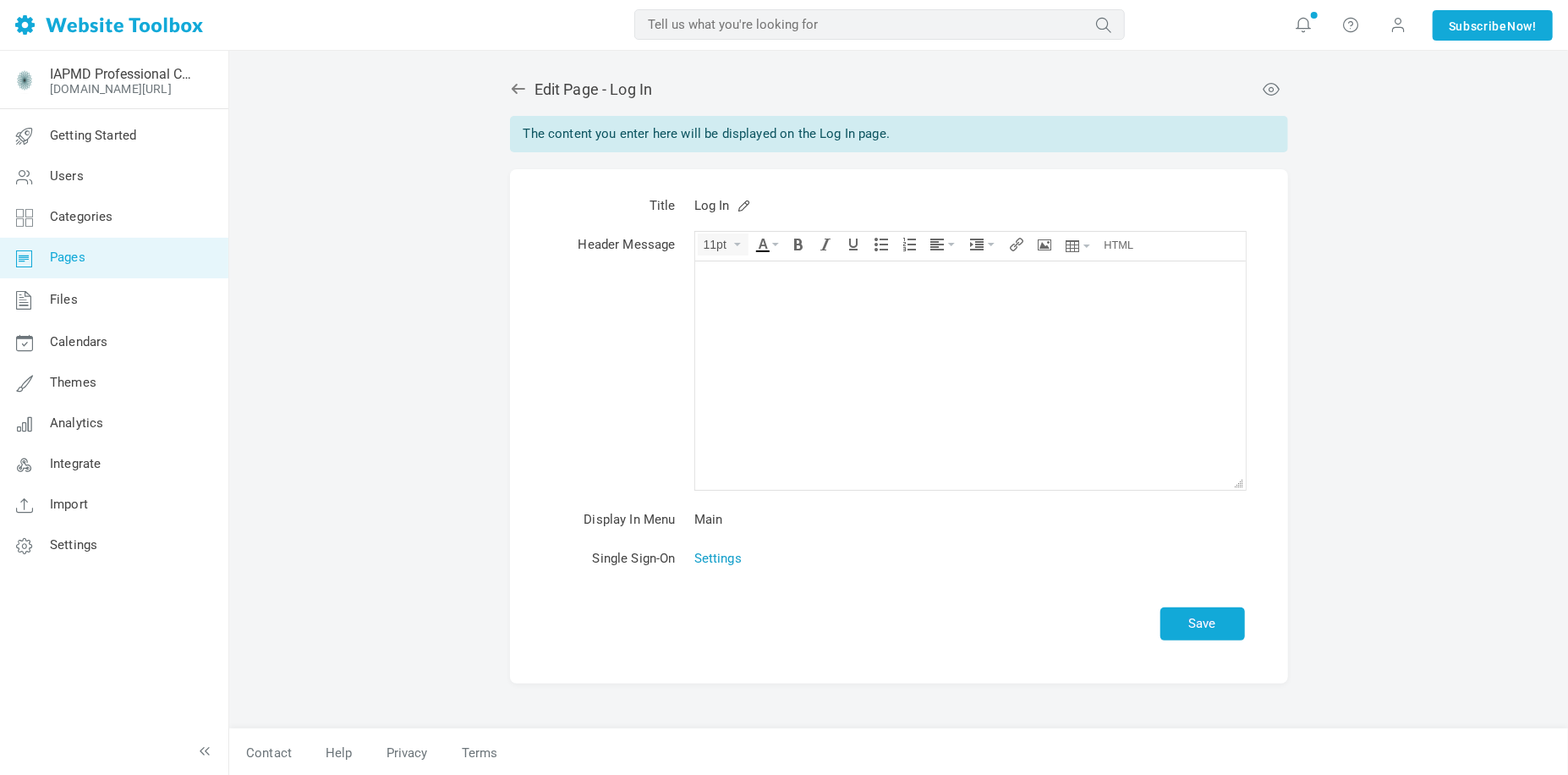
click at [720, 561] on link "Settings" at bounding box center [717, 558] width 47 height 15
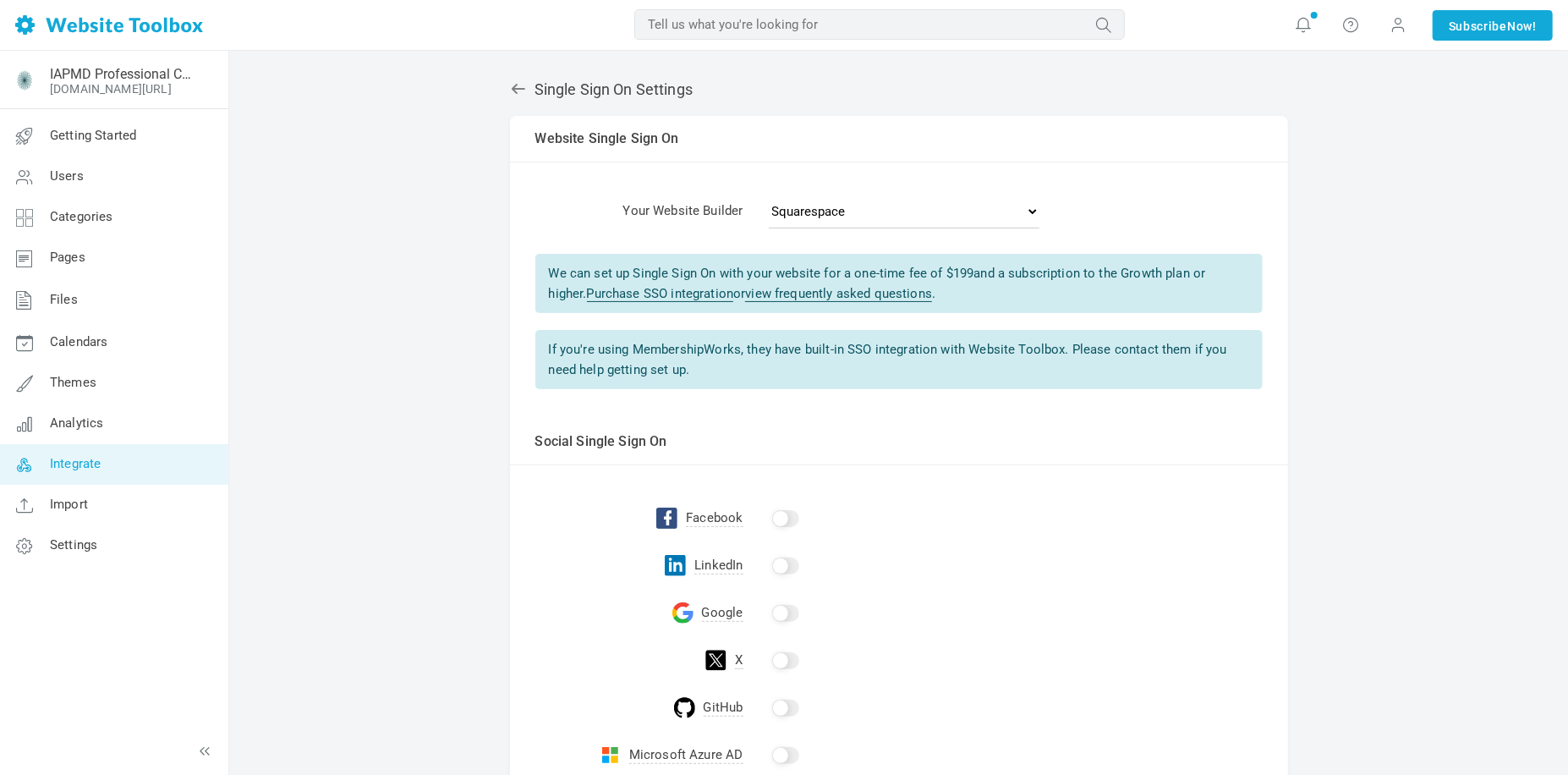
click at [514, 89] on icon at bounding box center [517, 89] width 13 height 10
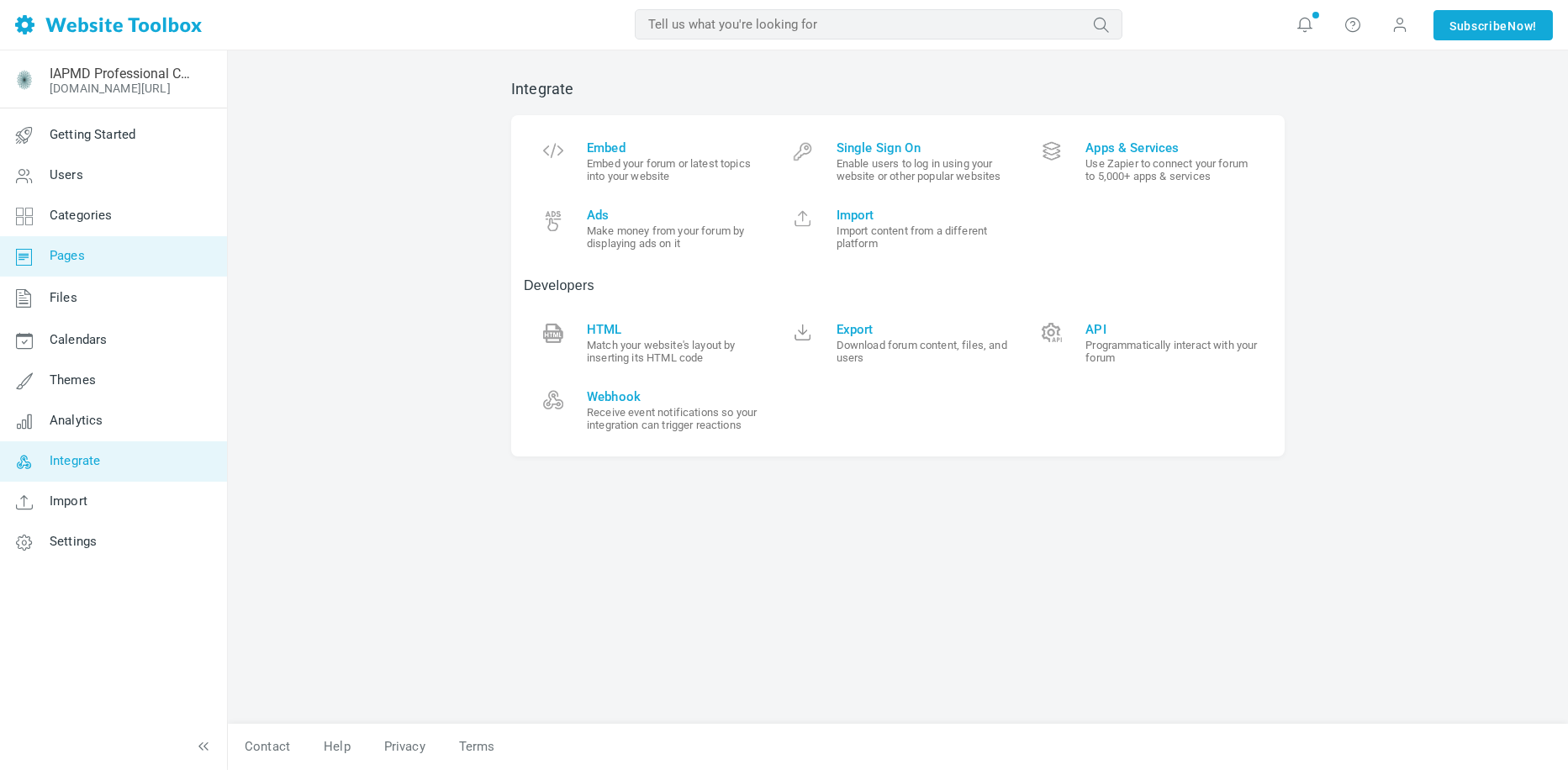
click at [94, 256] on link "Pages" at bounding box center [113, 256] width 228 height 40
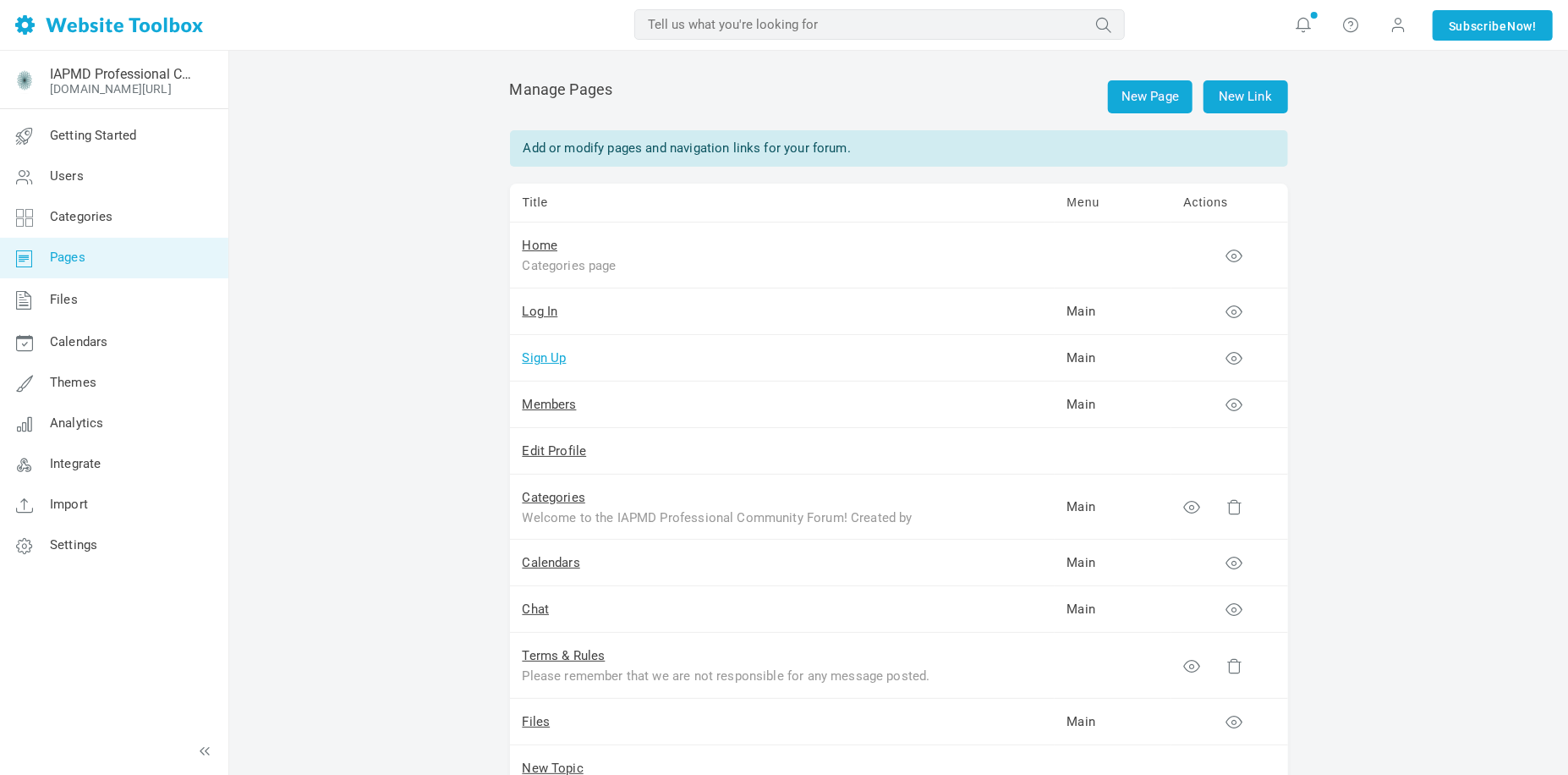
click at [559, 360] on link "Sign Up" at bounding box center [545, 357] width 44 height 15
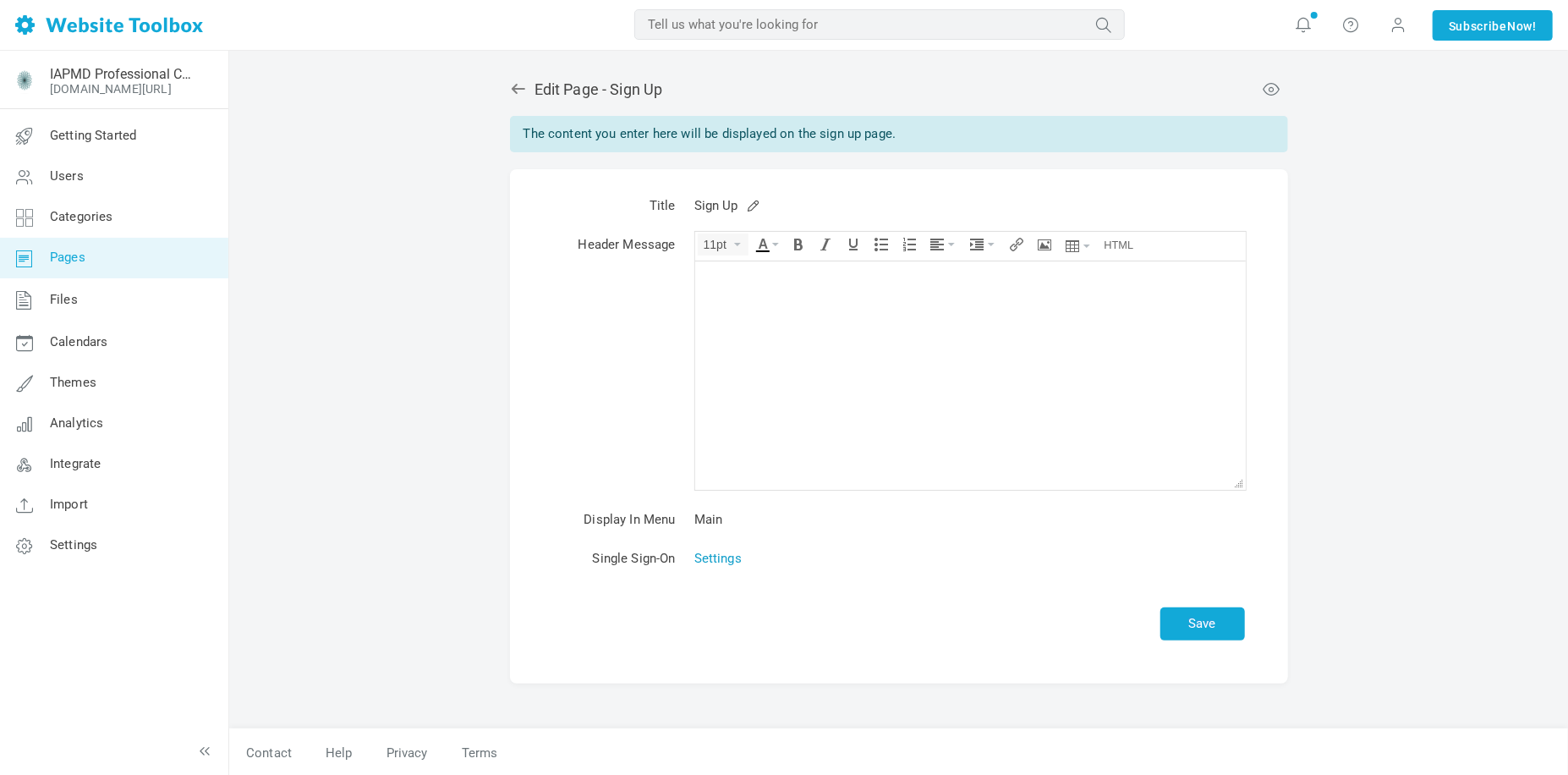
click at [722, 557] on link "Settings" at bounding box center [717, 558] width 47 height 15
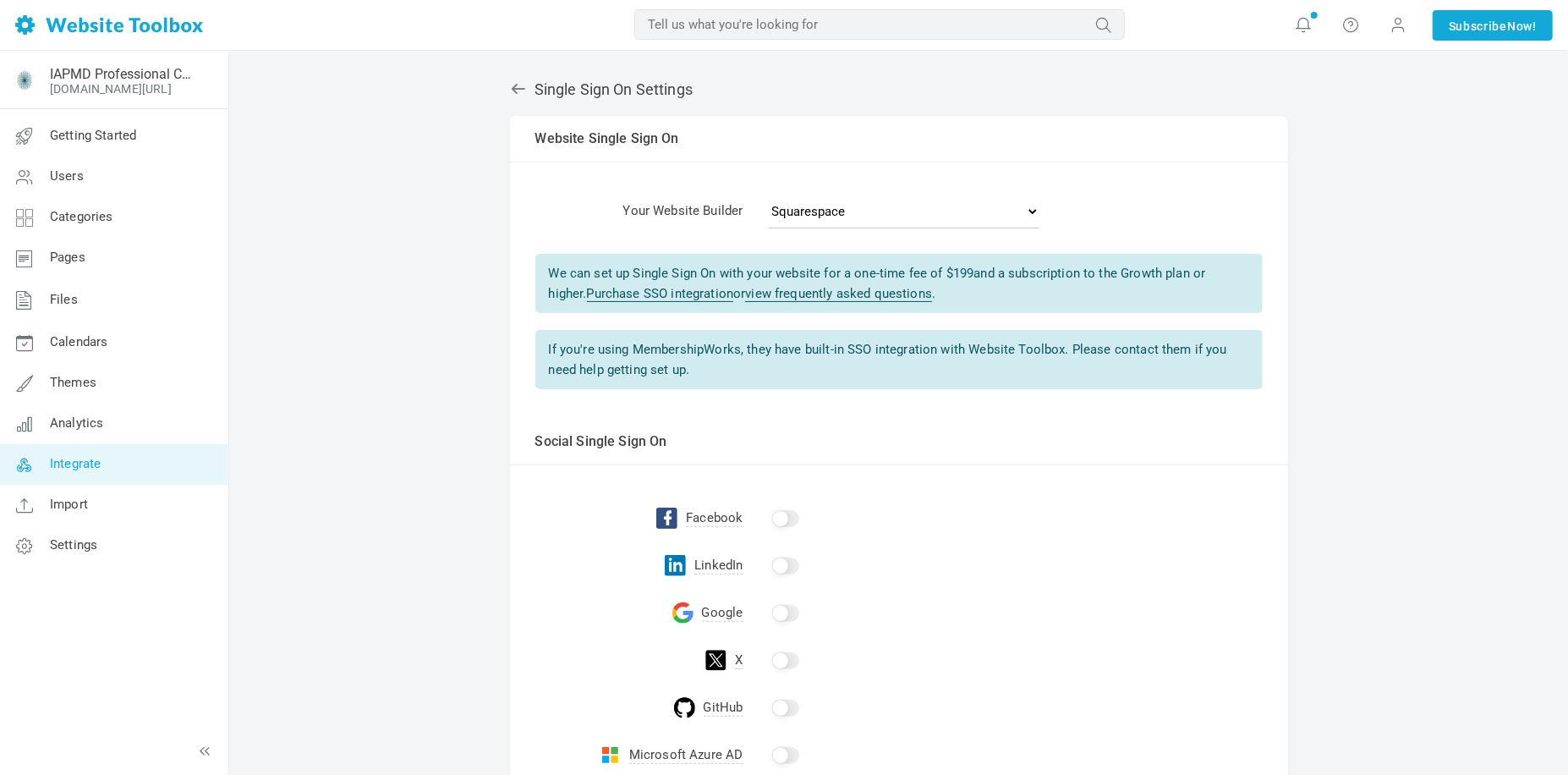
click at [520, 96] on icon at bounding box center [518, 89] width 17 height 17
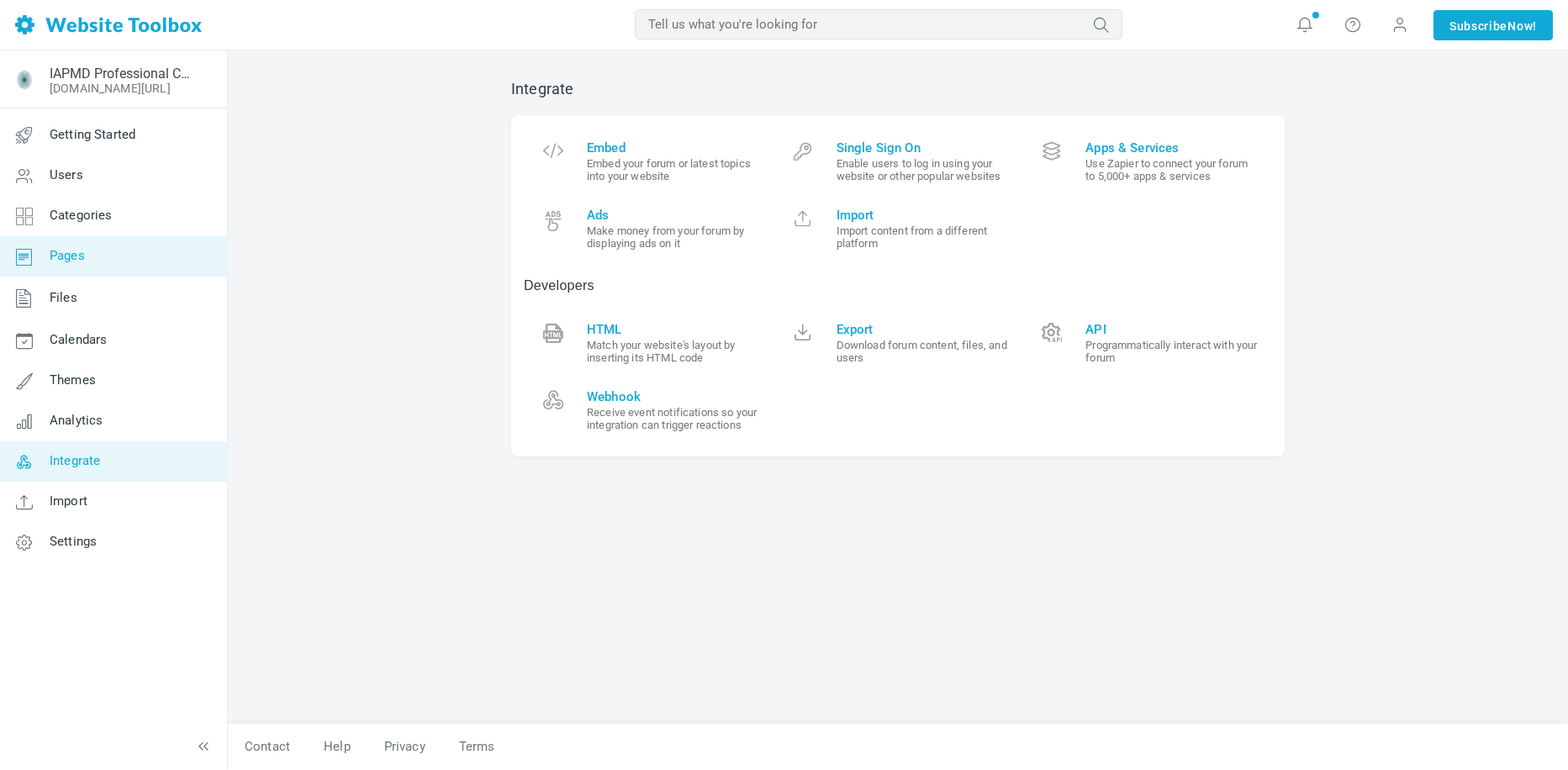
click at [85, 270] on link "Pages" at bounding box center [113, 256] width 228 height 40
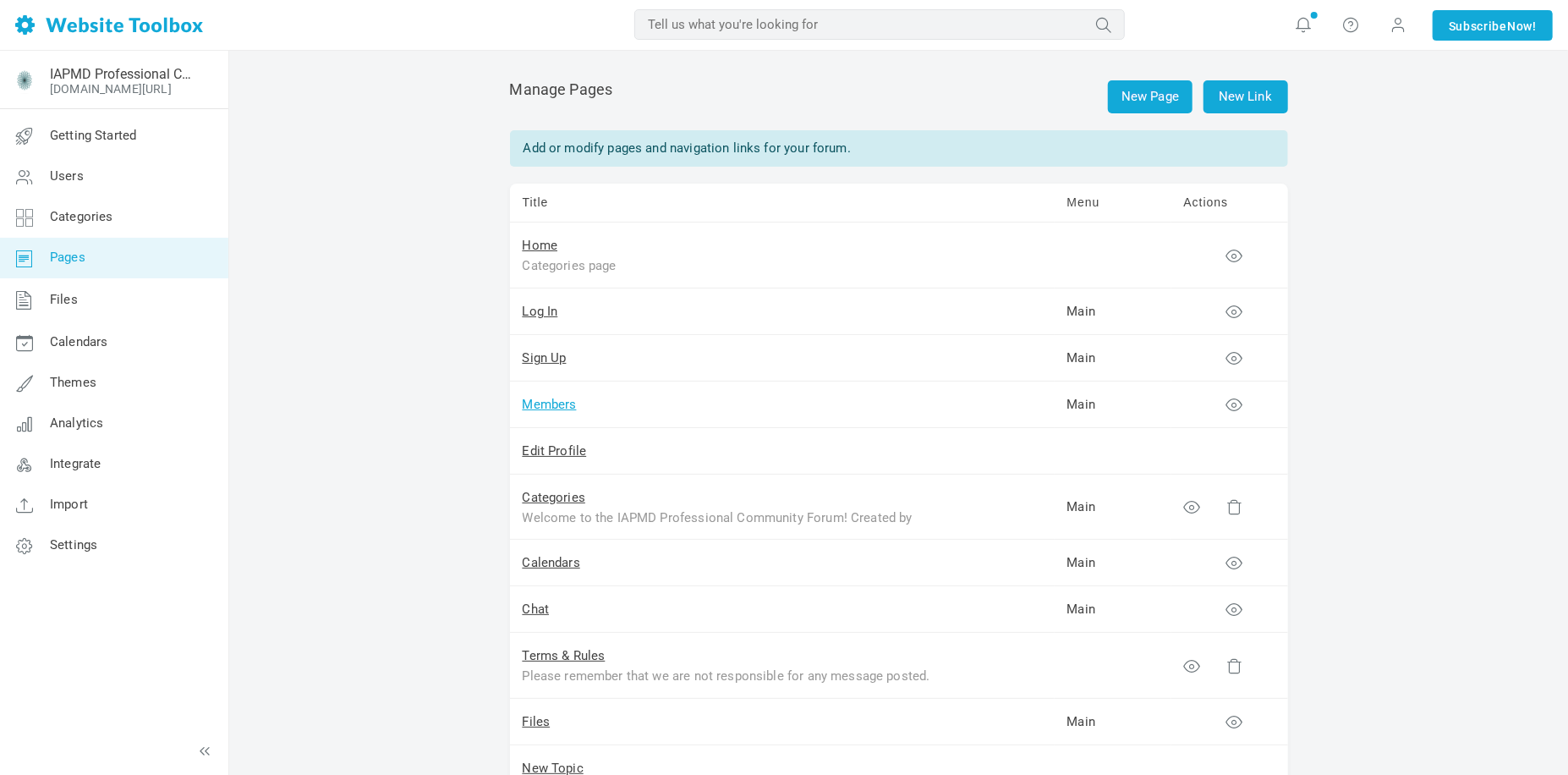
click at [541, 401] on link "Members" at bounding box center [549, 404] width 54 height 15
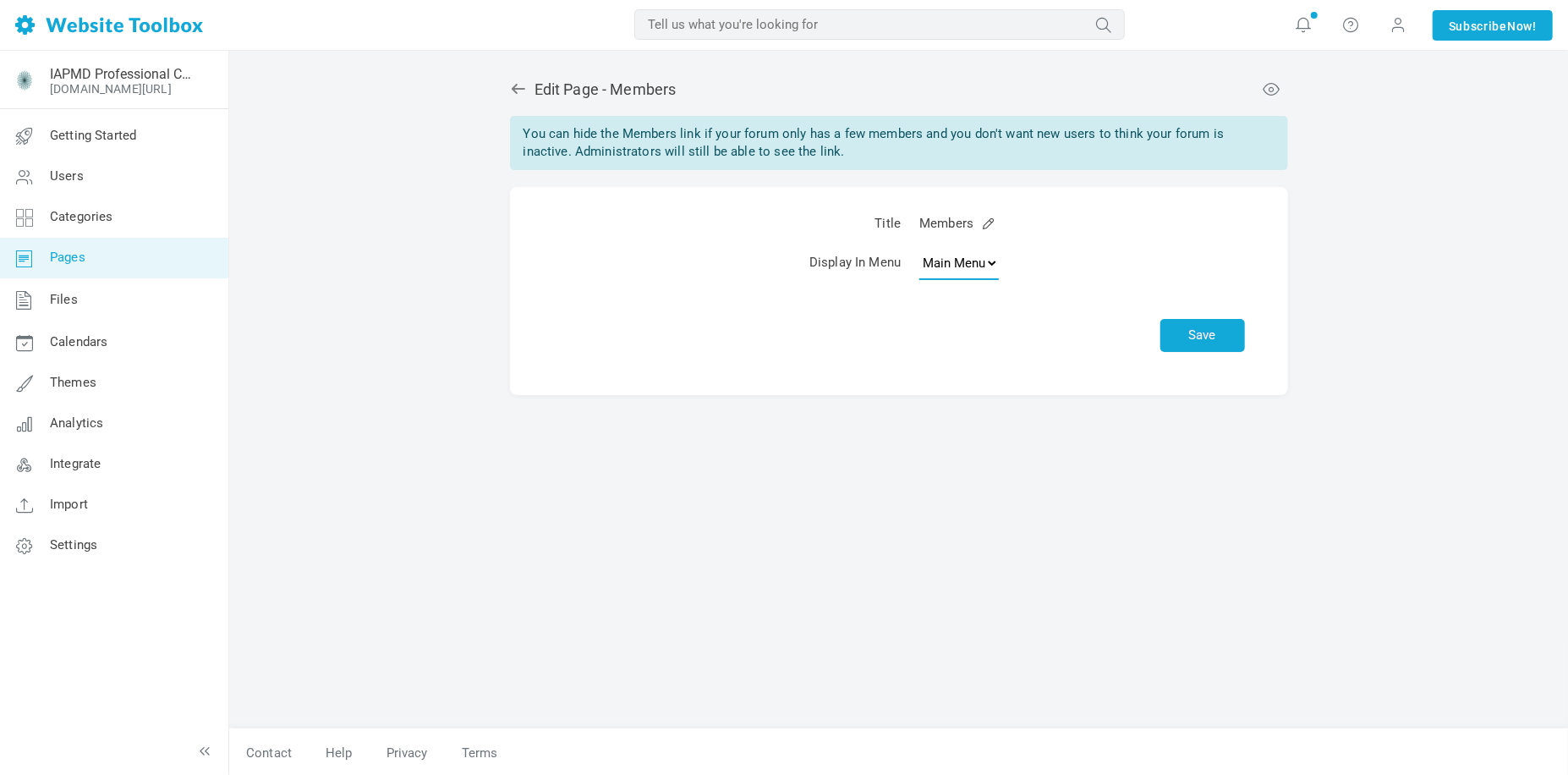
click at [982, 263] on select "None Main Menu" at bounding box center [959, 263] width 80 height 34
click at [1054, 256] on td "None Main Menu" at bounding box center [1082, 266] width 344 height 47
click at [955, 260] on select "None Main Menu" at bounding box center [959, 263] width 80 height 34
select select
click at [919, 247] on select "None Main Menu" at bounding box center [959, 263] width 80 height 34
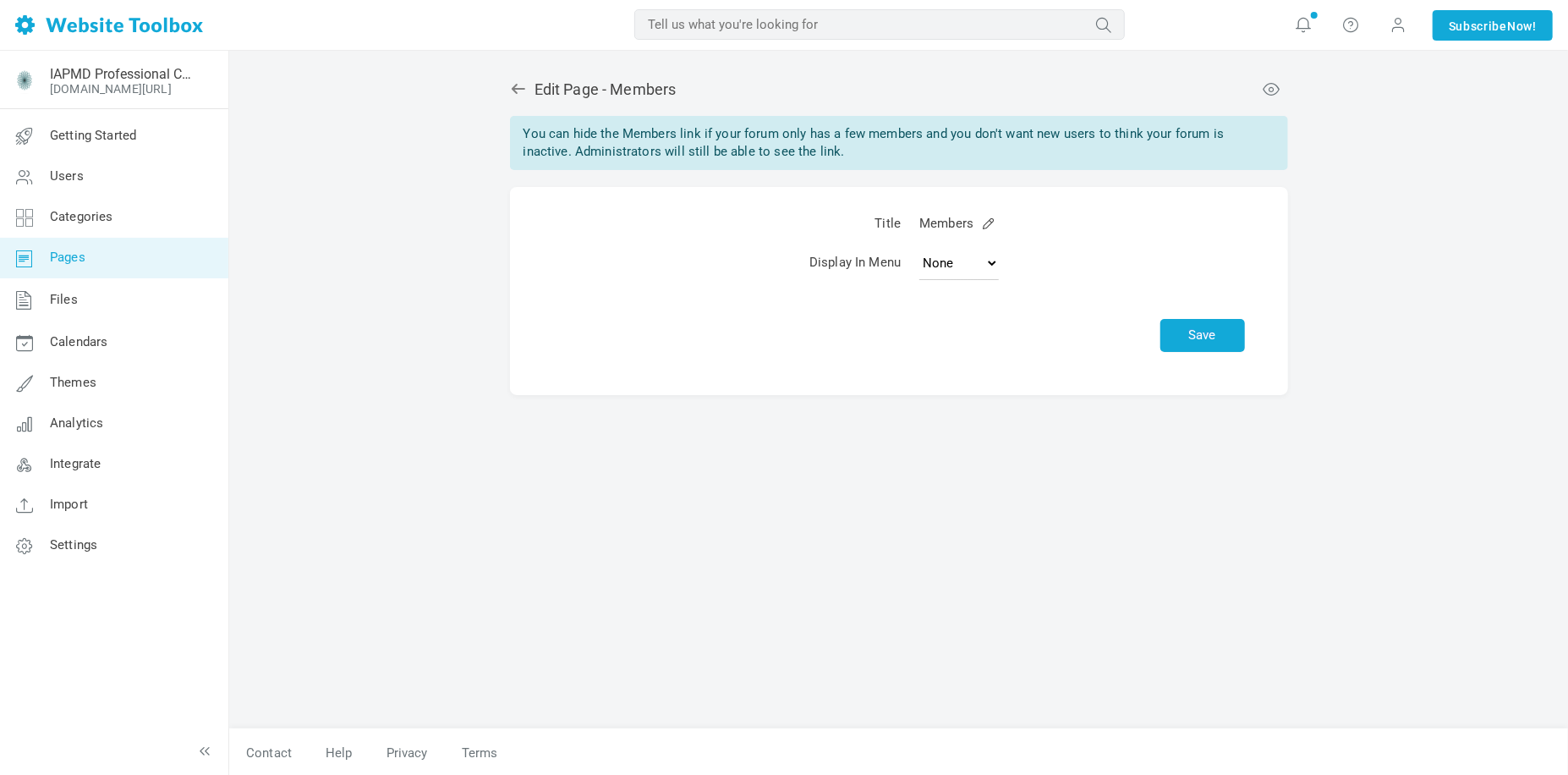
click at [964, 291] on td "Save" at bounding box center [1082, 325] width 344 height 72
click at [973, 330] on td "Save" at bounding box center [1082, 325] width 344 height 72
click at [1195, 343] on button "Save" at bounding box center [1202, 335] width 85 height 33
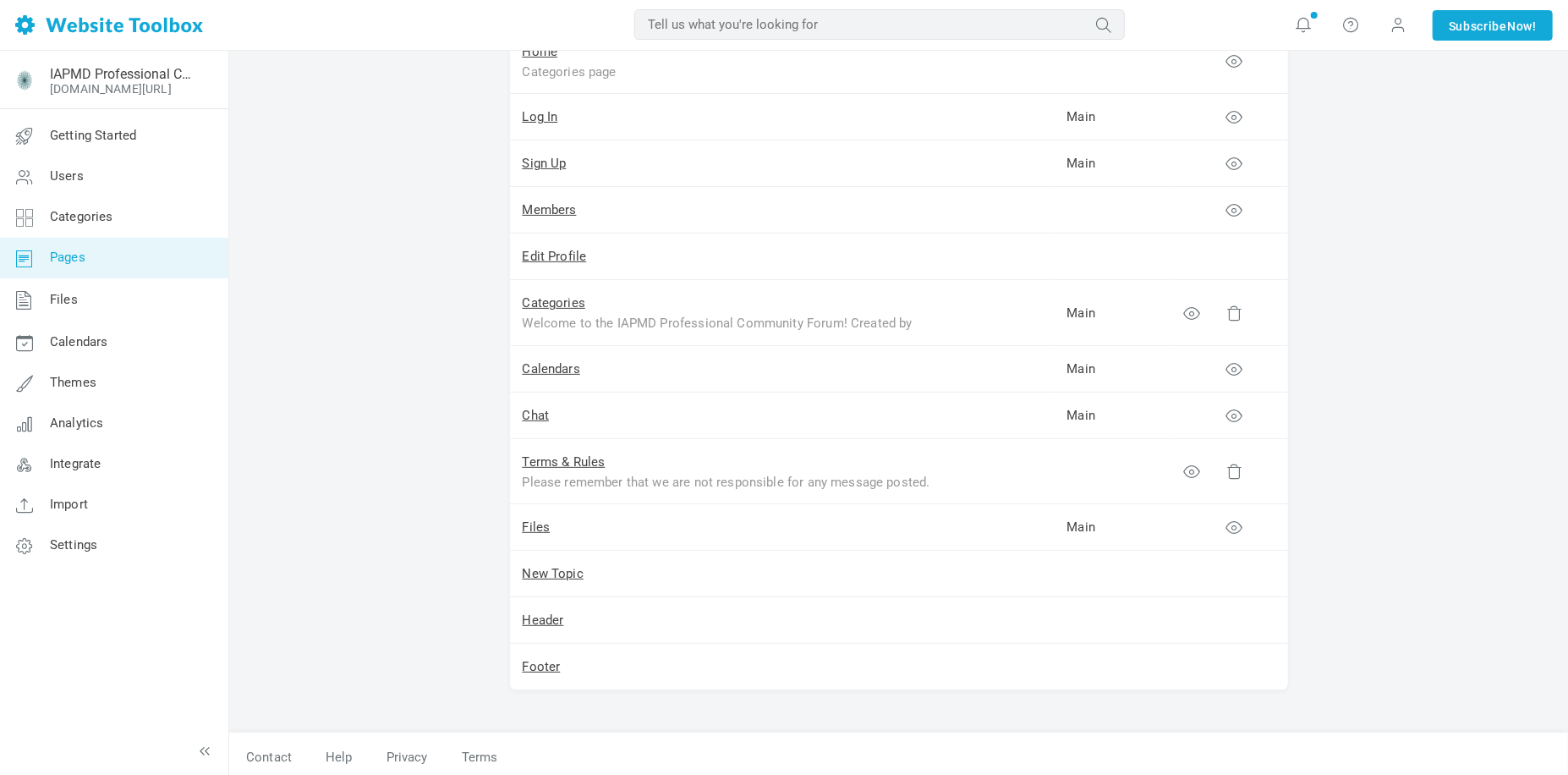
scroll to position [254, 0]
click at [512, 565] on td "New Topic" at bounding box center [782, 568] width 545 height 47
click at [530, 567] on link "New Topic" at bounding box center [552, 567] width 61 height 15
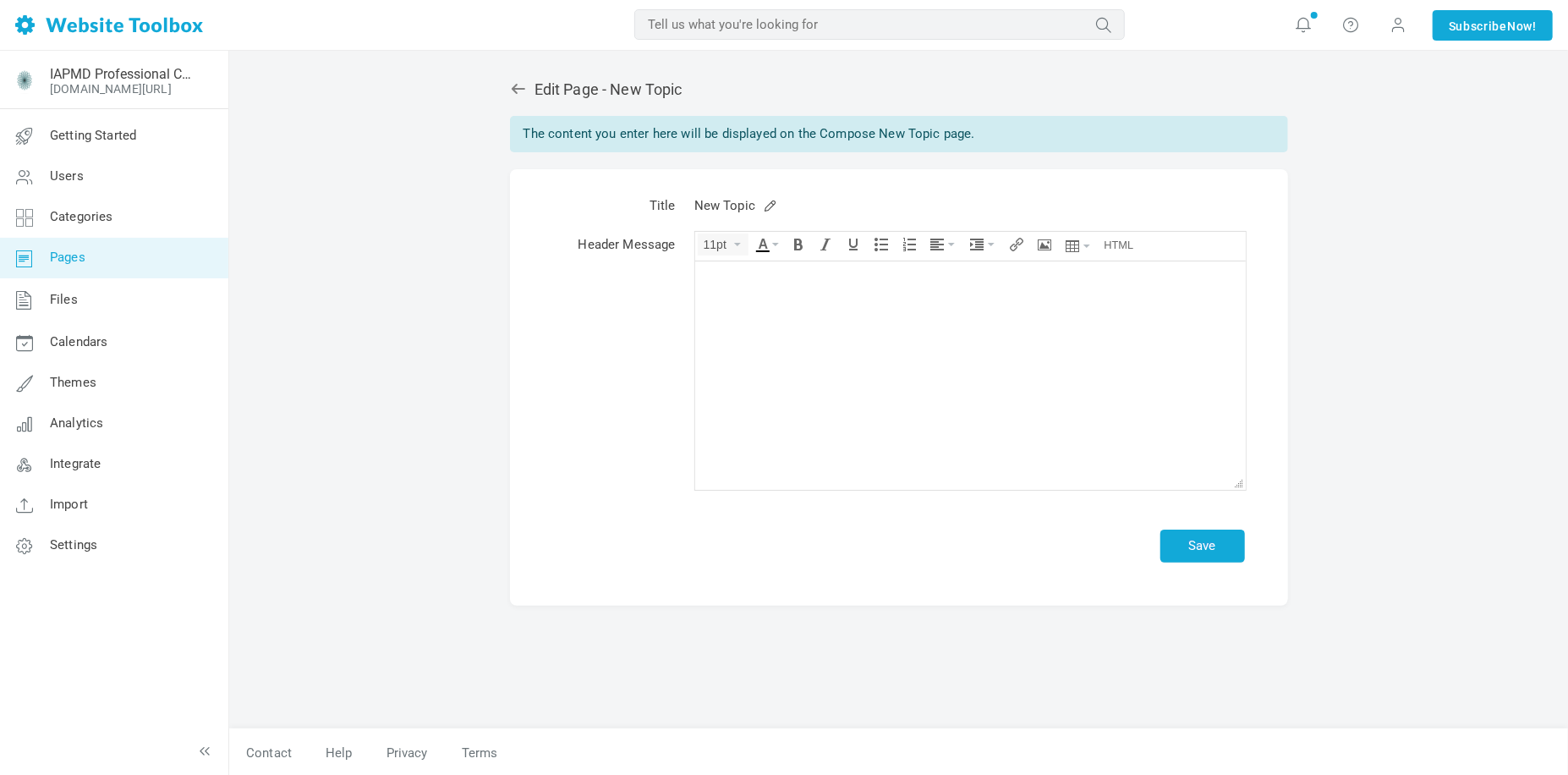
click at [520, 89] on icon at bounding box center [517, 89] width 13 height 10
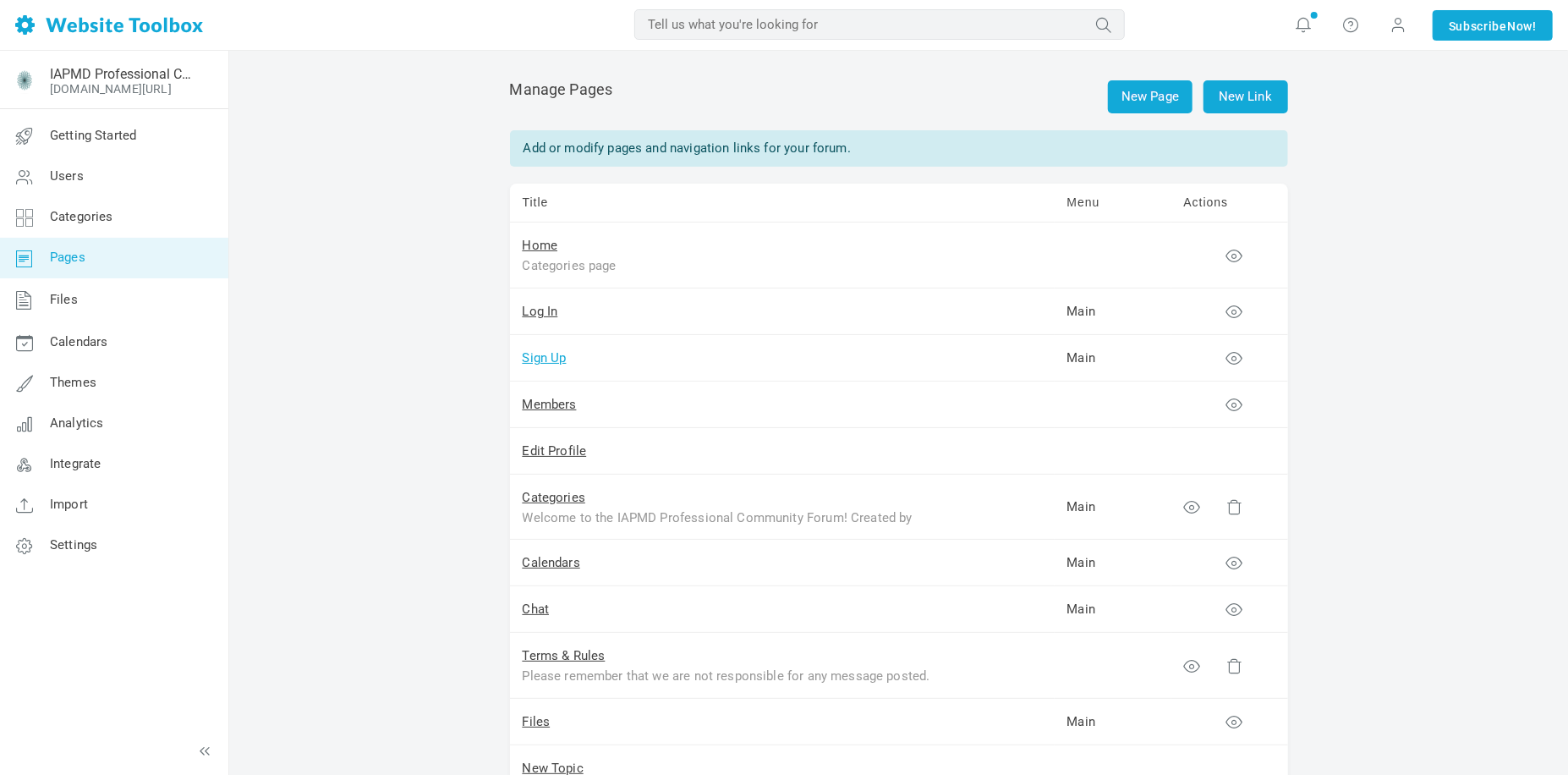
click at [548, 362] on link "Sign Up" at bounding box center [545, 357] width 44 height 15
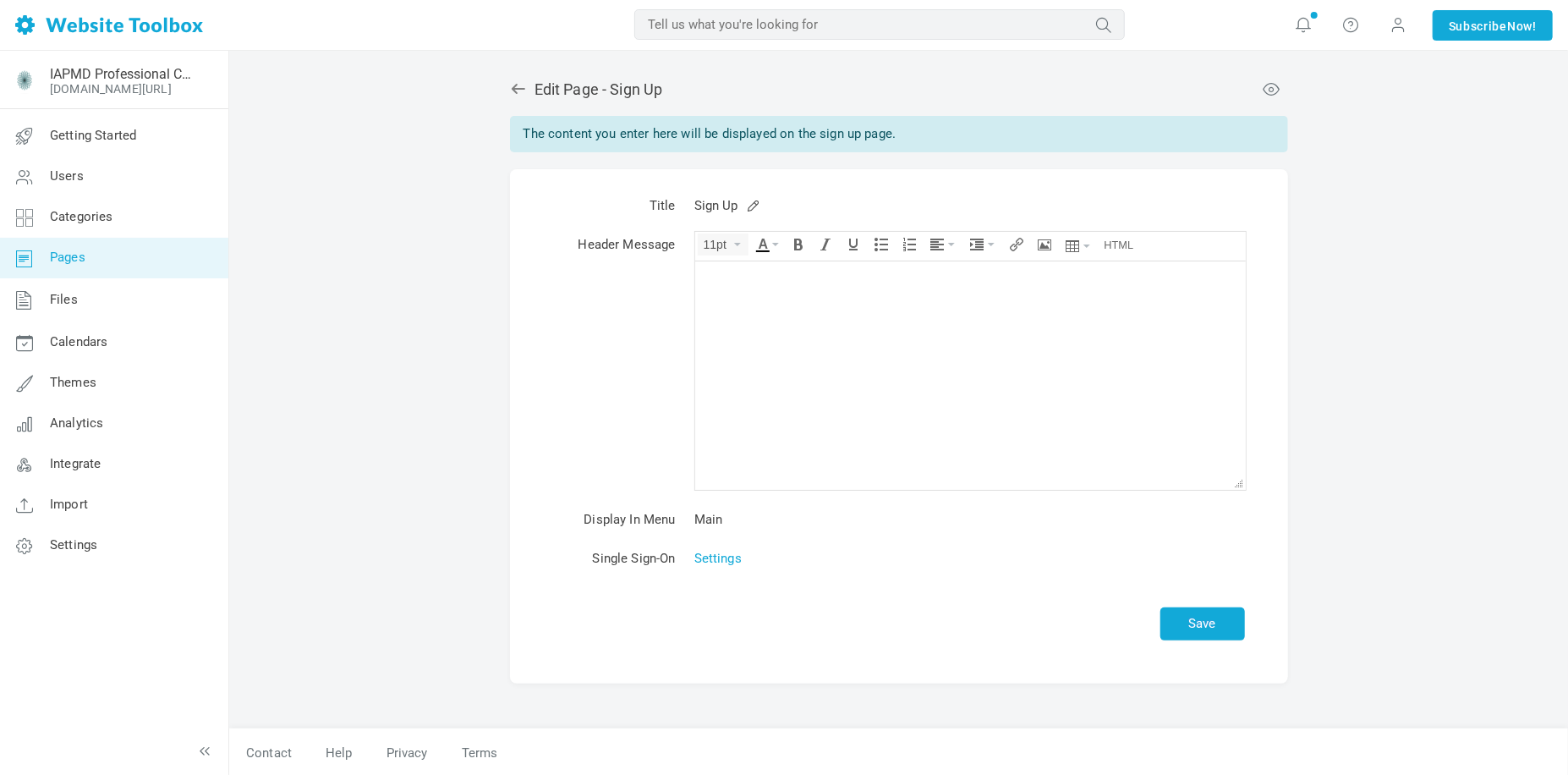
click at [515, 85] on icon at bounding box center [517, 89] width 13 height 10
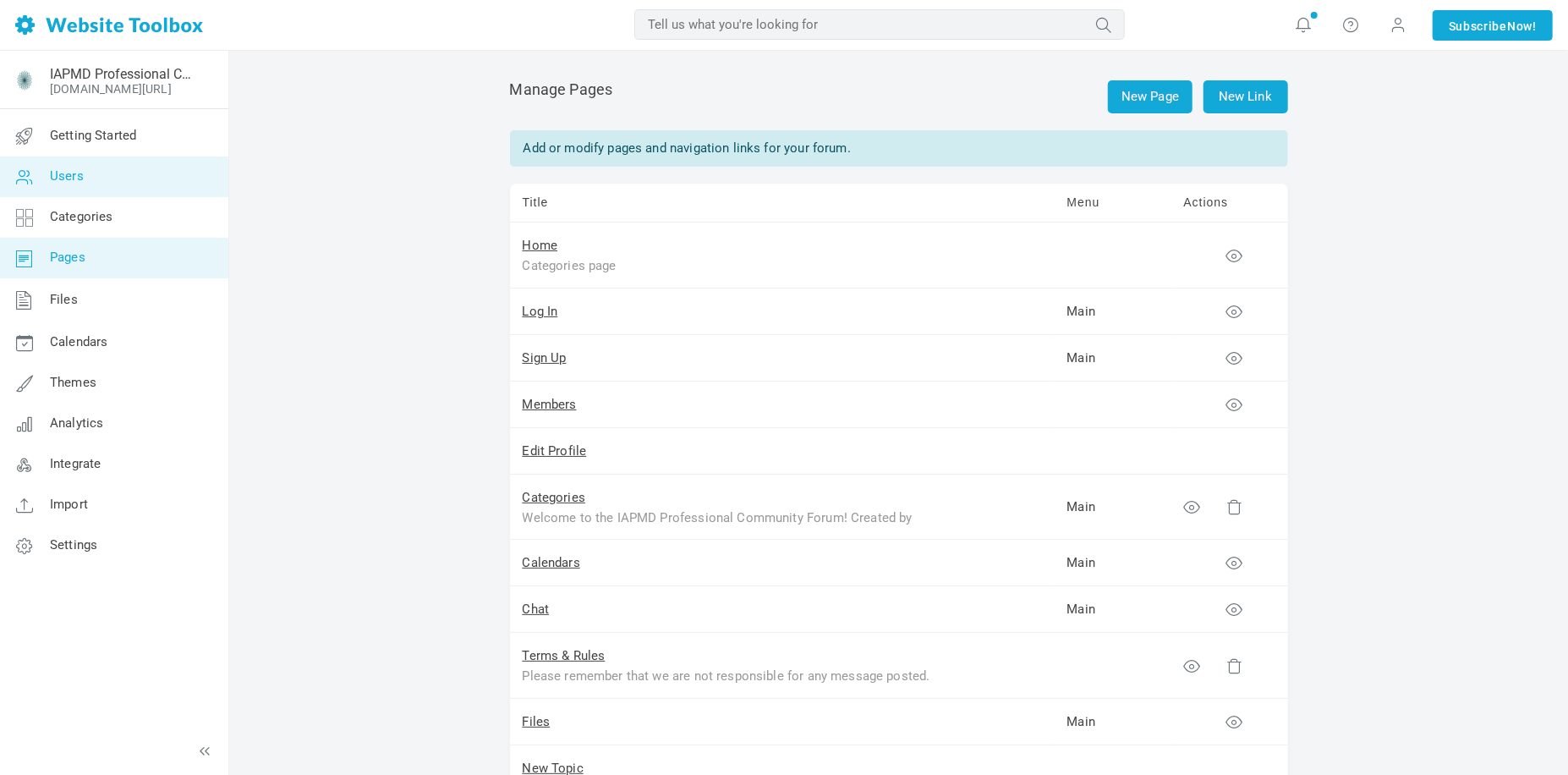
click at [77, 176] on span "Users" at bounding box center [66, 175] width 34 height 15
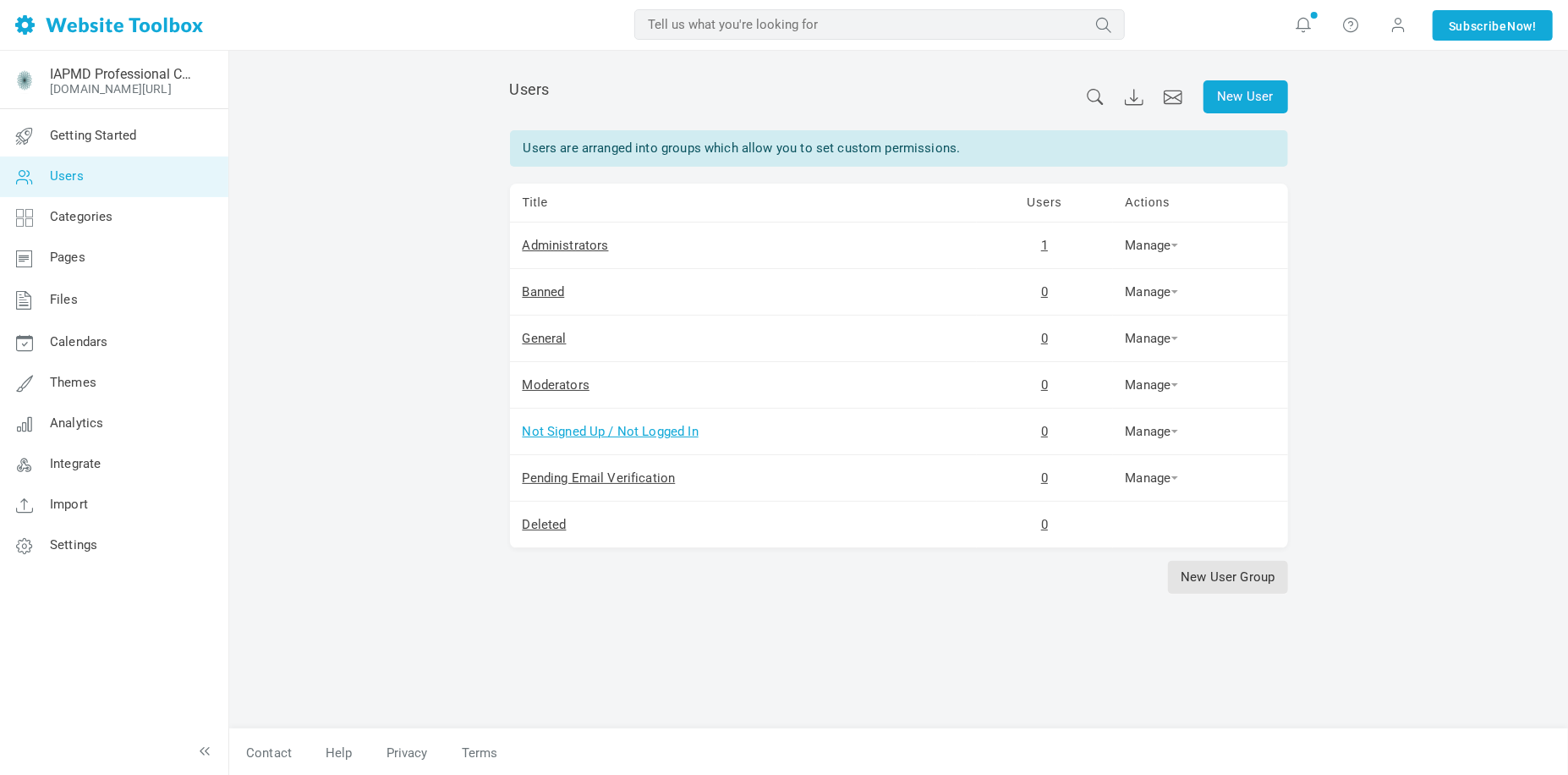
click at [640, 434] on link "Not Signed Up / Not Logged In" at bounding box center [610, 431] width 176 height 15
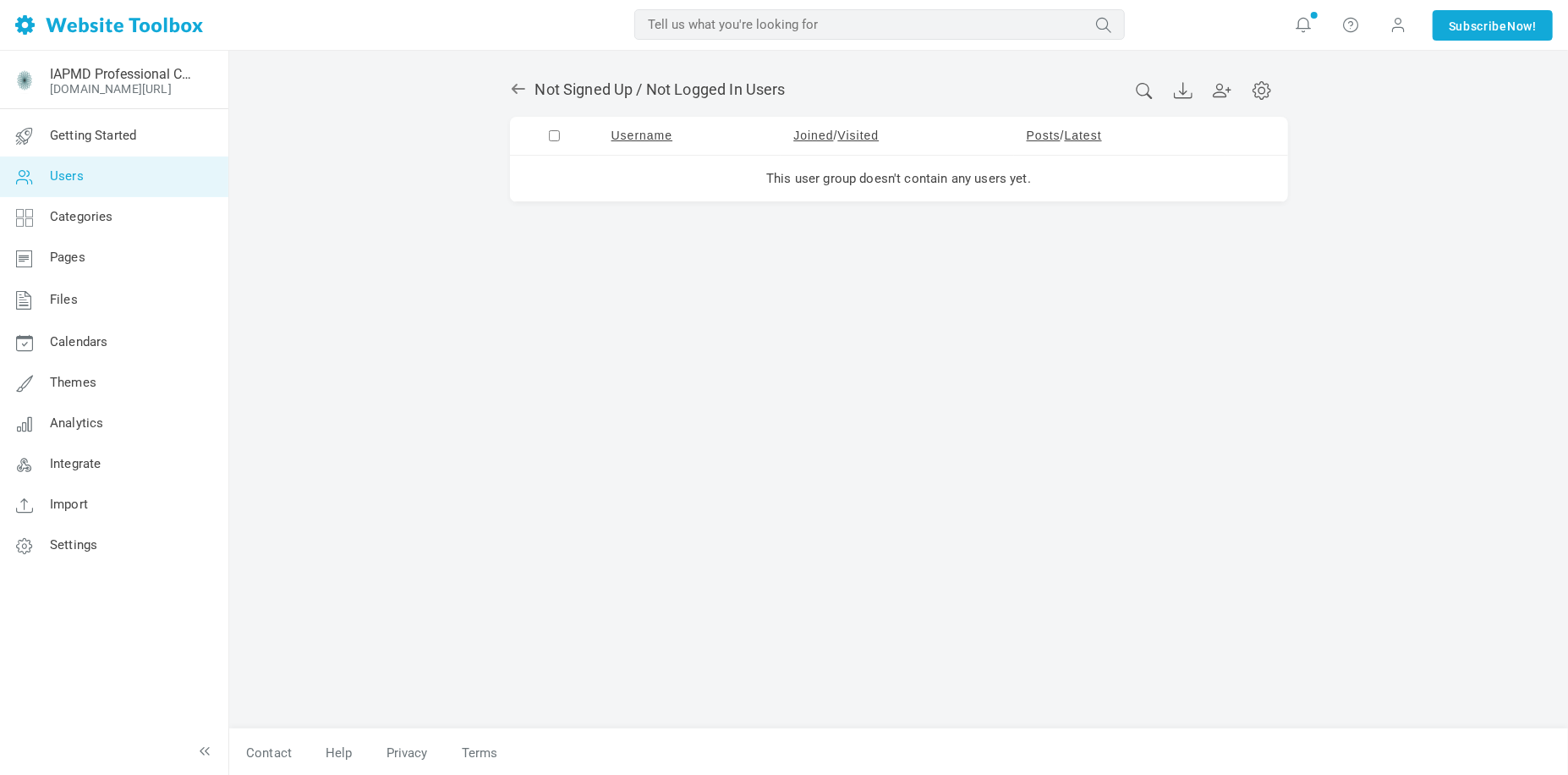
click at [640, 434] on div "Not Signed Up / Not Logged In Users You can optionally give the user a reason f…" at bounding box center [899, 396] width 803 height 665
click at [512, 88] on icon at bounding box center [517, 89] width 13 height 10
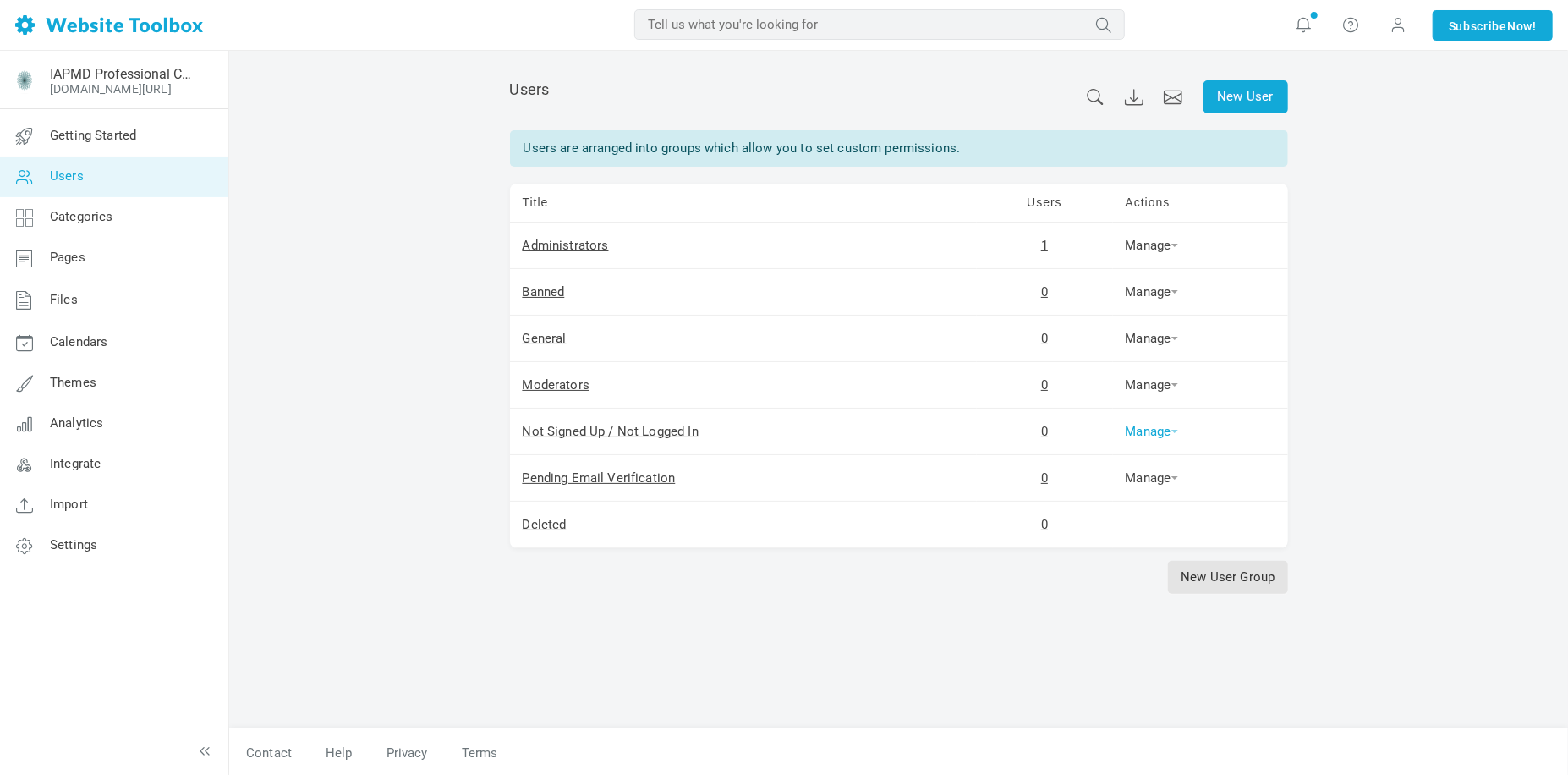
click at [1147, 436] on link "Manage" at bounding box center [1151, 431] width 52 height 15
click at [1155, 453] on link "Permissions" at bounding box center [1179, 460] width 115 height 35
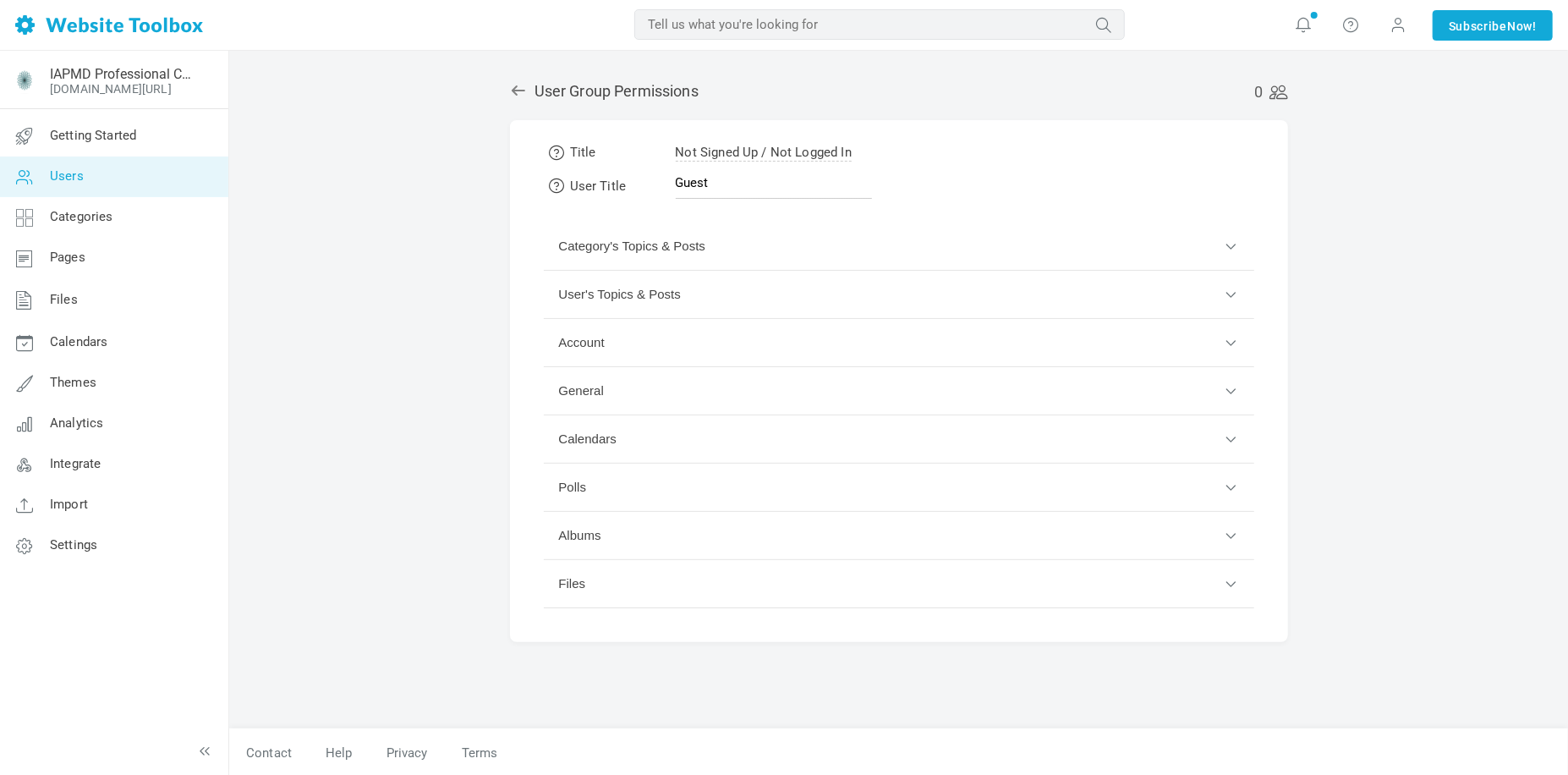
click at [1059, 249] on button "Category's Topics & Posts" at bounding box center [899, 246] width 710 height 48
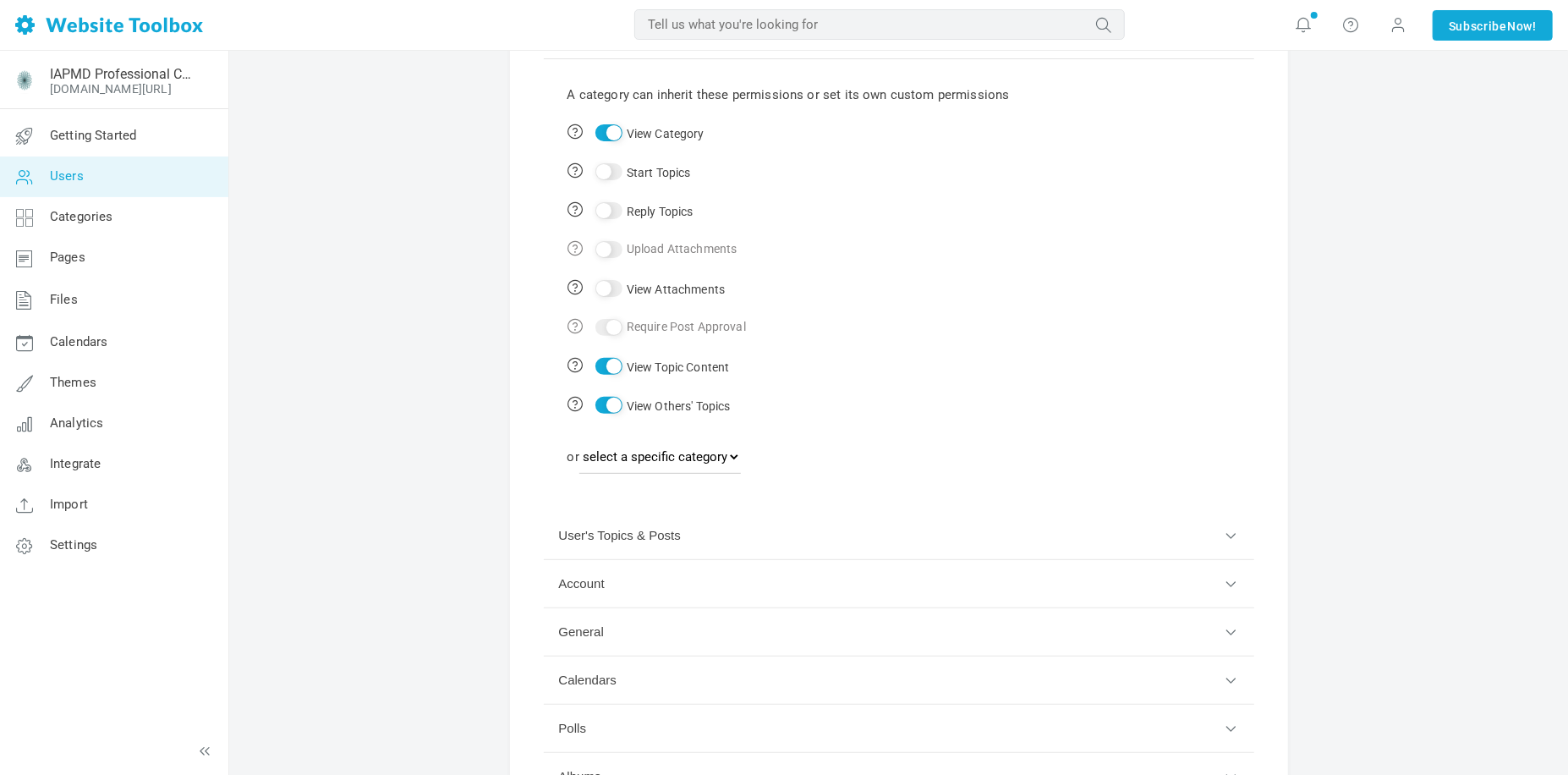
scroll to position [254, 0]
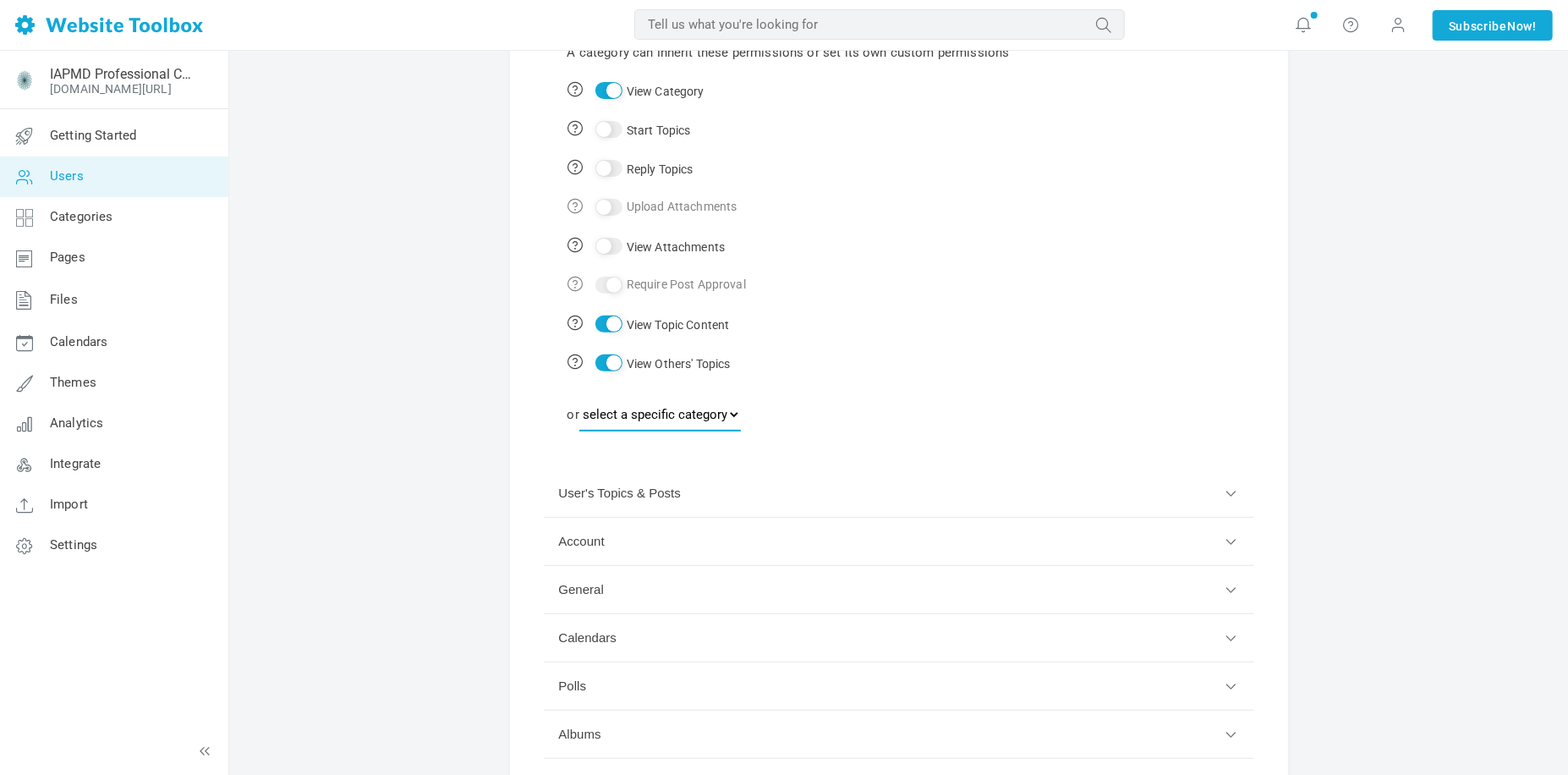
click at [691, 421] on select "select a specific category News General Administrators Only" at bounding box center [660, 415] width 161 height 34
select select "988833"
click at [582, 398] on select "select a specific category News General Administrators Only" at bounding box center [660, 415] width 161 height 34
select select
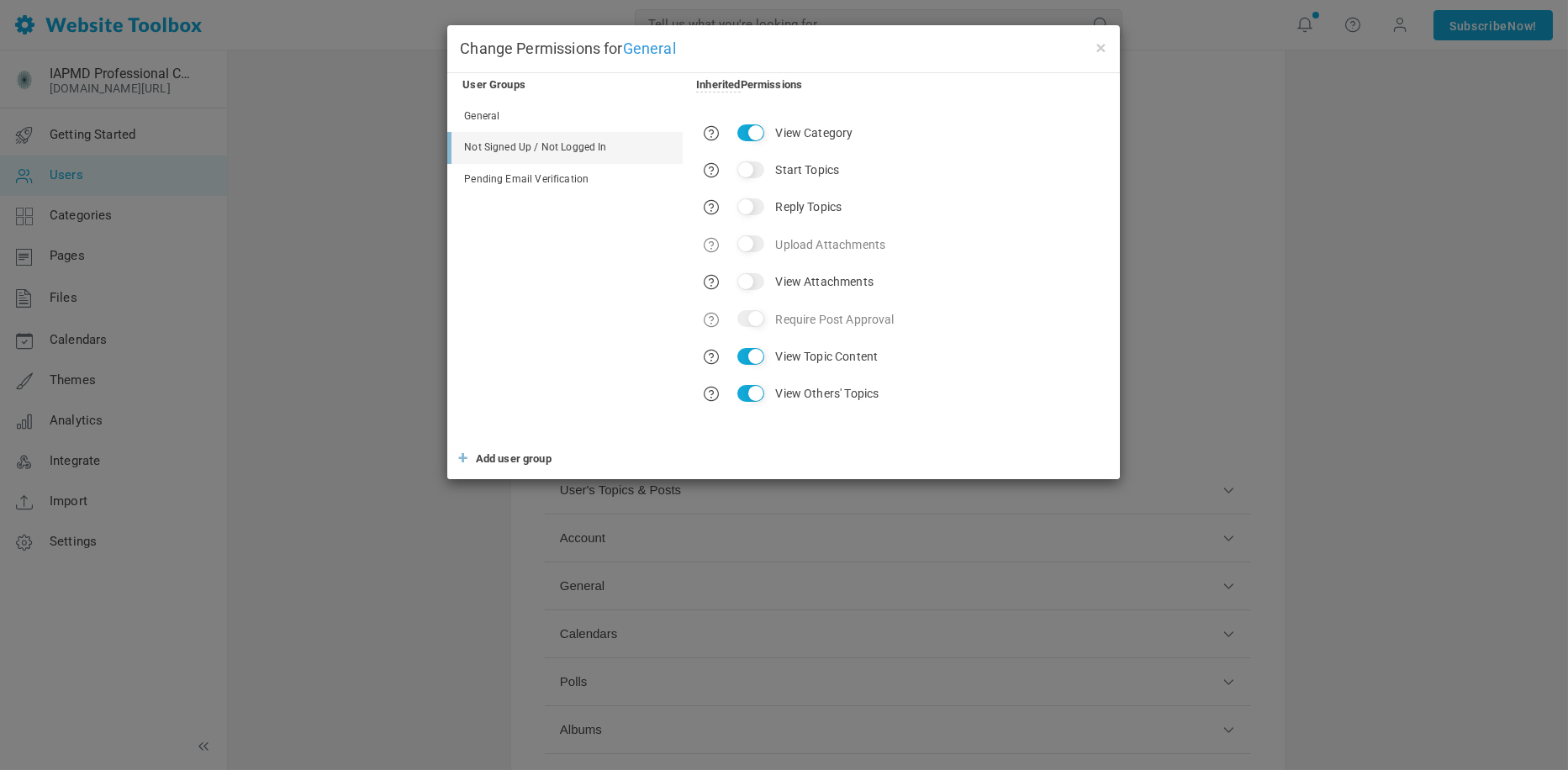
click at [780, 444] on div "User Groups Inherited Permissions General Not Signed Up / Not Logged In Pending…" at bounding box center [784, 276] width 673 height 407
drag, startPoint x: 683, startPoint y: 99, endPoint x: 685, endPoint y: 114, distance: 15.1
click at [683, 107] on div "View Category Start Topics Reply Topics Upload Attachments View Attachments Req…" at bounding box center [902, 257] width 438 height 312
drag, startPoint x: 685, startPoint y: 114, endPoint x: 648, endPoint y: 309, distance: 198.5
click at [648, 309] on ul "General Not Signed Up / Not Logged In Pending Email Verification" at bounding box center [564, 269] width 235 height 336
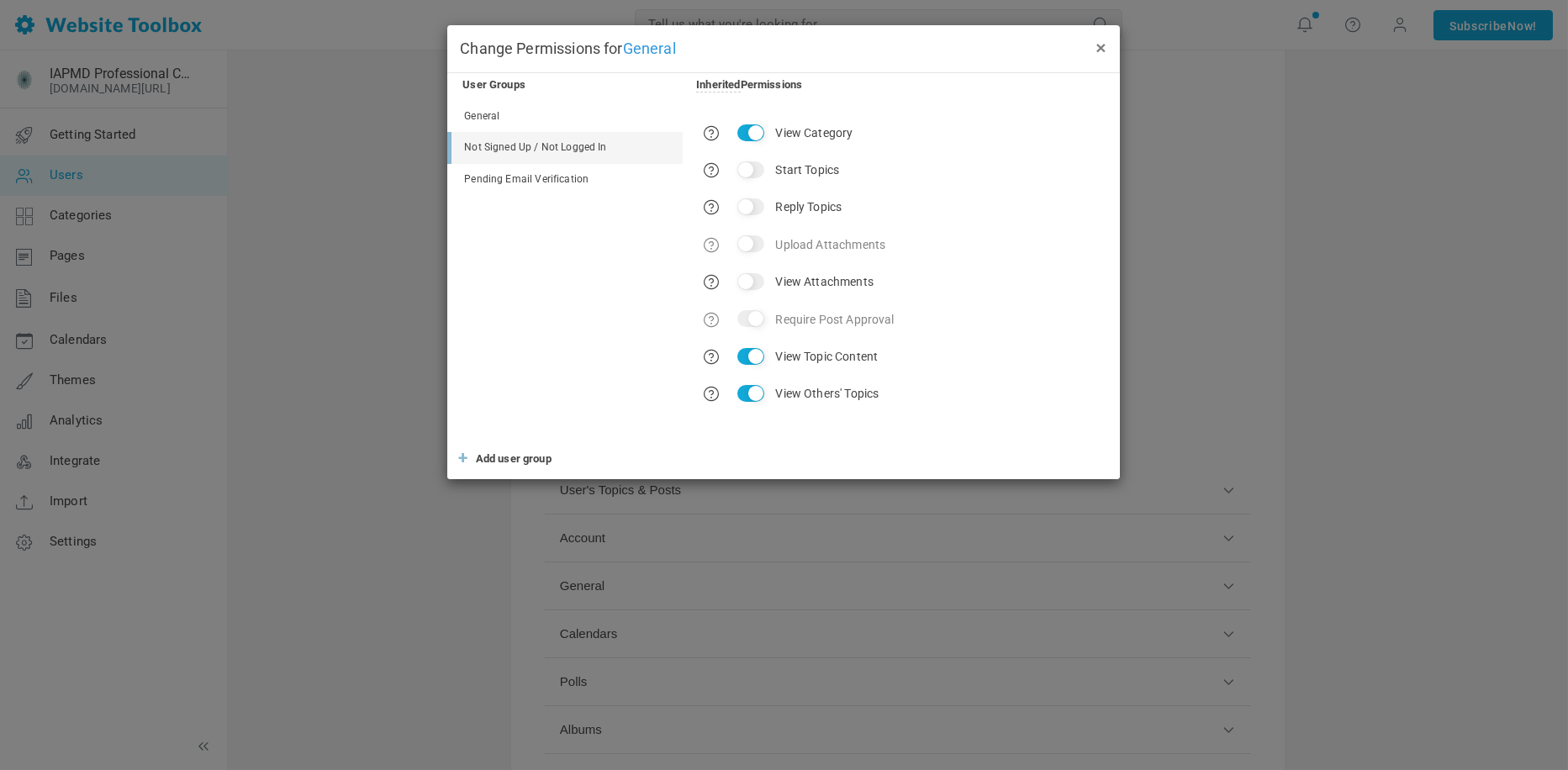
click at [1101, 46] on button "×" at bounding box center [1101, 47] width 13 height 18
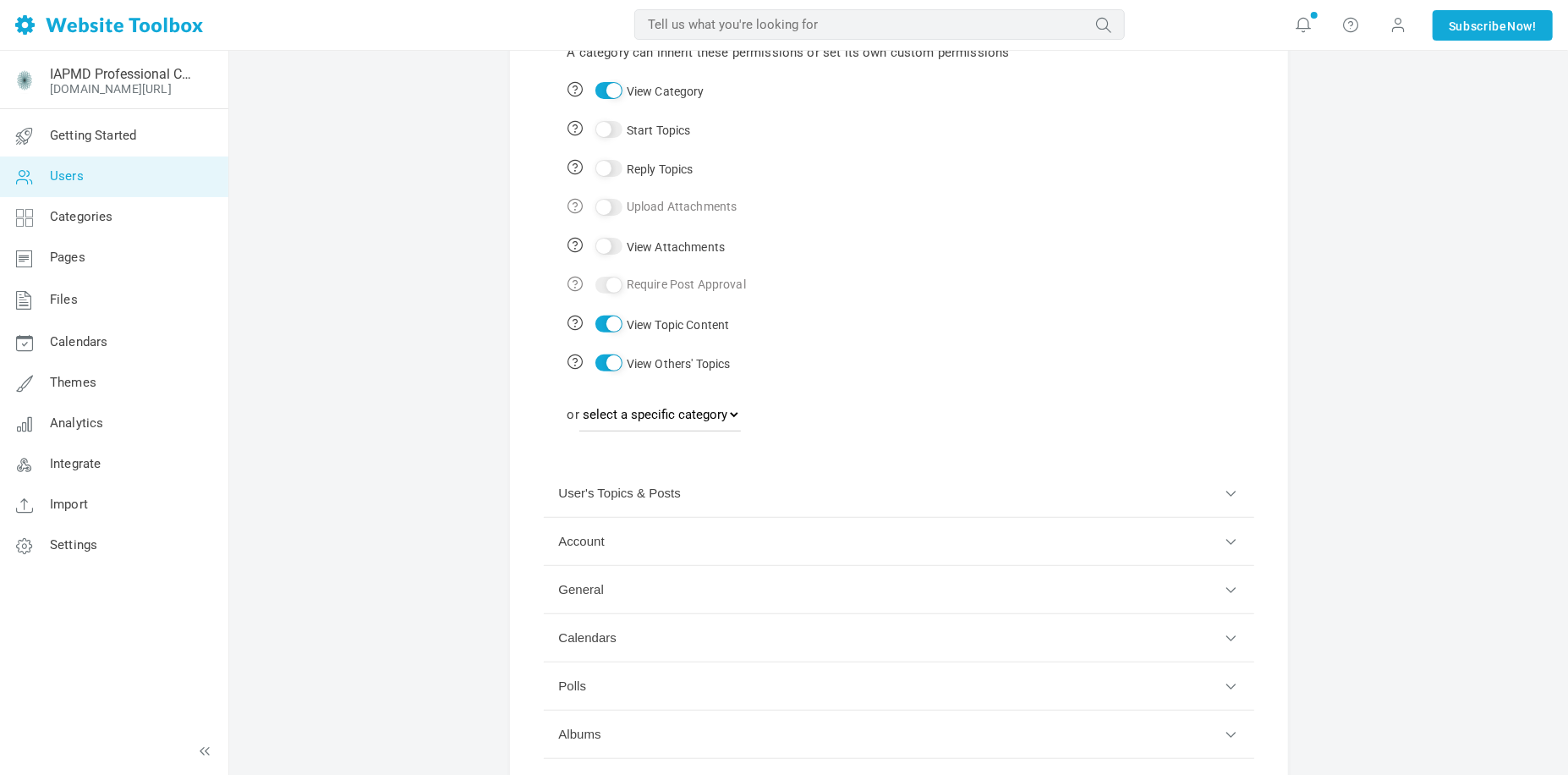
click at [1069, 388] on div "A category can inherit these permissions or set its own custom permissions View…" at bounding box center [899, 235] width 710 height 436
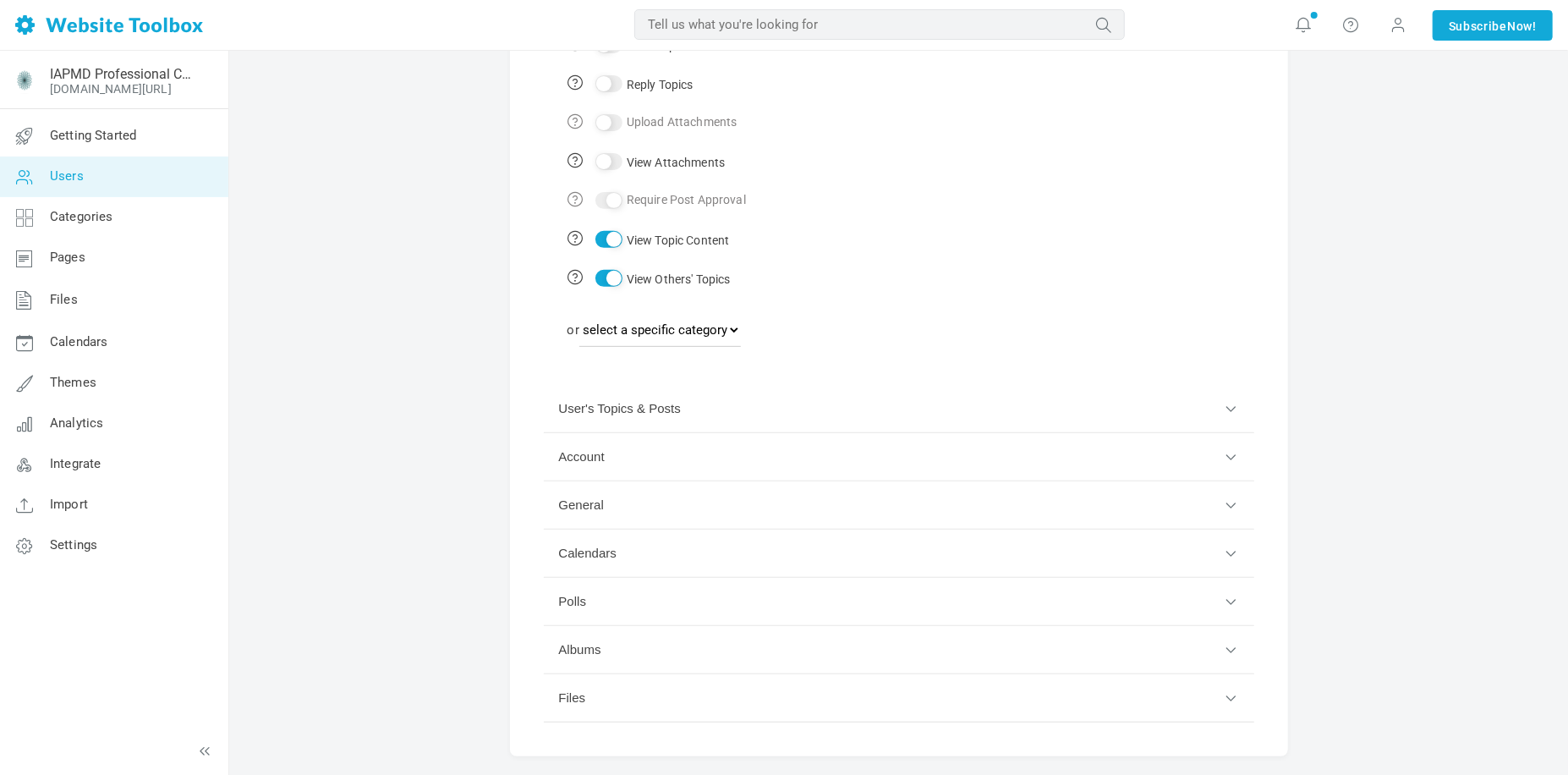
click at [1122, 462] on button "Account" at bounding box center [899, 457] width 710 height 48
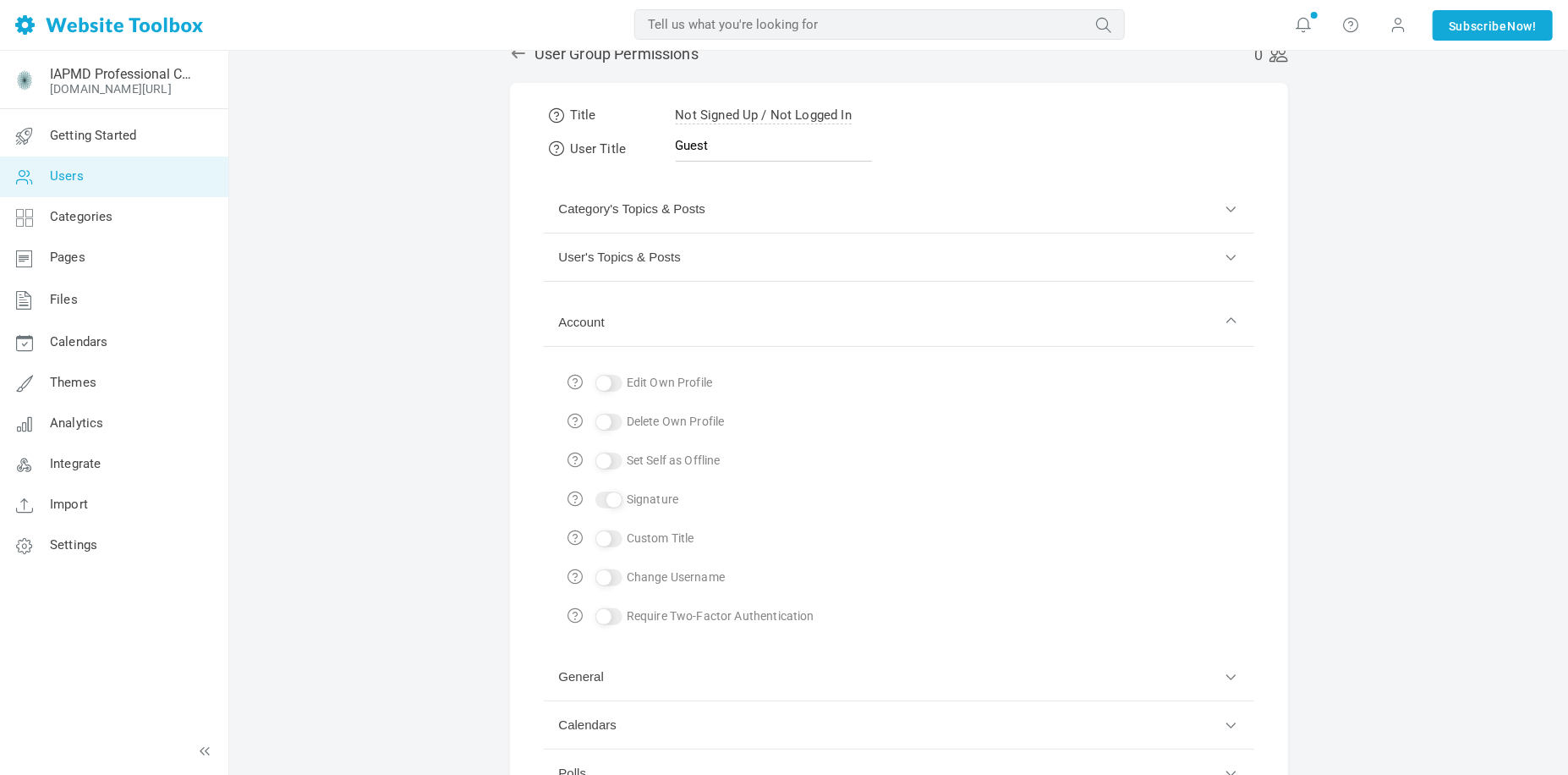
scroll to position [27, 0]
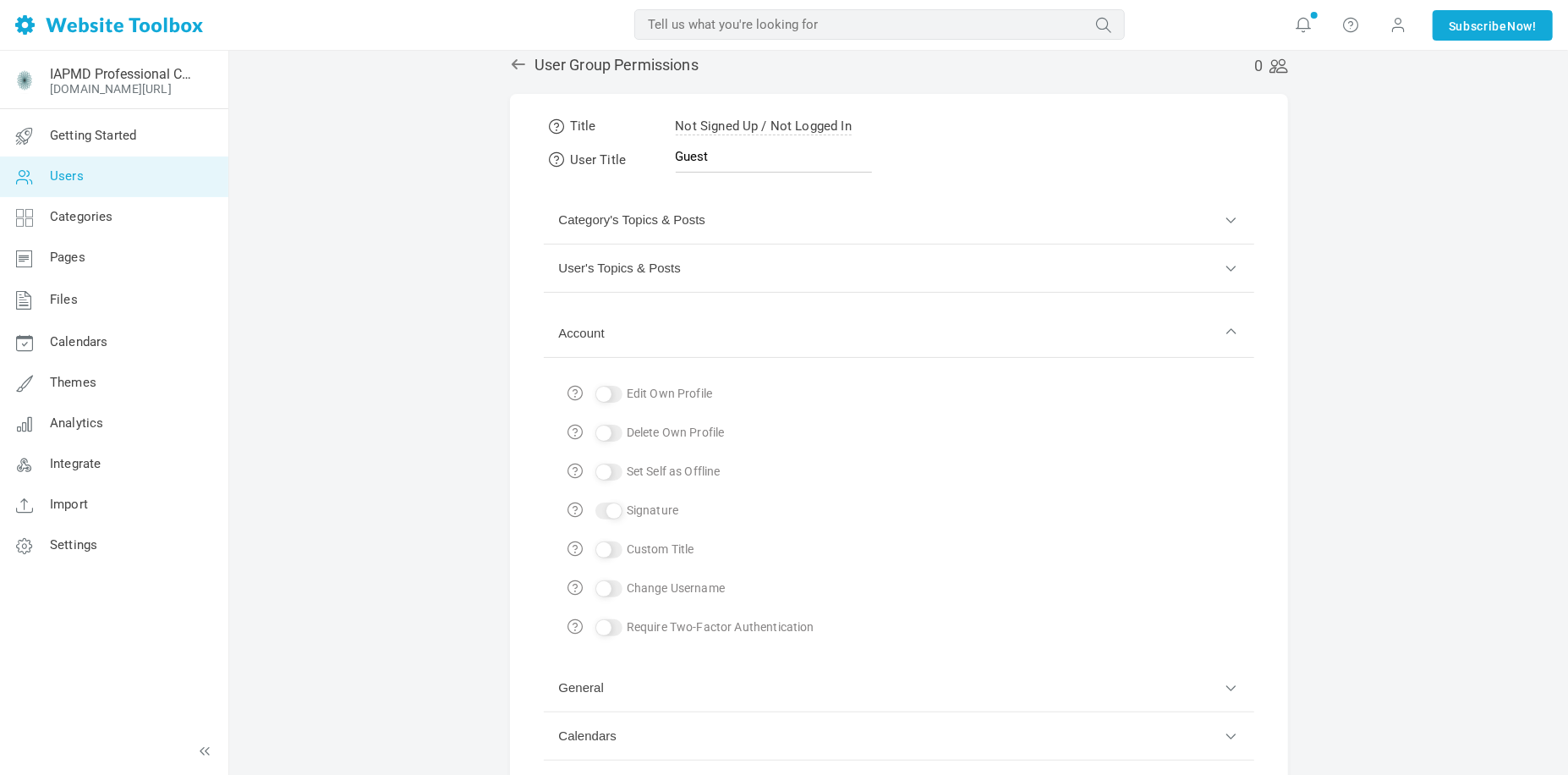
click at [1009, 270] on button "User's Topics & Posts" at bounding box center [899, 268] width 710 height 48
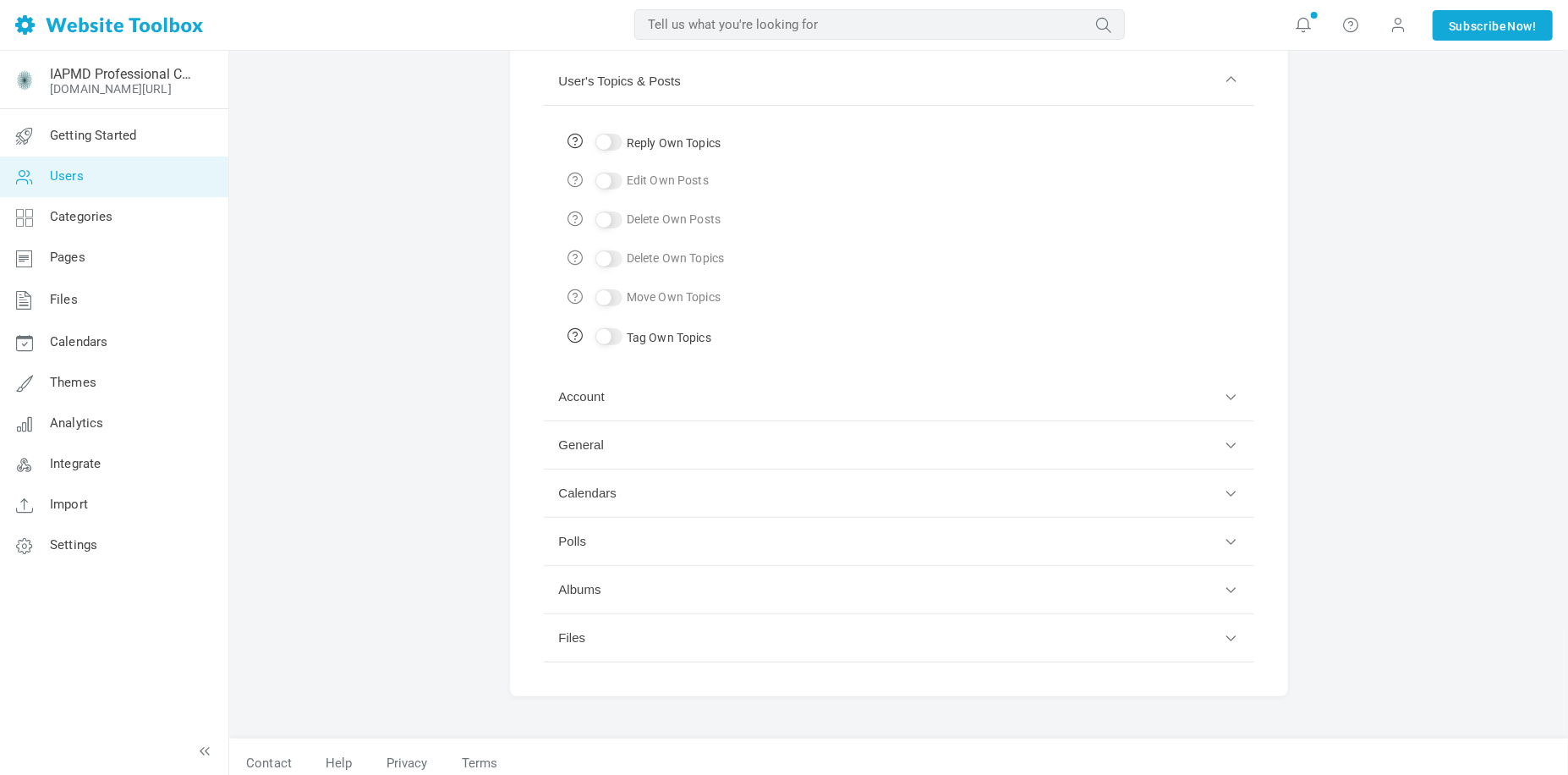
scroll to position [241, 0]
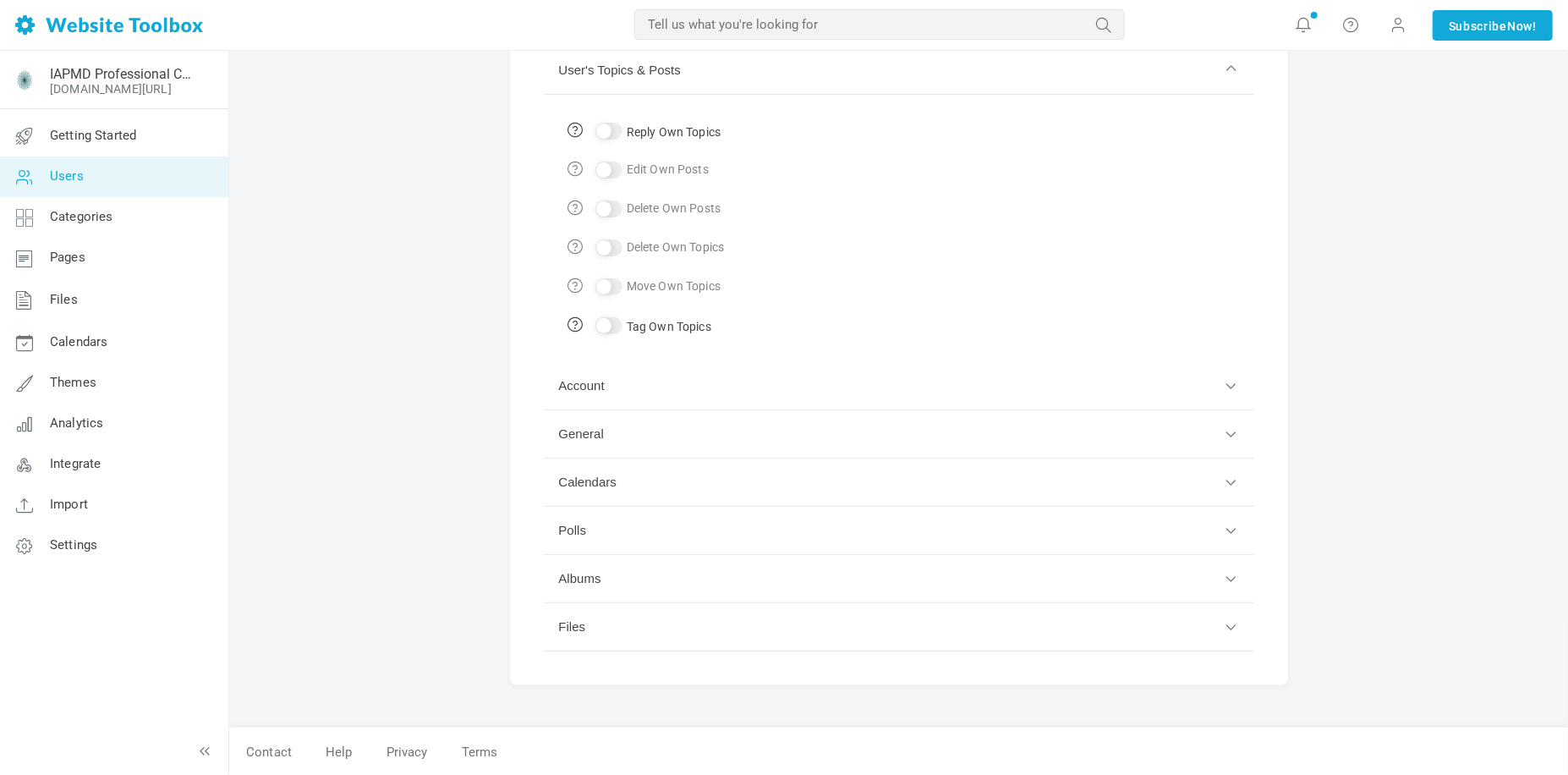
click at [1054, 379] on button "Account" at bounding box center [899, 386] width 710 height 48
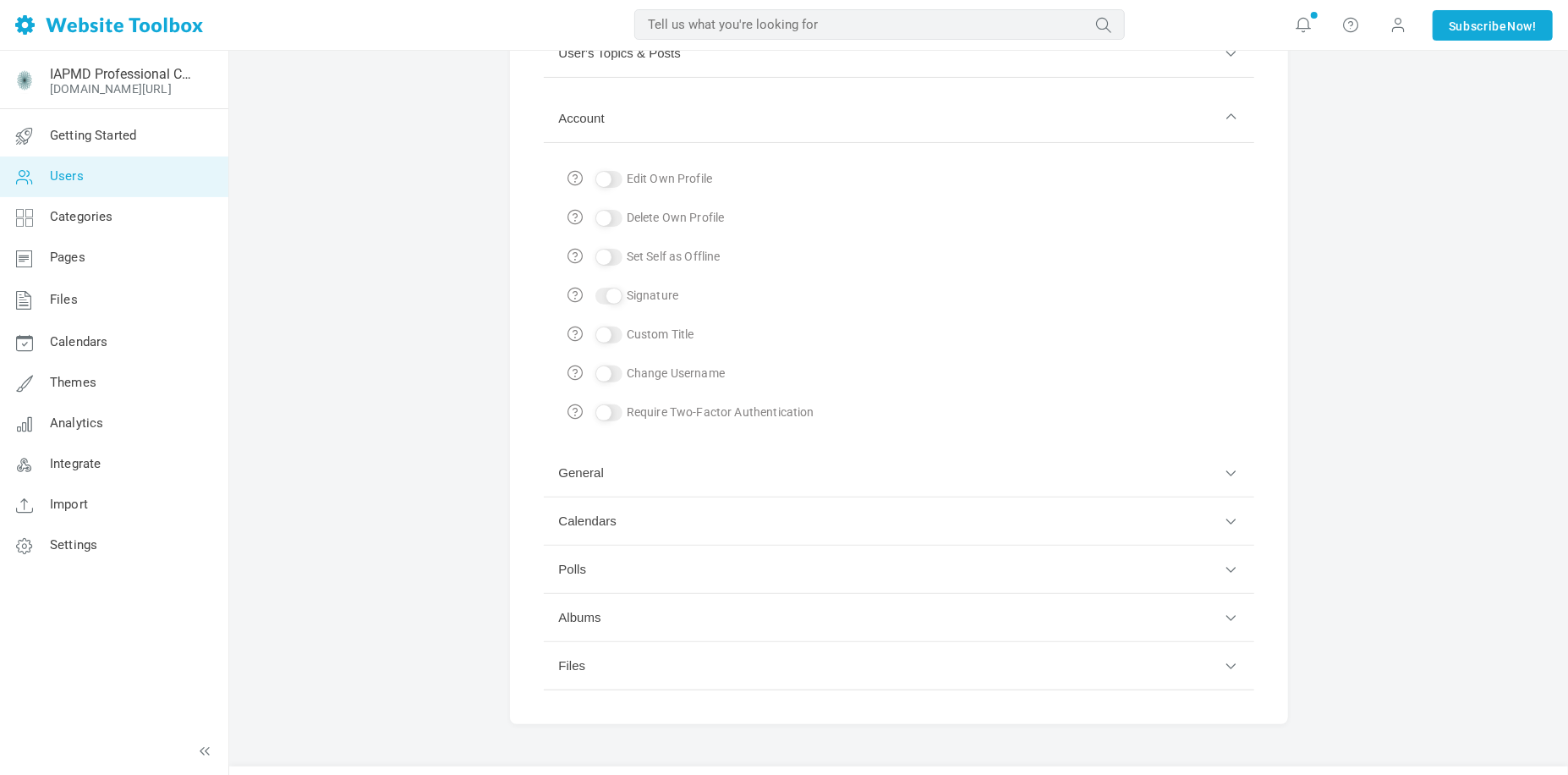
click at [1056, 463] on button "General" at bounding box center [899, 473] width 710 height 48
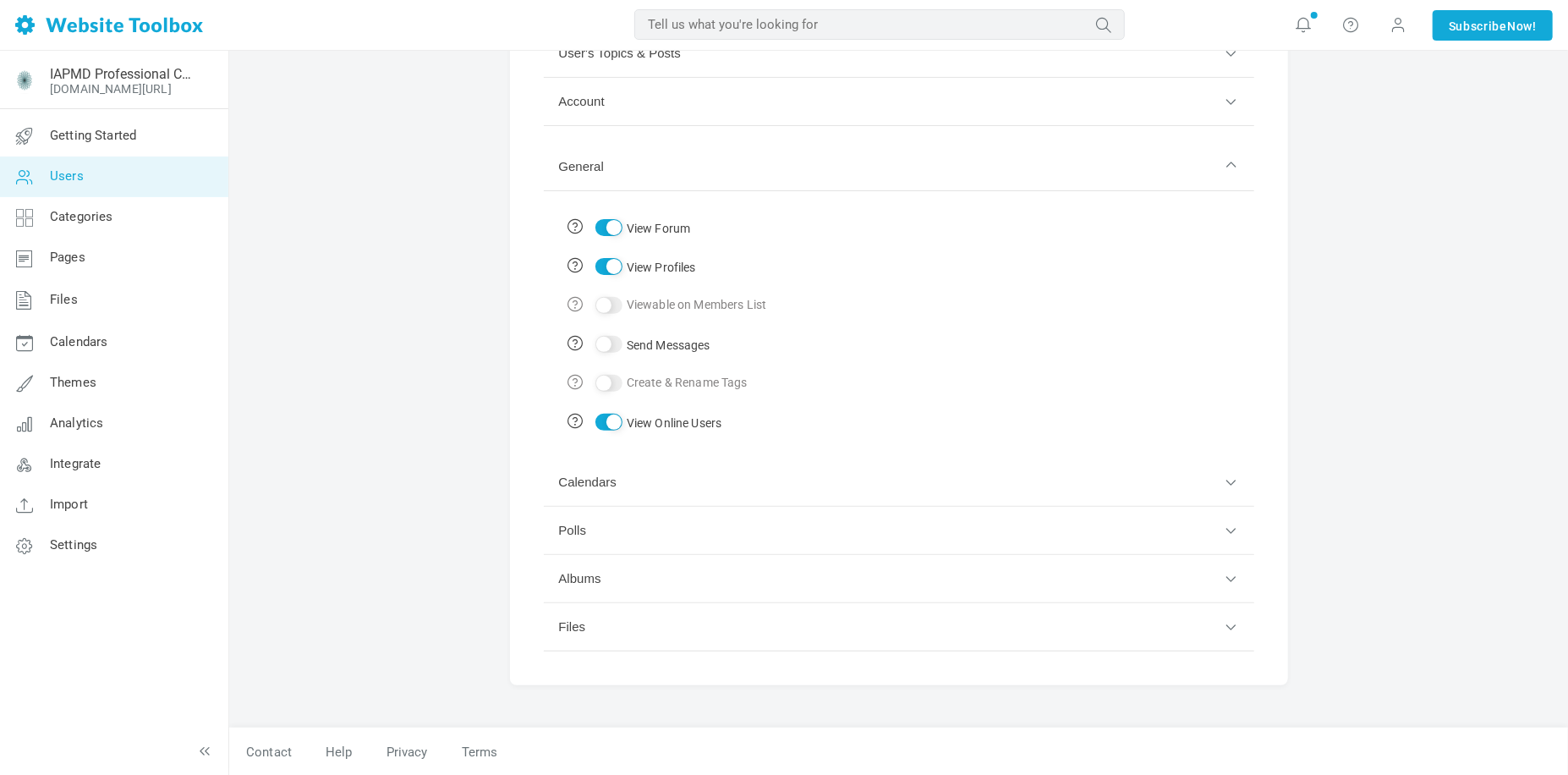
click at [600, 263] on input "View Profiles" at bounding box center [608, 266] width 27 height 17
checkbox input "false"
click at [599, 423] on input "View Online Users" at bounding box center [608, 422] width 27 height 17
checkbox input "false"
click at [674, 479] on button "Calendars" at bounding box center [899, 483] width 710 height 48
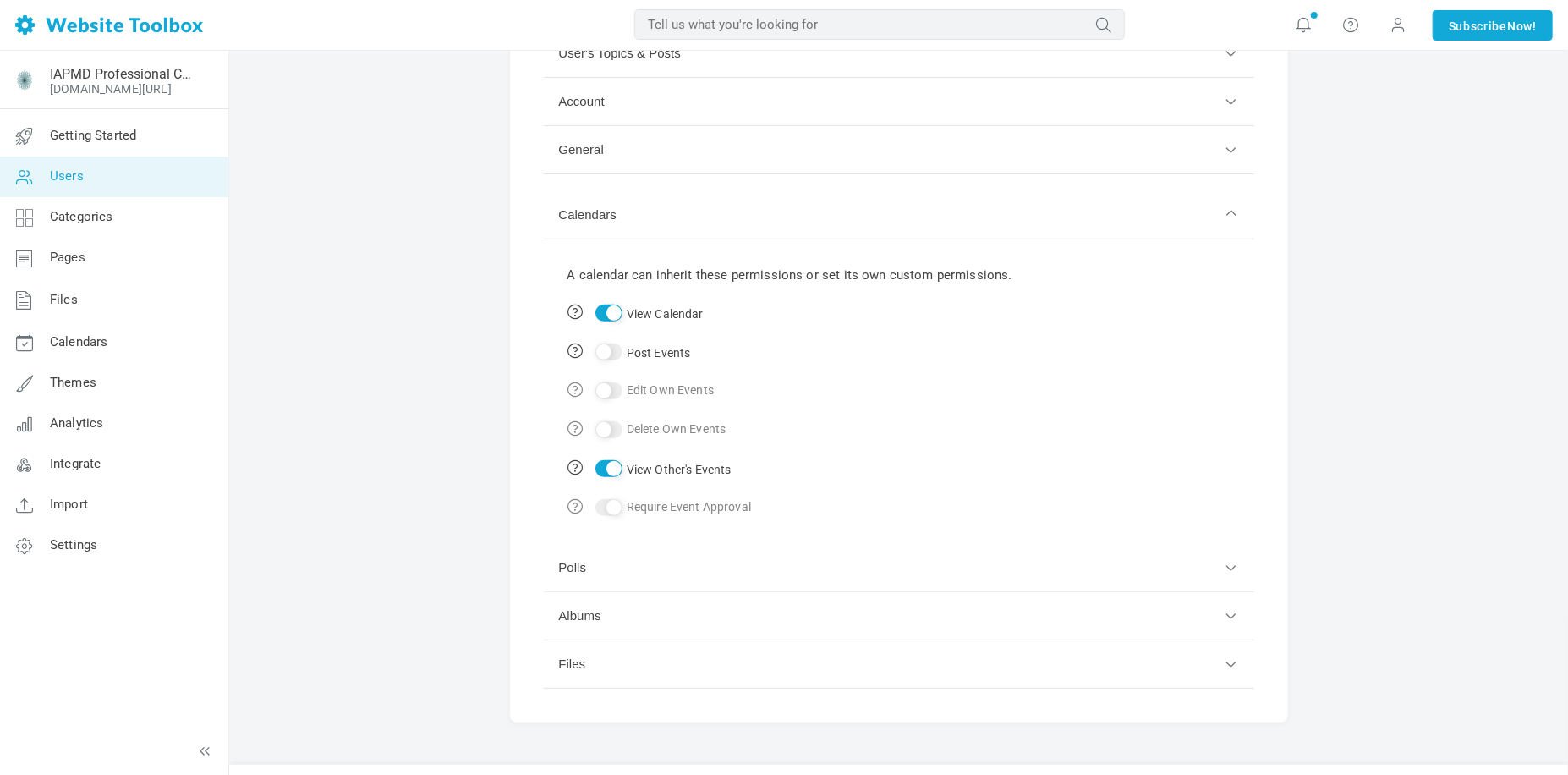
click at [600, 469] on input "View Other's Events" at bounding box center [608, 469] width 27 height 17
click at [614, 469] on input "View Other's Events" at bounding box center [608, 469] width 27 height 17
checkbox input "true"
click at [643, 570] on button "Polls" at bounding box center [899, 568] width 710 height 48
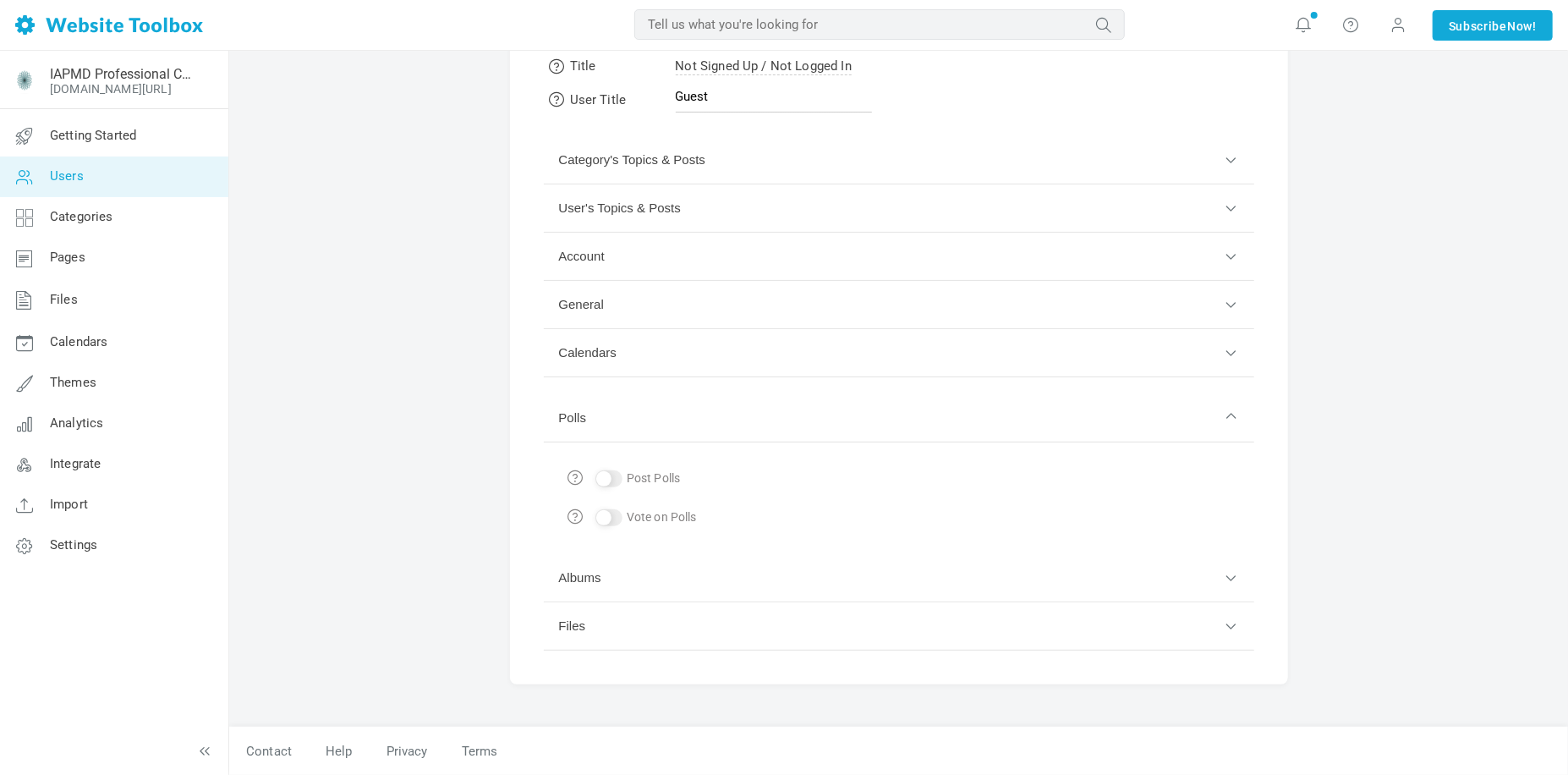
scroll to position [85, 0]
click at [645, 577] on button "Albums" at bounding box center [899, 580] width 710 height 48
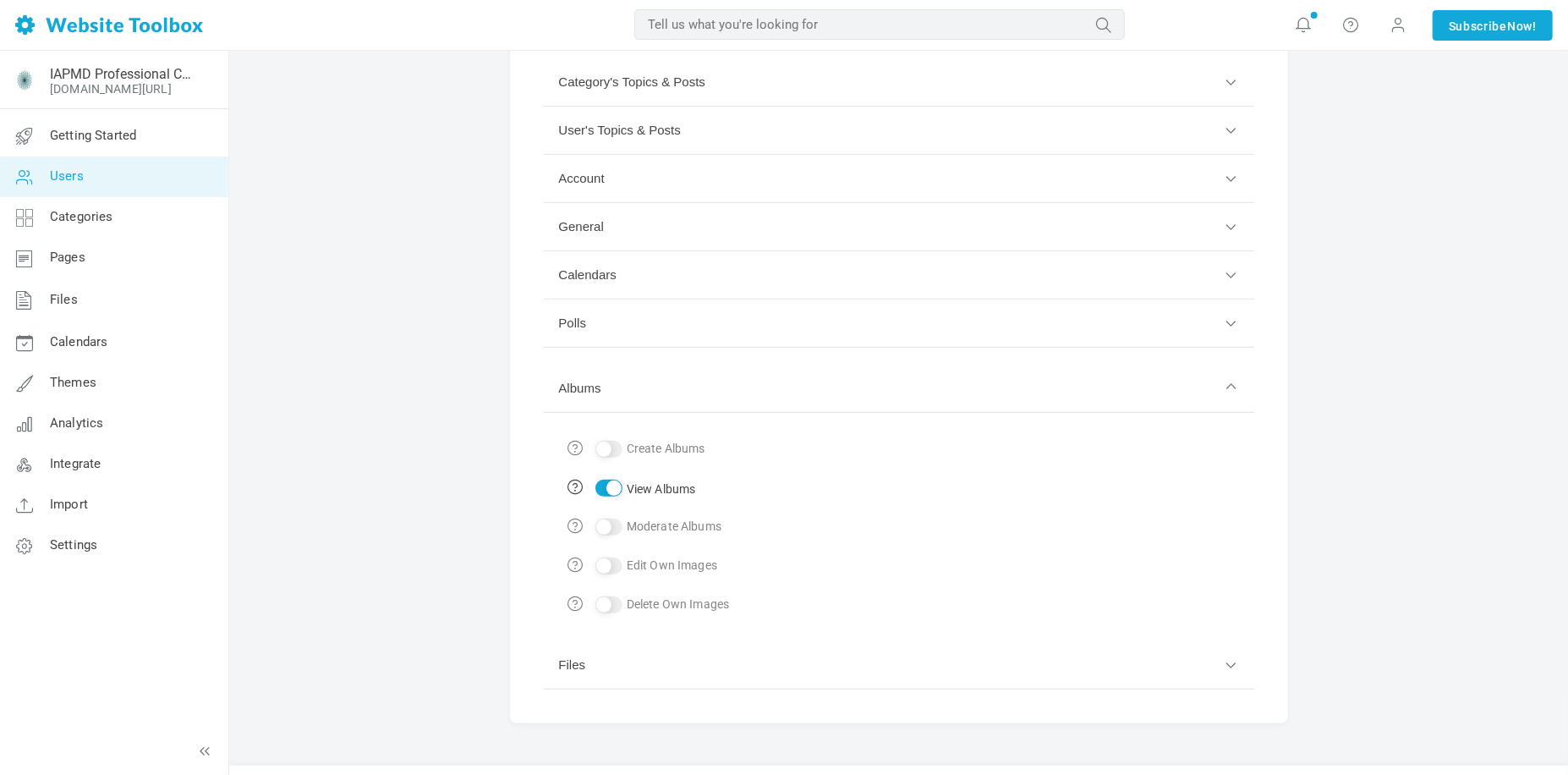
scroll to position [169, 0]
click at [599, 482] on input "View Albums" at bounding box center [608, 483] width 27 height 17
checkbox input "false"
click at [651, 662] on button "Files" at bounding box center [899, 660] width 710 height 48
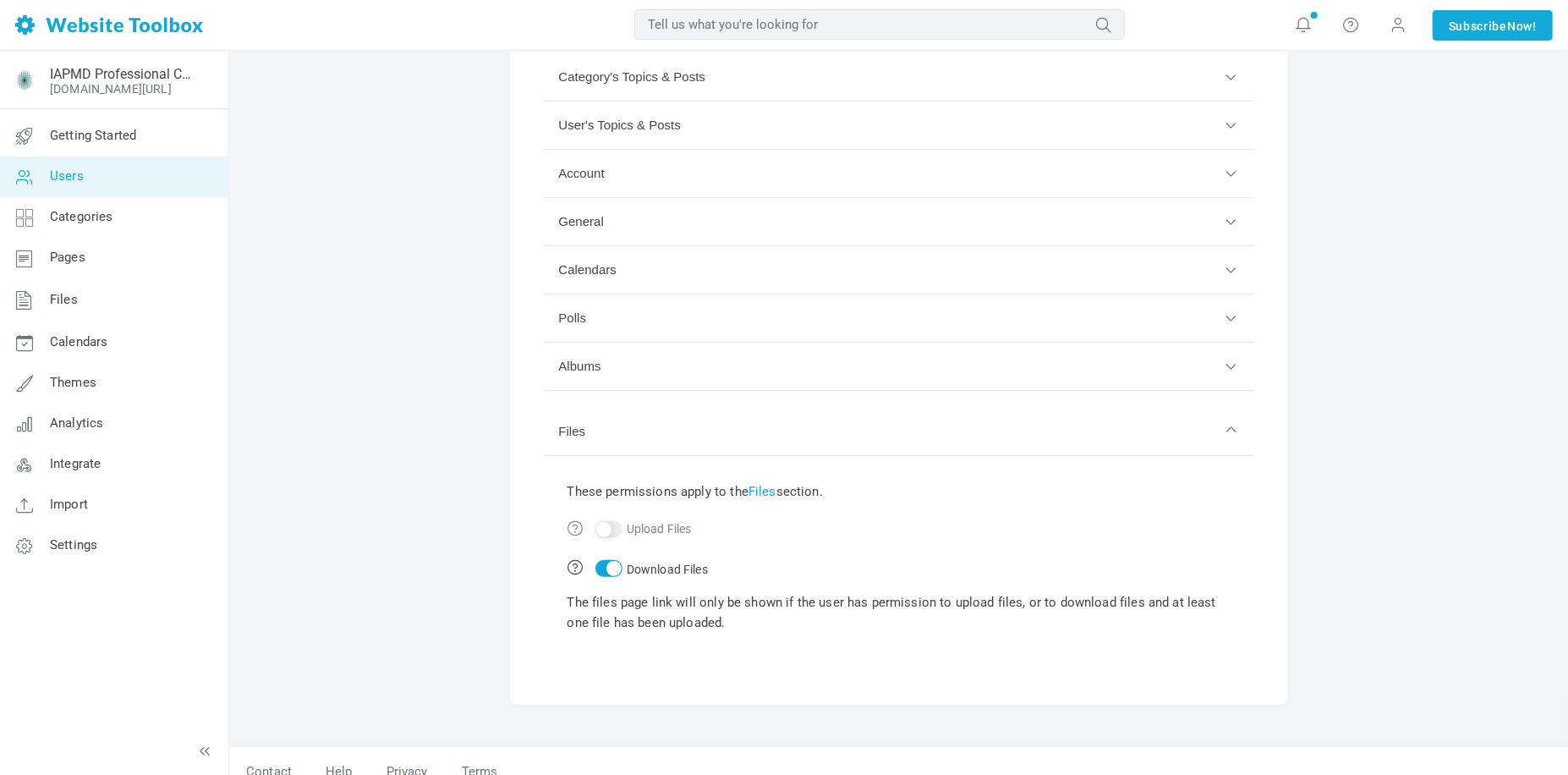
click at [604, 566] on input "Download Files" at bounding box center [608, 568] width 27 height 17
checkbox input "false"
click at [908, 650] on td "Download Files The files page link will only be shown if the user has permissio…" at bounding box center [899, 601] width 680 height 105
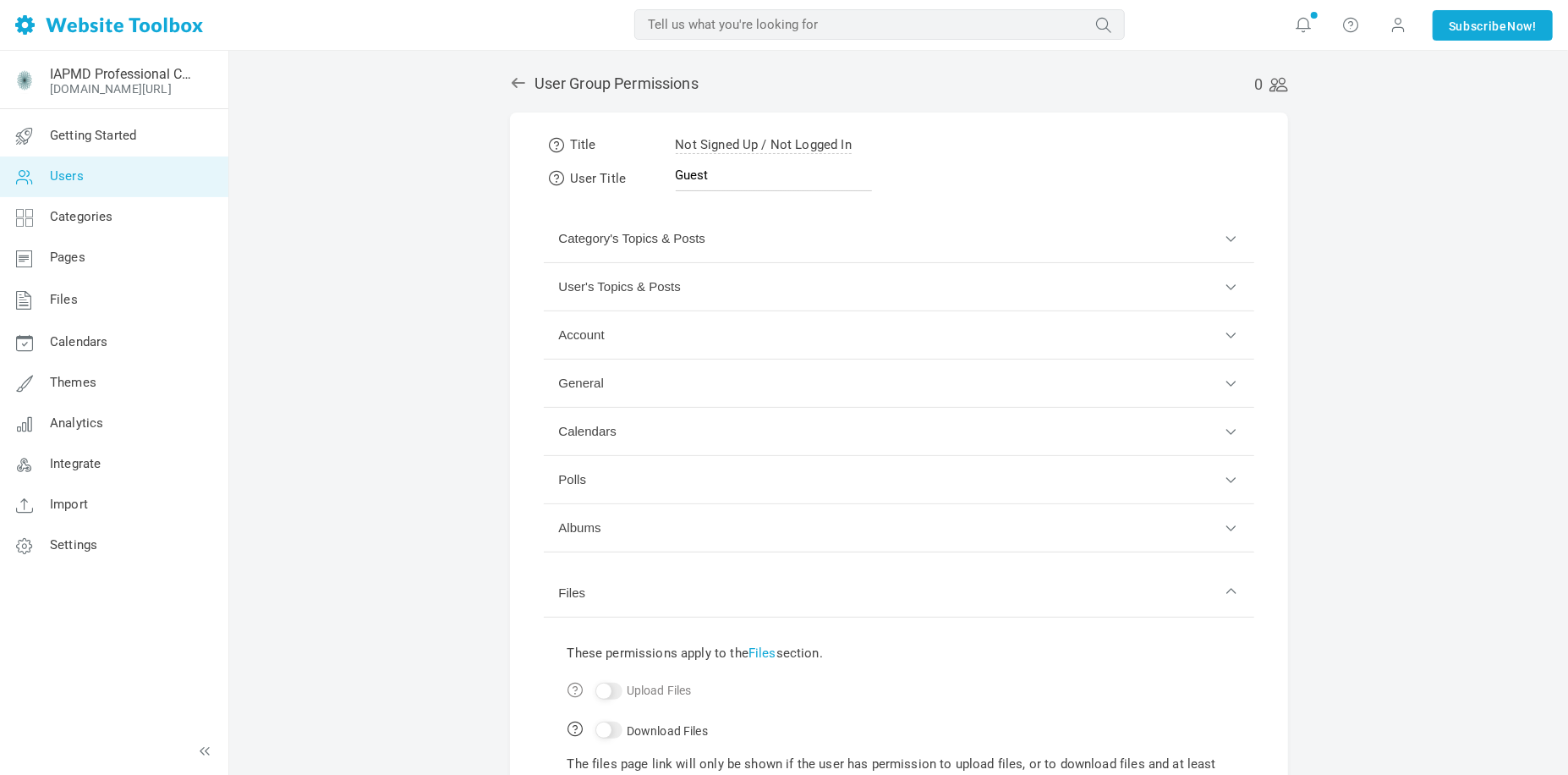
scroll to position [0, 0]
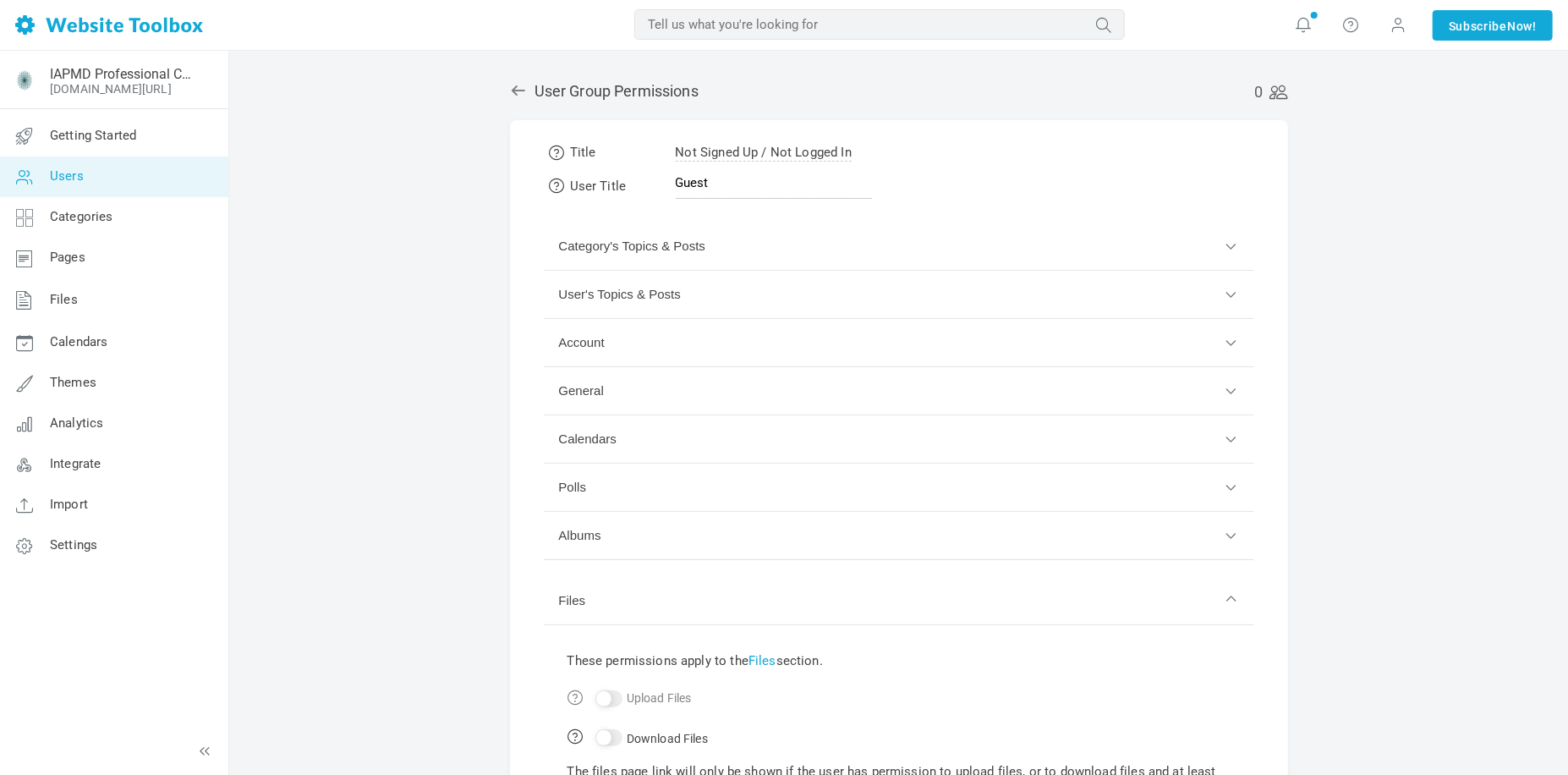
click at [516, 88] on icon at bounding box center [518, 90] width 17 height 17
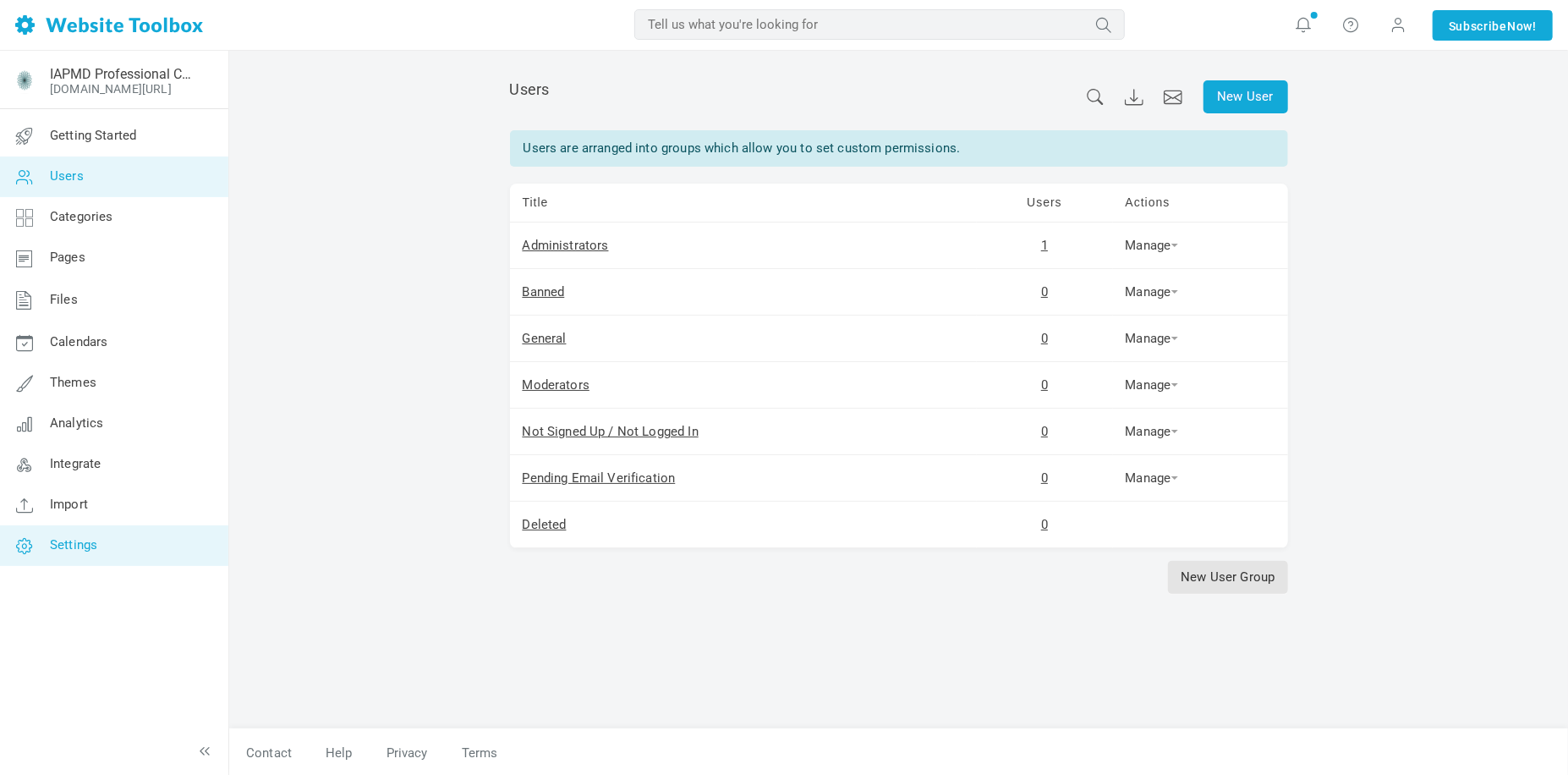
click at [84, 549] on span "Settings" at bounding box center [73, 545] width 47 height 15
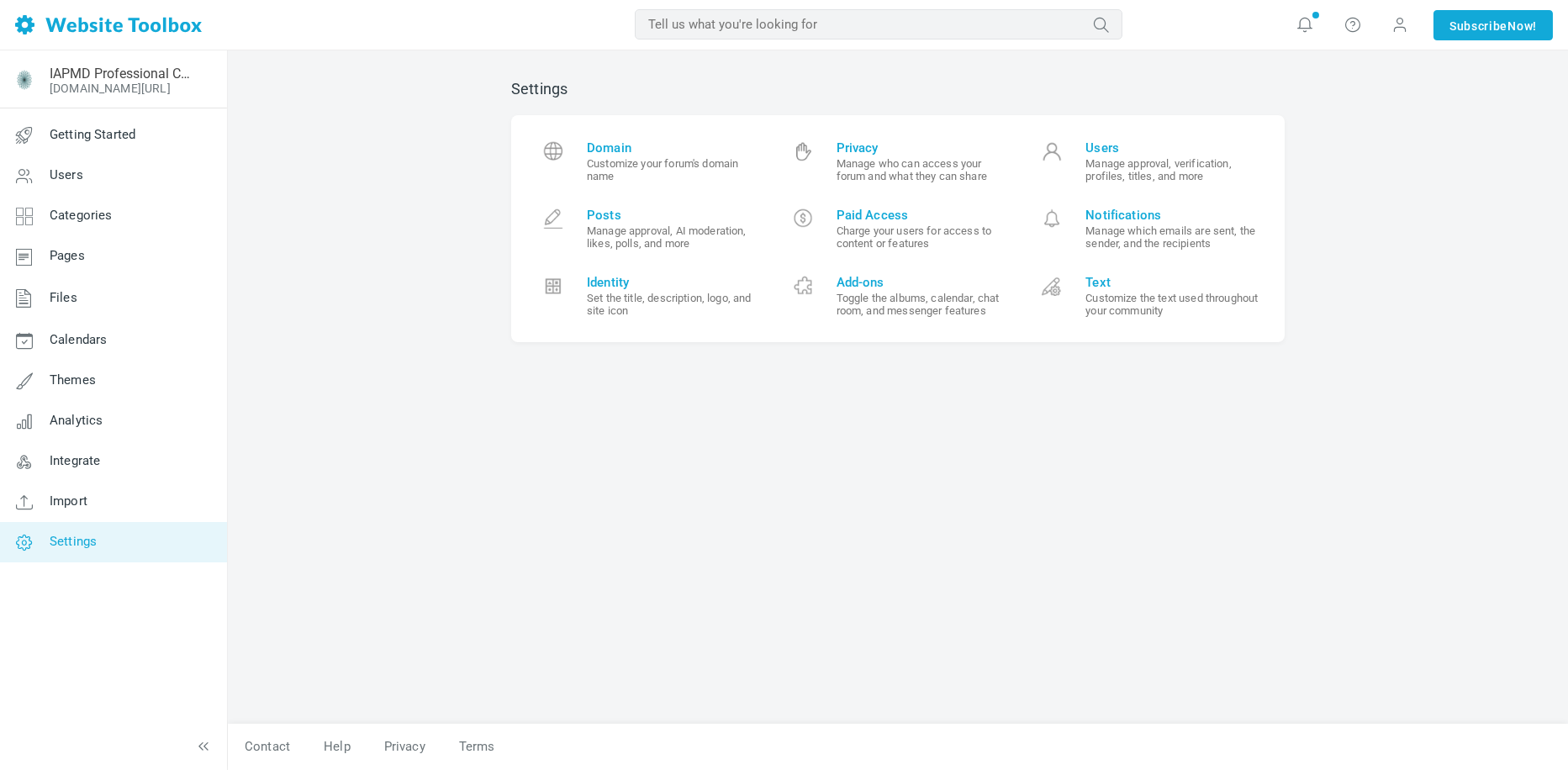
click at [709, 521] on div "Settings Domain Customize your forum's domain name Privacy Manage who can acces…" at bounding box center [897, 393] width 799 height 661
click at [844, 139] on link "Privacy Manage who can access your forum and what they can share" at bounding box center [899, 161] width 250 height 67
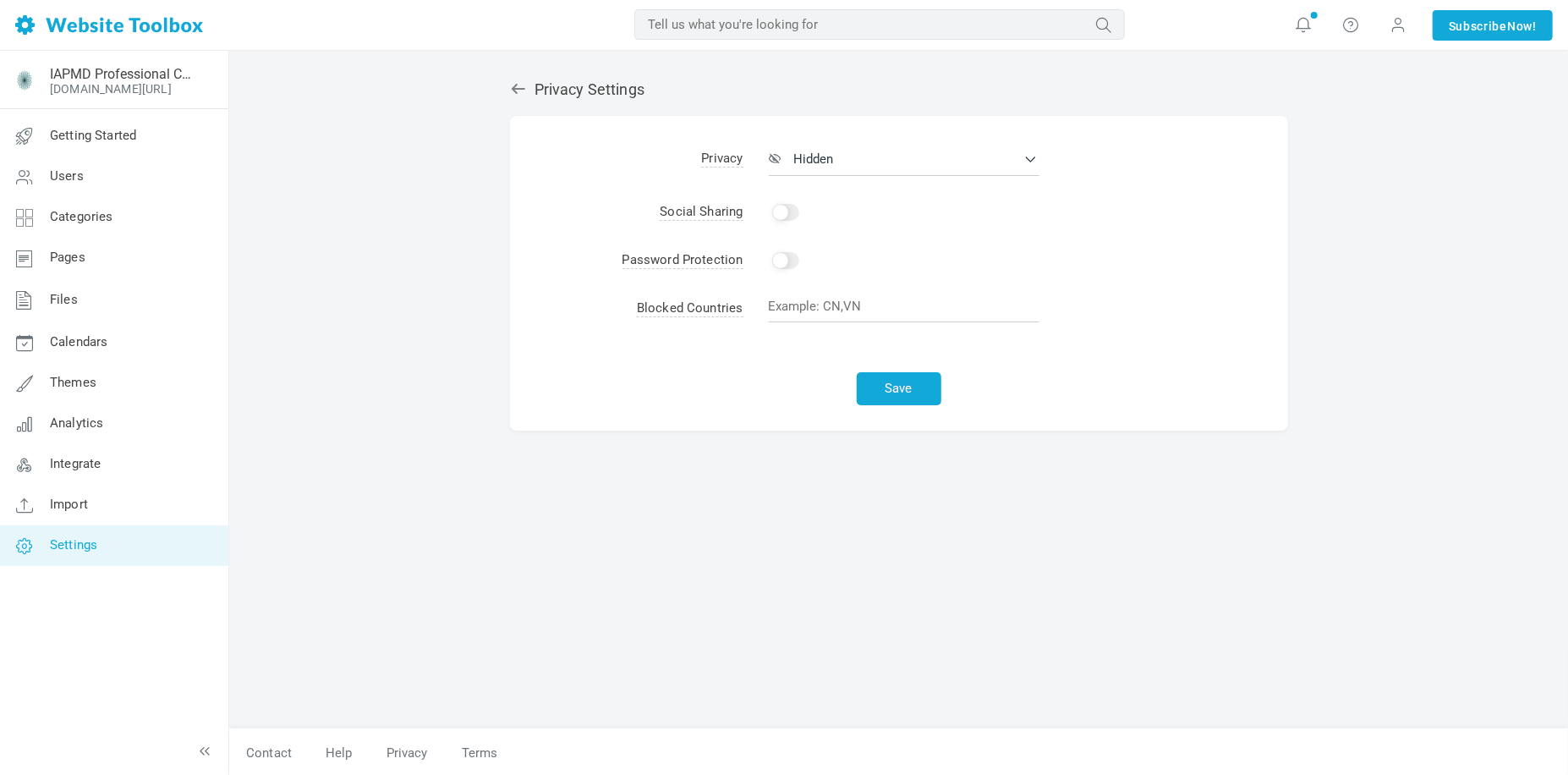
click at [518, 89] on icon at bounding box center [517, 89] width 13 height 10
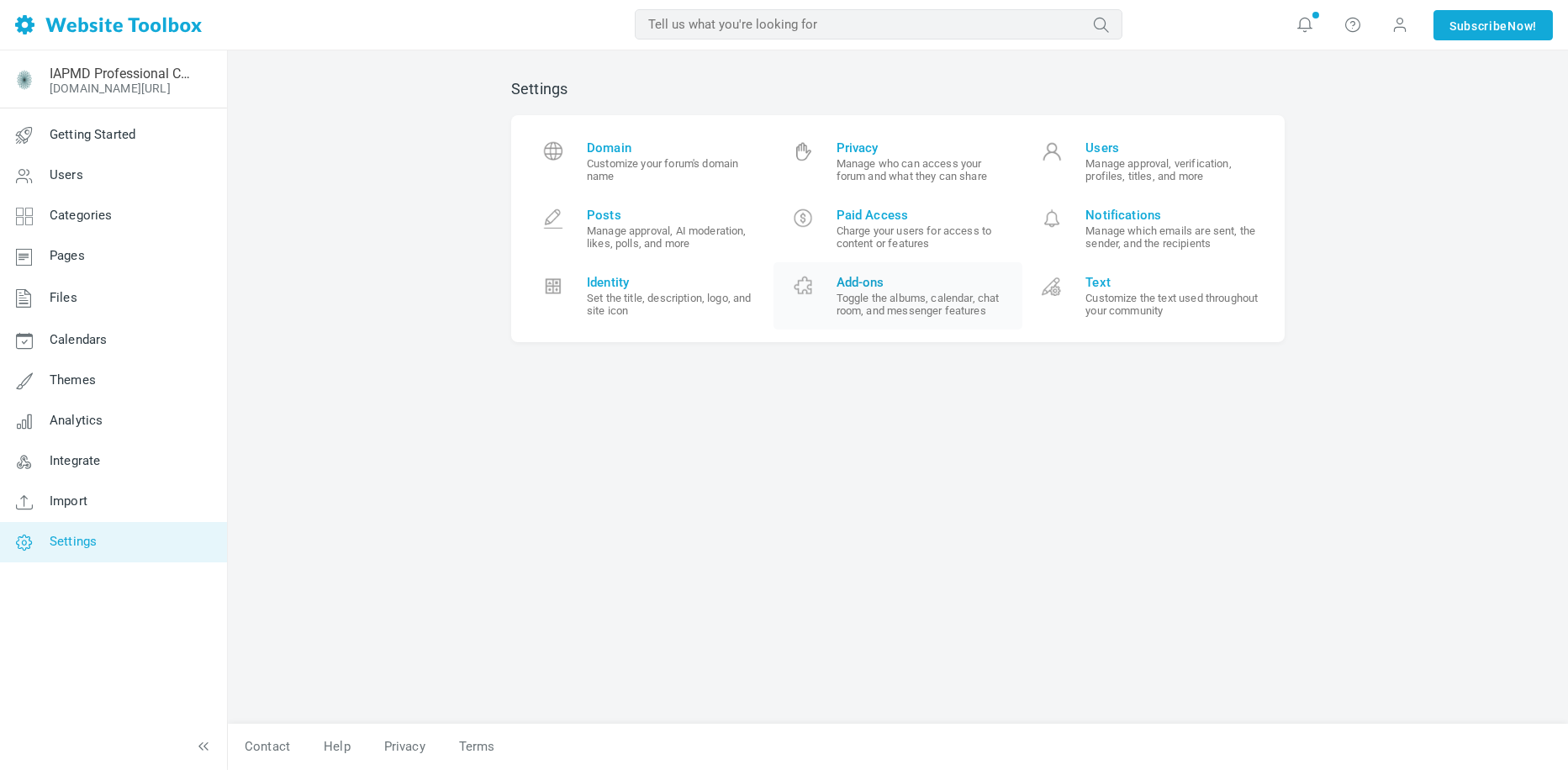
click at [917, 306] on small "Toggle the albums, calendar, chat room, and messenger features" at bounding box center [924, 304] width 174 height 26
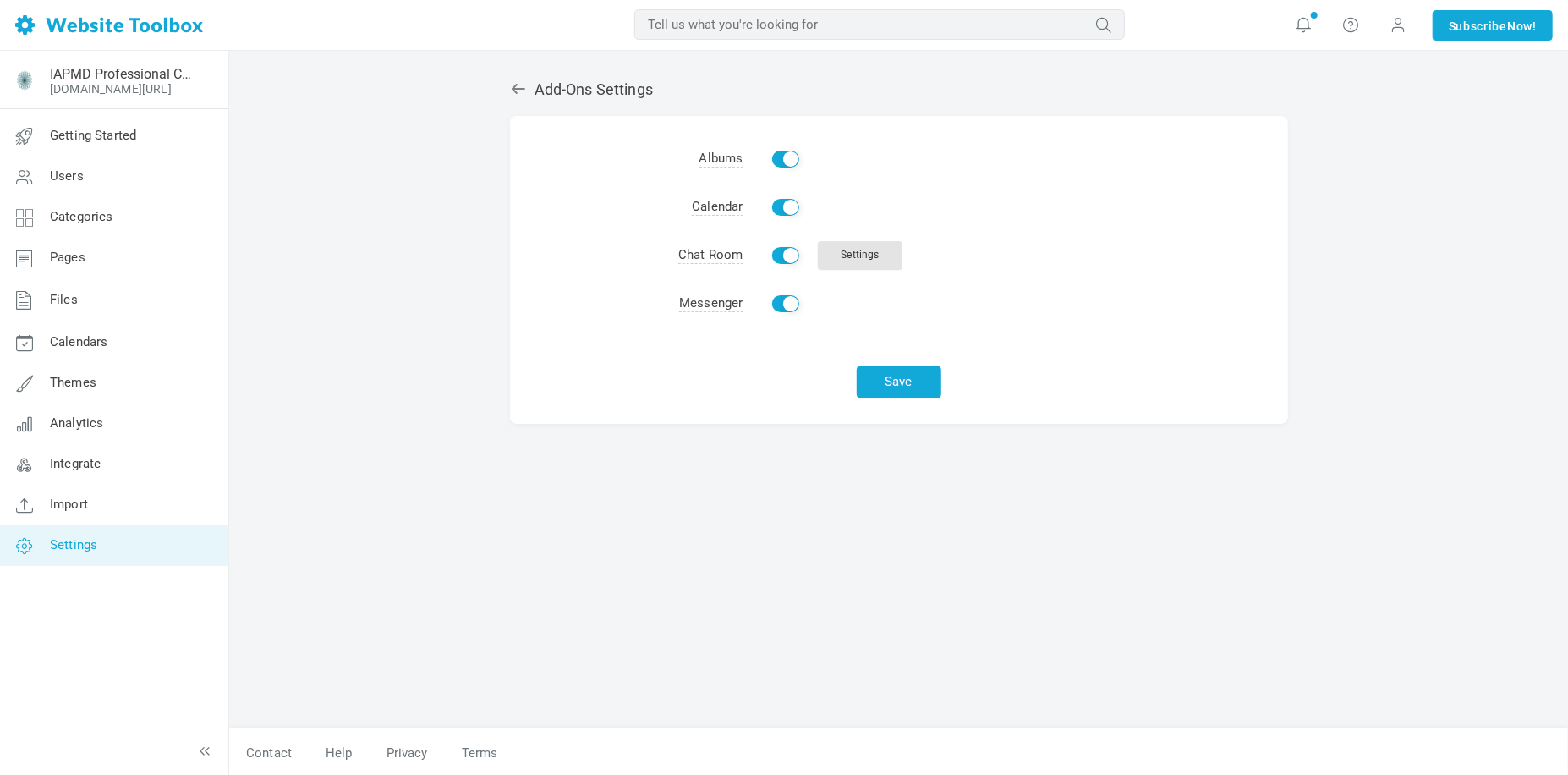
click at [773, 210] on input "Enable" at bounding box center [785, 206] width 27 height 17
checkbox input "false"
click at [877, 253] on link "Settings" at bounding box center [861, 255] width 85 height 28
click at [906, 374] on button "Save" at bounding box center [900, 382] width 85 height 33
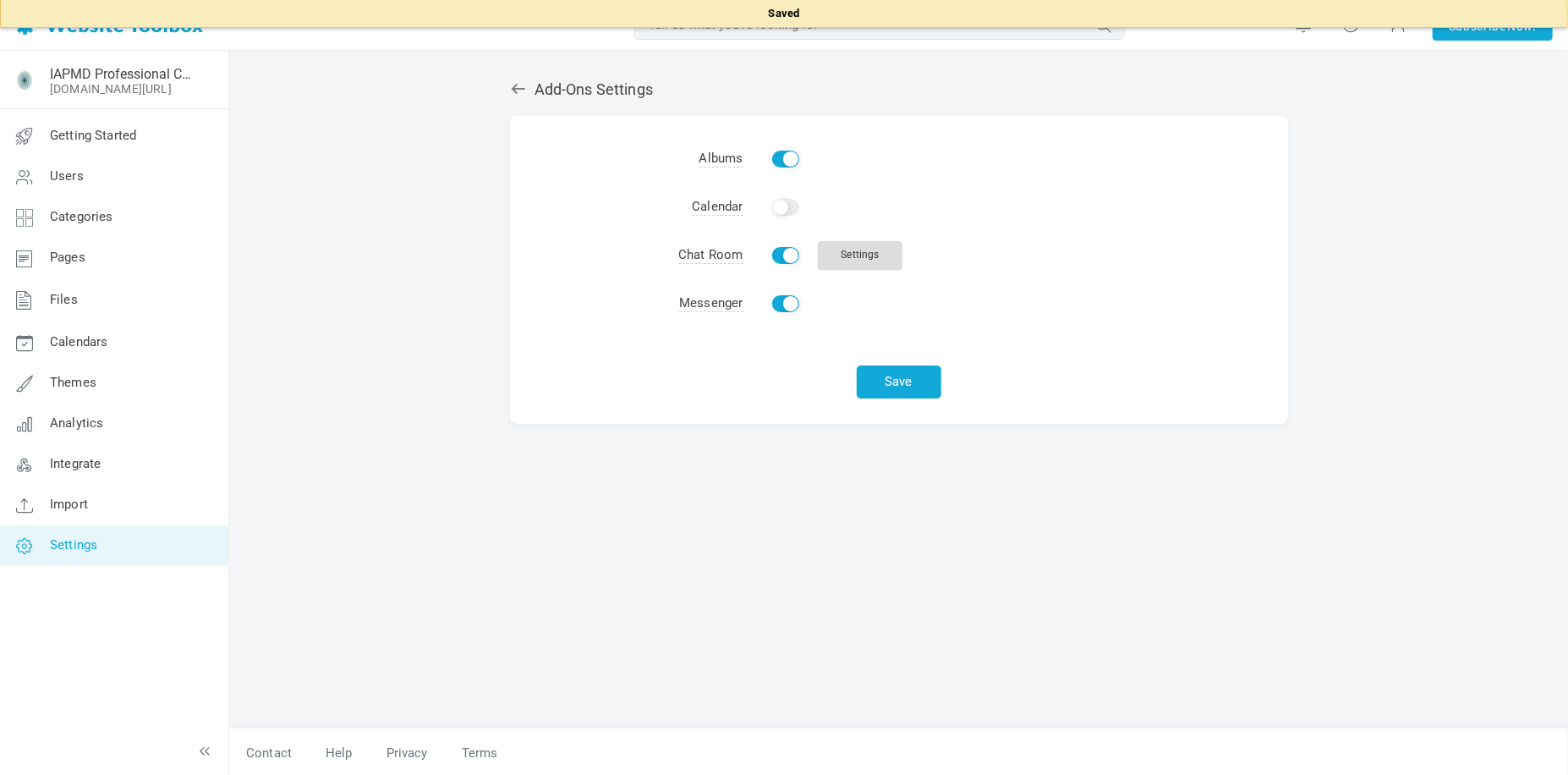
click at [861, 253] on link "Settings" at bounding box center [861, 255] width 85 height 28
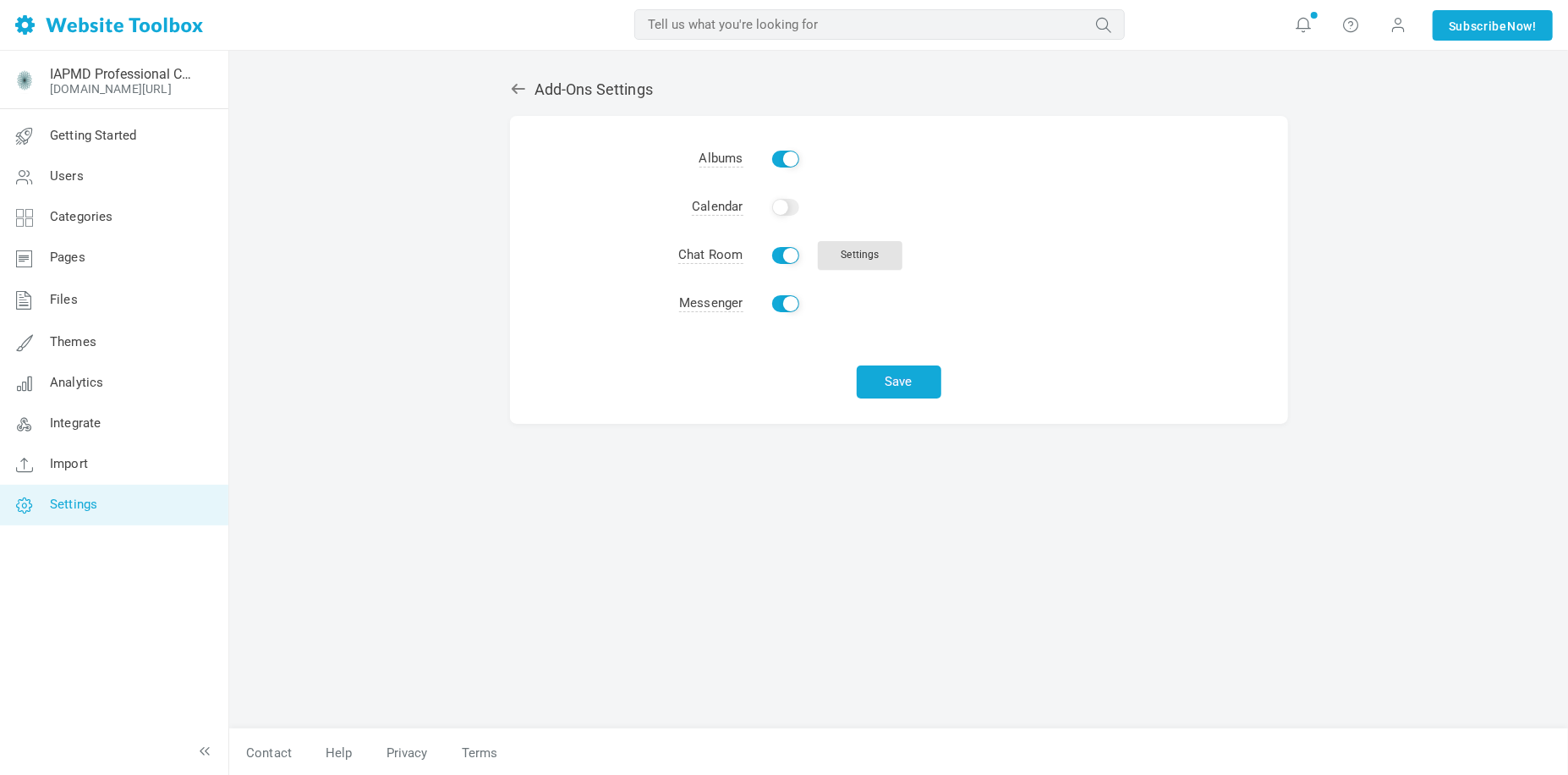
click at [777, 258] on input "Enable" at bounding box center [785, 255] width 27 height 17
checkbox input "false"
click at [776, 161] on input "Enable" at bounding box center [785, 159] width 27 height 17
checkbox input "false"
click at [904, 389] on button "Save" at bounding box center [900, 382] width 85 height 33
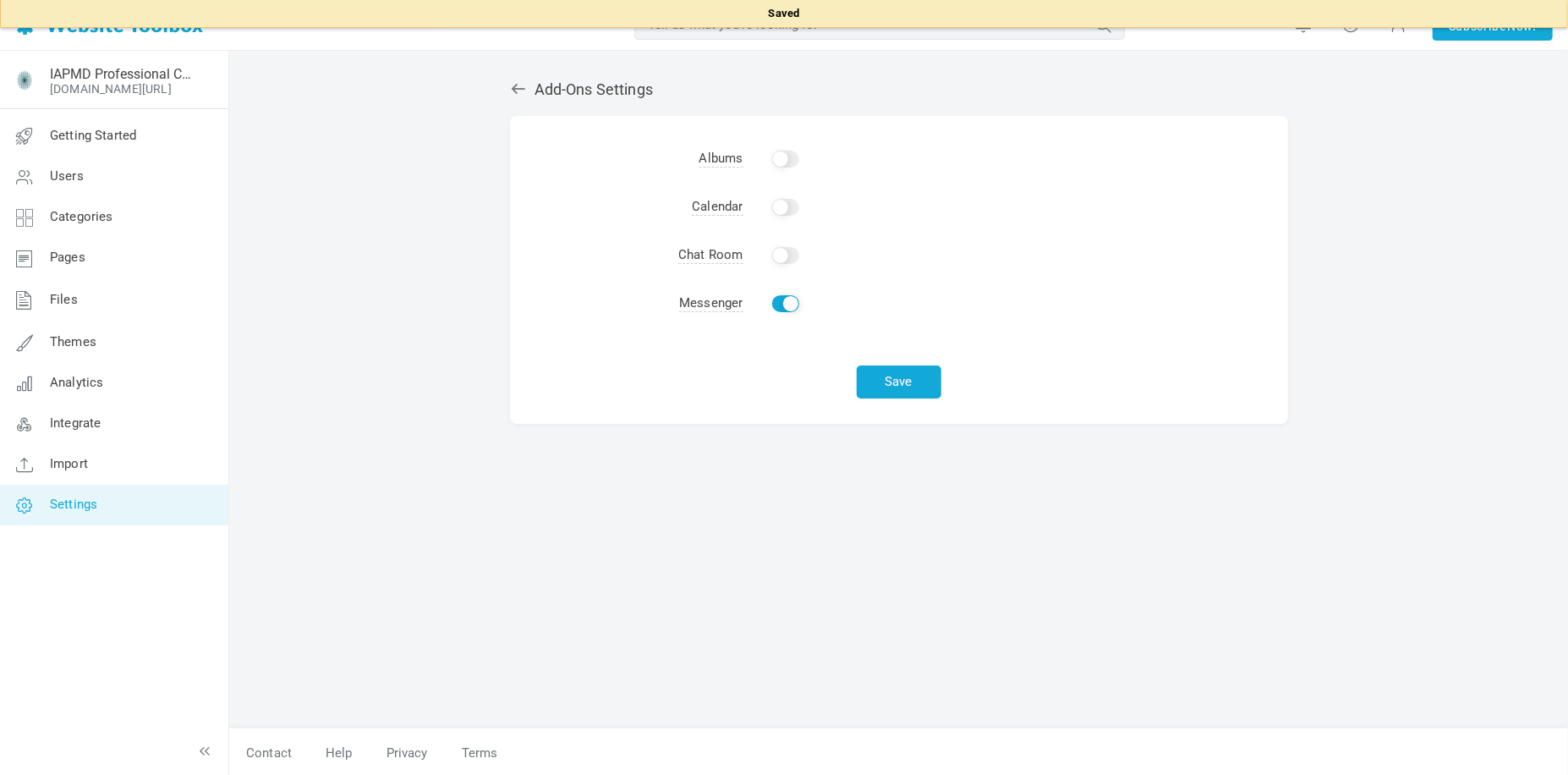
click at [518, 89] on icon at bounding box center [517, 89] width 13 height 10
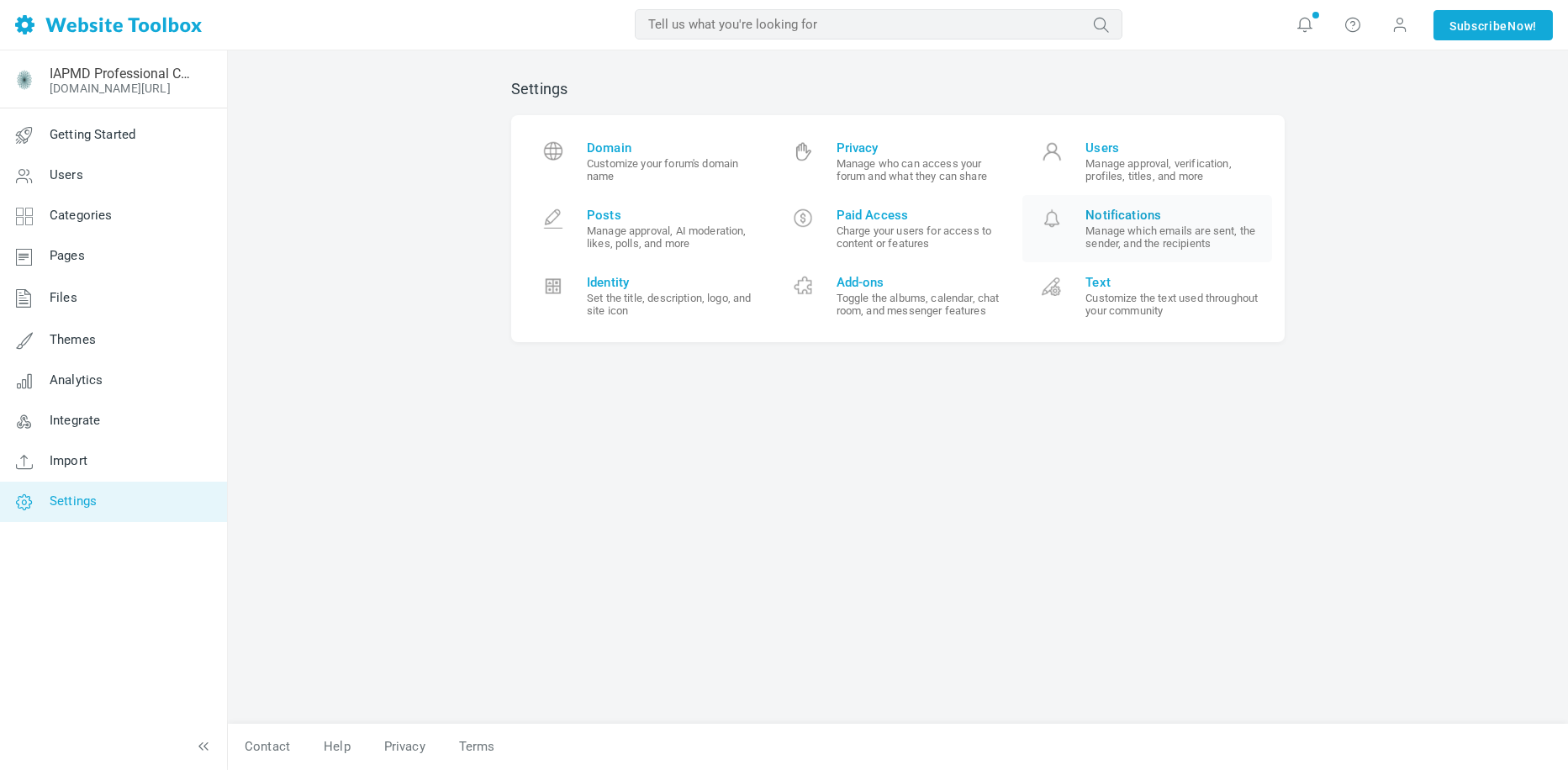
click at [1193, 228] on small "Manage which emails are sent, the sender, and the recipients" at bounding box center [1173, 237] width 174 height 26
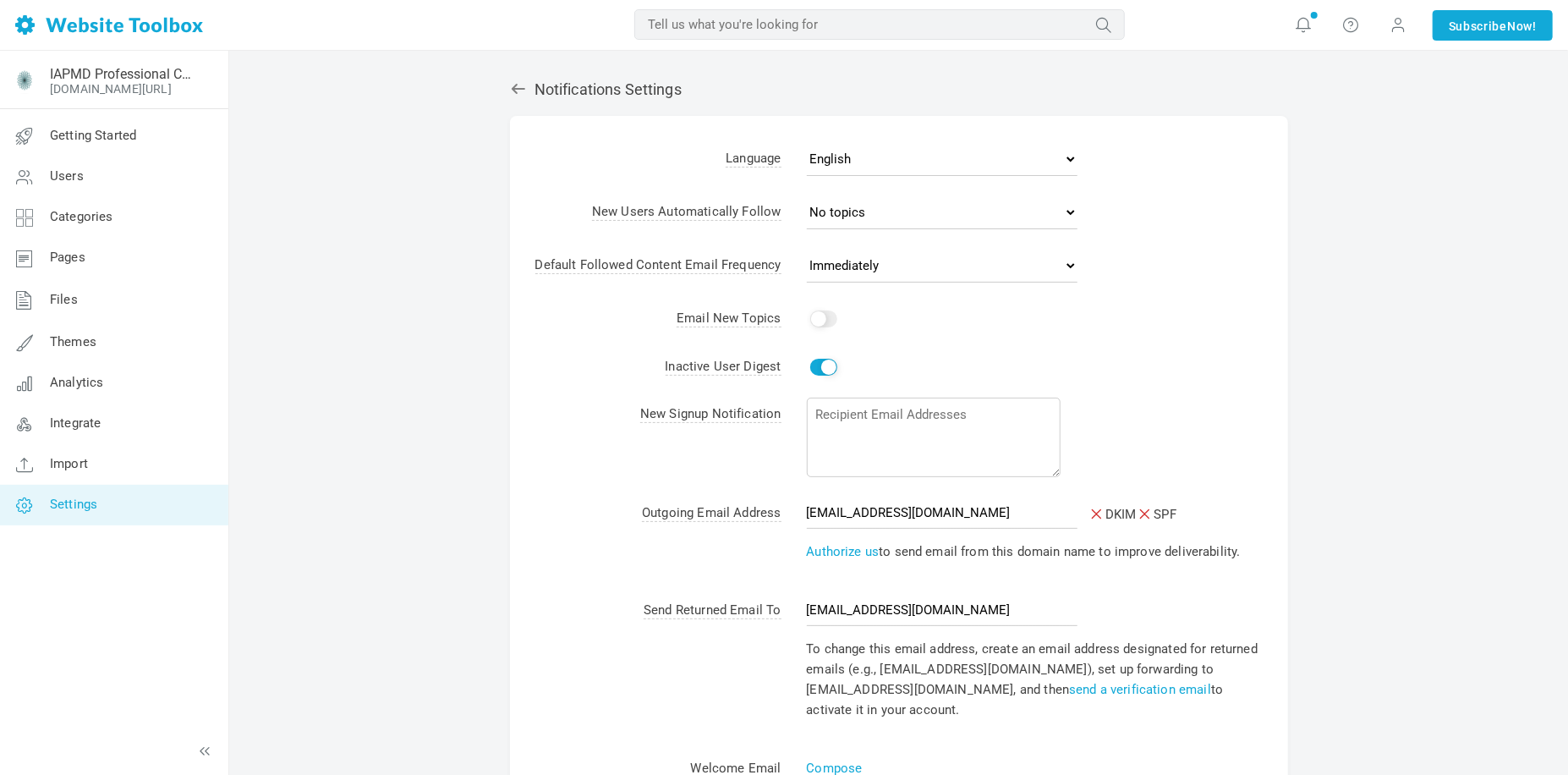
click at [826, 320] on input "Yes" at bounding box center [823, 319] width 27 height 17
checkbox input "true"
click at [866, 265] on select "Never Immediately Daily Weekly" at bounding box center [942, 266] width 271 height 34
select select "3"
click at [807, 250] on select "Never Immediately Daily Weekly" at bounding box center [942, 266] width 271 height 34
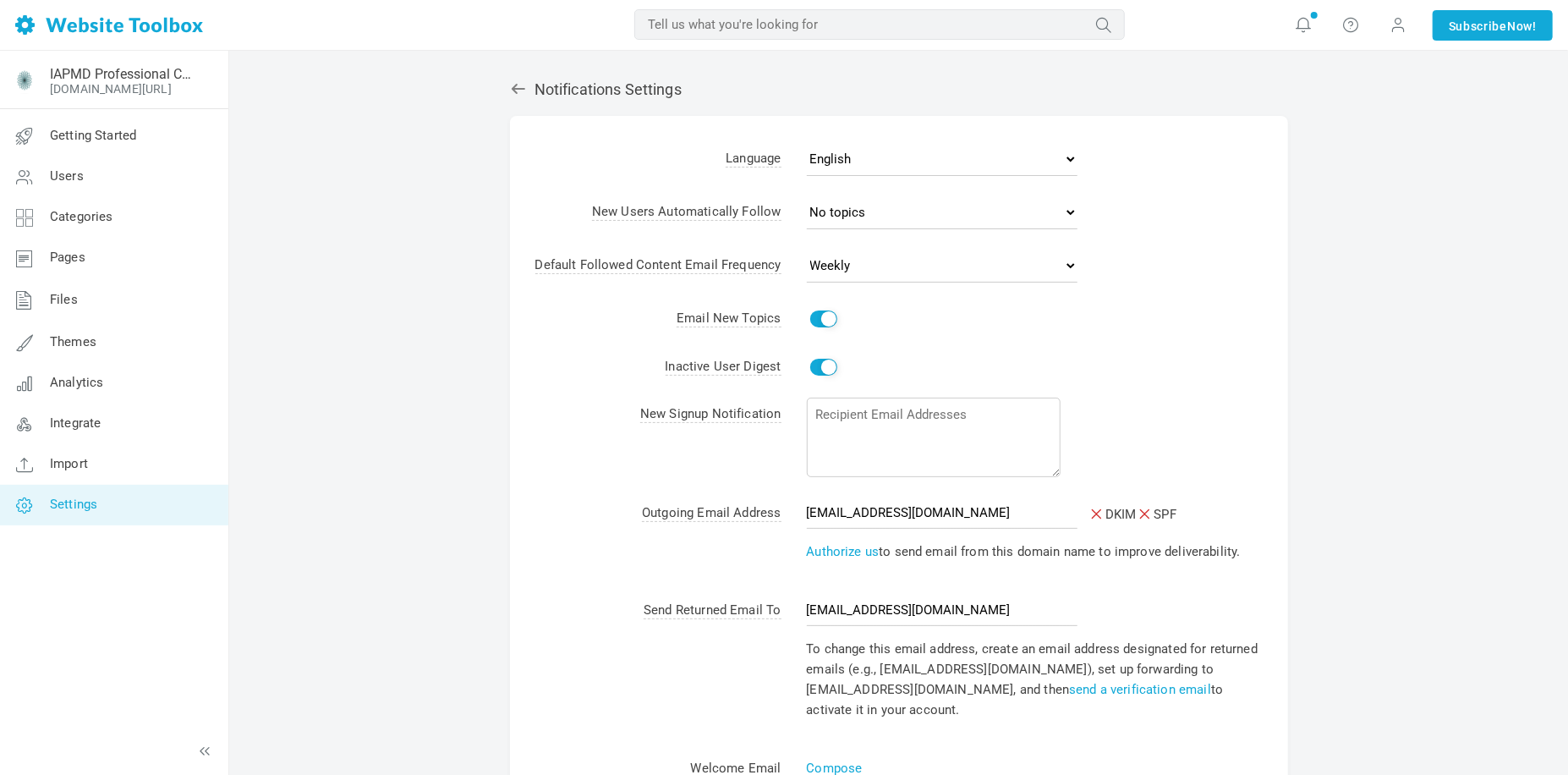
click at [1047, 340] on td "Yes" at bounding box center [1035, 319] width 506 height 48
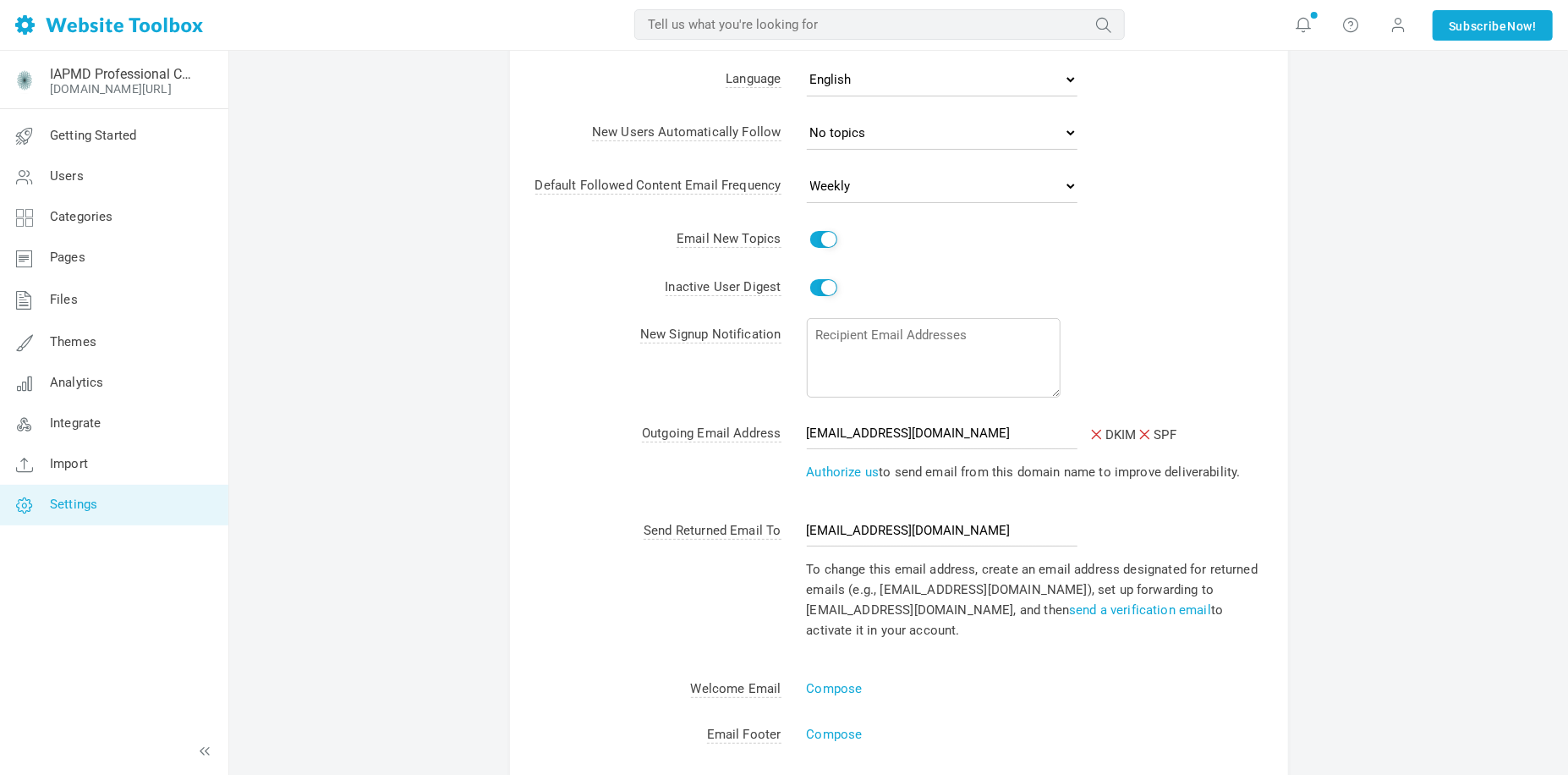
scroll to position [85, 0]
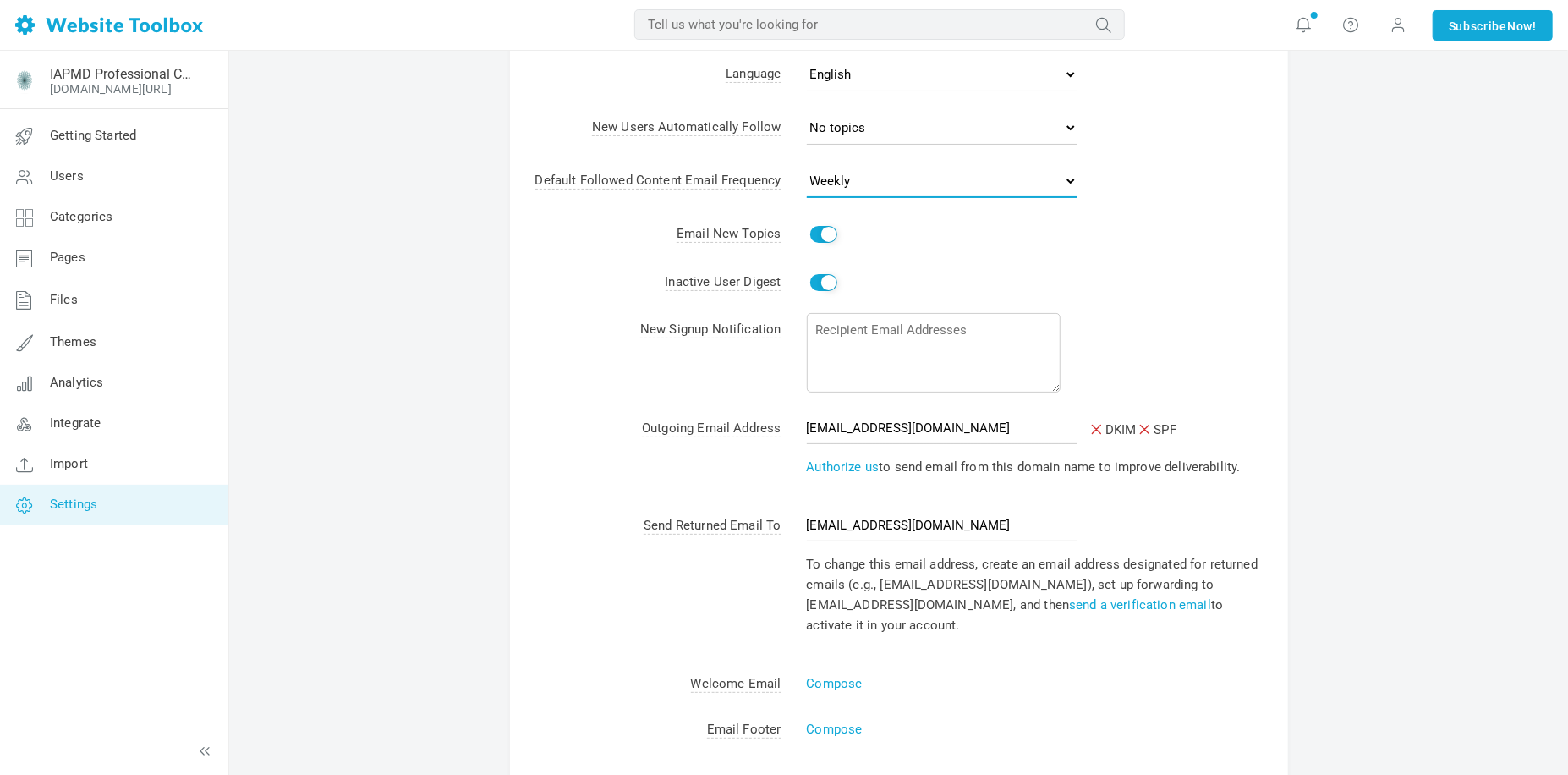
click at [950, 186] on select "Never Immediately Daily Weekly" at bounding box center [942, 181] width 271 height 34
click at [1146, 245] on td "Yes" at bounding box center [1035, 235] width 506 height 48
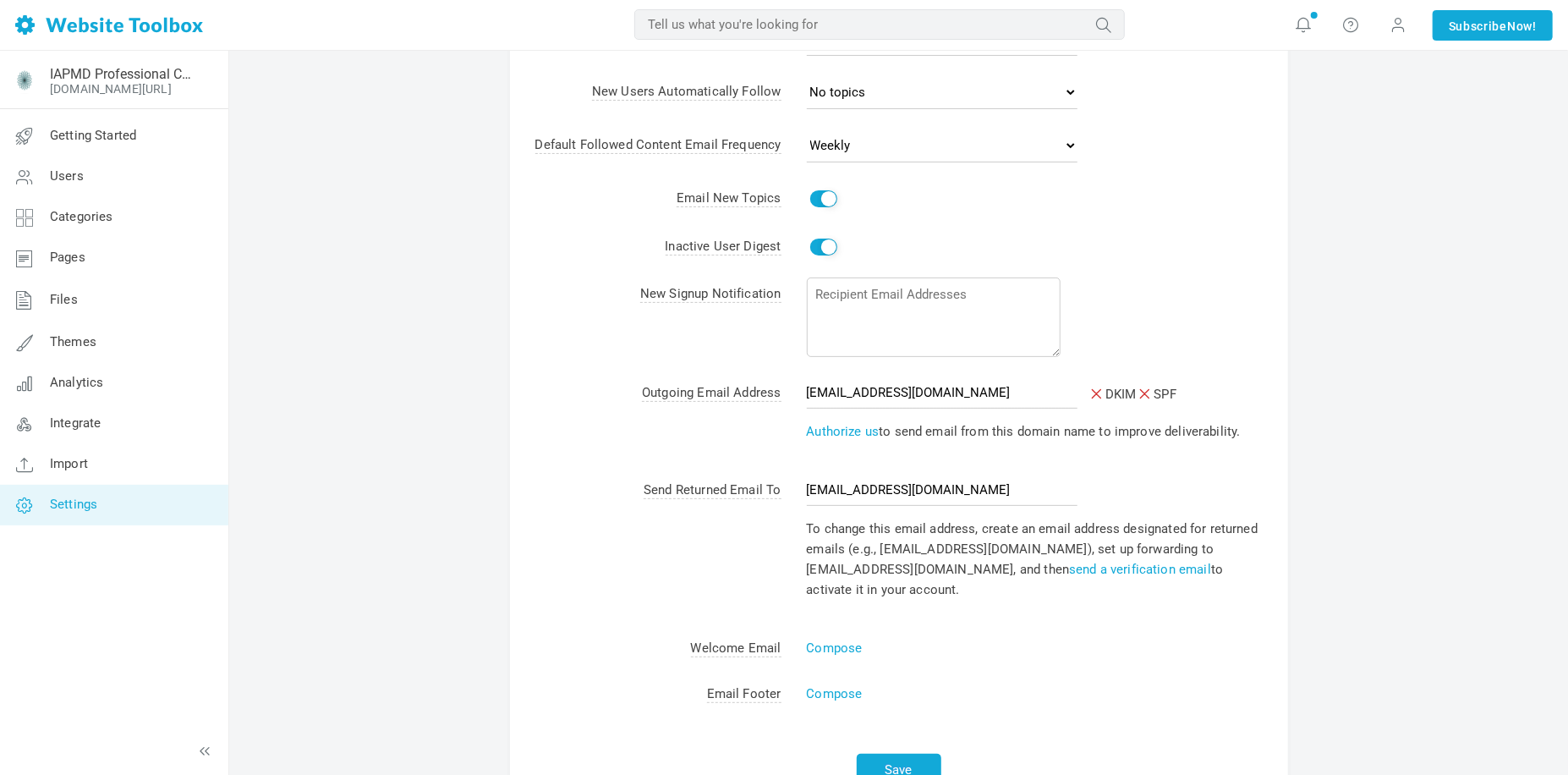
scroll to position [84, 0]
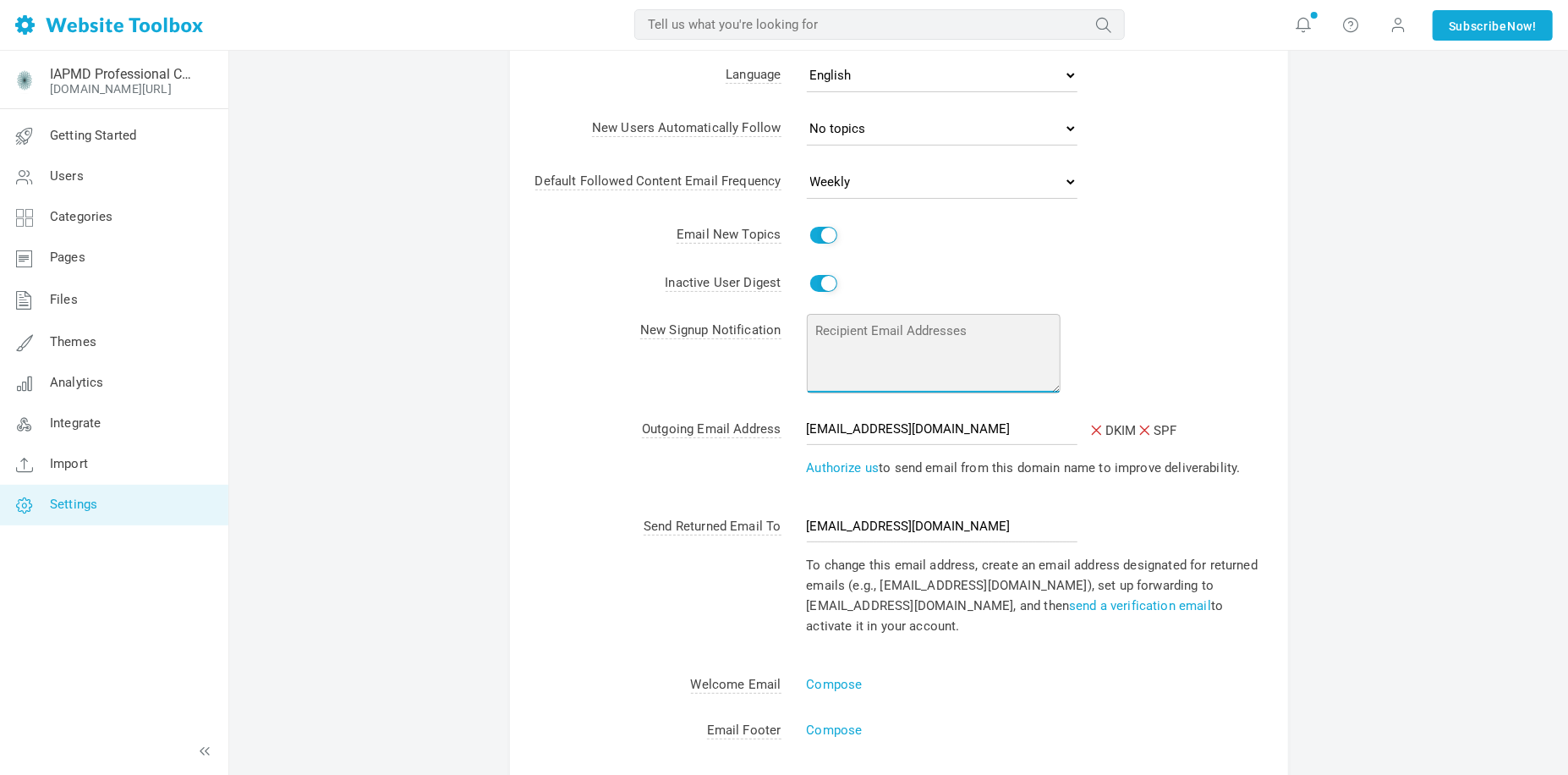
click at [879, 329] on textarea at bounding box center [933, 353] width 254 height 80
click at [860, 337] on textarea at bounding box center [933, 353] width 254 height 80
type textarea "p"
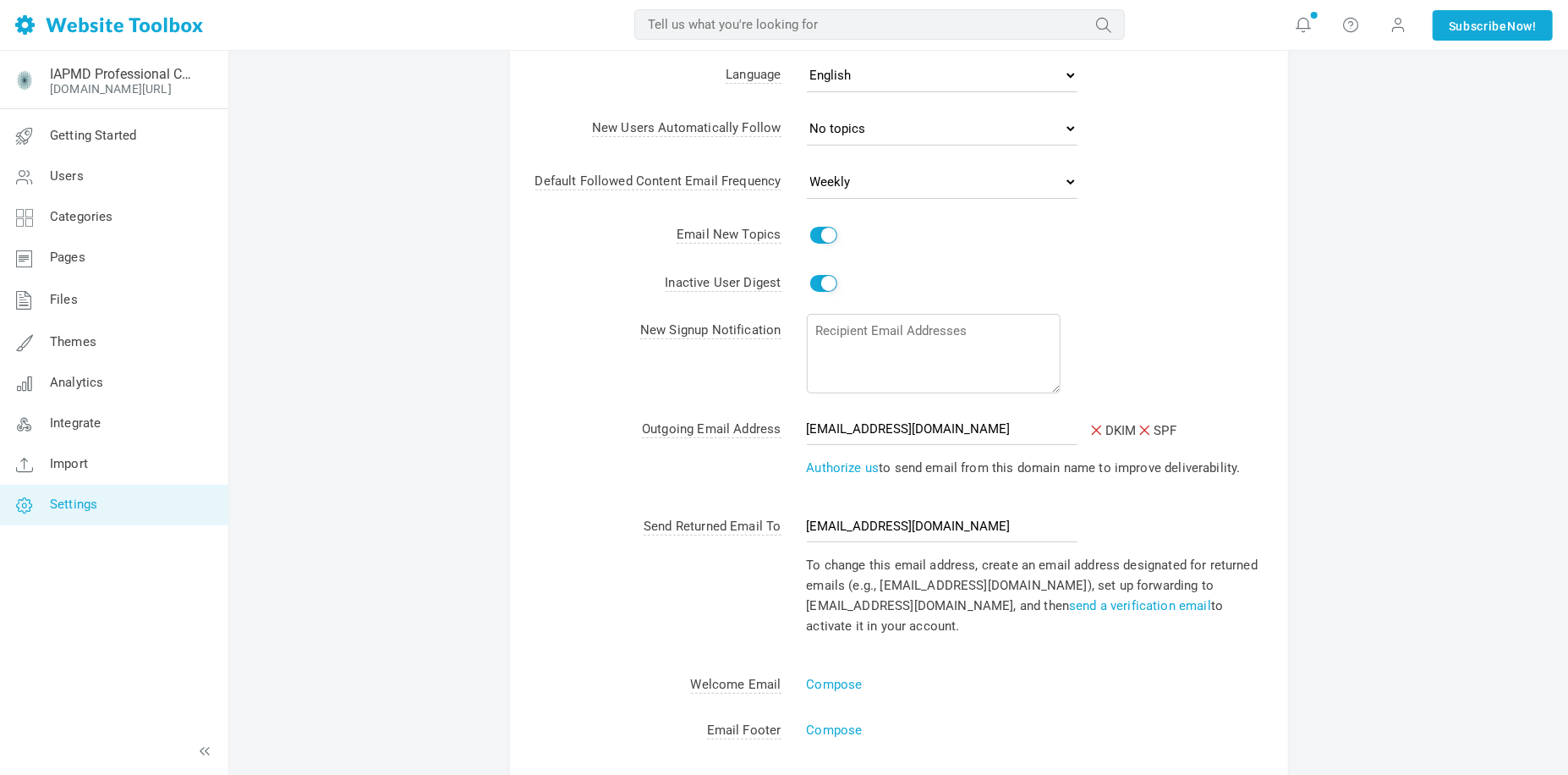
click at [714, 374] on td "New Signup Notification" at bounding box center [645, 357] width 272 height 99
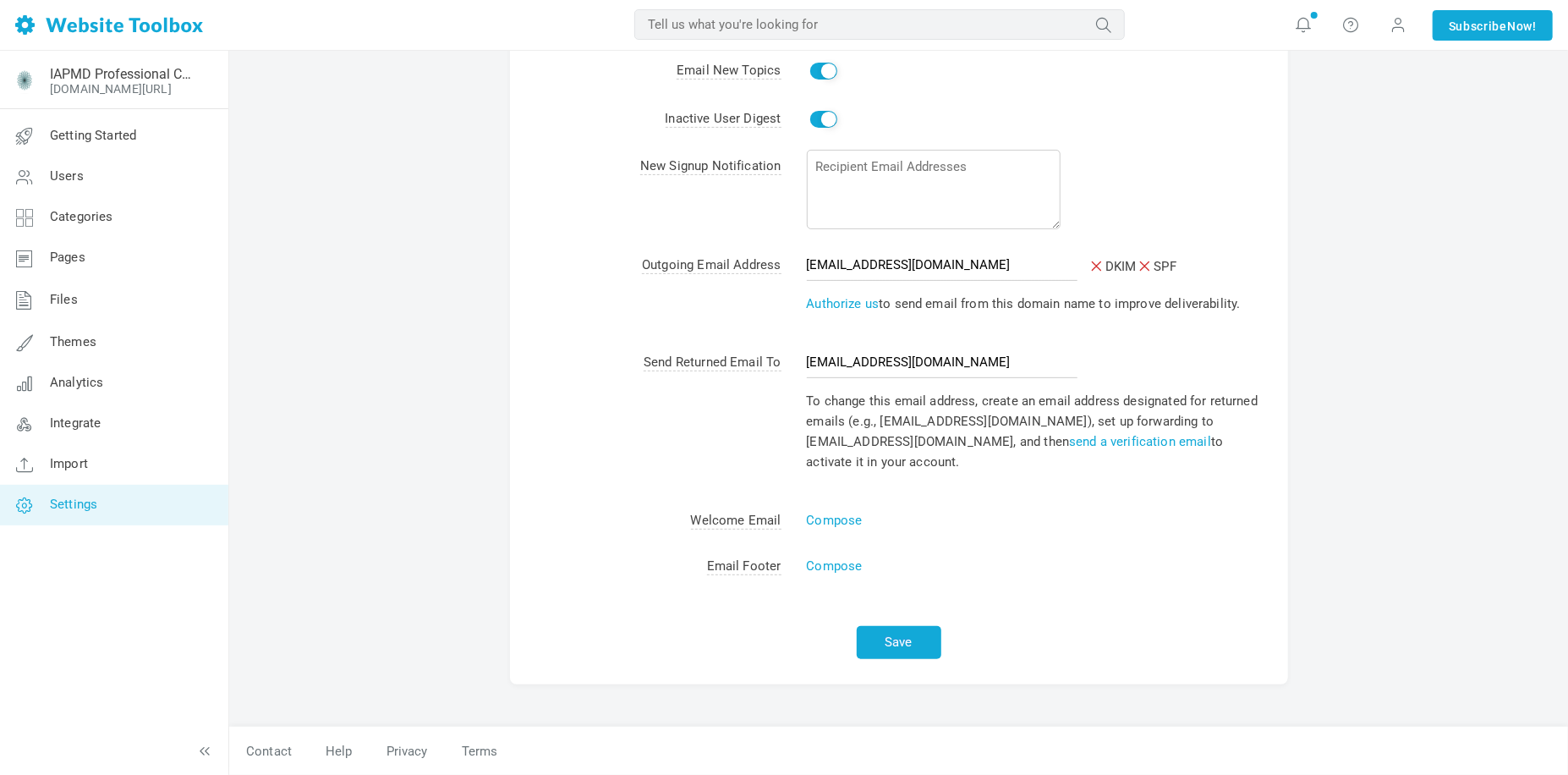
scroll to position [253, 0]
click at [887, 639] on button "Save" at bounding box center [900, 642] width 85 height 33
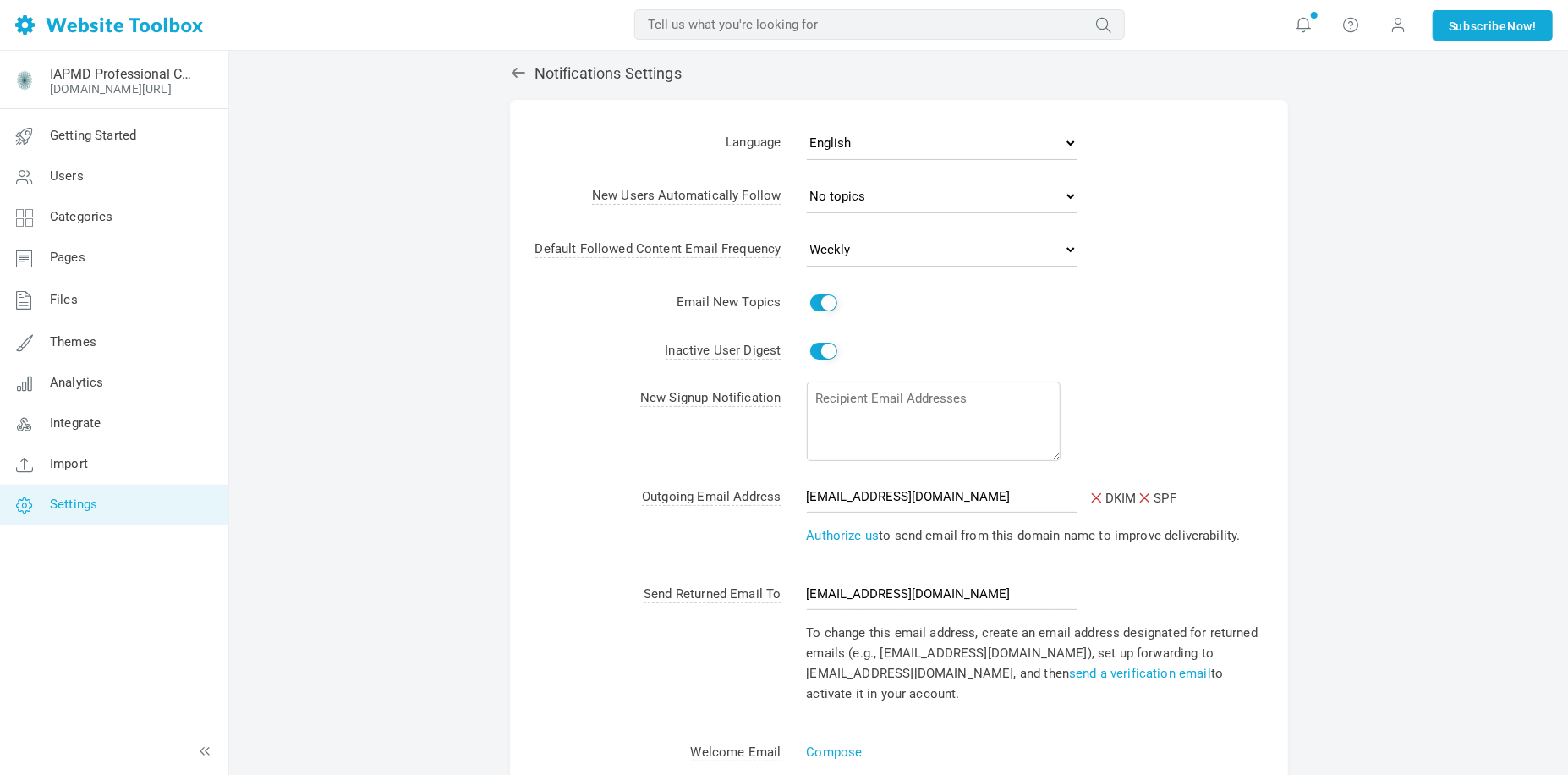
scroll to position [0, 0]
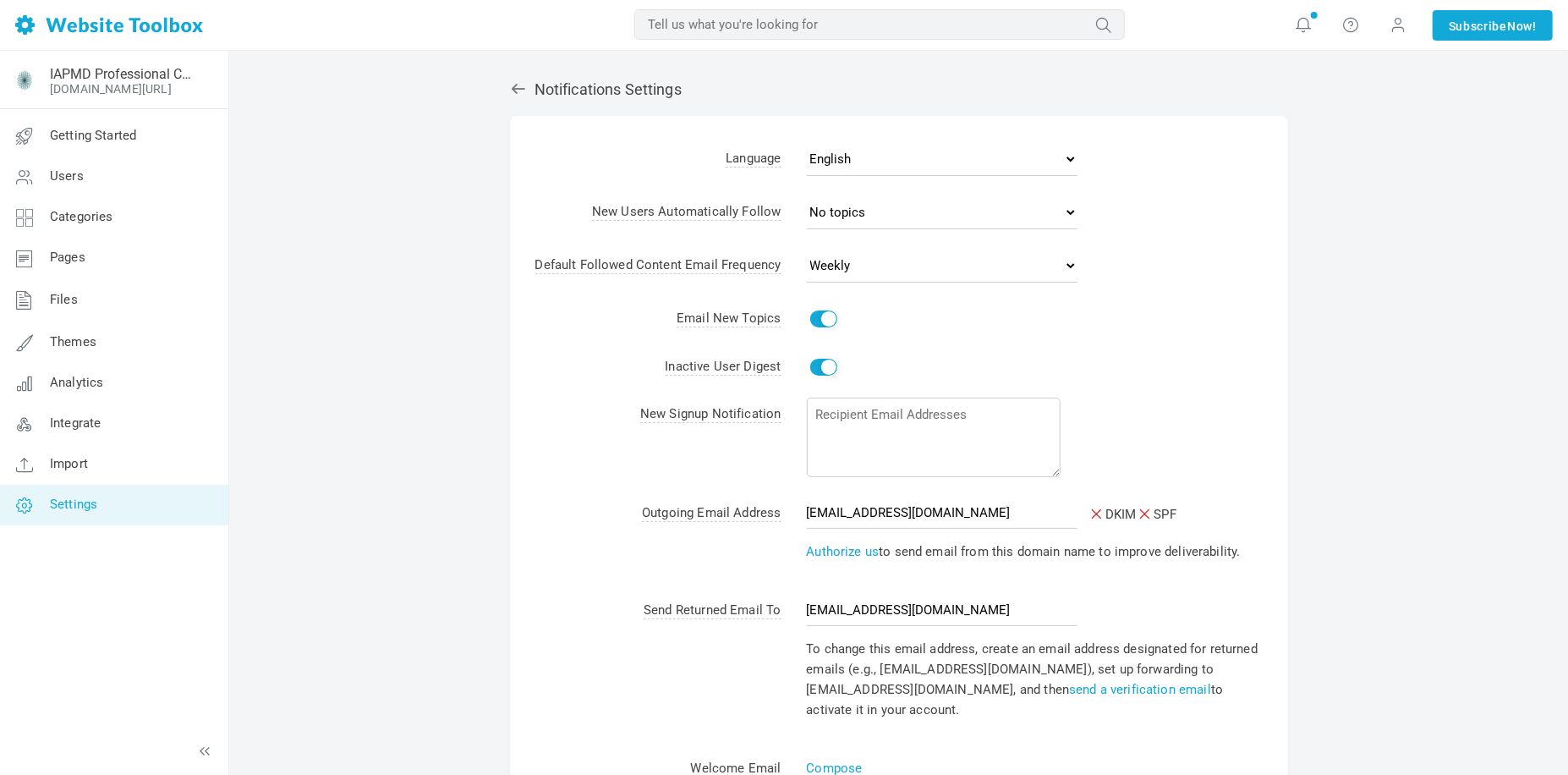
click at [1115, 578] on td "[EMAIL_ADDRESS][DOMAIN_NAME] [GEOGRAPHIC_DATA] SPF Email will be sent as [EMAIL…" at bounding box center [1035, 539] width 506 height 97
click at [830, 559] on link "Authorize us" at bounding box center [843, 551] width 73 height 15
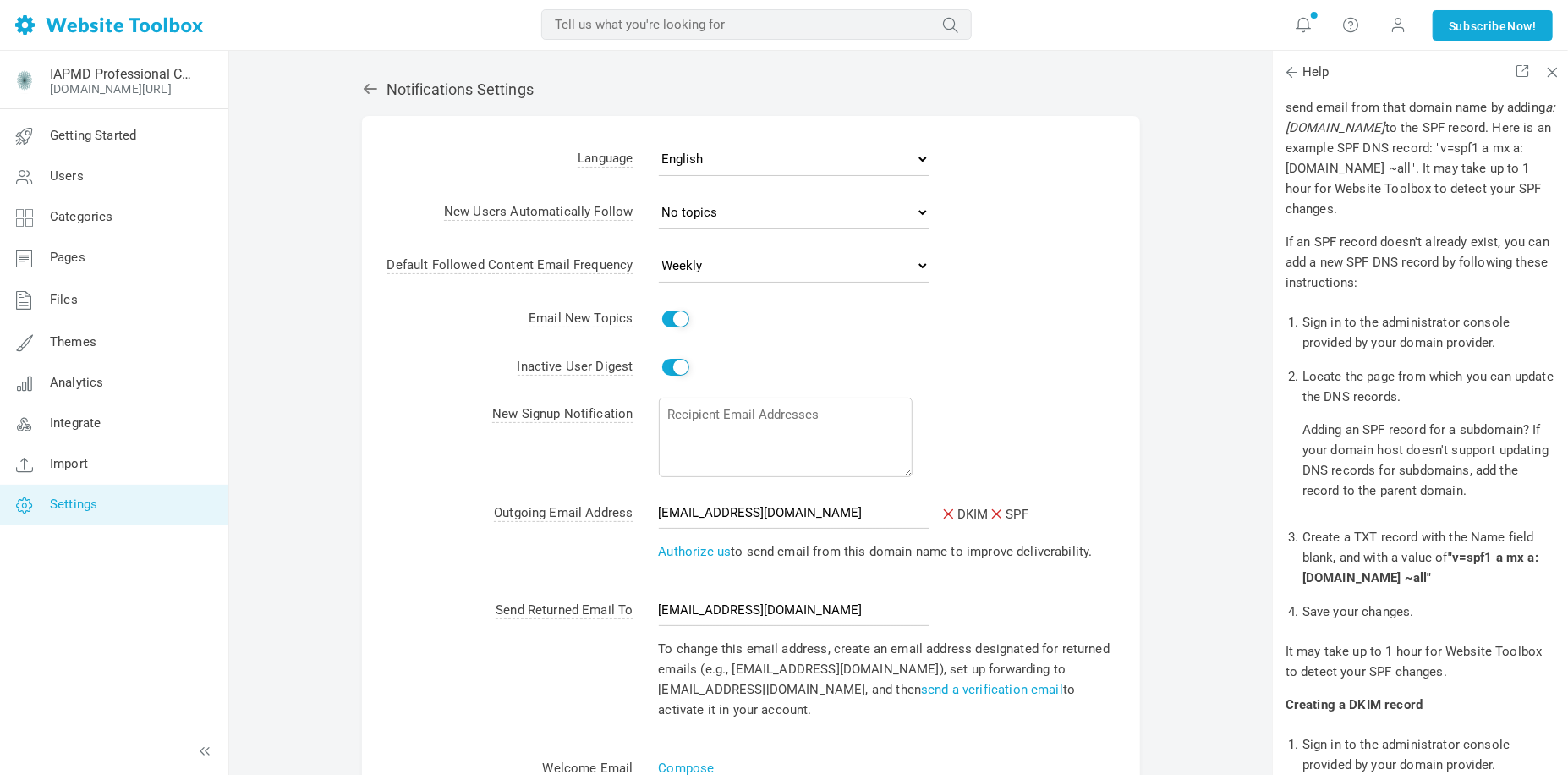
scroll to position [1015, 0]
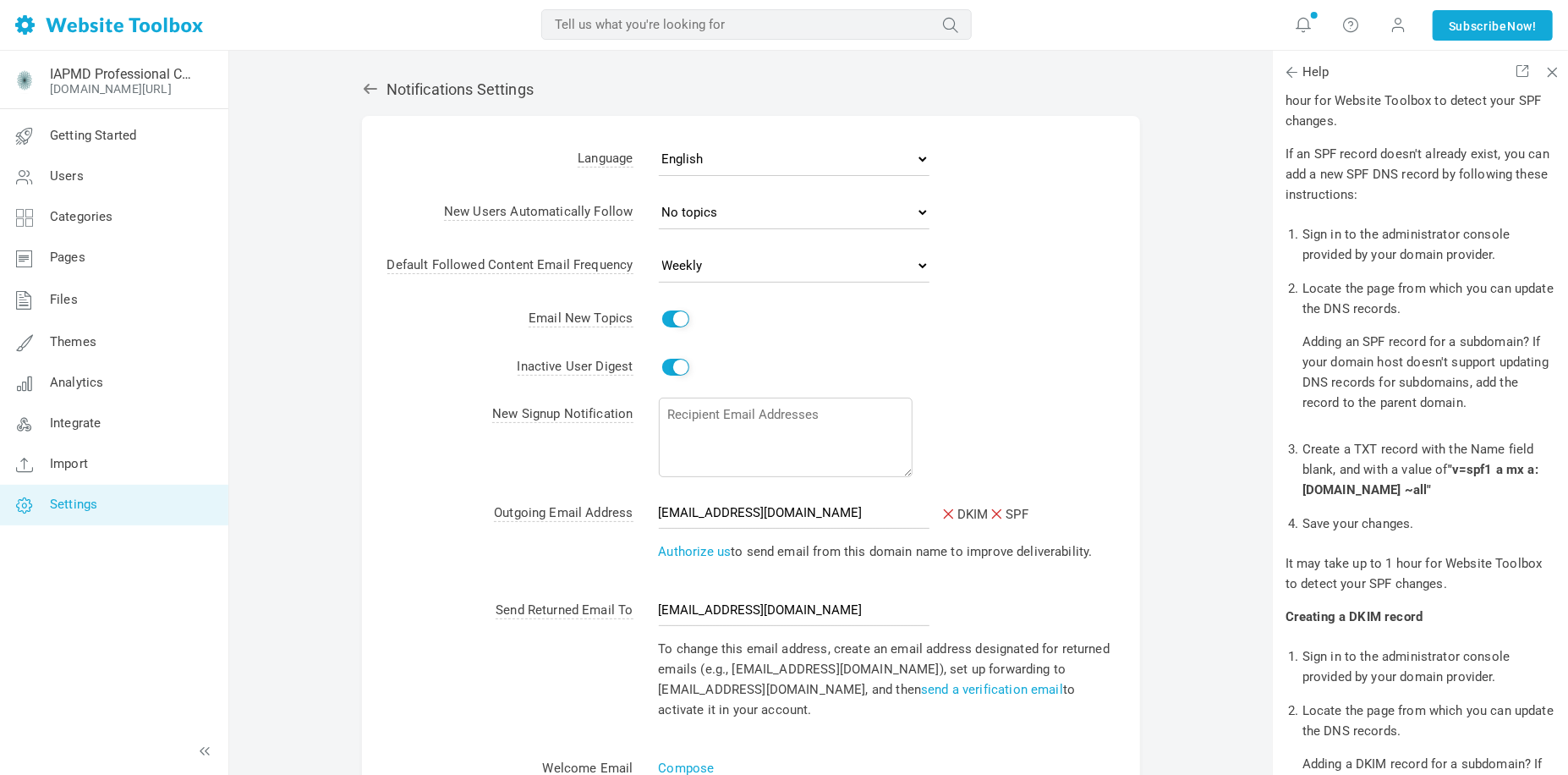
drag, startPoint x: 1455, startPoint y: 487, endPoint x: 1503, endPoint y: 512, distance: 54.1
click at [1503, 498] on b ""v=spf1 a mx a:[DOMAIN_NAME] ~all"" at bounding box center [1420, 480] width 236 height 35
copy b "v=spf1 a mx a:[DOMAIN_NAME] ~all"
click at [961, 368] on td "Yes" at bounding box center [886, 368] width 506 height 48
click at [705, 204] on select "No topics Topics they start Topics they post in All topics" at bounding box center [794, 213] width 271 height 34
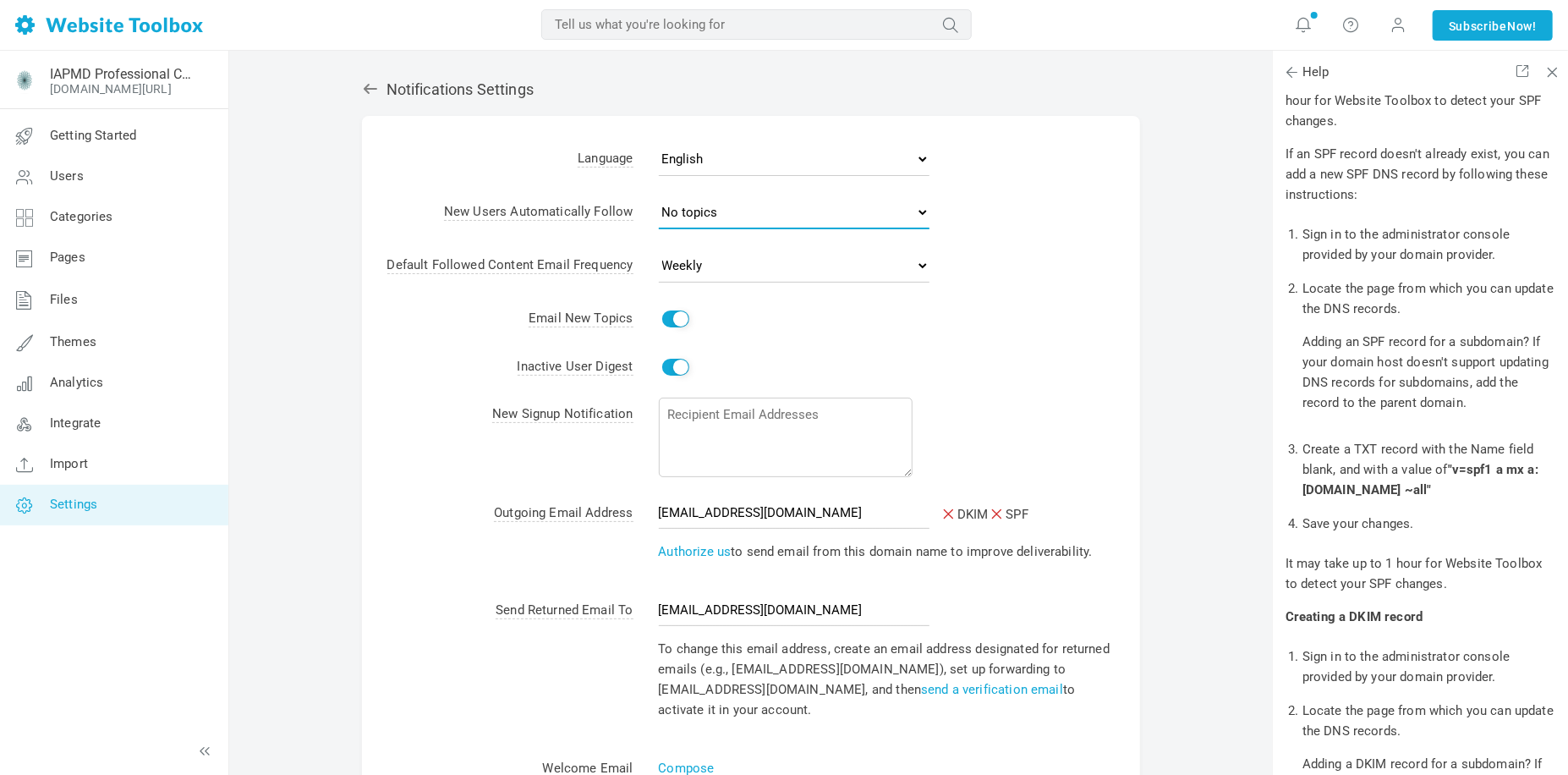
select select "3"
click at [659, 197] on select "No topics Topics they start Topics they post in All topics" at bounding box center [794, 213] width 271 height 34
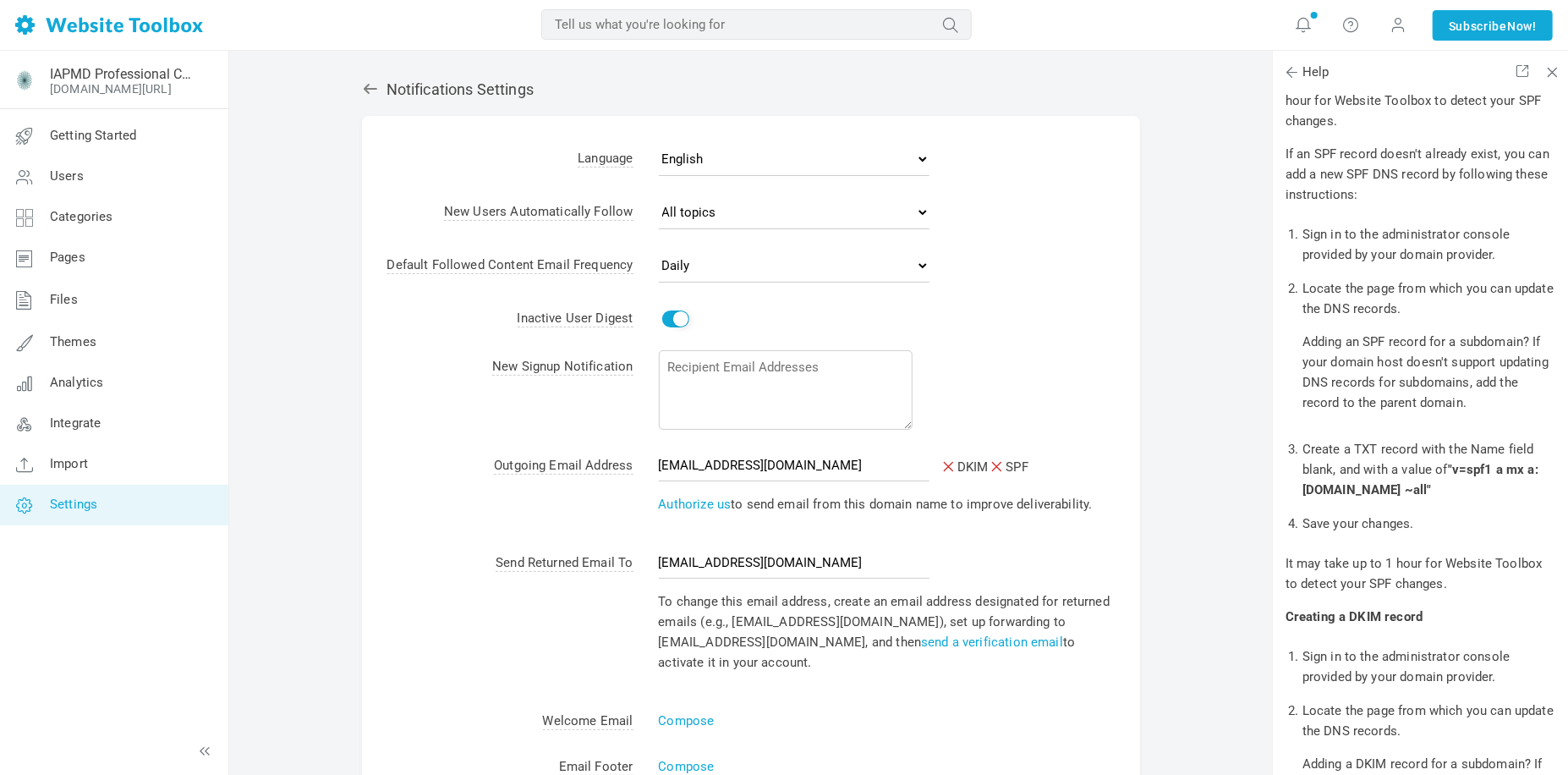
click at [1047, 300] on td "Yes" at bounding box center [886, 319] width 506 height 48
click at [792, 267] on select "Never Immediately Daily Weekly" at bounding box center [794, 266] width 271 height 34
select select "3"
click at [659, 250] on select "Never Immediately Daily Weekly" at bounding box center [794, 266] width 271 height 34
click at [957, 321] on td "Yes" at bounding box center [886, 319] width 506 height 48
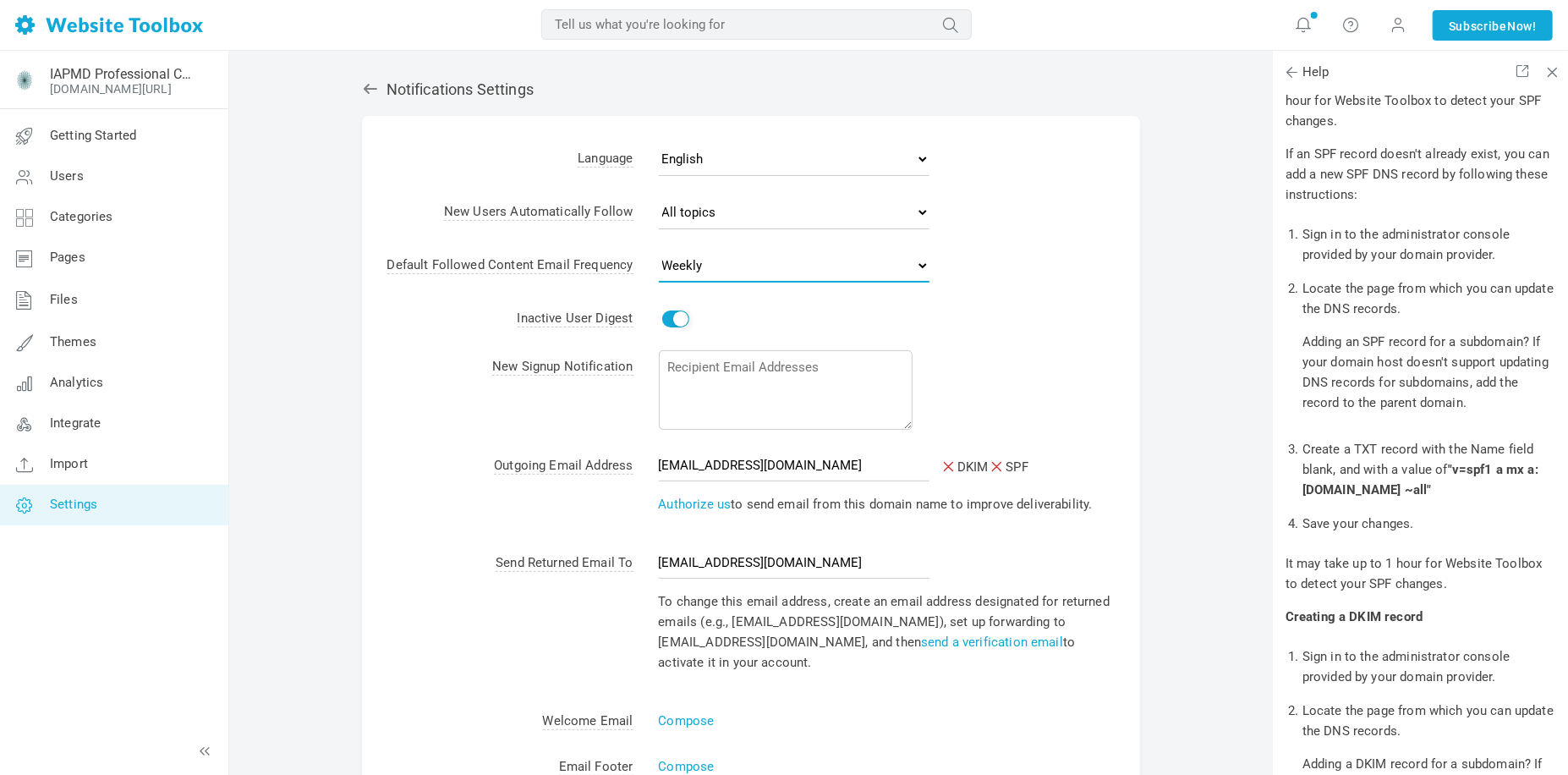
click at [906, 269] on select "Never Immediately Daily Weekly" at bounding box center [794, 266] width 271 height 34
click at [1065, 316] on td "Yes" at bounding box center [886, 319] width 506 height 48
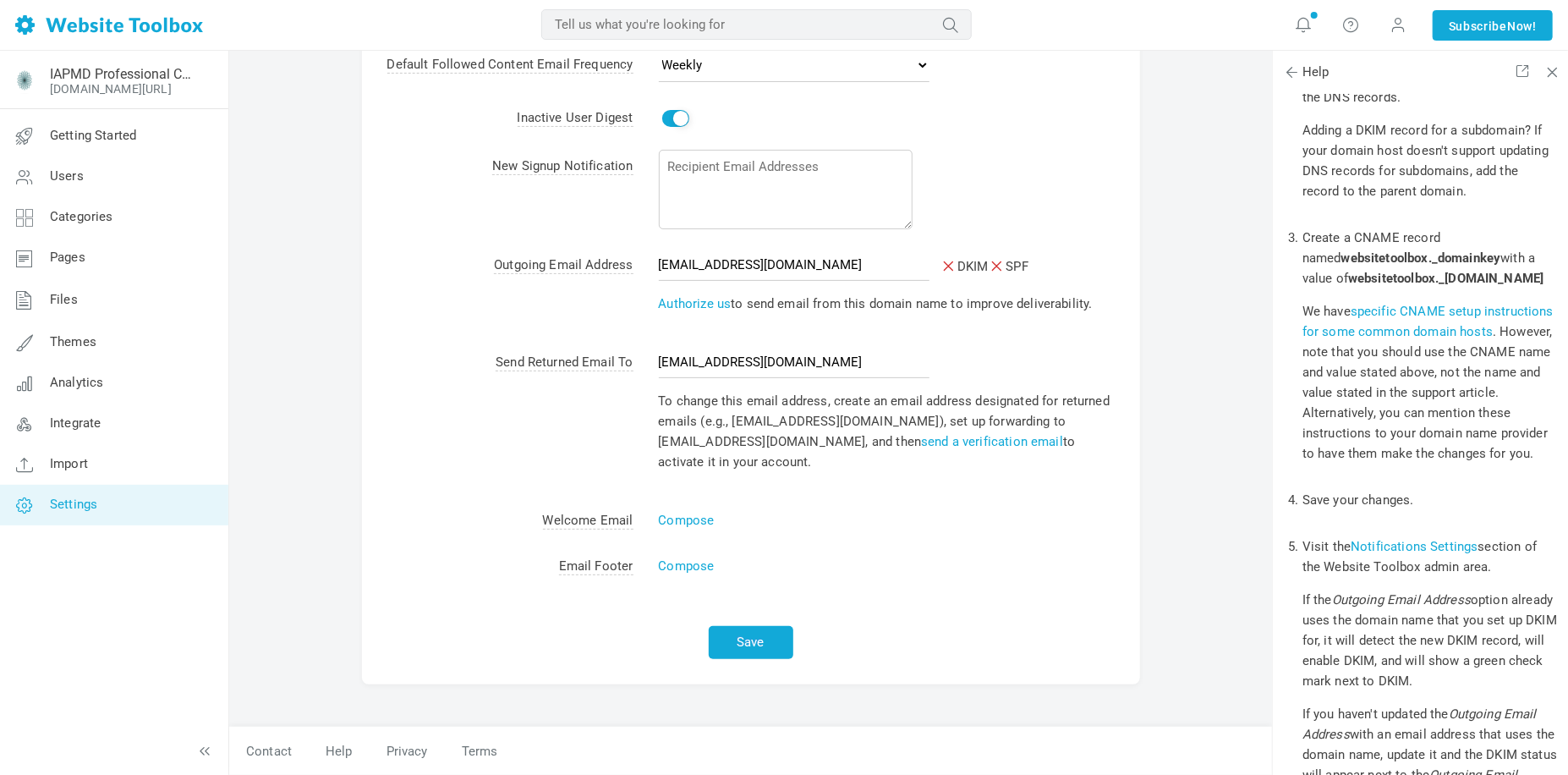
scroll to position [1647, 0]
drag, startPoint x: 1304, startPoint y: 275, endPoint x: 1462, endPoint y: 284, distance: 158.3
click at [1462, 267] on b "websitetoolbox._domainkey" at bounding box center [1421, 260] width 160 height 15
copy b "websitetoolbox._domainkey"
click at [1467, 329] on li "Create a CNAME record named websitetoolbox._domainkey with a value of websiteto…" at bounding box center [1430, 353] width 255 height 262
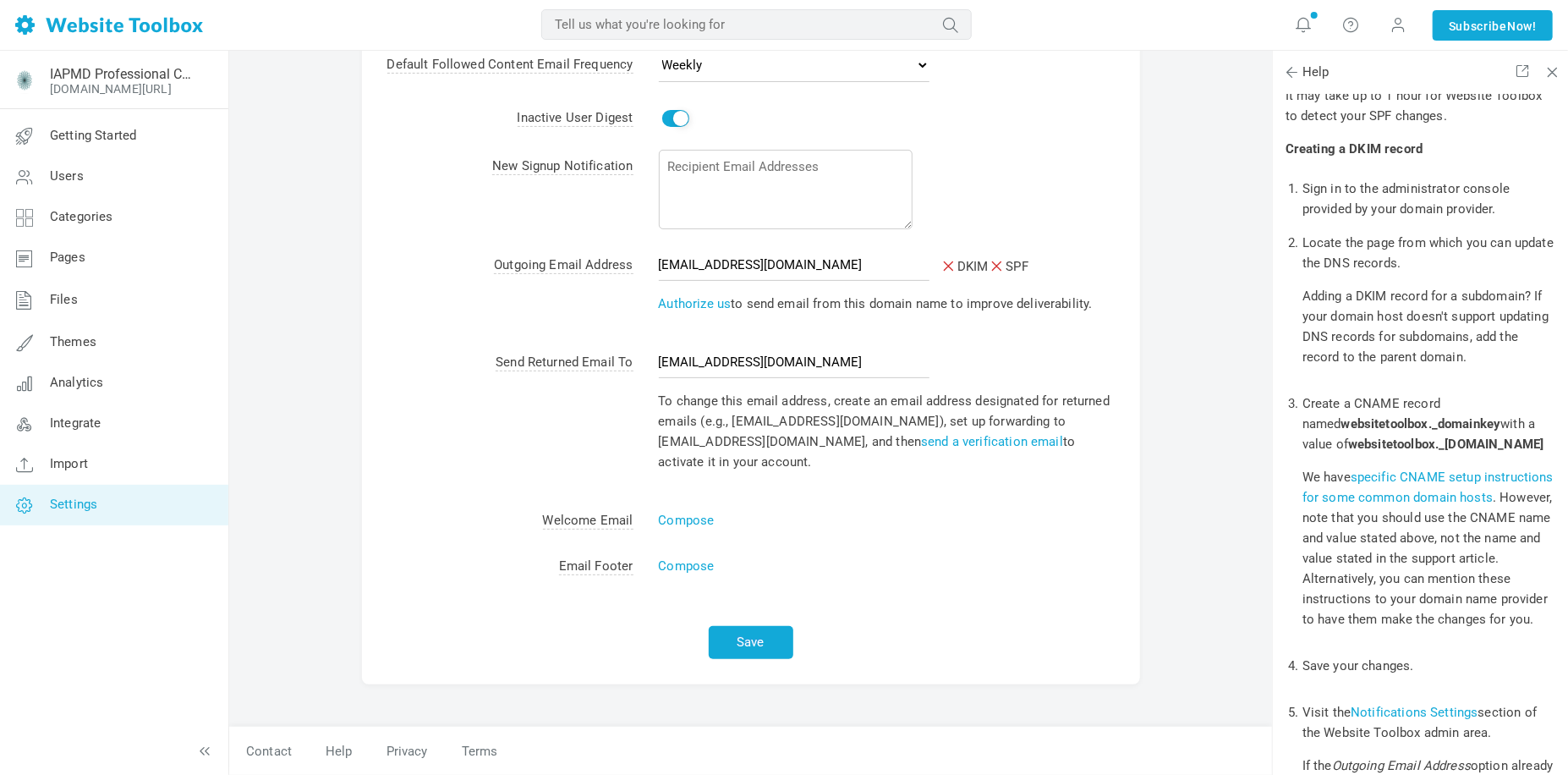
scroll to position [1478, 0]
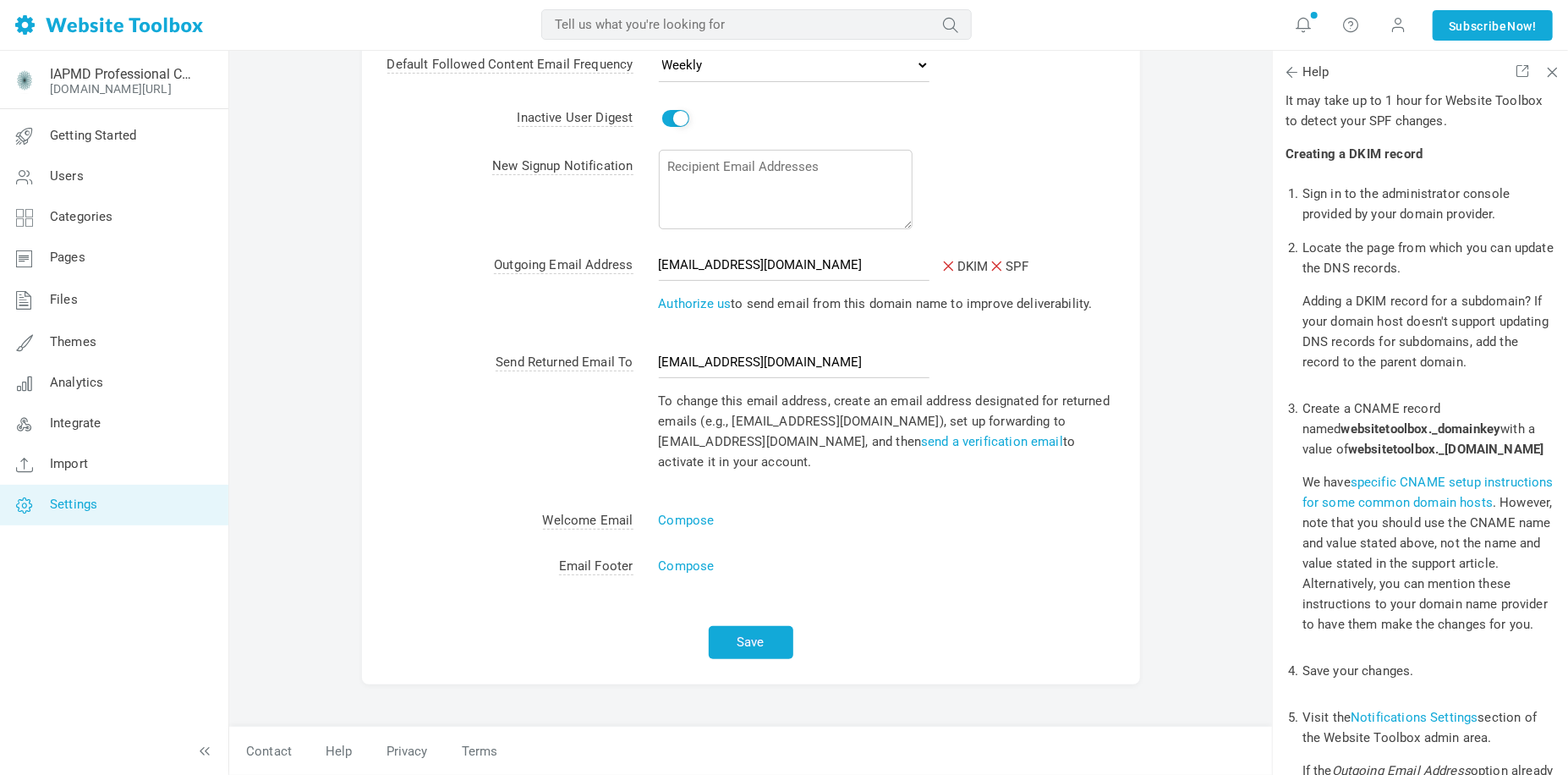
drag, startPoint x: 1301, startPoint y: 489, endPoint x: 1345, endPoint y: 508, distance: 47.9
click at [1345, 508] on ol "Sign in to the administrator console provided by your domain provider. Locate t…" at bounding box center [1422, 654] width 273 height 953
copy b "websitetoolbox._[DOMAIN_NAME]"
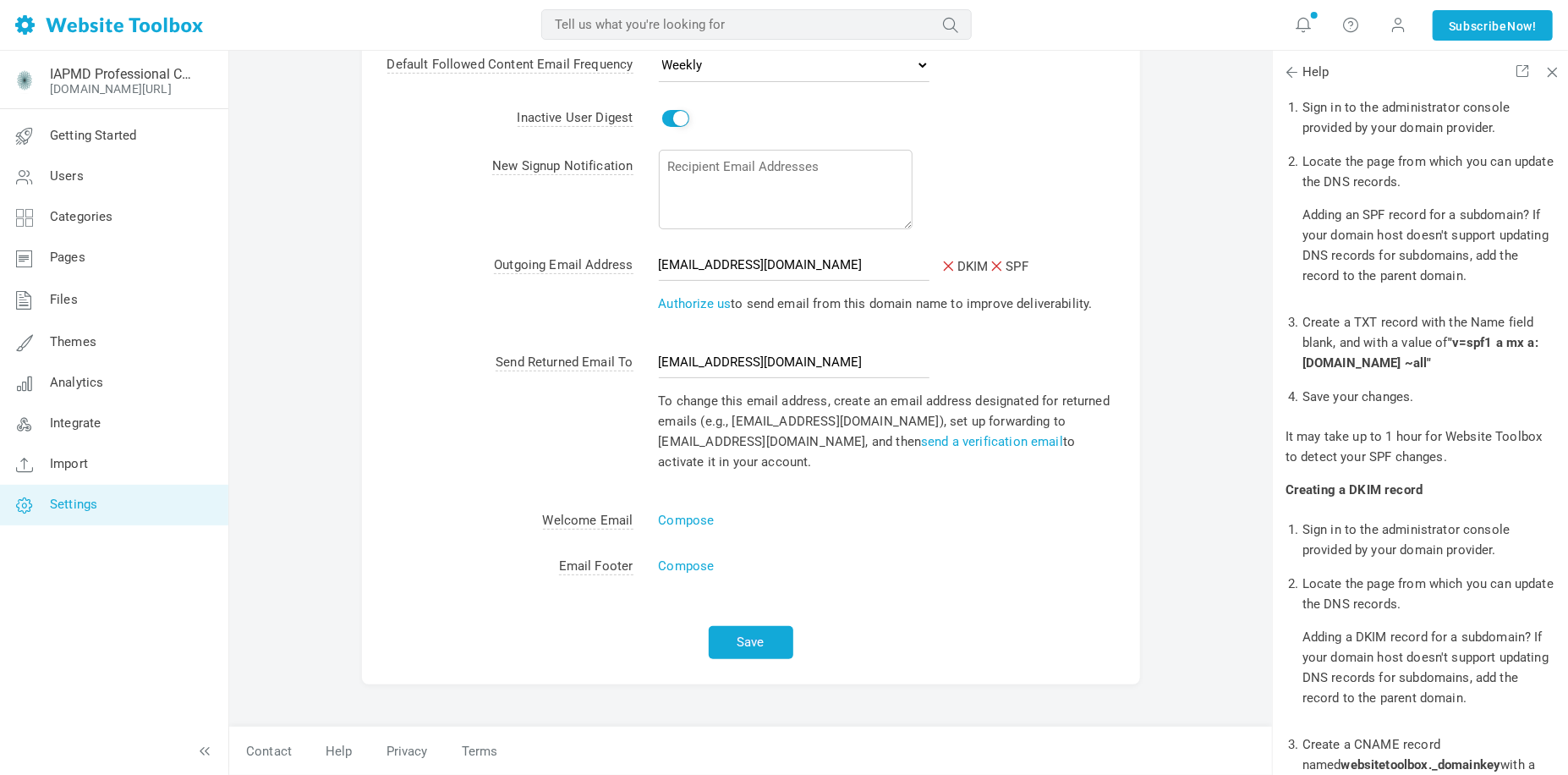
scroll to position [1140, 0]
drag, startPoint x: 1455, startPoint y: 364, endPoint x: 1476, endPoint y: 377, distance: 24.7
click at [1472, 376] on li "Create a TXT record with the Name field blank, and with a value of "v=spf1 a mx…" at bounding box center [1430, 345] width 255 height 74
click at [1496, 373] on b ""v=spf1 a mx a:[DOMAIN_NAME] ~all"" at bounding box center [1420, 355] width 236 height 35
drag, startPoint x: 1456, startPoint y: 363, endPoint x: 1502, endPoint y: 384, distance: 50.6
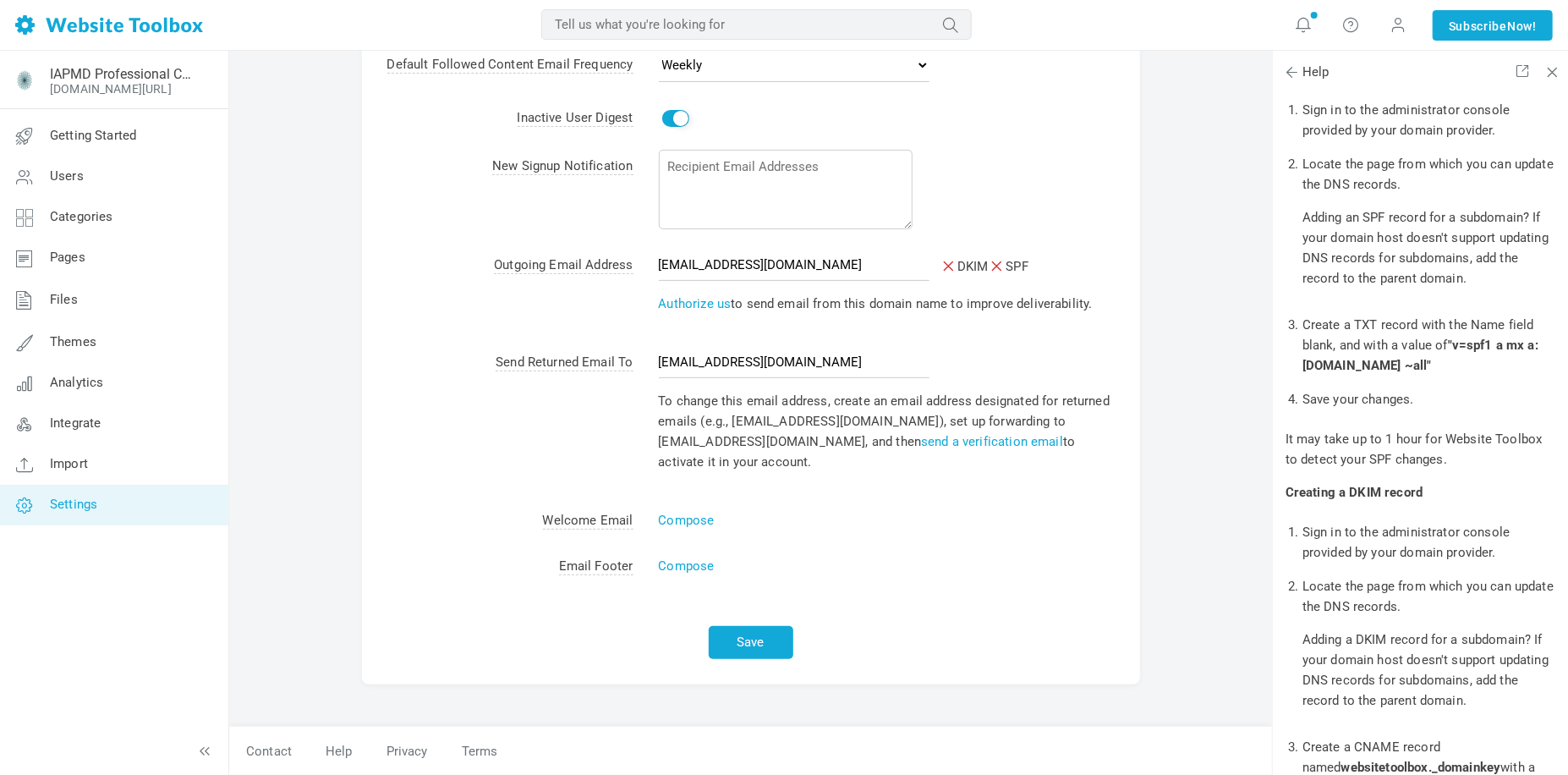
click at [1502, 373] on b ""v=spf1 a mx a:[DOMAIN_NAME] ~all"" at bounding box center [1420, 355] width 236 height 35
copy b "v=spf1 a mx a:[DOMAIN_NAME] ~all"
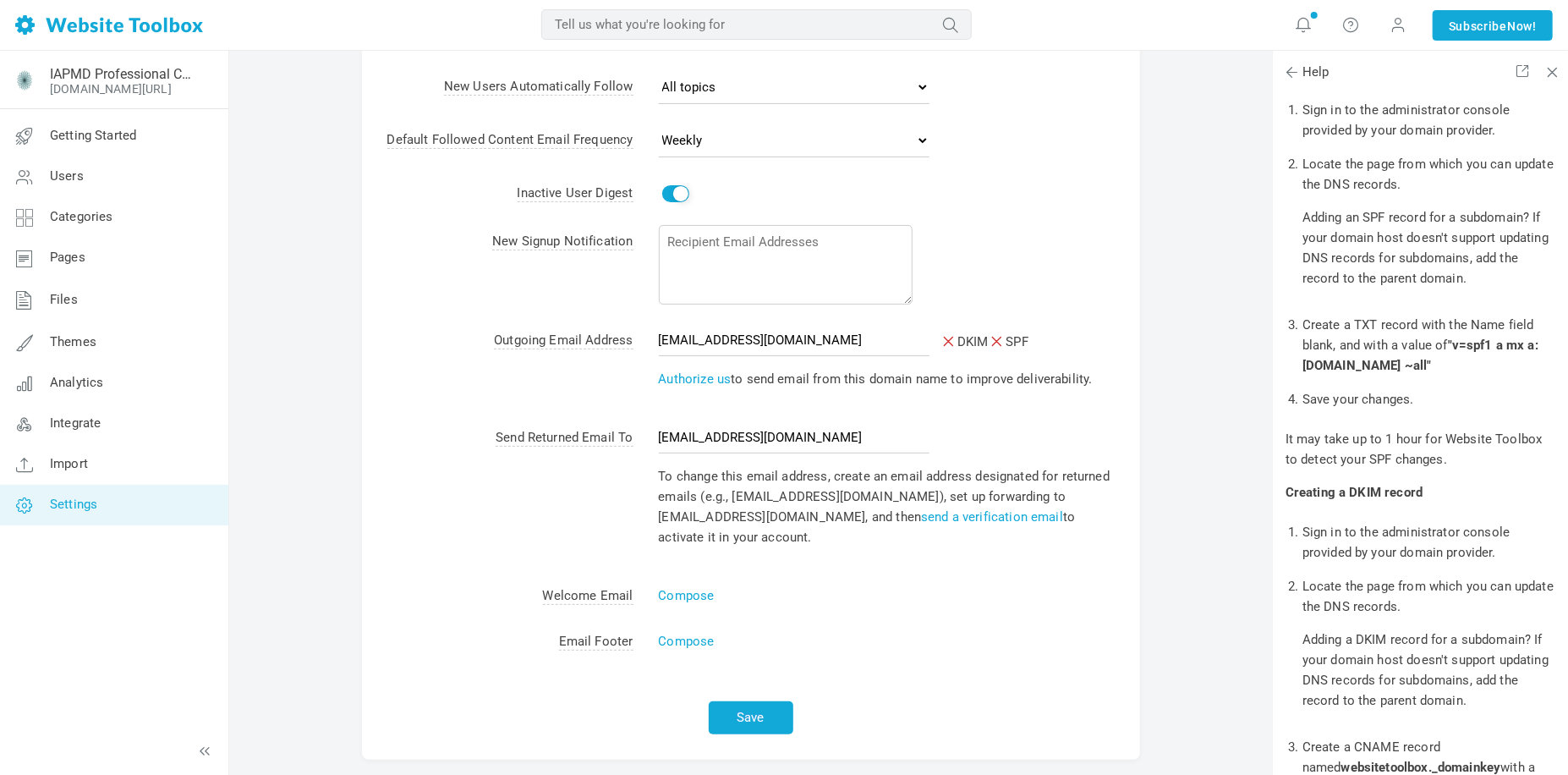
scroll to position [120, 0]
